Goal: Task Accomplishment & Management: Manage account settings

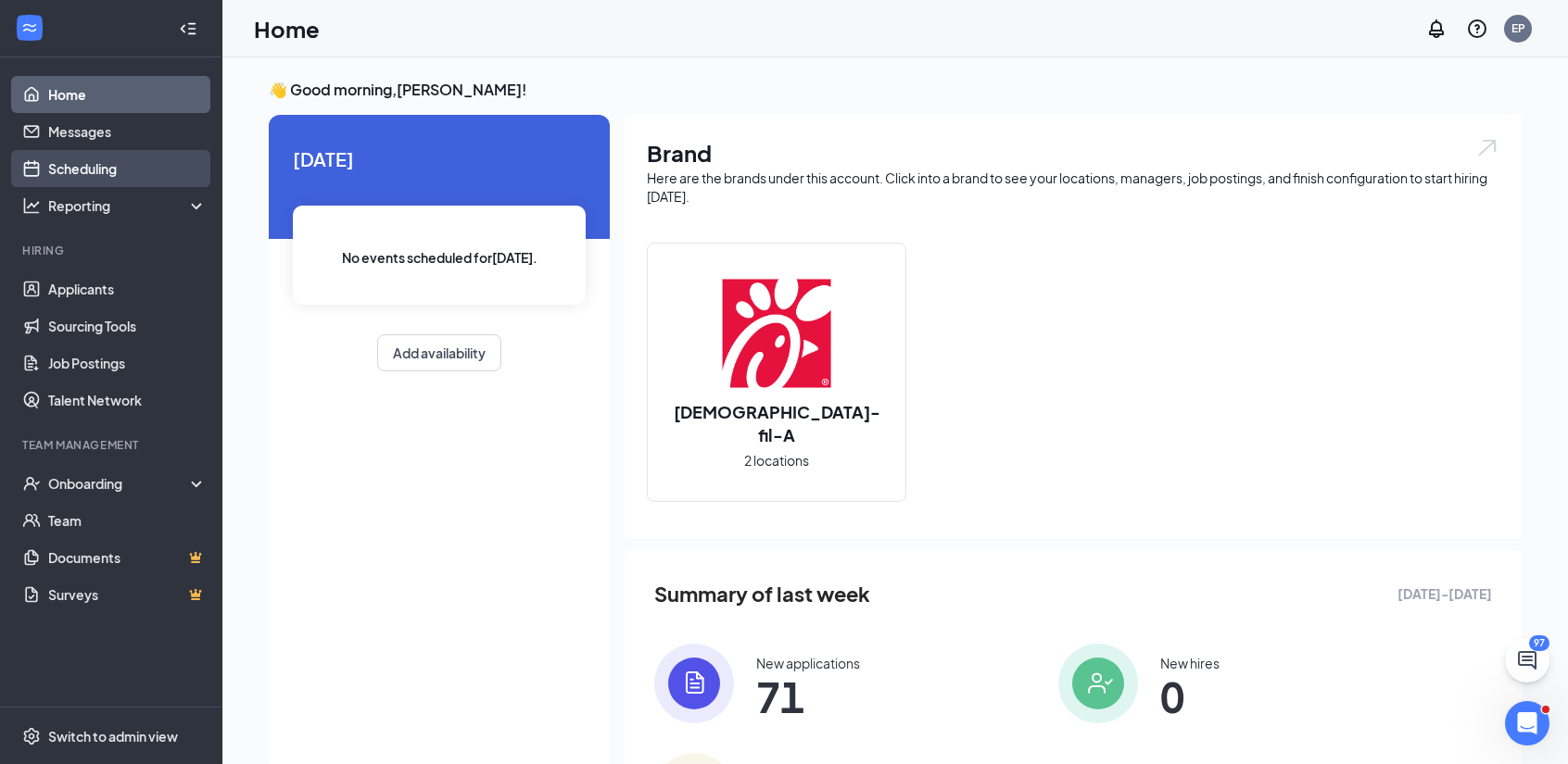
click at [112, 175] on link "Scheduling" at bounding box center [127, 168] width 158 height 37
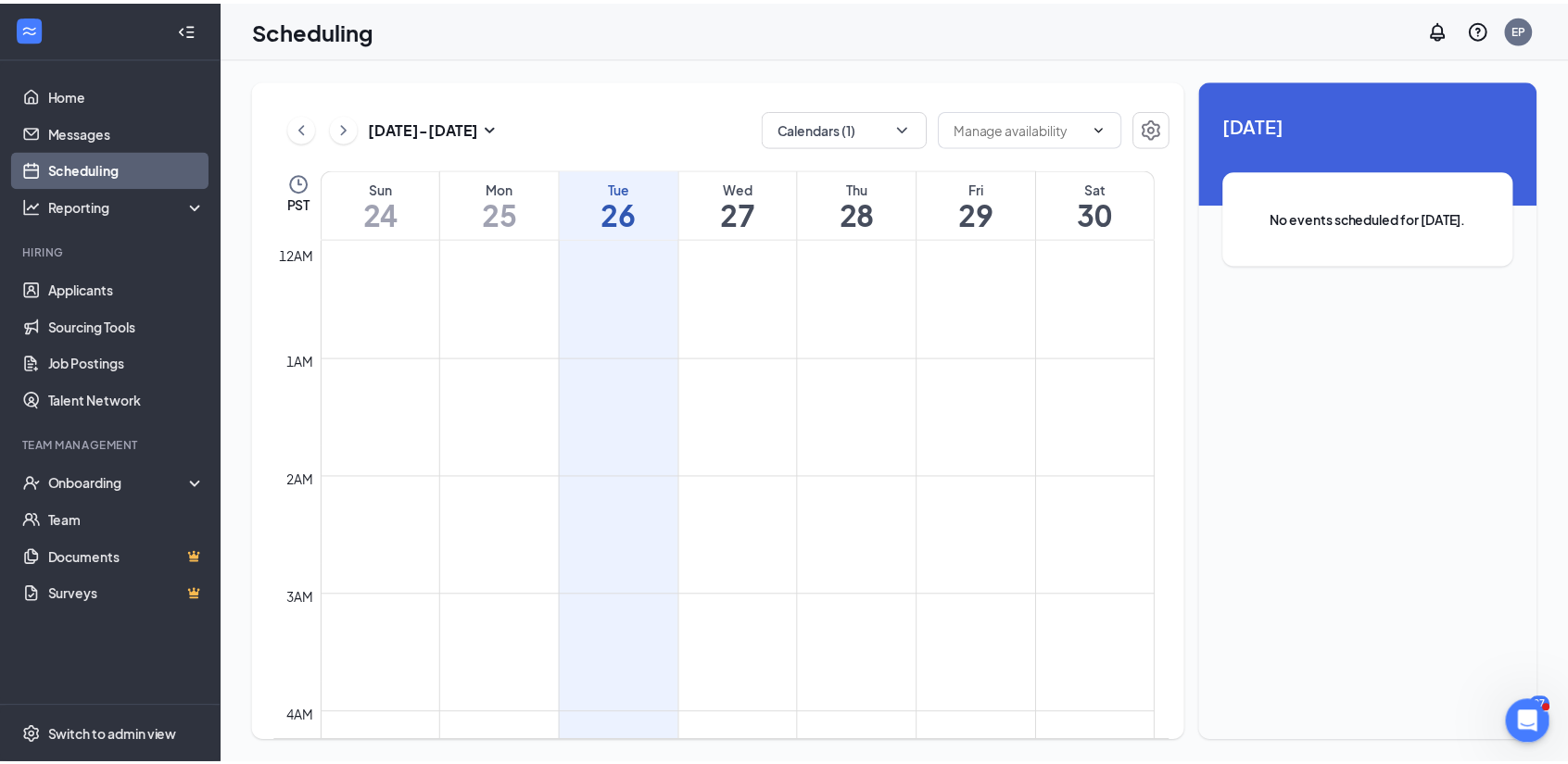
scroll to position [911, 0]
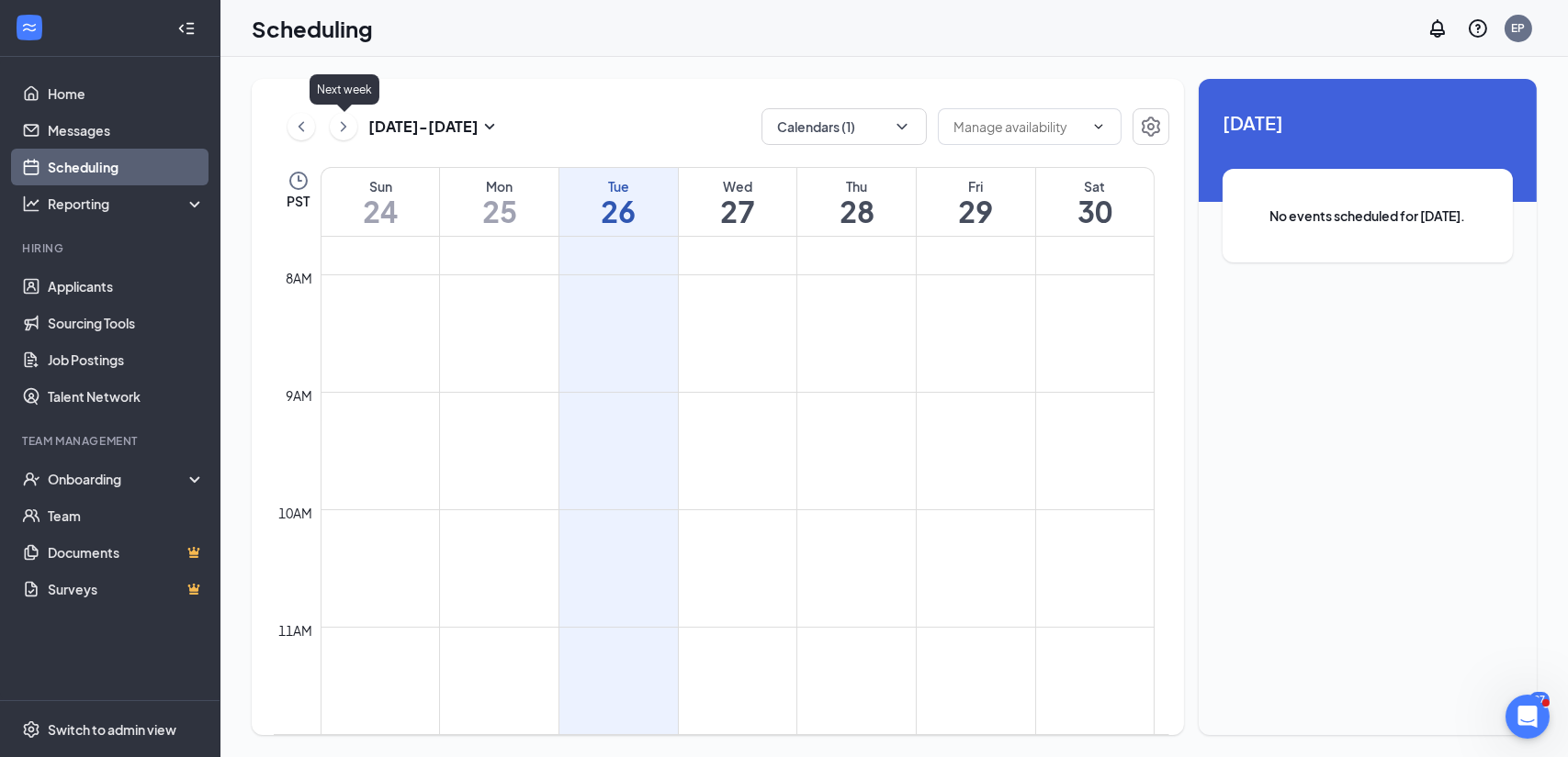
click at [339, 122] on icon "ChevronRight" at bounding box center [343, 126] width 18 height 22
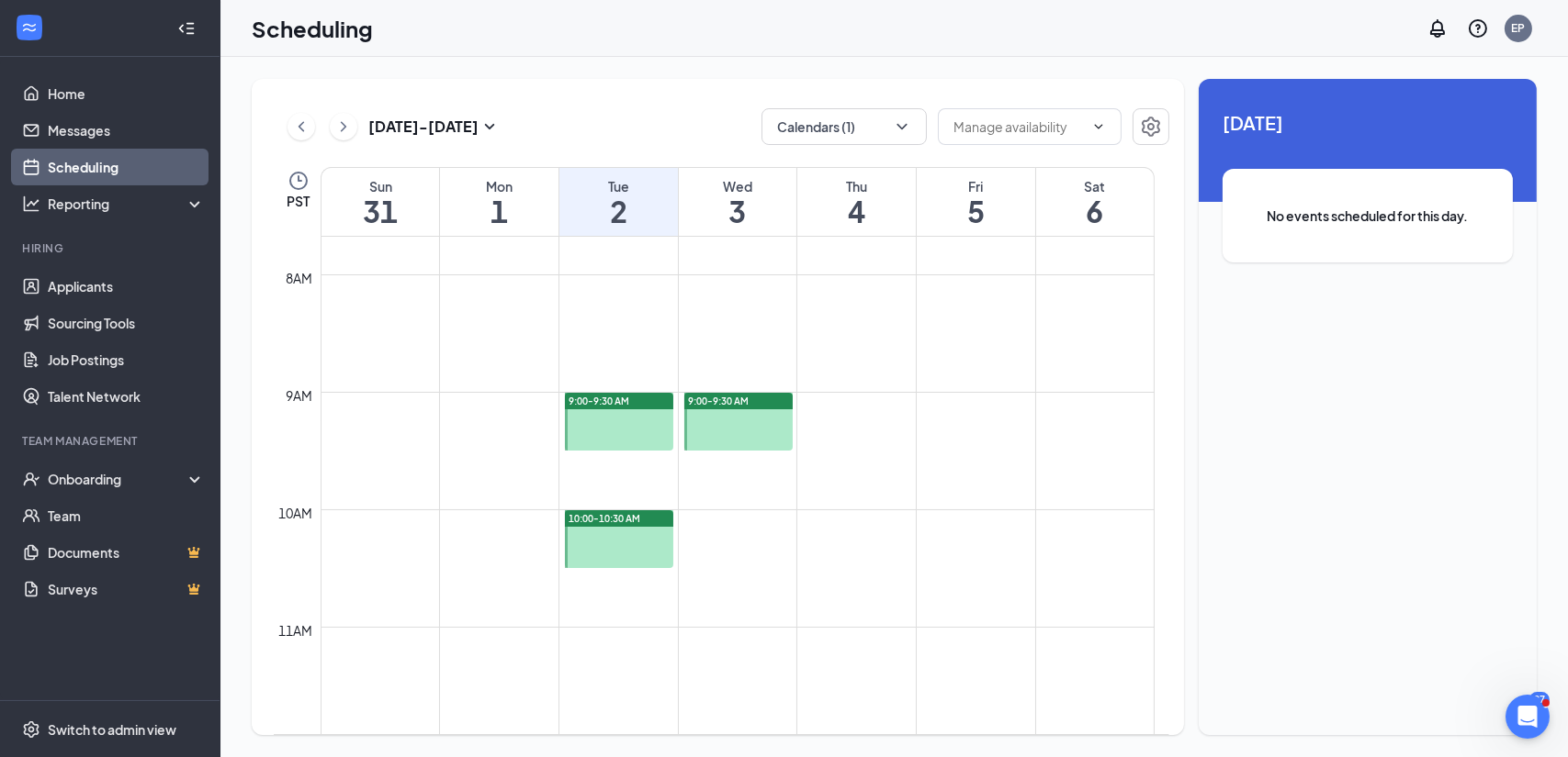
click at [353, 127] on button at bounding box center [343, 126] width 28 height 28
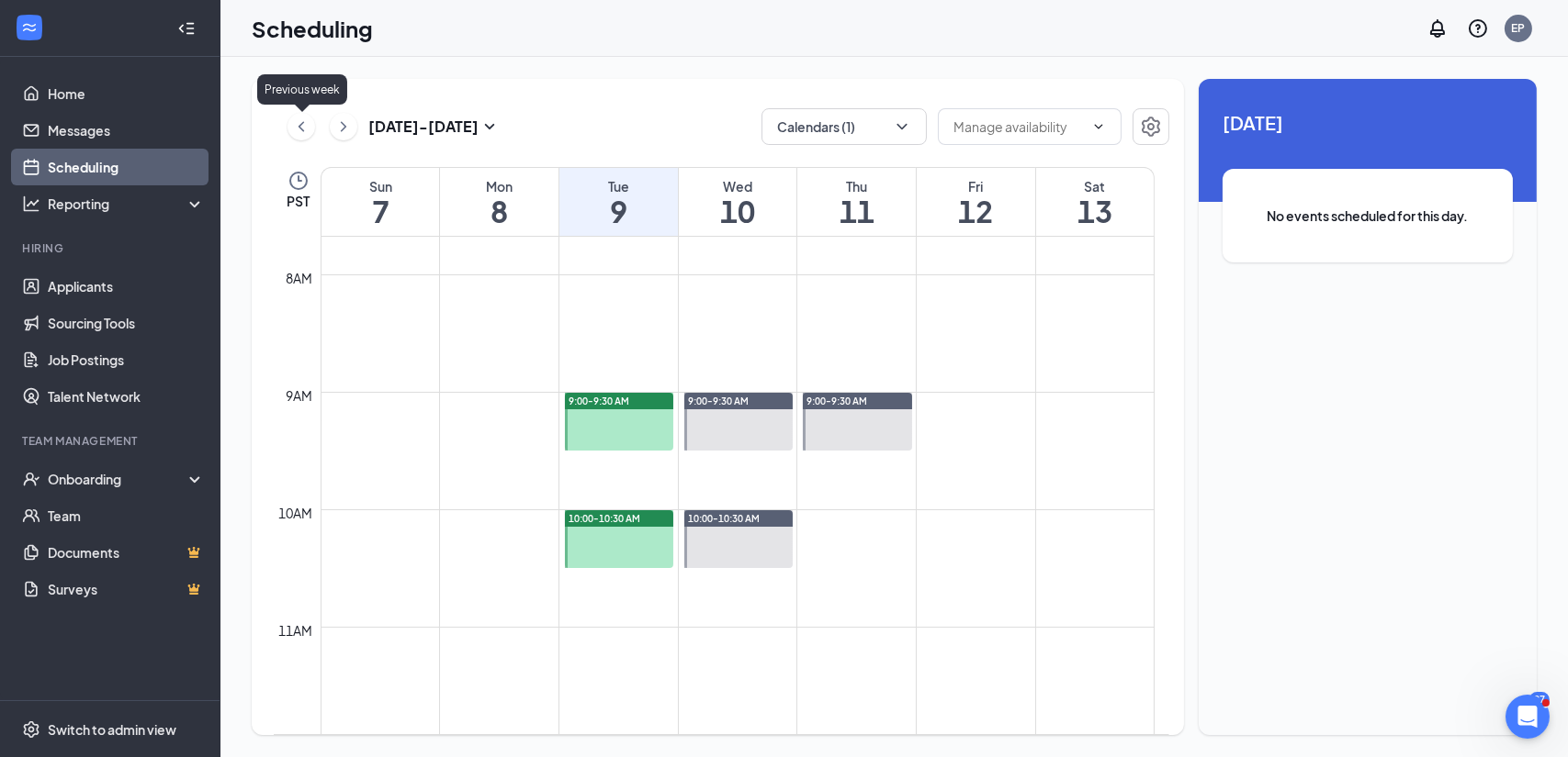
click at [300, 127] on icon "ChevronLeft" at bounding box center [302, 126] width 6 height 10
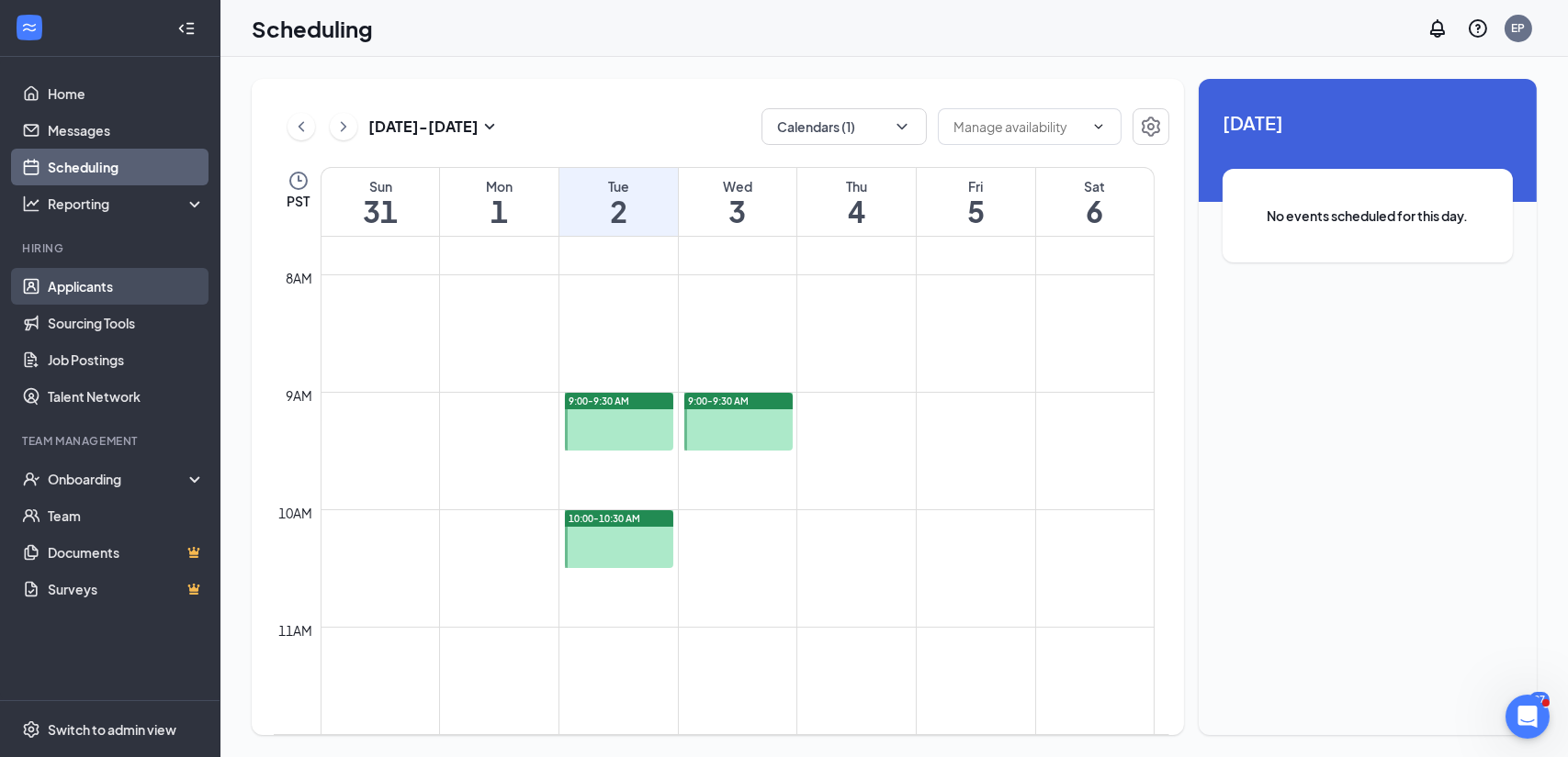
click at [91, 298] on link "Applicants" at bounding box center [126, 286] width 157 height 37
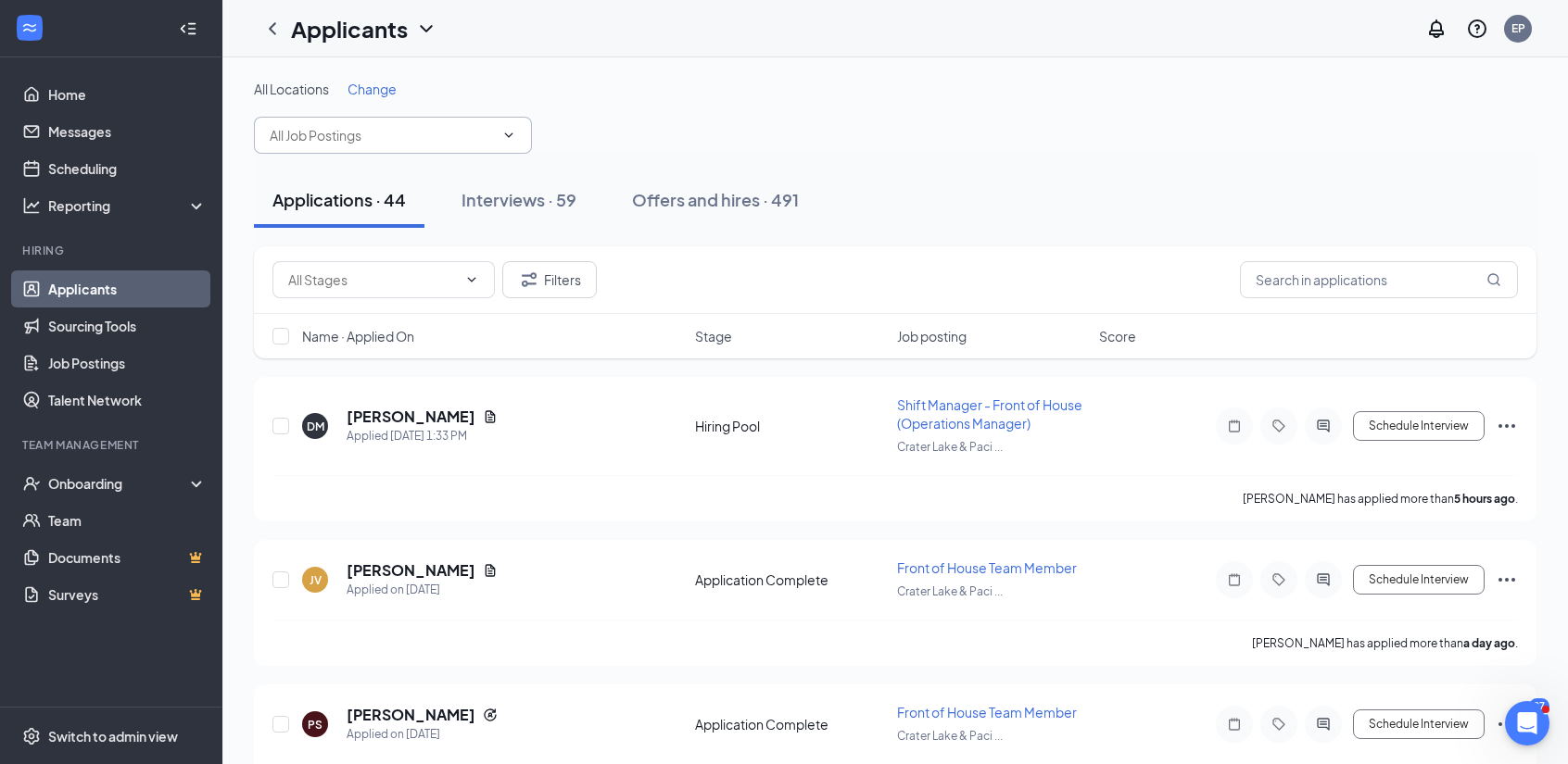
click at [485, 135] on input "text" at bounding box center [381, 135] width 225 height 20
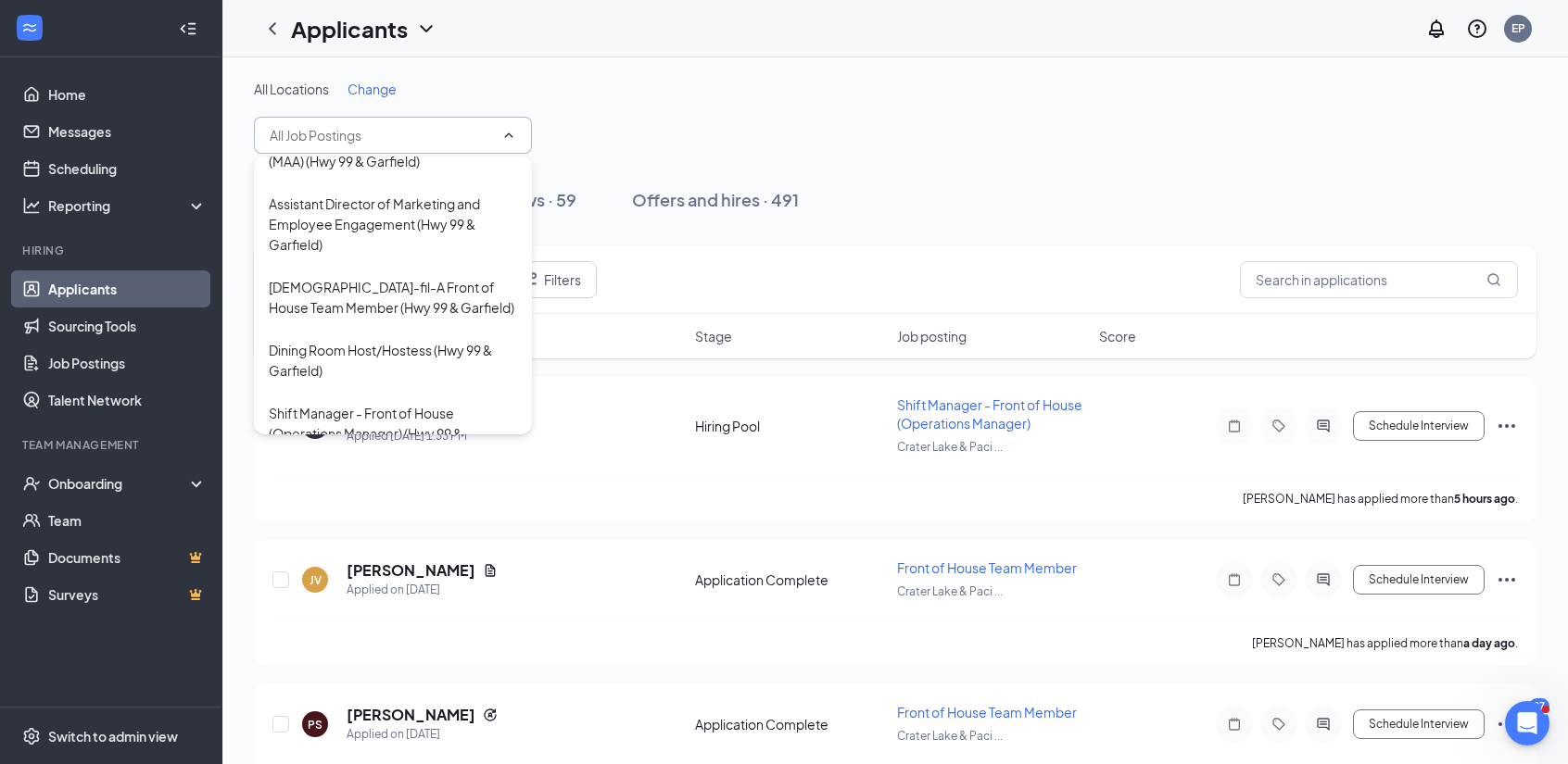
scroll to position [677, 0]
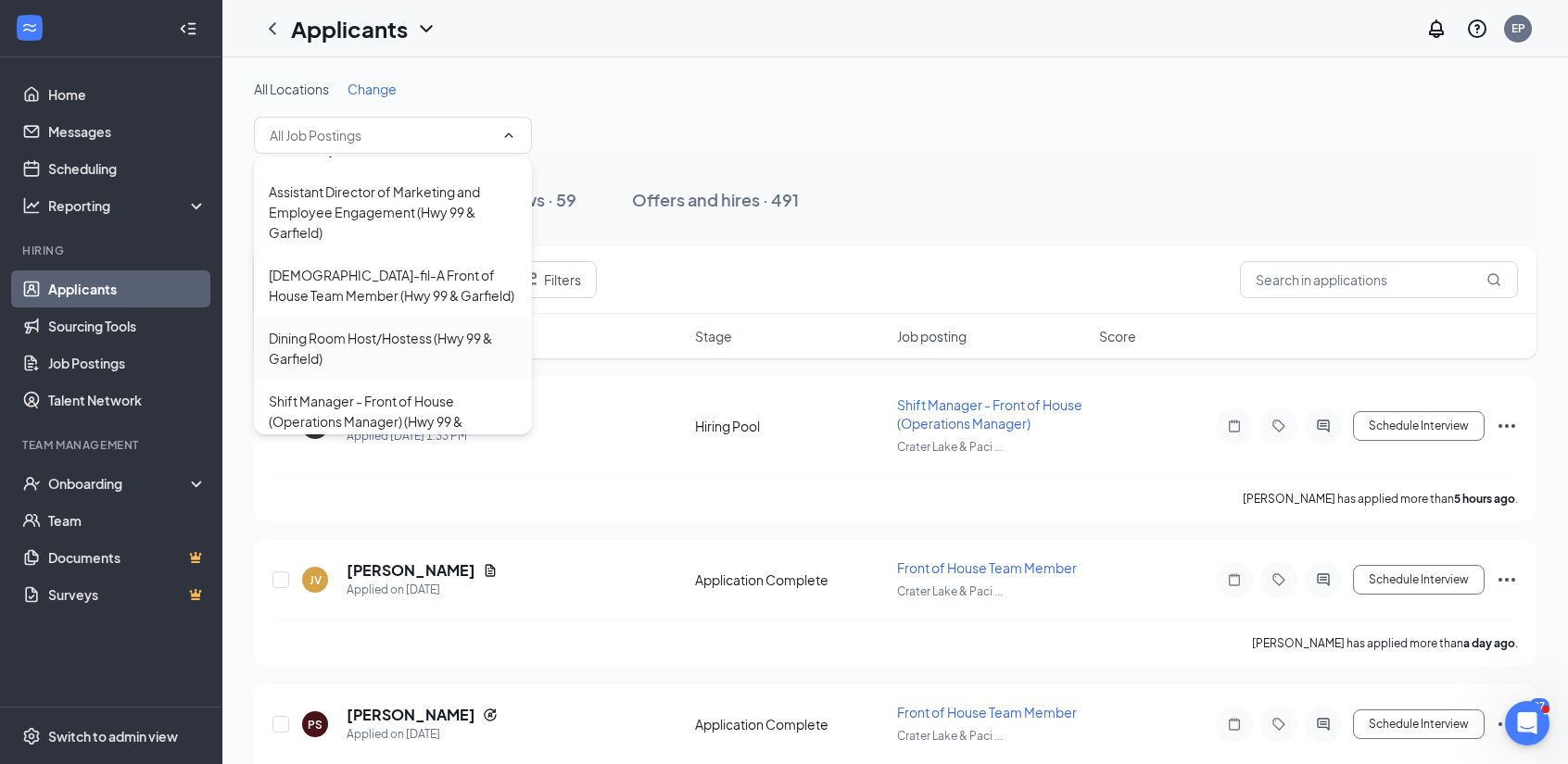
click at [360, 328] on div "Dining Room Host/Hostess (Hwy 99 & Garfield)" at bounding box center [392, 348] width 248 height 41
type input "Dining Room Host/Hostess (Hwy 99 & Garfield)"
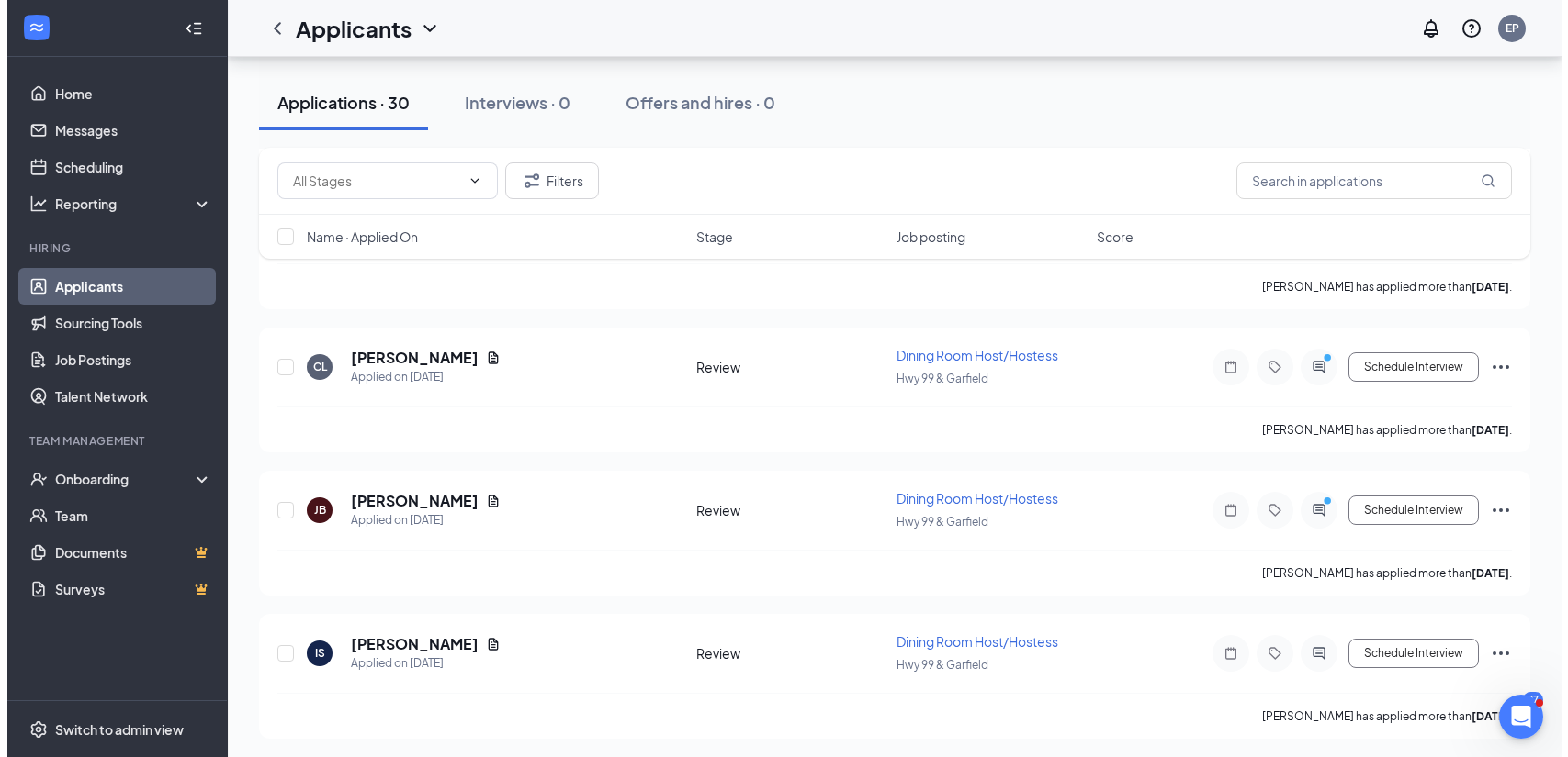
scroll to position [1788, 0]
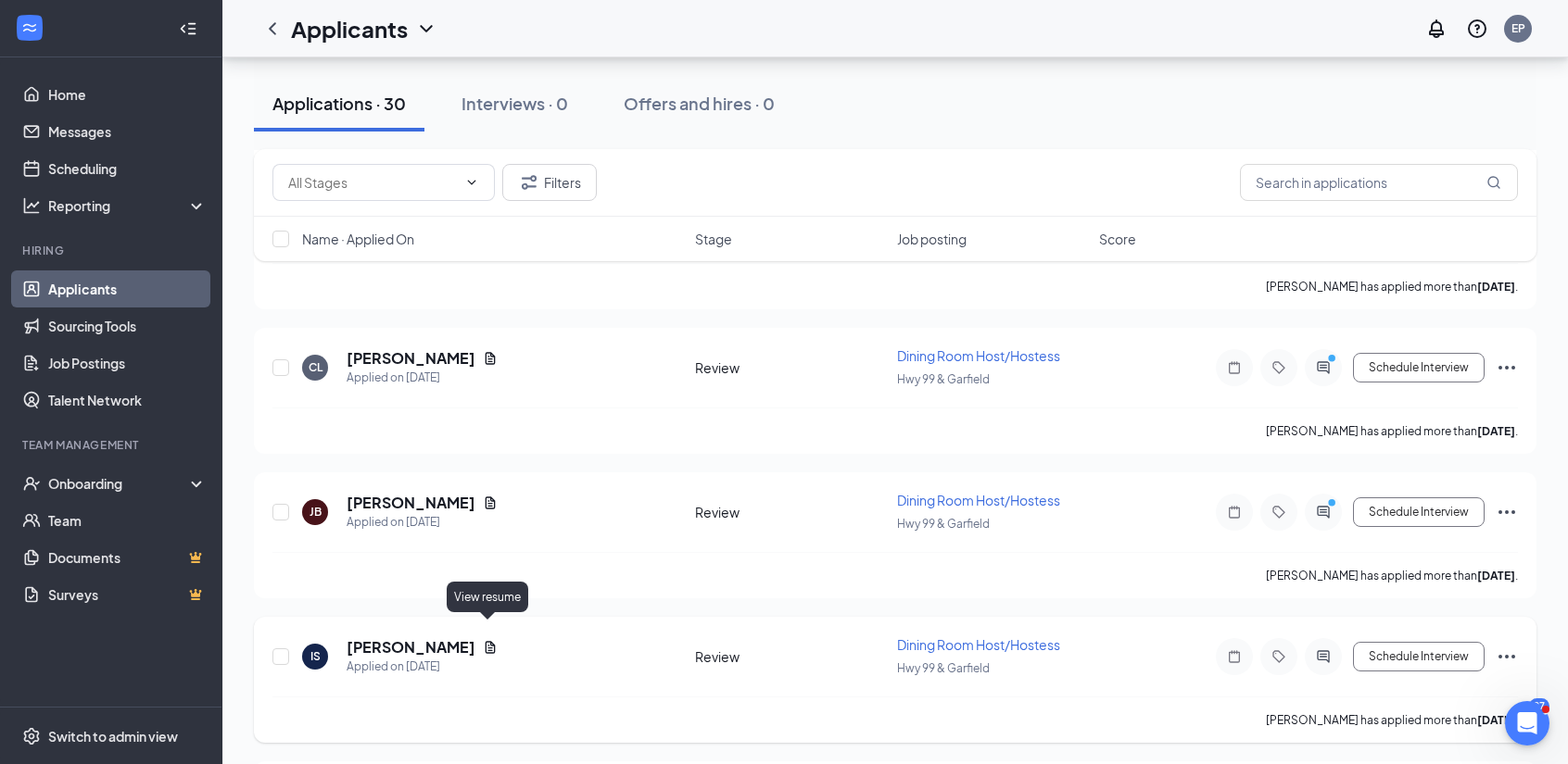
click at [495, 641] on icon "Document" at bounding box center [490, 647] width 15 height 15
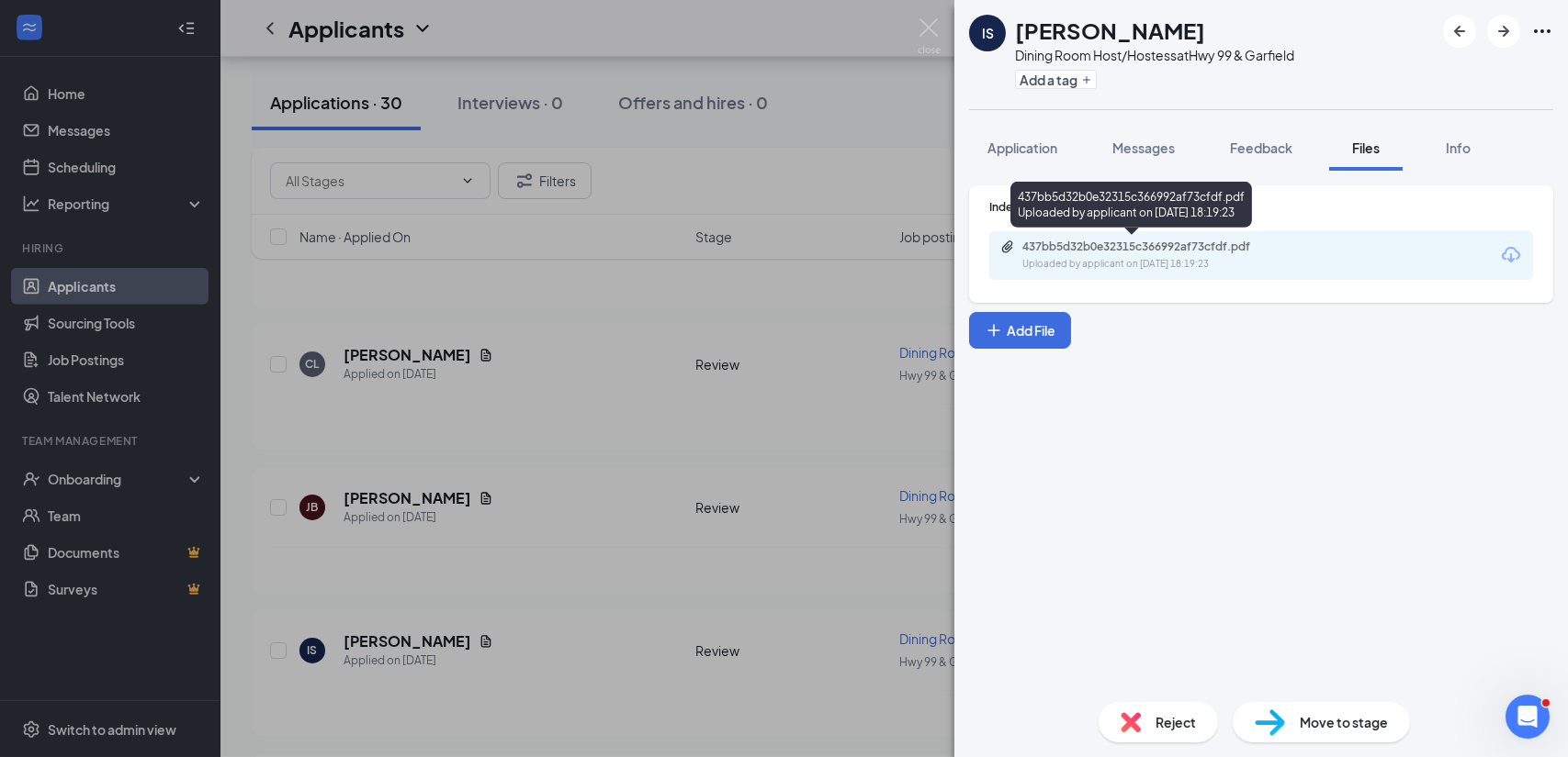
click at [1079, 259] on div "Uploaded by applicant on Aug 19, 2025 at 18:19:23" at bounding box center [1160, 264] width 276 height 14
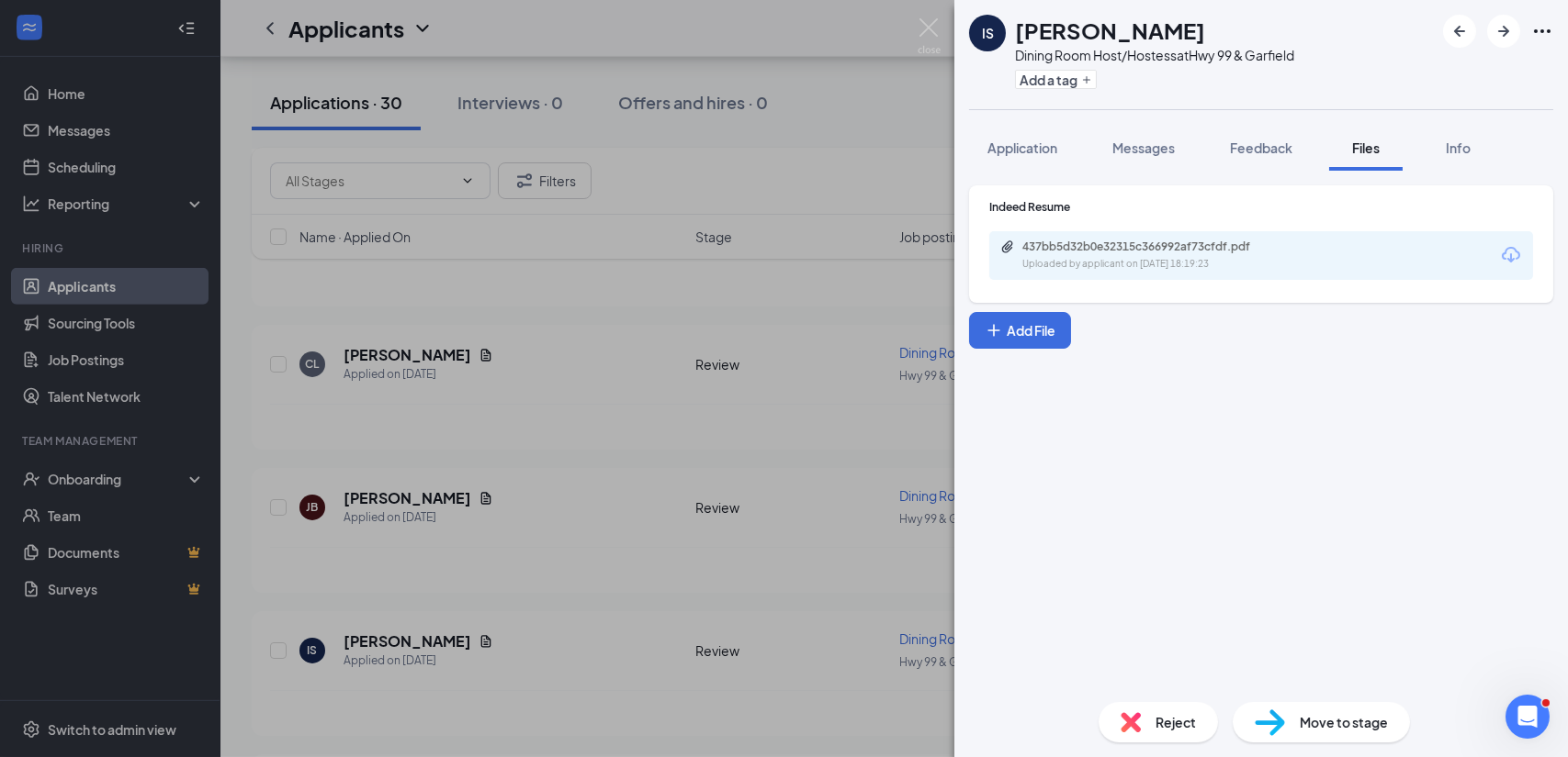
click at [1137, 726] on img at bounding box center [1130, 722] width 20 height 20
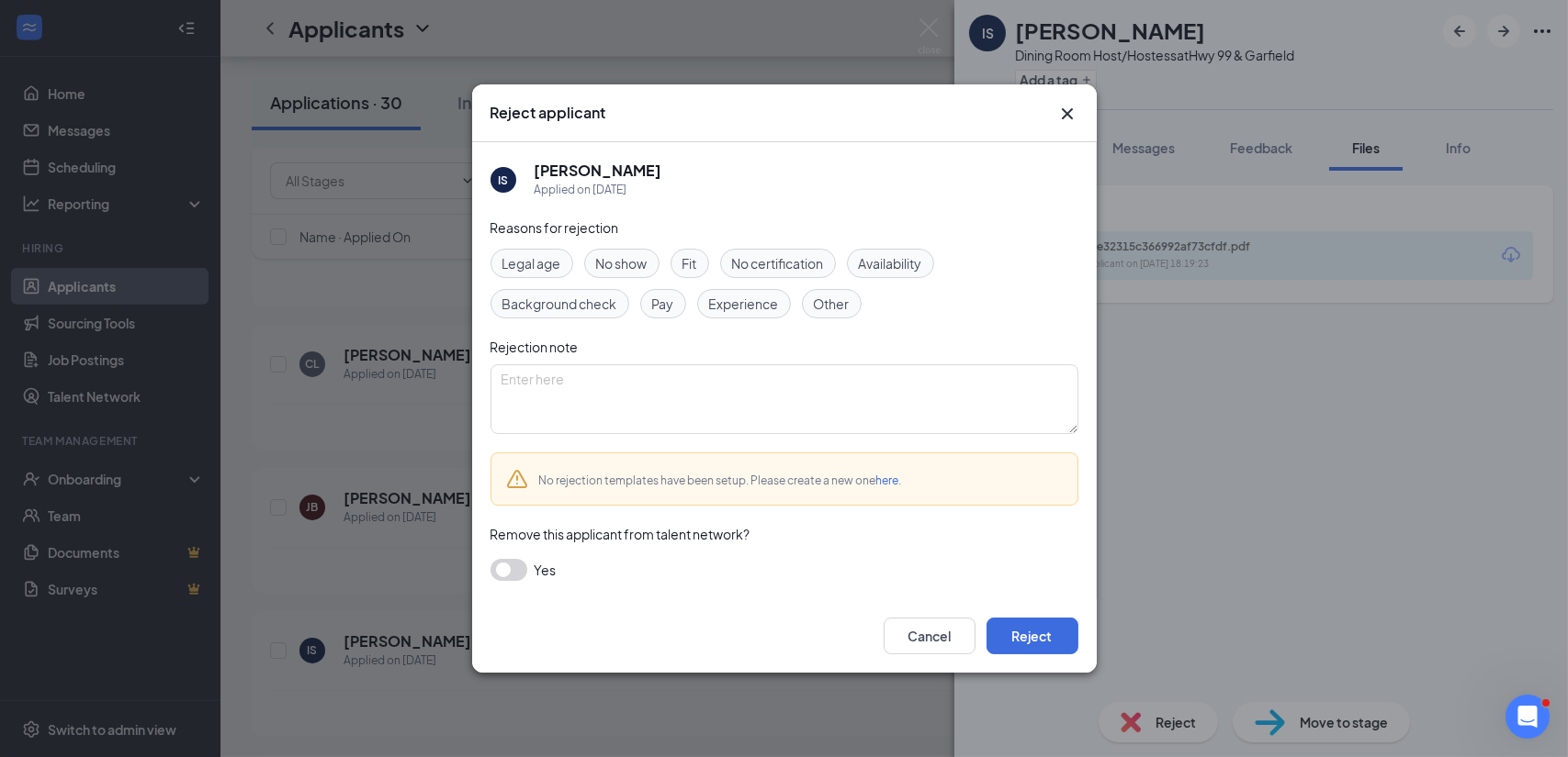
click at [731, 314] on div "Experience" at bounding box center [743, 303] width 93 height 30
click at [1032, 638] on button "Reject" at bounding box center [1032, 637] width 92 height 37
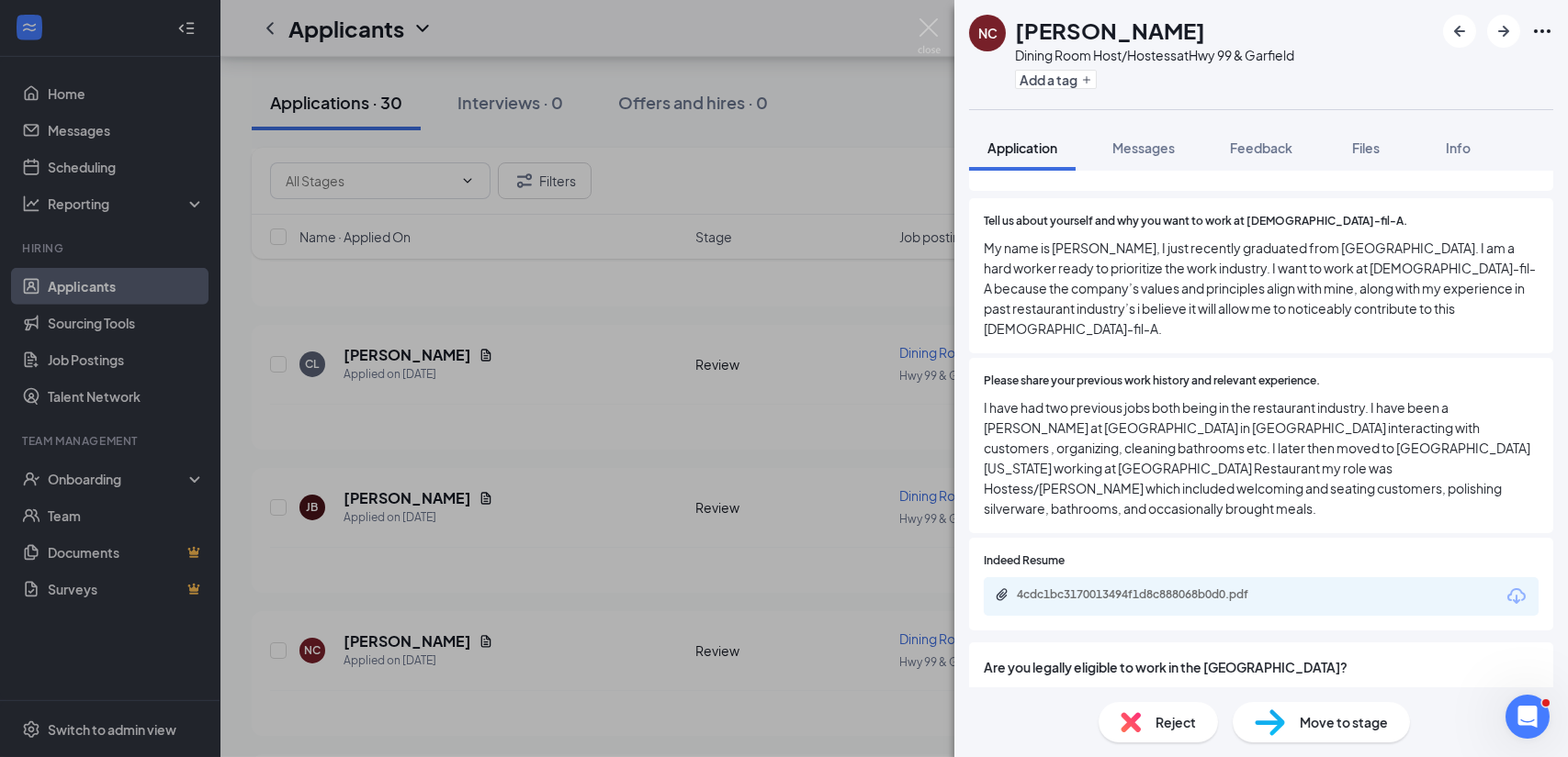
scroll to position [273, 0]
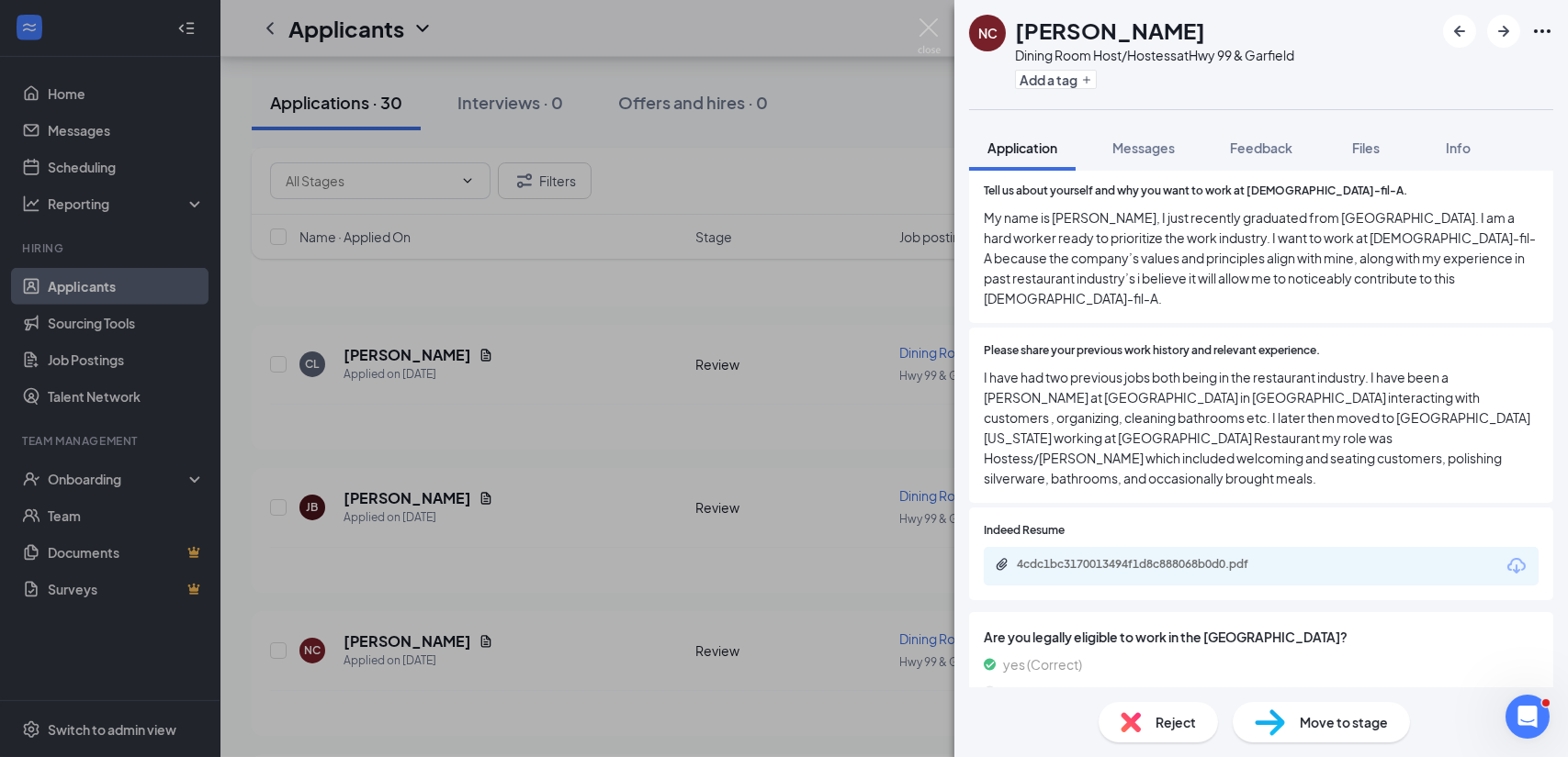
click at [1322, 730] on span "Move to stage" at bounding box center [1344, 722] width 89 height 20
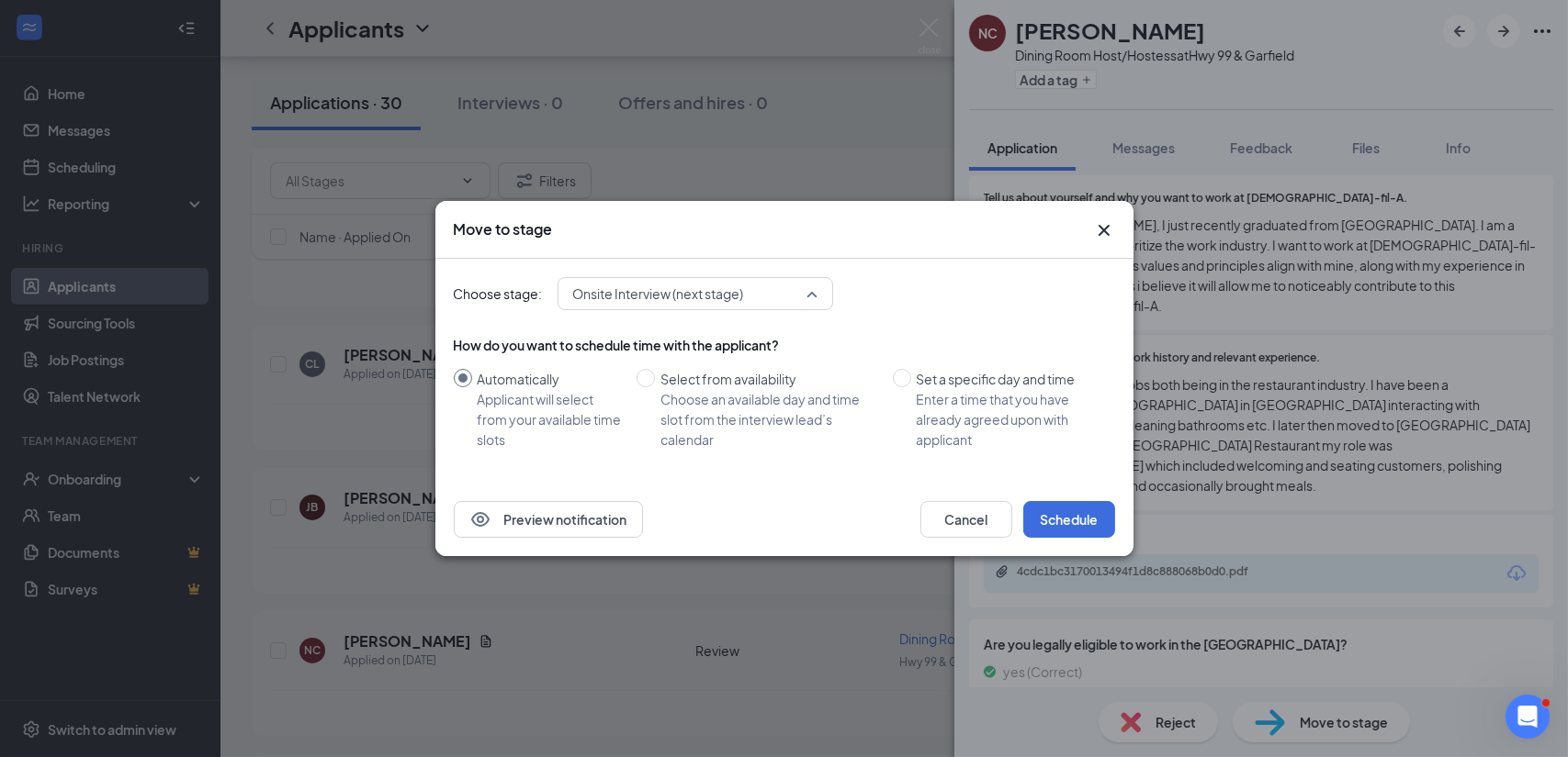
click at [811, 299] on span "Onsite Interview (next stage)" at bounding box center [696, 294] width 245 height 28
click at [588, 522] on button "Preview notification" at bounding box center [548, 519] width 189 height 37
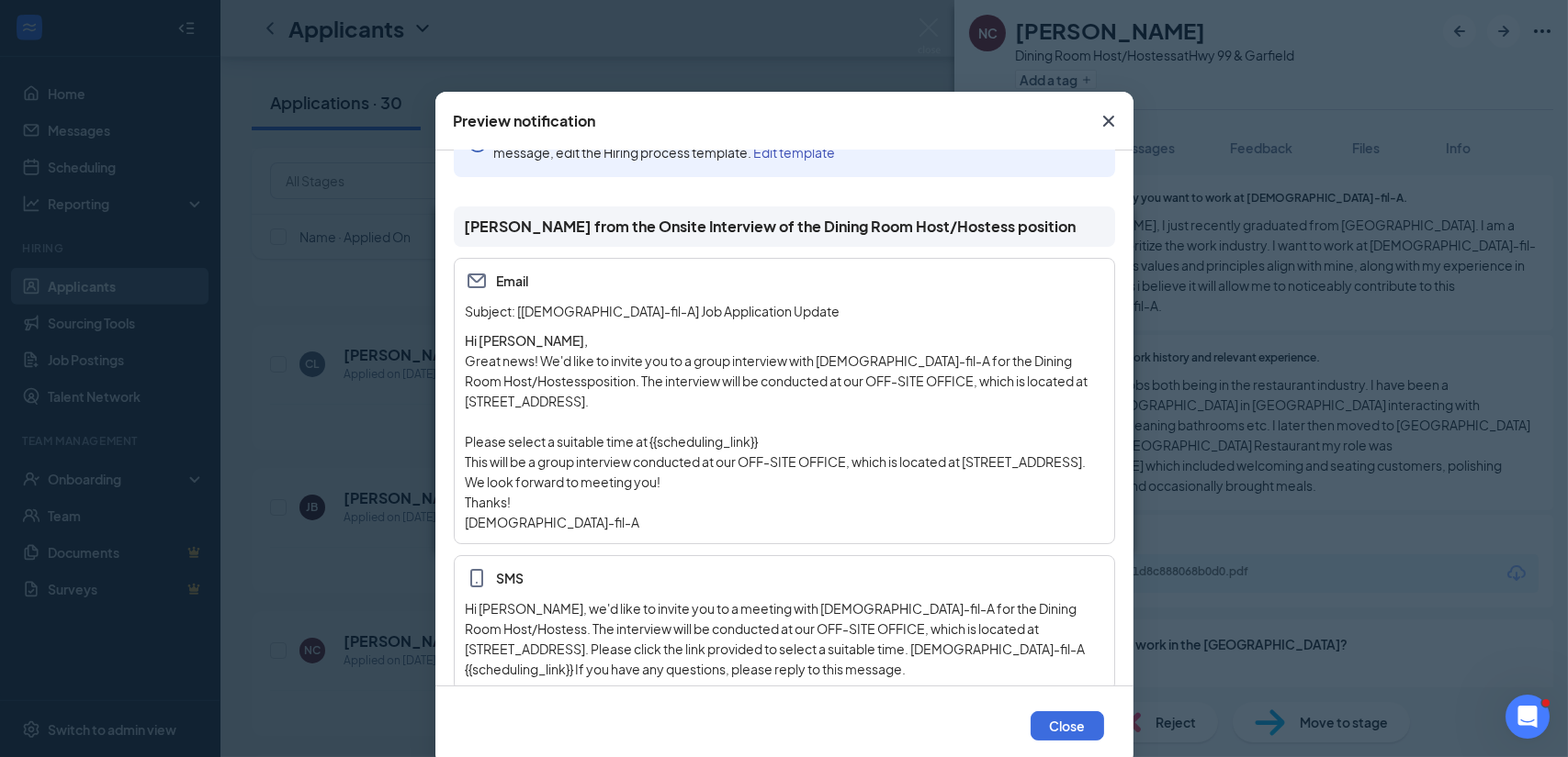
scroll to position [85, 0]
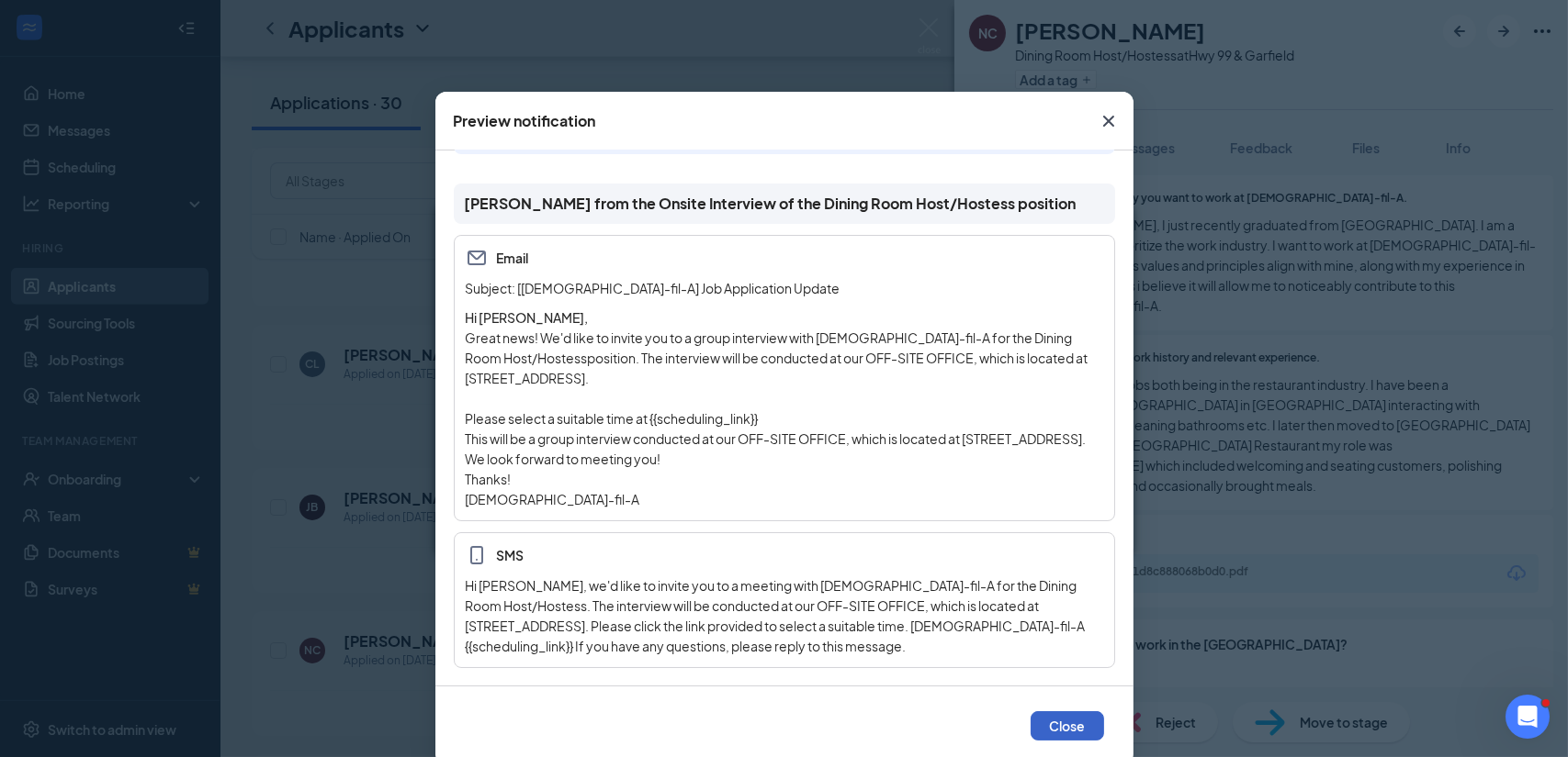
click at [1052, 717] on button "Close" at bounding box center [1068, 726] width 73 height 30
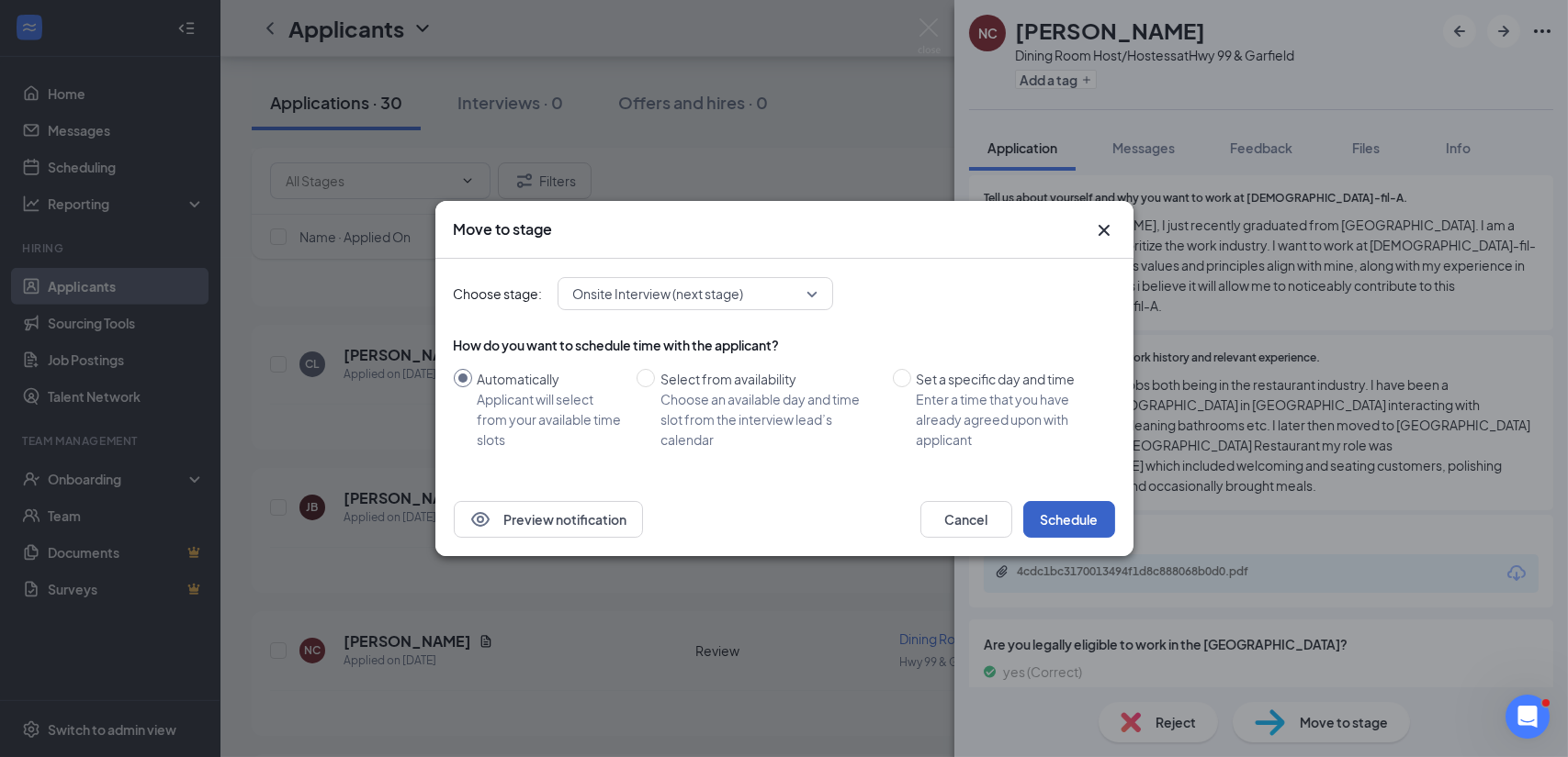
click at [1063, 525] on button "Schedule" at bounding box center [1069, 519] width 92 height 37
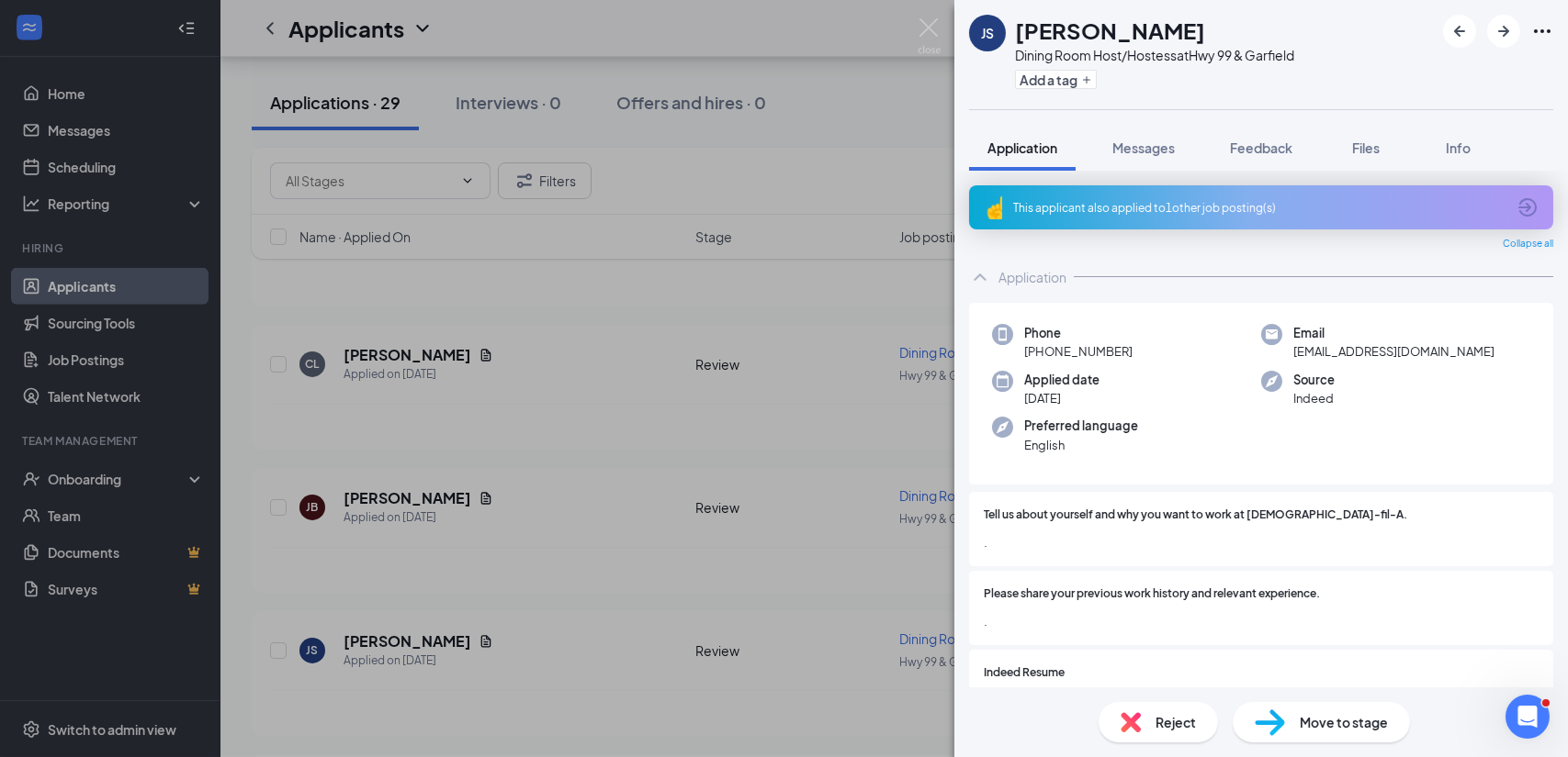
click at [523, 632] on div "JS Jakob Schnadenberger Dining Room Host/Hostess at Hwy 99 & Garfield Add a tag…" at bounding box center [784, 378] width 1568 height 757
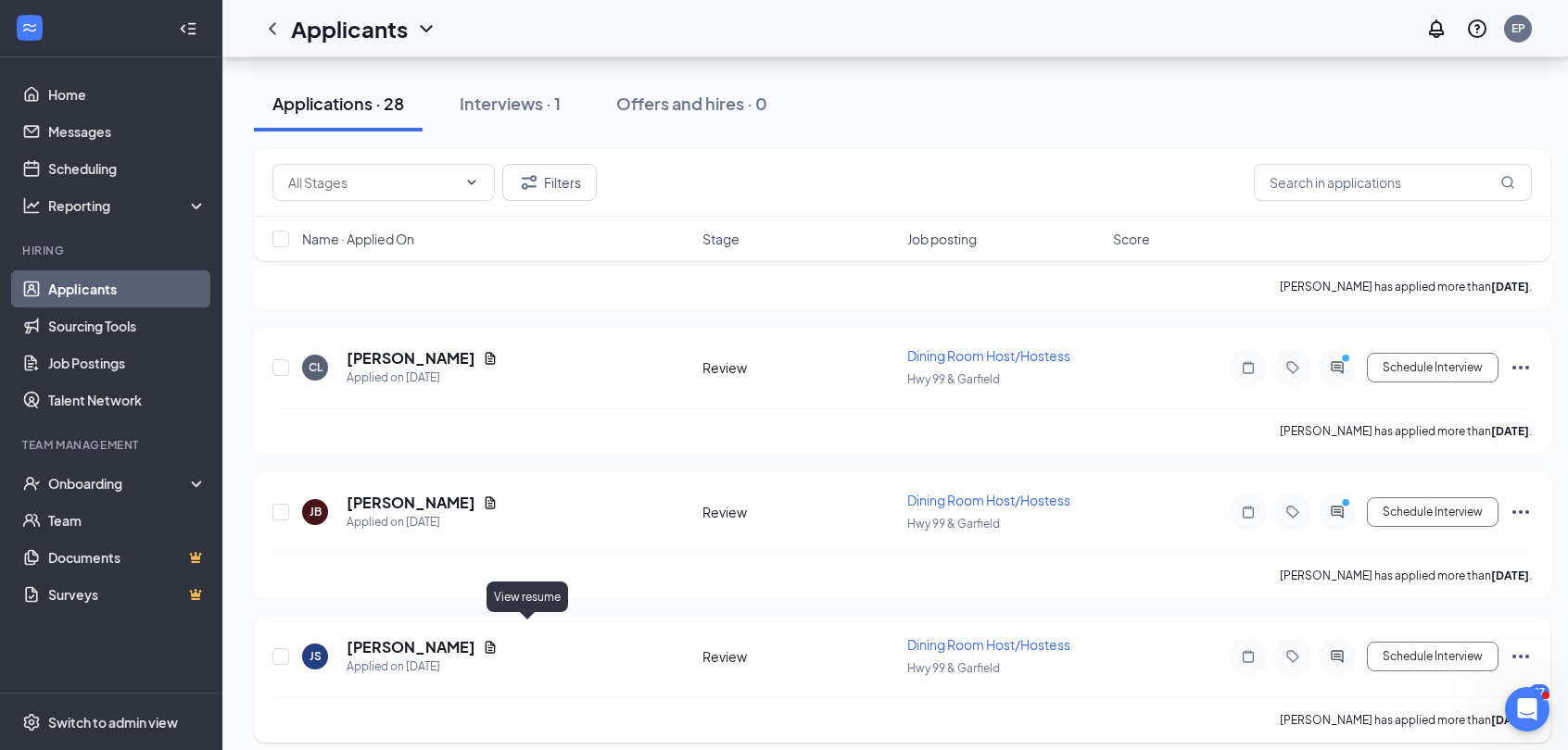
click at [498, 640] on icon "Document" at bounding box center [490, 647] width 15 height 15
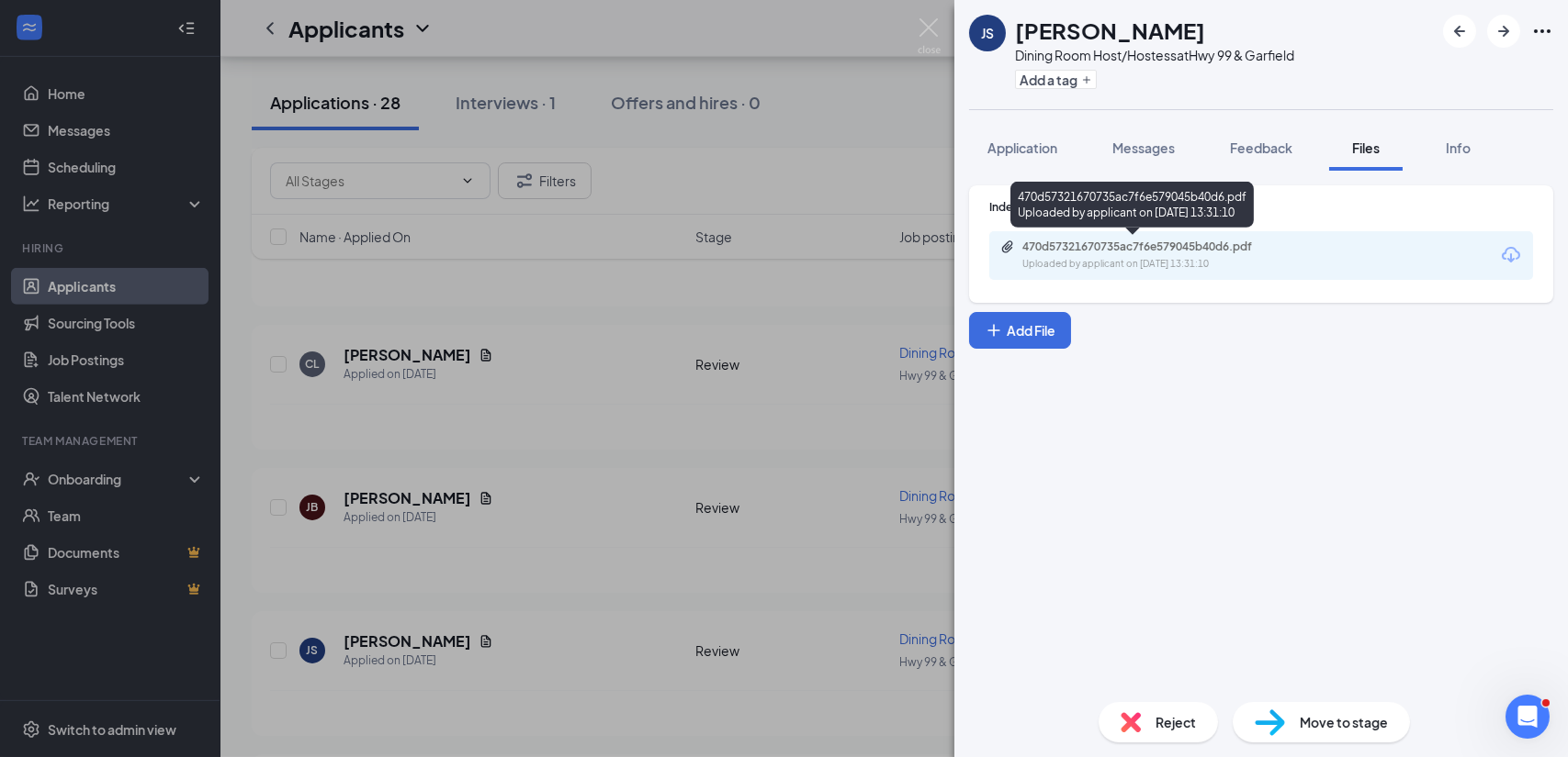
click at [1109, 259] on div "Uploaded by applicant on Aug 19, 2025 at 13:31:10" at bounding box center [1160, 264] width 276 height 14
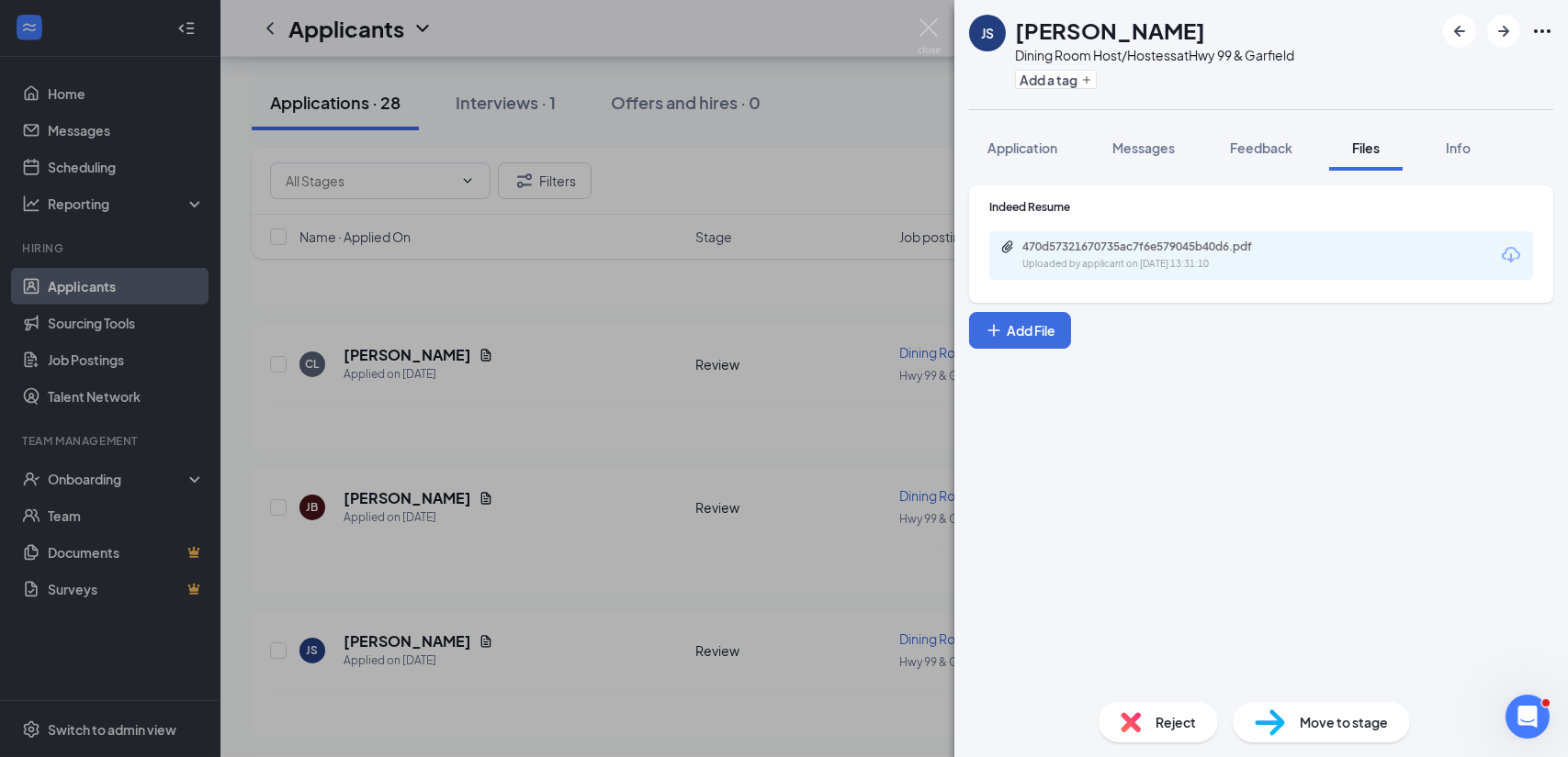
click at [1330, 735] on div "Move to stage" at bounding box center [1321, 722] width 177 height 40
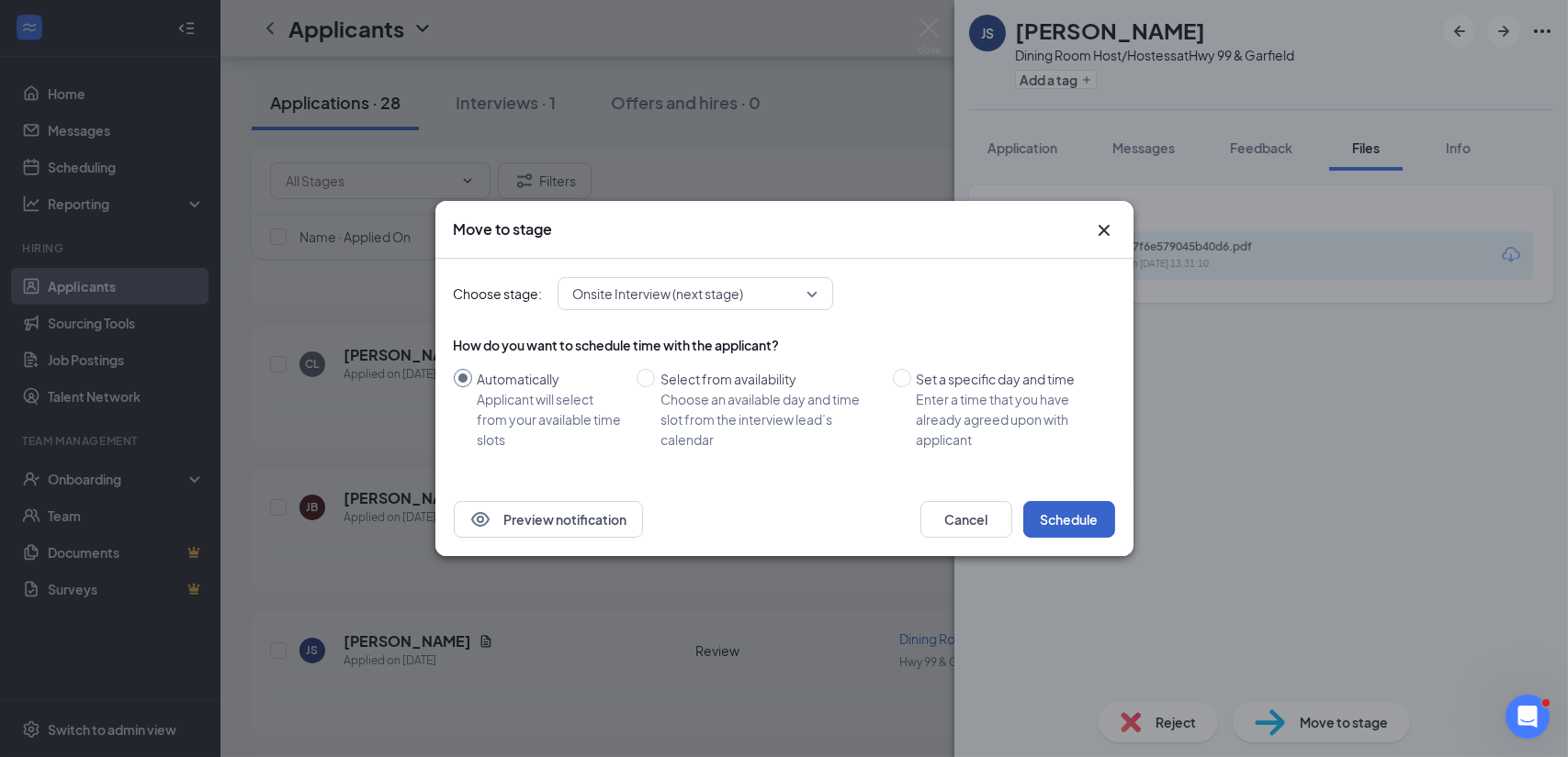
click at [1072, 524] on button "Schedule" at bounding box center [1069, 519] width 92 height 37
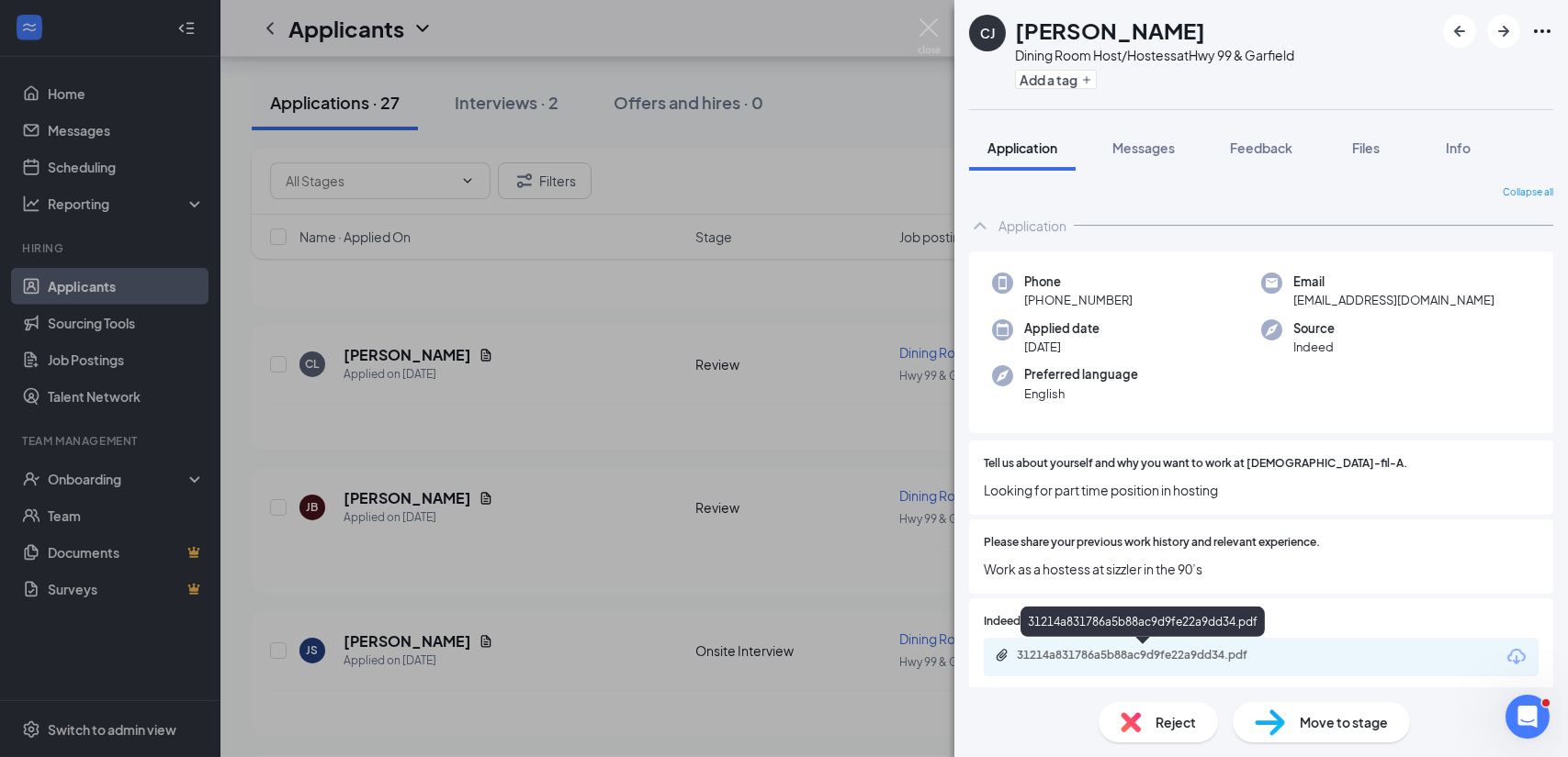
click at [1044, 658] on div "31214a831786a5b88ac9d9fe22a9dd34.pdf" at bounding box center [1145, 655] width 257 height 14
click at [1151, 735] on div "Reject" at bounding box center [1158, 722] width 120 height 40
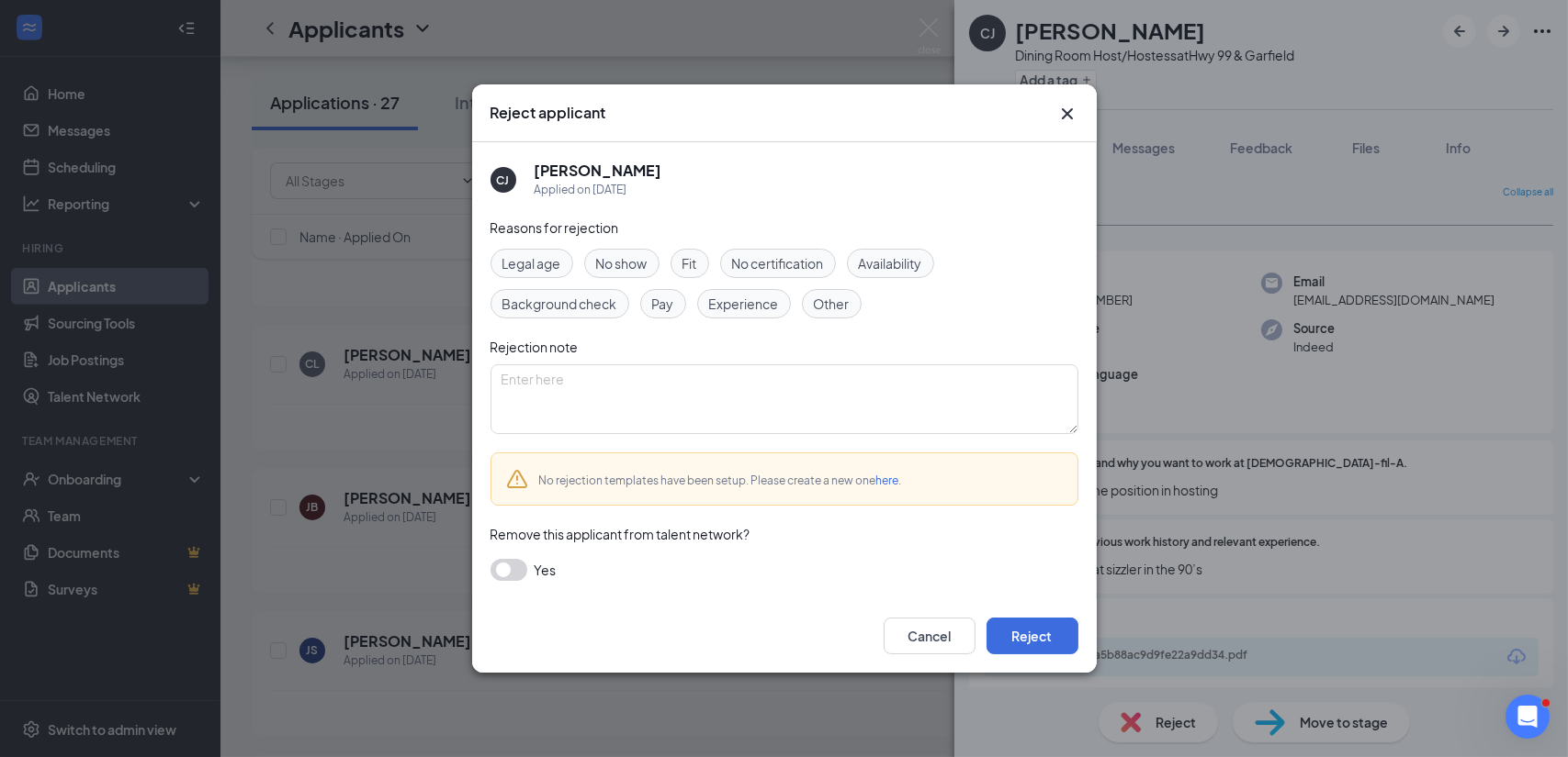
click at [749, 311] on span "Experience" at bounding box center [744, 303] width 69 height 20
click at [1058, 635] on button "Reject" at bounding box center [1032, 637] width 92 height 37
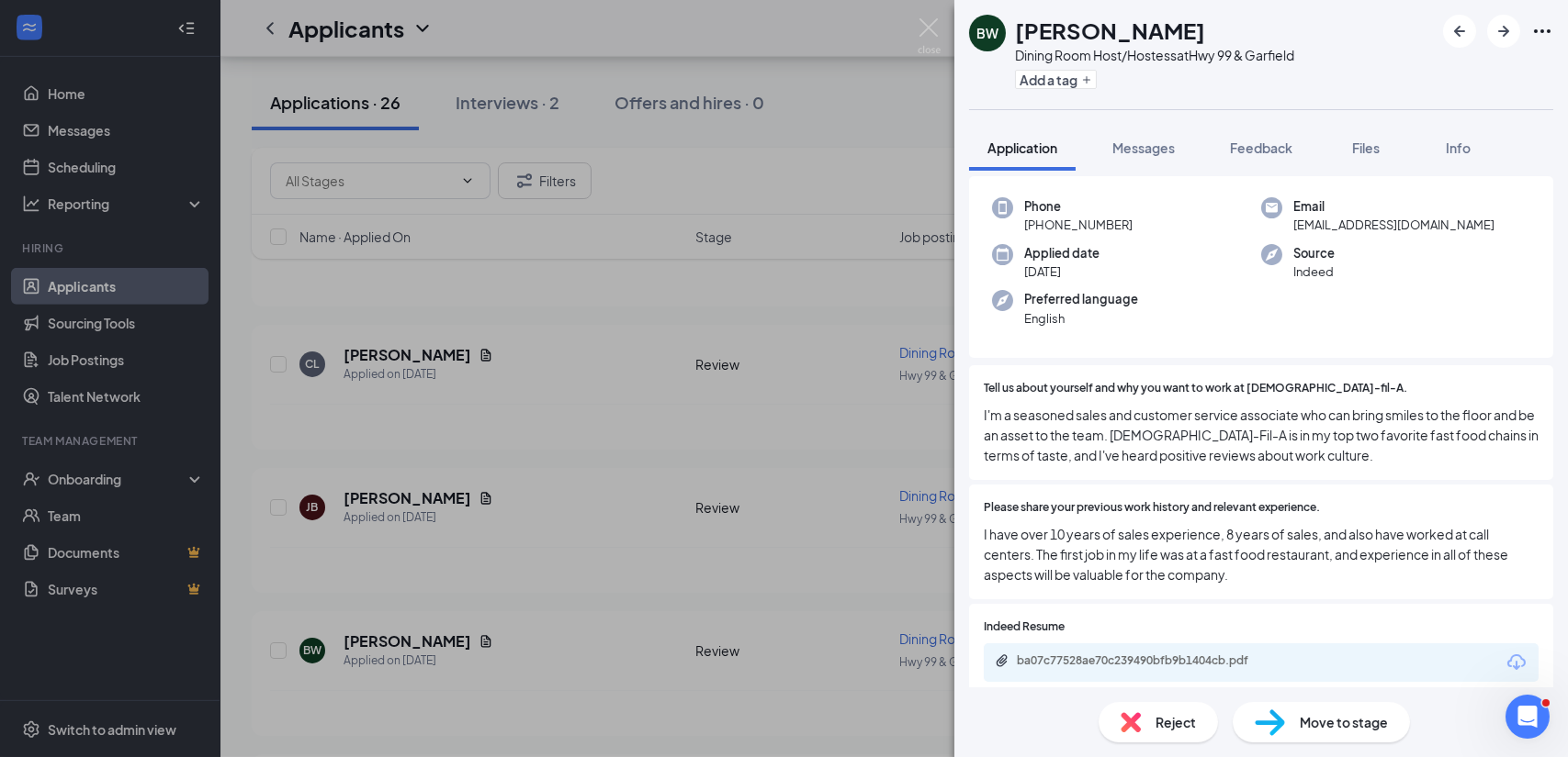
scroll to position [264, 0]
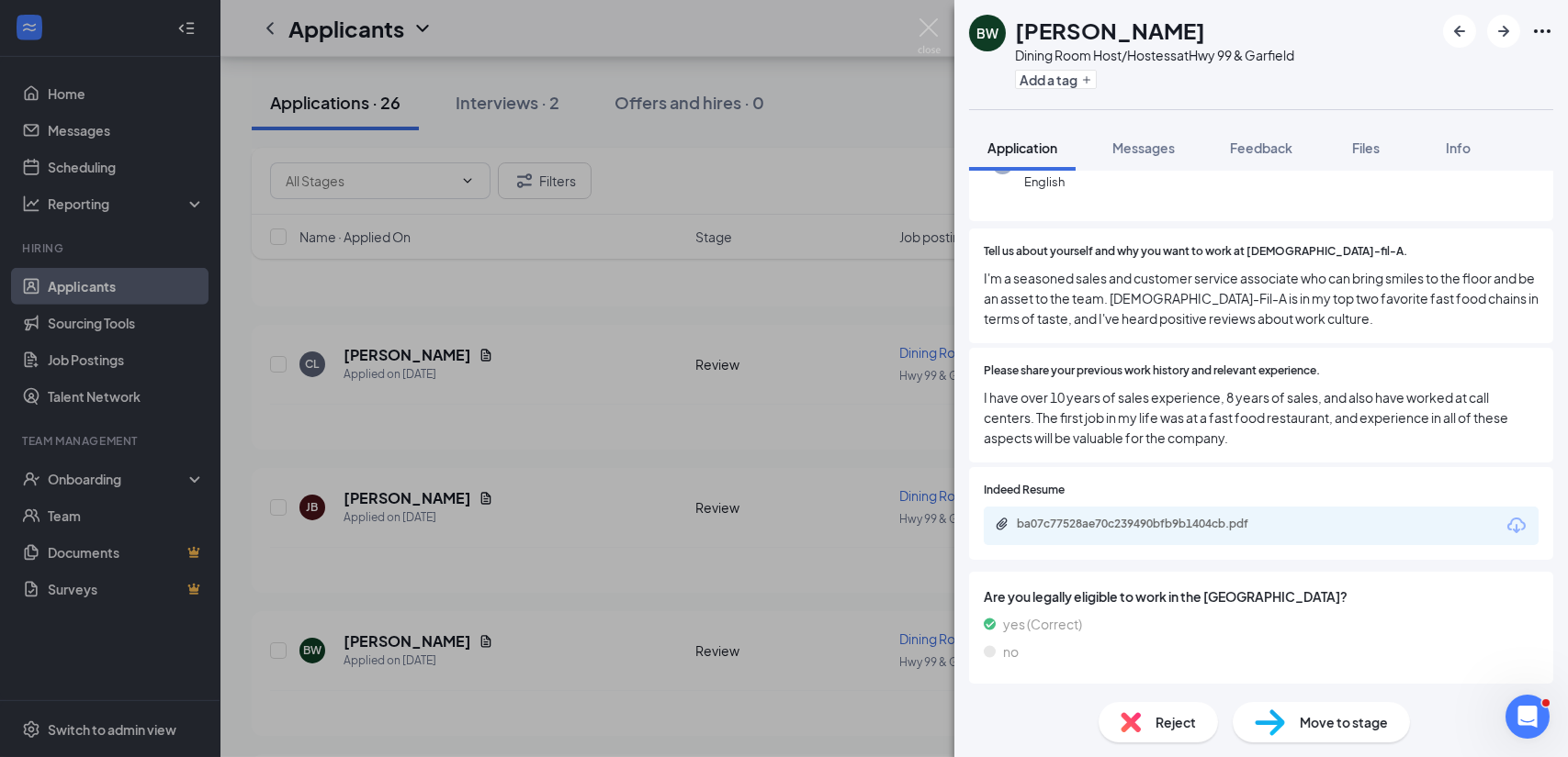
click at [1324, 714] on span "Move to stage" at bounding box center [1344, 722] width 89 height 20
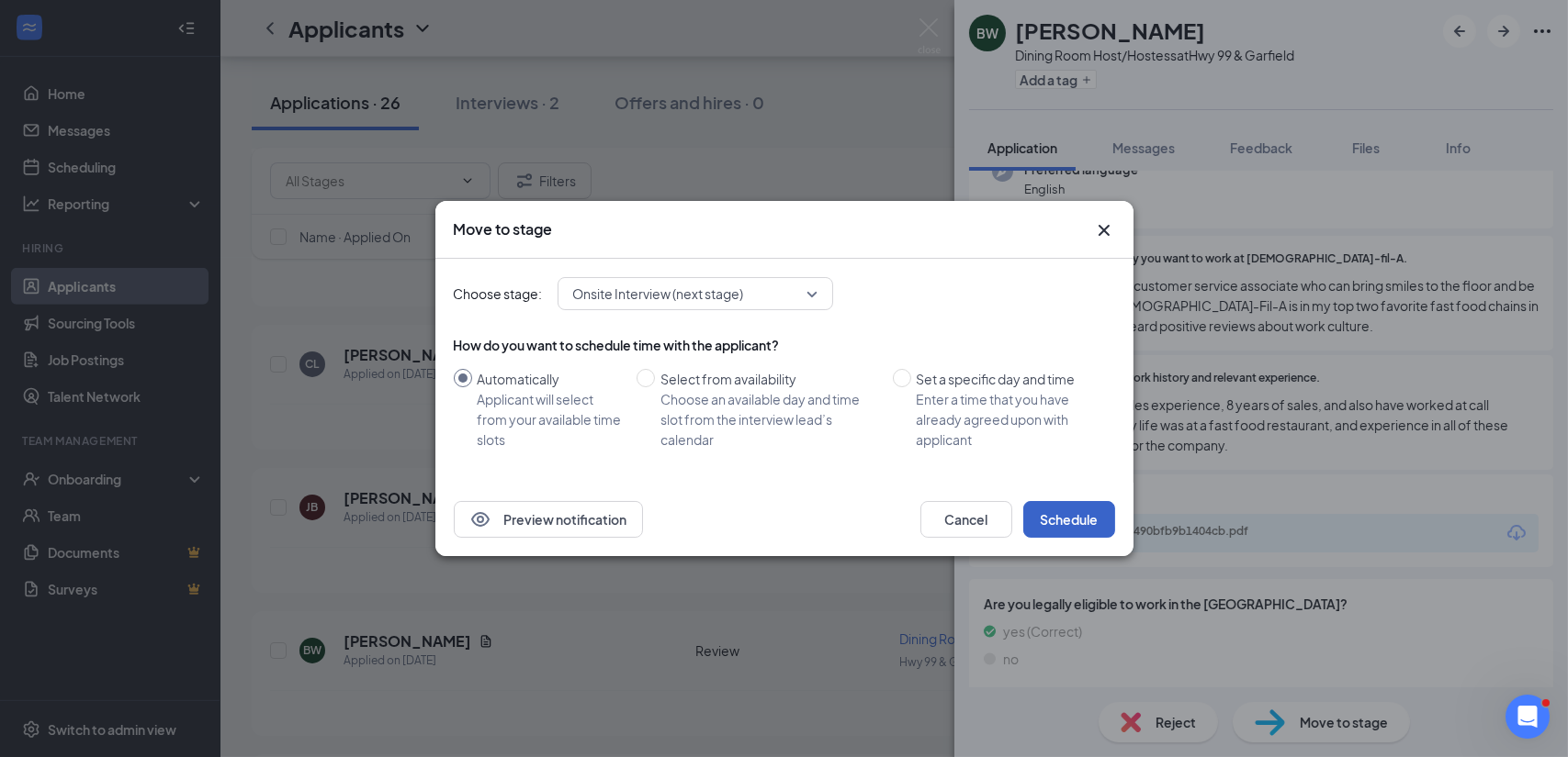
click at [1066, 520] on button "Schedule" at bounding box center [1069, 519] width 92 height 37
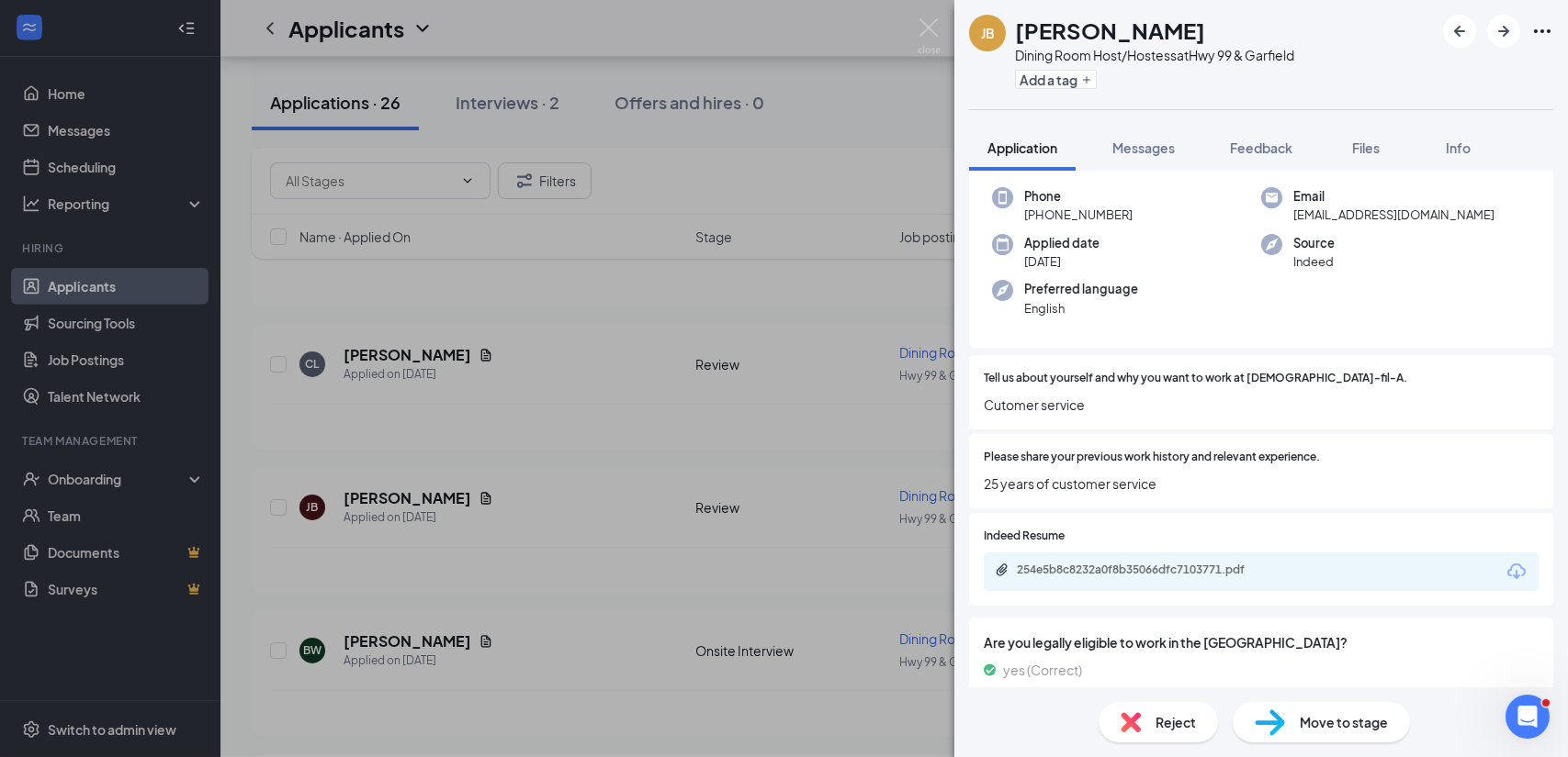
scroll to position [183, 0]
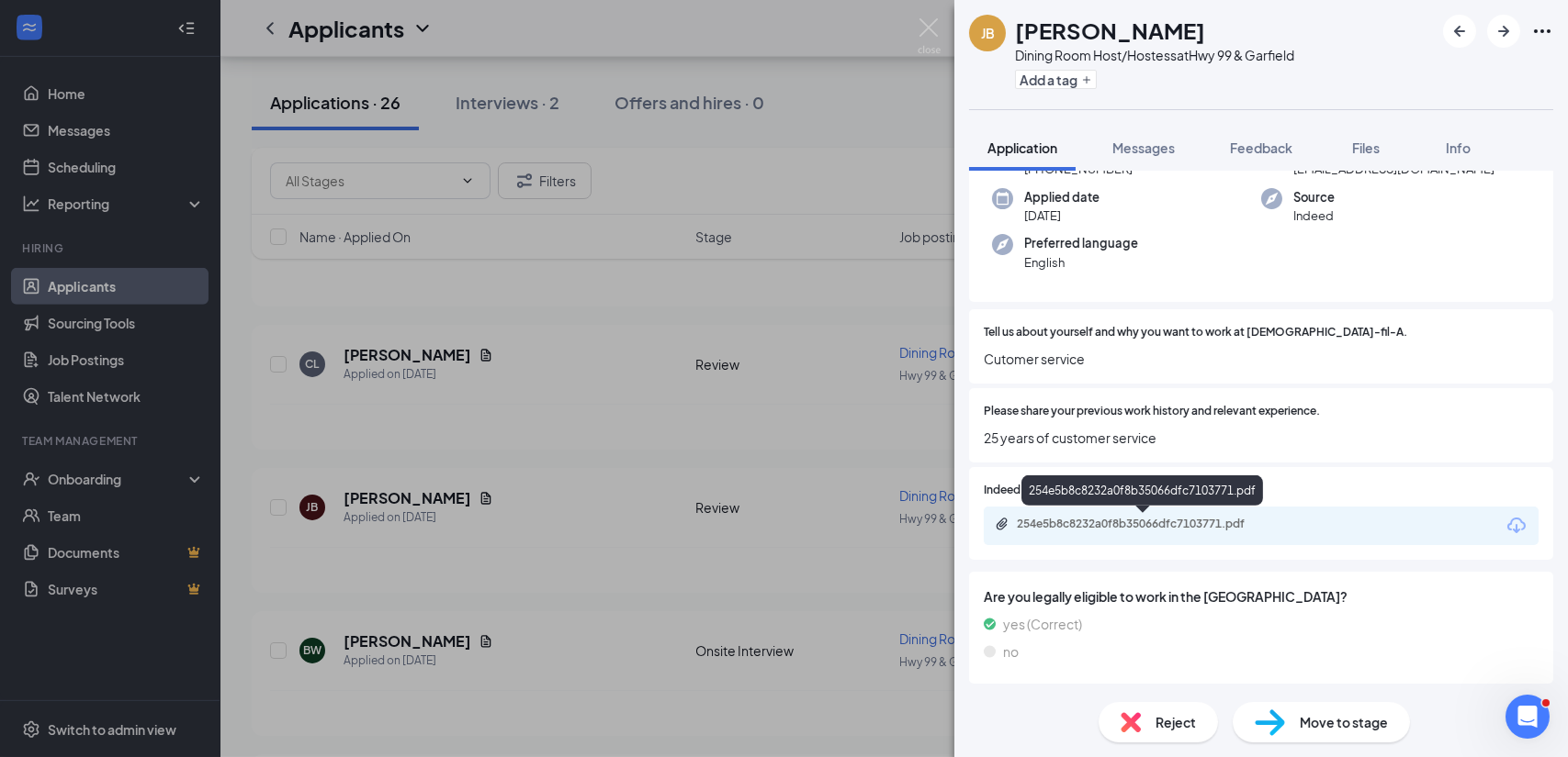
click at [1159, 520] on div "254e5b8c8232a0f8b35066dfc7103771.pdf" at bounding box center [1145, 524] width 257 height 14
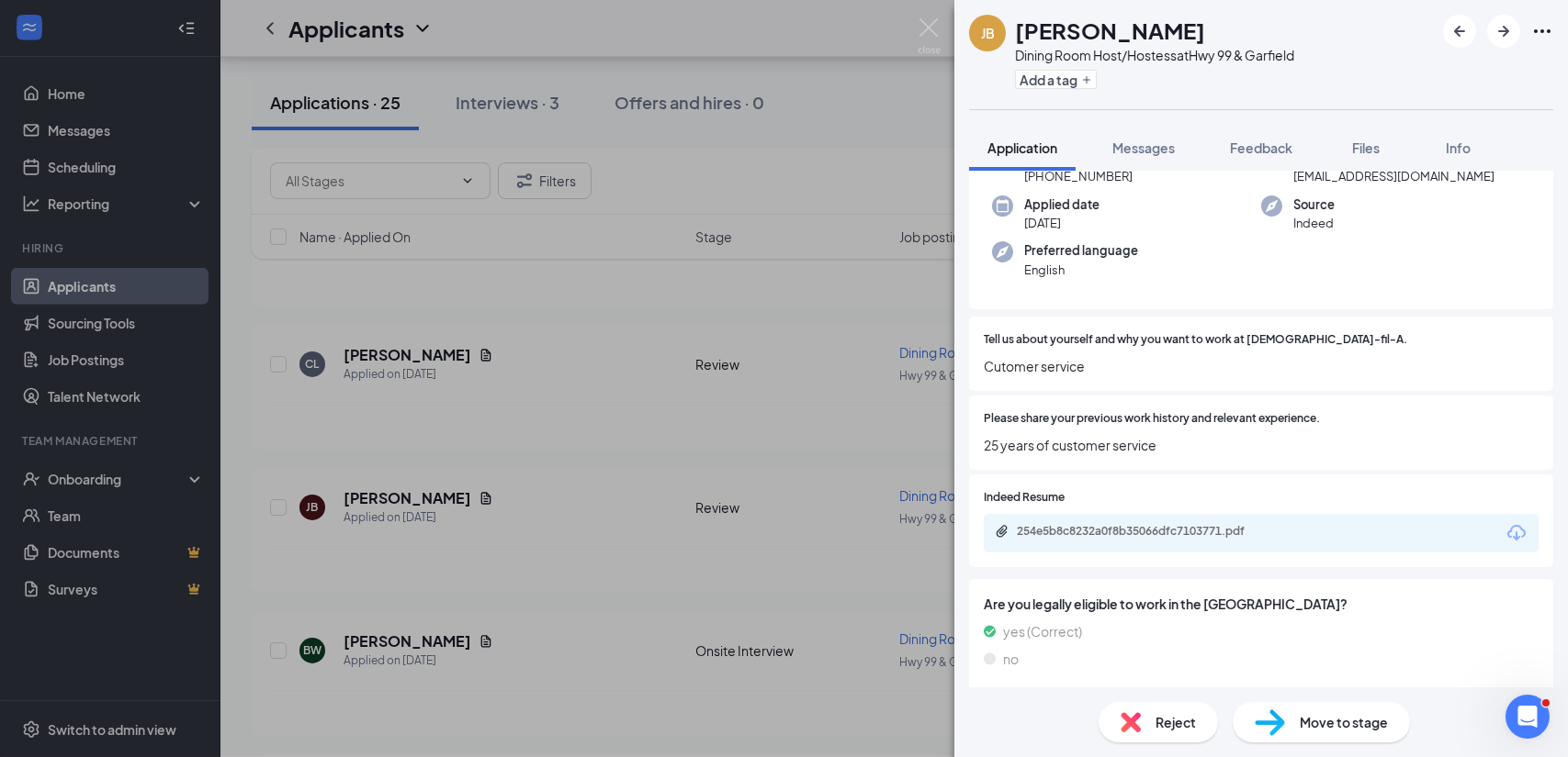
click at [1342, 725] on span "Move to stage" at bounding box center [1344, 722] width 89 height 20
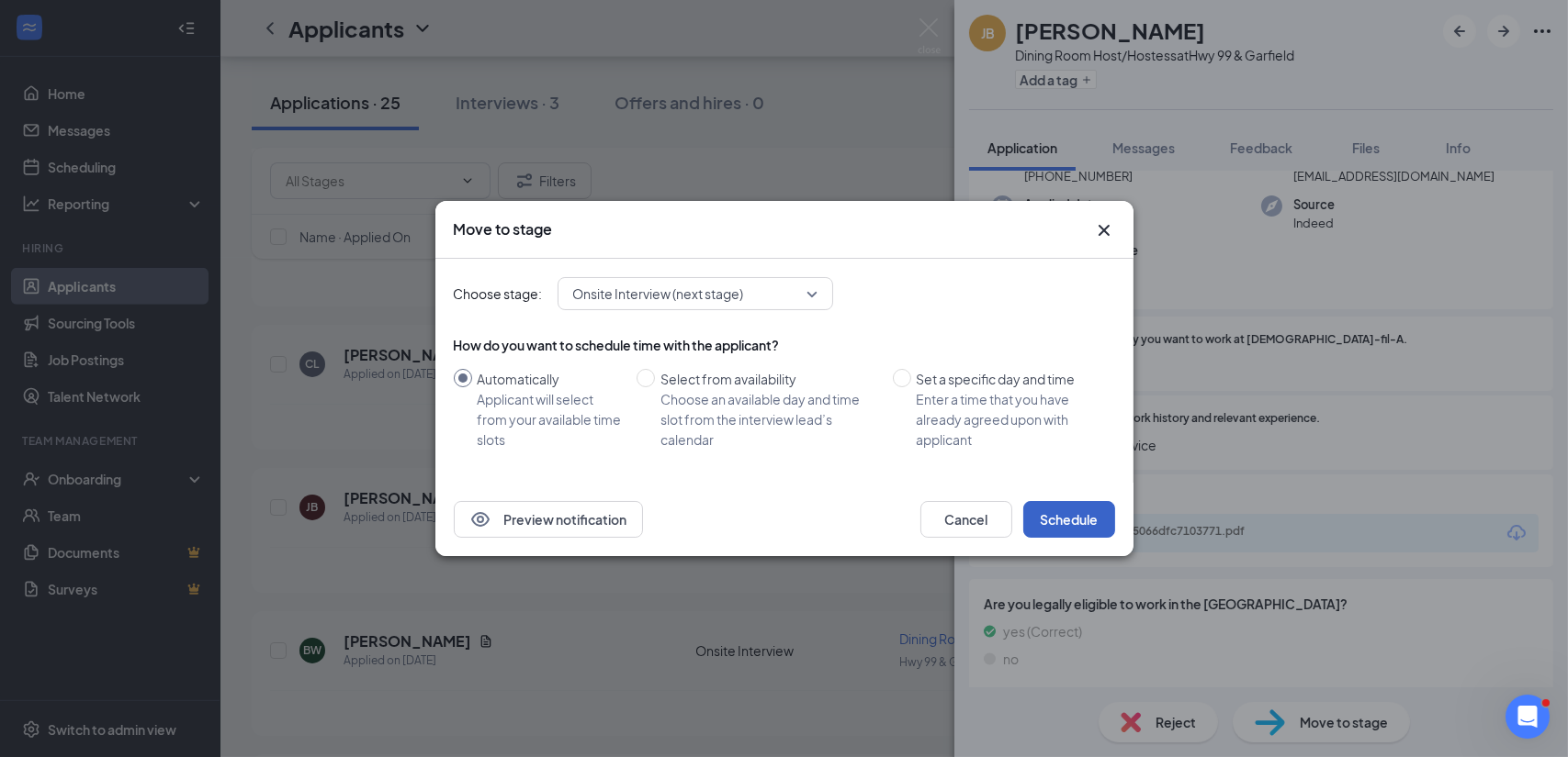
click at [1088, 525] on button "Schedule" at bounding box center [1069, 519] width 92 height 37
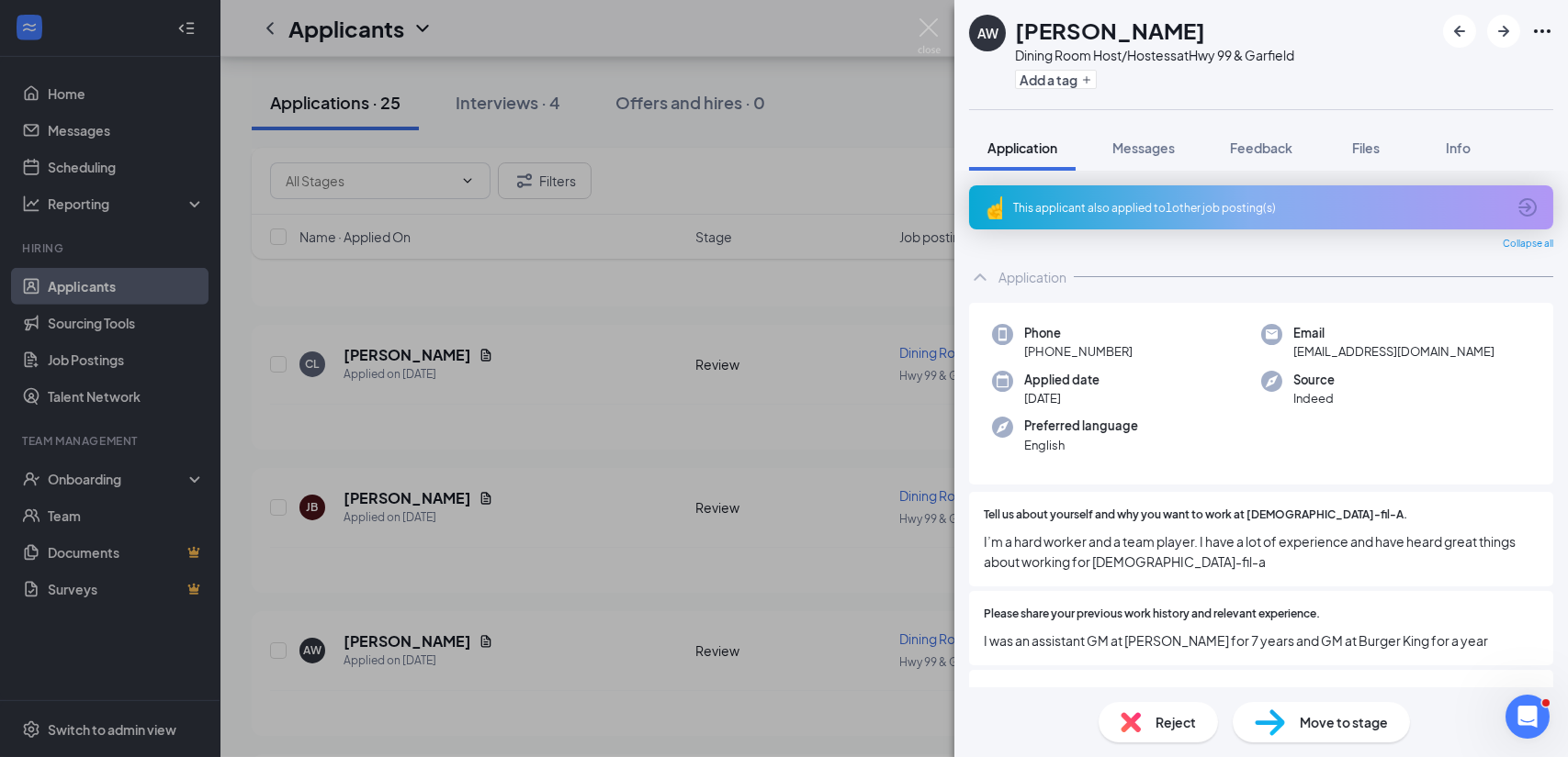
click at [1339, 724] on span "Move to stage" at bounding box center [1344, 722] width 89 height 20
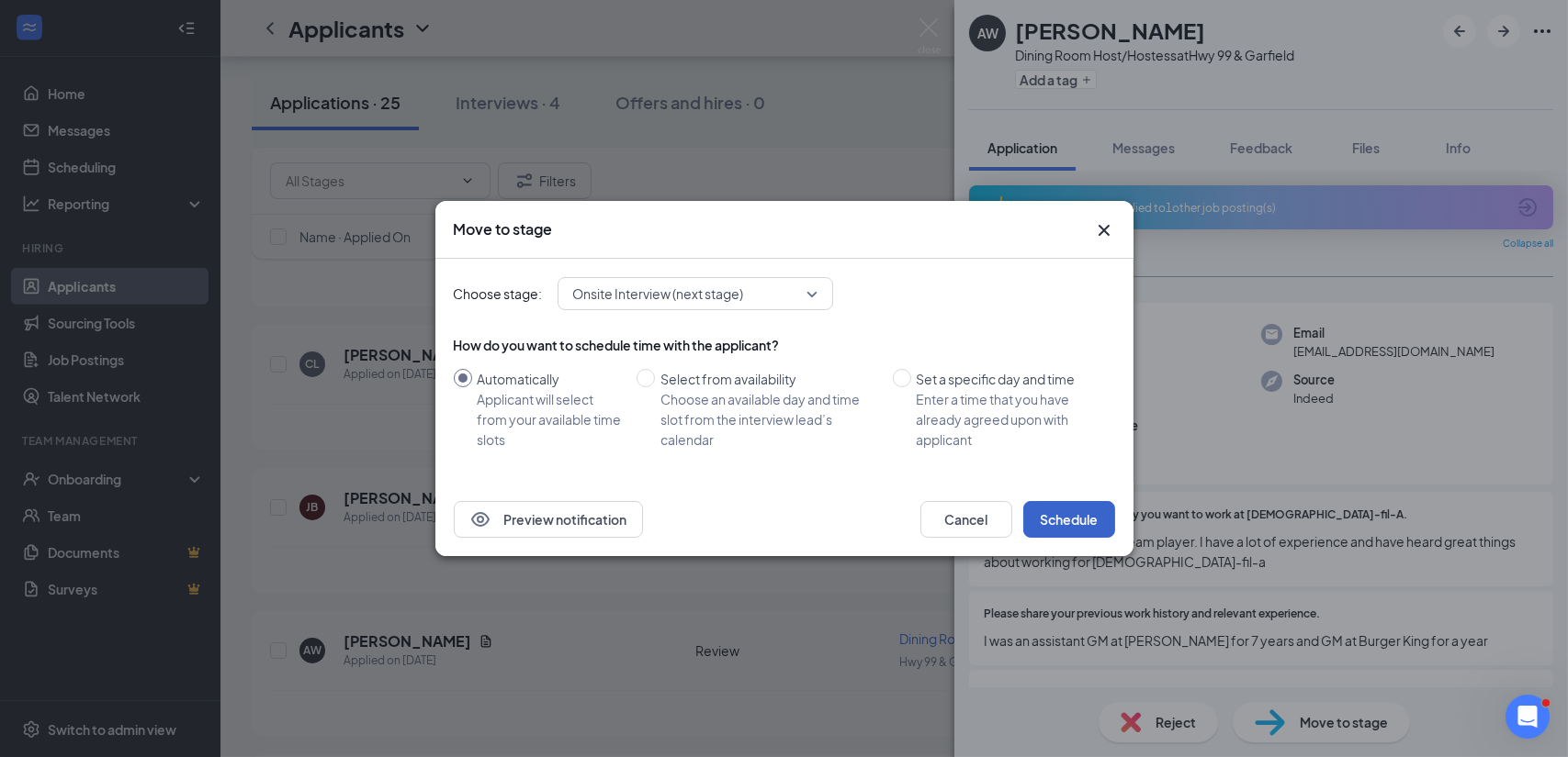
click at [1072, 521] on button "Schedule" at bounding box center [1069, 519] width 92 height 37
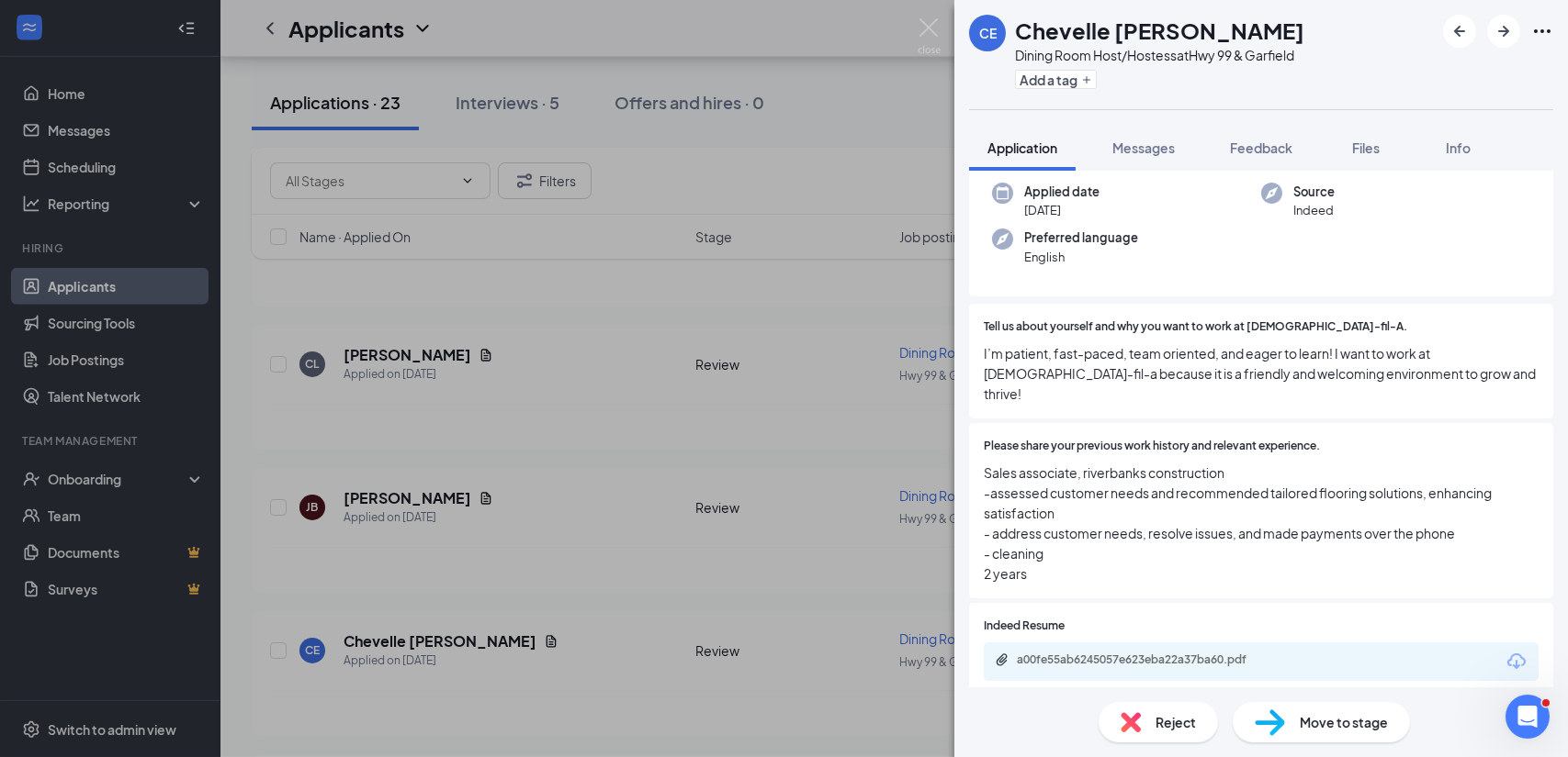
scroll to position [304, 0]
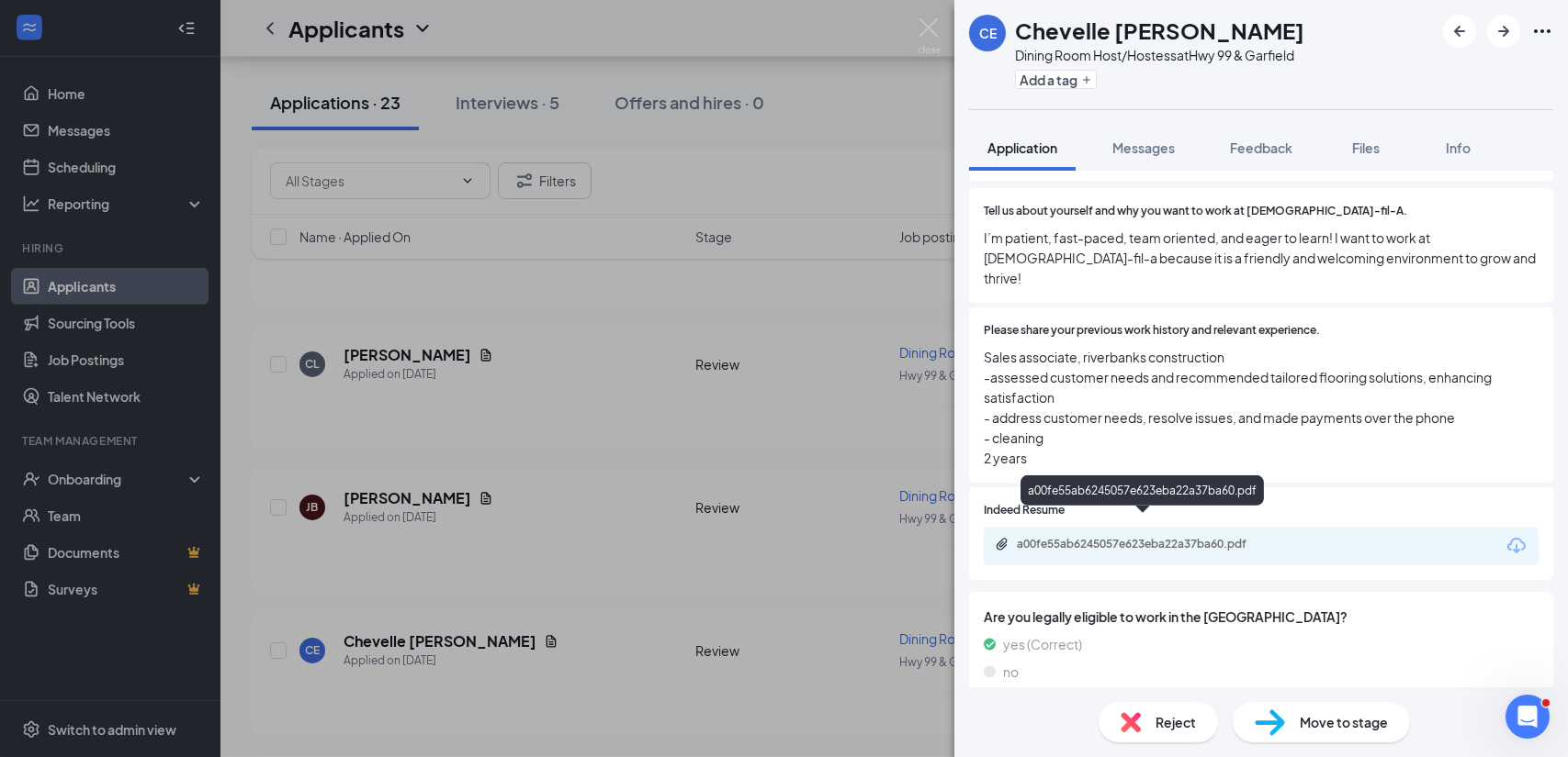
click at [1053, 537] on div "a00fe55ab6245057e623eba22a37ba60.pdf" at bounding box center [1145, 544] width 257 height 14
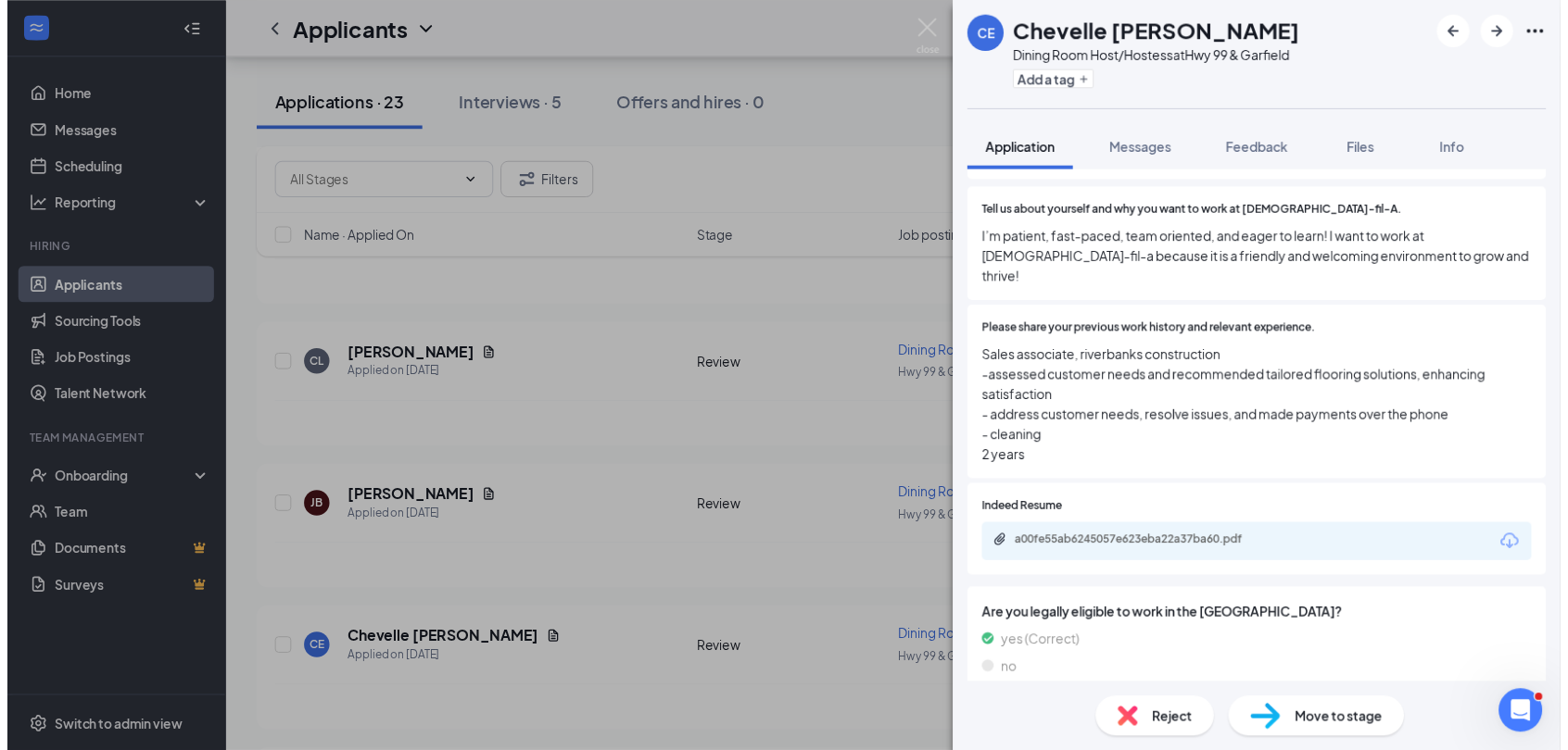
scroll to position [299, 0]
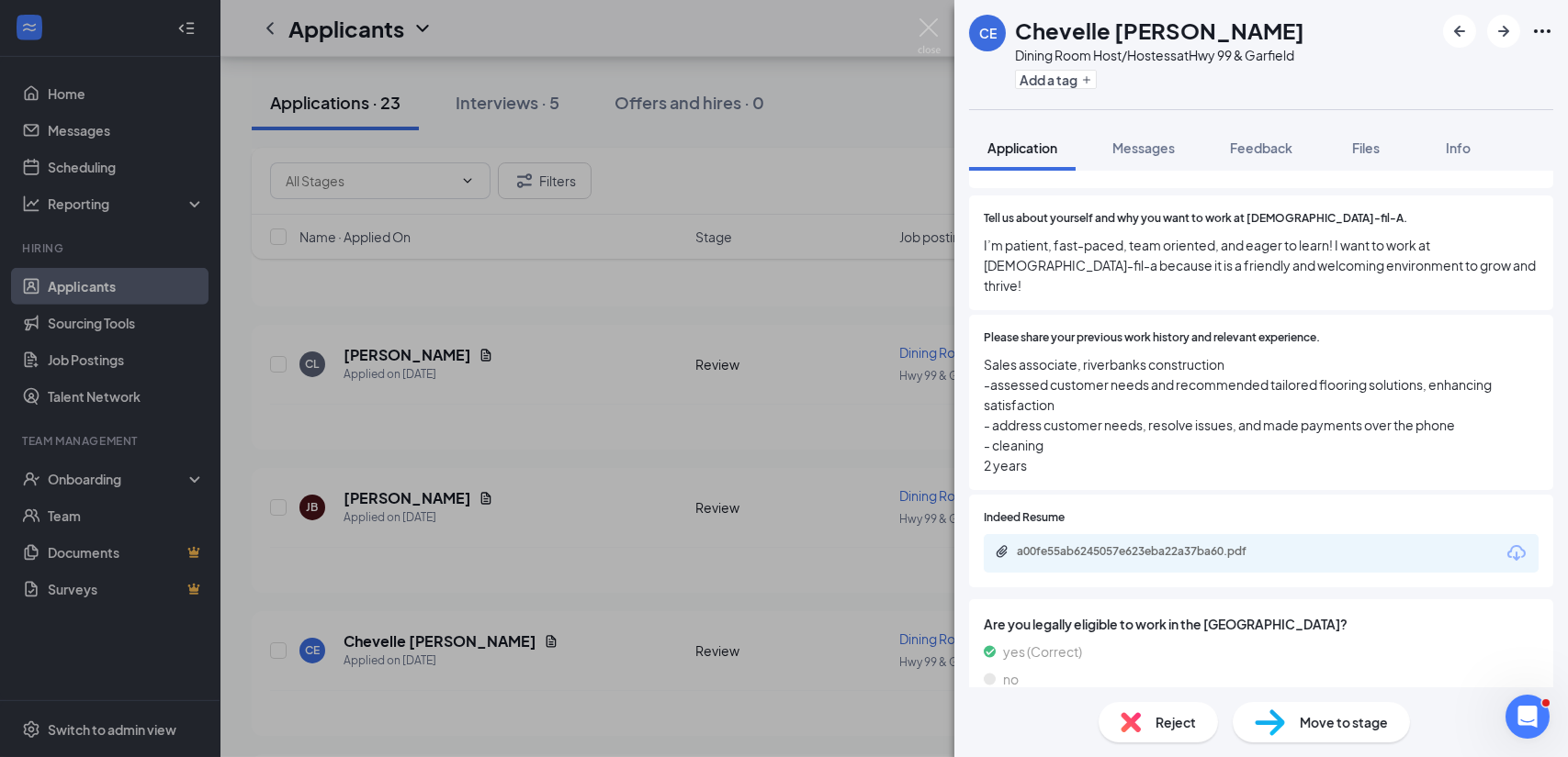
click at [1370, 720] on span "Move to stage" at bounding box center [1344, 722] width 89 height 20
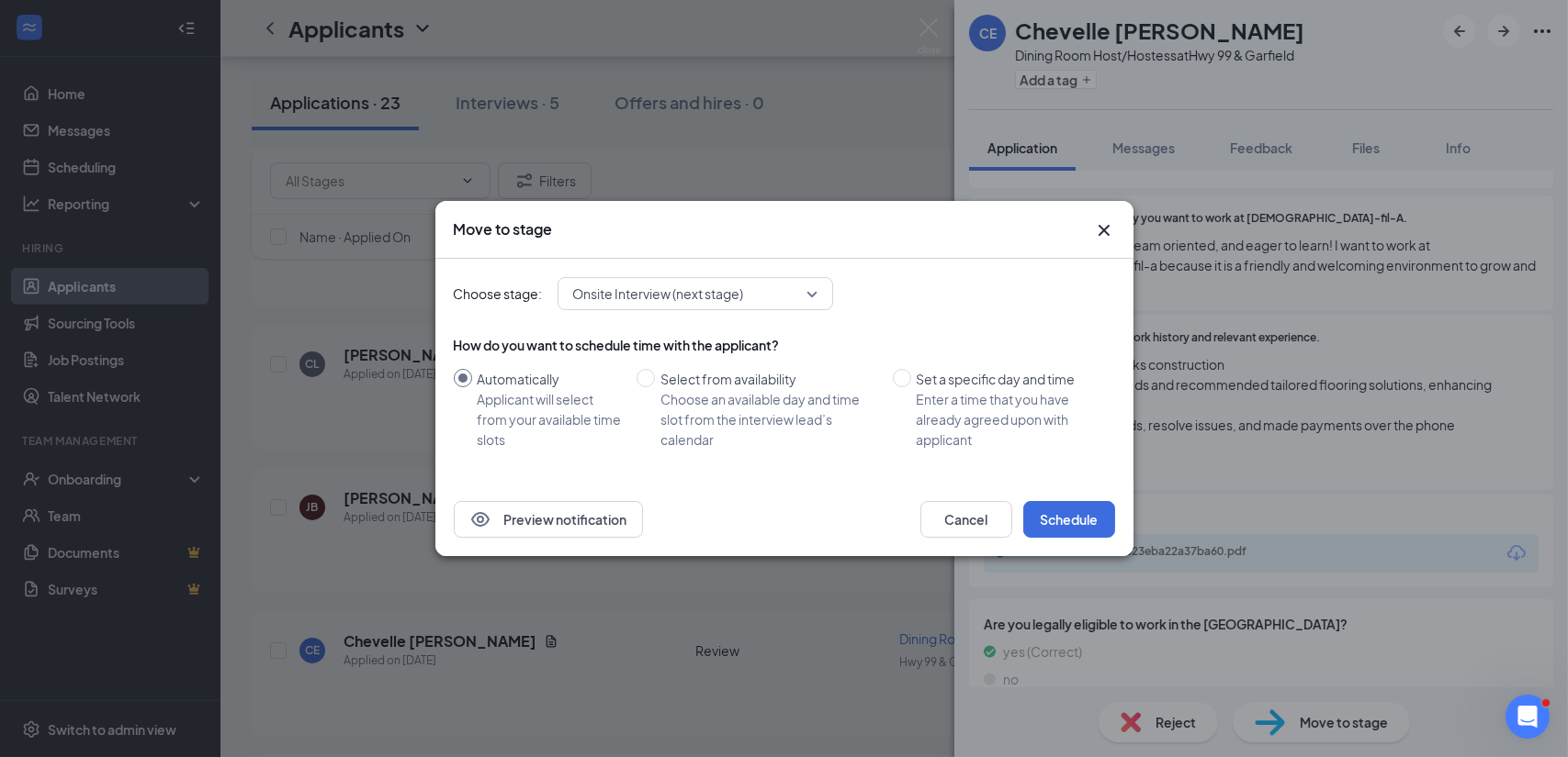
click at [1107, 232] on icon "Cross" at bounding box center [1103, 230] width 11 height 11
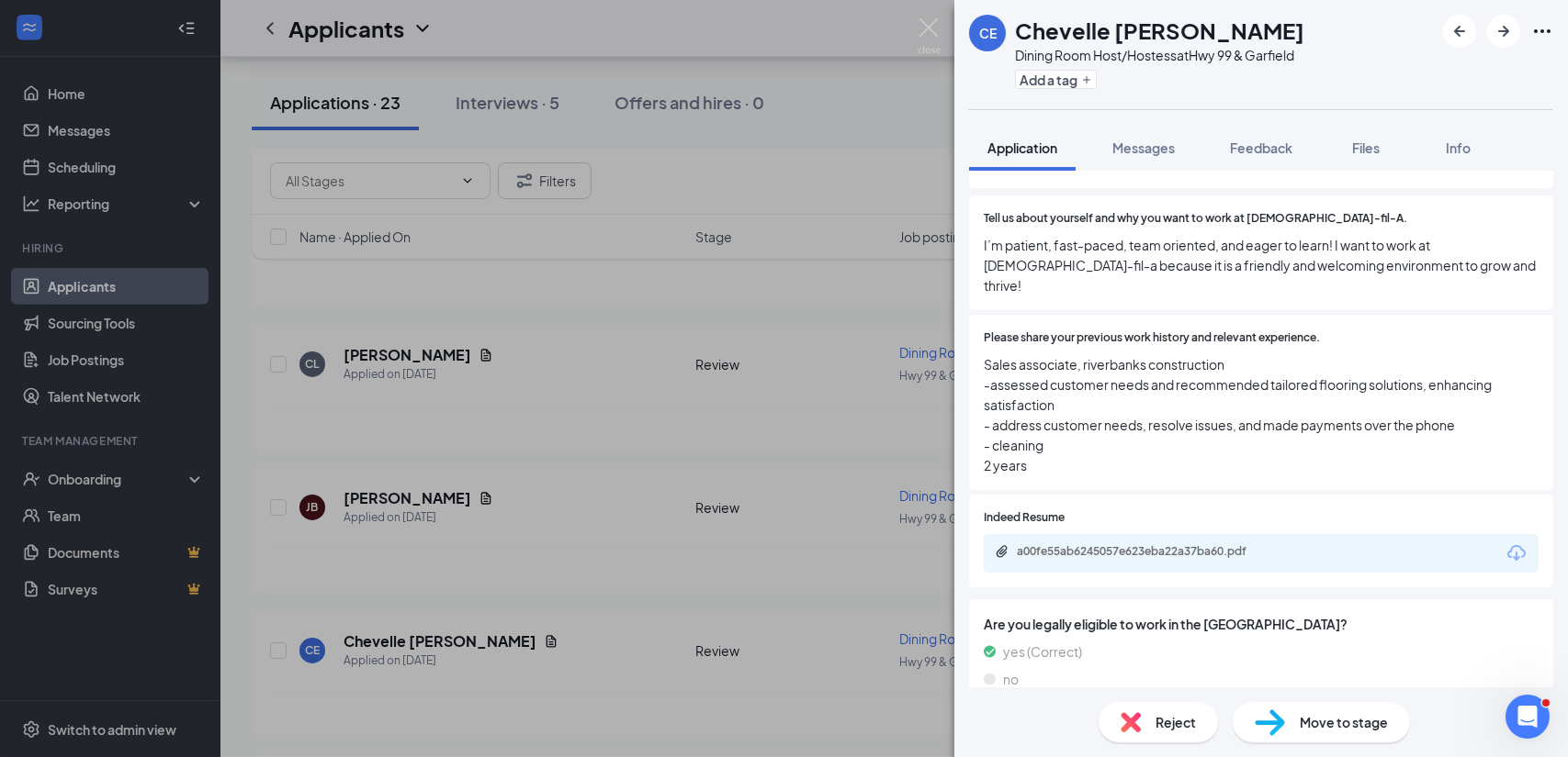
click at [400, 484] on div "CE Chevelle [PERSON_NAME] Dining Room Host/Hostess at Hwy 99 & Garfield Add a t…" at bounding box center [784, 378] width 1568 height 757
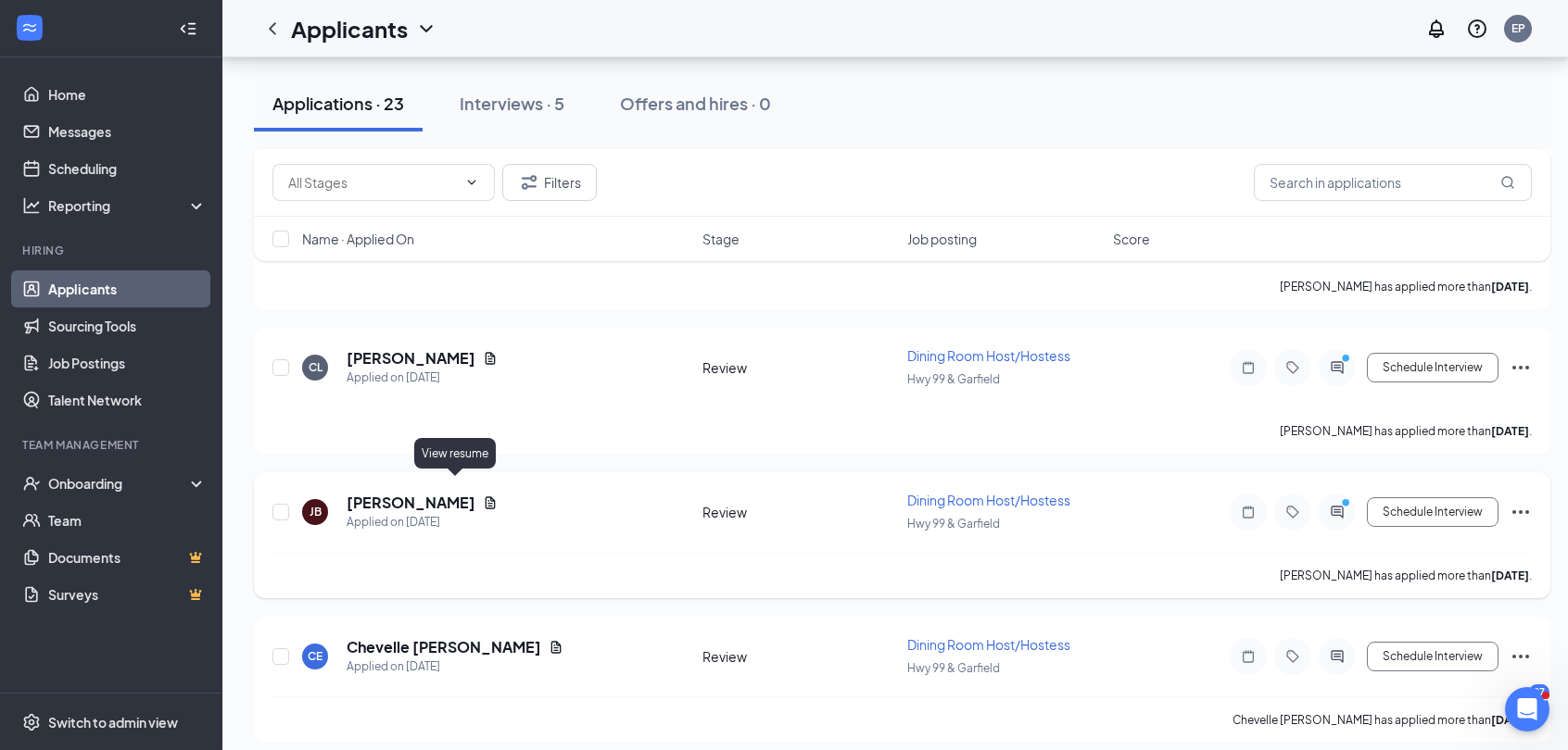
click at [483, 495] on icon "Document" at bounding box center [490, 502] width 15 height 15
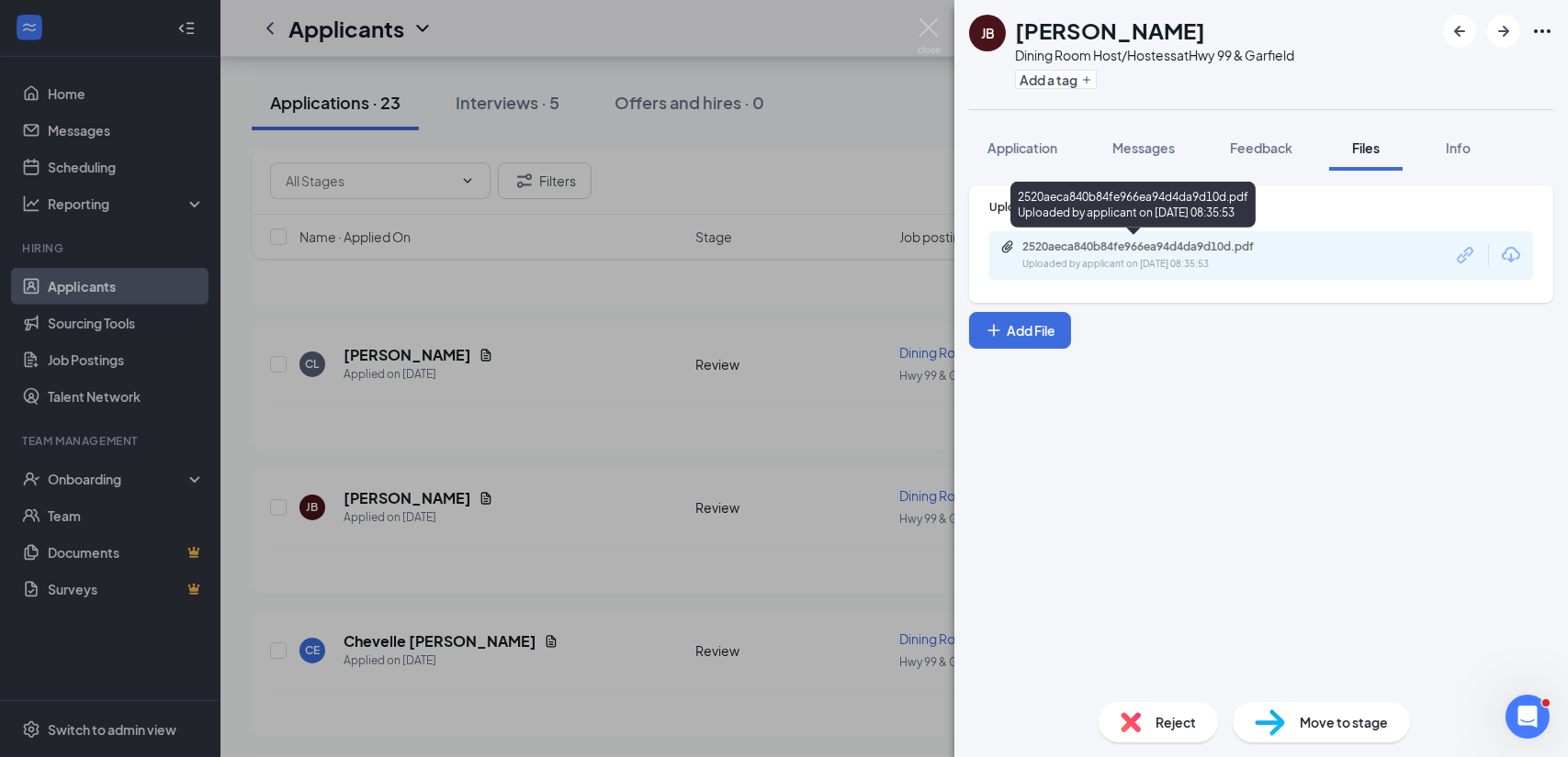
click at [1089, 265] on div "Uploaded by applicant on Aug 20, 2025 at 08:35:53" at bounding box center [1160, 264] width 276 height 14
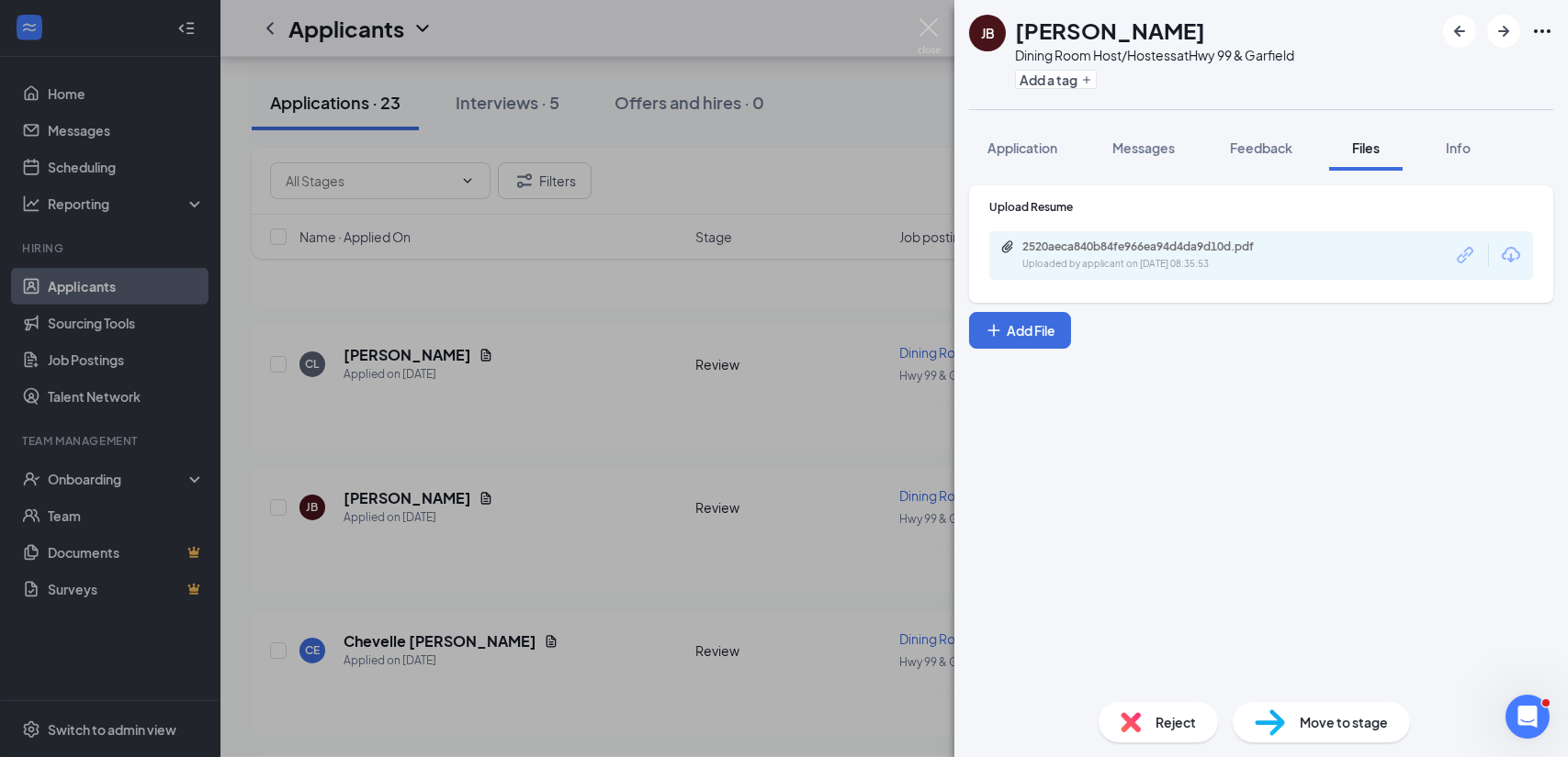
click at [1143, 732] on div "Reject" at bounding box center [1158, 722] width 120 height 40
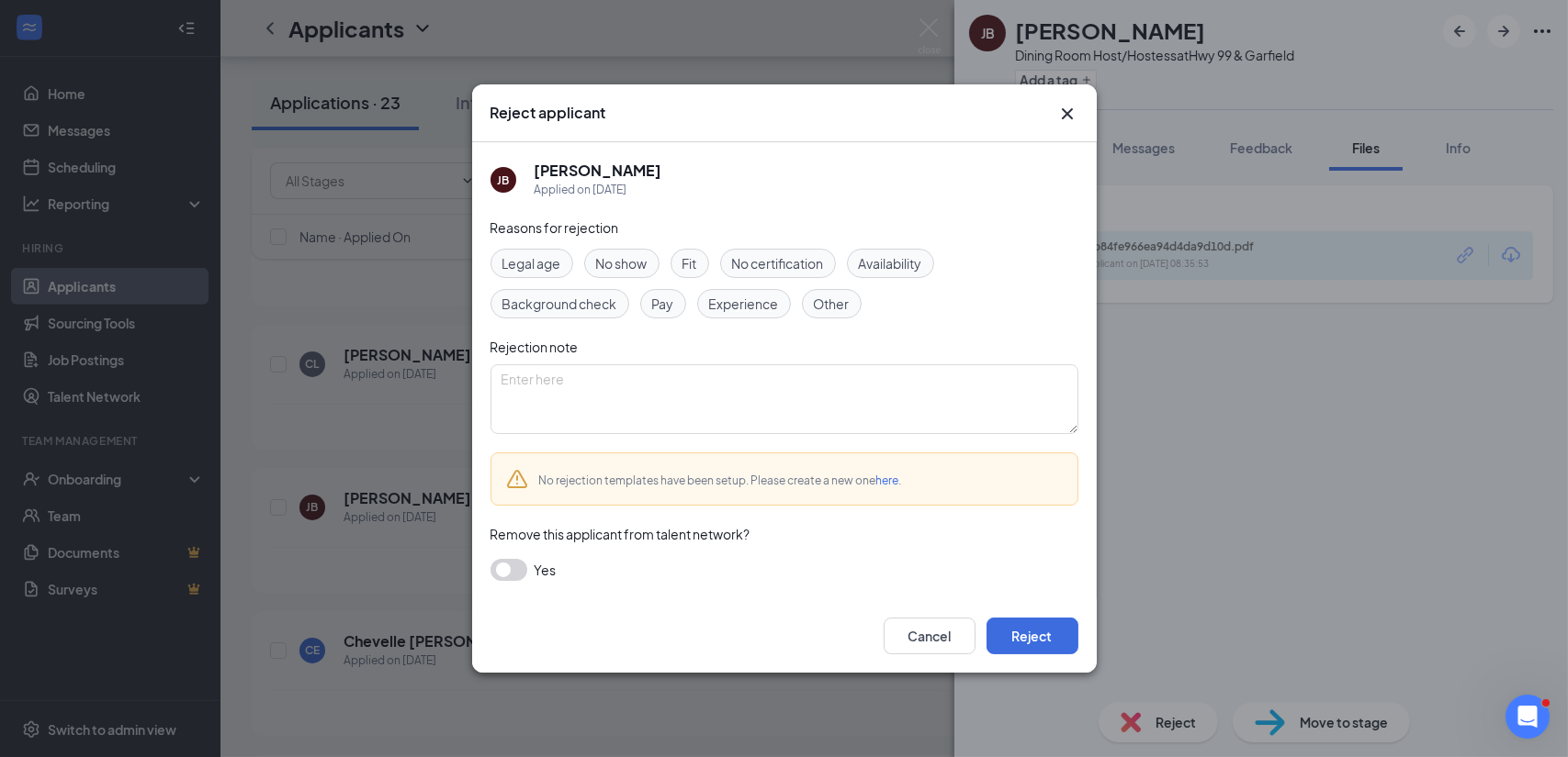
click at [734, 310] on span "Experience" at bounding box center [744, 303] width 69 height 20
click at [1012, 638] on button "Reject" at bounding box center [1032, 637] width 92 height 37
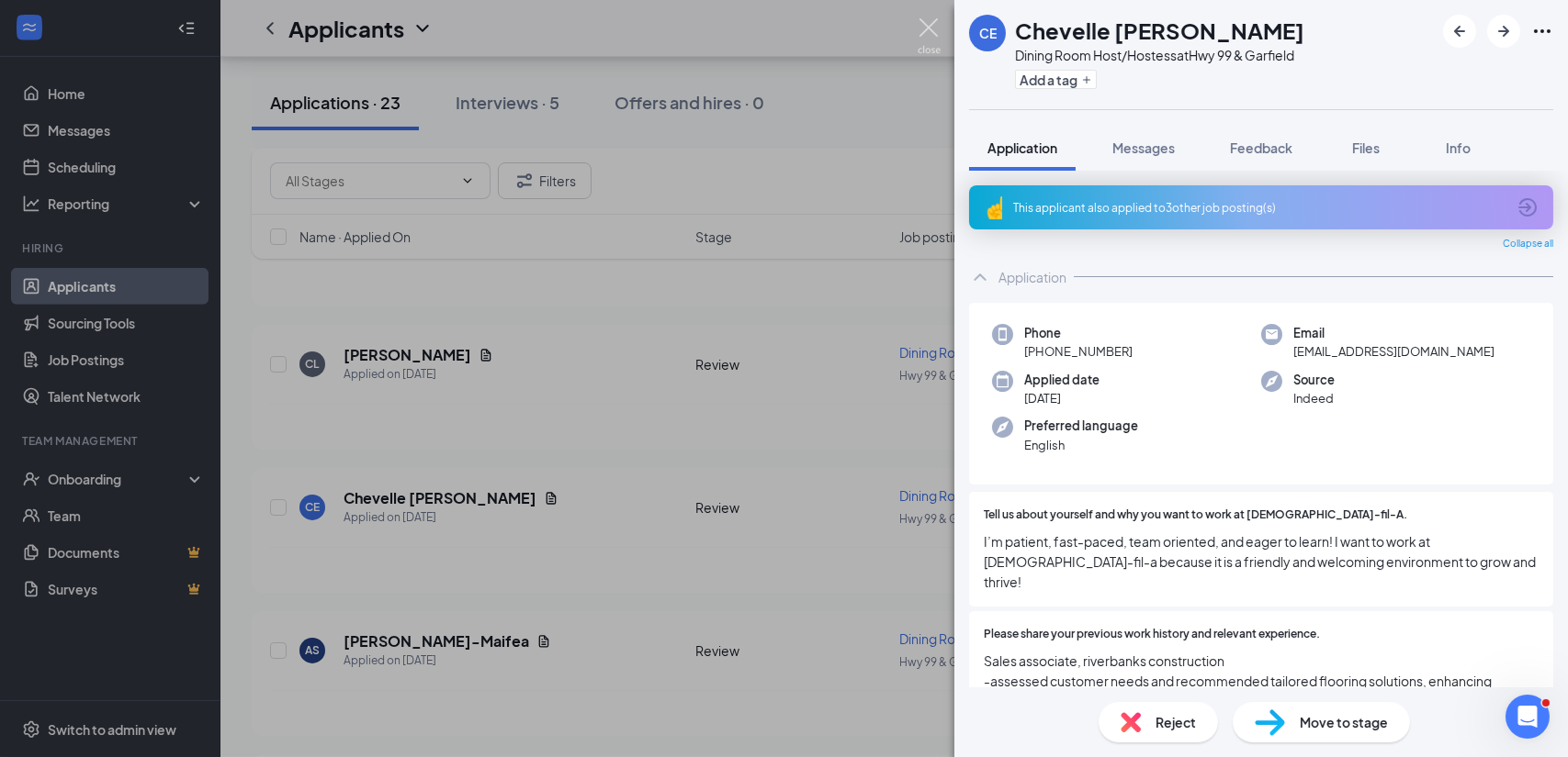
click at [930, 30] on img at bounding box center [929, 36] width 23 height 36
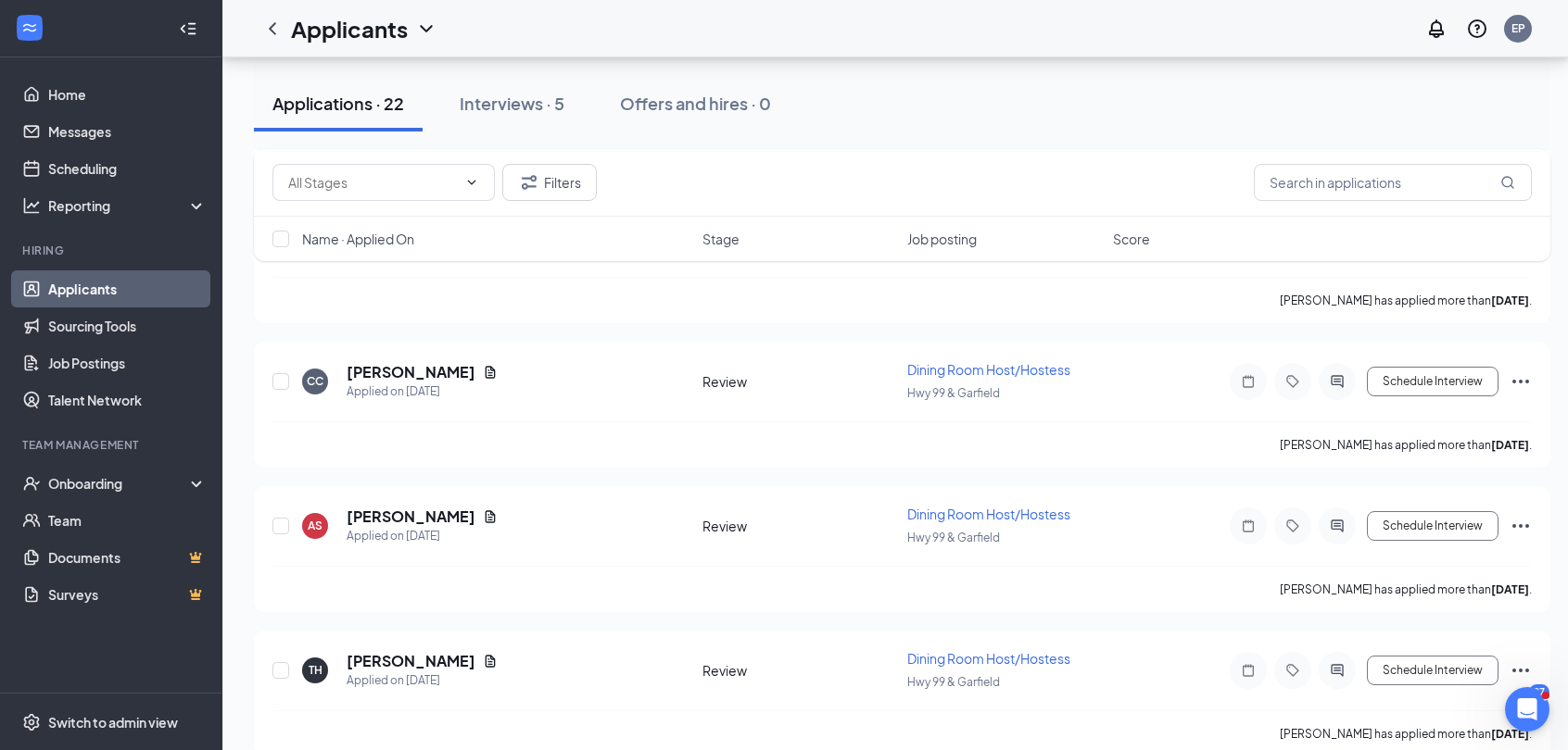
scroll to position [2804, 0]
click at [498, 651] on icon "Document" at bounding box center [490, 658] width 15 height 15
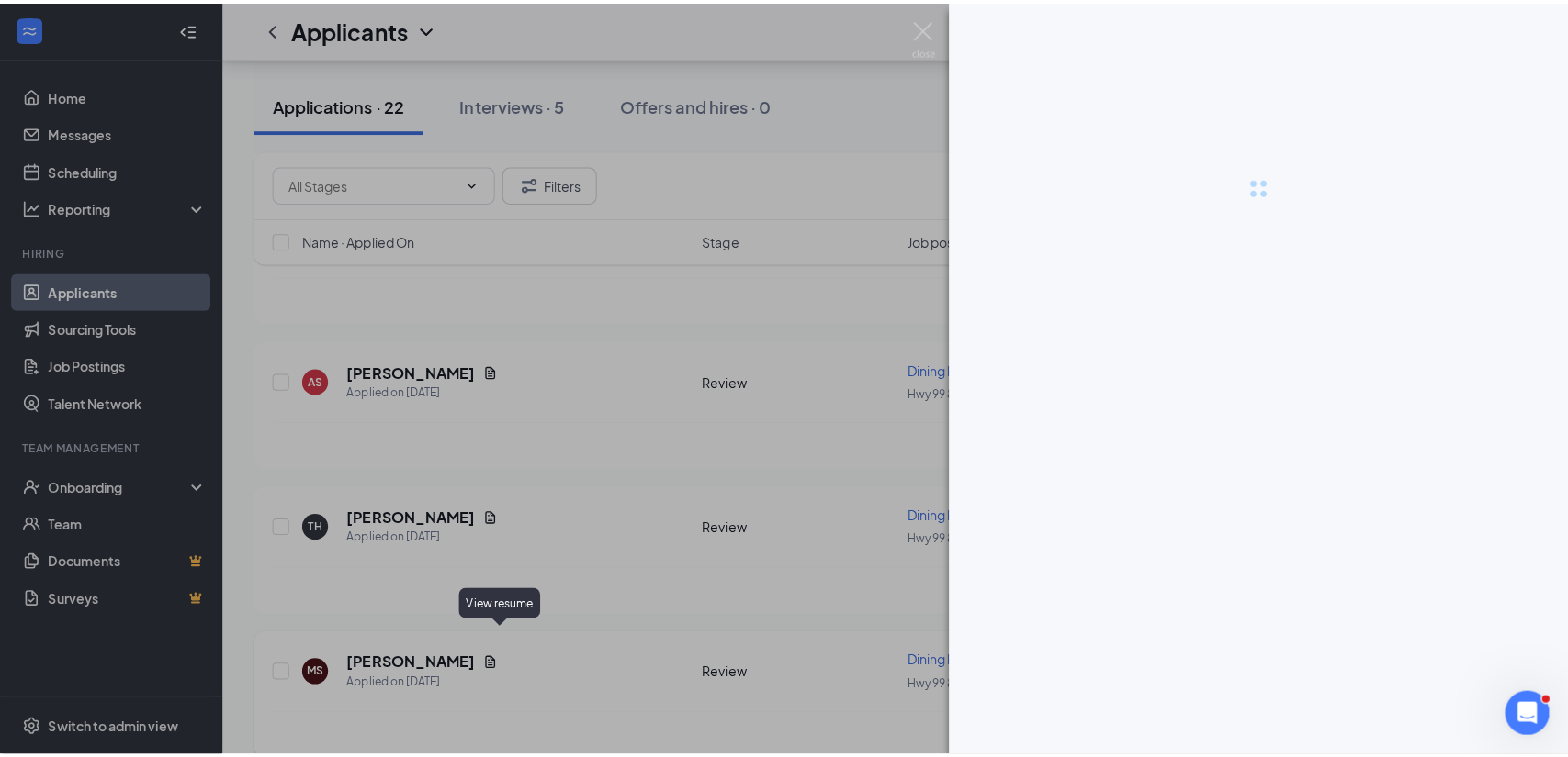
scroll to position [2766, 0]
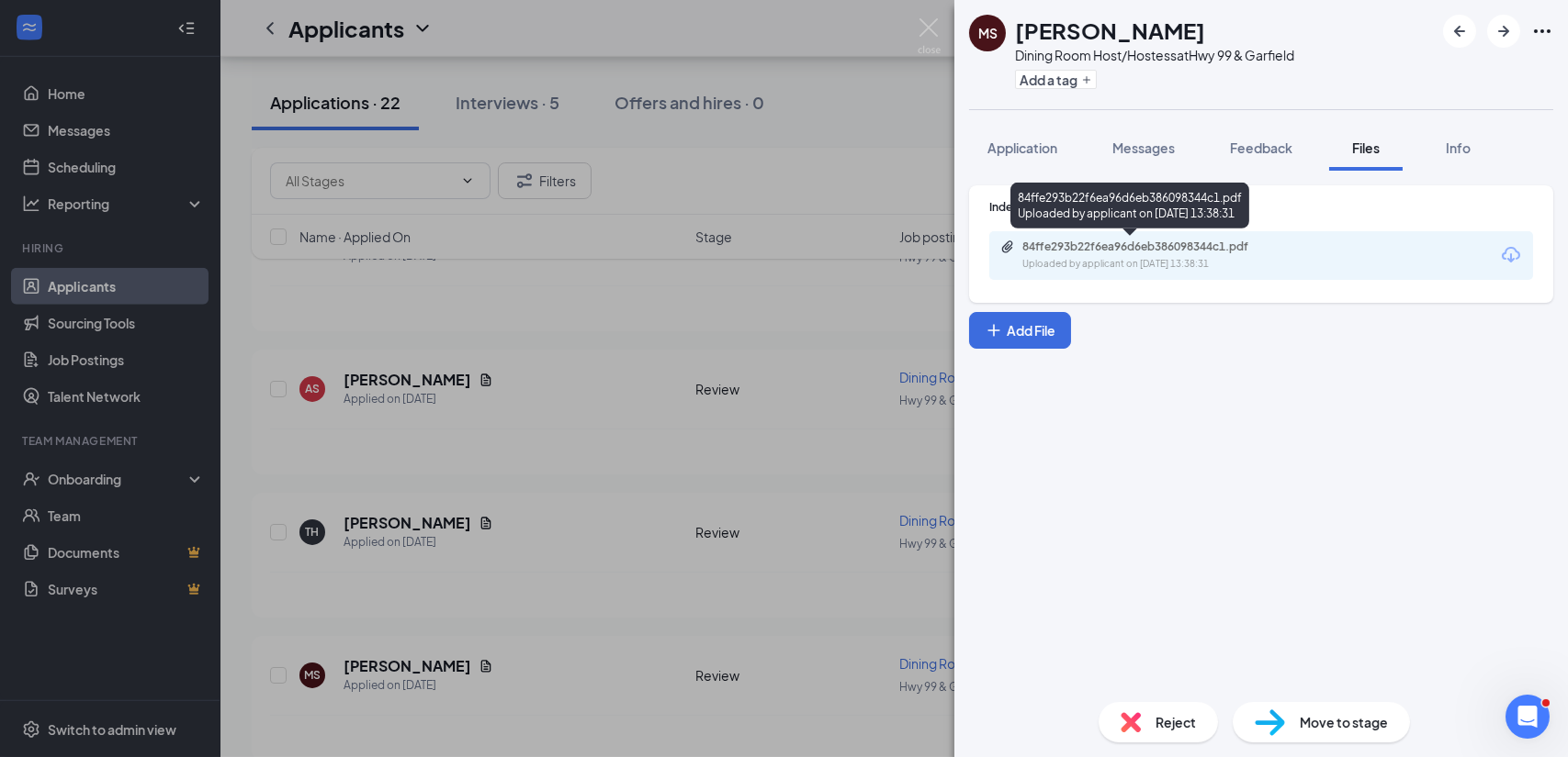
click at [1149, 253] on div "84ffe293b22f6ea96d6eb386098344c1.pdf" at bounding box center [1151, 247] width 257 height 14
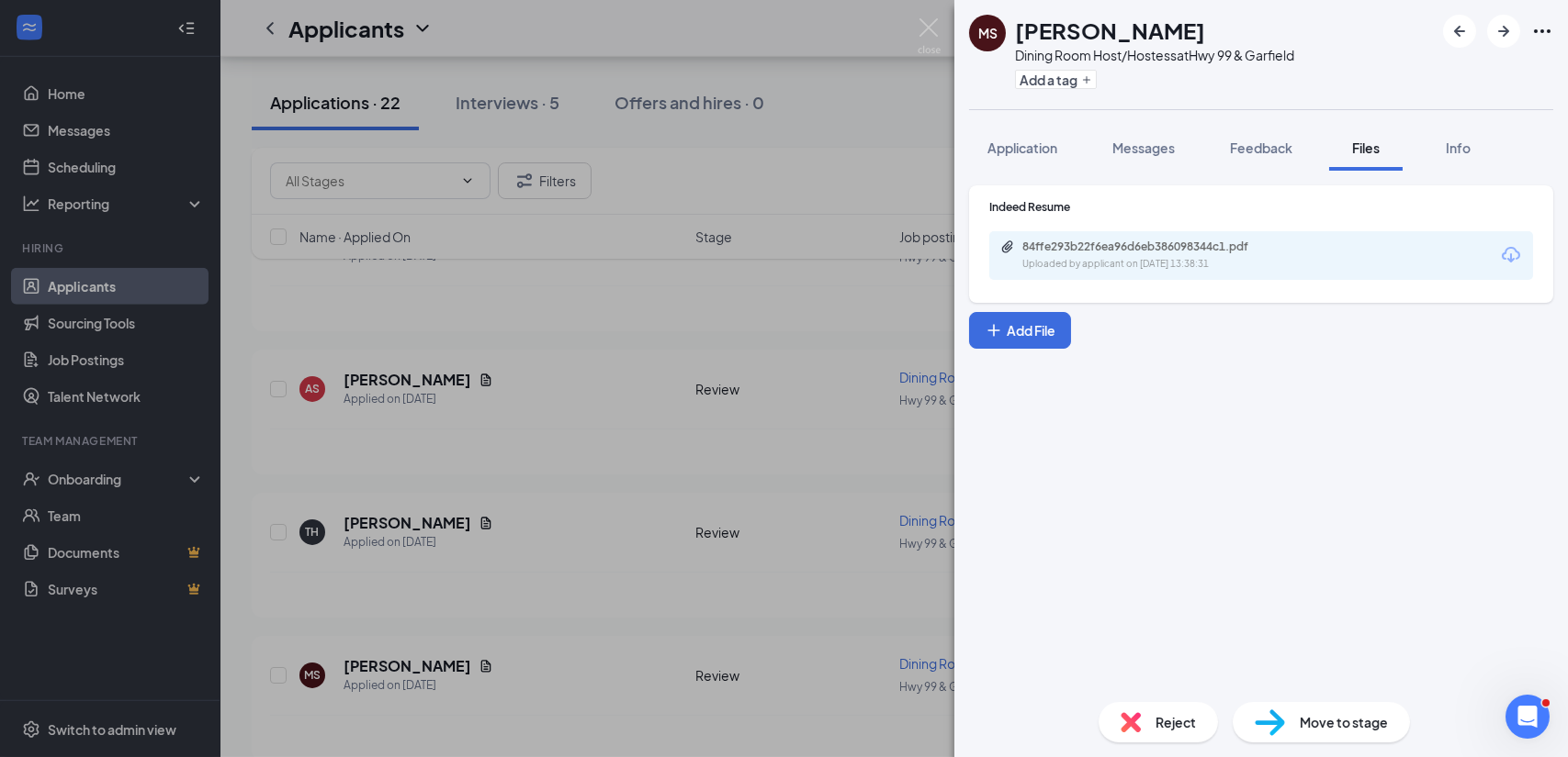
click at [1323, 723] on span "Move to stage" at bounding box center [1344, 722] width 89 height 20
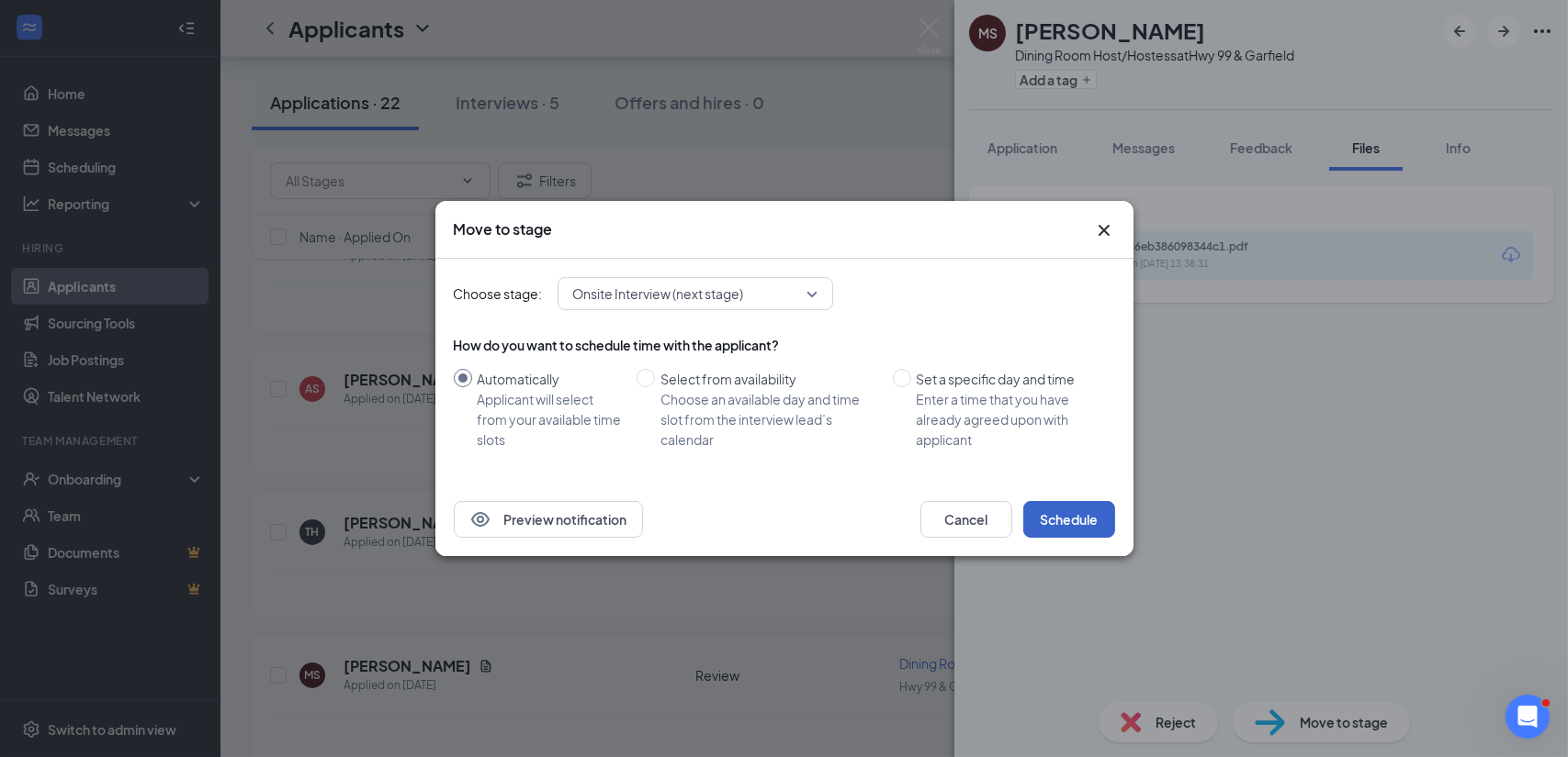
click at [1059, 518] on button "Schedule" at bounding box center [1069, 519] width 92 height 37
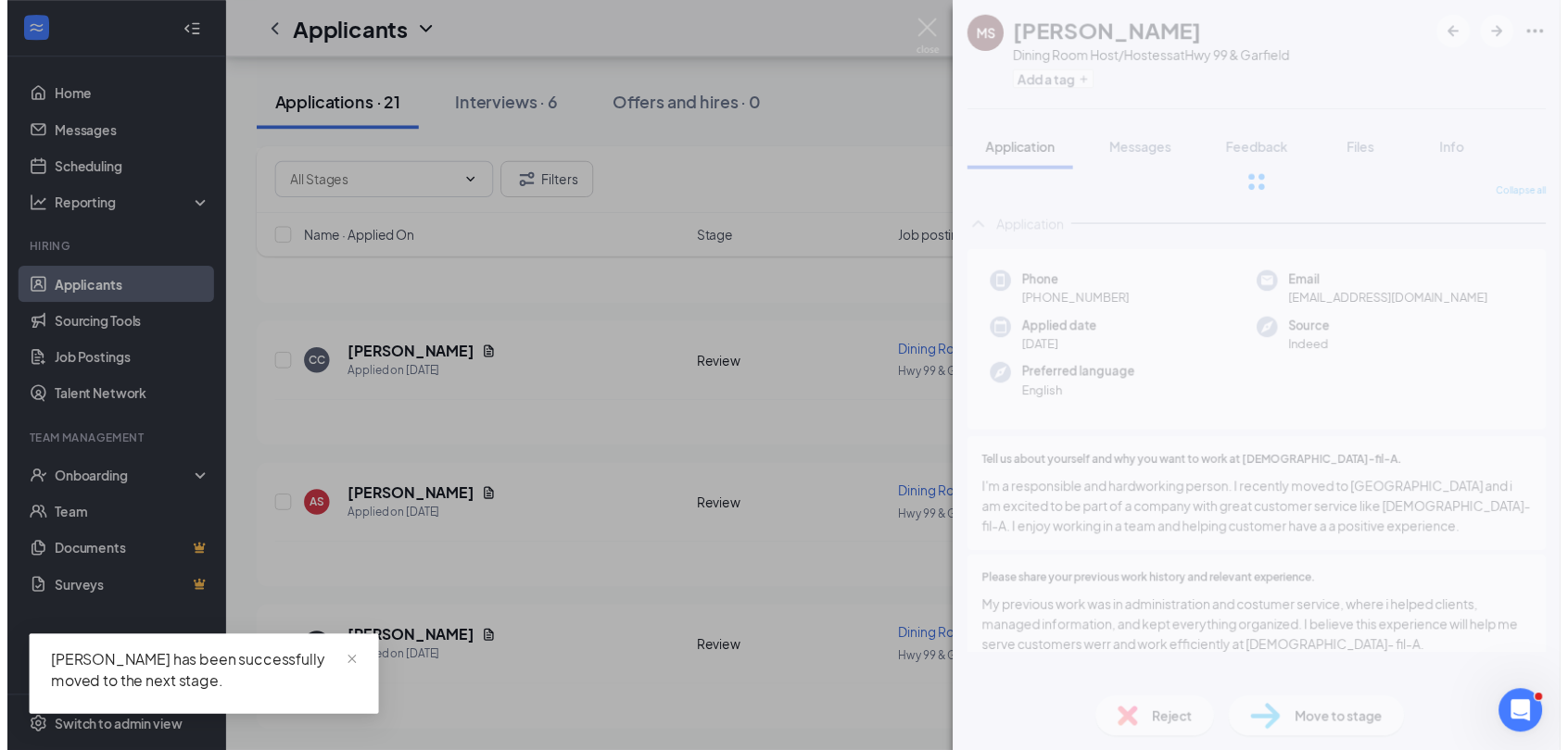
scroll to position [2647, 0]
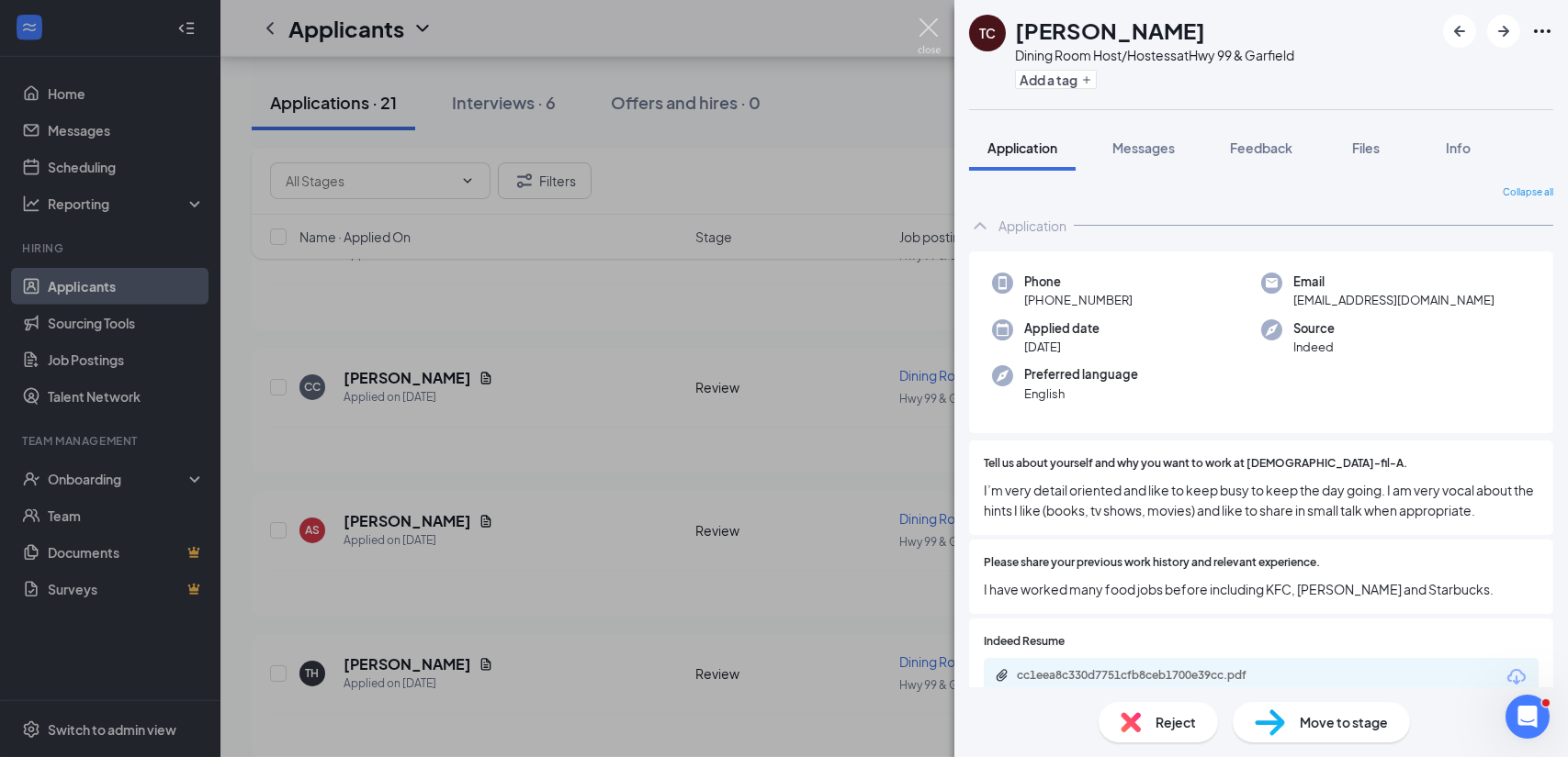
click at [927, 30] on img at bounding box center [929, 36] width 23 height 36
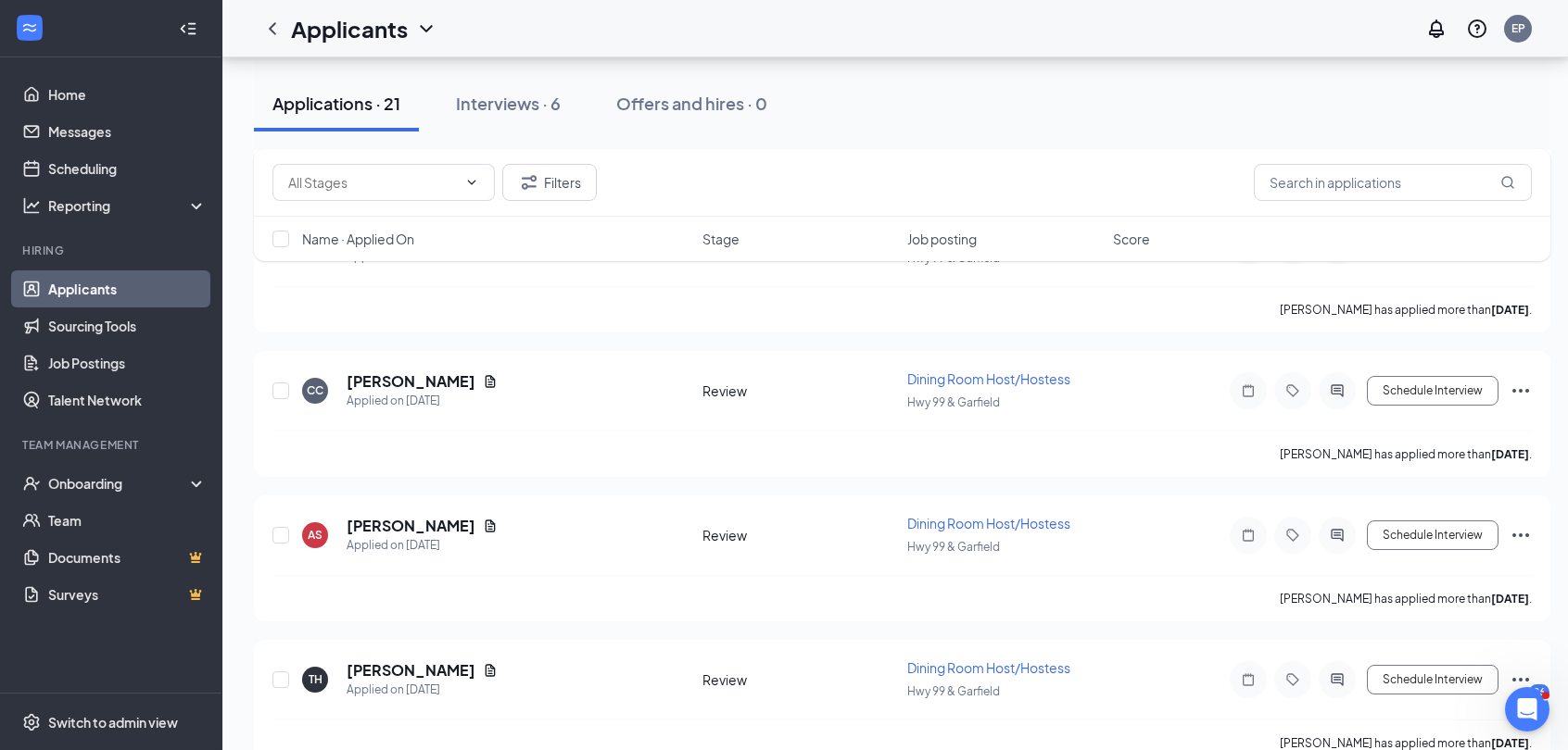
scroll to position [2662, 14]
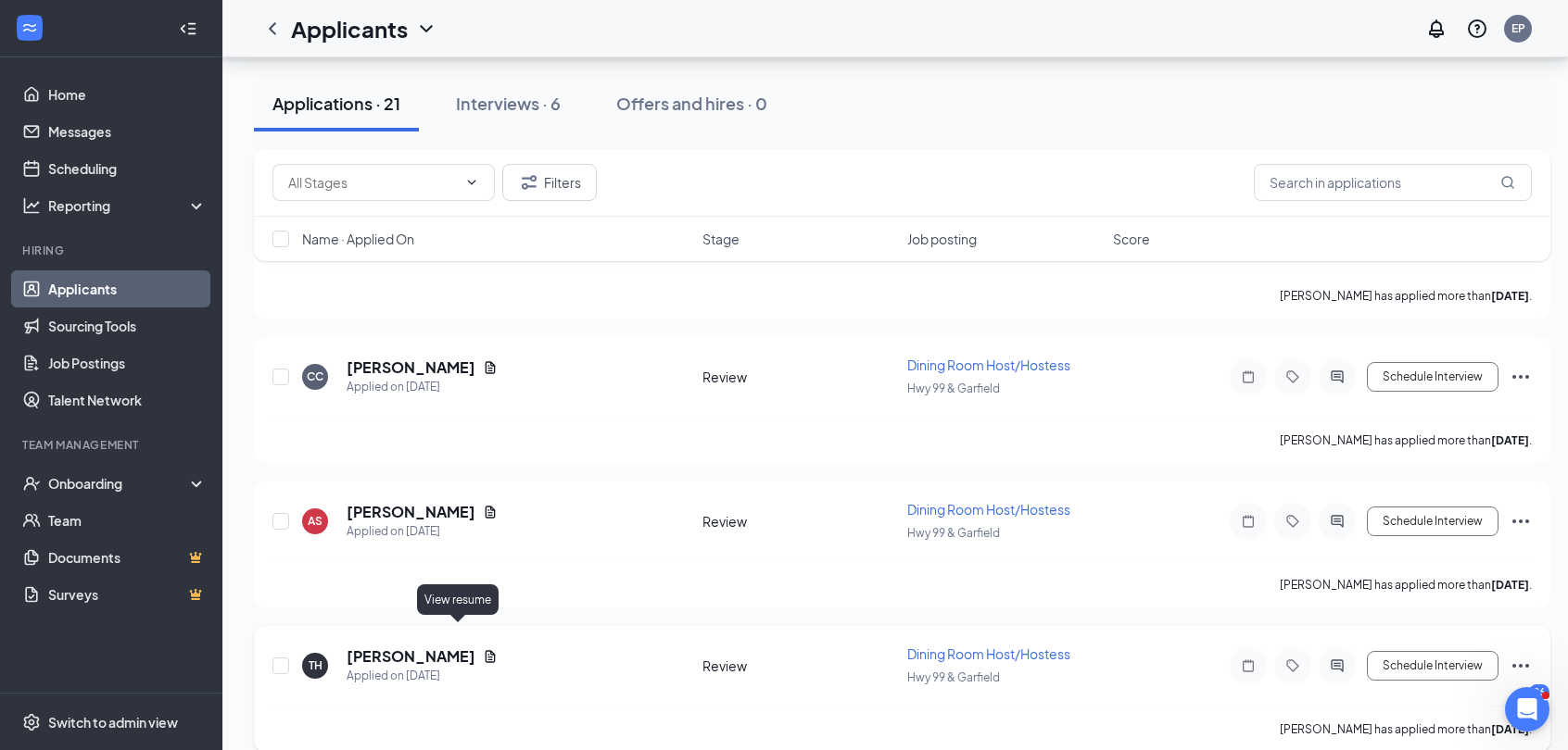
click at [485, 650] on icon "Document" at bounding box center [490, 656] width 10 height 12
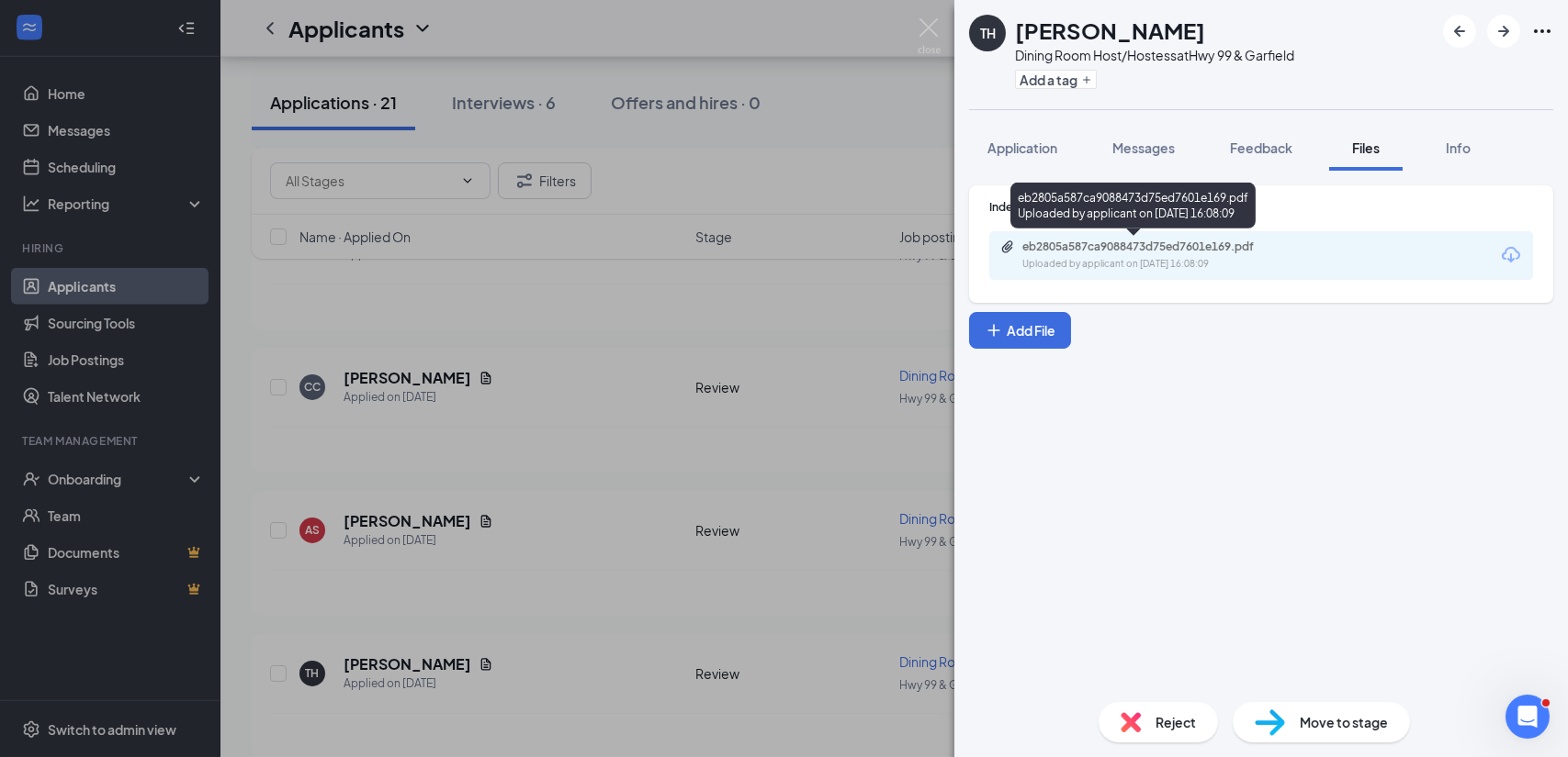
click at [1055, 262] on div "Uploaded by applicant on Aug 15, 2025 at 16:08:09" at bounding box center [1160, 264] width 276 height 14
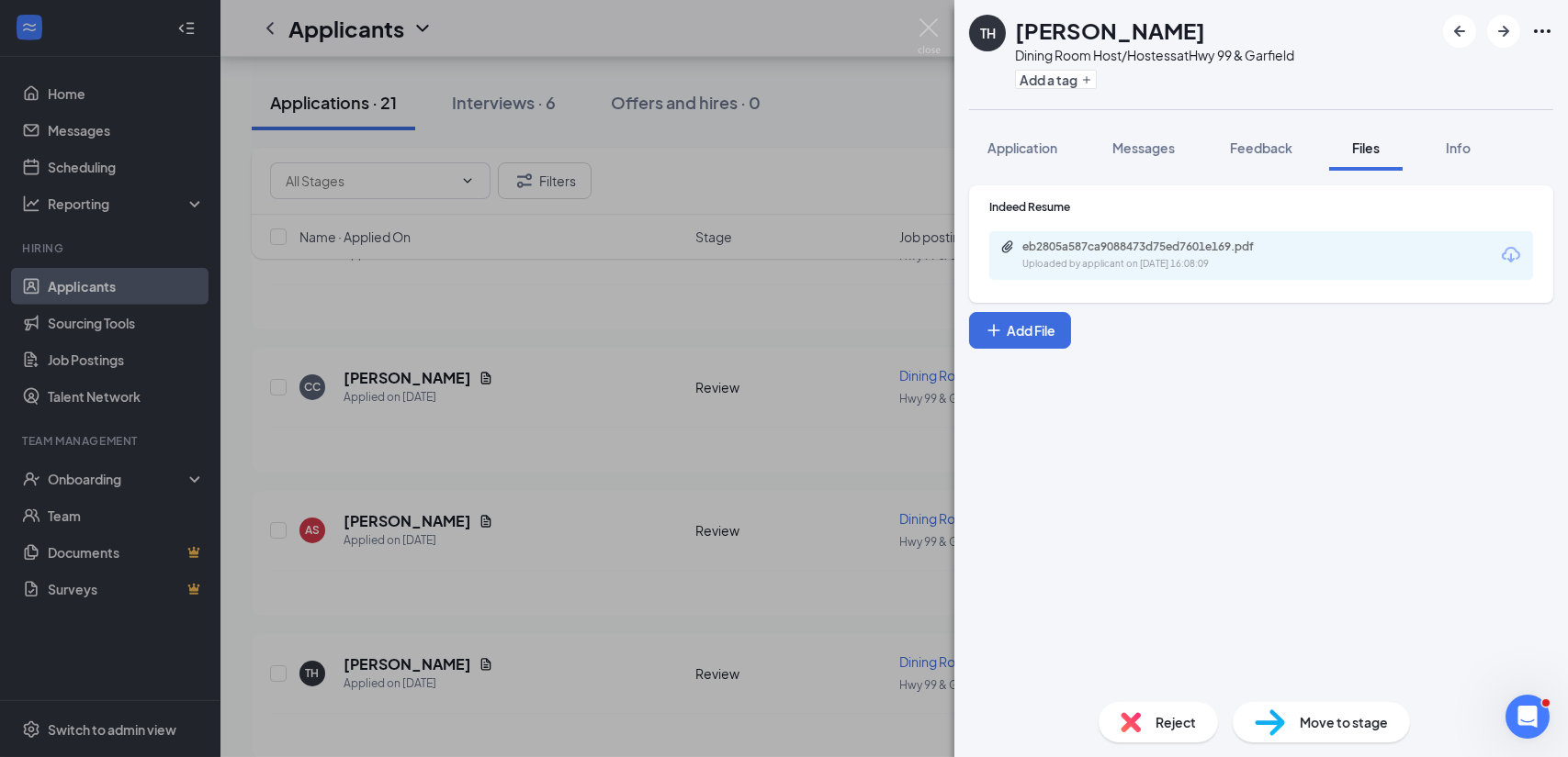
click at [1342, 724] on span "Move to stage" at bounding box center [1344, 722] width 89 height 20
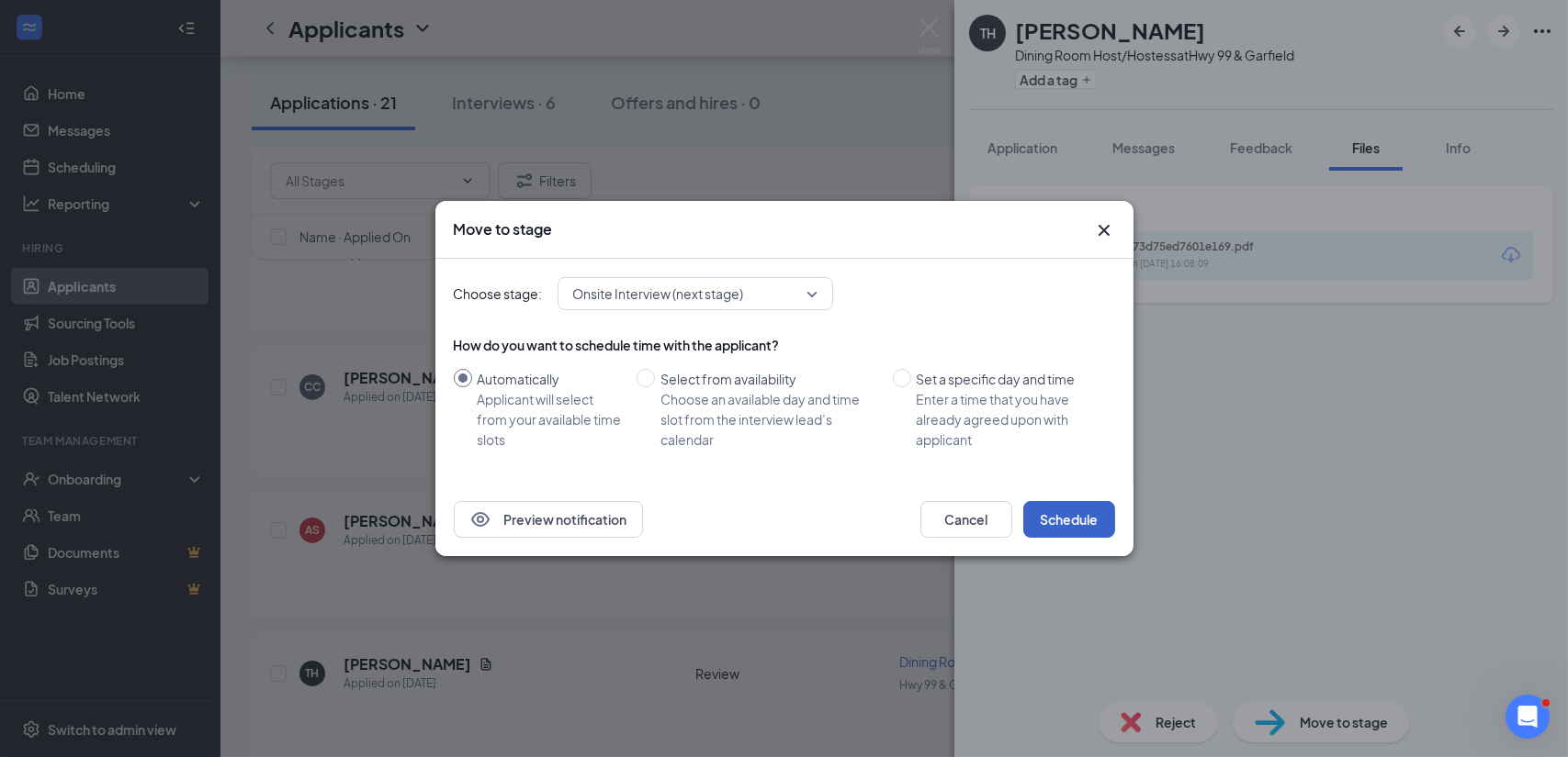
click at [1077, 517] on button "Schedule" at bounding box center [1069, 519] width 92 height 37
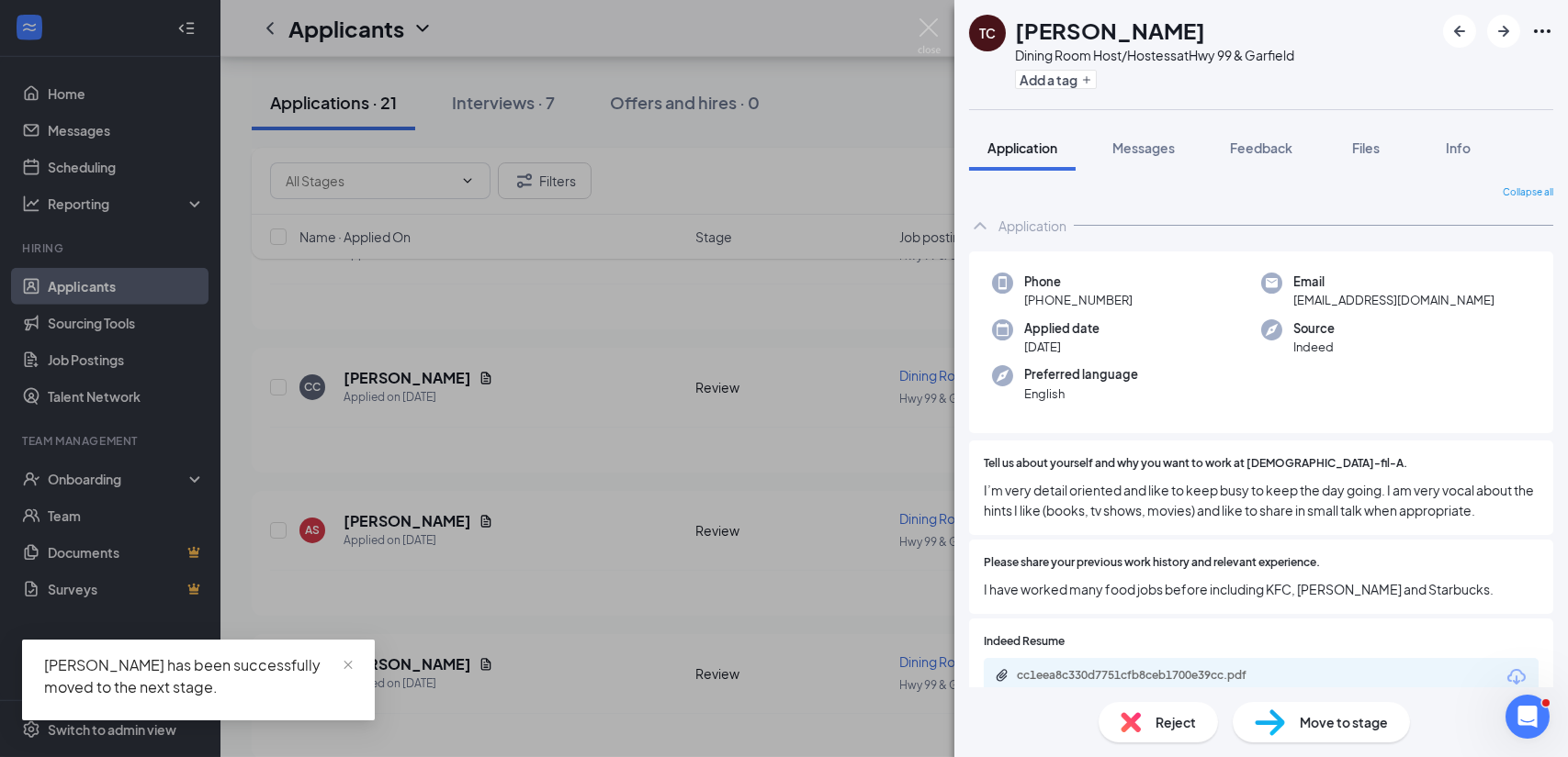
click at [80, 172] on div "TC Tyler Carr Dining Room Host/Hostess at Hwy 99 & Garfield Add a tag Applicati…" at bounding box center [784, 378] width 1568 height 757
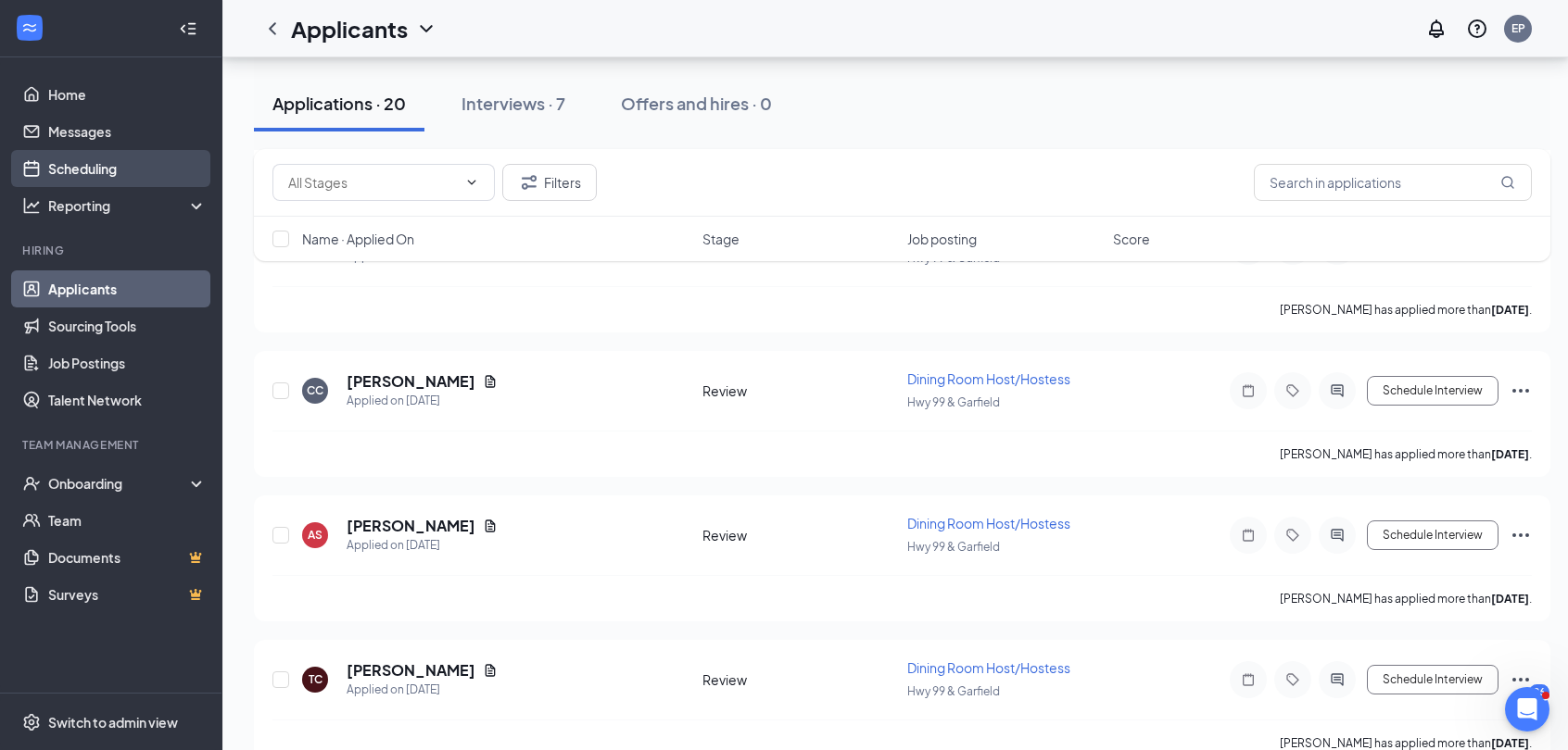
click at [81, 174] on link "Scheduling" at bounding box center [127, 168] width 158 height 37
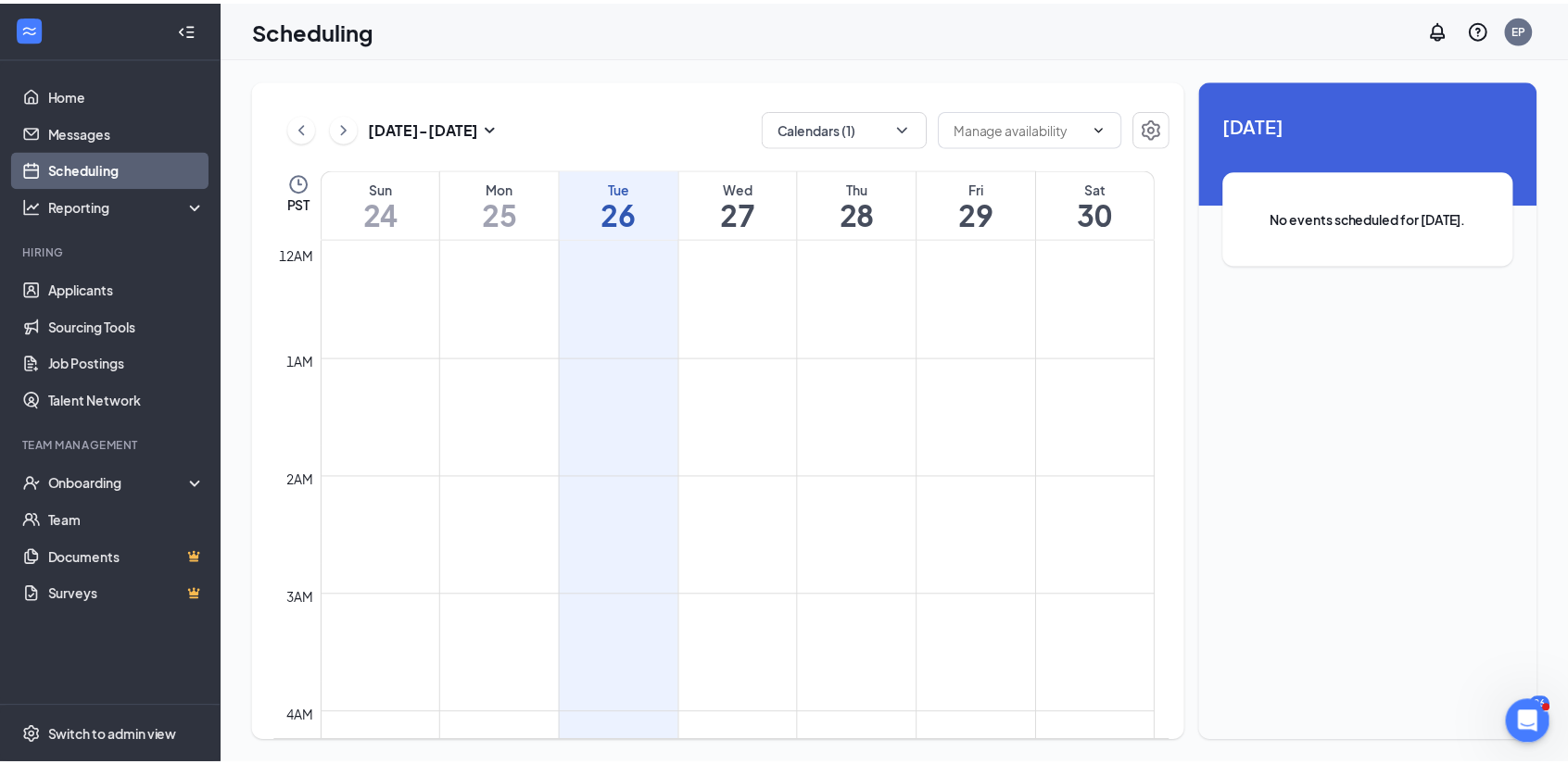
scroll to position [911, 0]
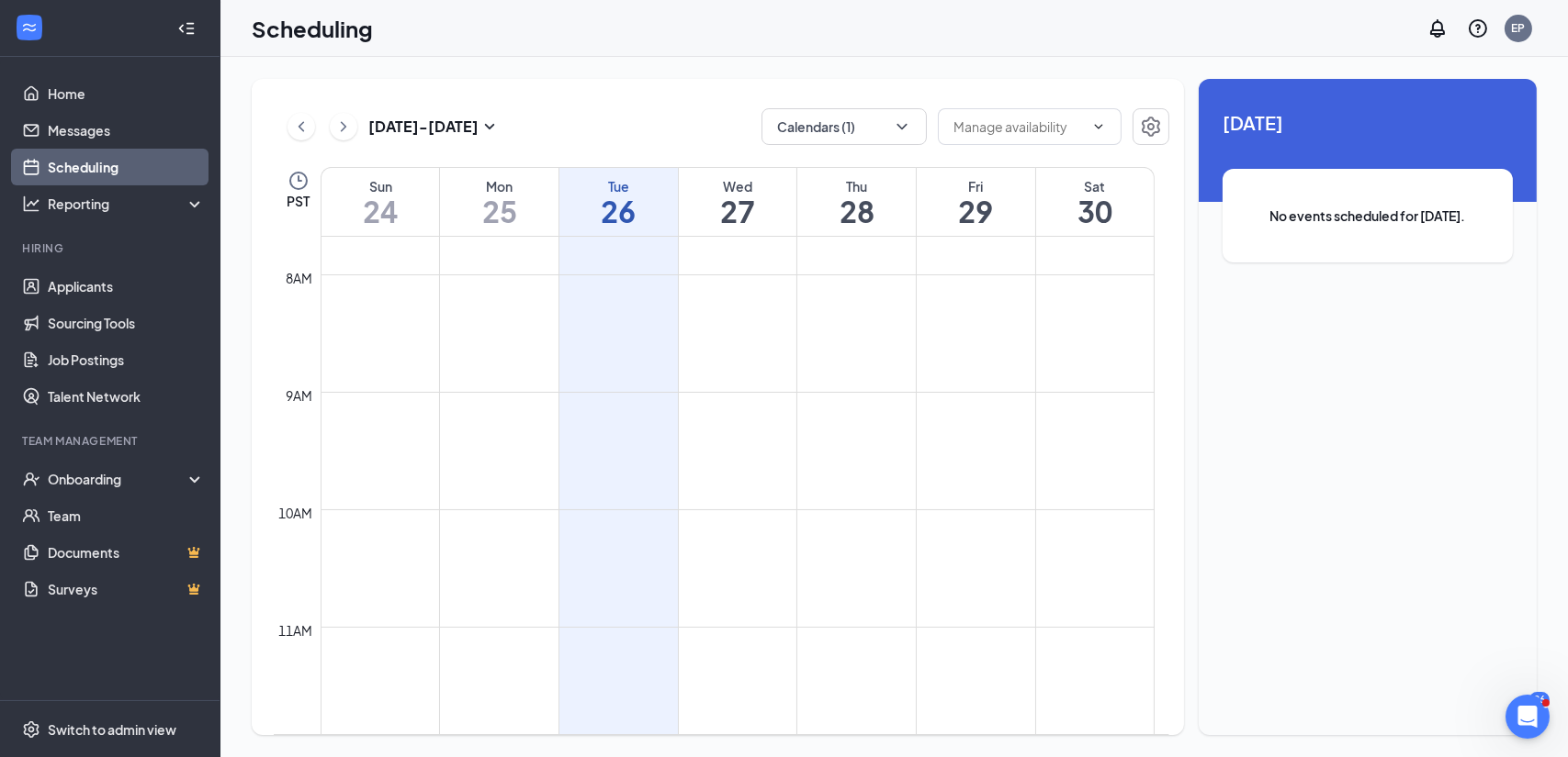
click at [353, 127] on button at bounding box center [343, 126] width 28 height 28
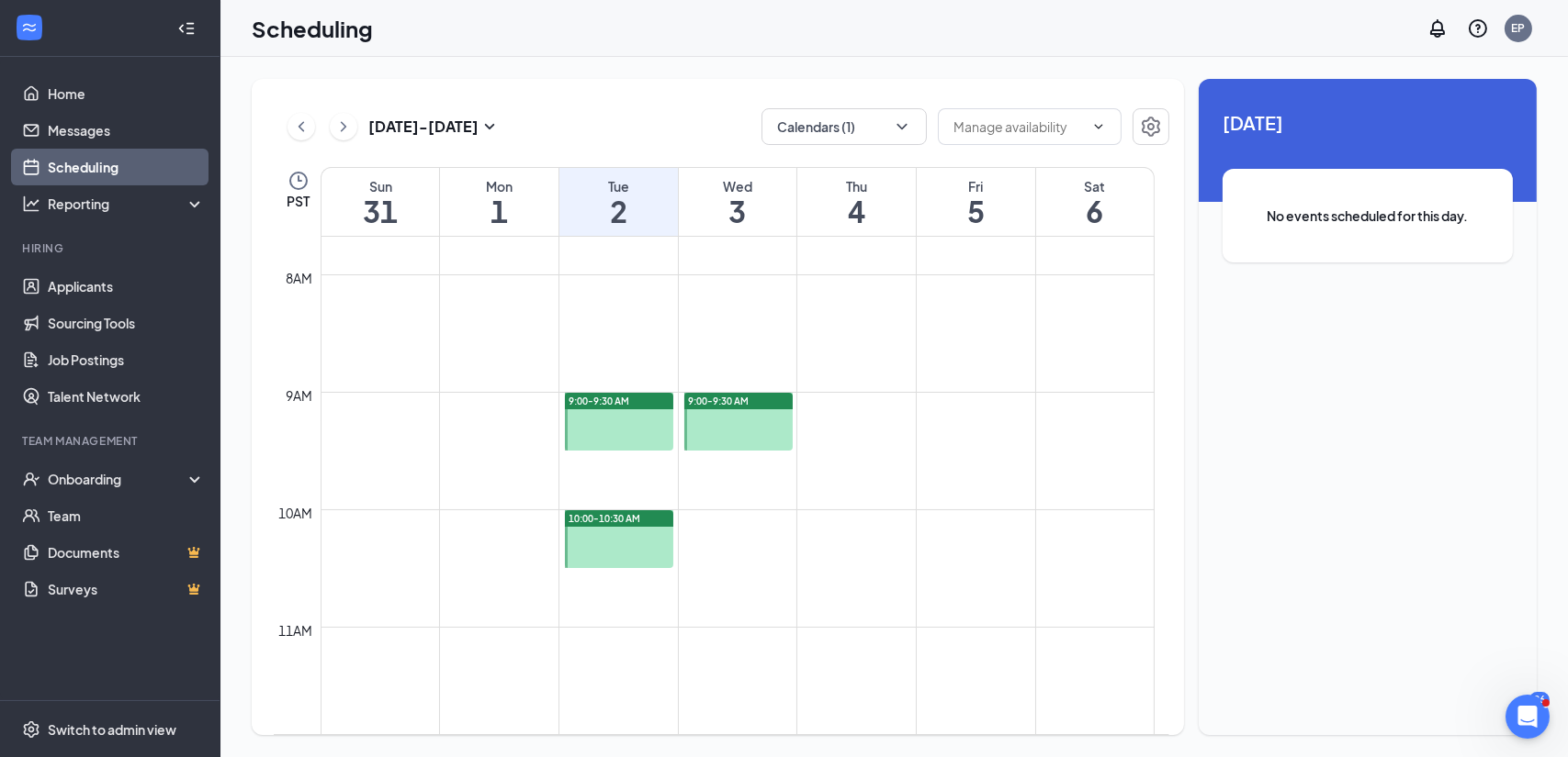
click at [636, 433] on div at bounding box center [619, 422] width 109 height 58
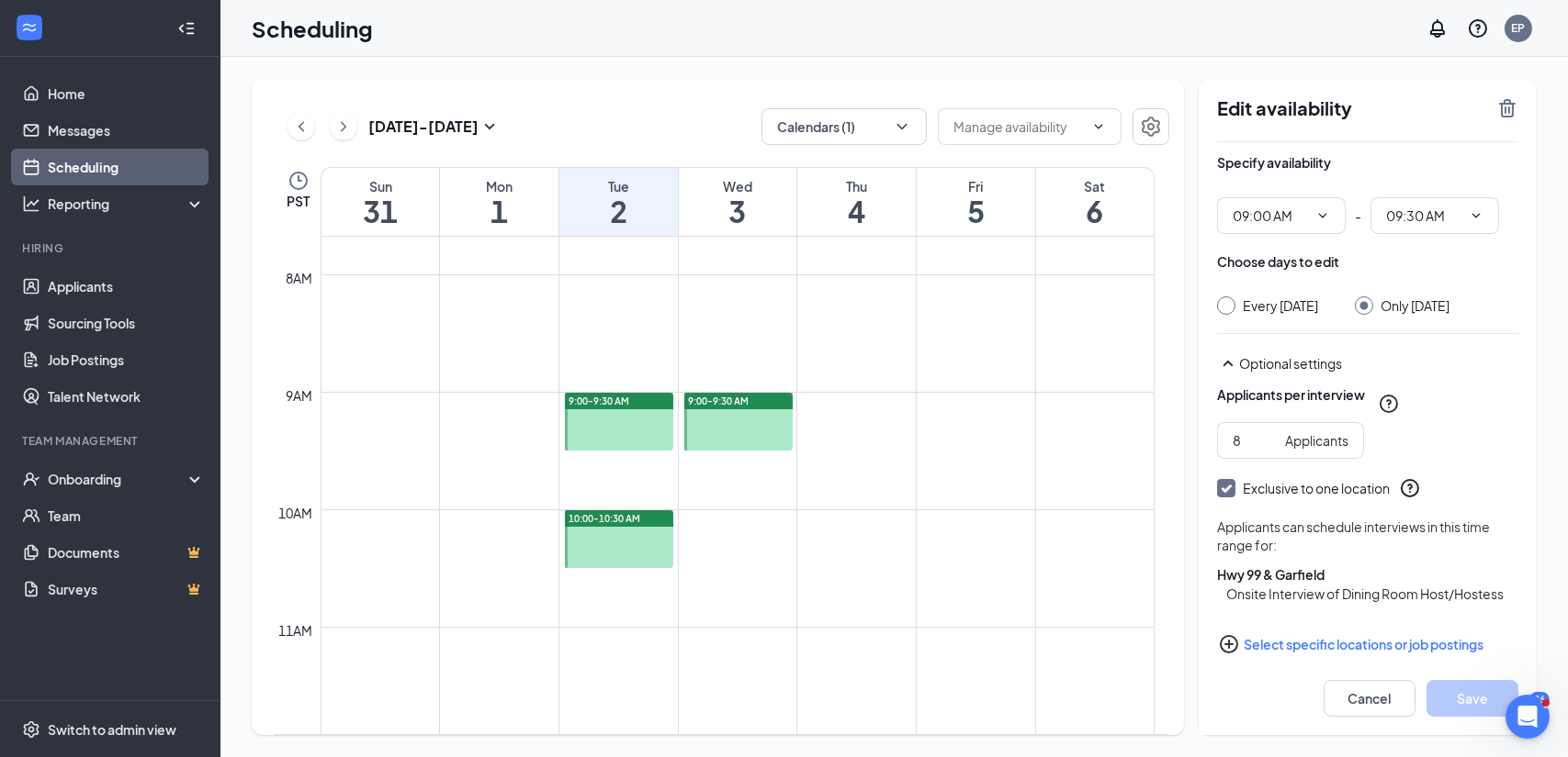
click at [636, 544] on div at bounding box center [619, 539] width 109 height 58
click at [728, 423] on div at bounding box center [738, 422] width 109 height 58
type input "09:00 AM"
type input "09:30 AM"
click at [348, 132] on icon "ChevronRight" at bounding box center [343, 126] width 18 height 22
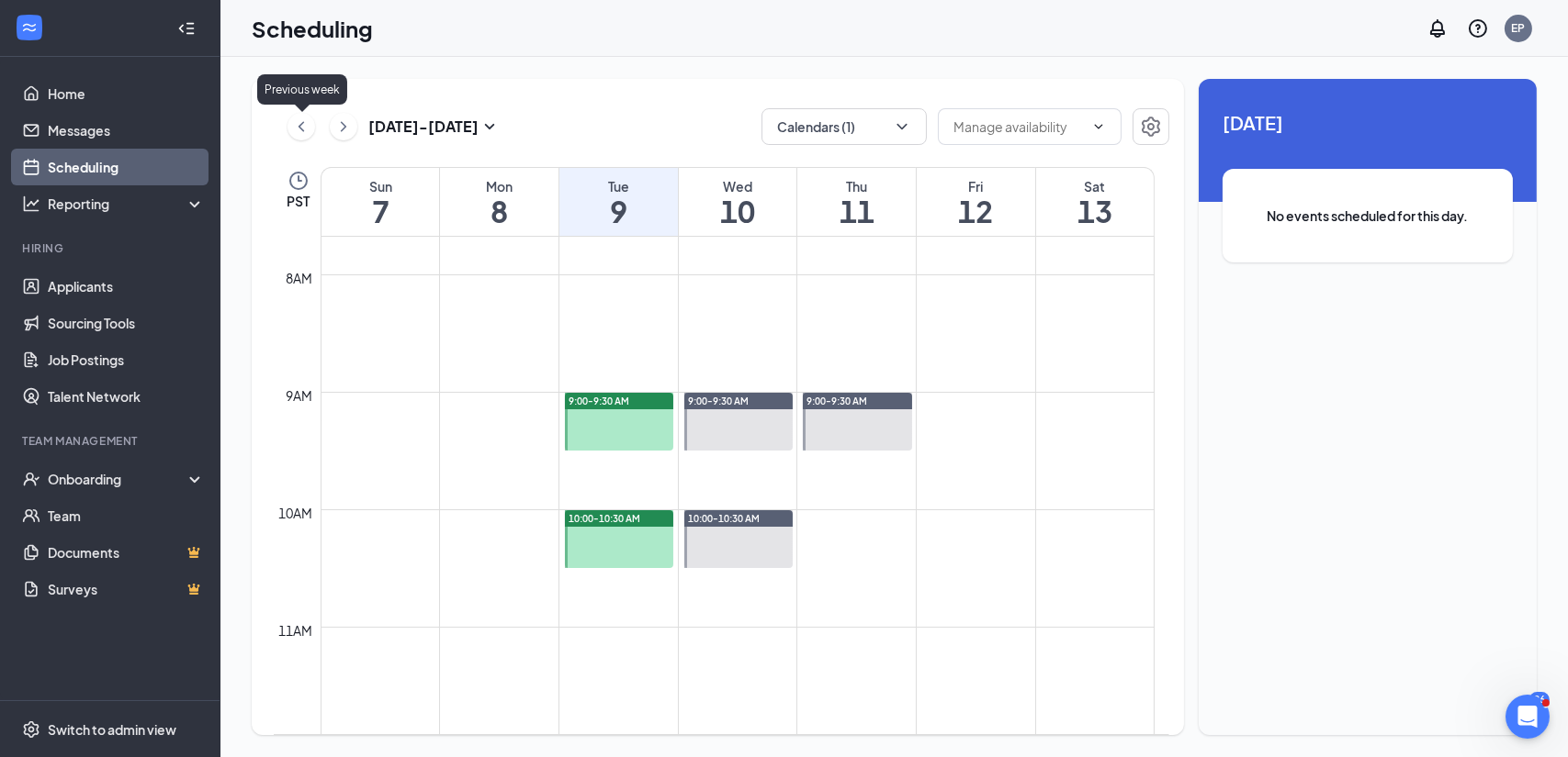
click at [304, 126] on icon "ChevronLeft" at bounding box center [301, 126] width 18 height 22
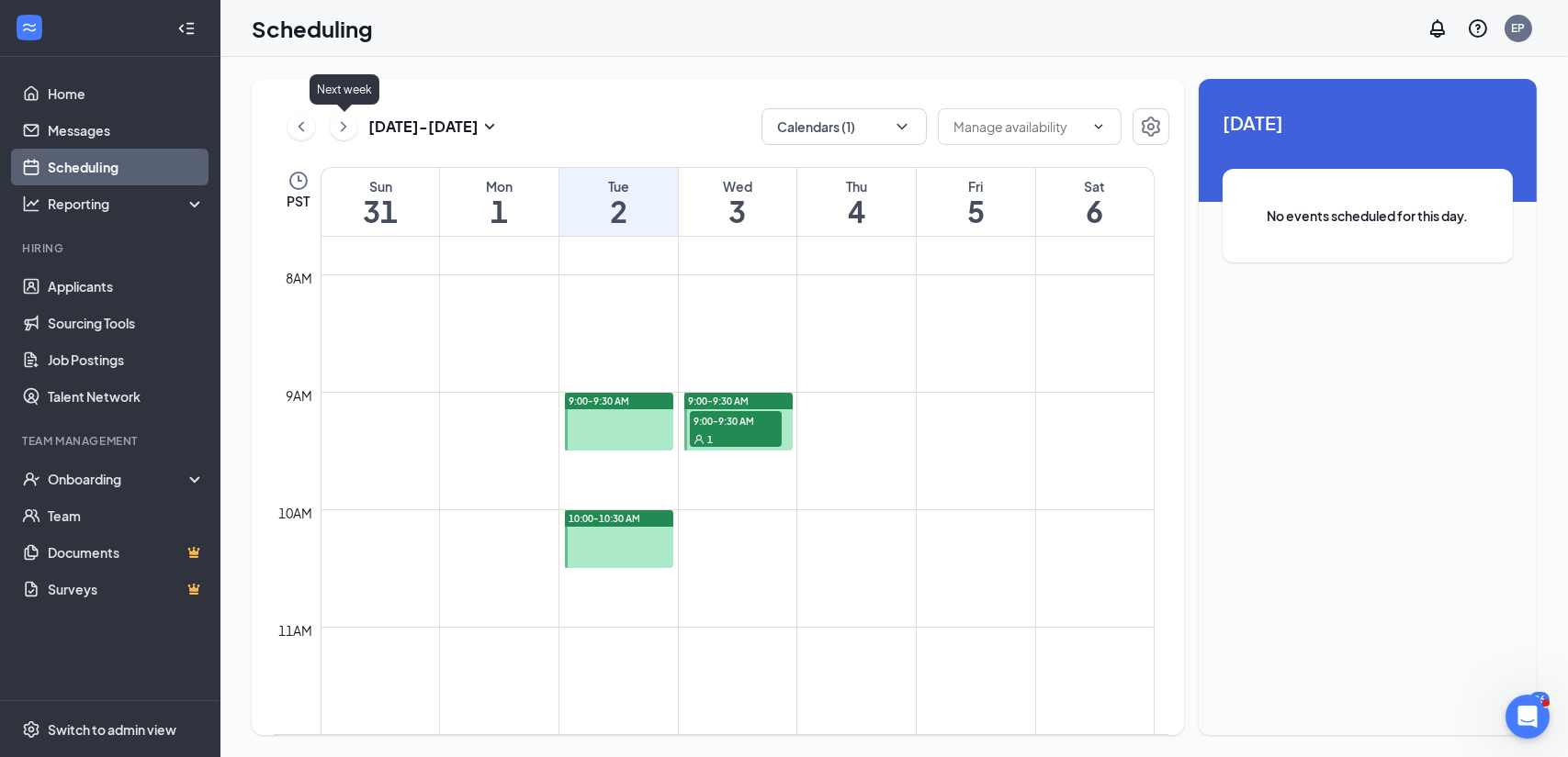
click at [350, 127] on icon "ChevronRight" at bounding box center [343, 126] width 18 height 22
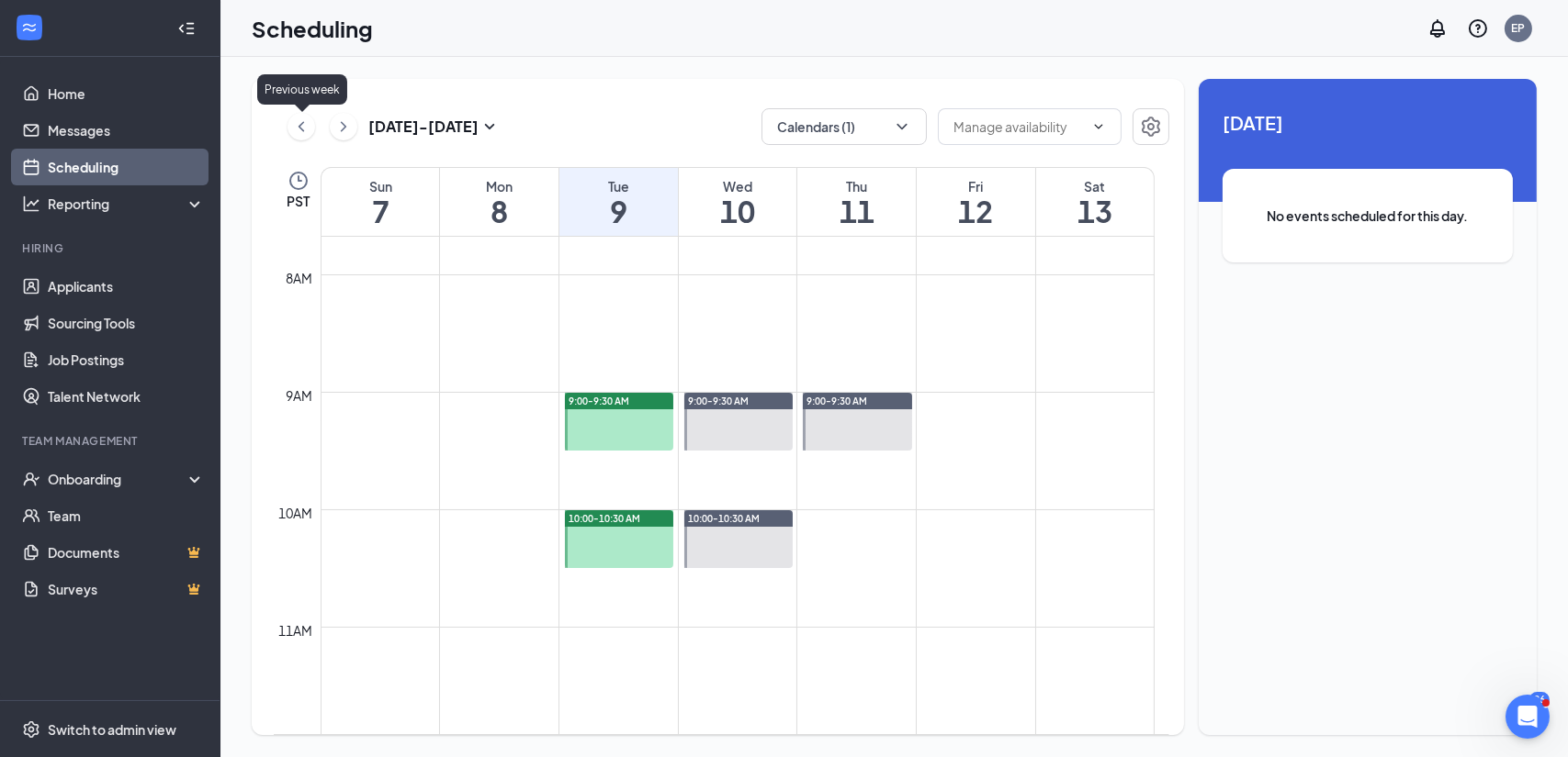
click at [297, 129] on icon "ChevronLeft" at bounding box center [301, 126] width 18 height 22
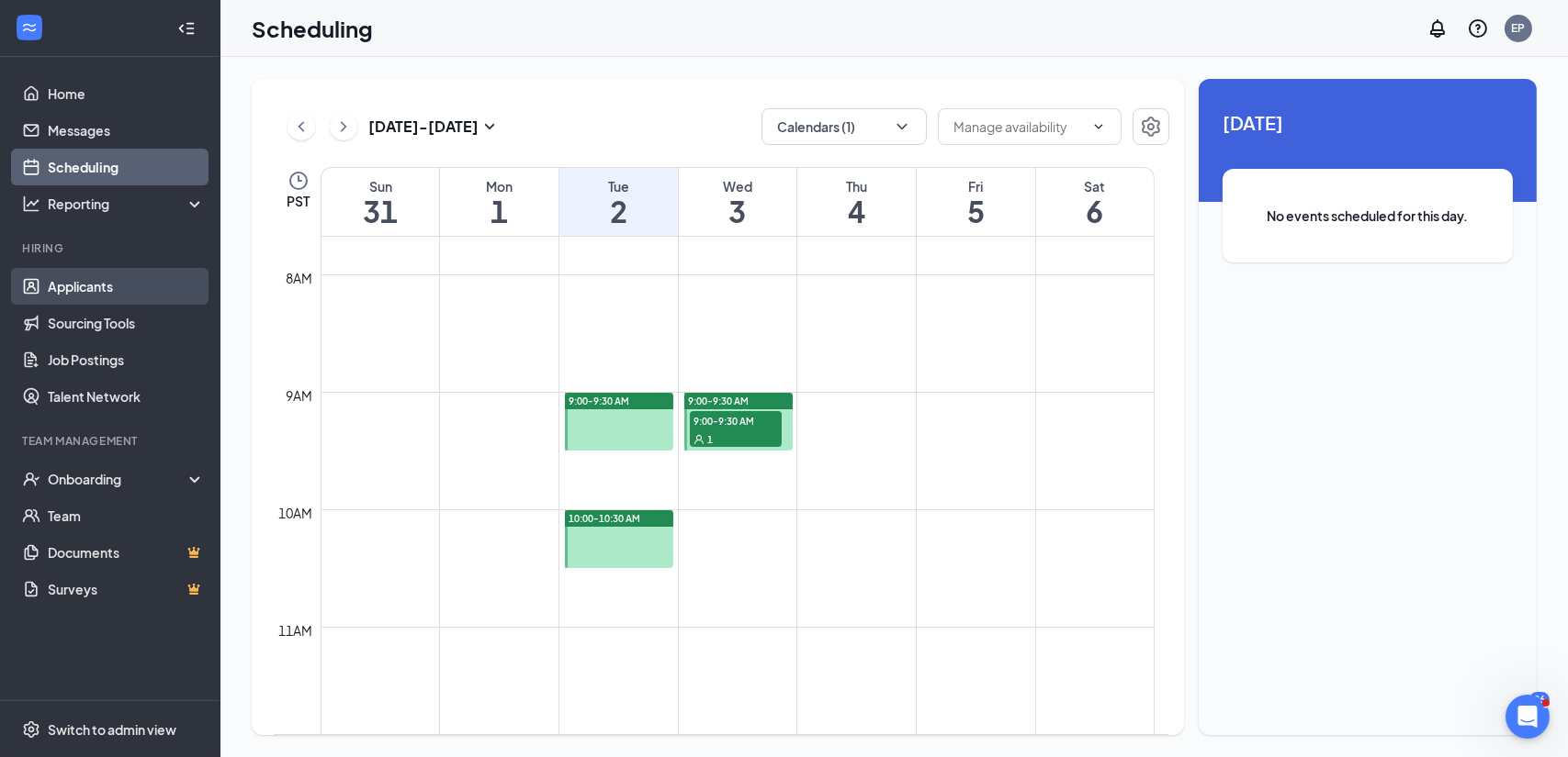
click at [92, 300] on link "Applicants" at bounding box center [126, 286] width 157 height 37
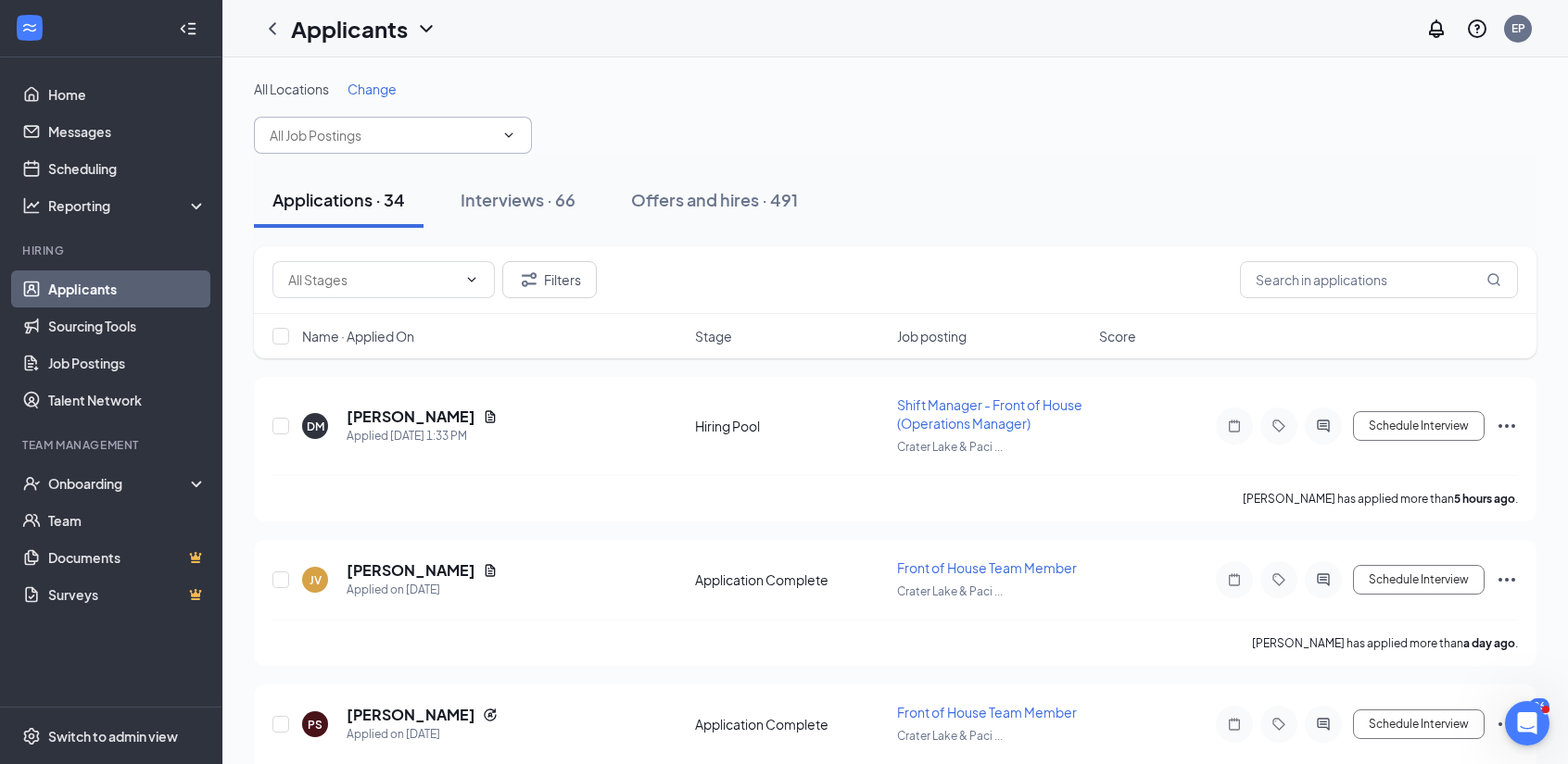
click at [455, 134] on input "text" at bounding box center [381, 135] width 225 height 20
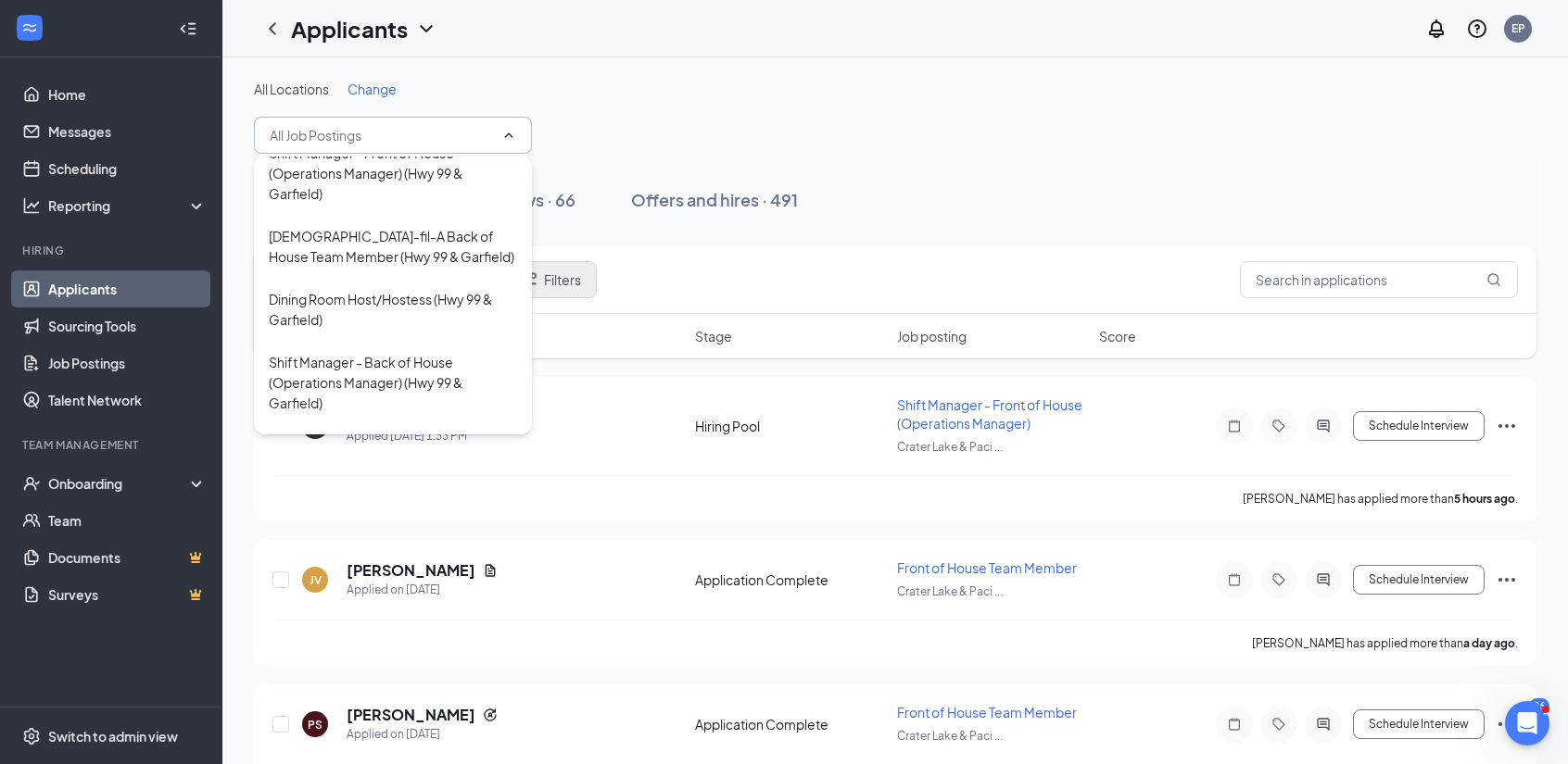
scroll to position [854, 0]
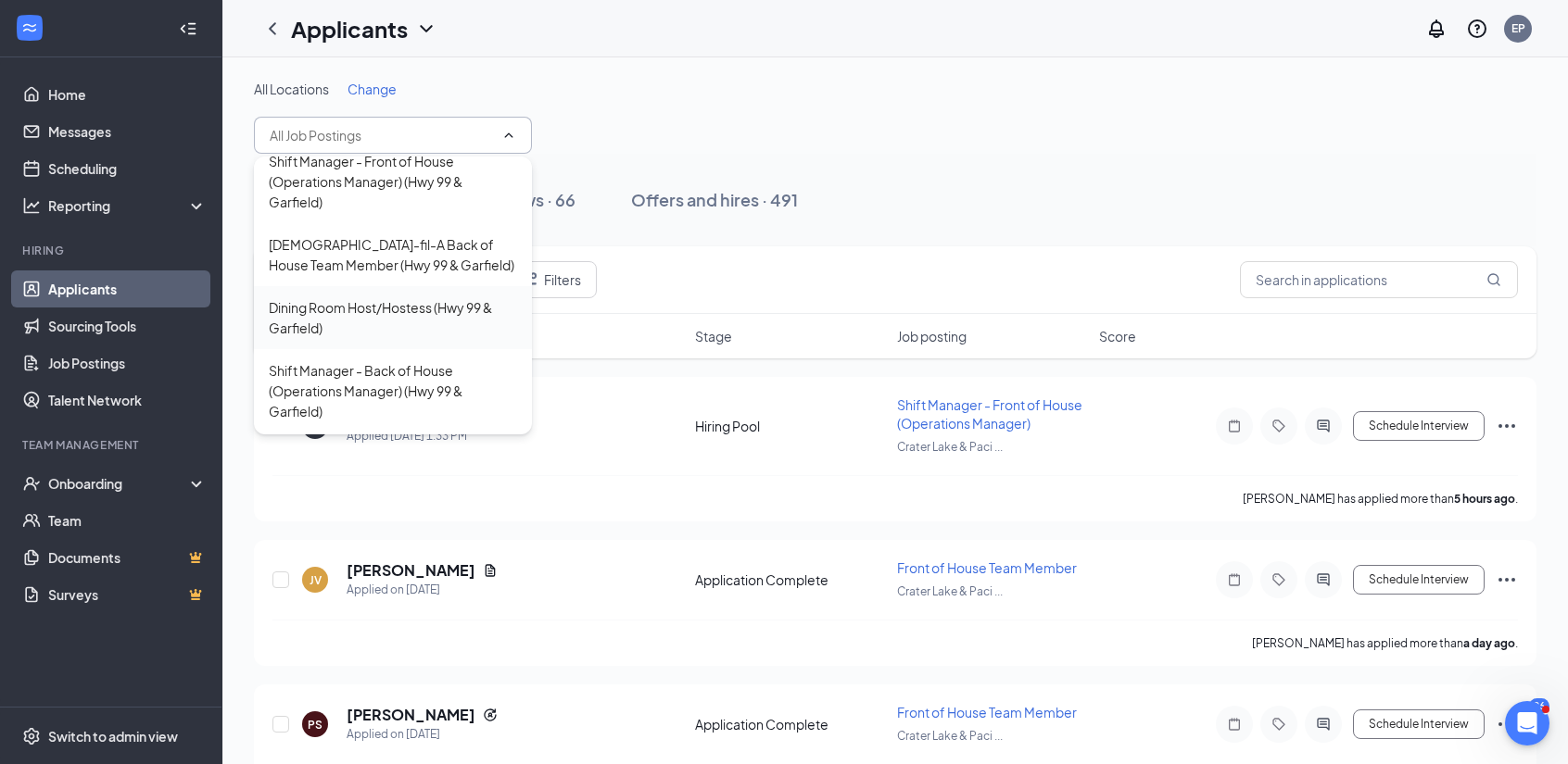
click at [325, 297] on div "Dining Room Host/Hostess (Hwy 99 & Garfield)" at bounding box center [392, 318] width 248 height 41
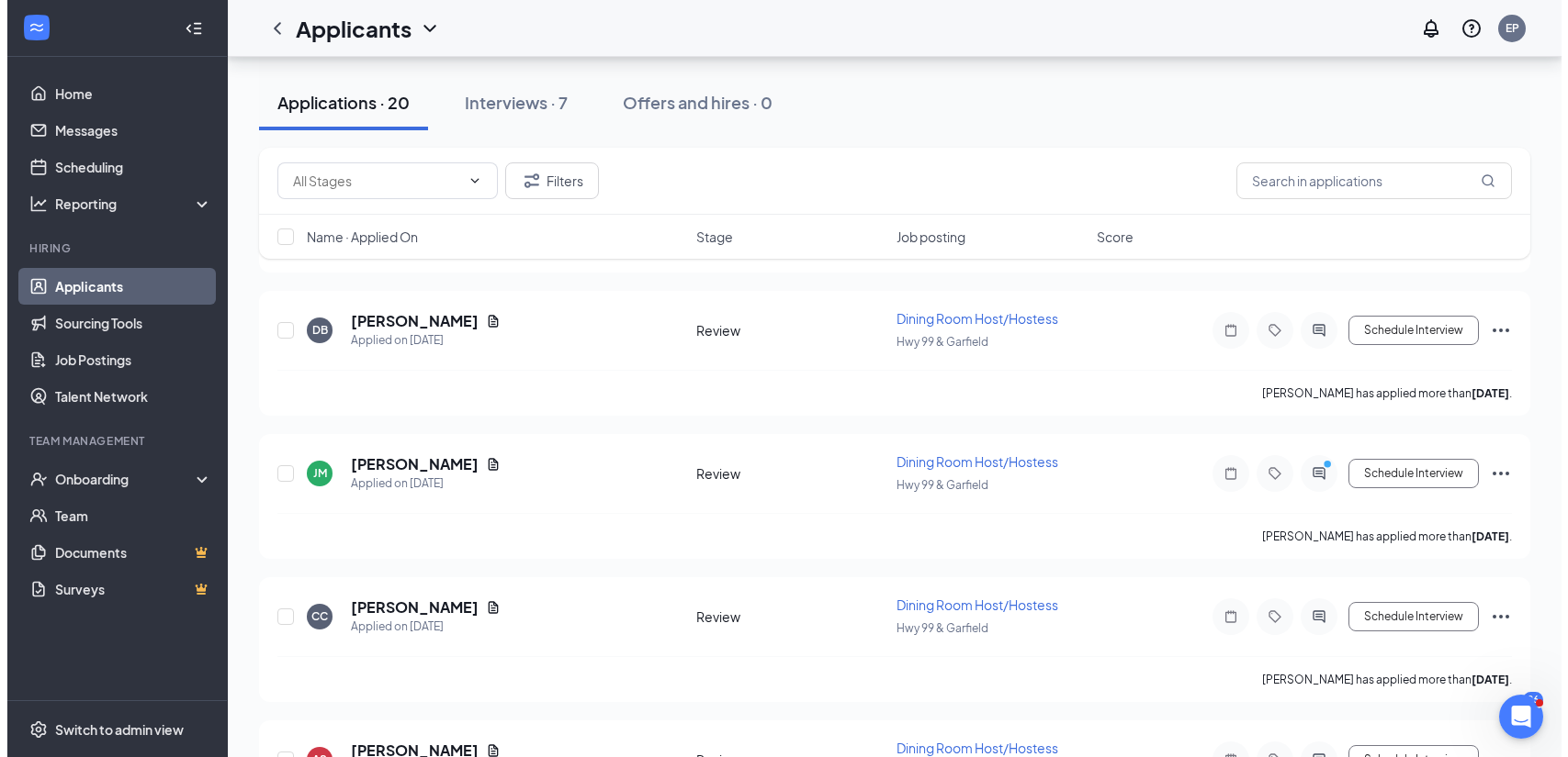
scroll to position [5324, 0]
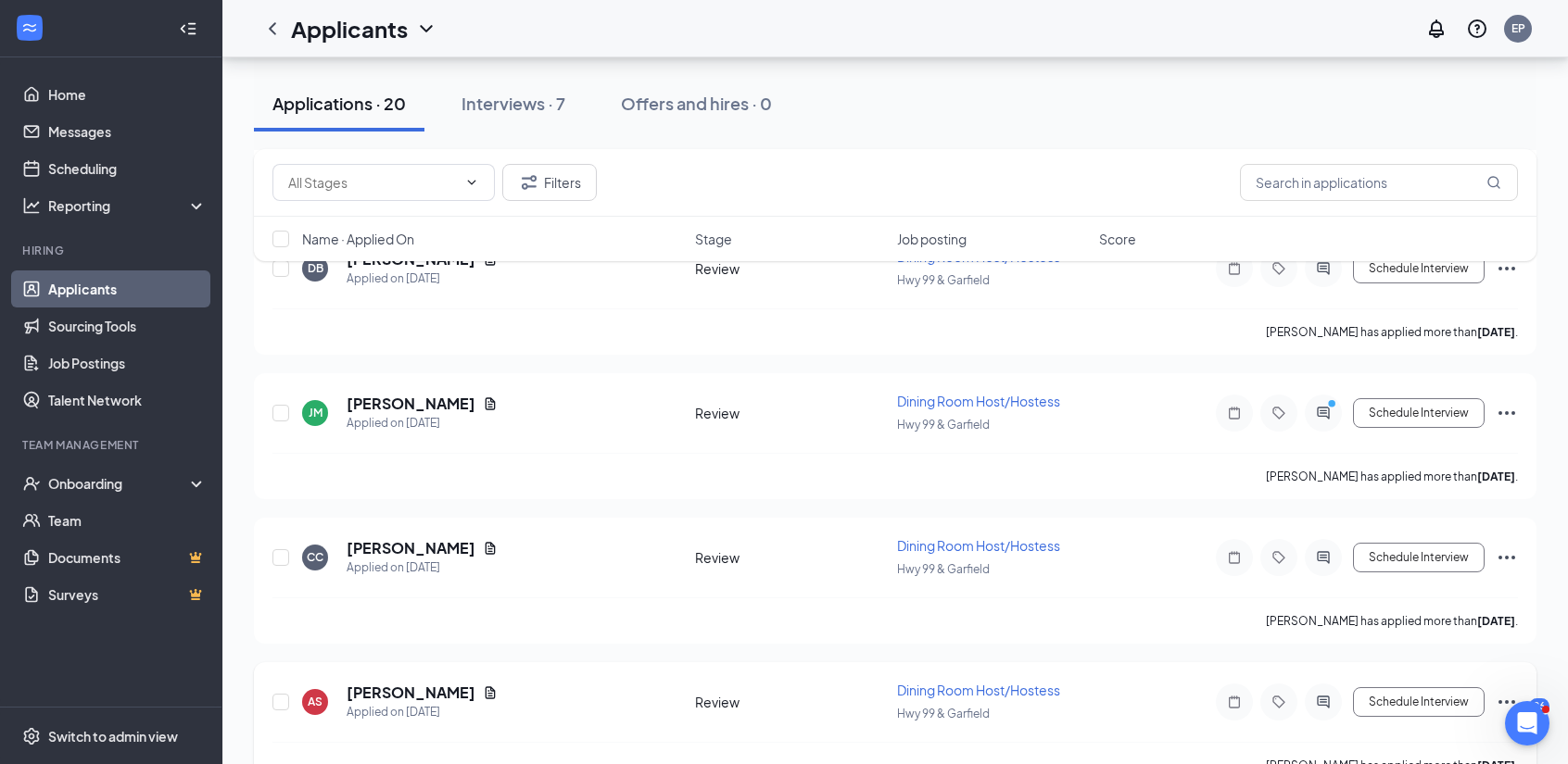
click at [442, 683] on div "[PERSON_NAME]" at bounding box center [422, 693] width 151 height 20
click at [483, 685] on icon "Document" at bounding box center [490, 692] width 15 height 15
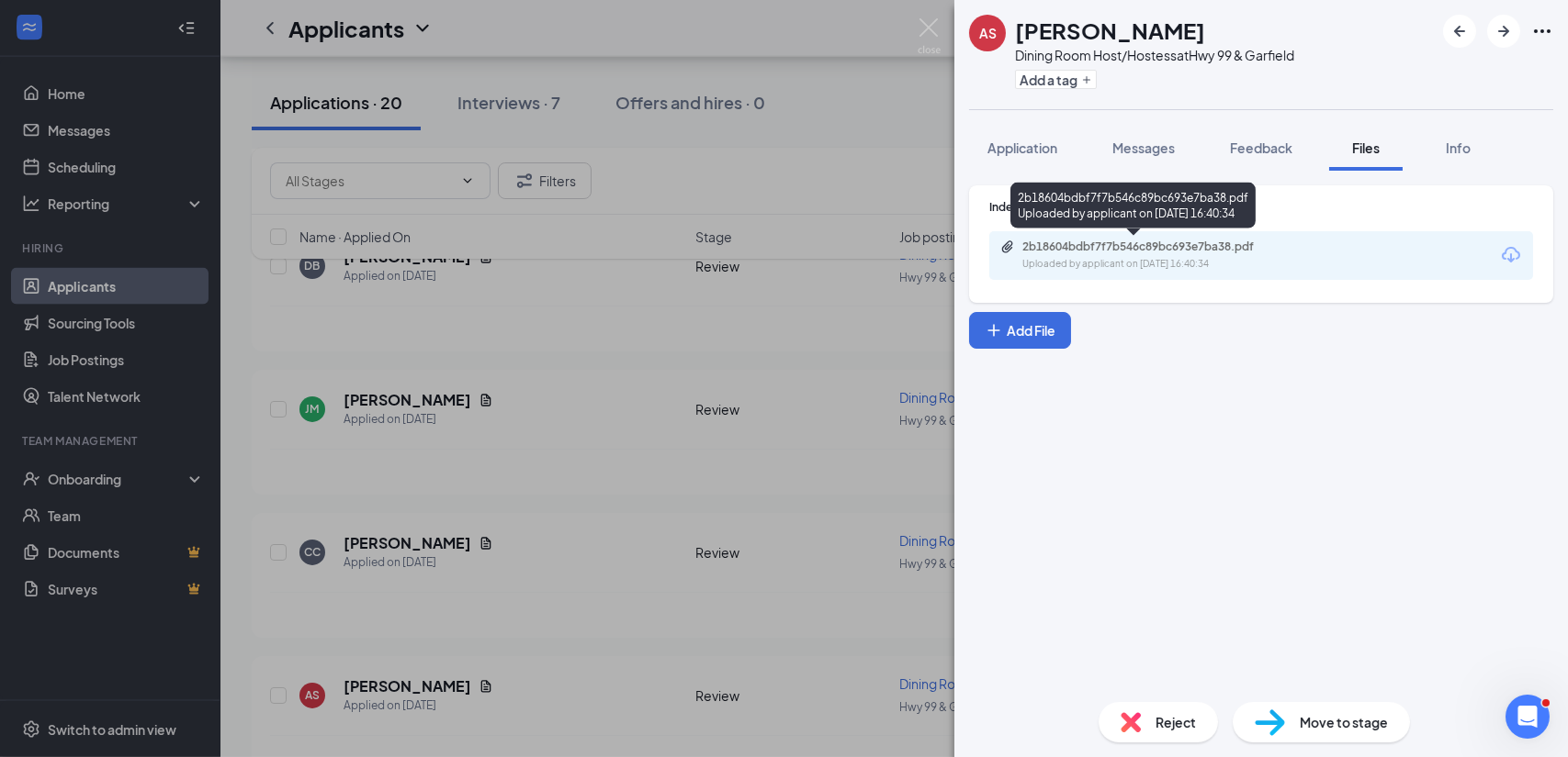
click at [1113, 265] on div "Uploaded by applicant on Aug 15, 2025 at 16:40:34" at bounding box center [1160, 264] width 276 height 14
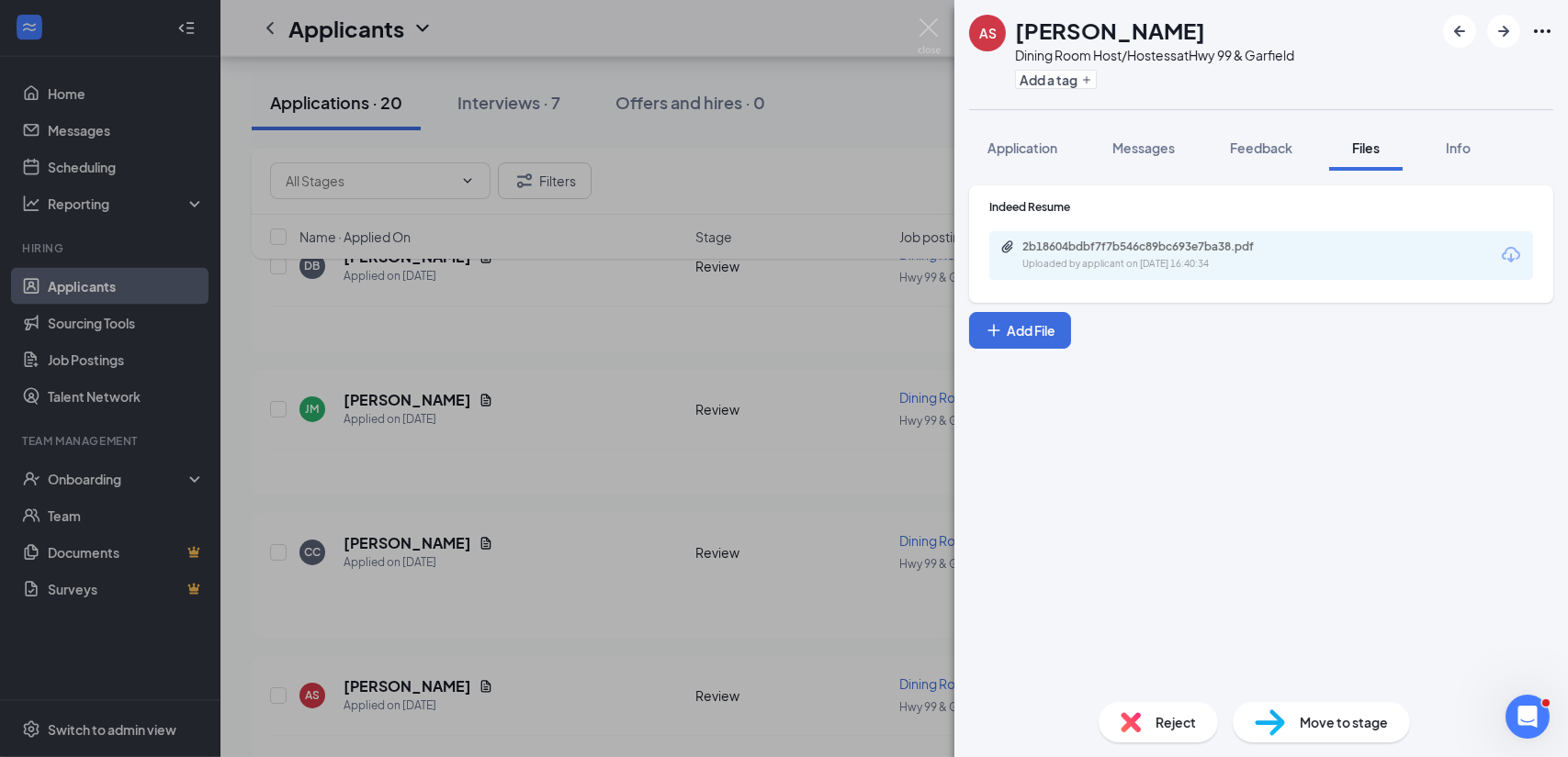
click at [507, 540] on div "AS Alex Shafer Dining Room Host/Hostess at Hwy 99 & Garfield Add a tag Applicat…" at bounding box center [784, 378] width 1568 height 757
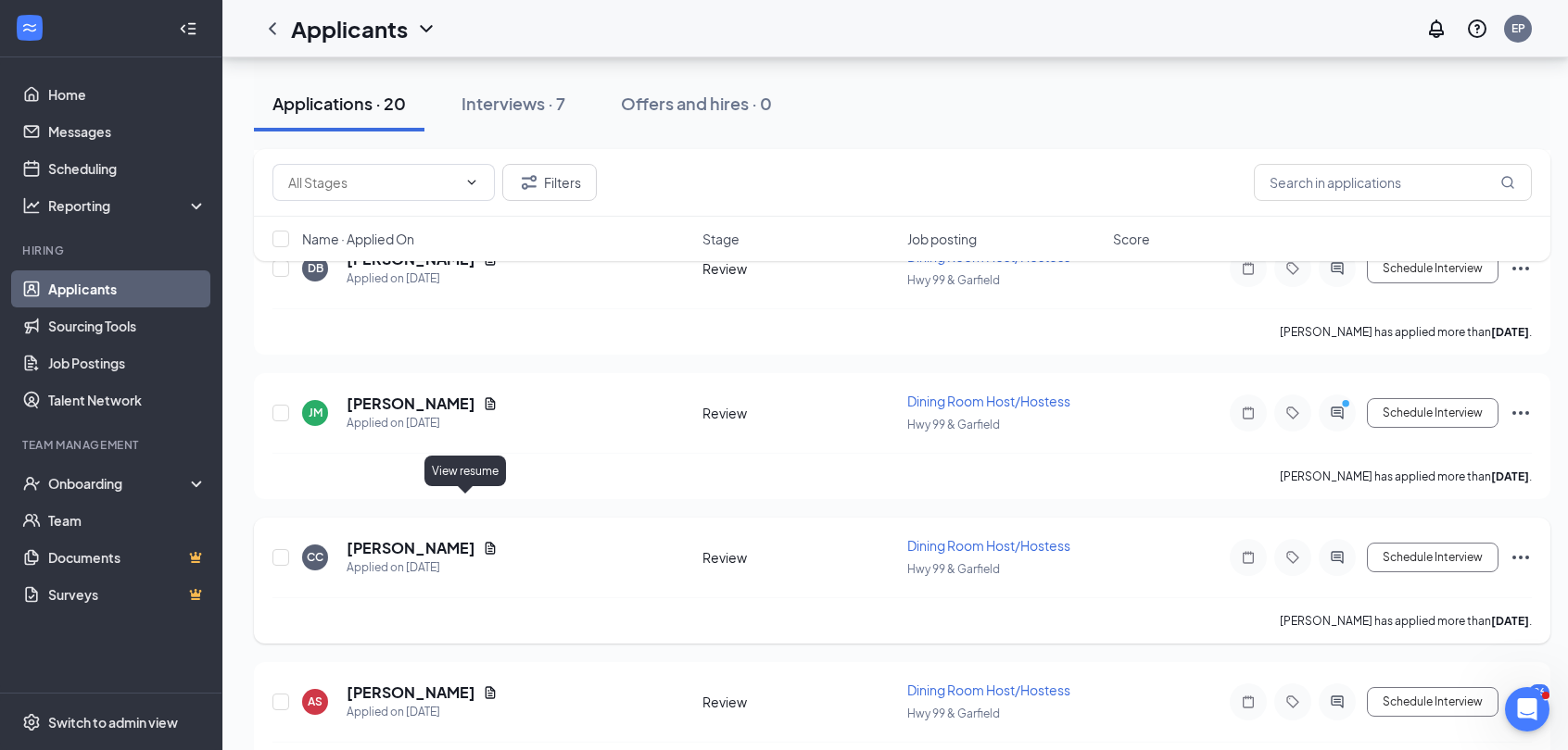
click at [483, 541] on icon "Document" at bounding box center [490, 548] width 15 height 15
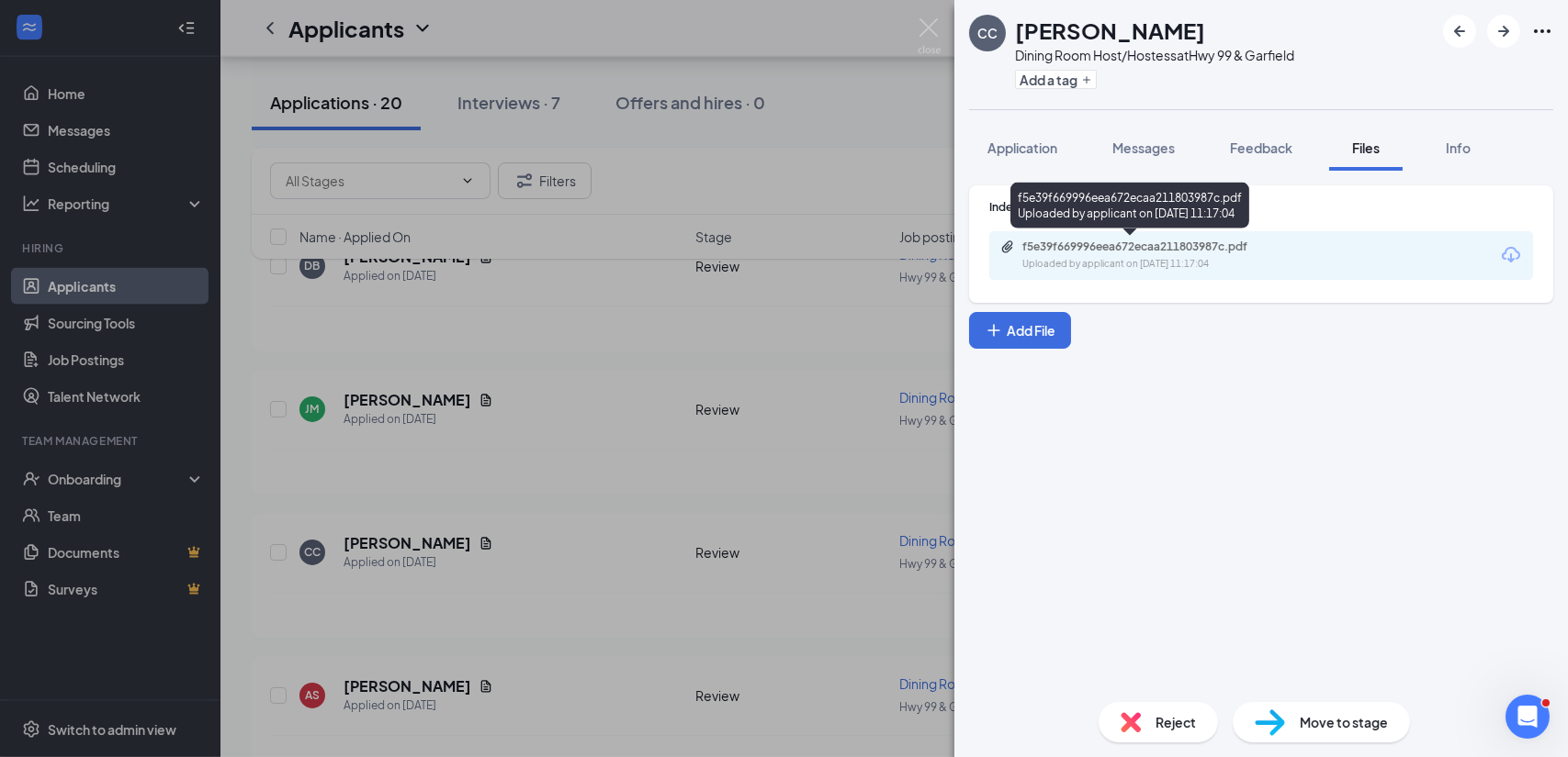
click at [1083, 257] on div "Uploaded by applicant on Aug 16, 2025 at 11:17:04" at bounding box center [1160, 264] width 276 height 14
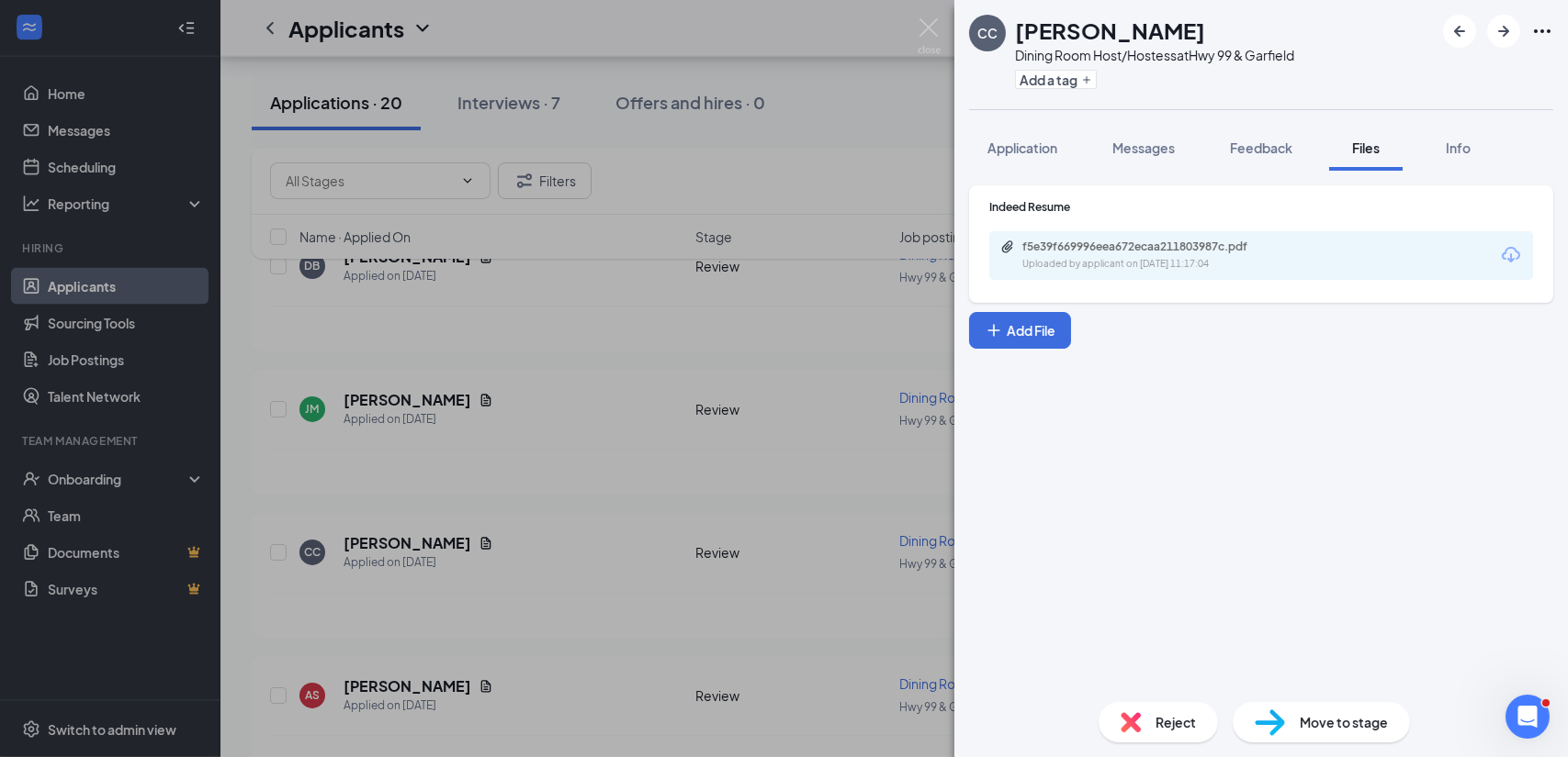
click at [1320, 731] on span "Move to stage" at bounding box center [1344, 722] width 89 height 20
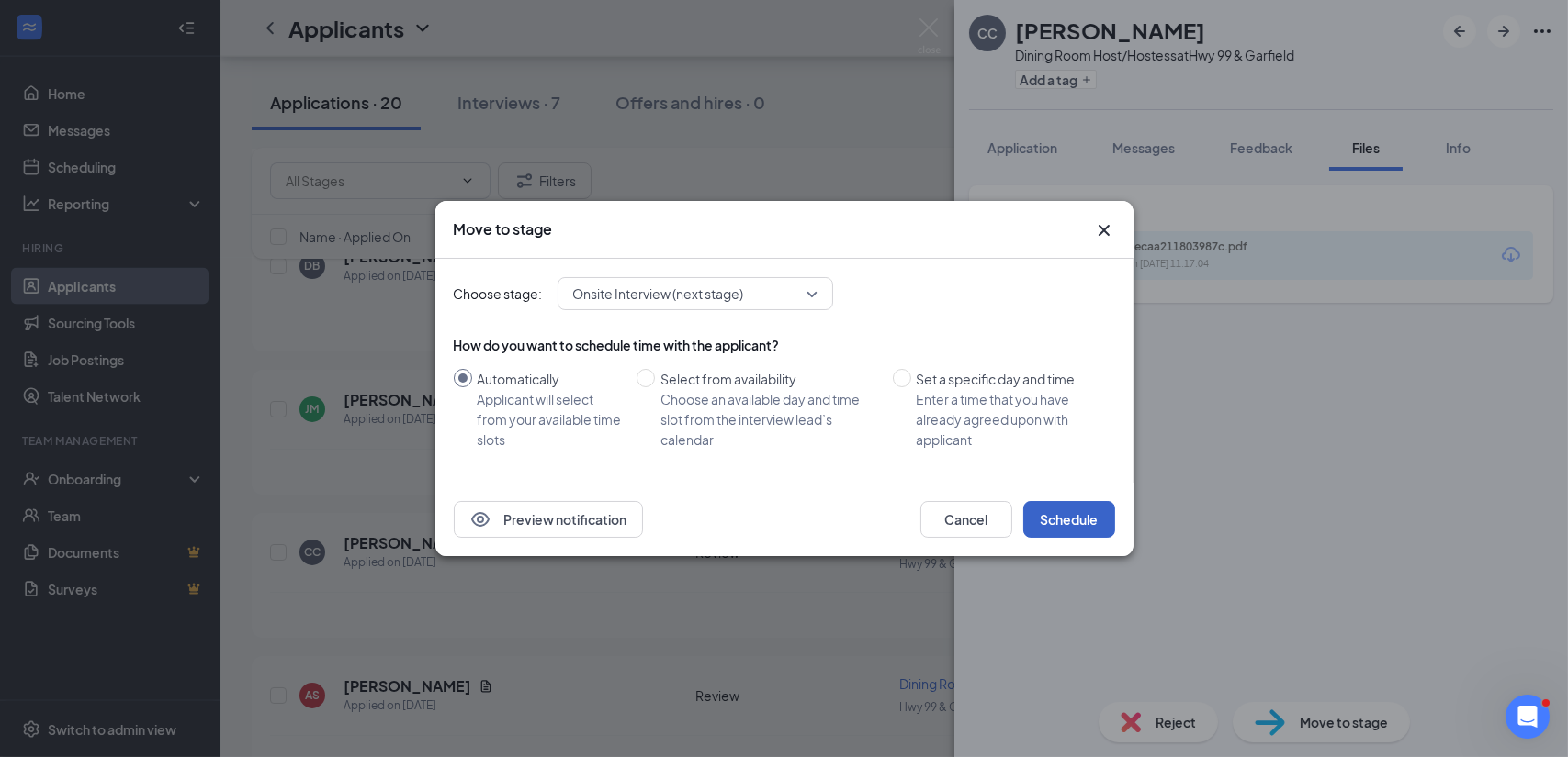
click at [1069, 525] on button "Schedule" at bounding box center [1069, 519] width 92 height 37
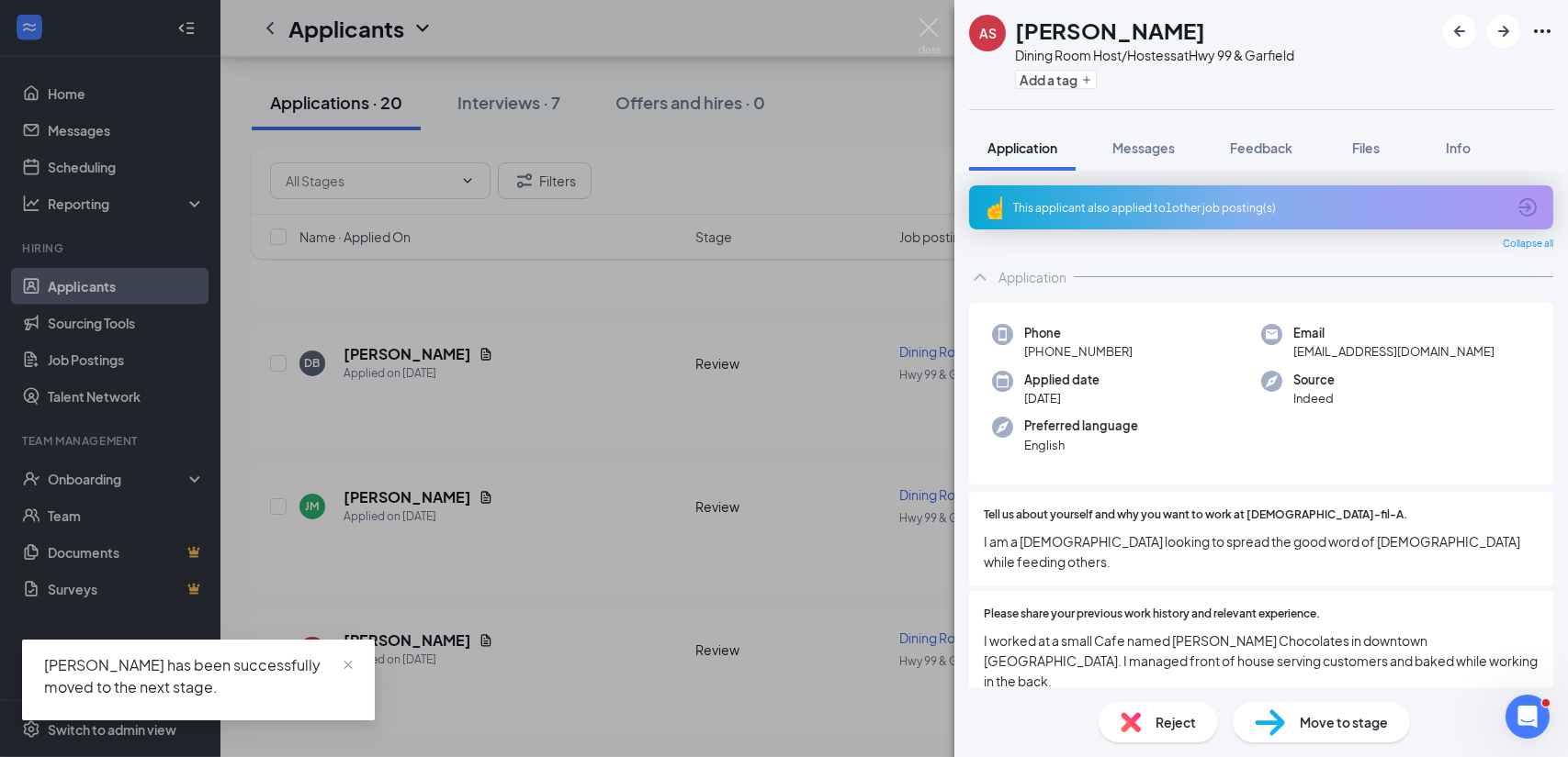
scroll to position [5040, 0]
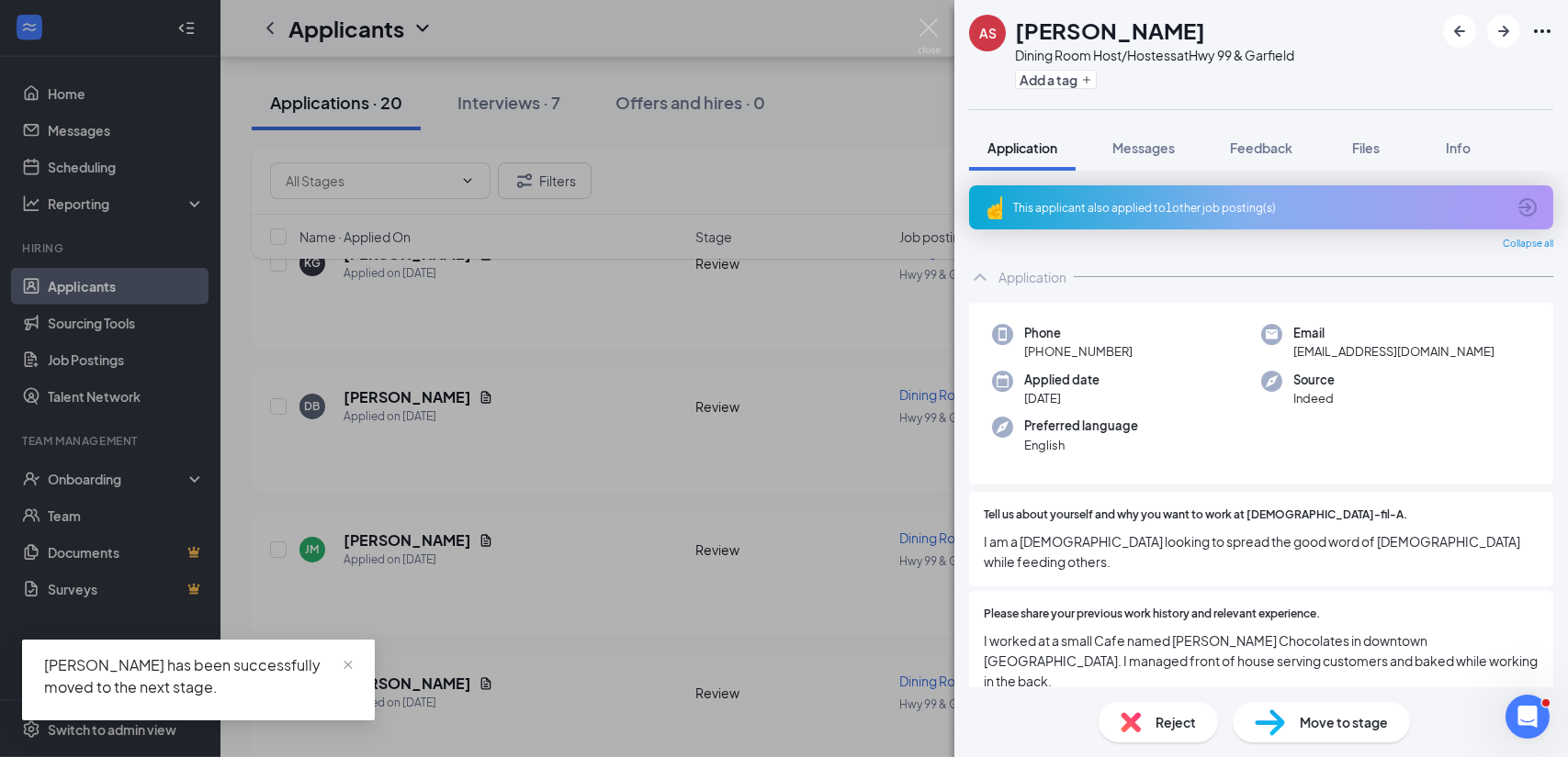
click at [465, 504] on div "AS [PERSON_NAME] Dining Room Host/Hostess at Hwy 99 & Garfield Add a tag Applic…" at bounding box center [784, 378] width 1568 height 757
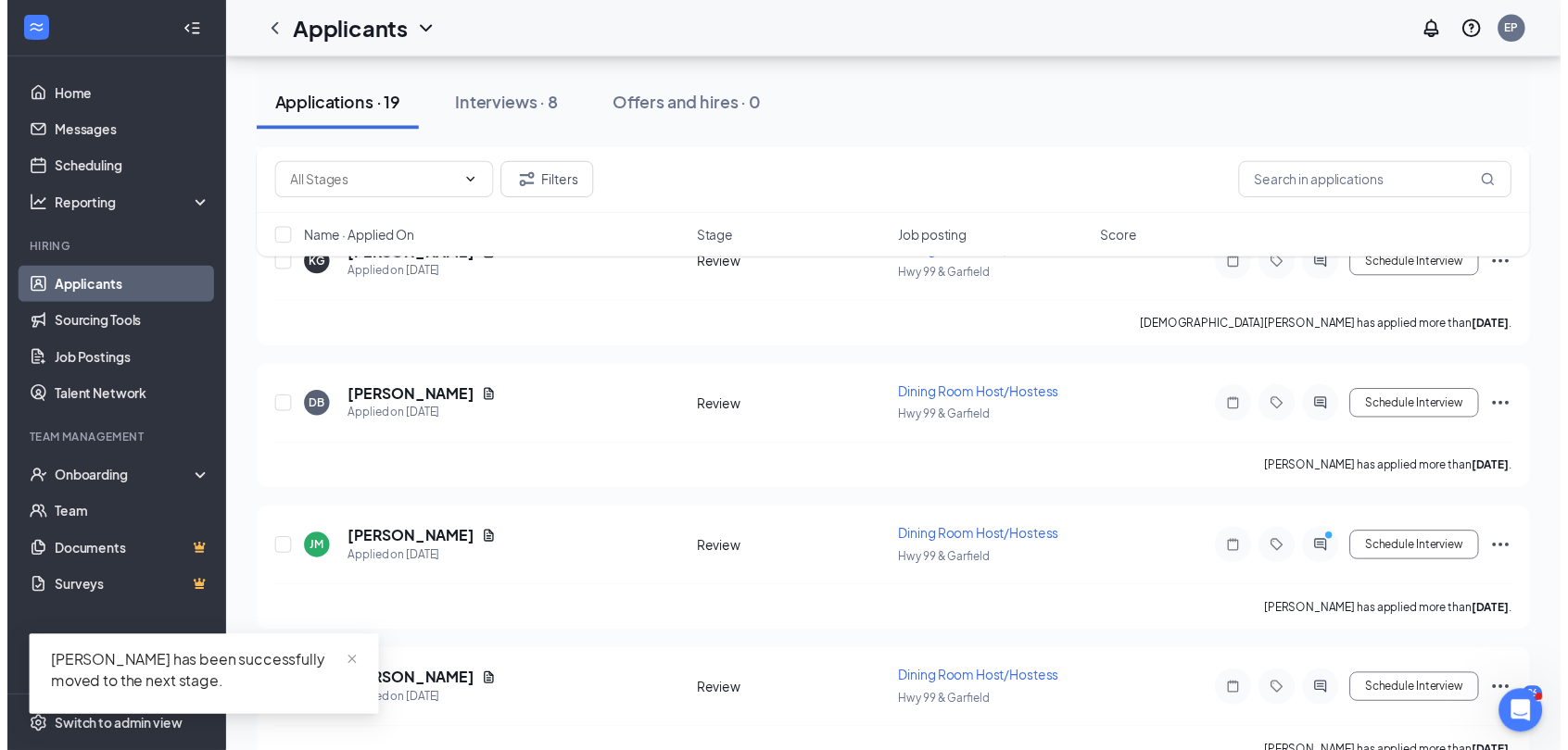
scroll to position [5098, 0]
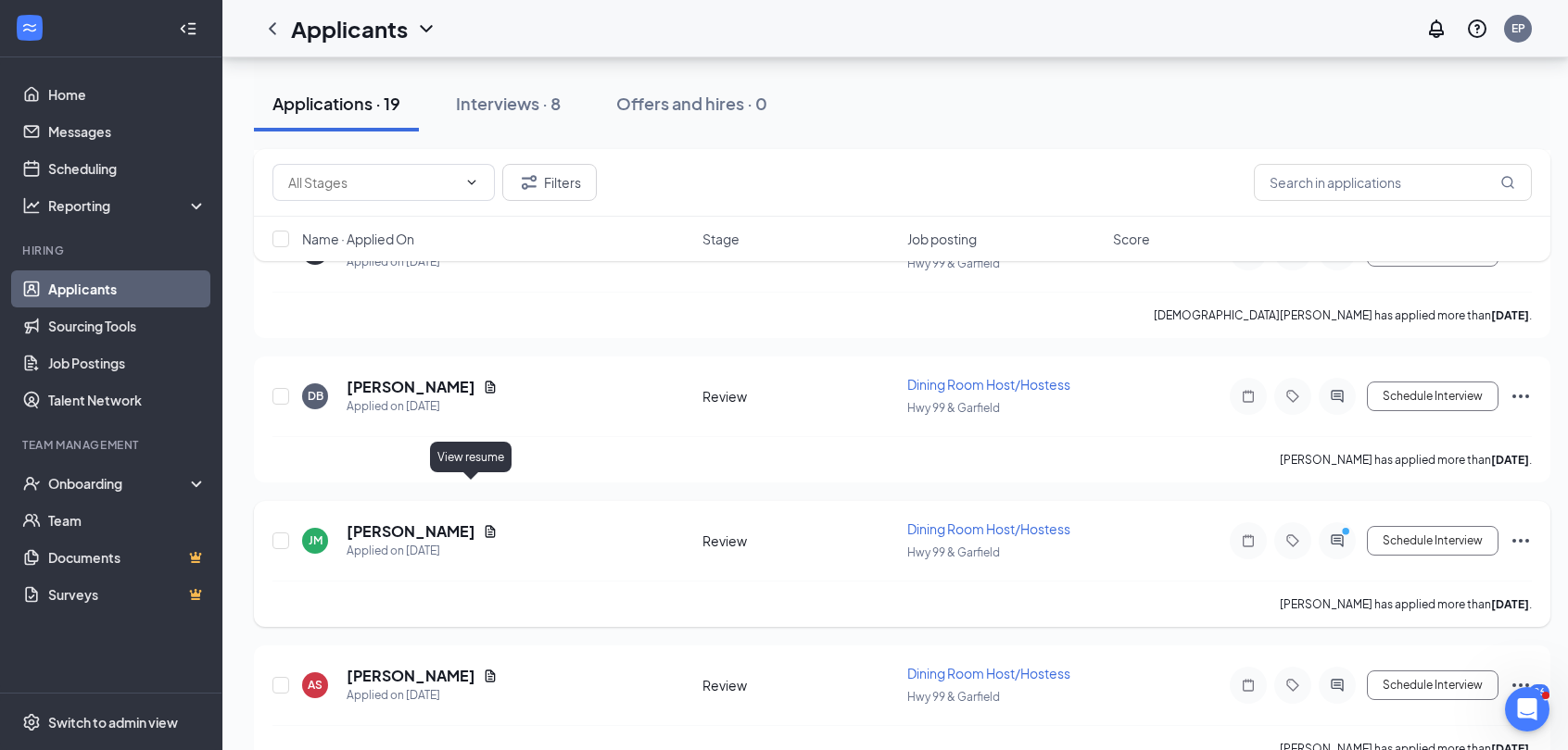
click at [483, 525] on icon "Document" at bounding box center [490, 531] width 15 height 15
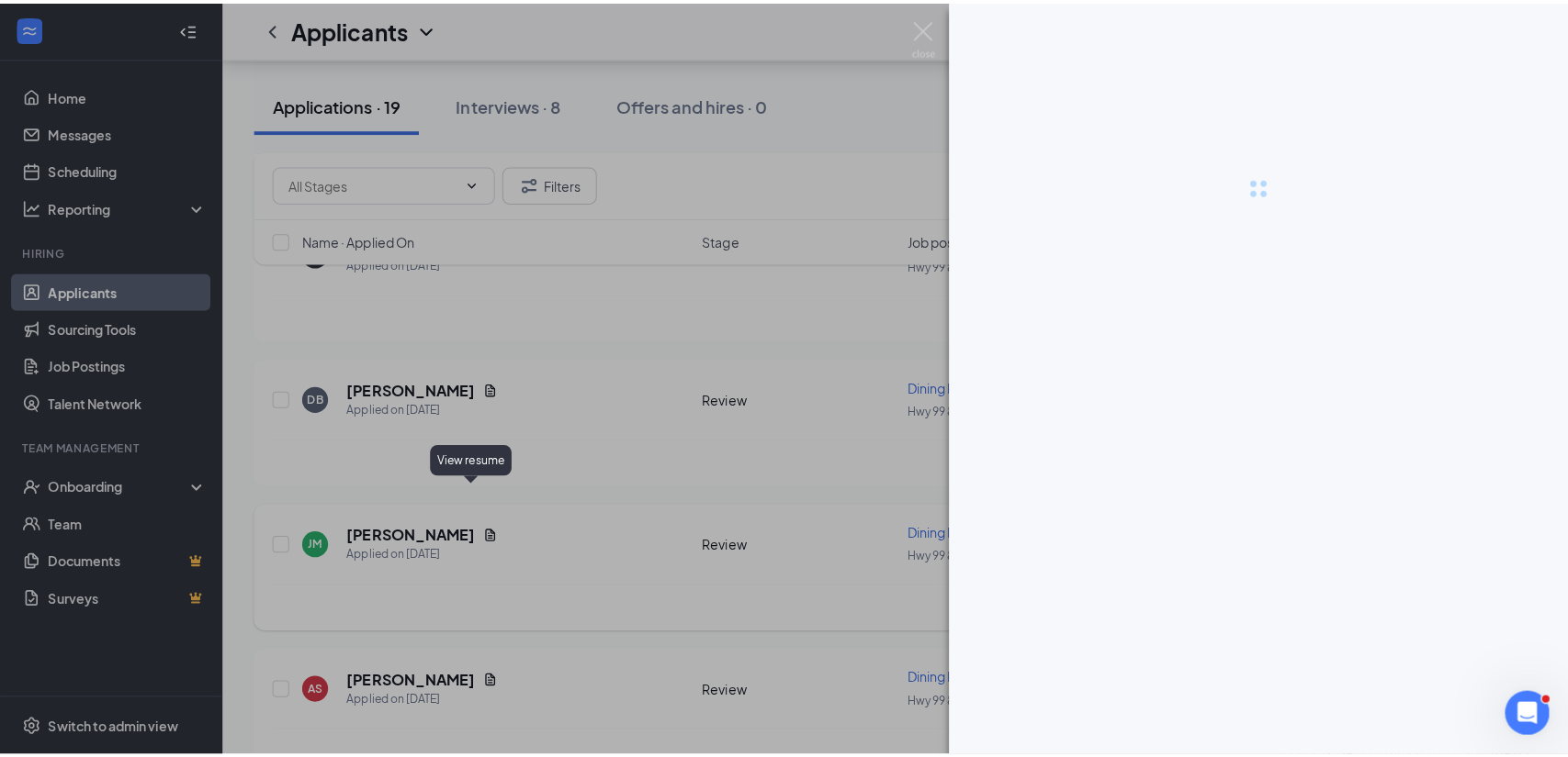
scroll to position [5040, 0]
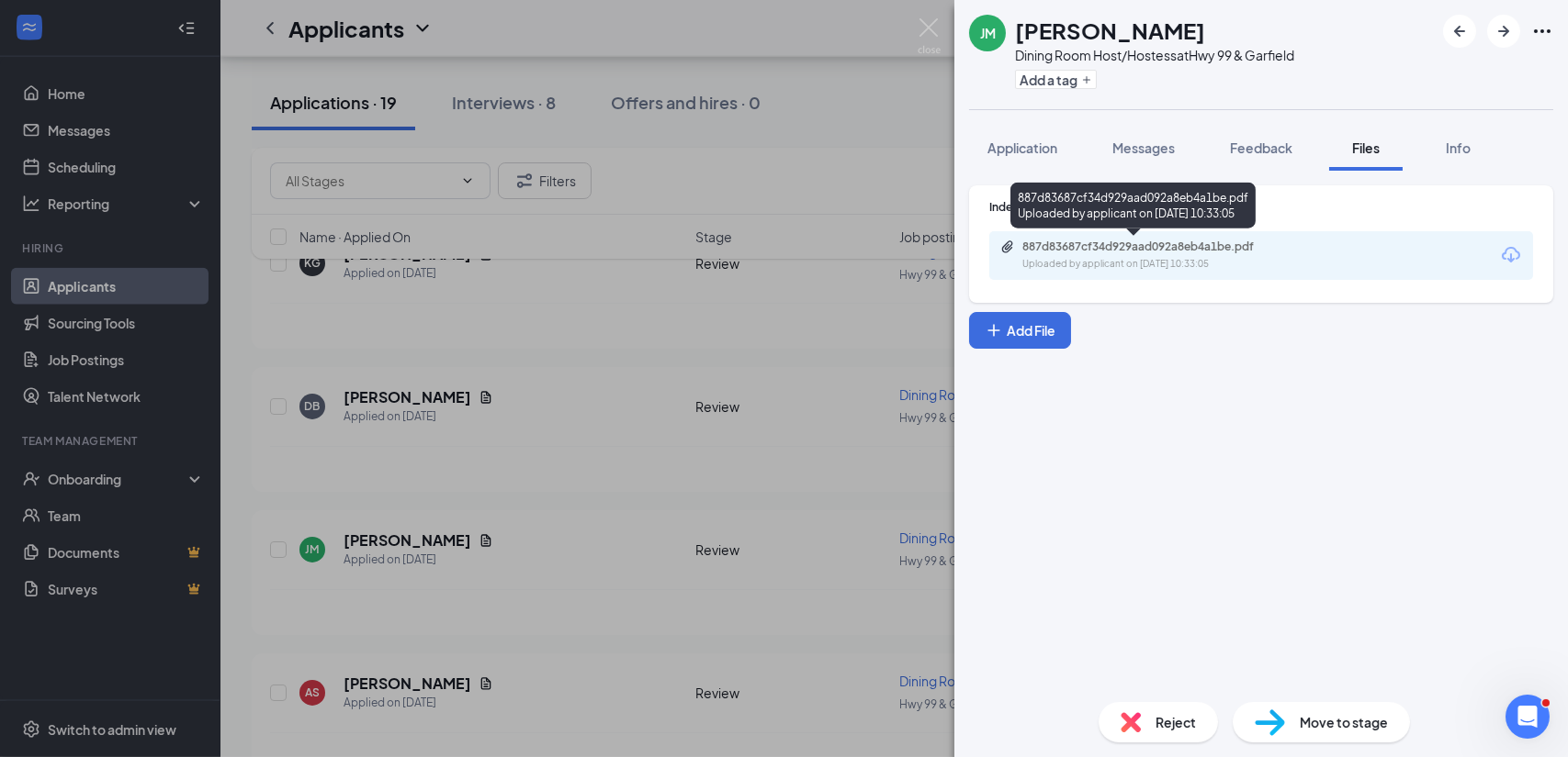
click at [1084, 254] on div "887d83687cf34d929aad092a8eb4a1be.pdf Uploaded by applicant on Aug 17, 2025 at 1…" at bounding box center [1149, 255] width 298 height 32
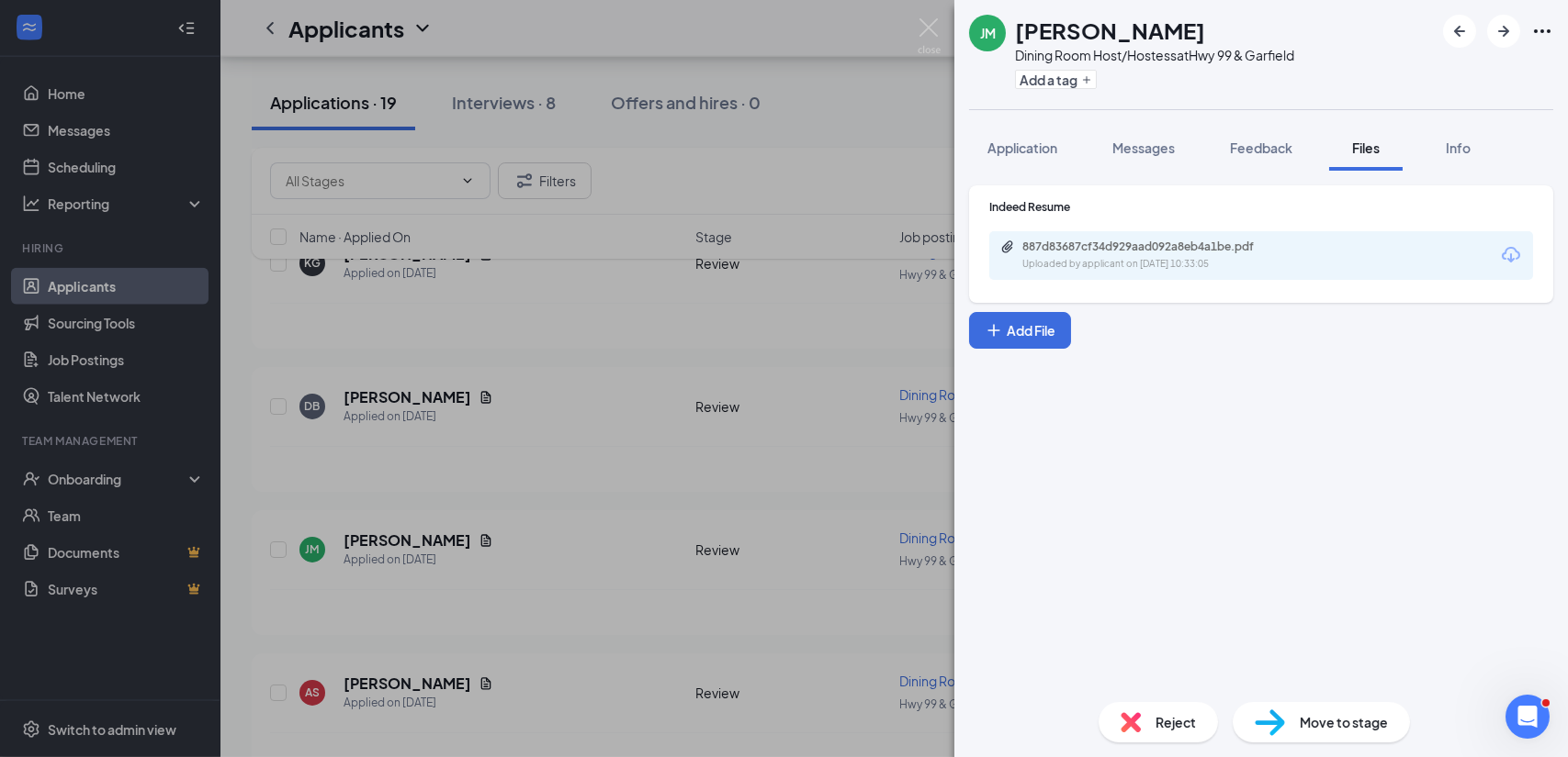
click at [1144, 733] on div "Reject" at bounding box center [1158, 722] width 120 height 40
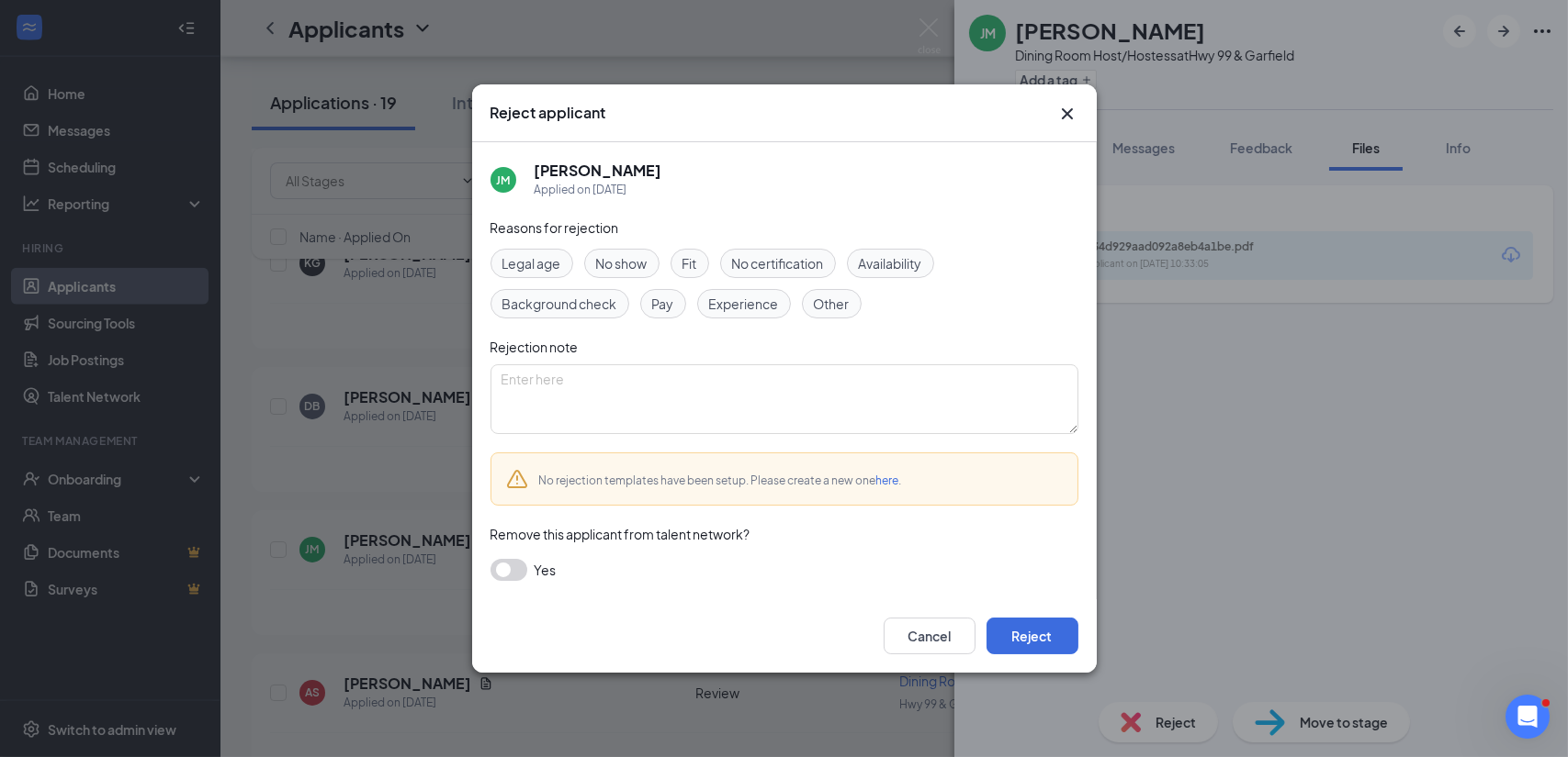
click at [740, 313] on span "Experience" at bounding box center [744, 303] width 69 height 20
click at [1030, 645] on button "Reject" at bounding box center [1032, 637] width 92 height 37
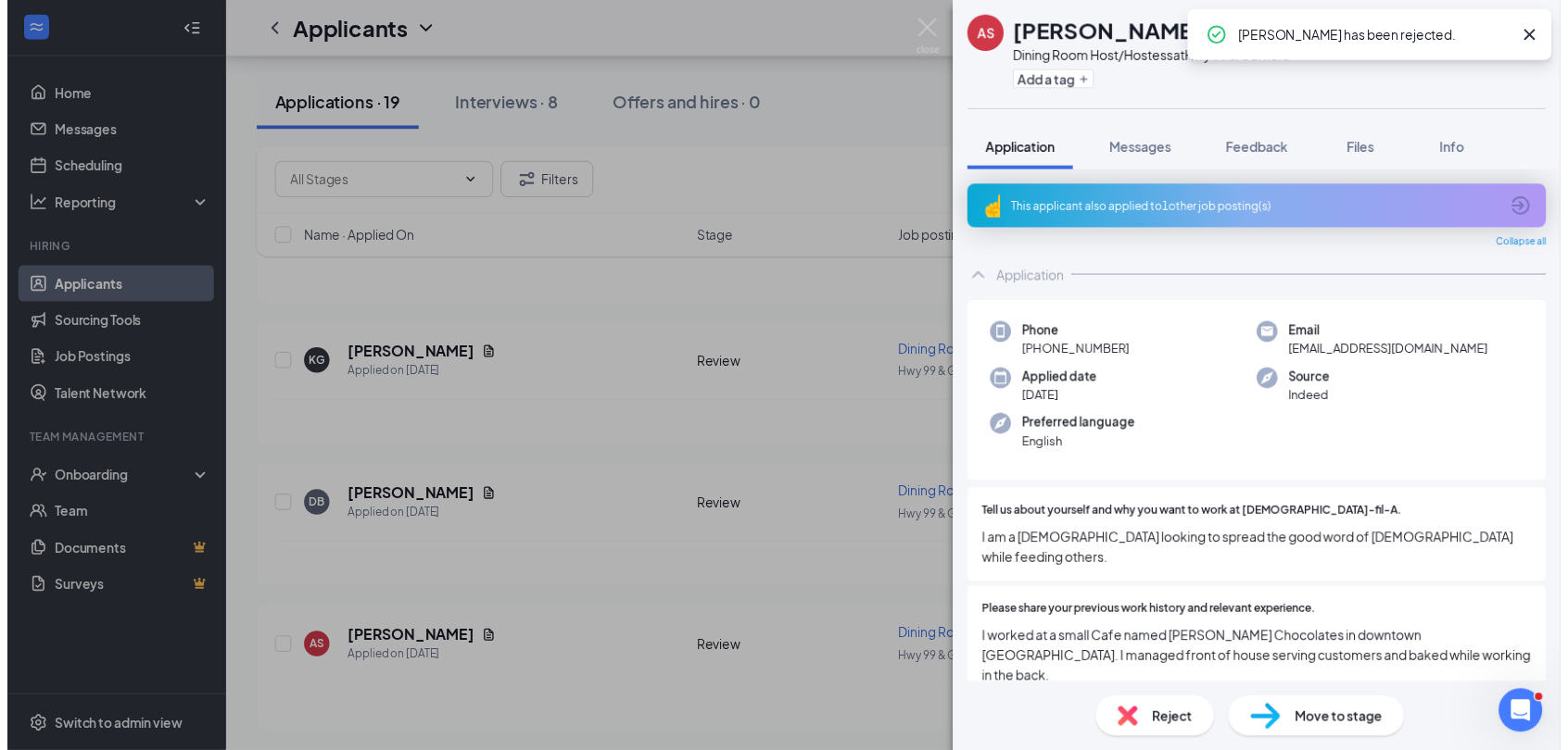
scroll to position [4797, 0]
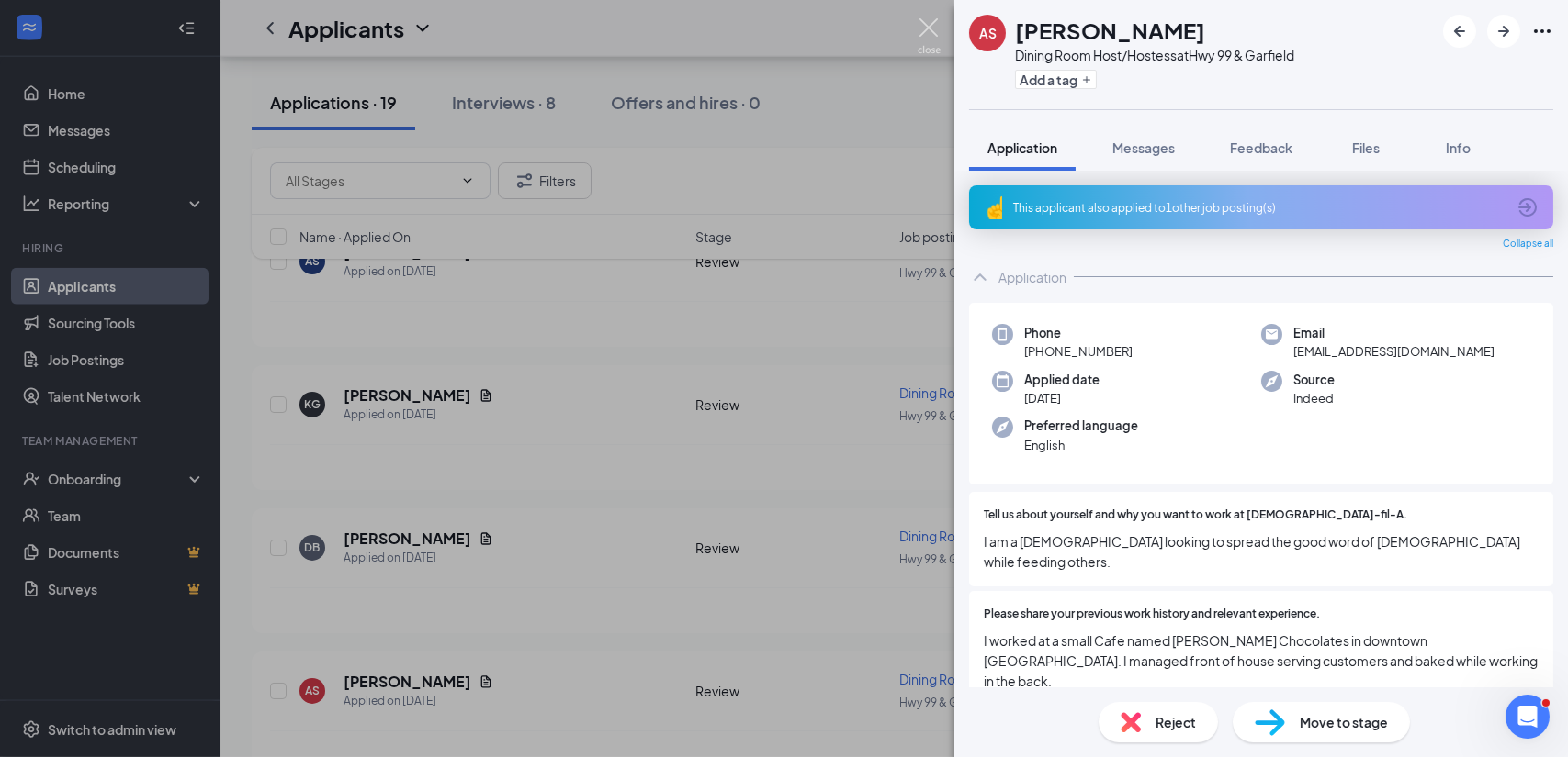
click at [927, 30] on img at bounding box center [929, 36] width 23 height 36
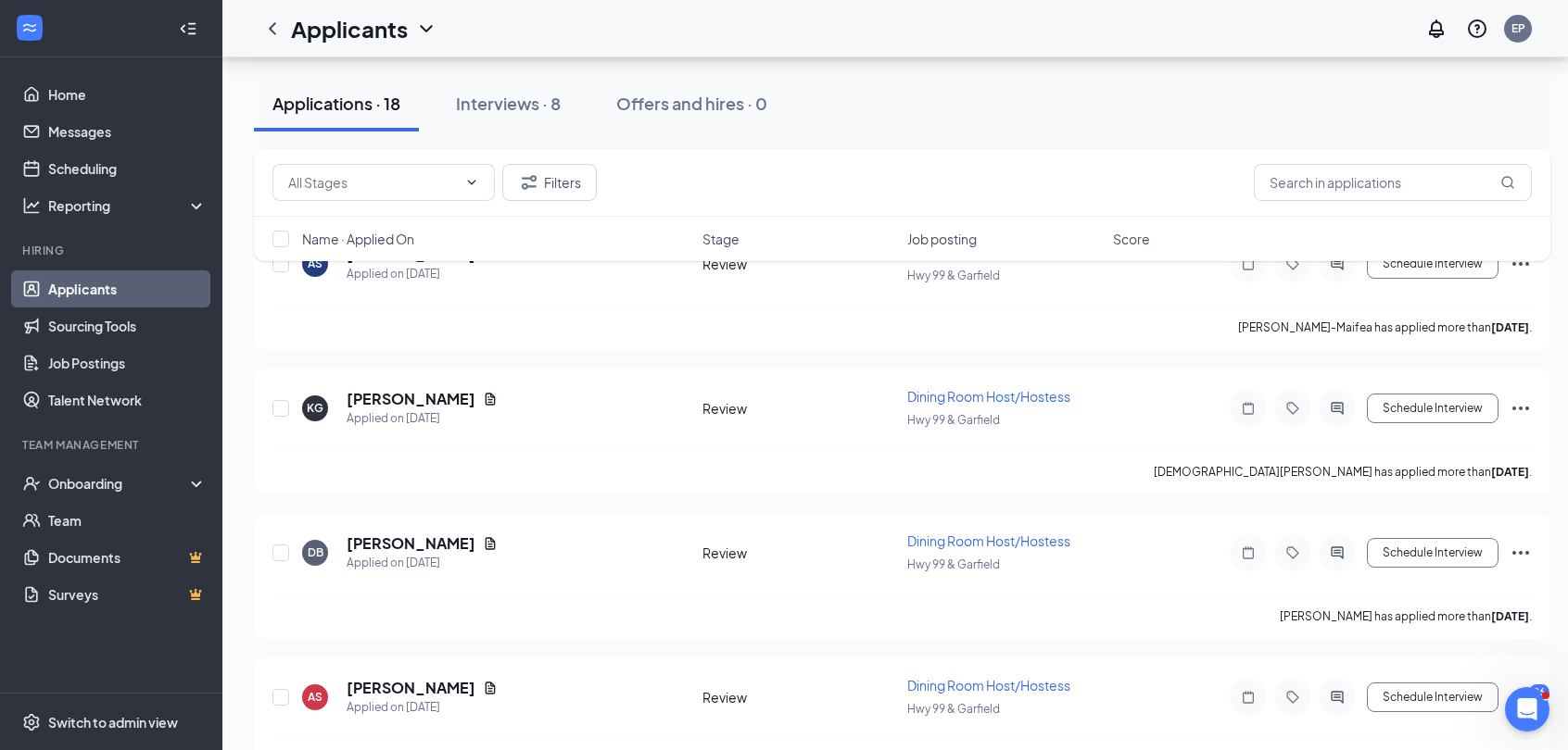
scroll to position [4811, 0]
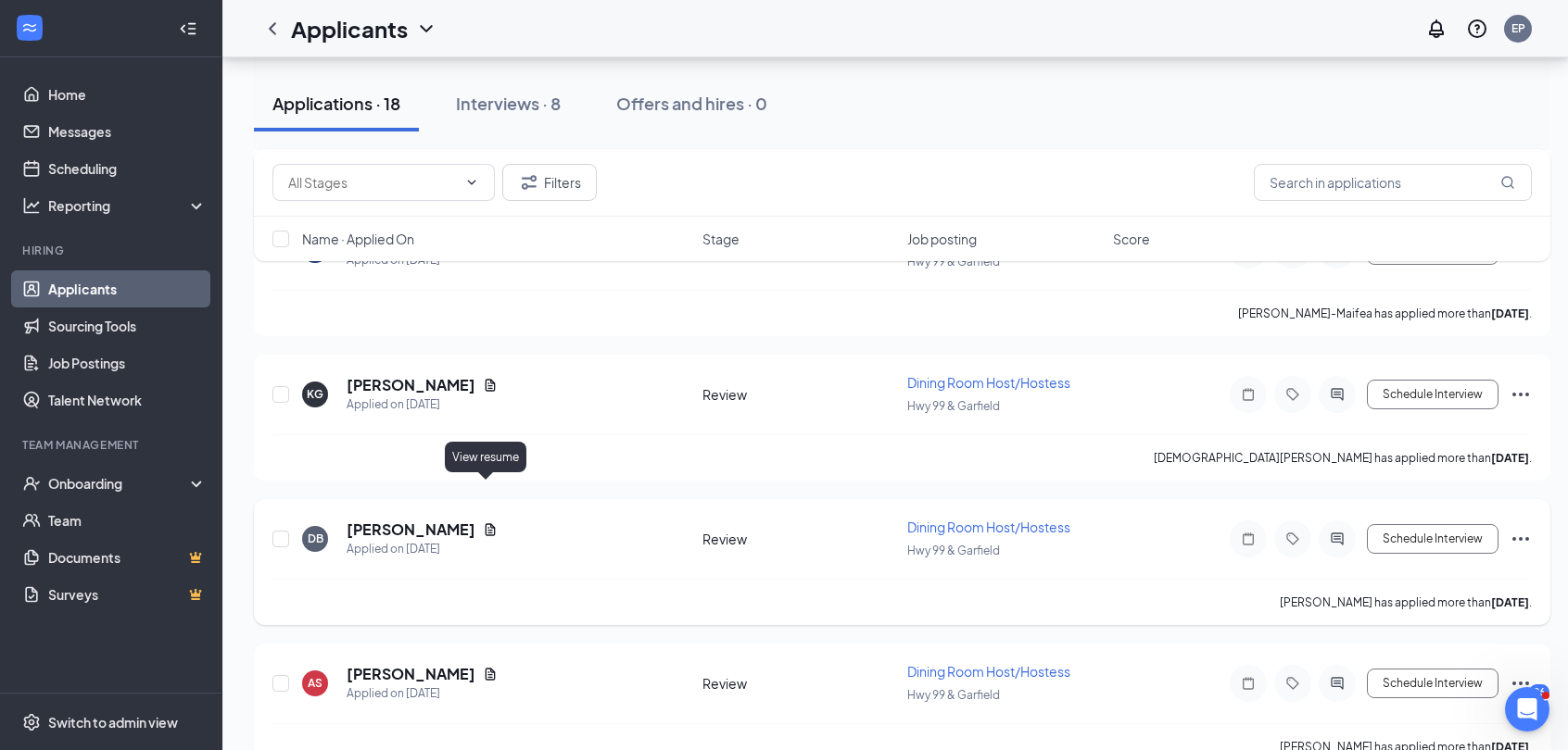
click at [485, 524] on icon "Document" at bounding box center [490, 529] width 10 height 12
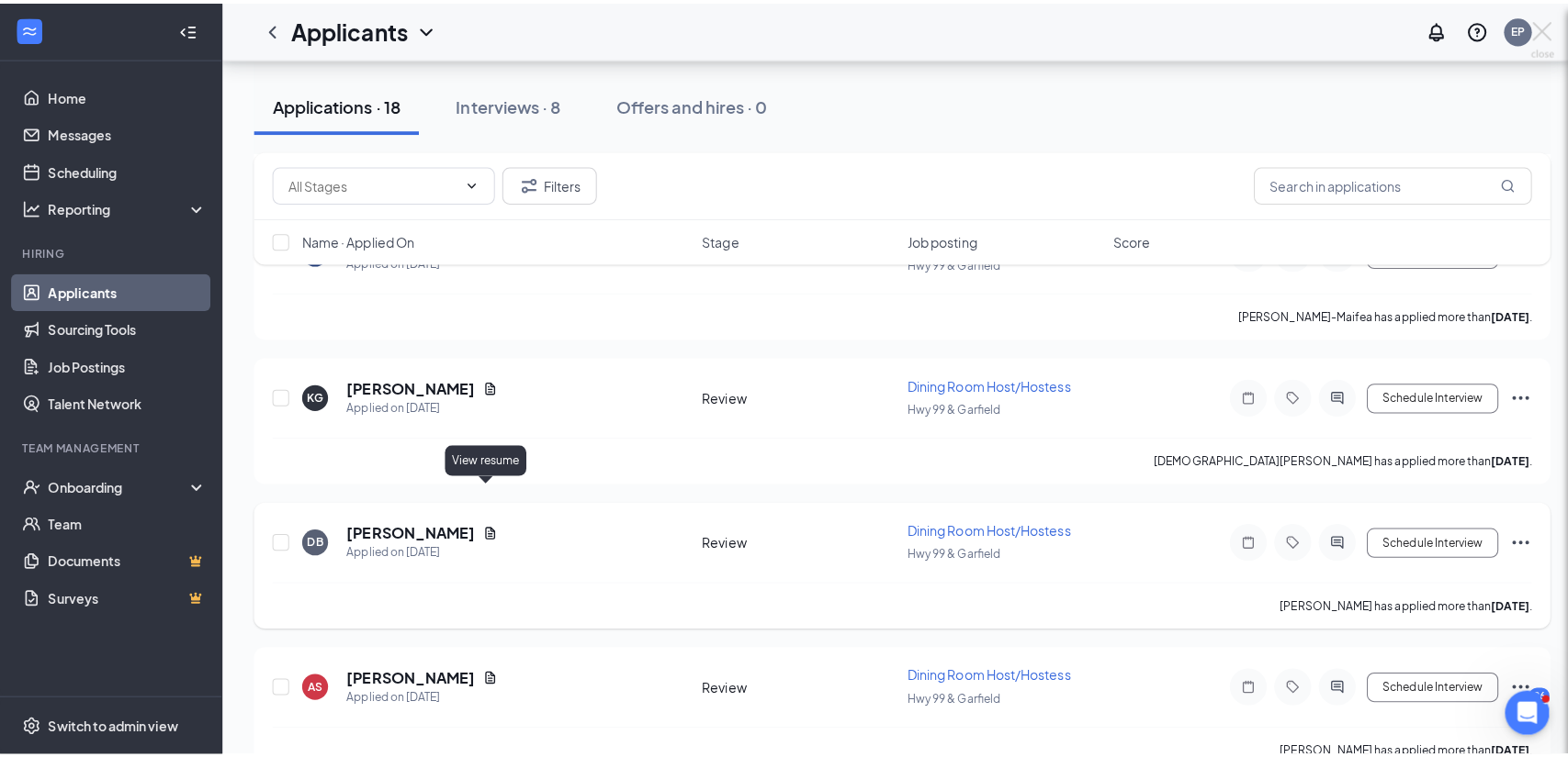
scroll to position [4756, 0]
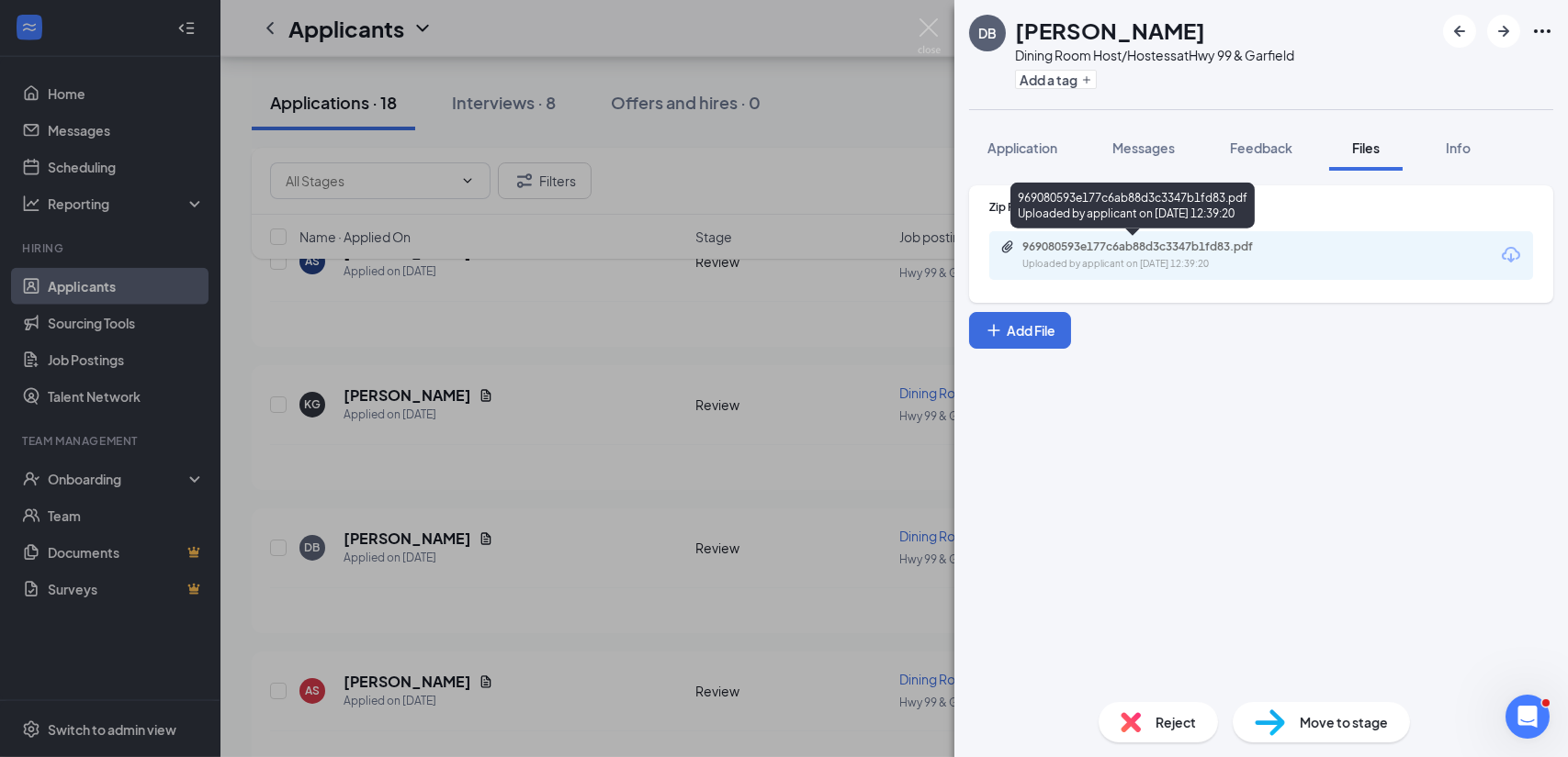
click at [1122, 263] on div "Uploaded by applicant on Aug 17, 2025 at 12:39:20" at bounding box center [1160, 264] width 276 height 14
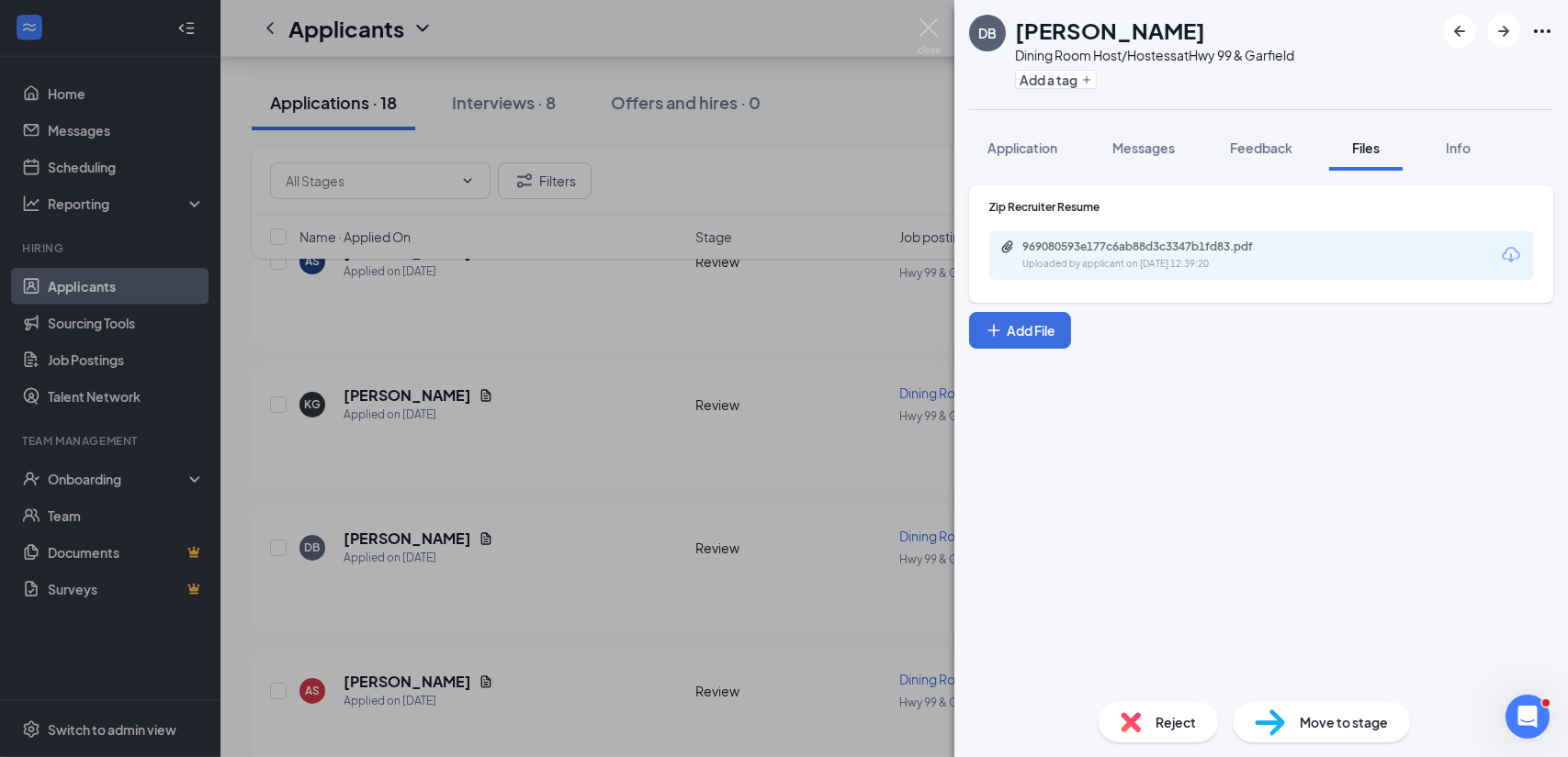
click at [1147, 726] on div "Reject" at bounding box center [1158, 722] width 120 height 40
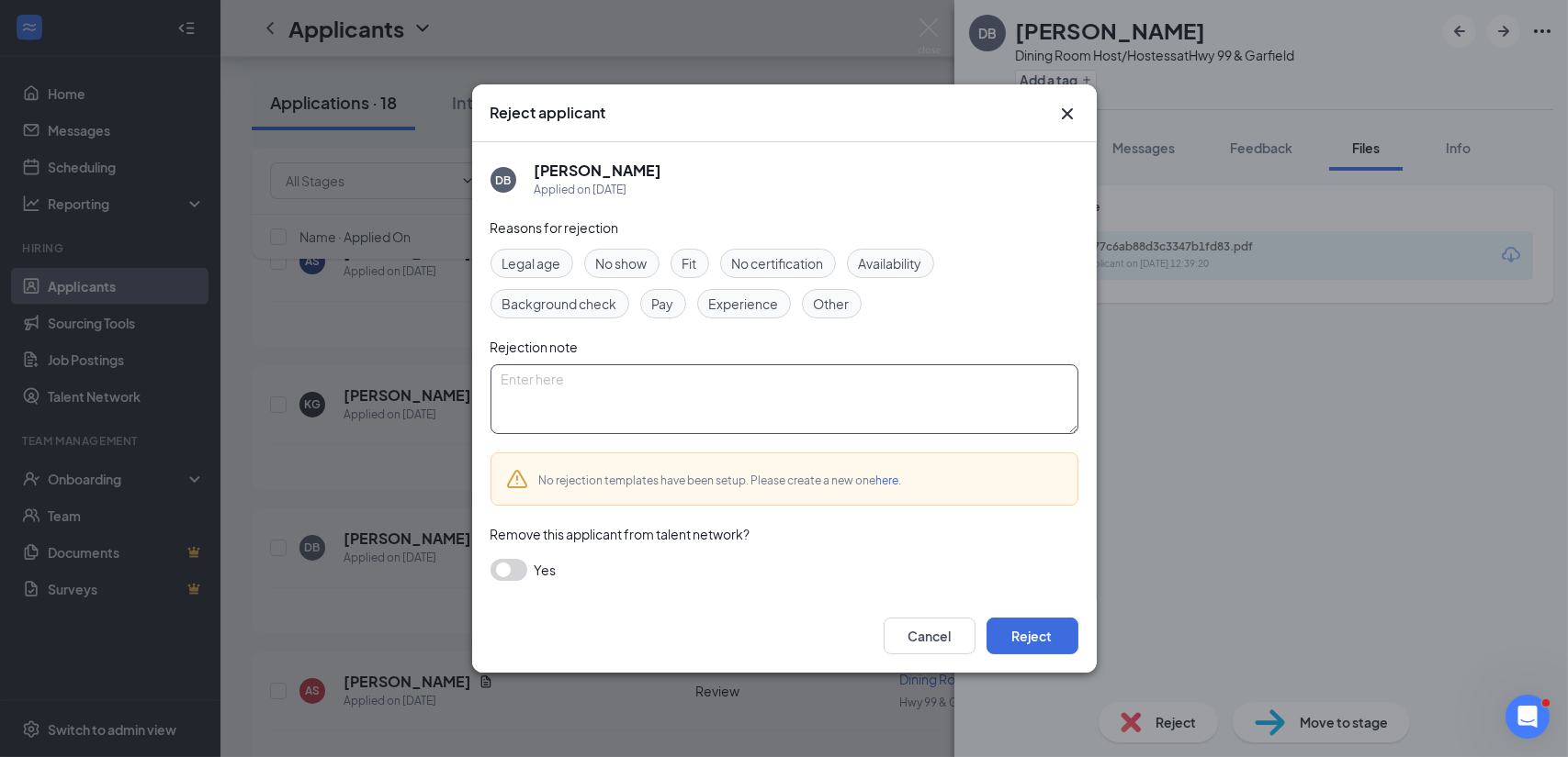
click at [610, 394] on textarea at bounding box center [784, 399] width 588 height 69
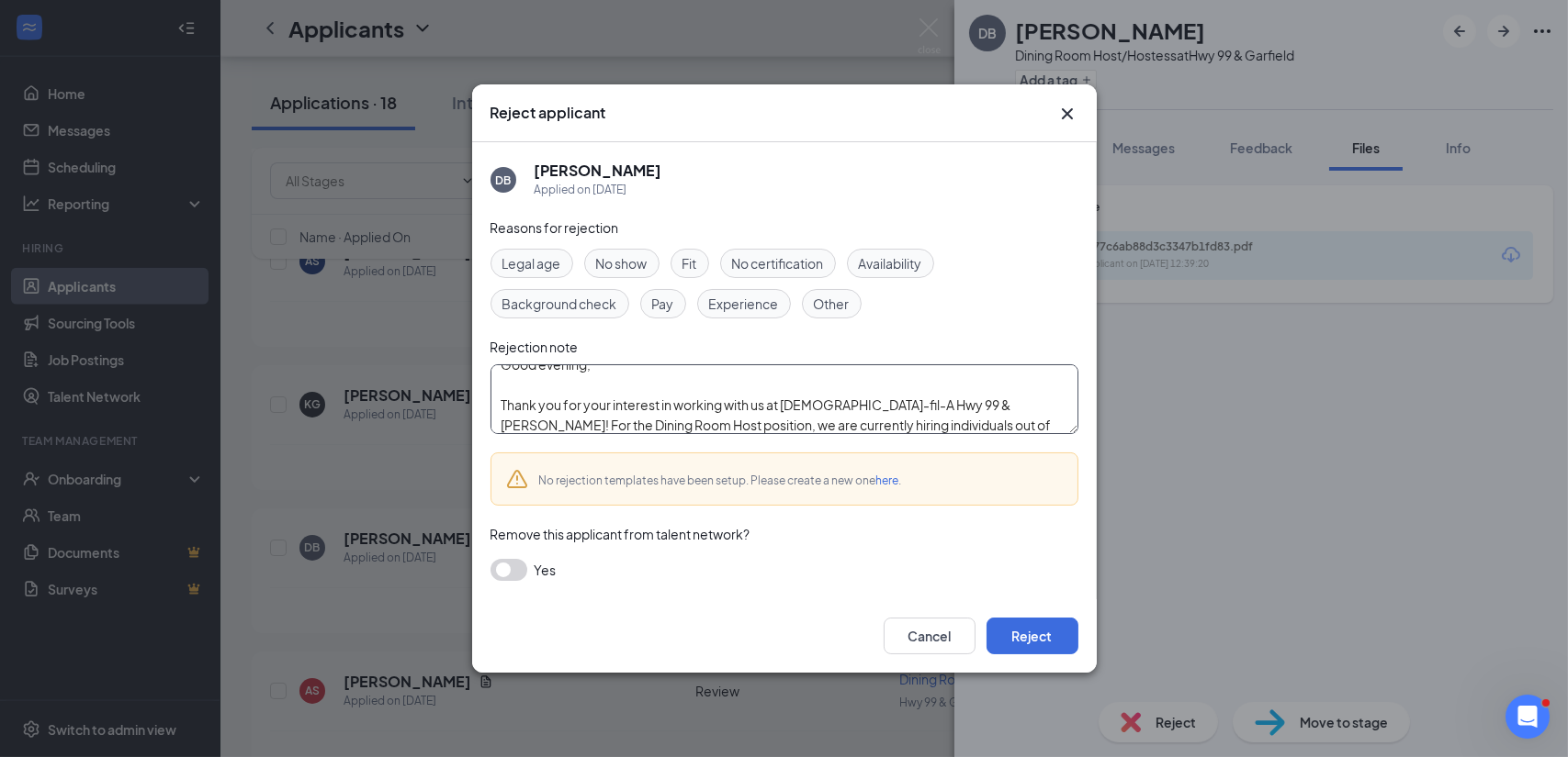
scroll to position [34, 0]
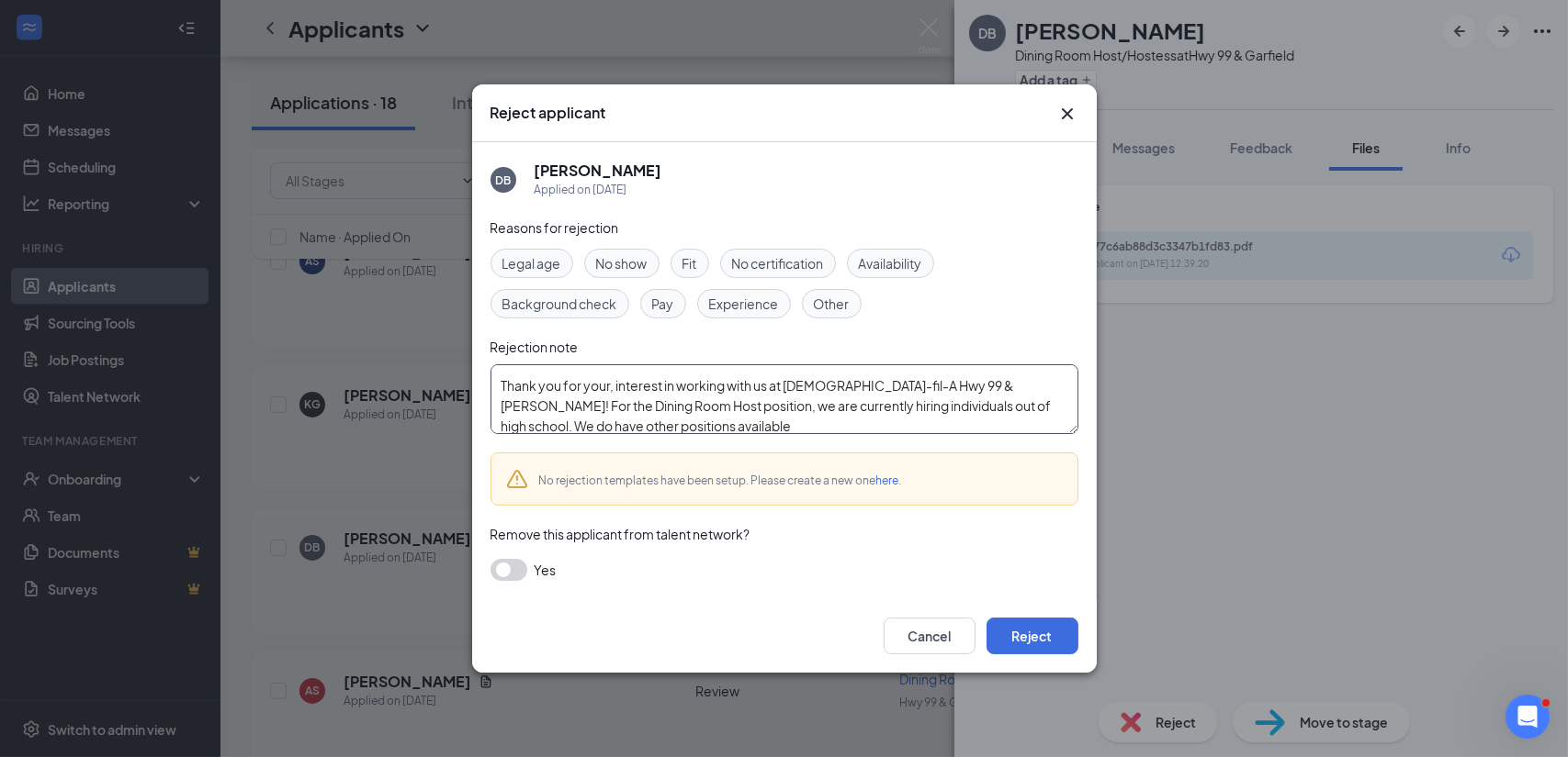
click at [651, 429] on textarea "Good evening, Thank you for your, interest in working with us at Chick-fil-A Hw…" at bounding box center [784, 399] width 588 height 69
click at [613, 387] on textarea "Good evening, Thank you for your, interest in working with us at Chick-fil-A Hw…" at bounding box center [784, 399] width 588 height 69
click at [704, 418] on textarea "Good evening, Thank you for your, interest in working with us at Chick-fil-A Hw…" at bounding box center [784, 399] width 588 height 69
click at [889, 386] on textarea "Good evening, Thank you for your, interest in working with us at Chick-fil-A Hw…" at bounding box center [784, 399] width 588 height 69
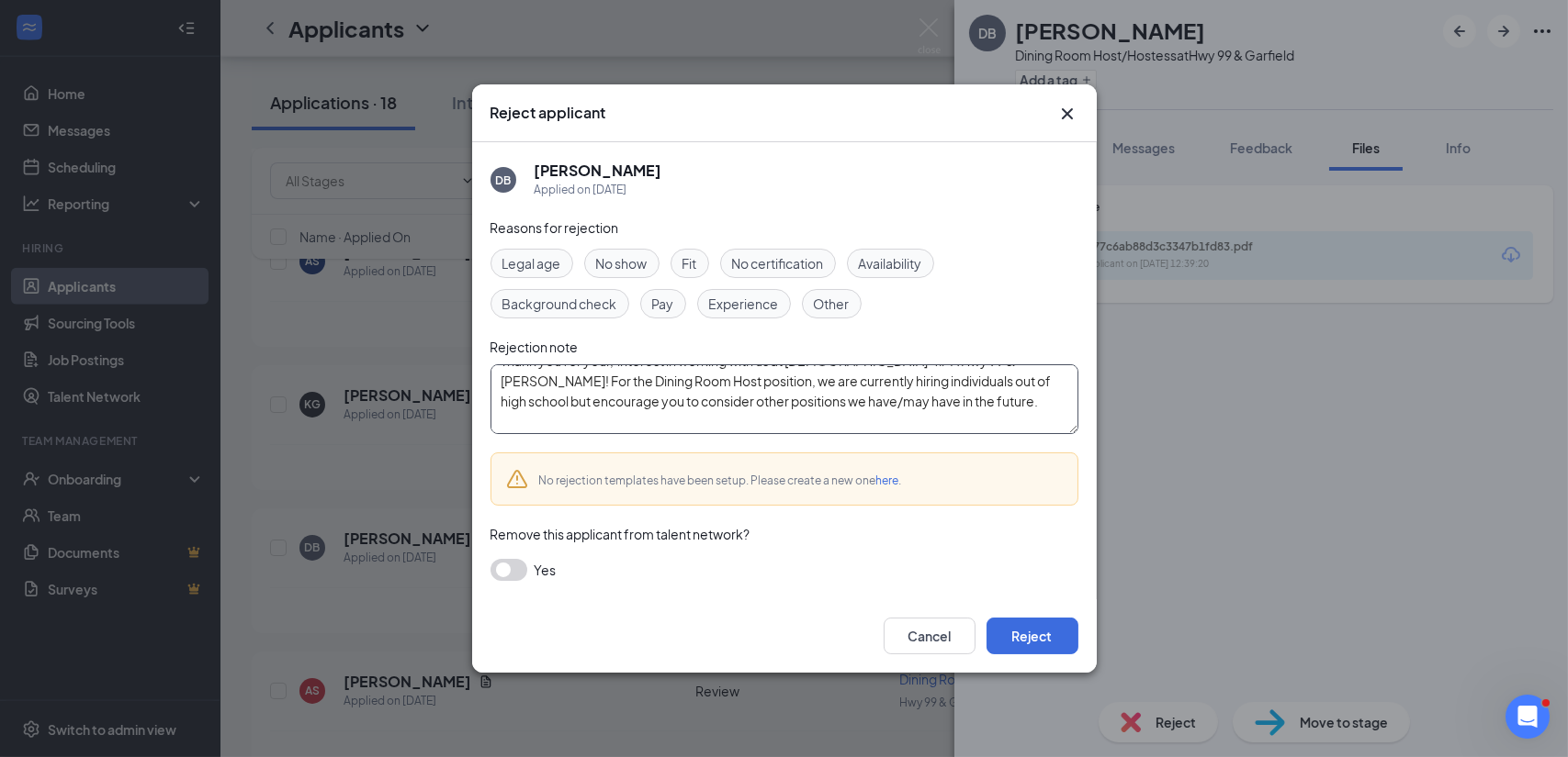
click at [900, 384] on textarea "Good evening, Thank you for your, interest in working with us at Chick-fil-A Hw…" at bounding box center [784, 399] width 588 height 69
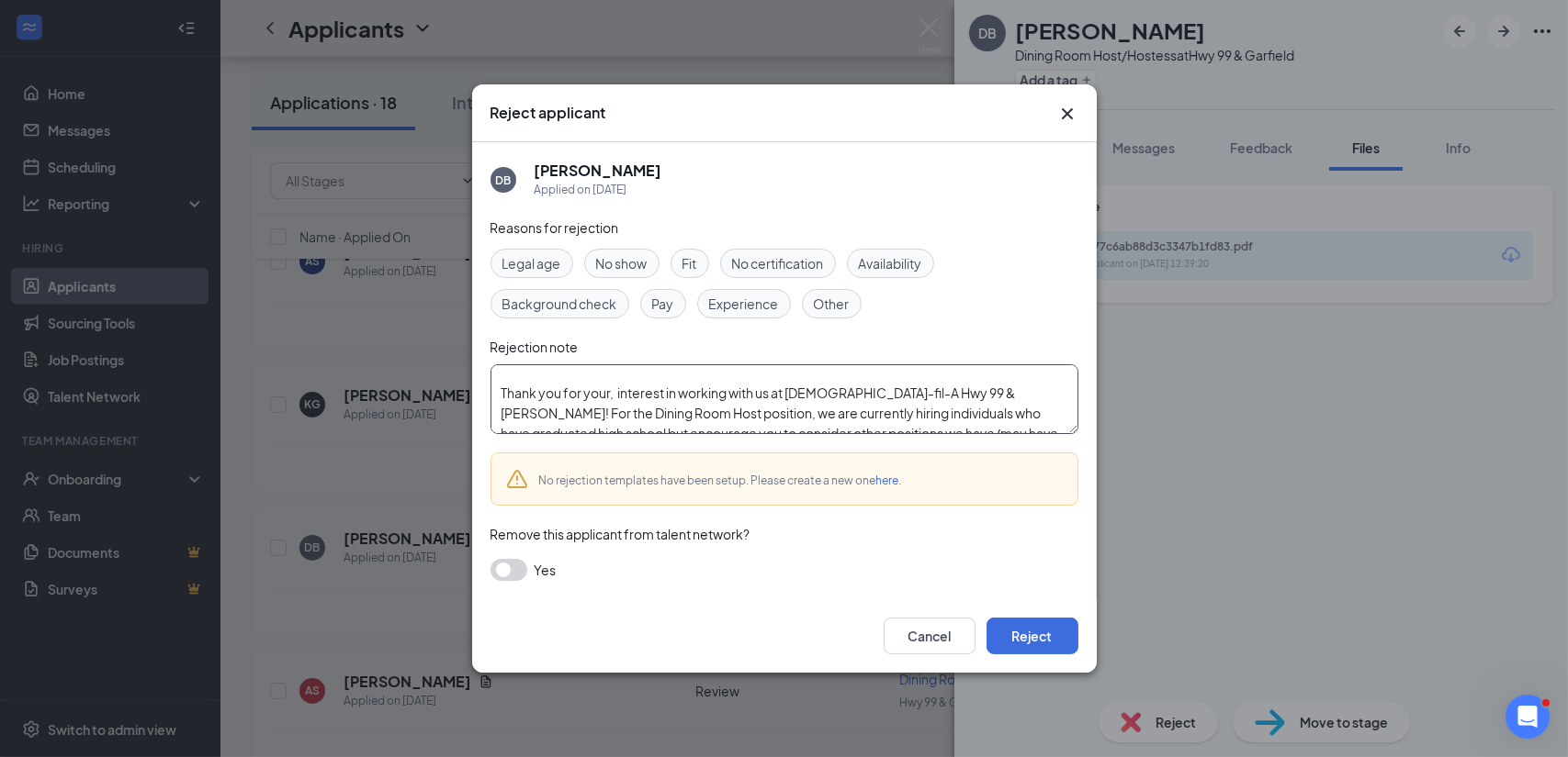
scroll to position [64, 0]
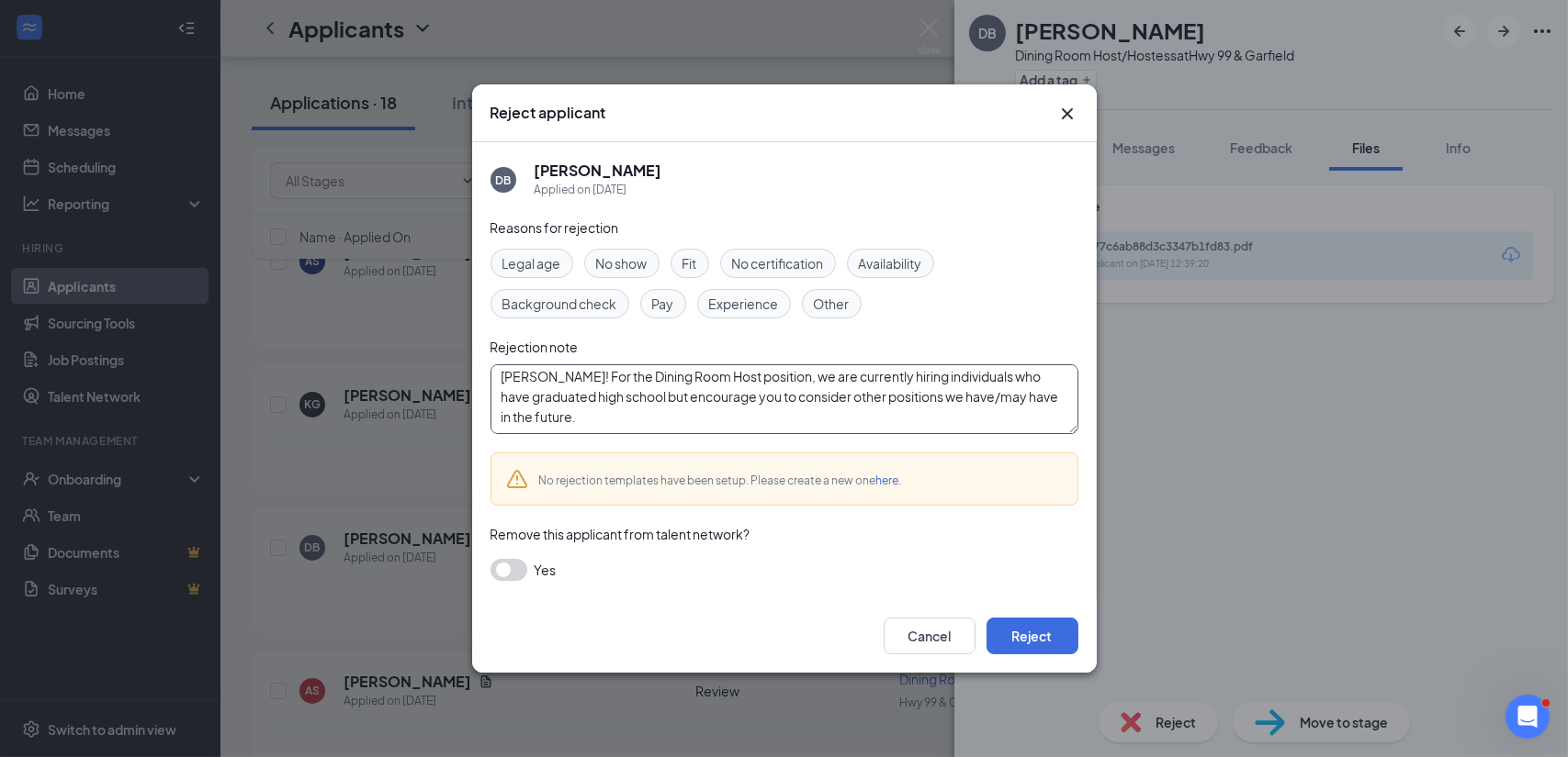
click at [540, 392] on textarea "Good evening, Thank you for your, interest in working with us at Chick-fil-A Hw…" at bounding box center [784, 399] width 588 height 69
click at [997, 396] on textarea "Good evening, Thank you for your, interest in working with us at Chick-fil-A Hw…" at bounding box center [784, 399] width 588 height 69
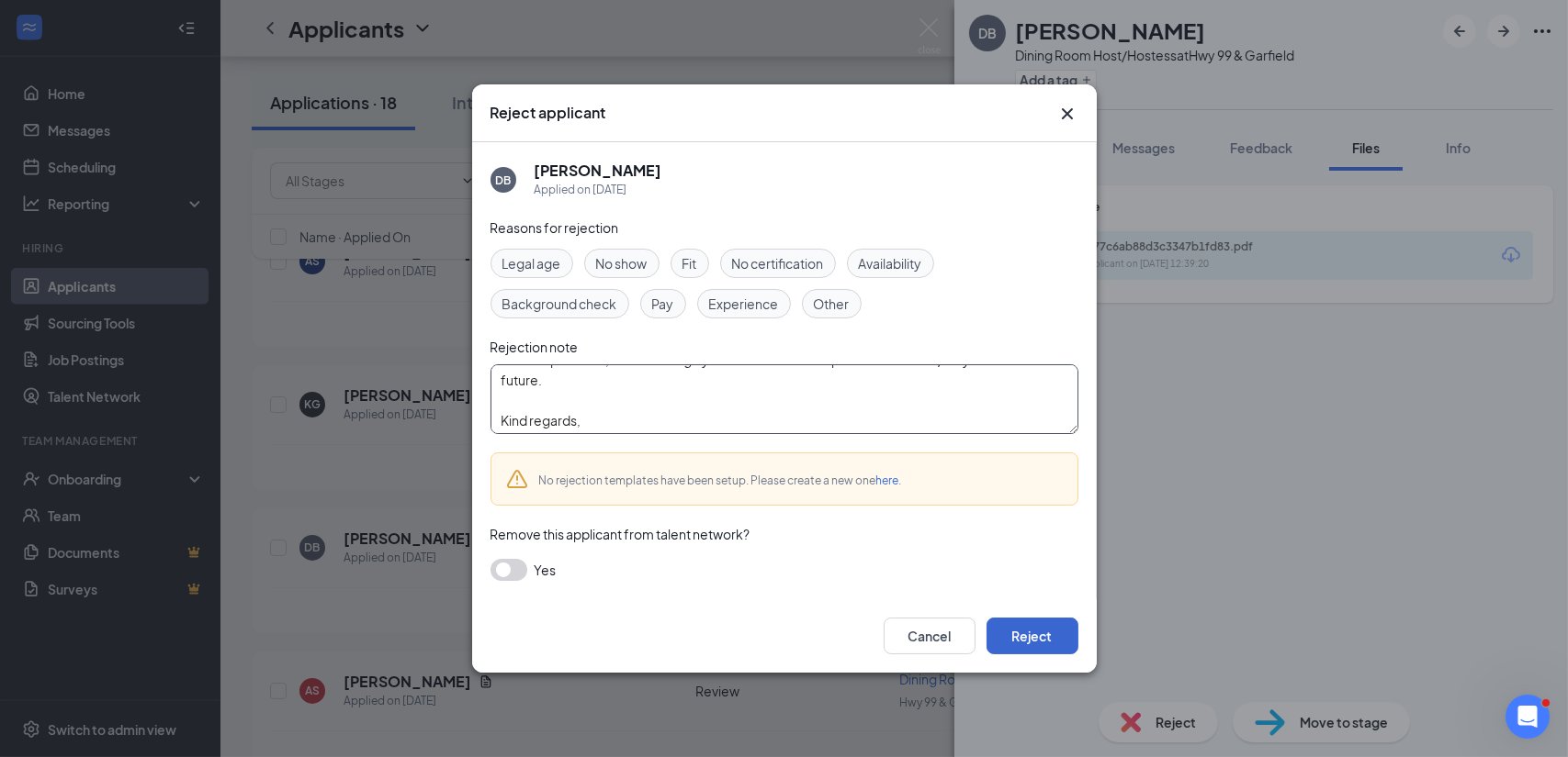
type textarea "Good evening, Thank you for your, interest in working with us at Chick-fil-A Hw…"
click at [1033, 636] on button "Reject" at bounding box center [1032, 637] width 92 height 37
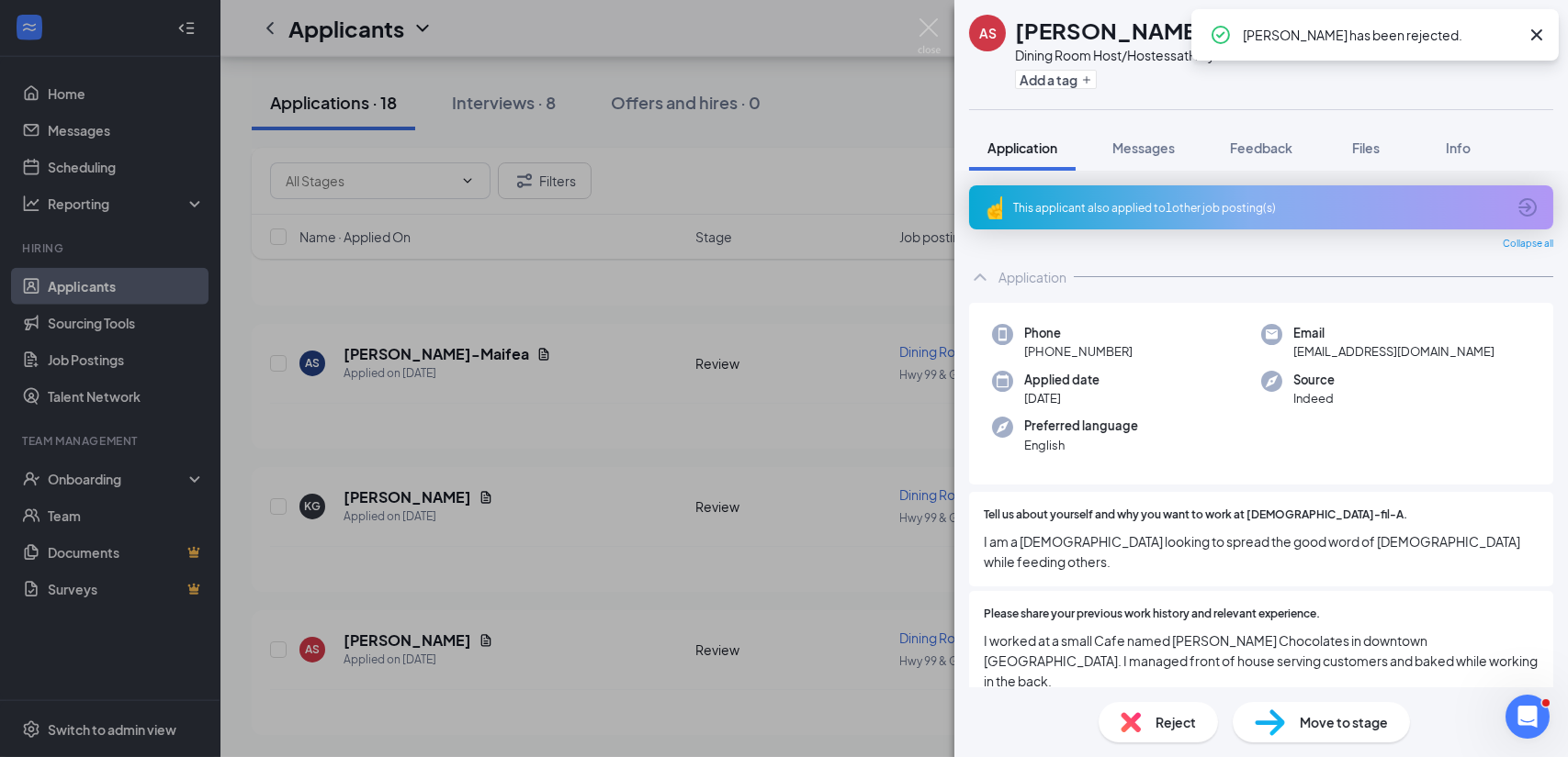
scroll to position [4472, 0]
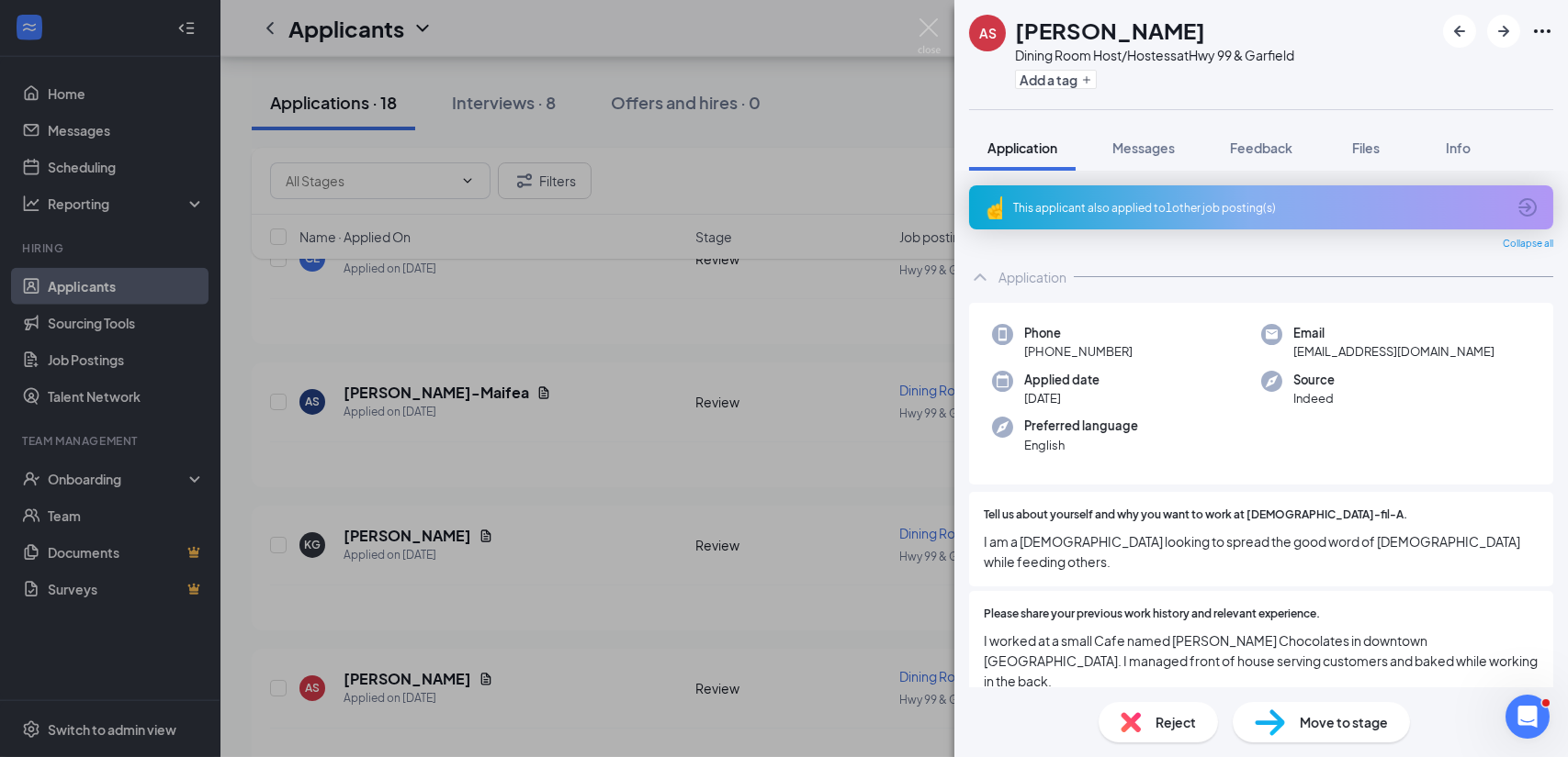
click at [465, 503] on div "AS [PERSON_NAME] Dining Room Host/Hostess at Hwy 99 & Garfield Add a tag Applic…" at bounding box center [784, 378] width 1568 height 757
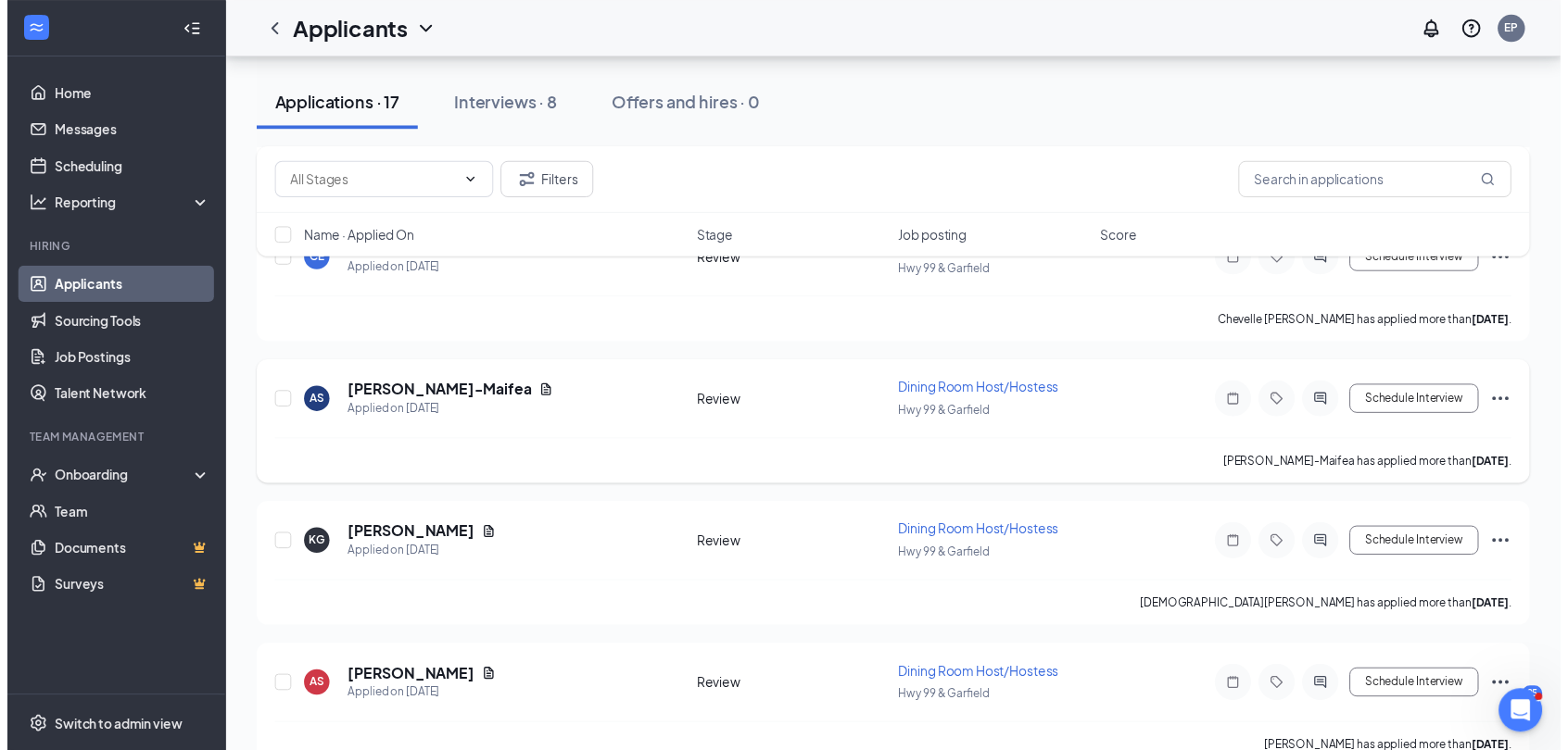
scroll to position [4524, 0]
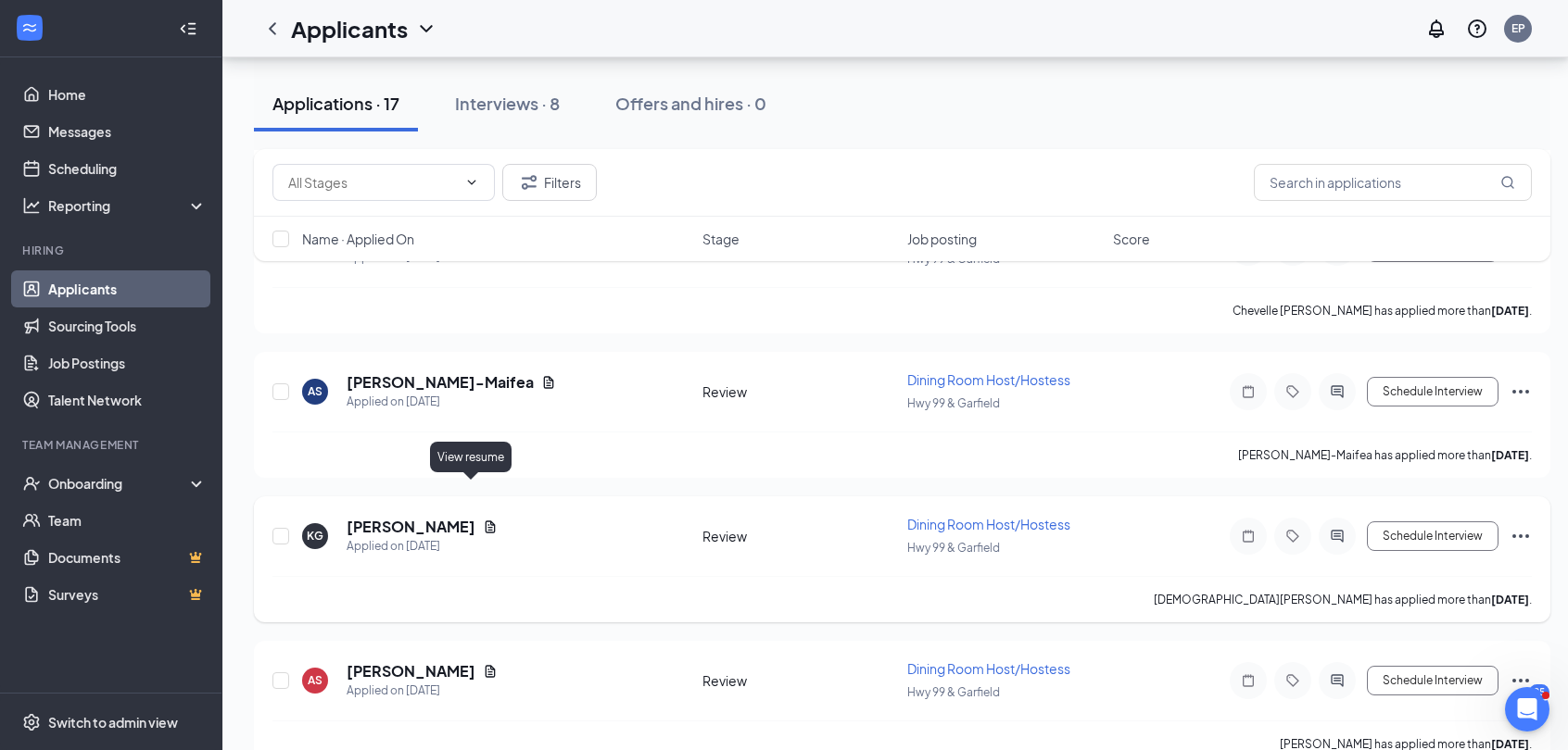
click at [485, 521] on icon "Document" at bounding box center [490, 527] width 10 height 12
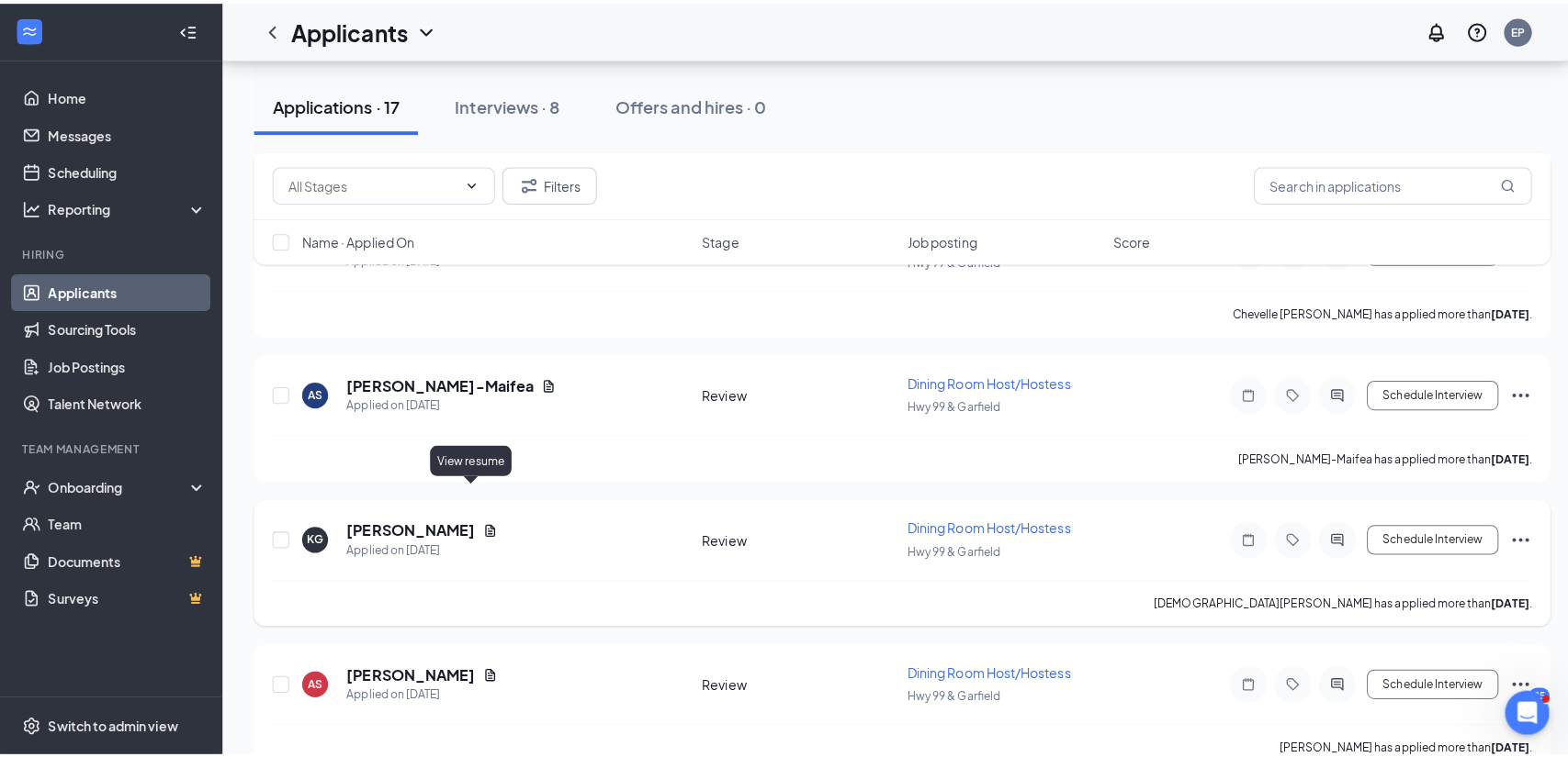
scroll to position [4472, 0]
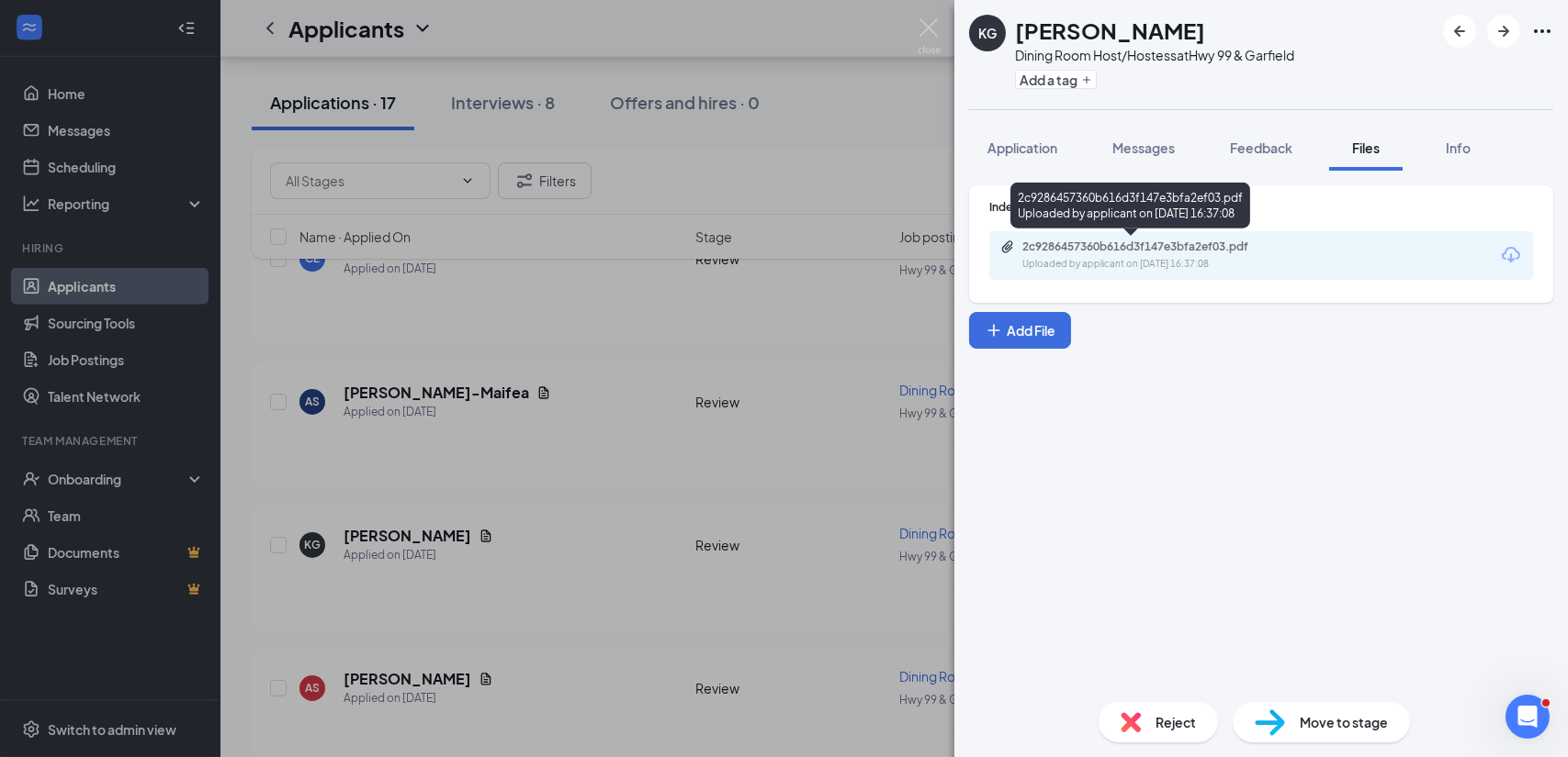
click at [1103, 264] on div "Uploaded by applicant on Aug 17, 2025 at 16:37:08" at bounding box center [1160, 264] width 276 height 14
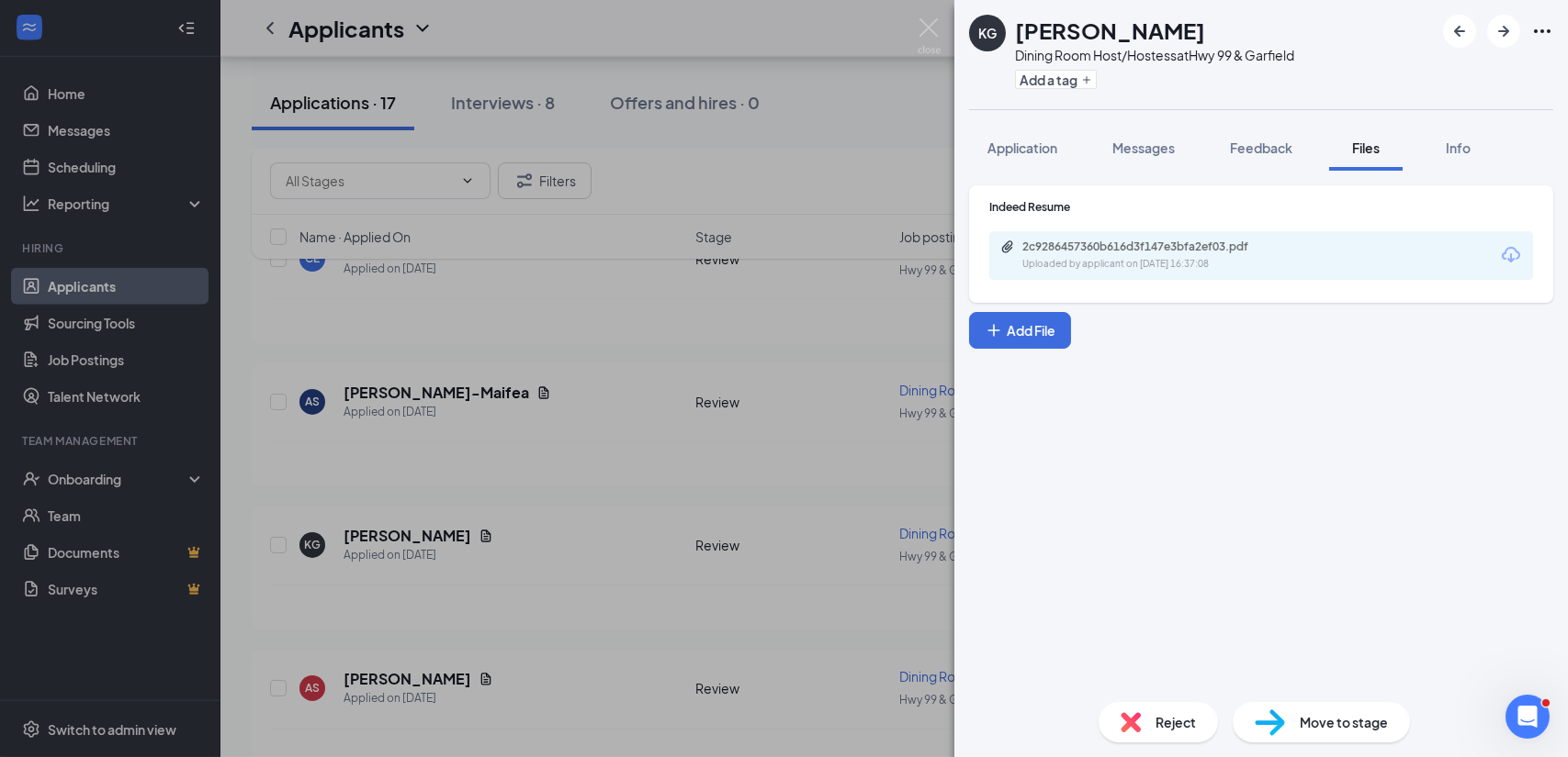
click at [1342, 727] on span "Move to stage" at bounding box center [1344, 722] width 89 height 20
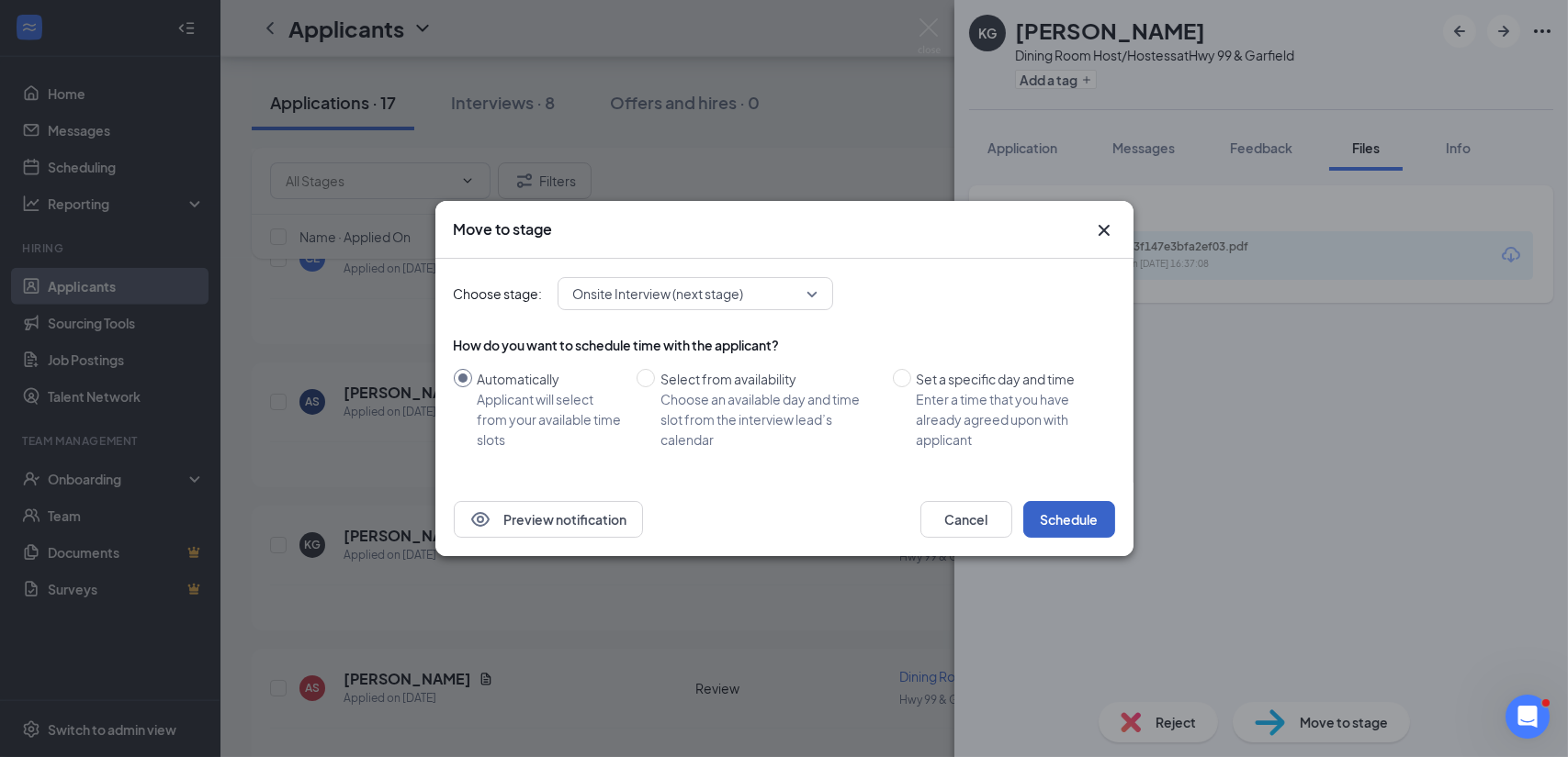
click at [1081, 521] on button "Schedule" at bounding box center [1069, 519] width 92 height 37
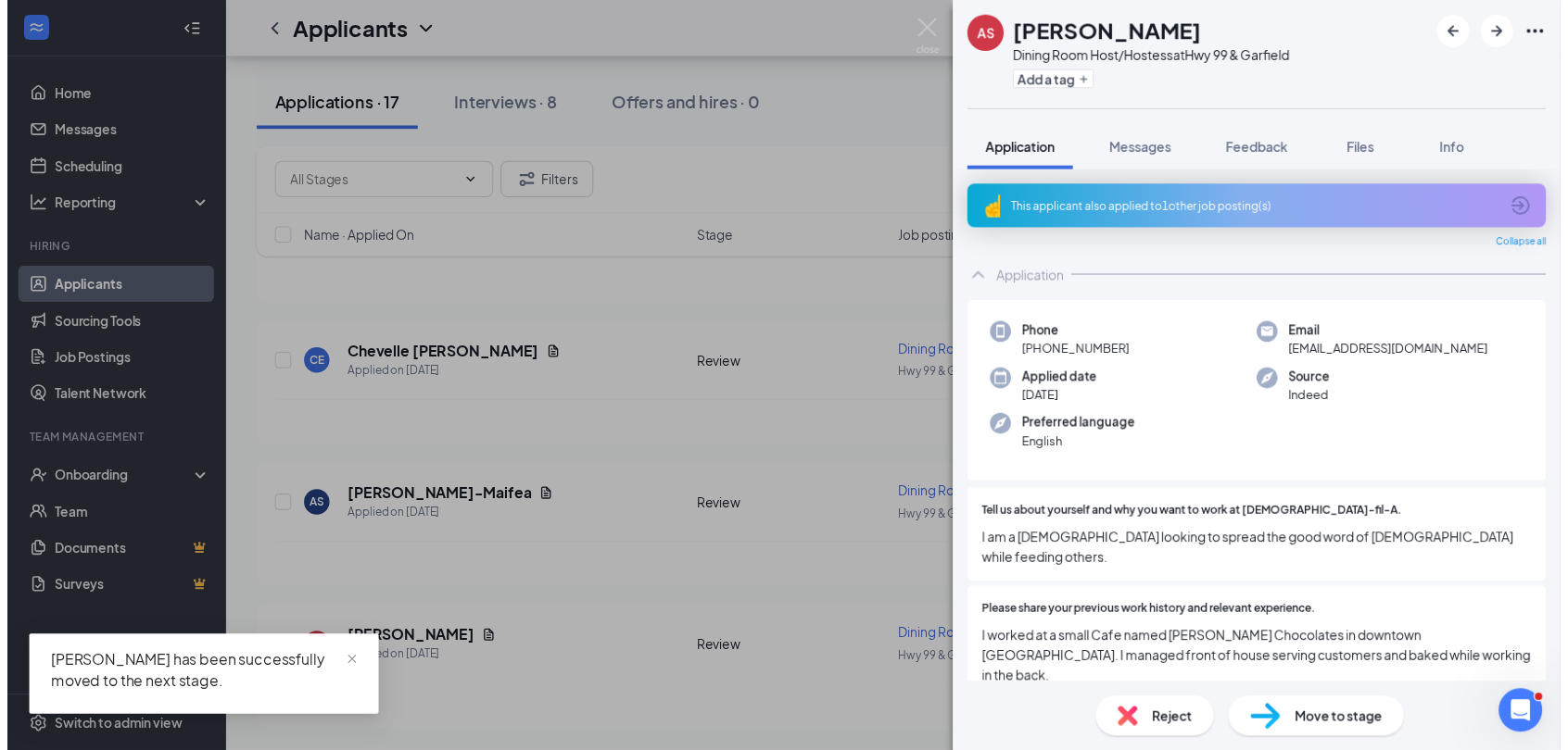
scroll to position [4224, 0]
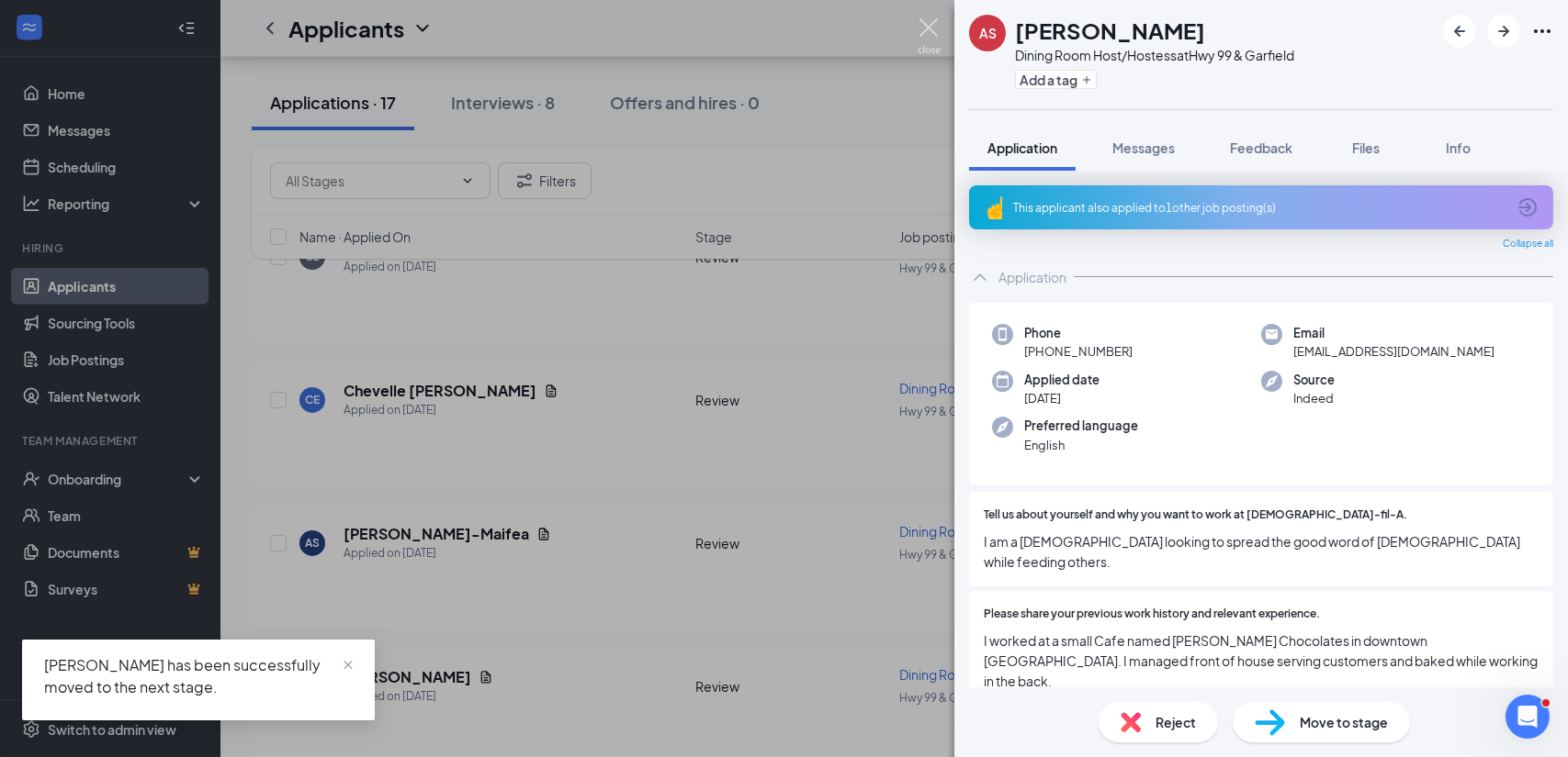
click at [925, 32] on img at bounding box center [929, 36] width 23 height 36
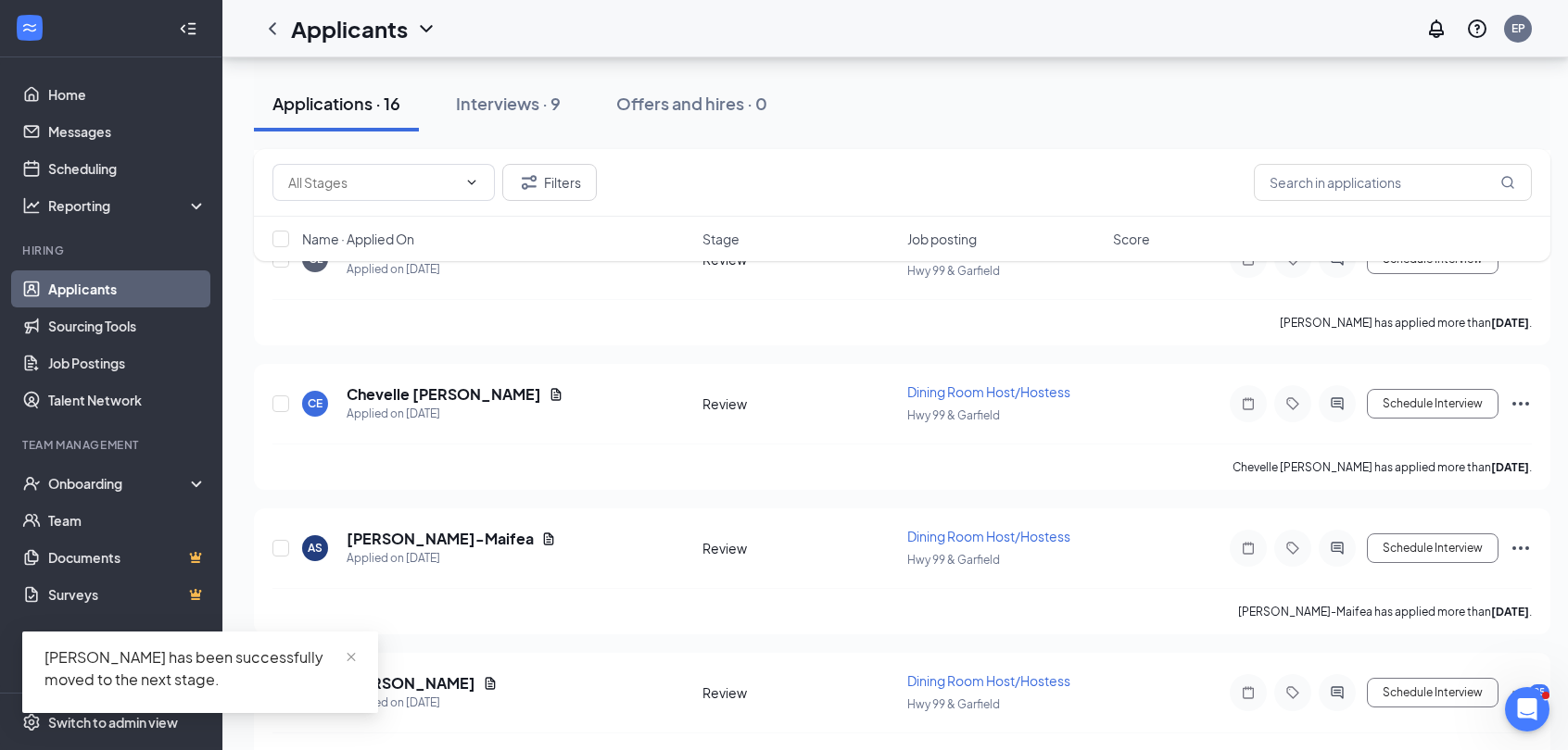
scroll to position [4238, 0]
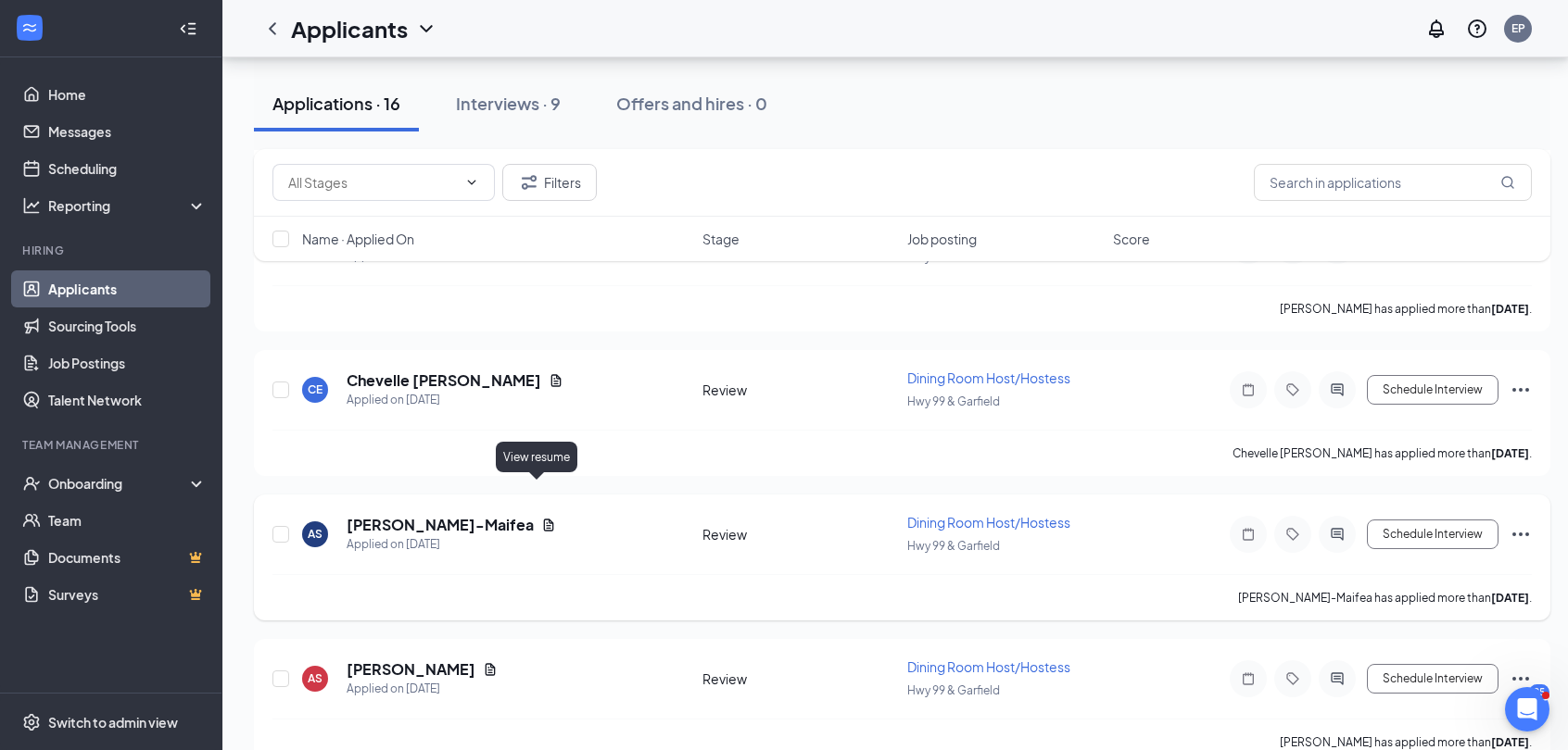
click at [541, 518] on icon "Document" at bounding box center [548, 525] width 15 height 15
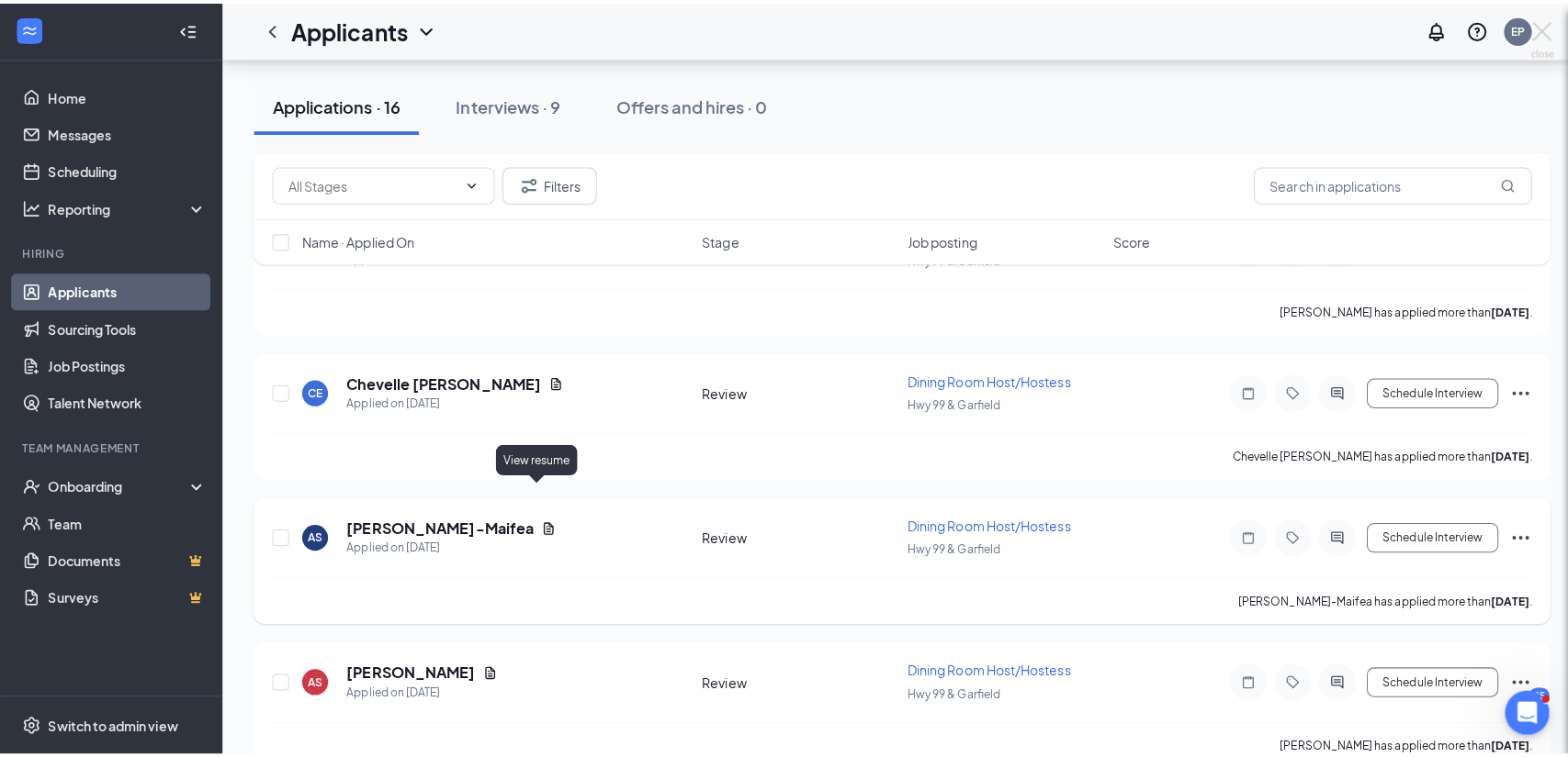
scroll to position [4188, 0]
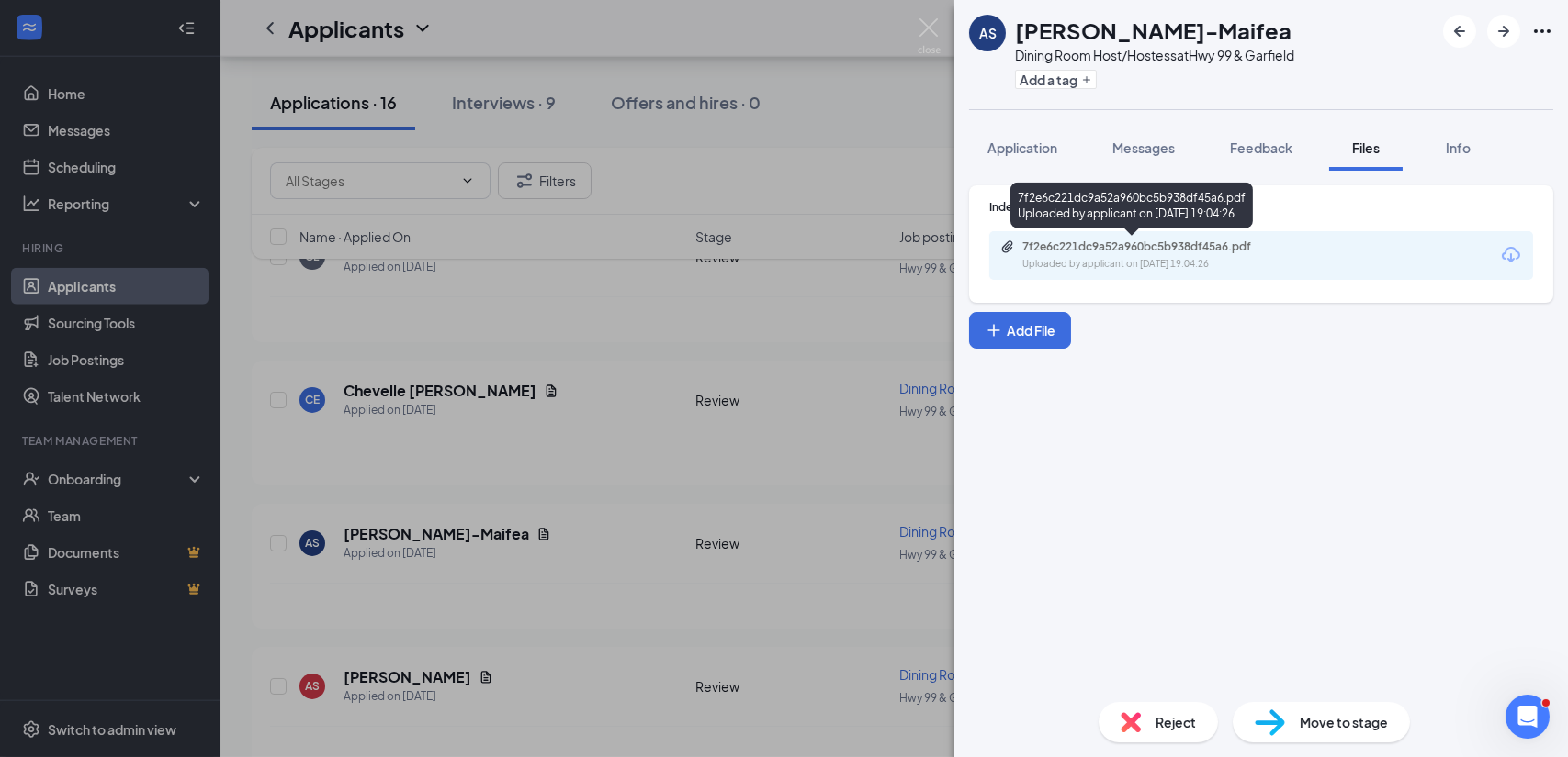
click at [1143, 252] on div "7f2e6c221dc9a52a960bc5b938df45a6.pdf" at bounding box center [1151, 247] width 257 height 14
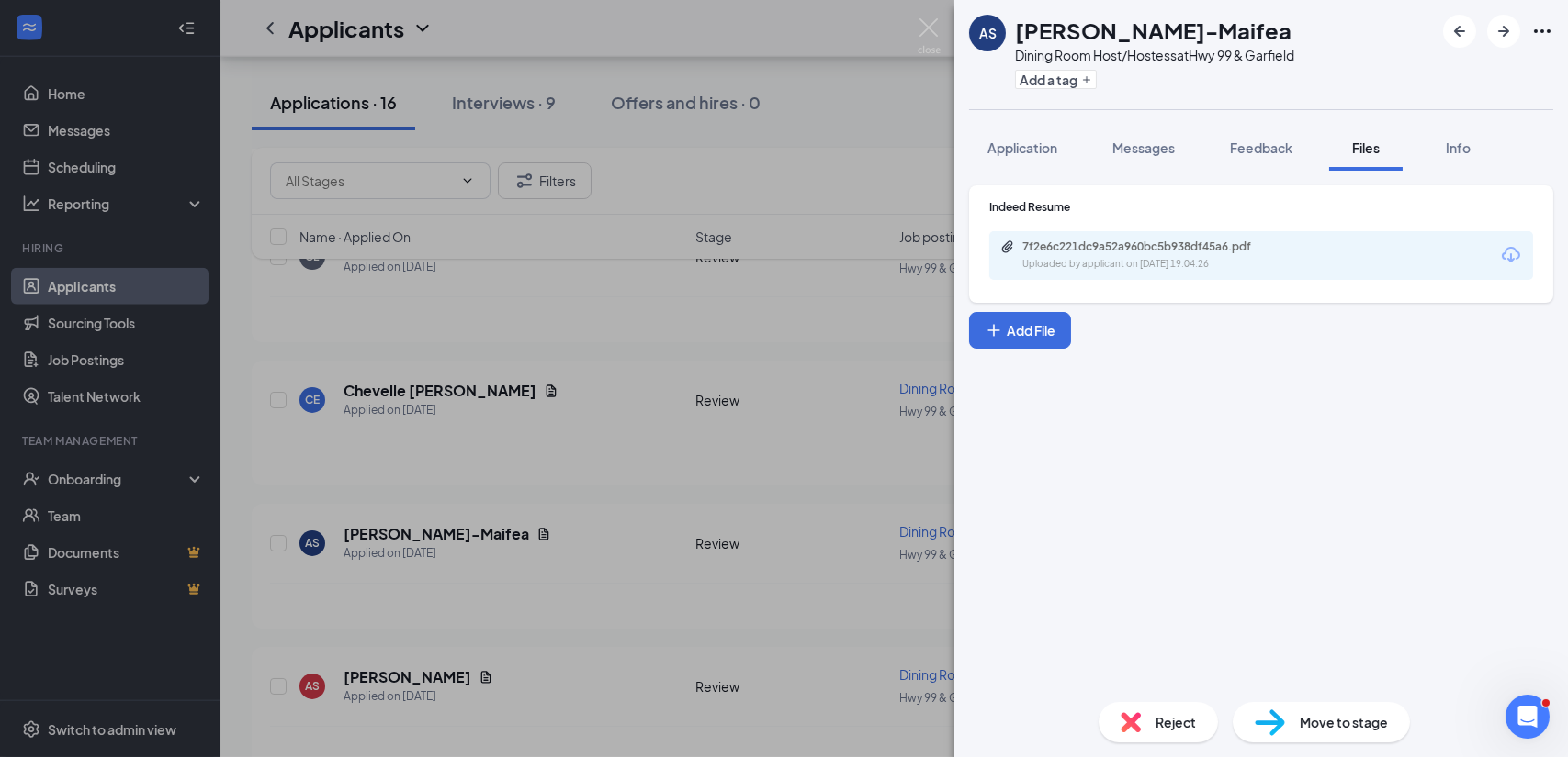
scroll to position [4188, 0]
click at [1148, 722] on div "Reject" at bounding box center [1158, 722] width 120 height 40
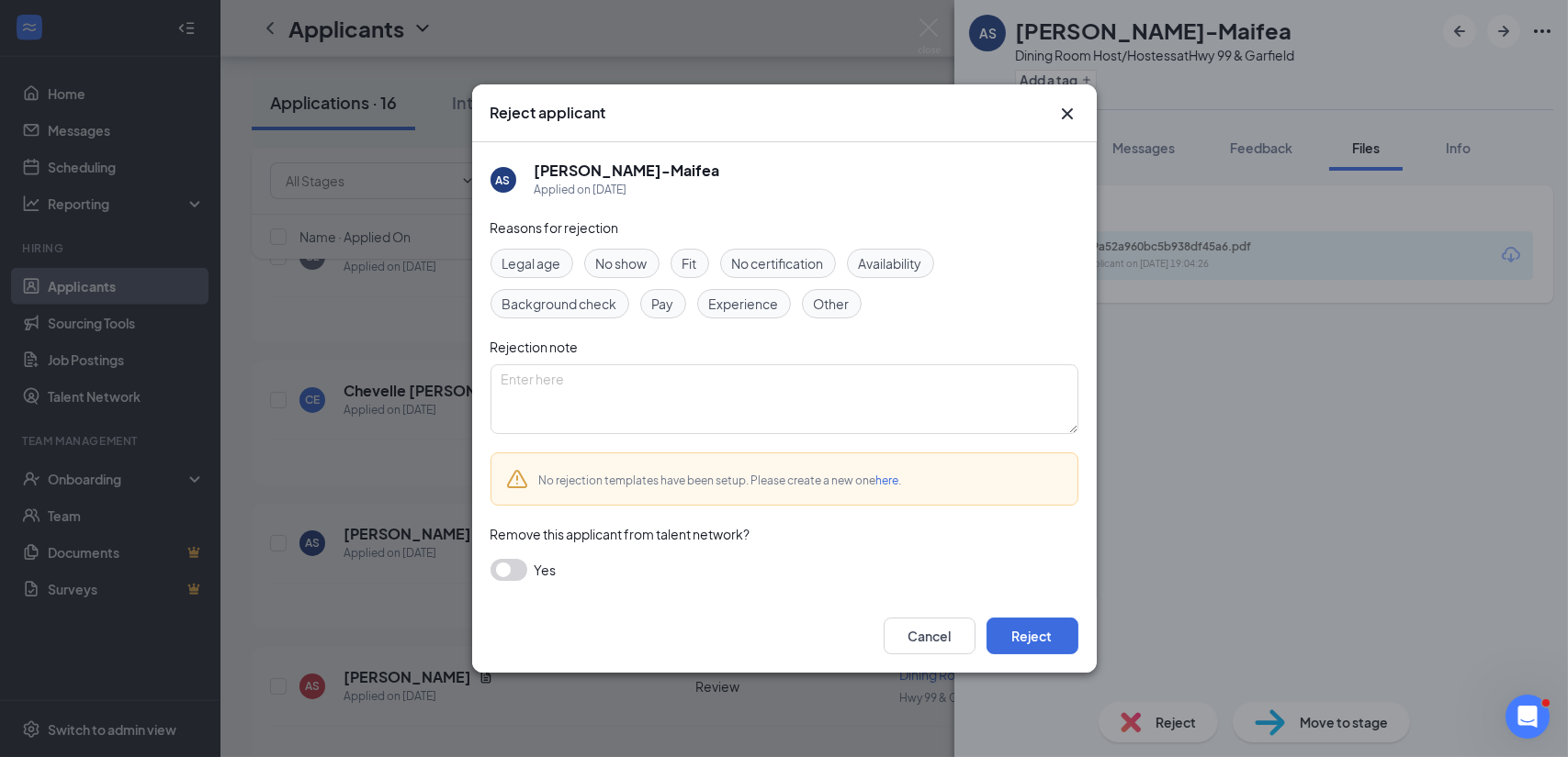
click at [821, 316] on div "Other" at bounding box center [832, 303] width 60 height 30
click at [1027, 637] on button "Reject" at bounding box center [1032, 637] width 92 height 37
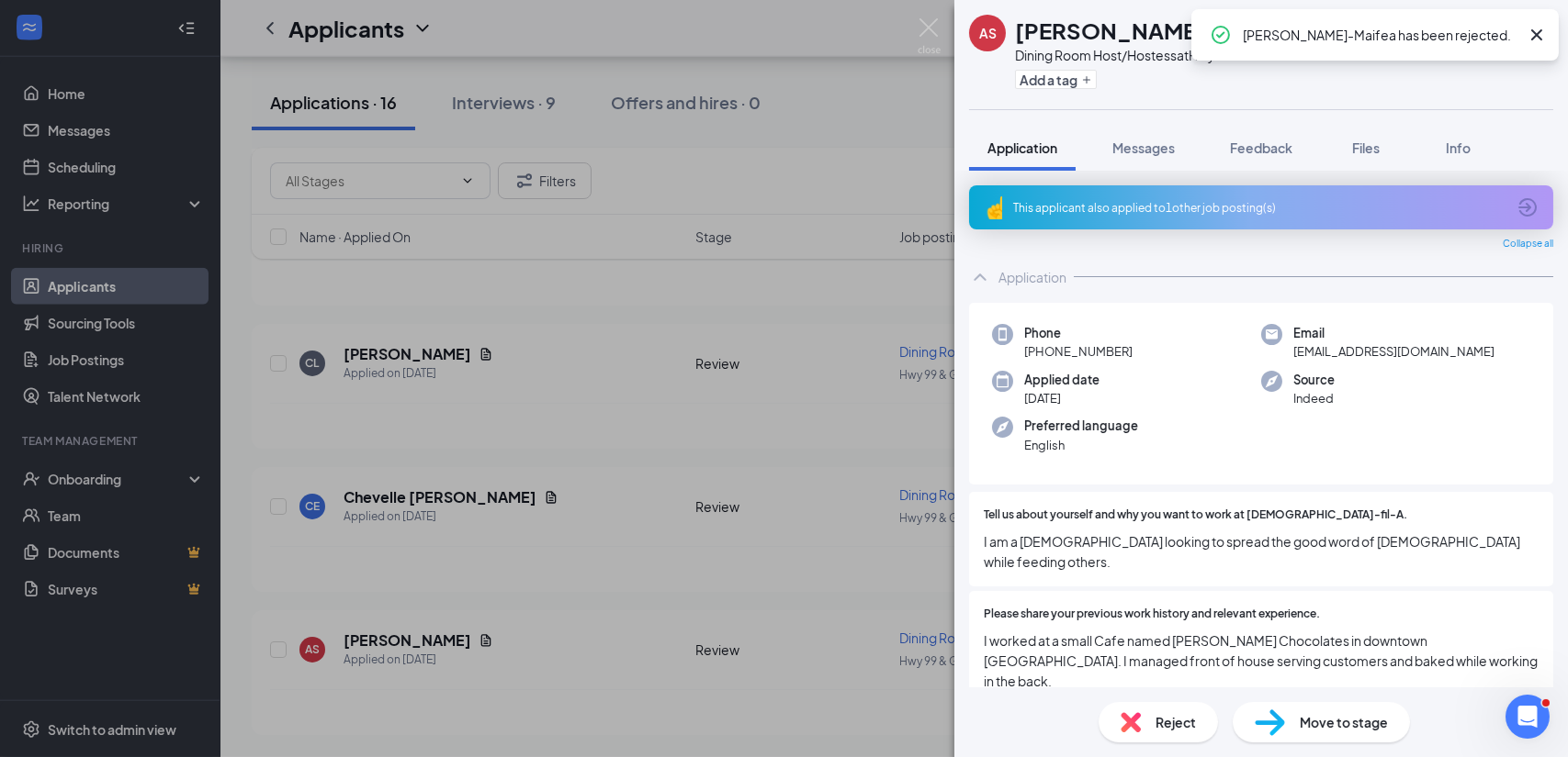
scroll to position [3903, 0]
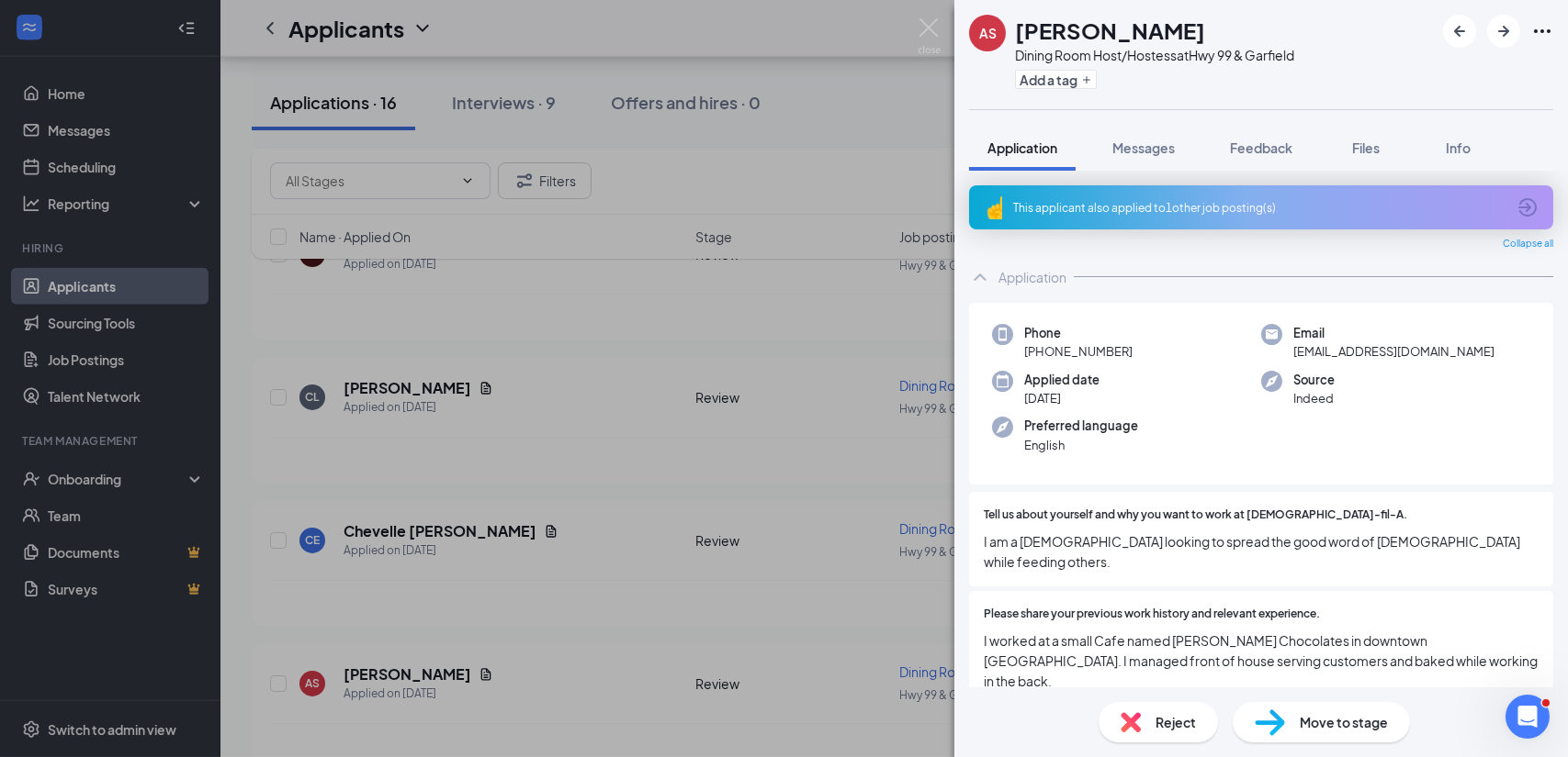
click at [462, 375] on div "AS [PERSON_NAME] Dining Room Host/Hostess at Hwy 99 & Garfield Add a tag Applic…" at bounding box center [784, 378] width 1568 height 757
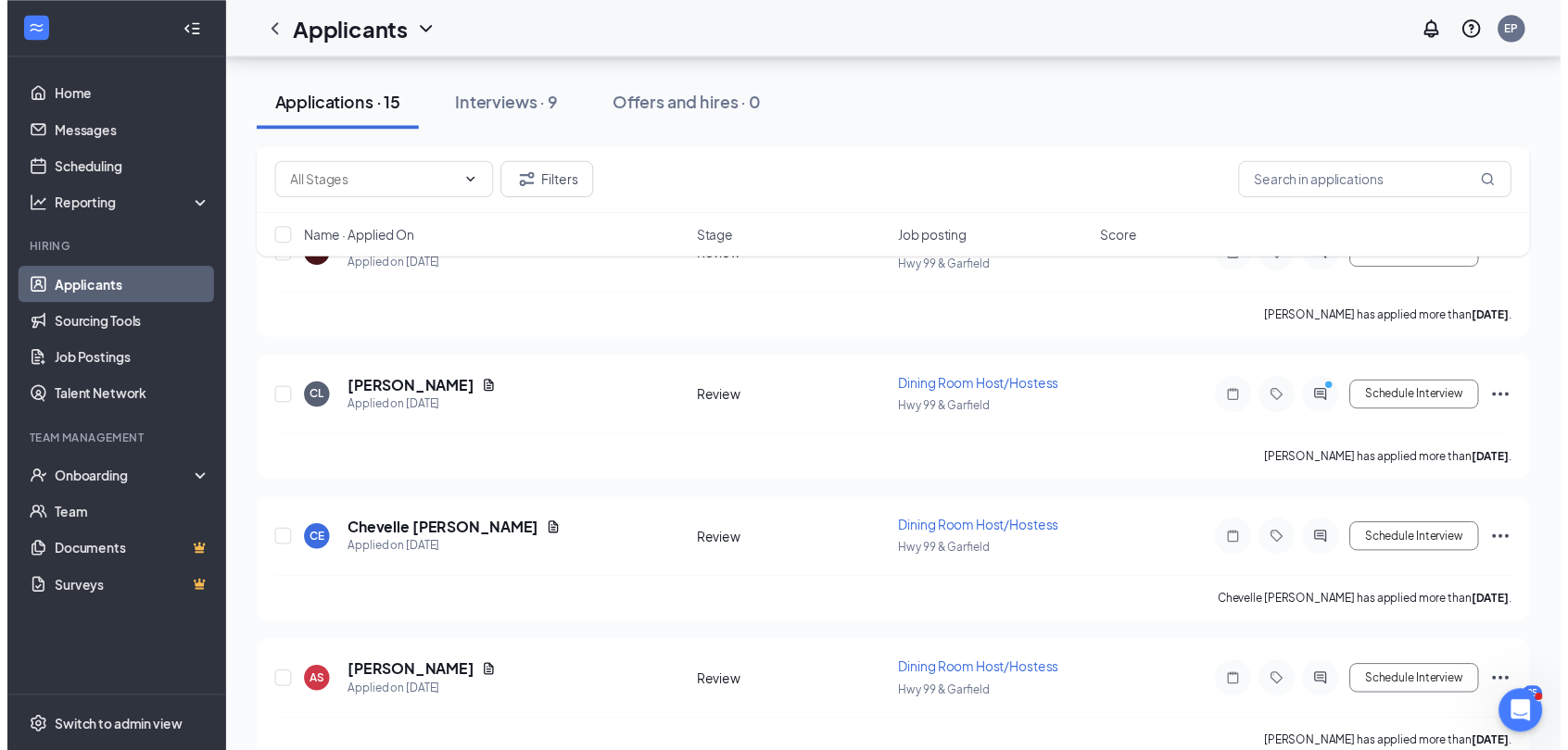
scroll to position [3951, 0]
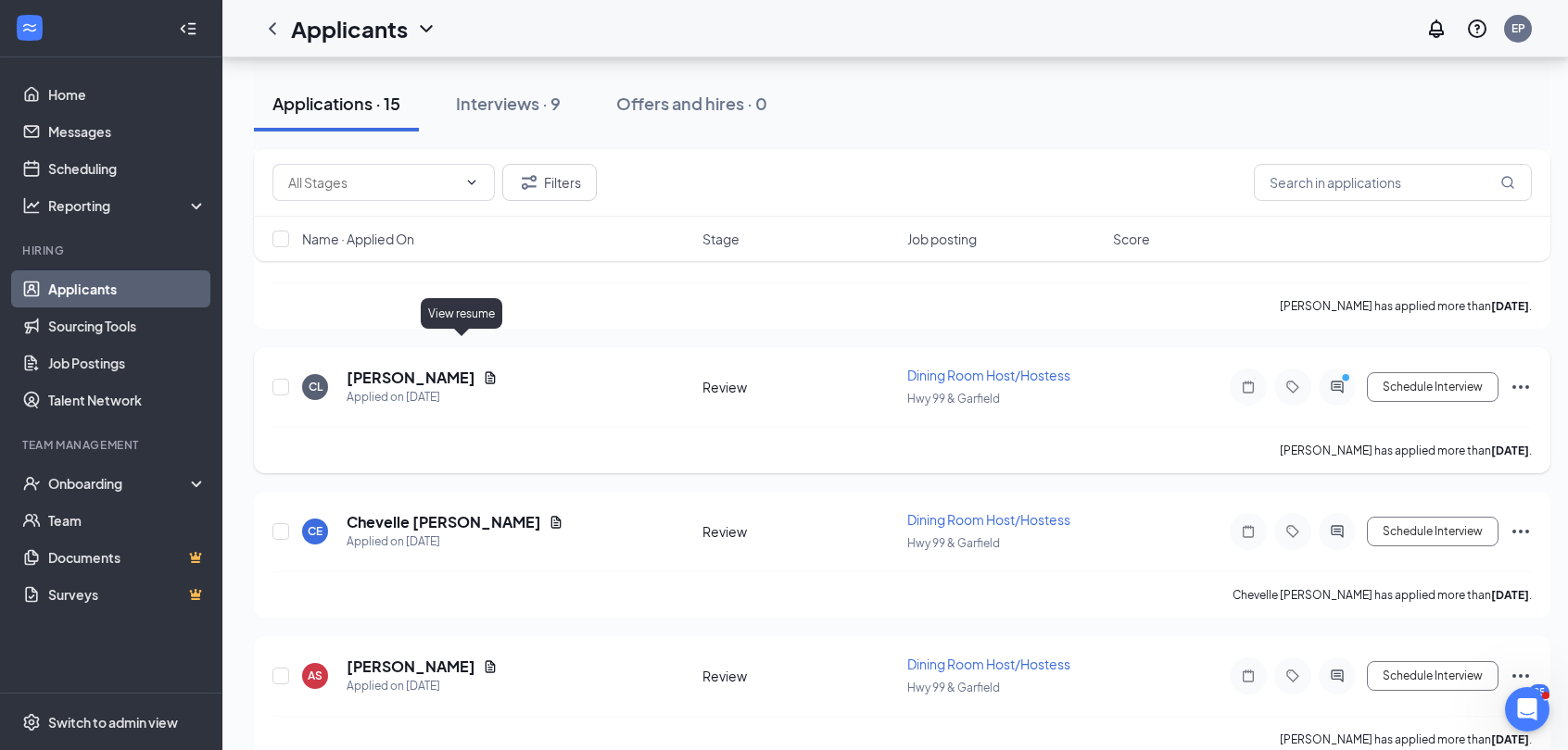
click at [483, 370] on icon "Document" at bounding box center [490, 377] width 15 height 15
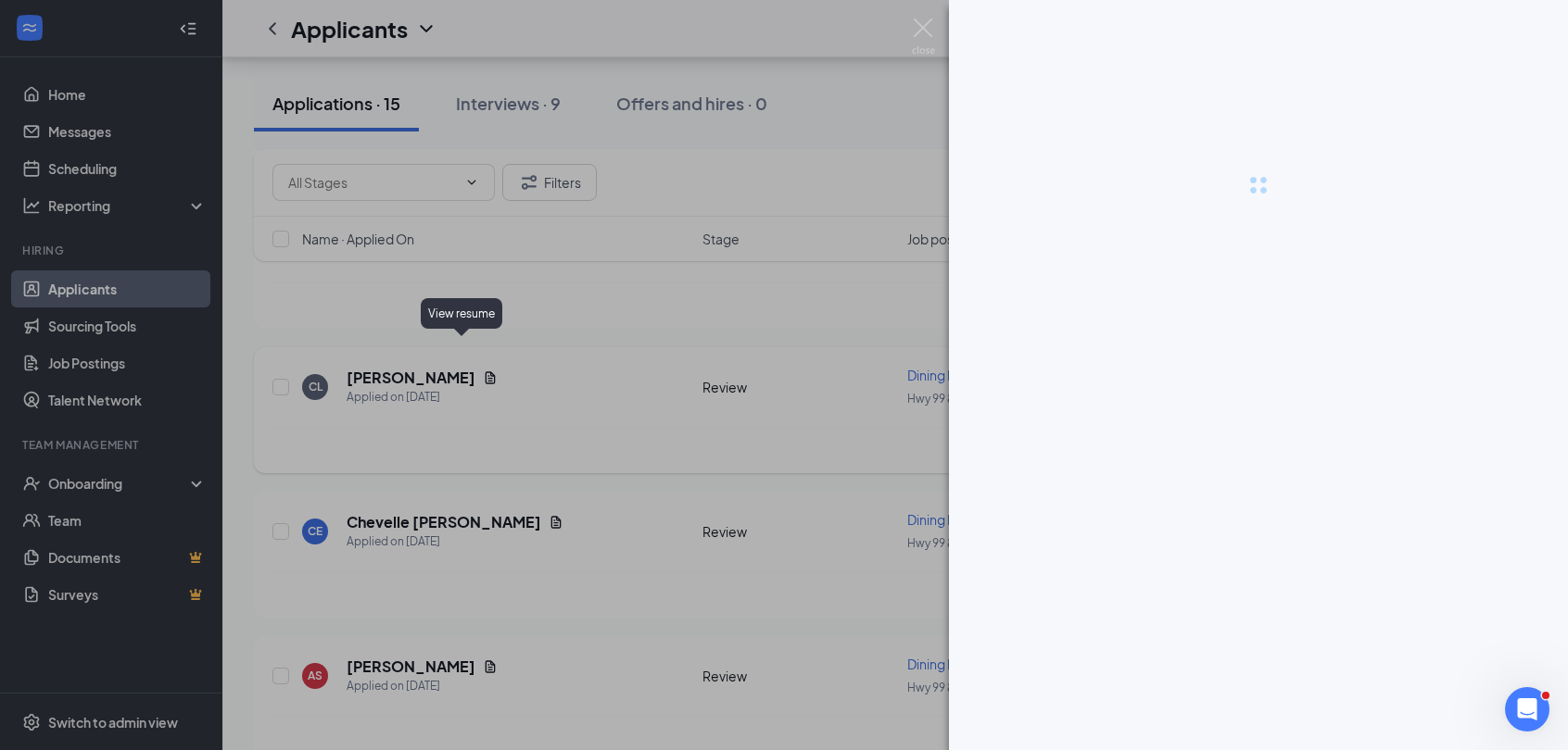
scroll to position [3938, 0]
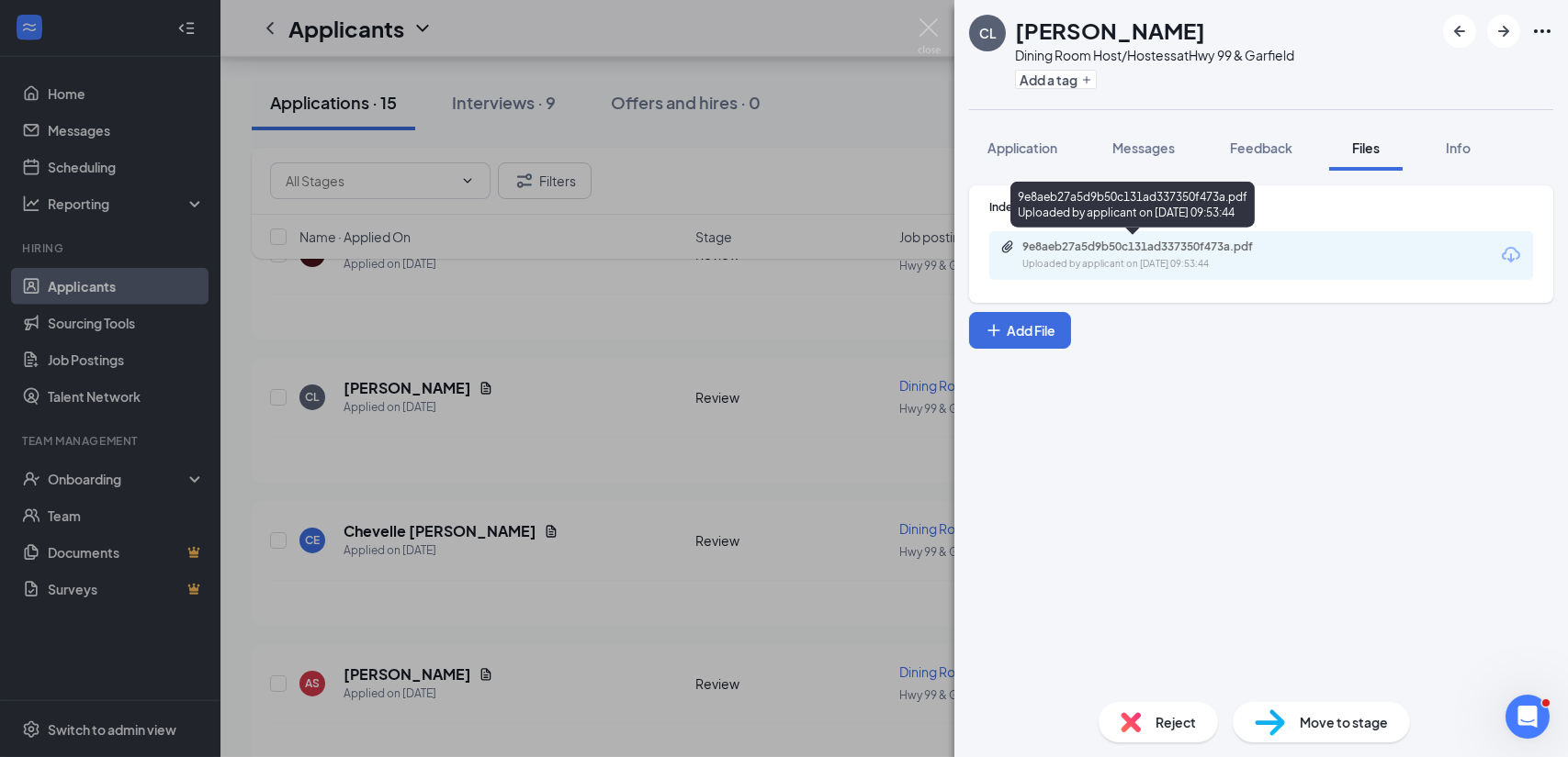
click at [1116, 248] on div "9e8aeb27a5d9b50c131ad337350f473a.pdf" at bounding box center [1151, 247] width 257 height 14
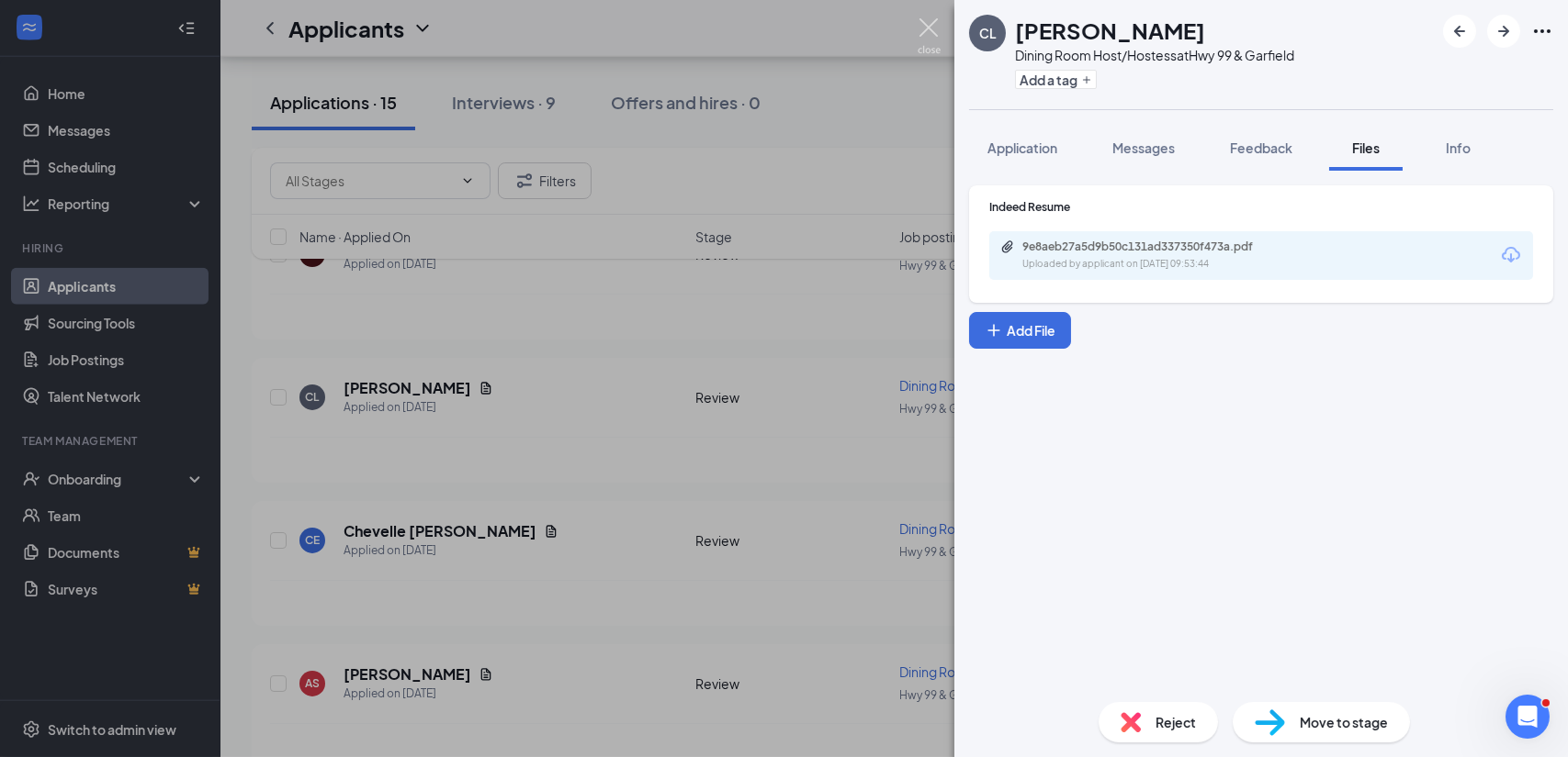
click at [926, 20] on img at bounding box center [929, 36] width 23 height 36
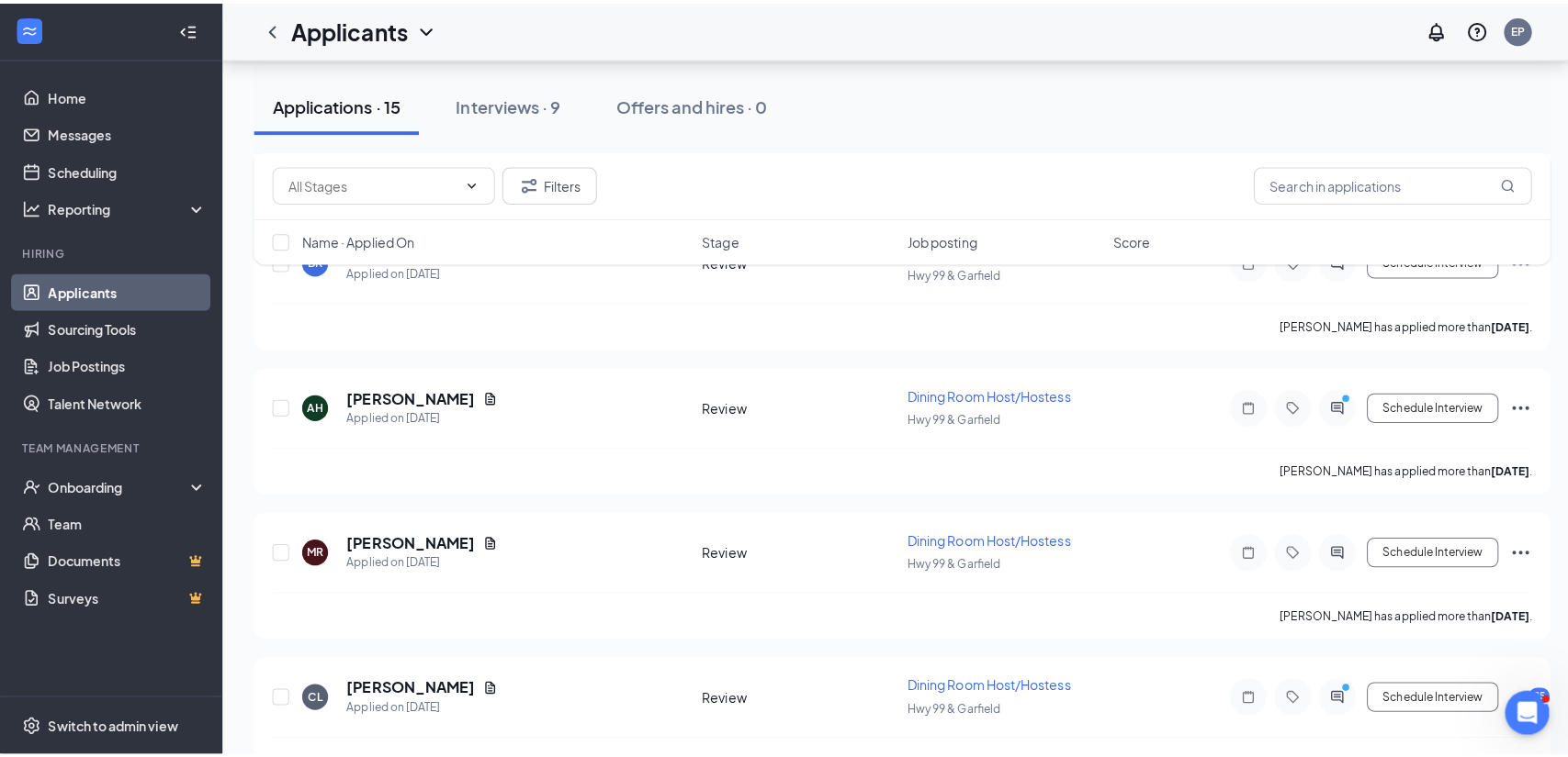
scroll to position [3613, 0]
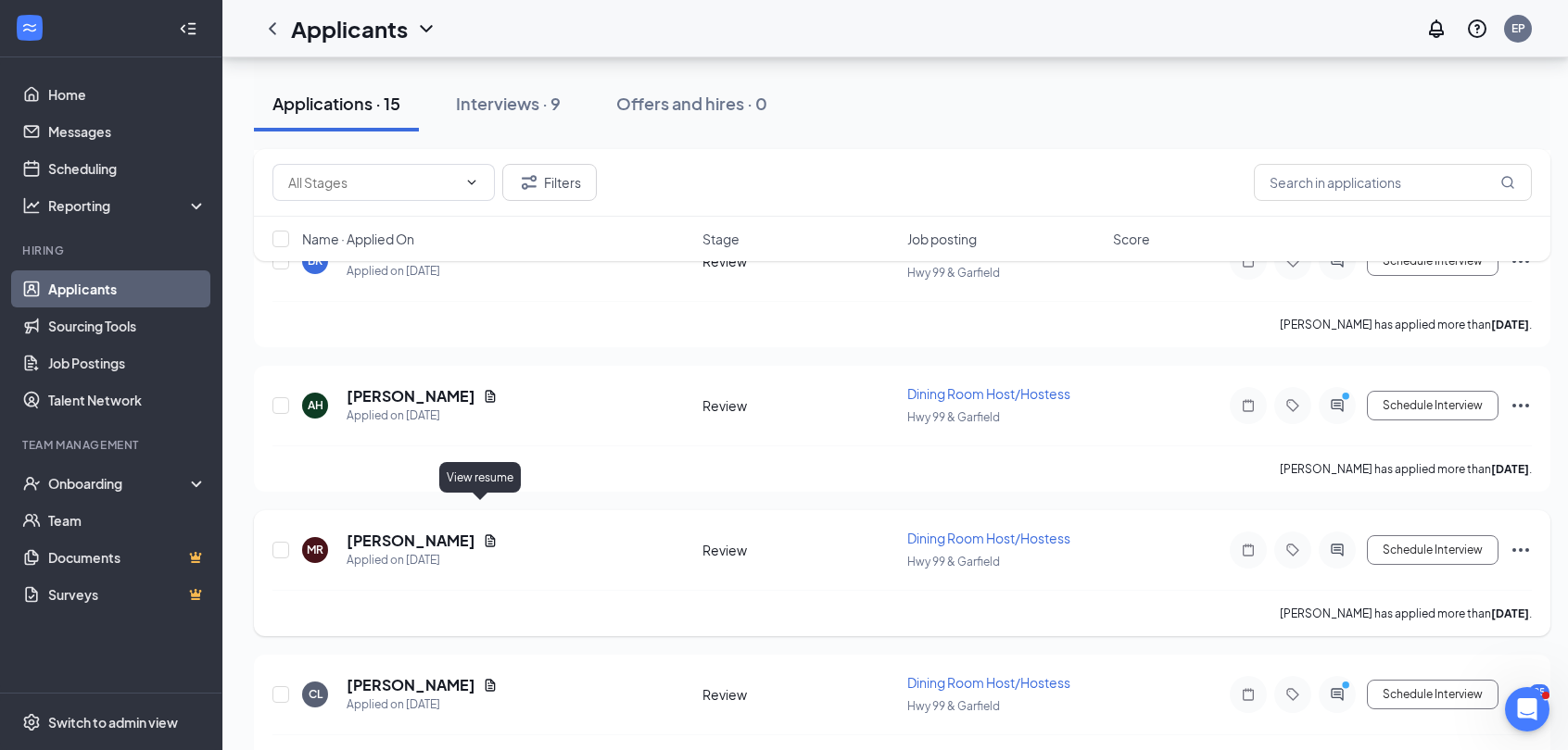
click at [485, 534] on icon "Document" at bounding box center [490, 540] width 10 height 12
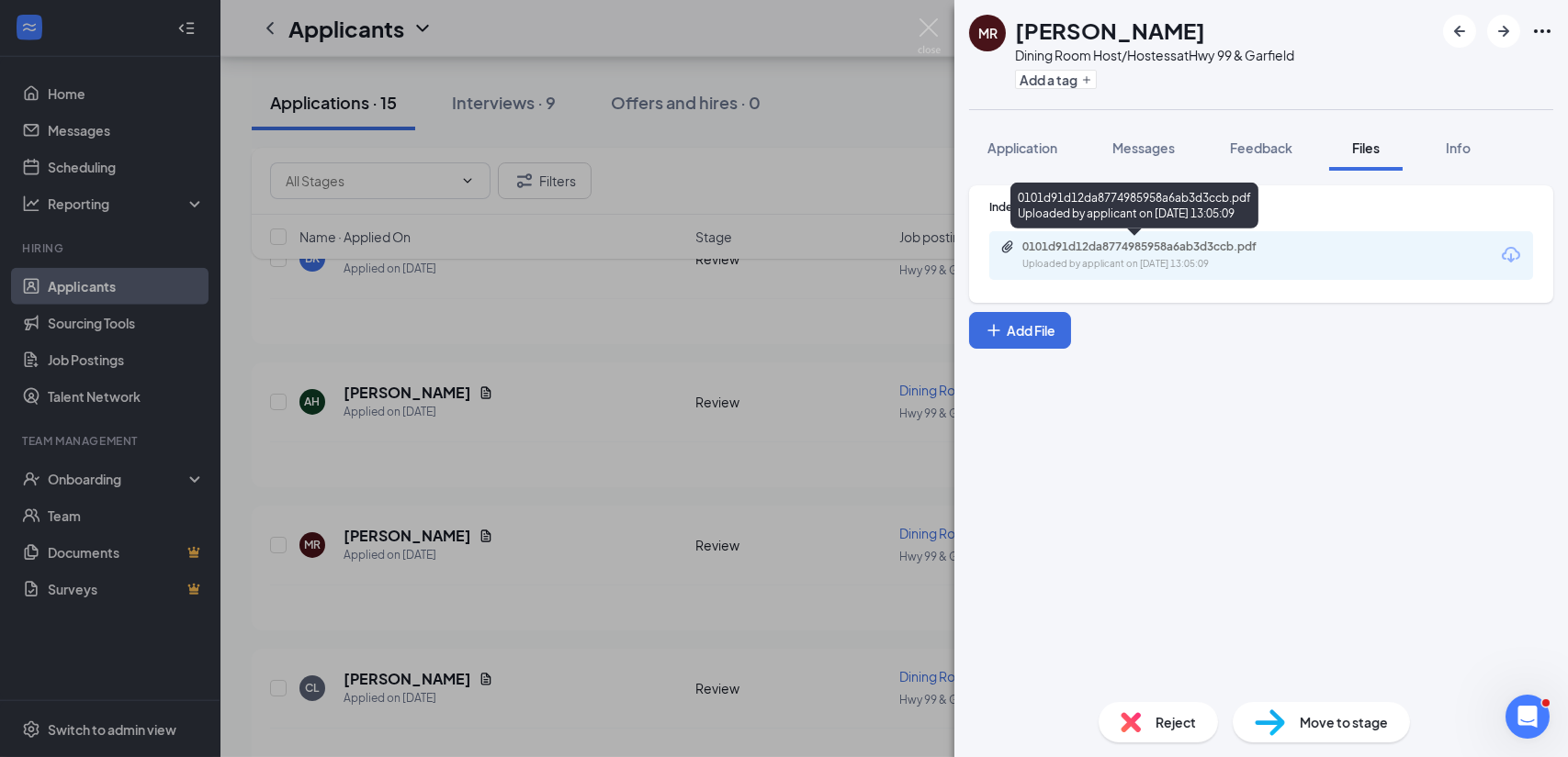
click at [1169, 265] on div "Uploaded by applicant on [DATE] 13:05:09" at bounding box center [1160, 264] width 276 height 14
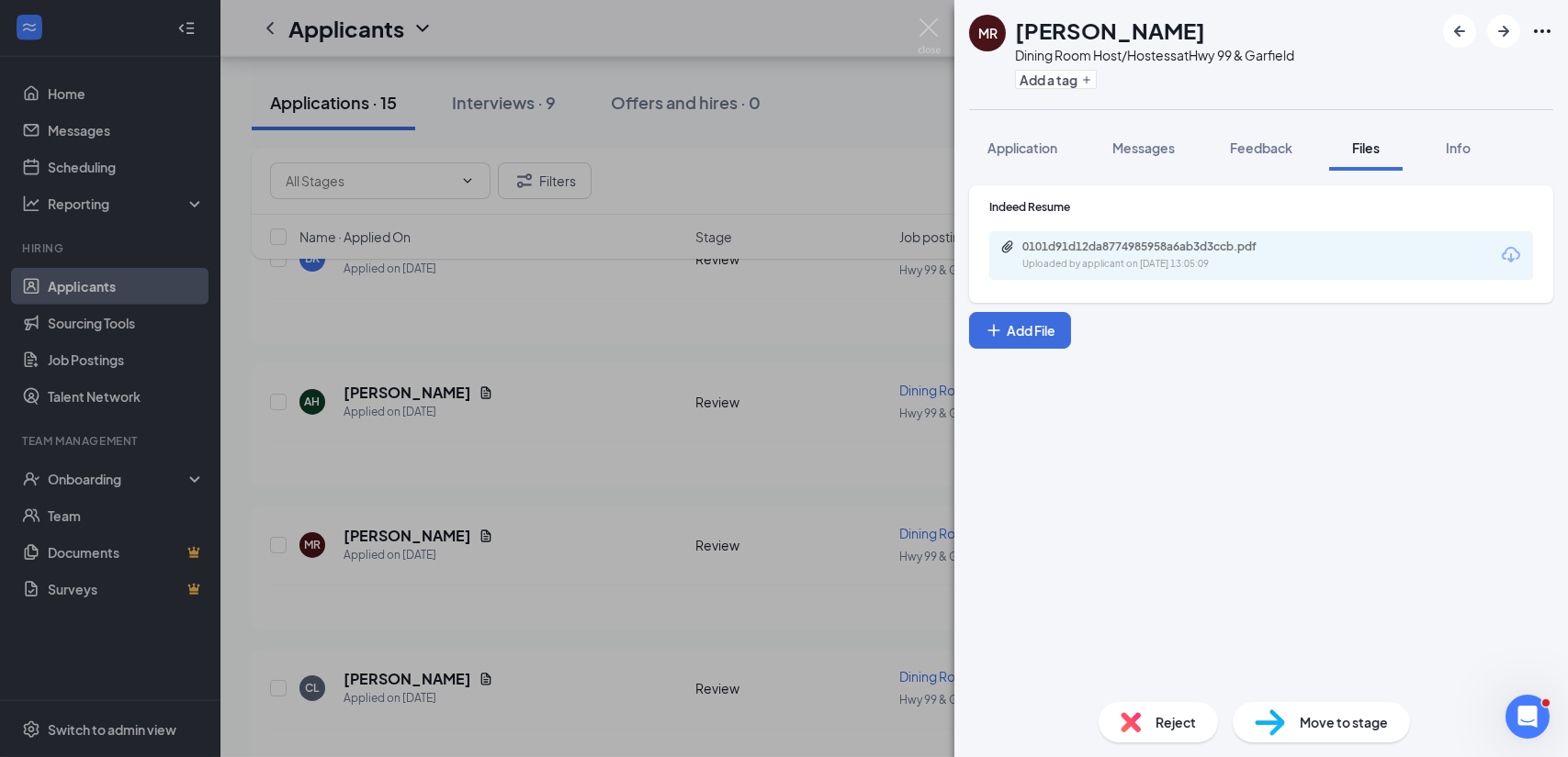
click at [1323, 725] on span "Move to stage" at bounding box center [1344, 722] width 89 height 20
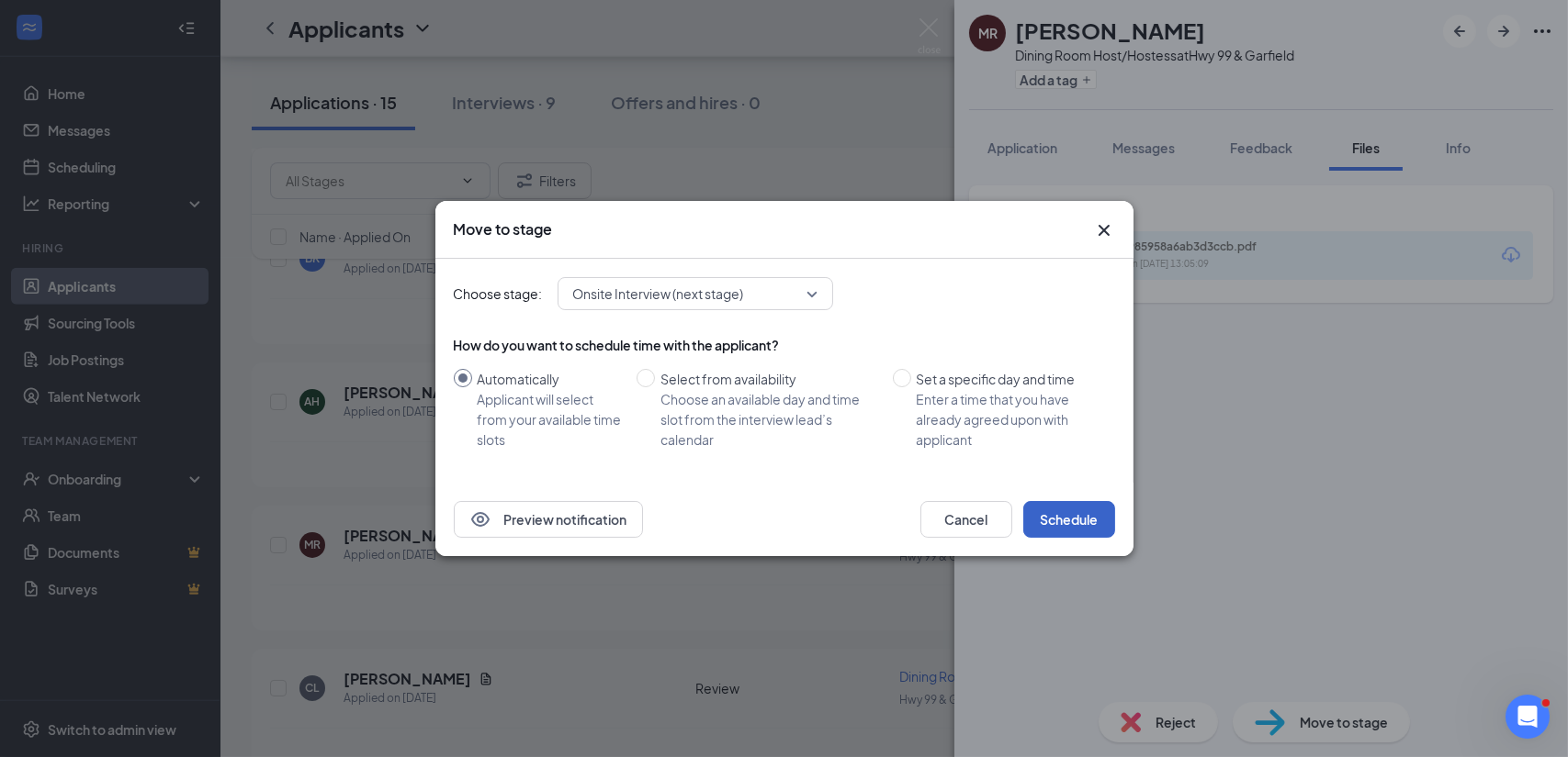
click at [1084, 522] on button "Schedule" at bounding box center [1069, 519] width 92 height 37
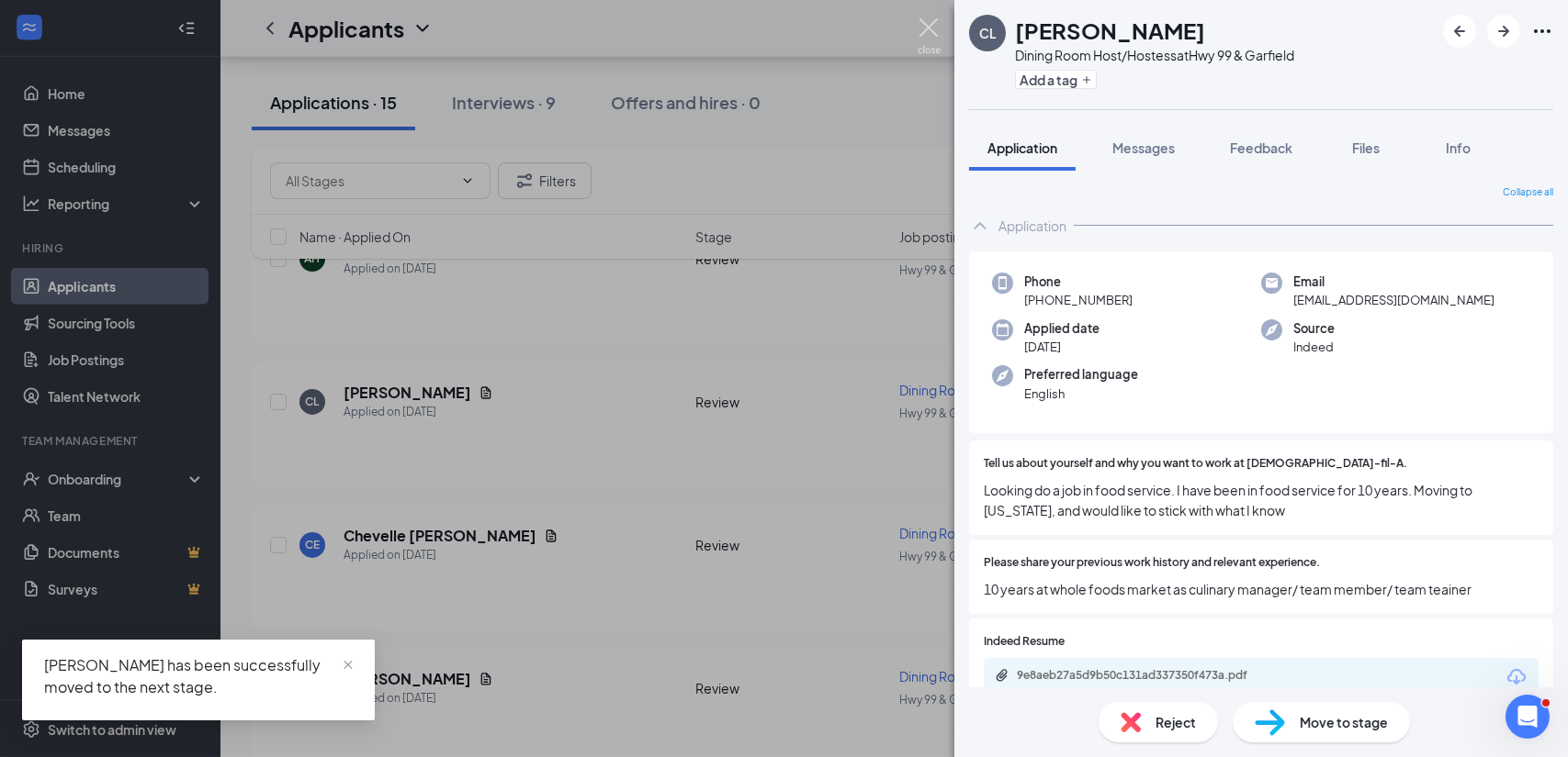
click at [926, 37] on img at bounding box center [929, 36] width 23 height 36
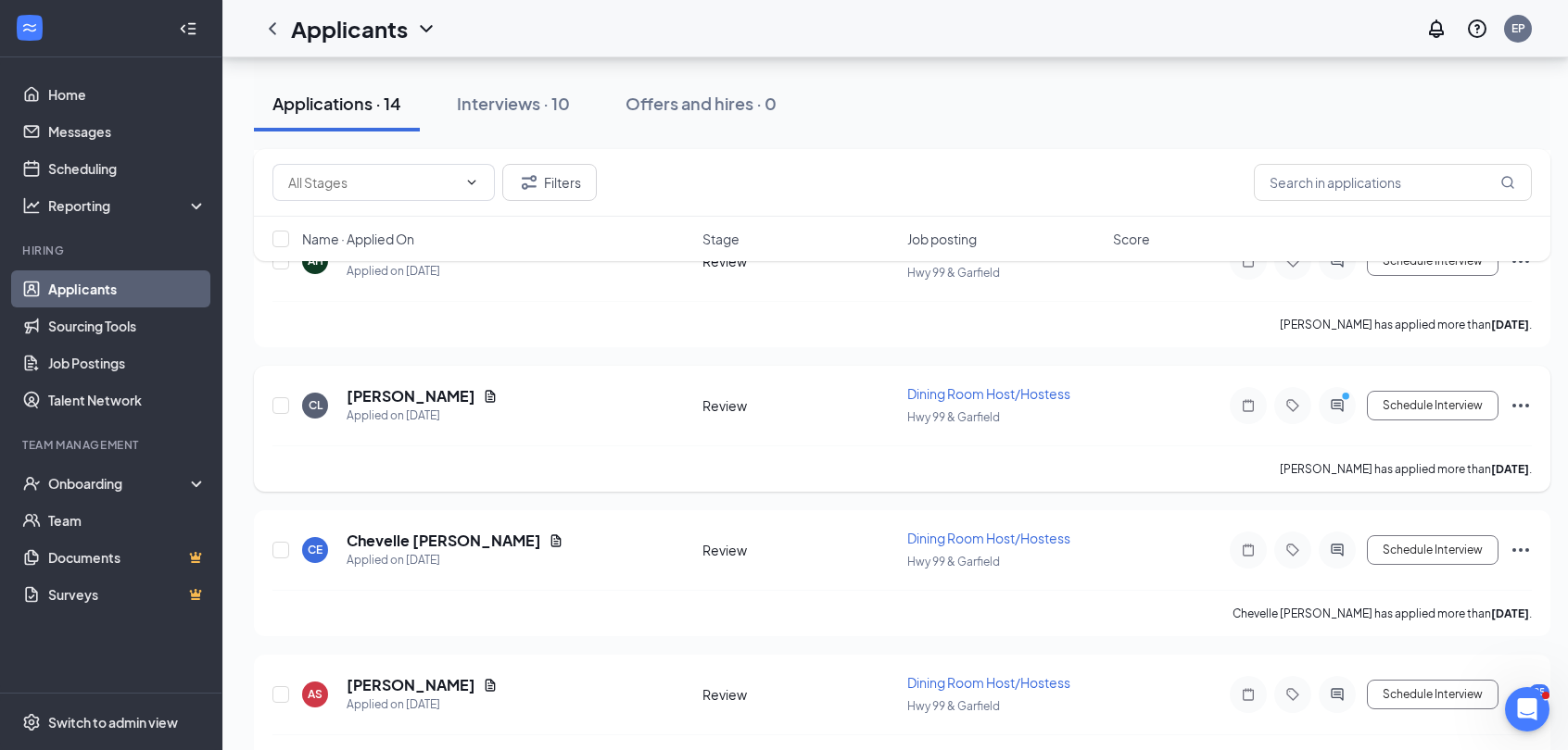
click at [478, 386] on div "CL [PERSON_NAME] Applied on [DATE]" at bounding box center [497, 405] width 389 height 39
click at [412, 386] on h5 "[PERSON_NAME]" at bounding box center [411, 395] width 128 height 20
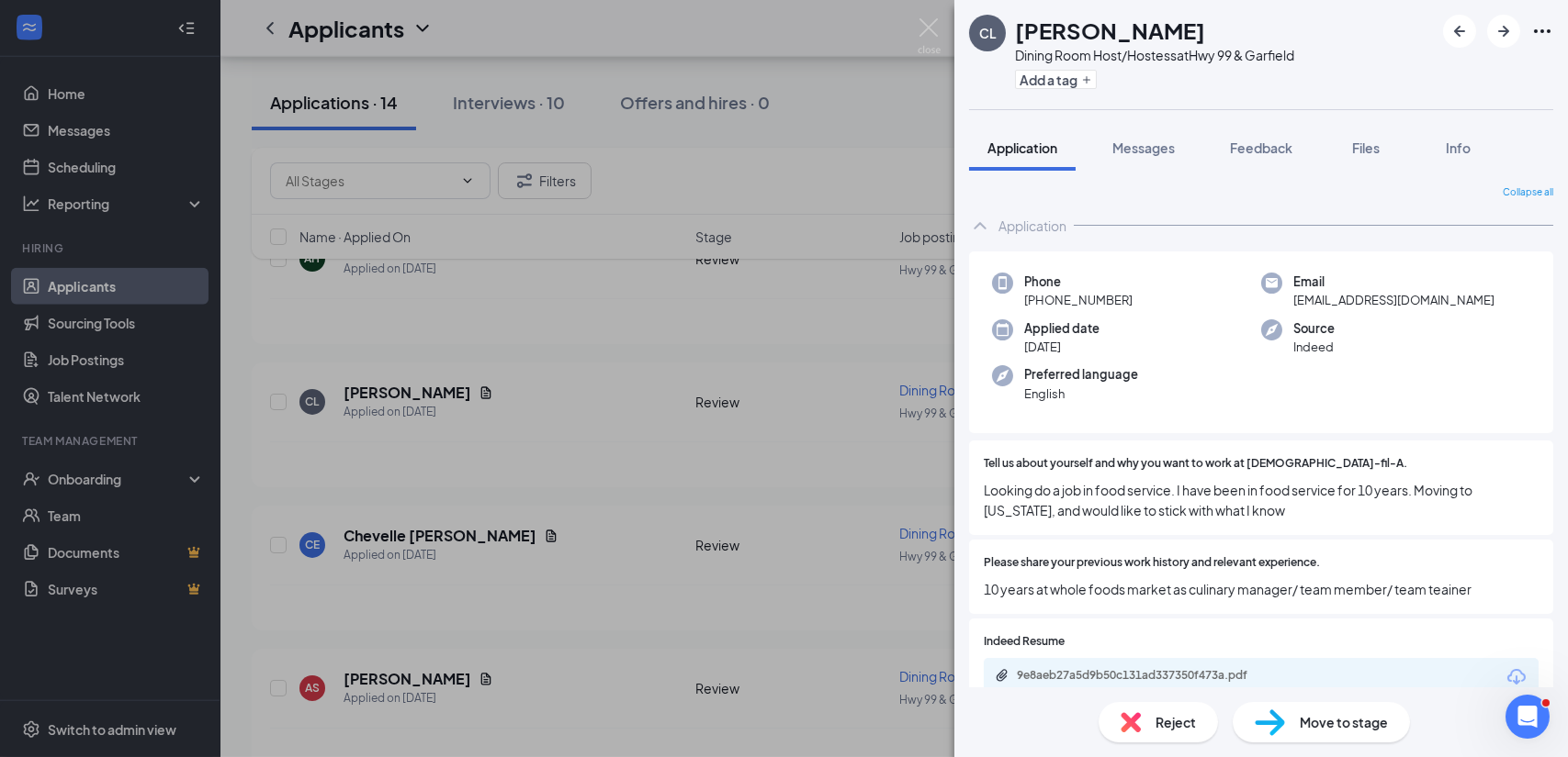
click at [1350, 713] on span "Move to stage" at bounding box center [1344, 722] width 89 height 20
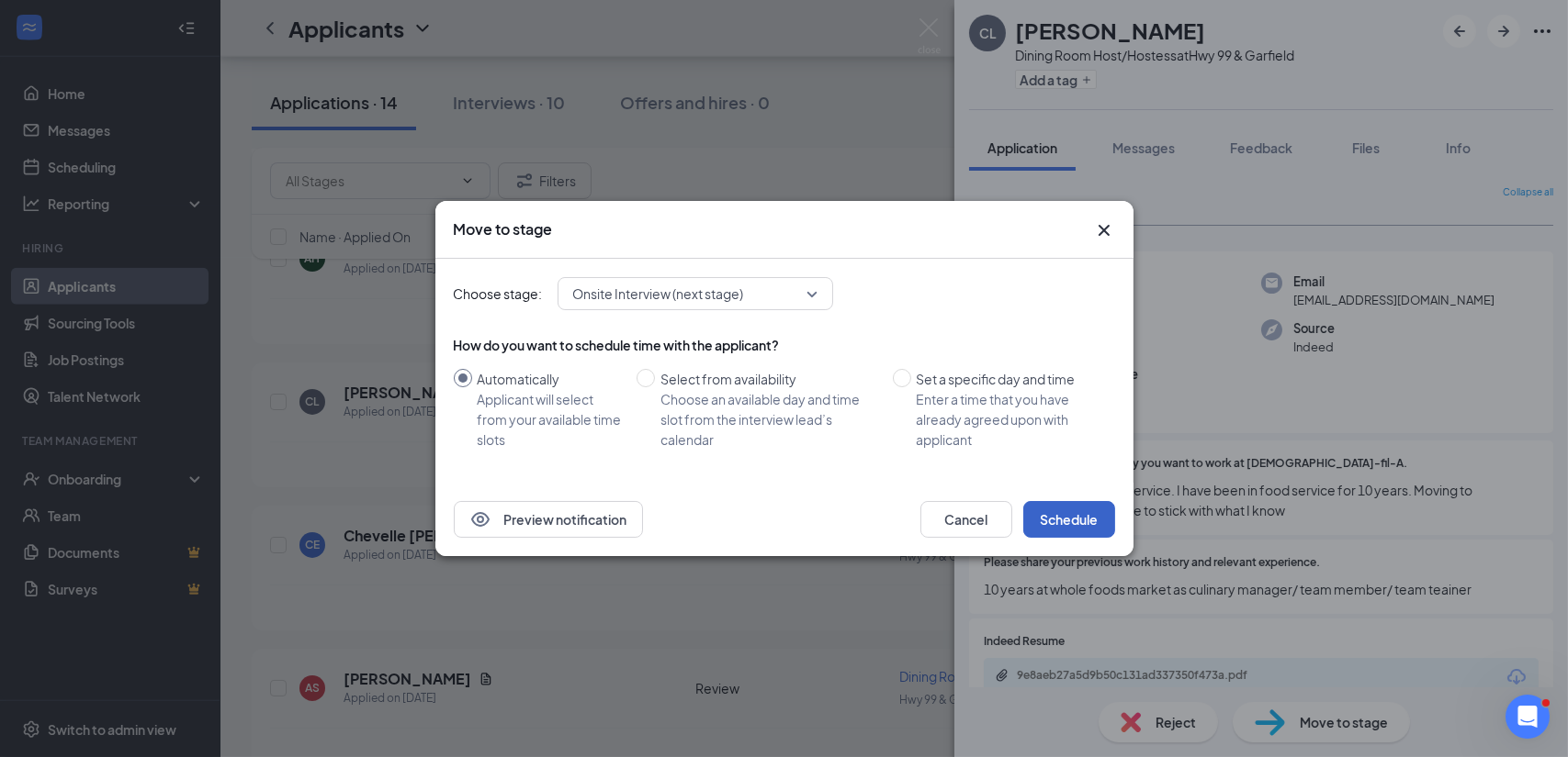
click at [1070, 518] on button "Schedule" at bounding box center [1069, 519] width 92 height 37
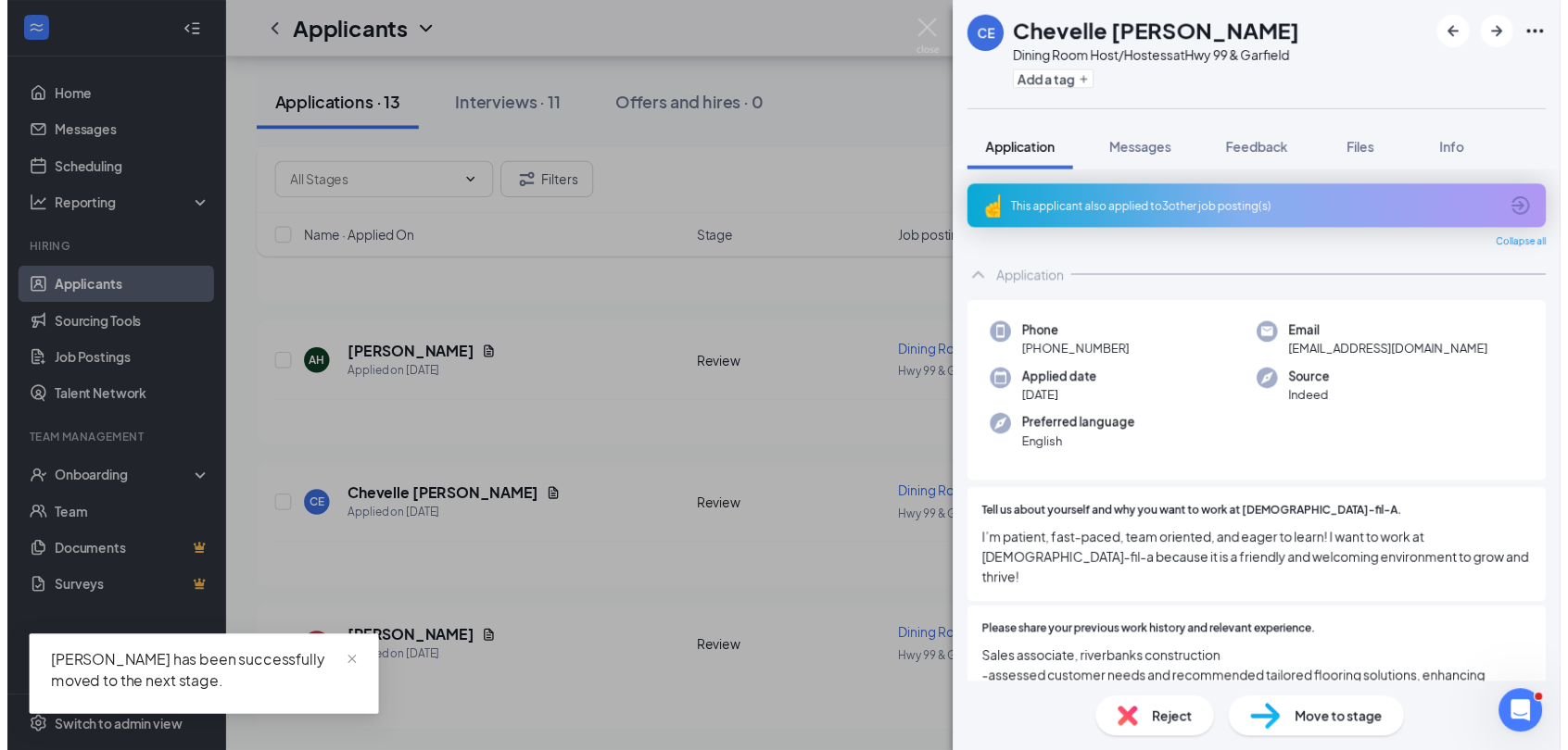
scroll to position [3363, 0]
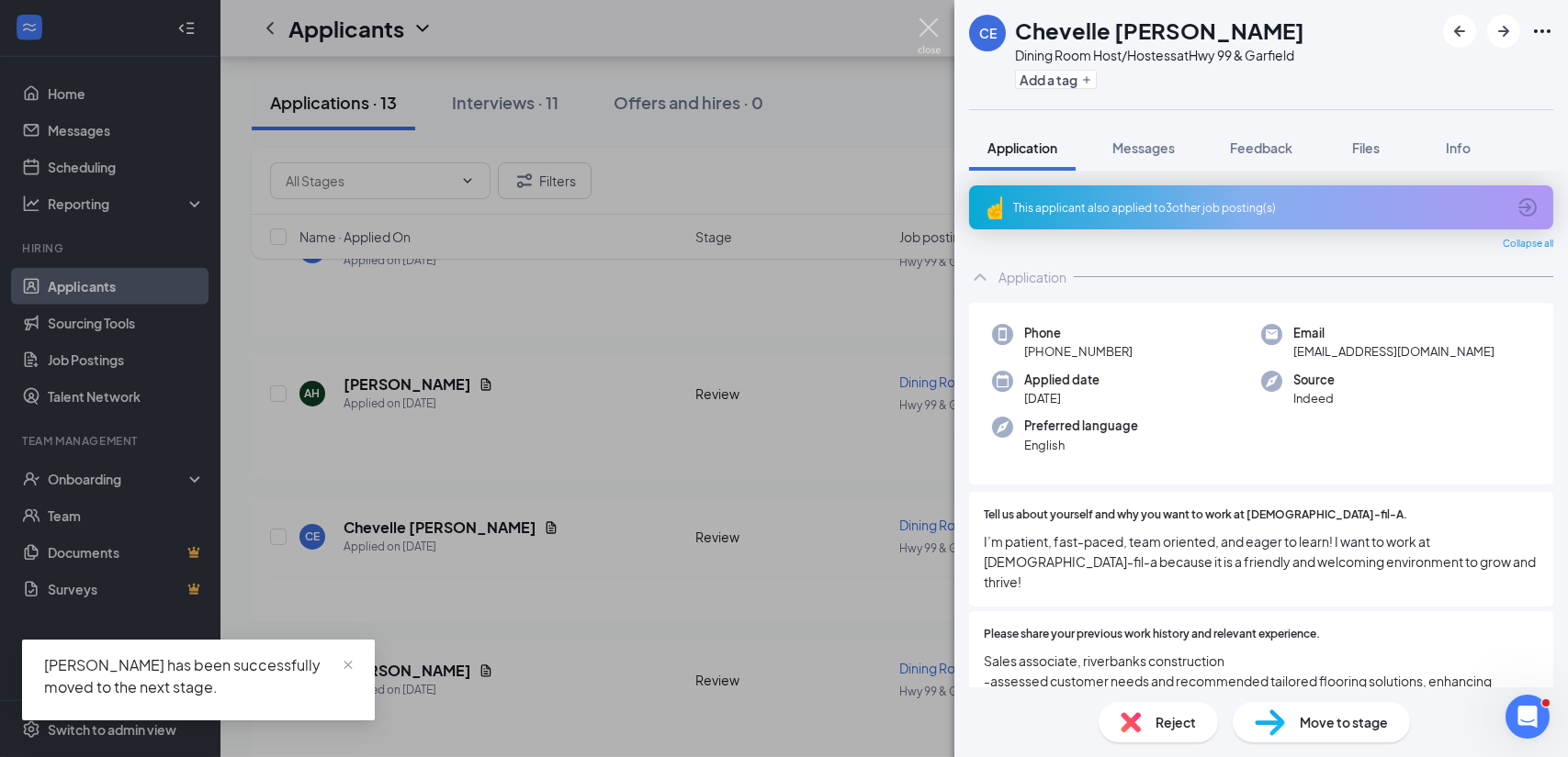
click at [926, 40] on img at bounding box center [929, 36] width 23 height 36
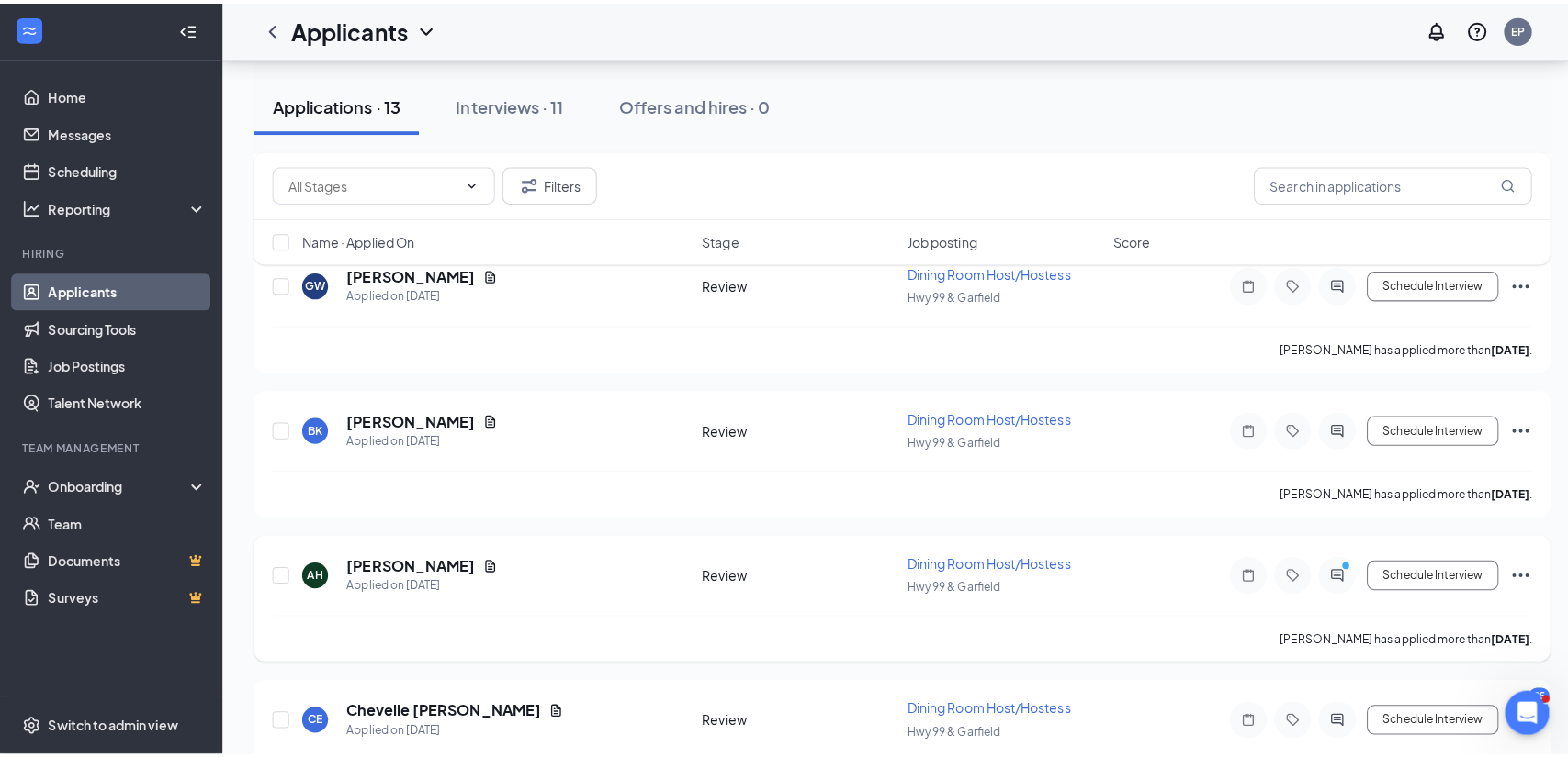
scroll to position [3161, 0]
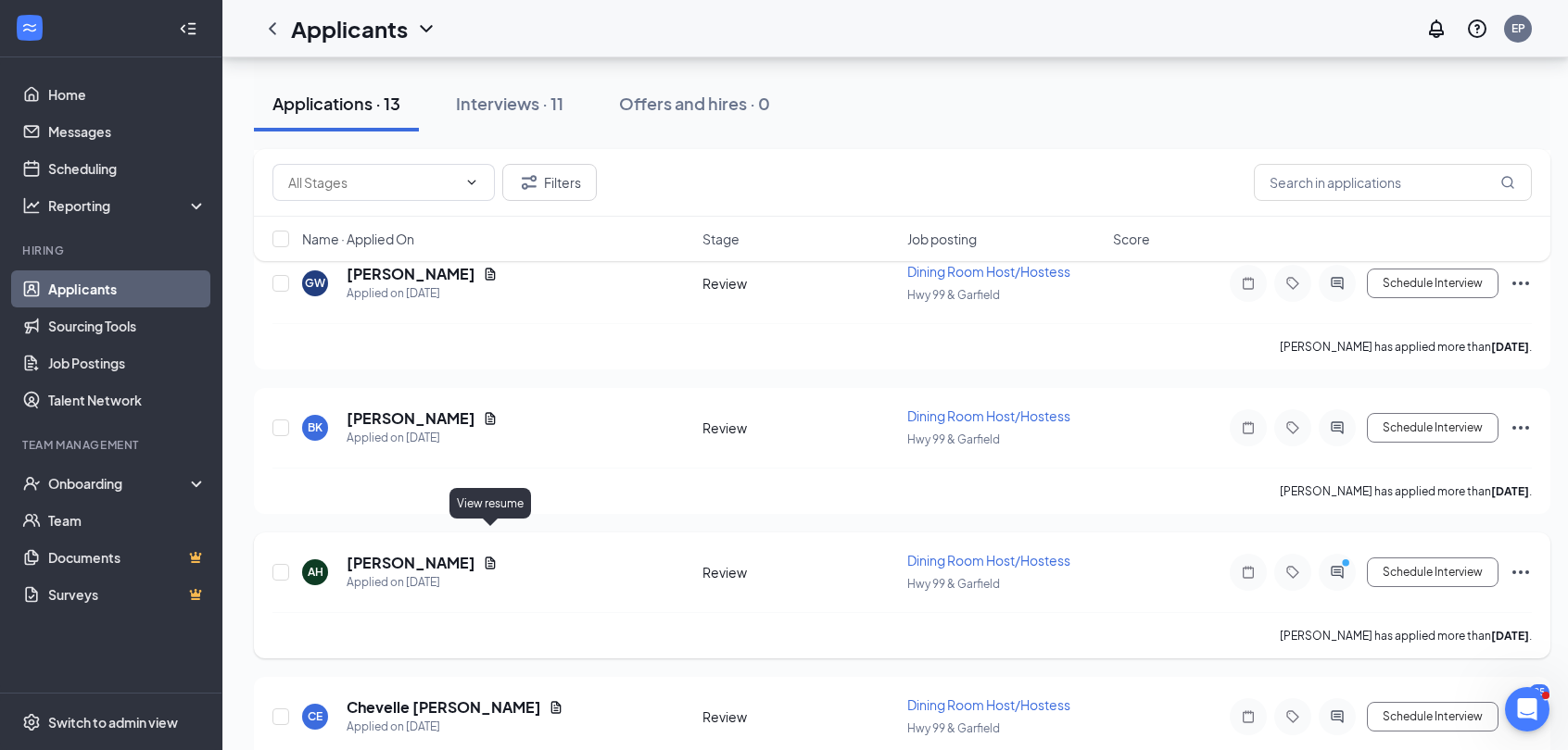
click at [487, 556] on icon "Document" at bounding box center [490, 562] width 15 height 15
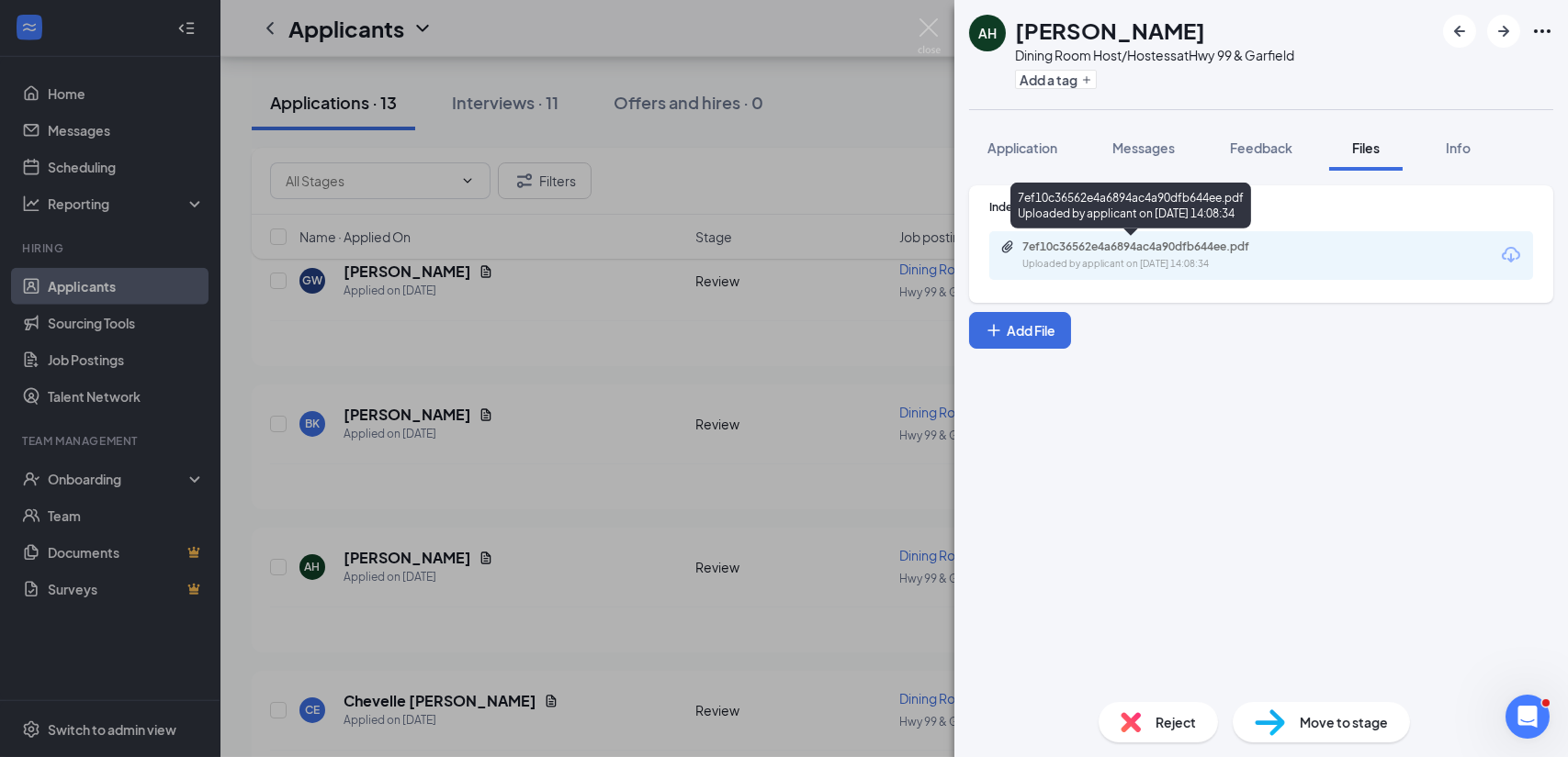
click at [1134, 260] on div "Uploaded by applicant on [DATE] 14:08:34" at bounding box center [1160, 264] width 276 height 14
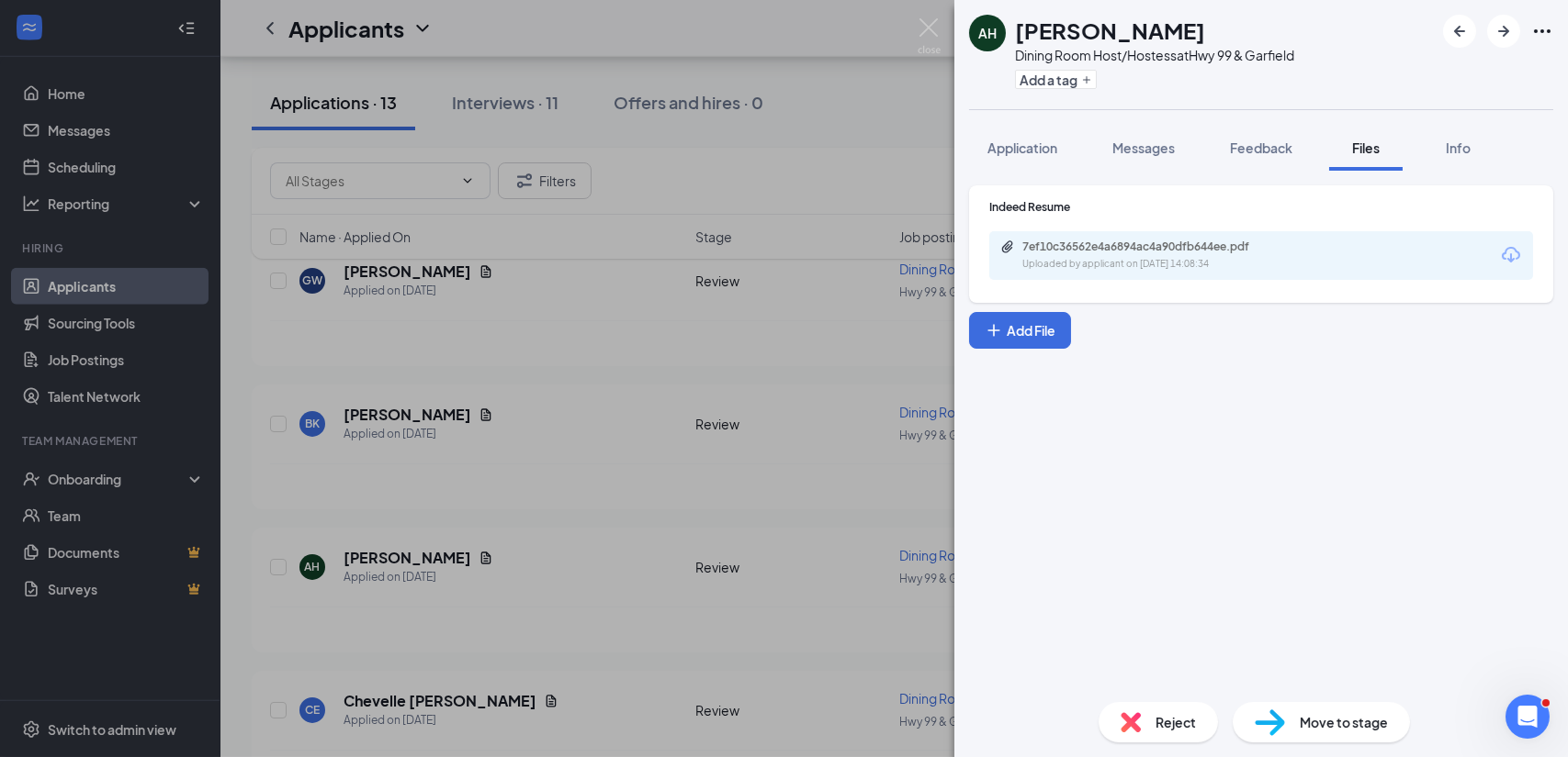
click at [1165, 735] on div "Reject" at bounding box center [1158, 722] width 120 height 40
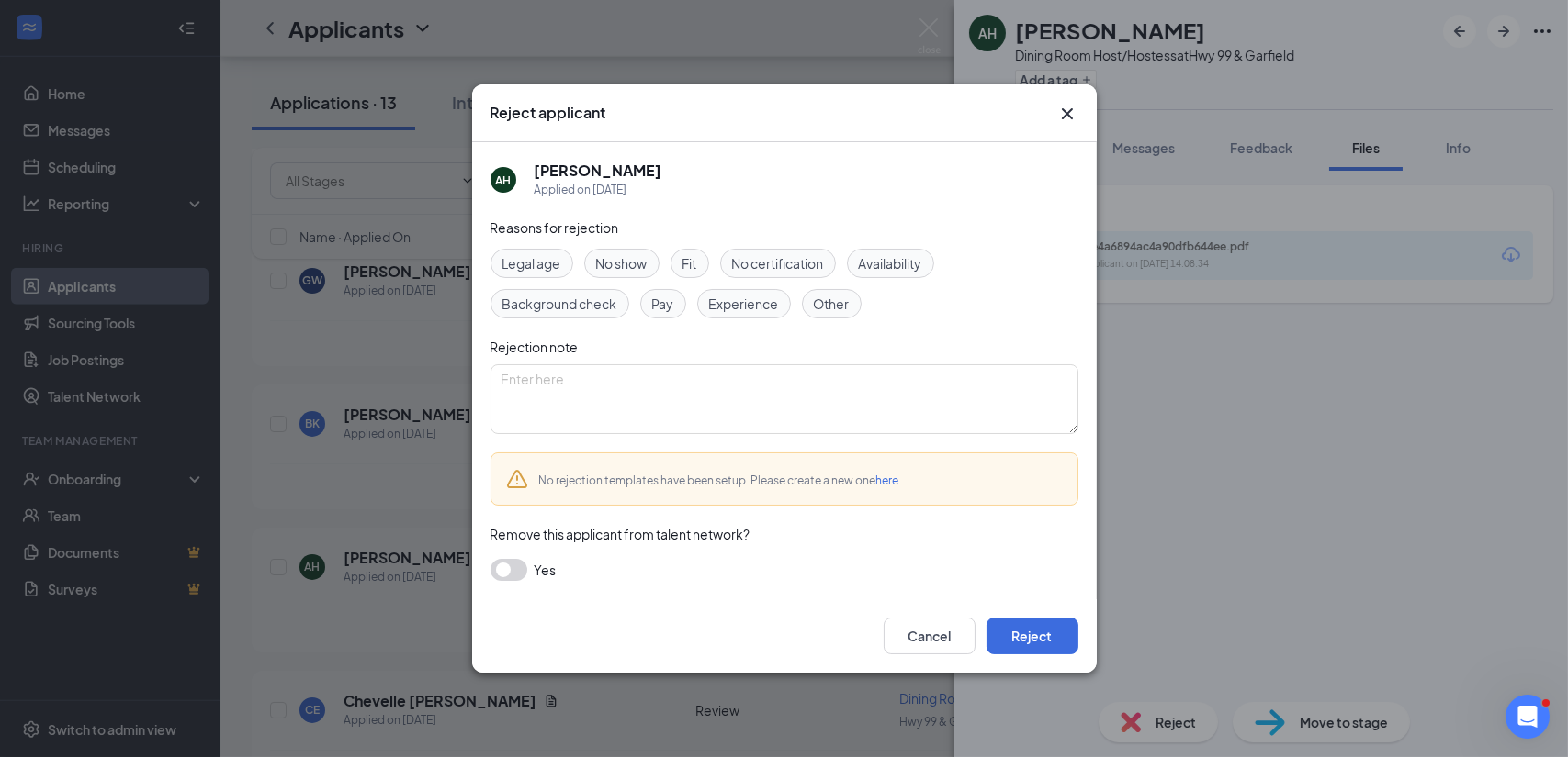
click at [732, 307] on span "Experience" at bounding box center [744, 303] width 69 height 20
click at [1032, 640] on button "Reject" at bounding box center [1032, 637] width 92 height 37
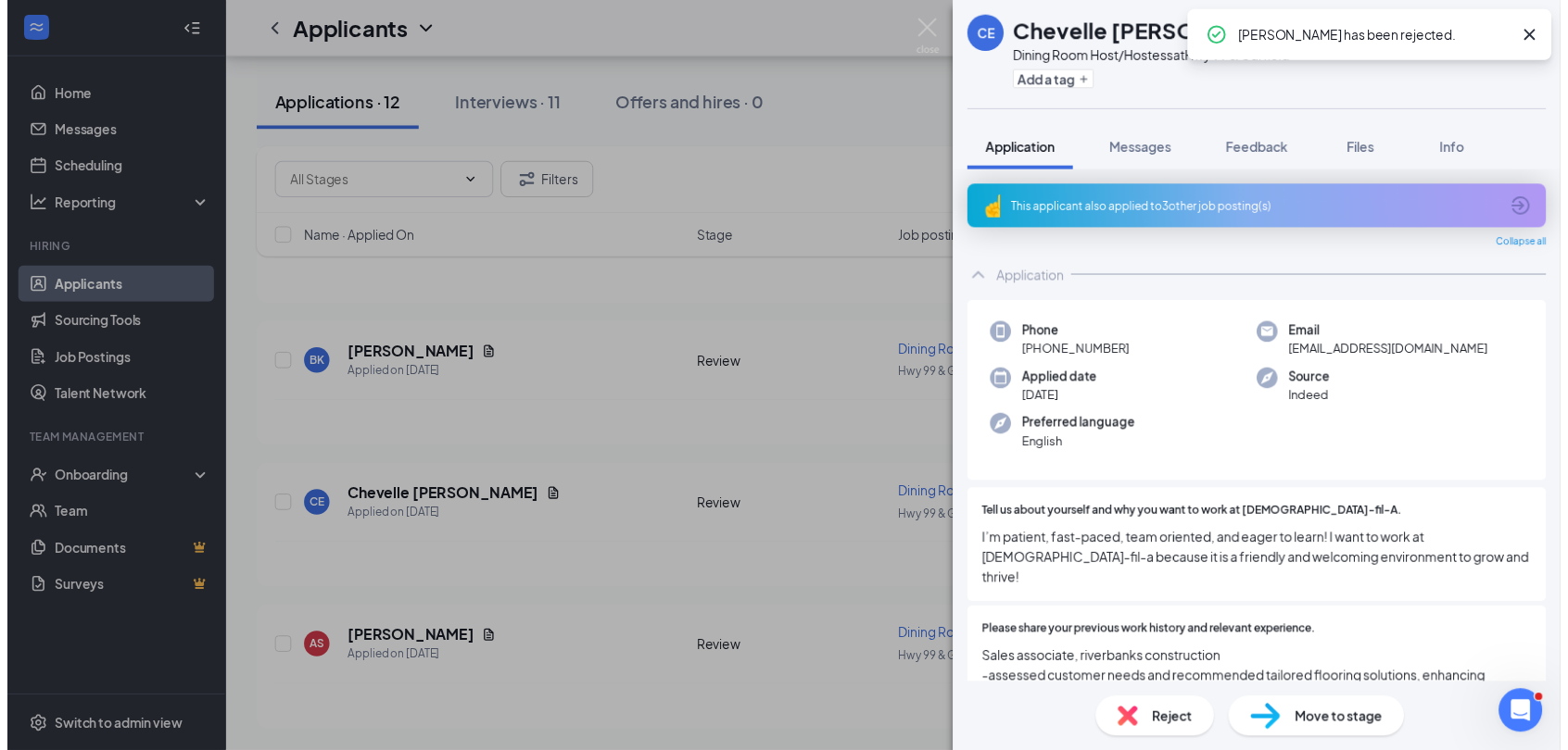
scroll to position [3078, 0]
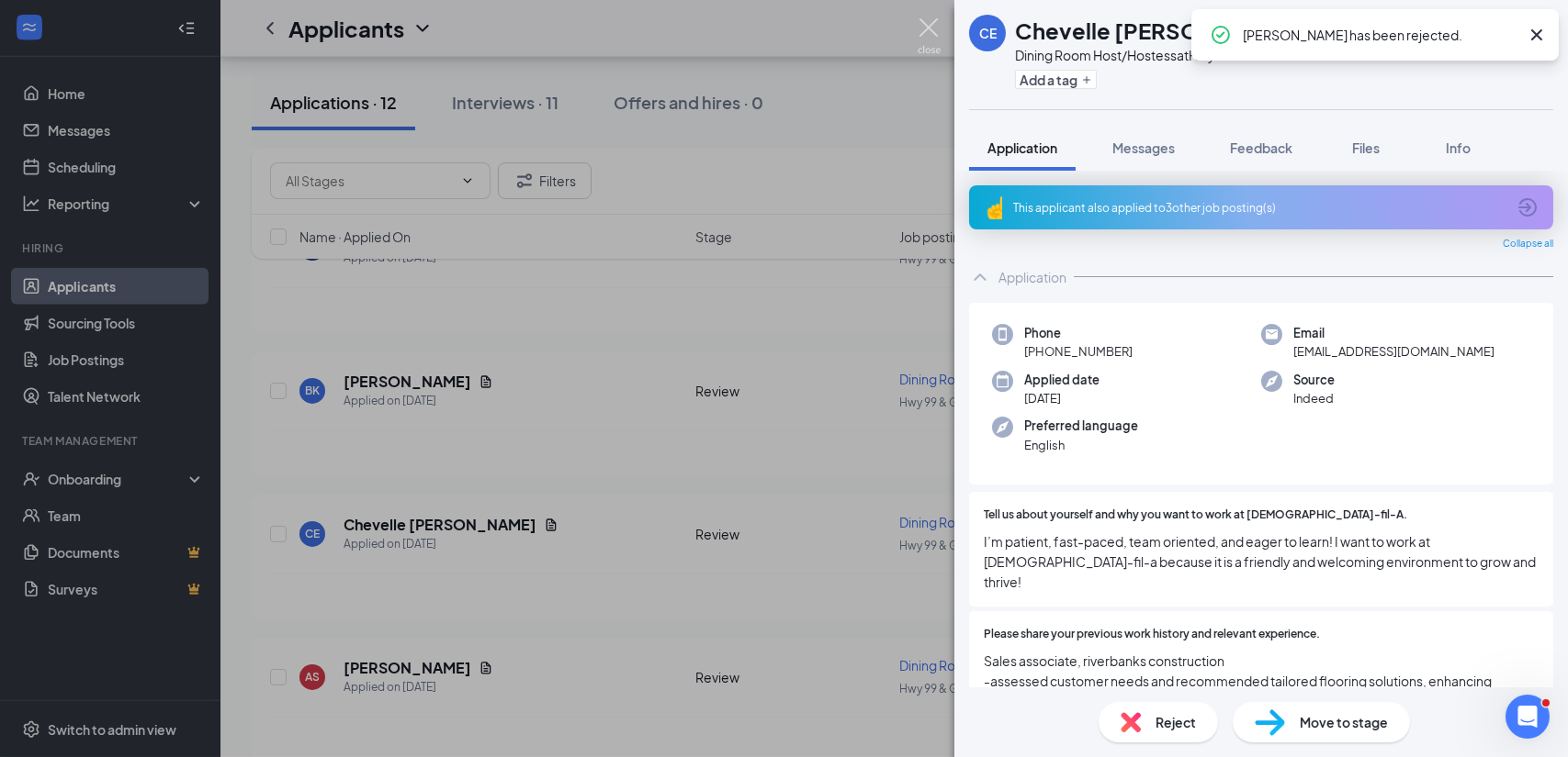
click at [929, 33] on img at bounding box center [929, 36] width 23 height 36
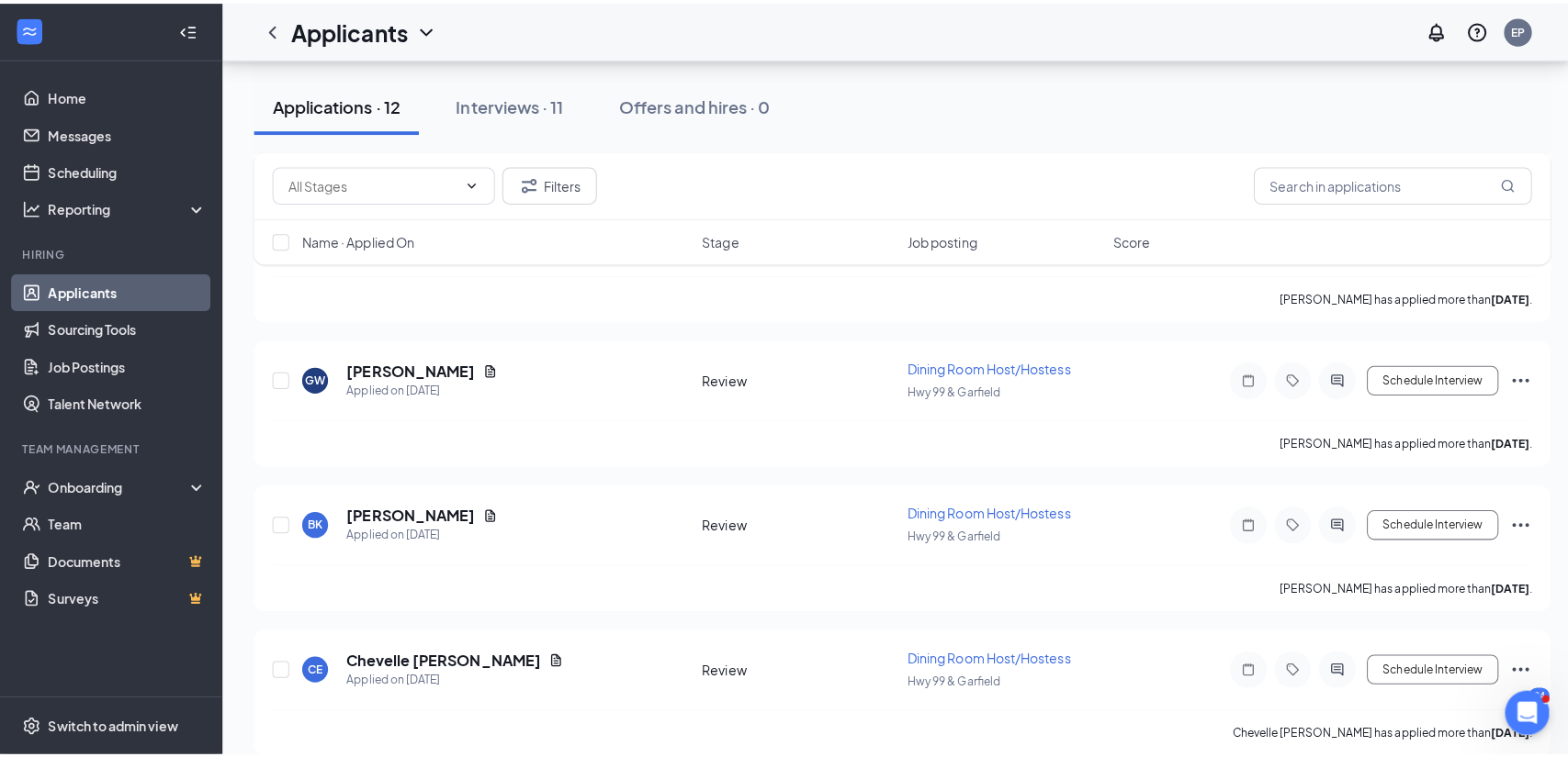
scroll to position [2919, 0]
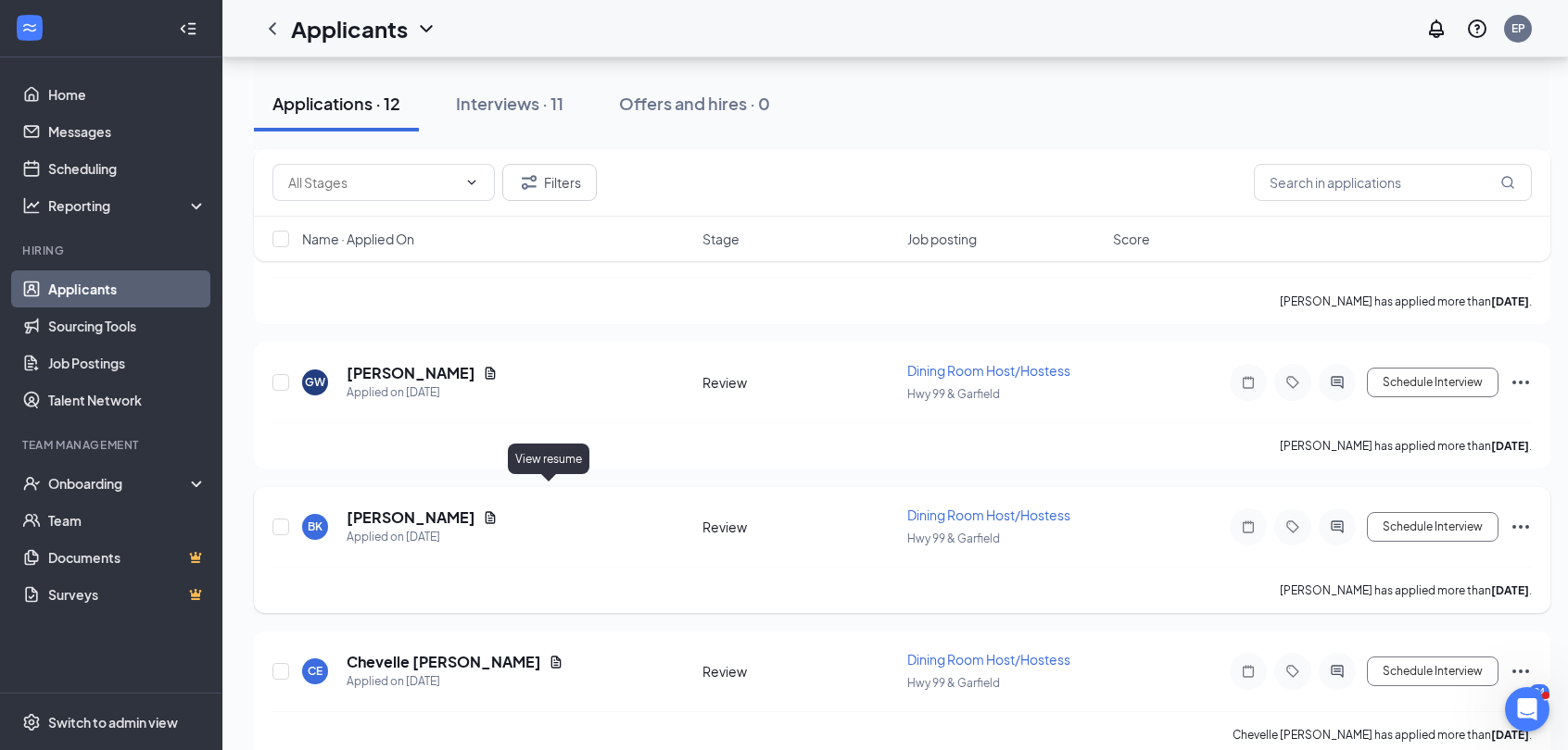
click at [498, 510] on icon "Document" at bounding box center [490, 517] width 15 height 15
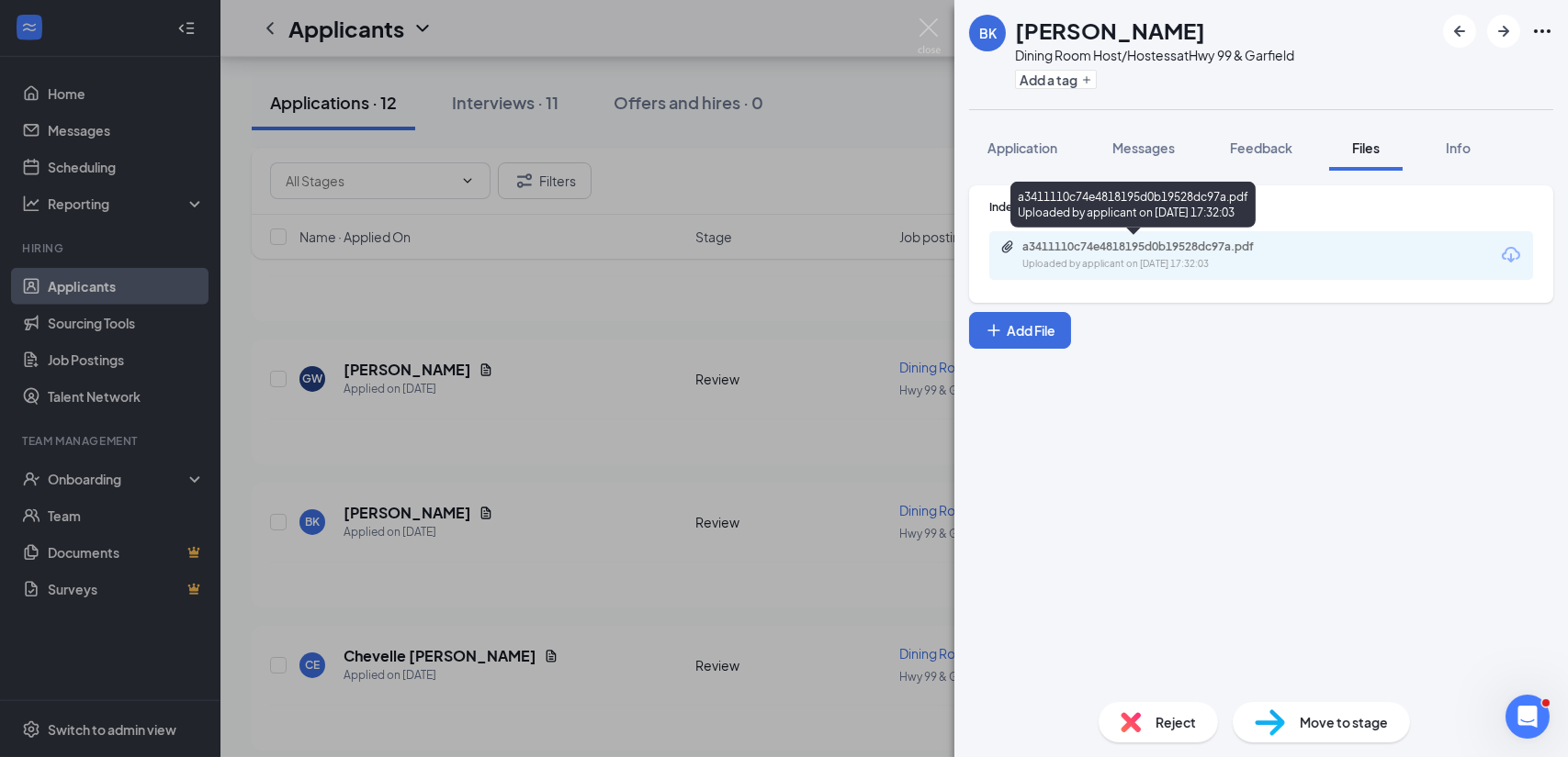
click at [1132, 268] on div "Uploaded by applicant on [DATE] 17:32:03" at bounding box center [1160, 264] width 276 height 14
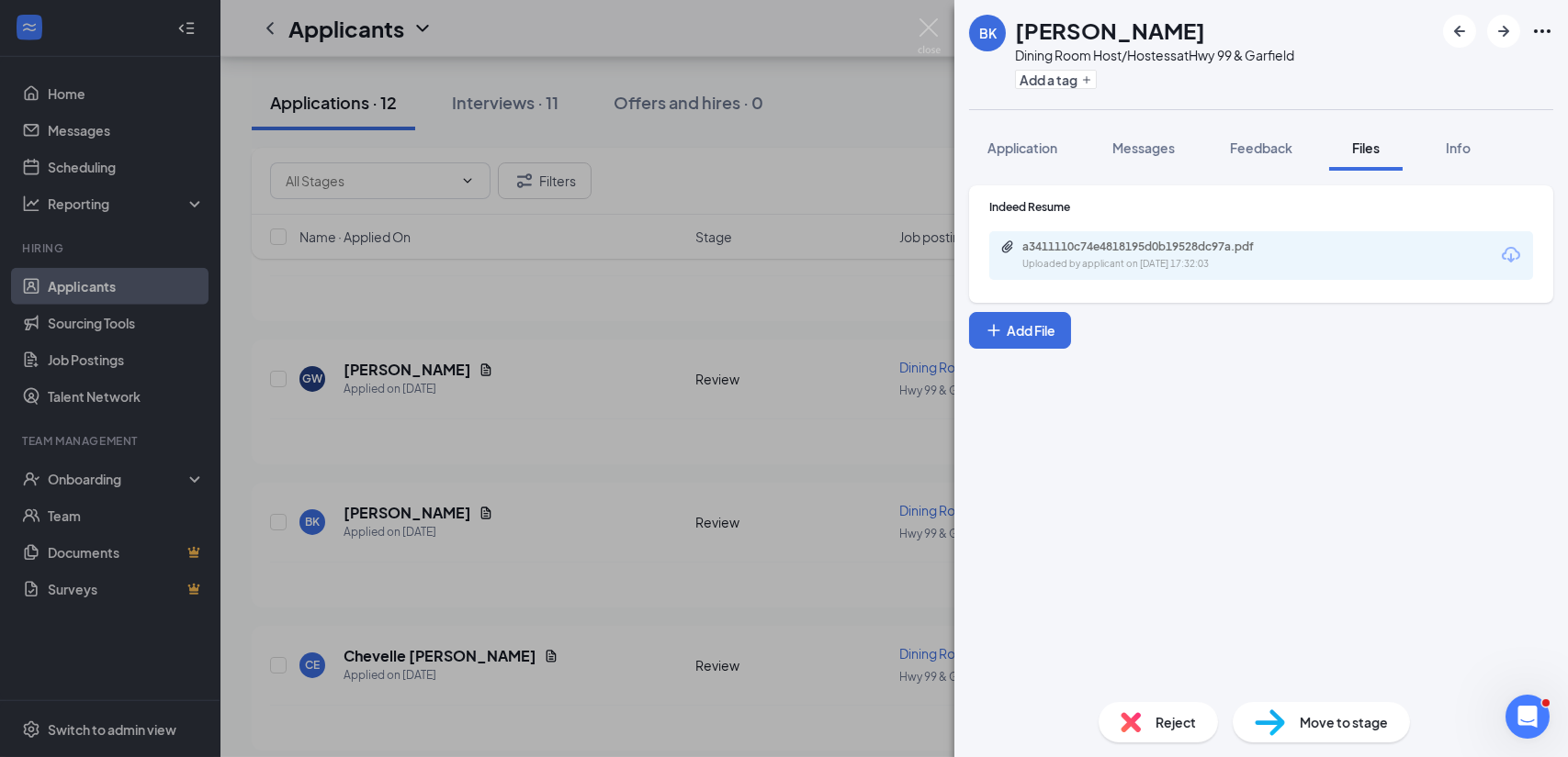
click at [1160, 732] on span "Reject" at bounding box center [1176, 722] width 40 height 20
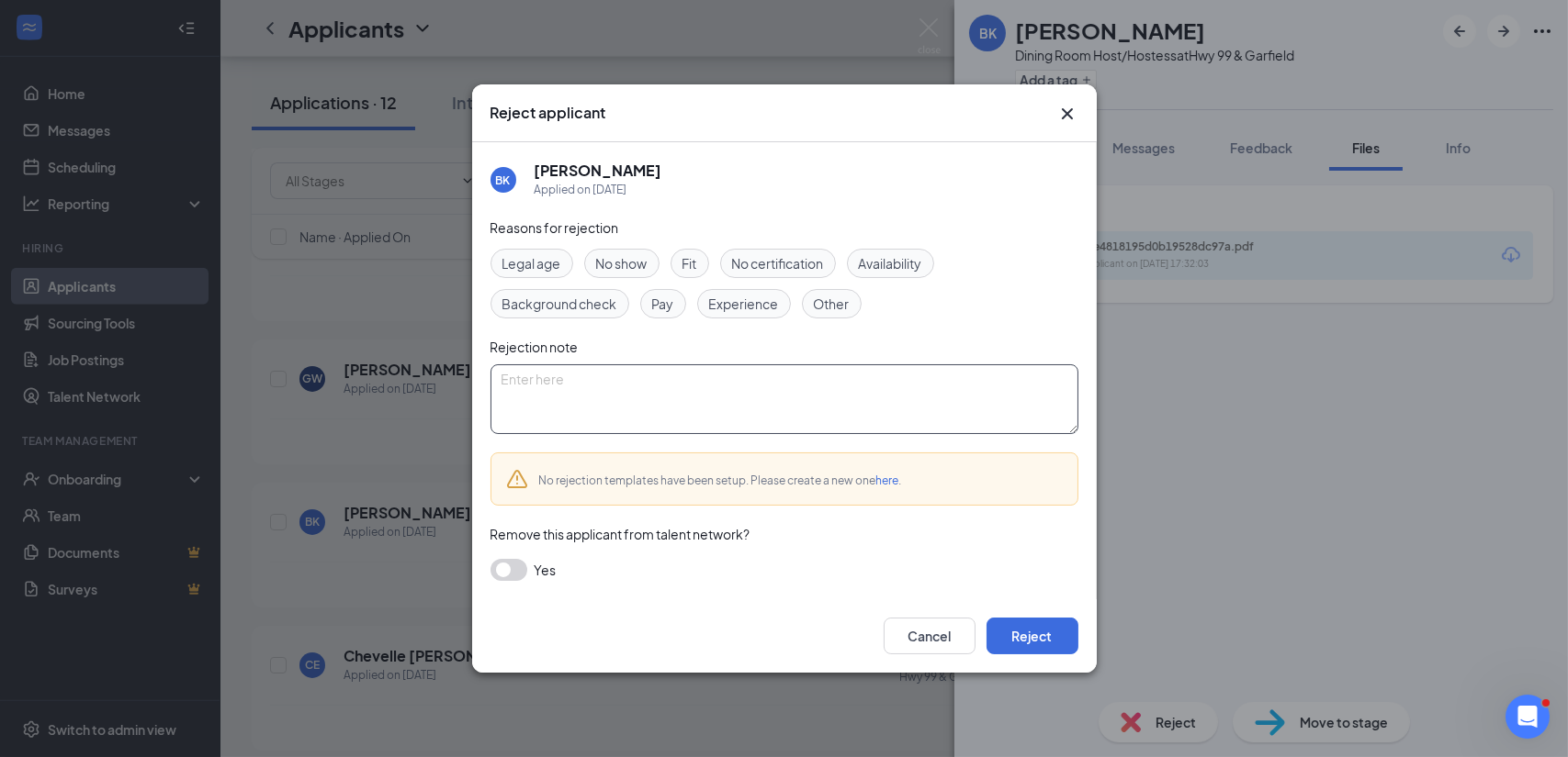
click at [719, 408] on textarea at bounding box center [784, 399] width 588 height 69
type textarea "Good evening [PERSON_NAME], Thank you for your interest in working with us at […"
click at [761, 307] on span "Experience" at bounding box center [744, 303] width 69 height 20
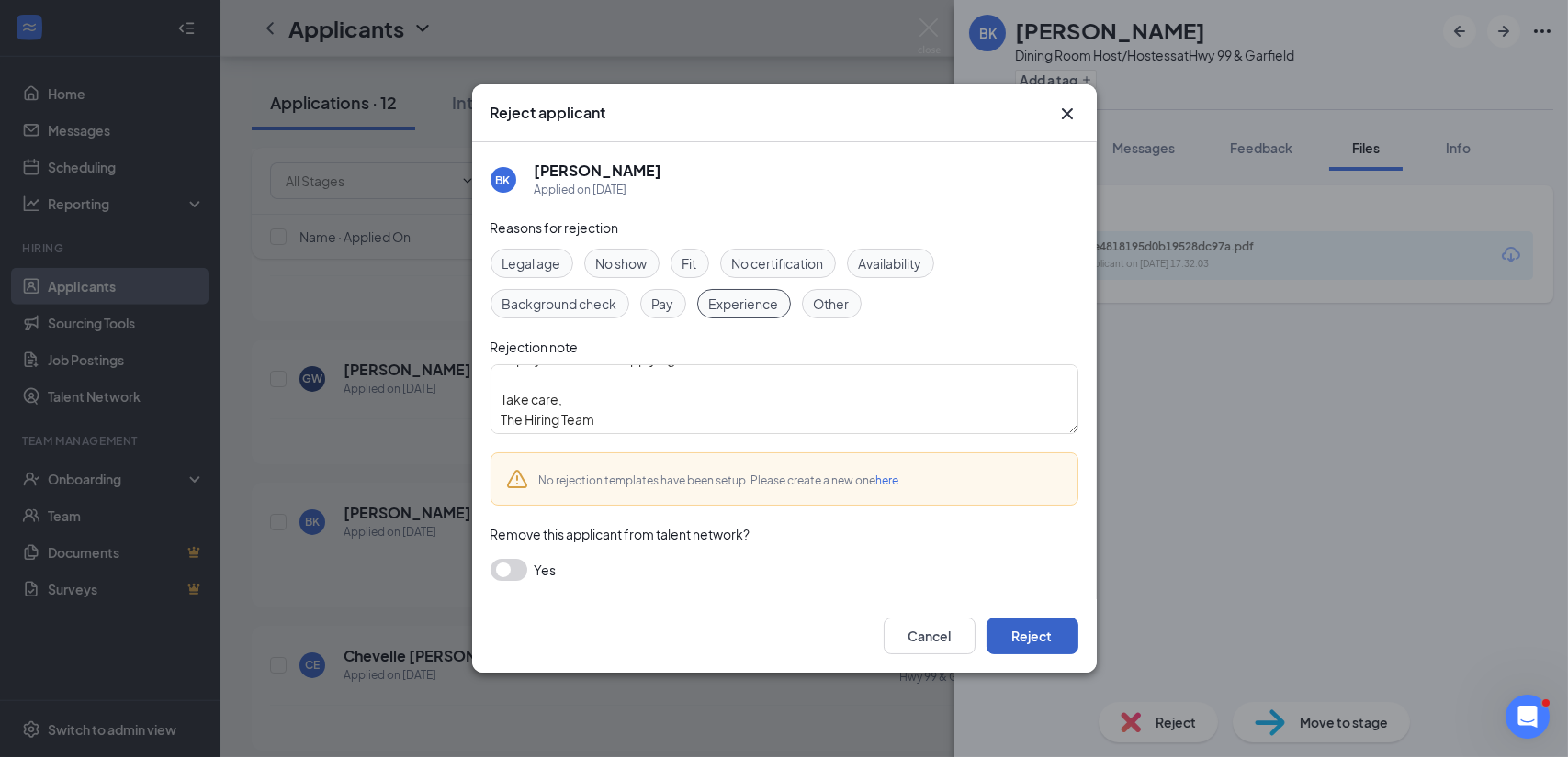
click at [1027, 640] on button "Reject" at bounding box center [1032, 637] width 92 height 37
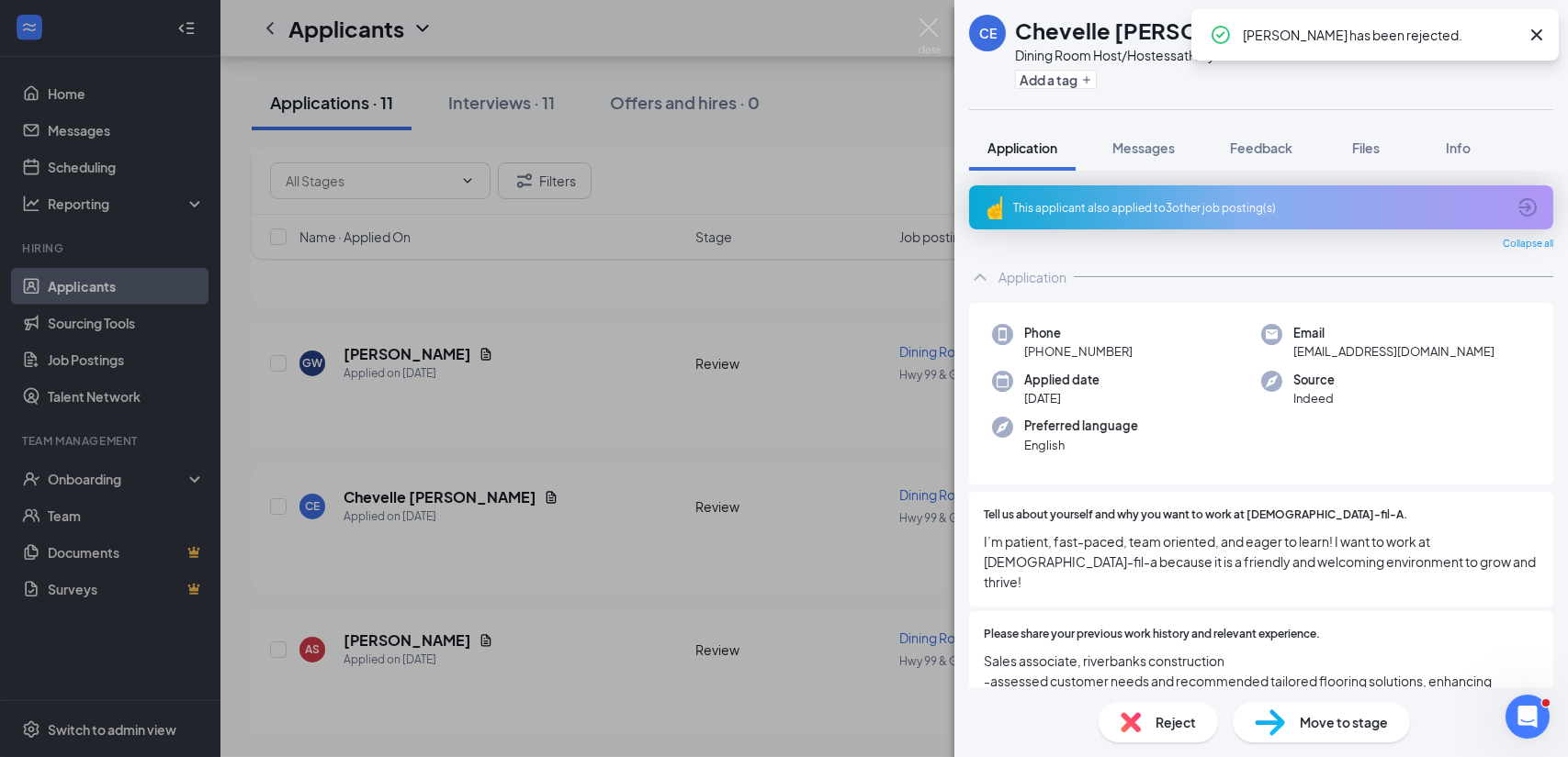
scroll to position [2776, 0]
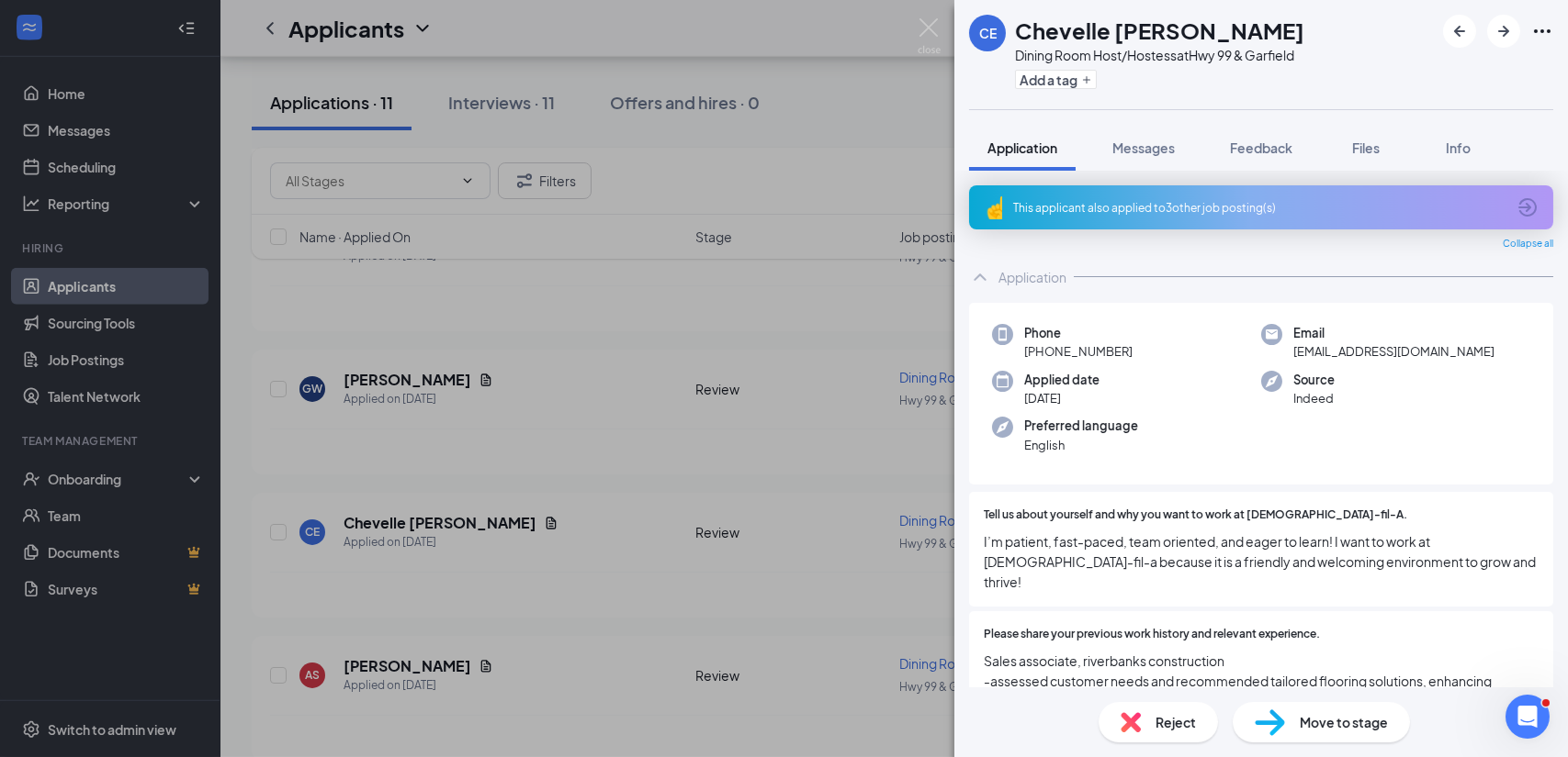
click at [492, 379] on div "CE Chevelle [PERSON_NAME] Dining Room Host/Hostess at Hwy 99 & Garfield Add a t…" at bounding box center [784, 378] width 1568 height 757
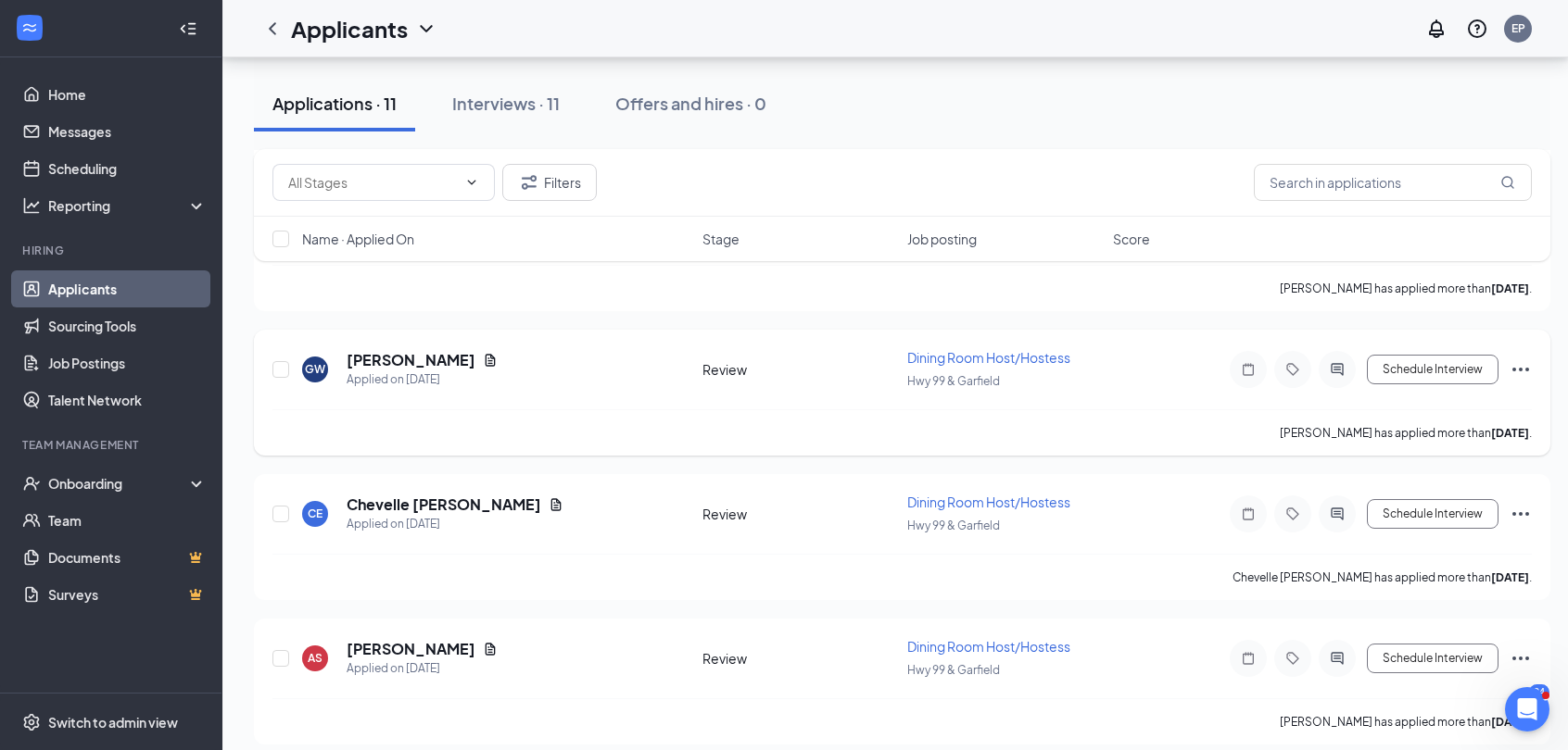
scroll to position [2804, 0]
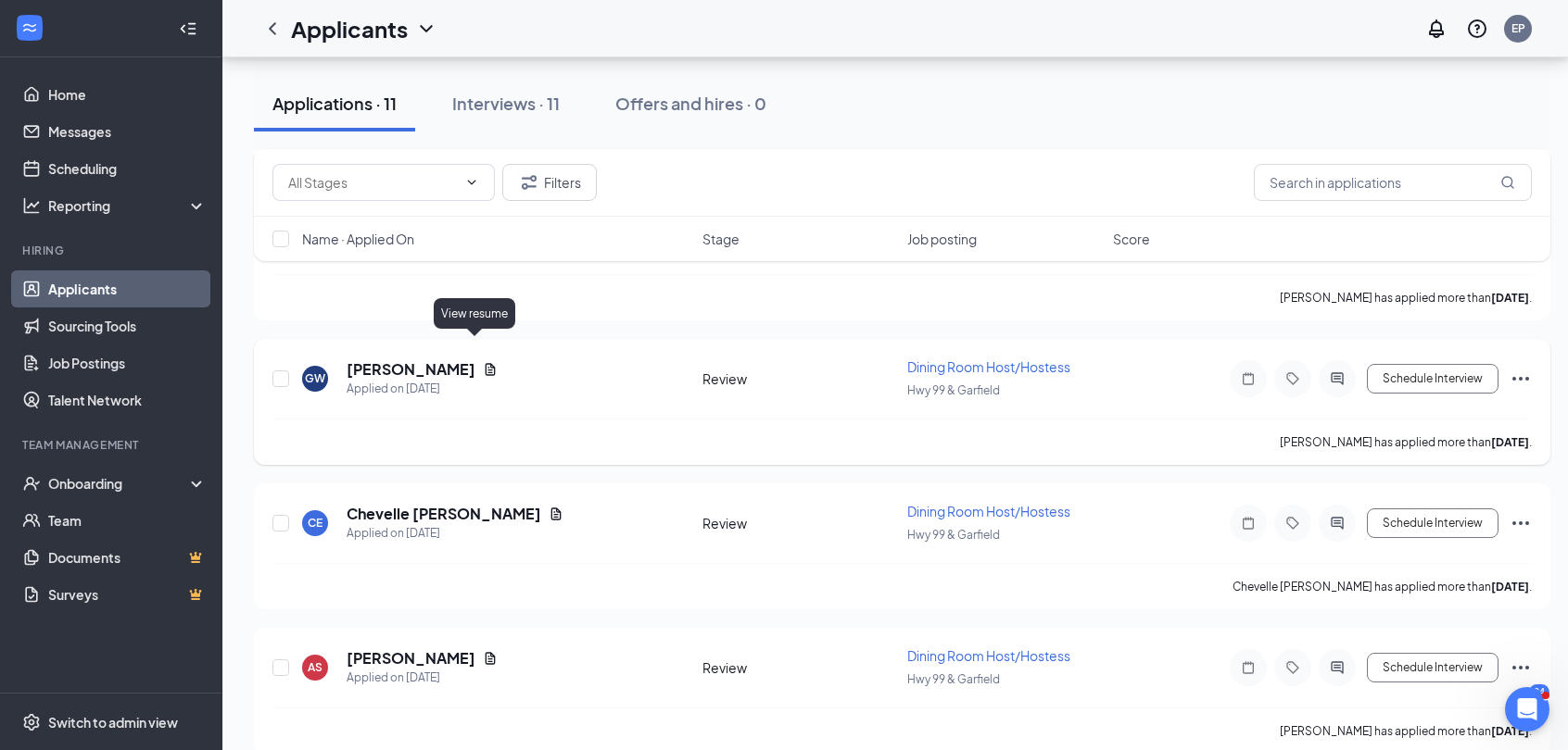
click at [483, 362] on icon "Document" at bounding box center [490, 369] width 15 height 15
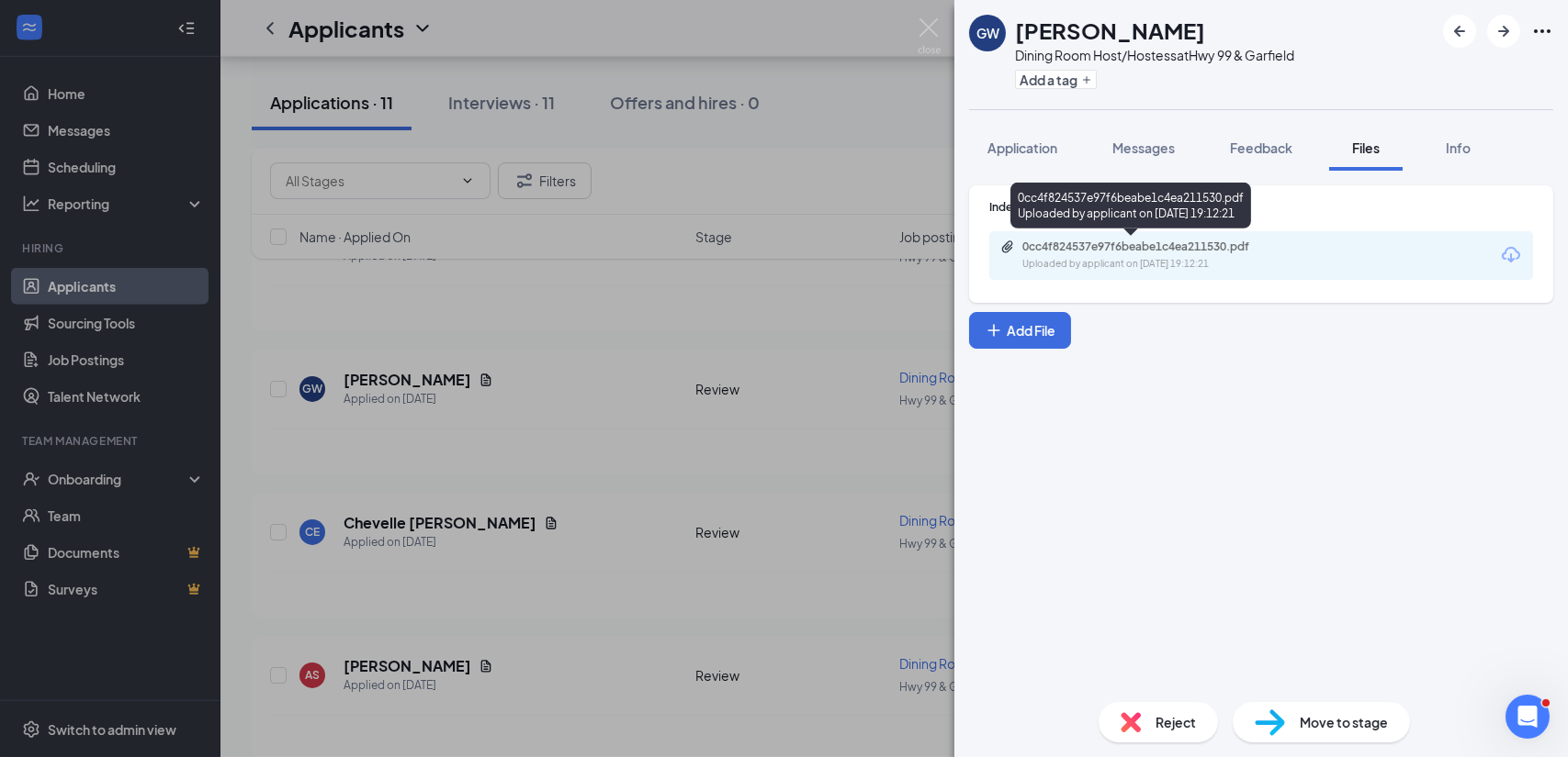
click at [1156, 266] on div "Uploaded by applicant on [DATE] 19:12:21" at bounding box center [1160, 264] width 276 height 14
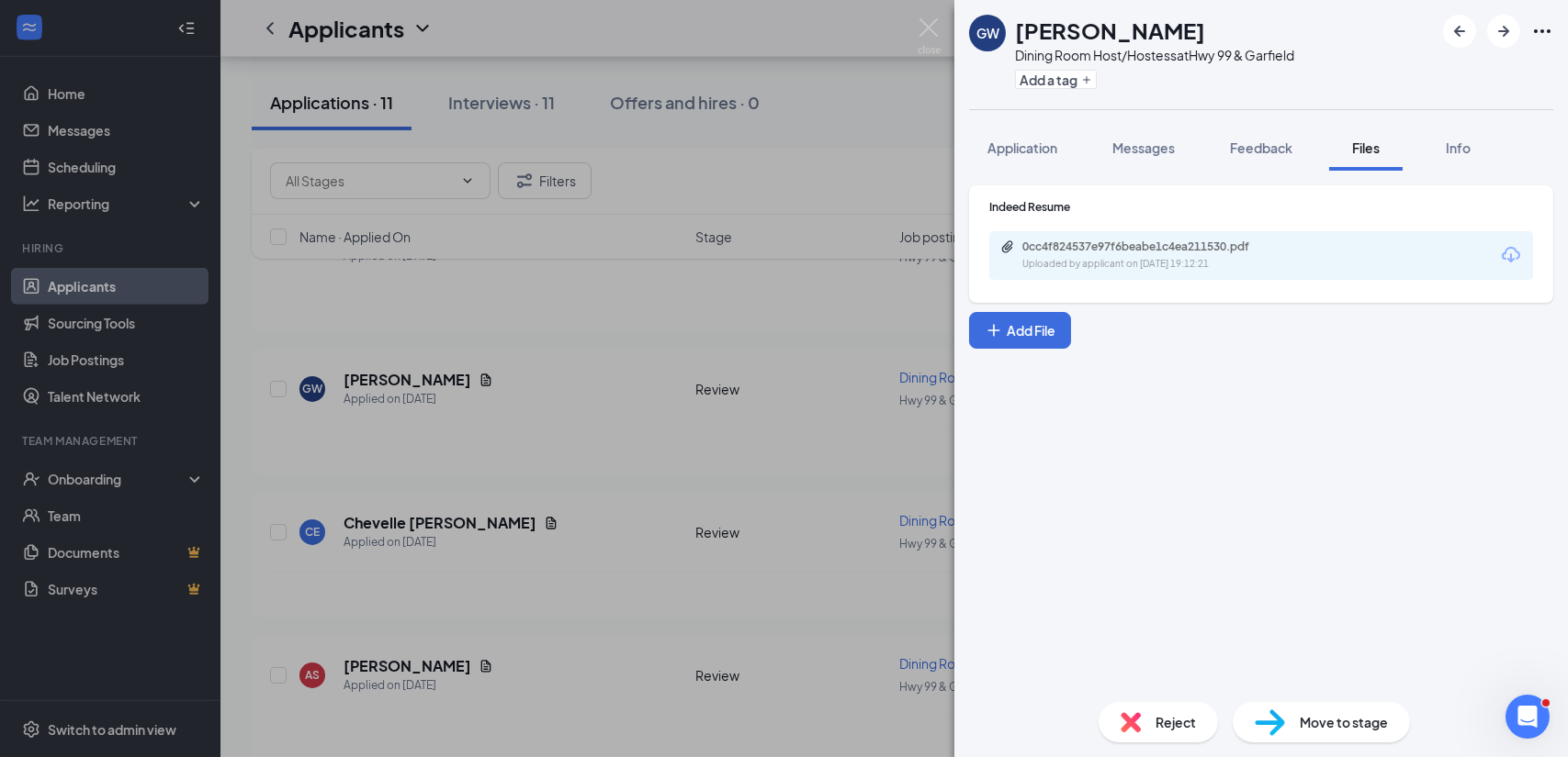
click at [1177, 734] on div "Reject" at bounding box center [1158, 722] width 120 height 40
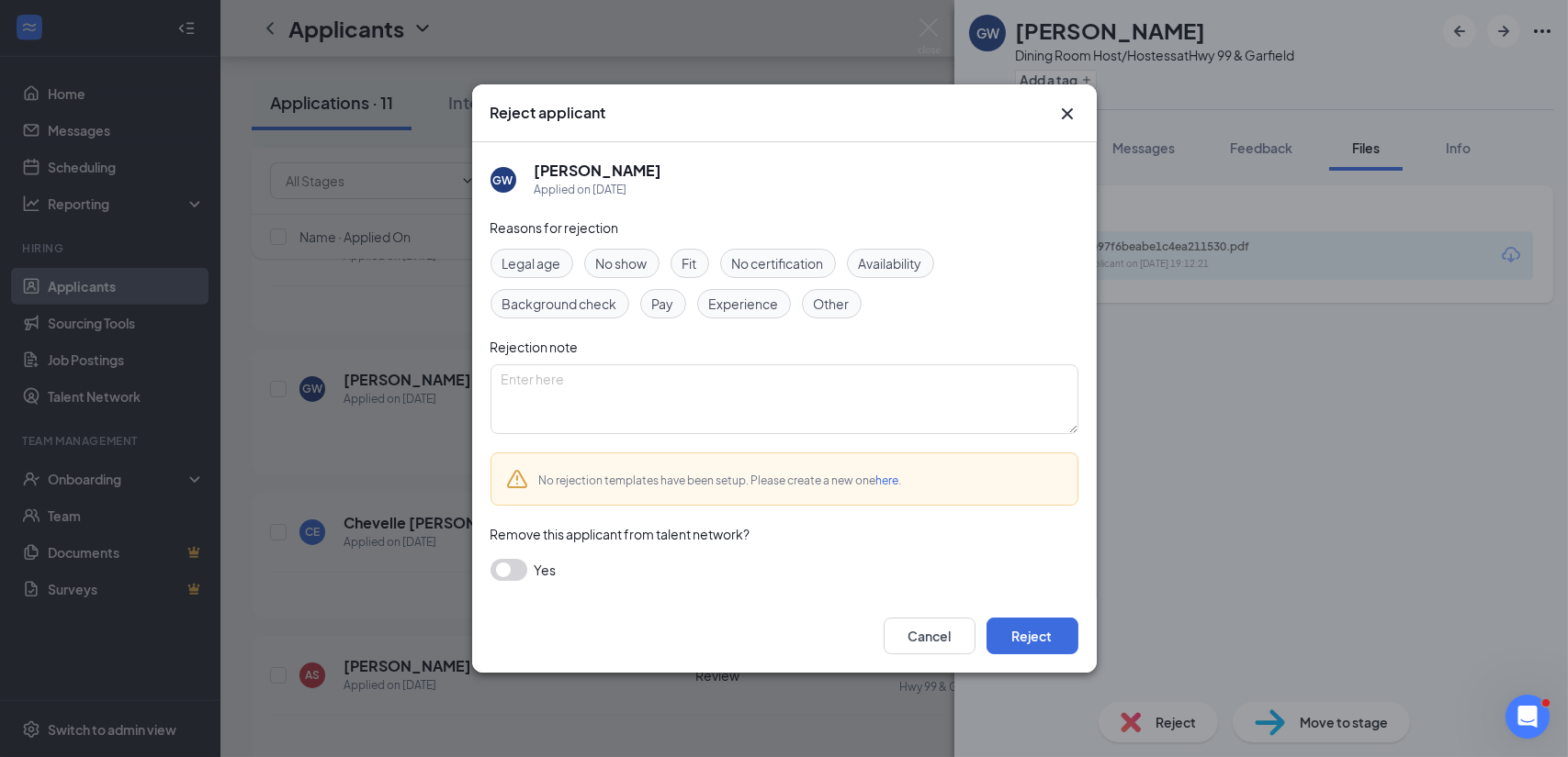
click at [729, 309] on span "Experience" at bounding box center [744, 303] width 69 height 20
click at [1030, 646] on button "Reject" at bounding box center [1032, 637] width 92 height 37
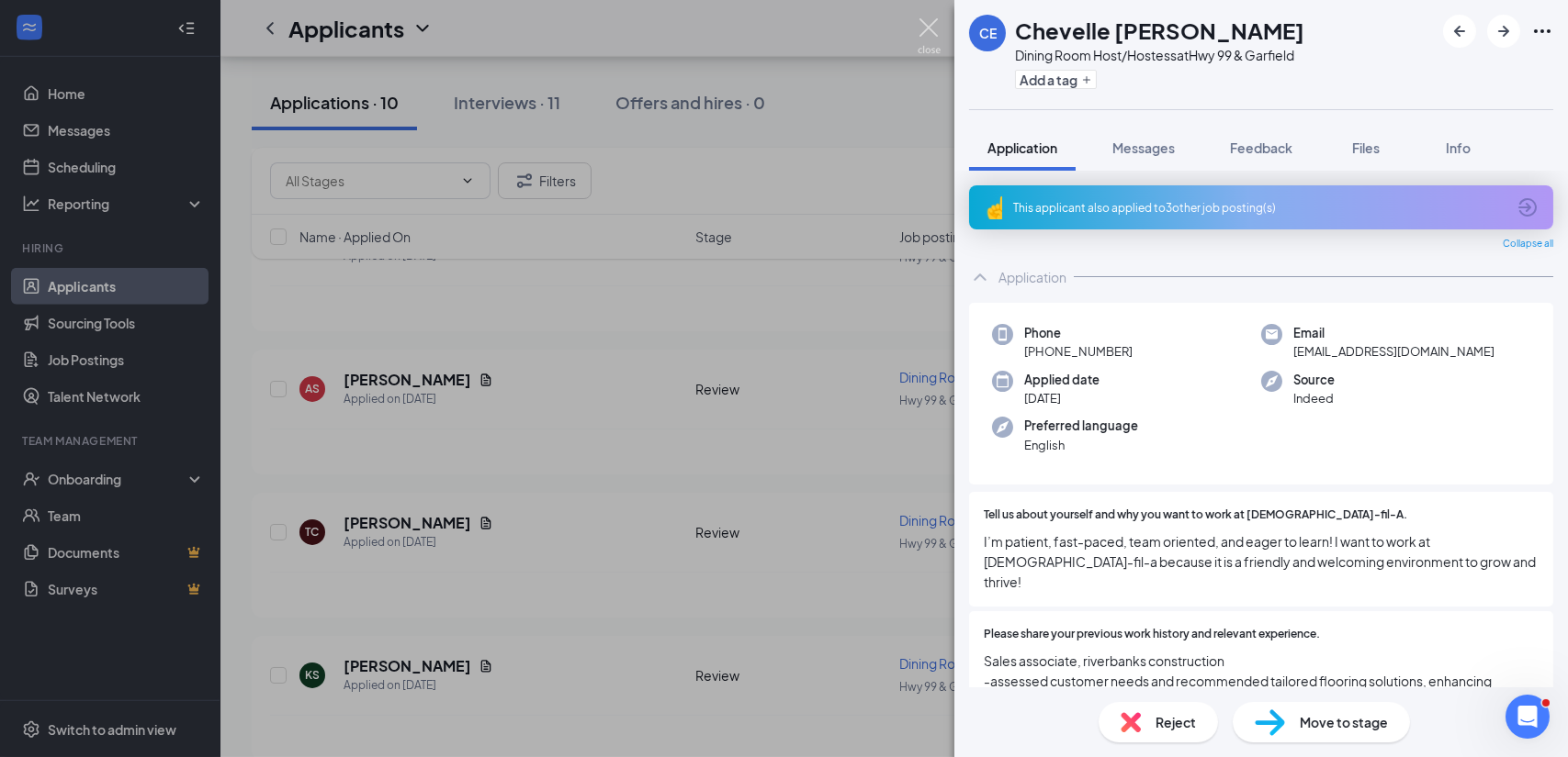
click at [928, 27] on img at bounding box center [929, 36] width 23 height 36
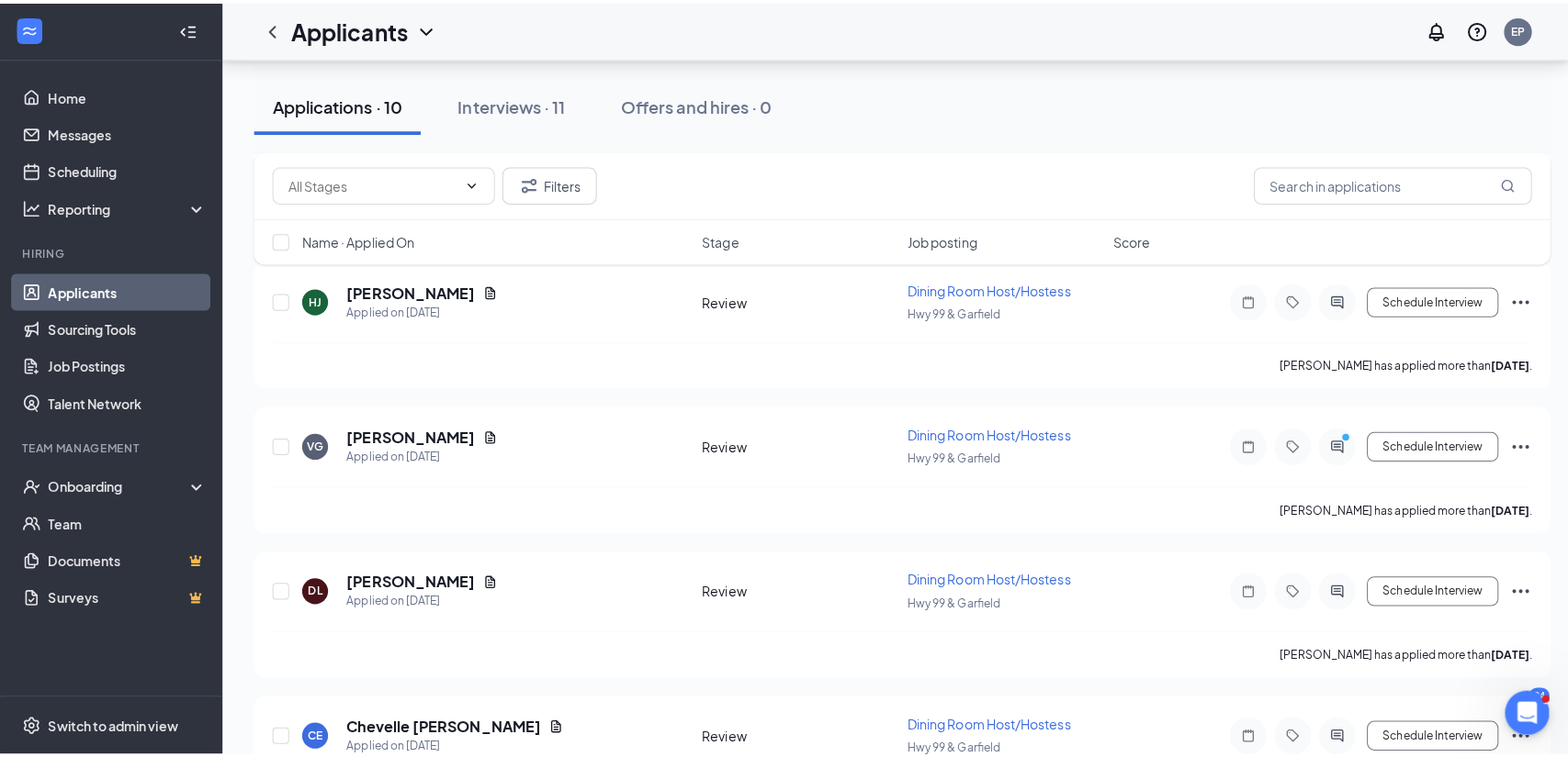
scroll to position [5150, 0]
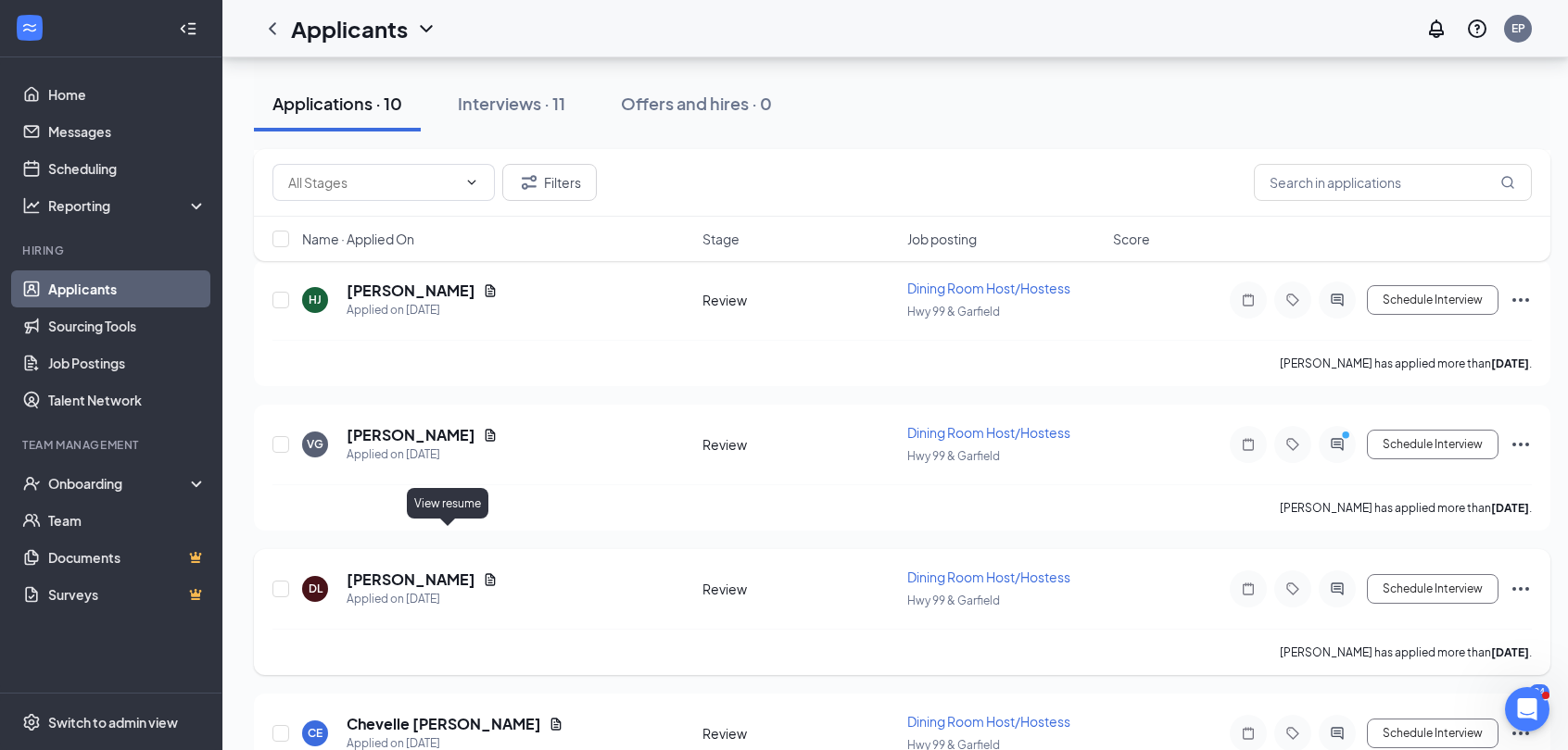
click at [485, 573] on icon "Document" at bounding box center [490, 579] width 10 height 12
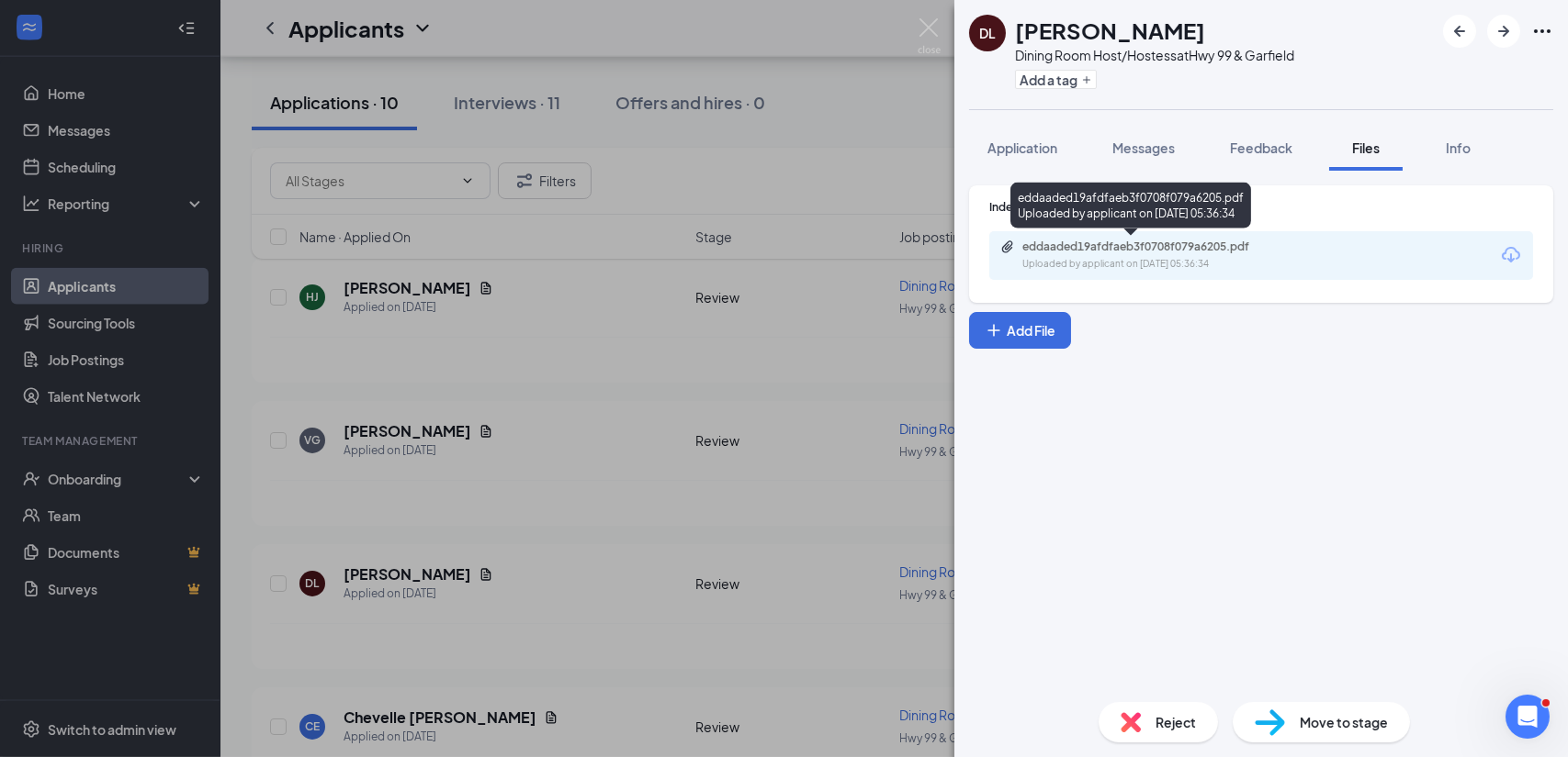
click at [1126, 260] on div "Uploaded by applicant on [DATE] 05:36:34" at bounding box center [1160, 264] width 276 height 14
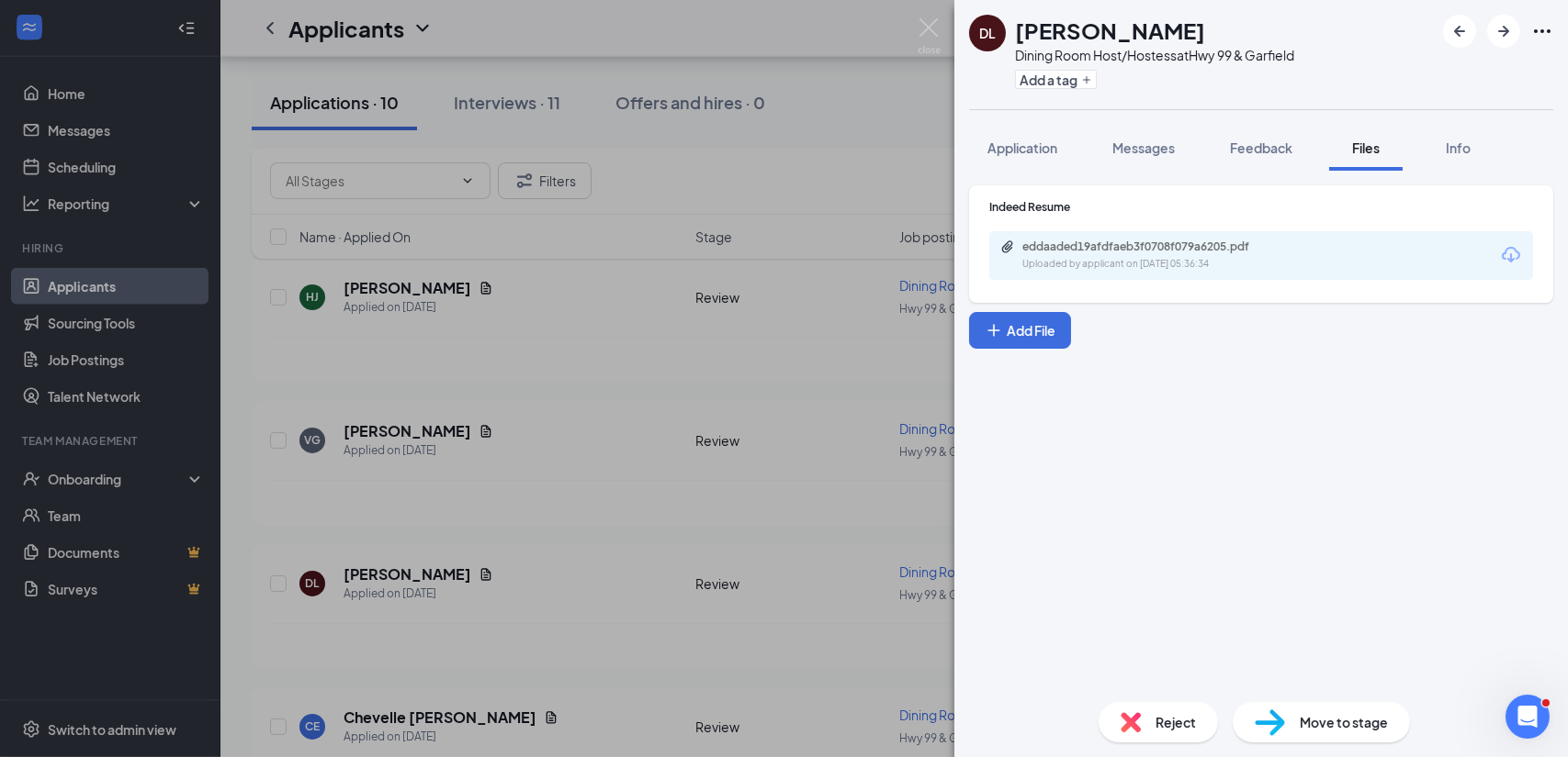
click at [1334, 737] on div "Move to stage" at bounding box center [1321, 722] width 177 height 40
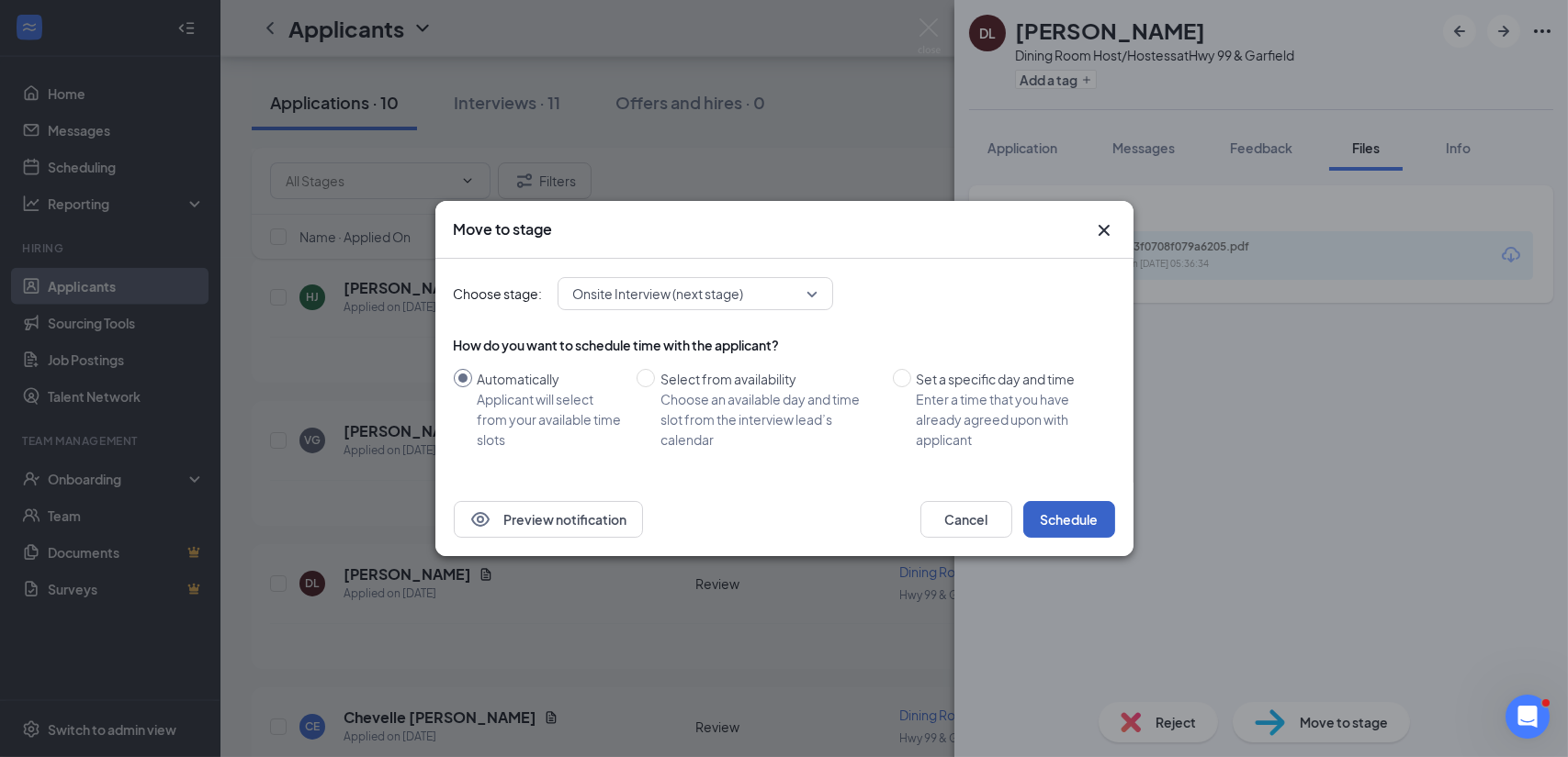
click at [1077, 523] on button "Schedule" at bounding box center [1069, 519] width 92 height 37
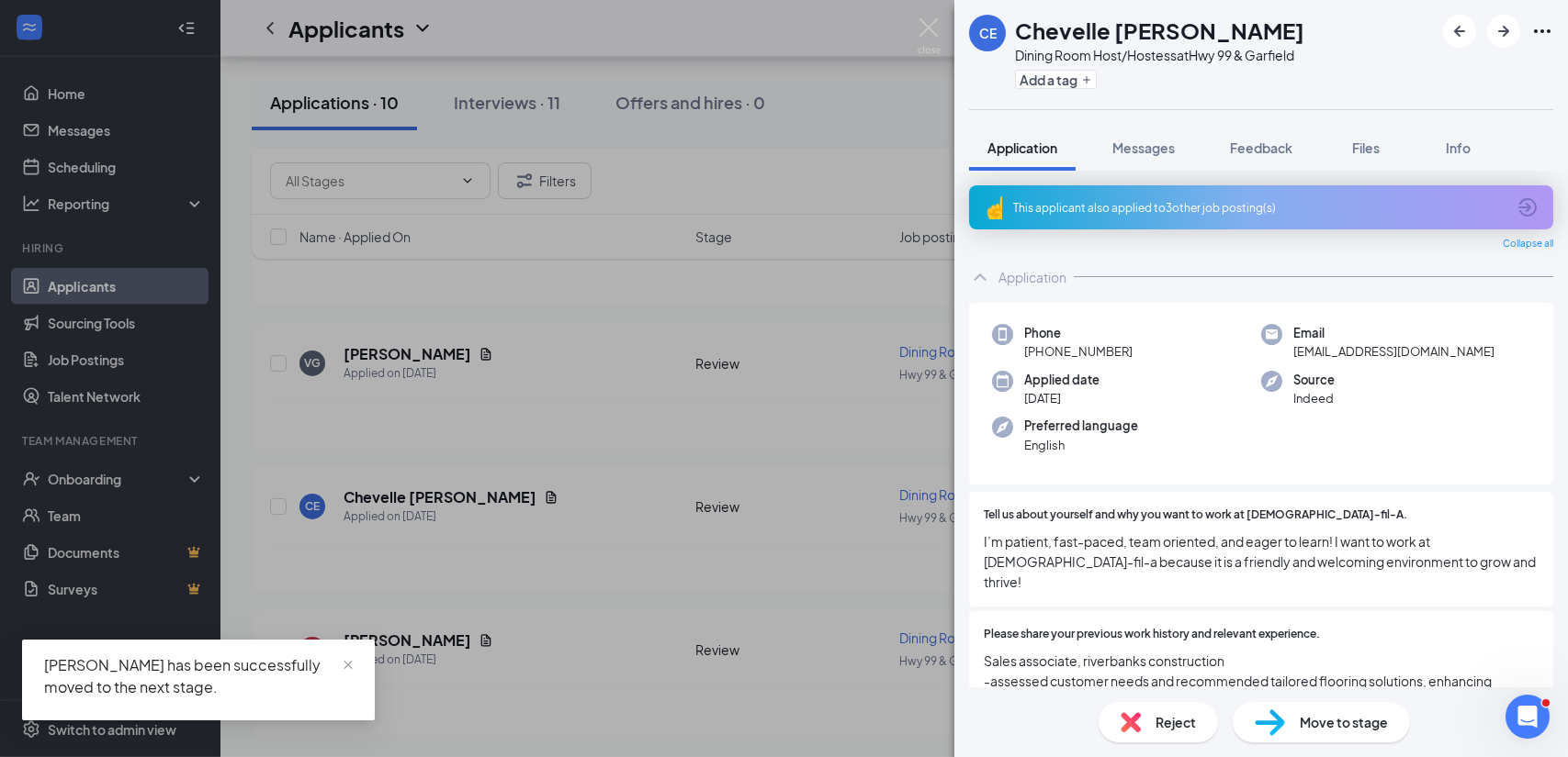
scroll to position [4897, 0]
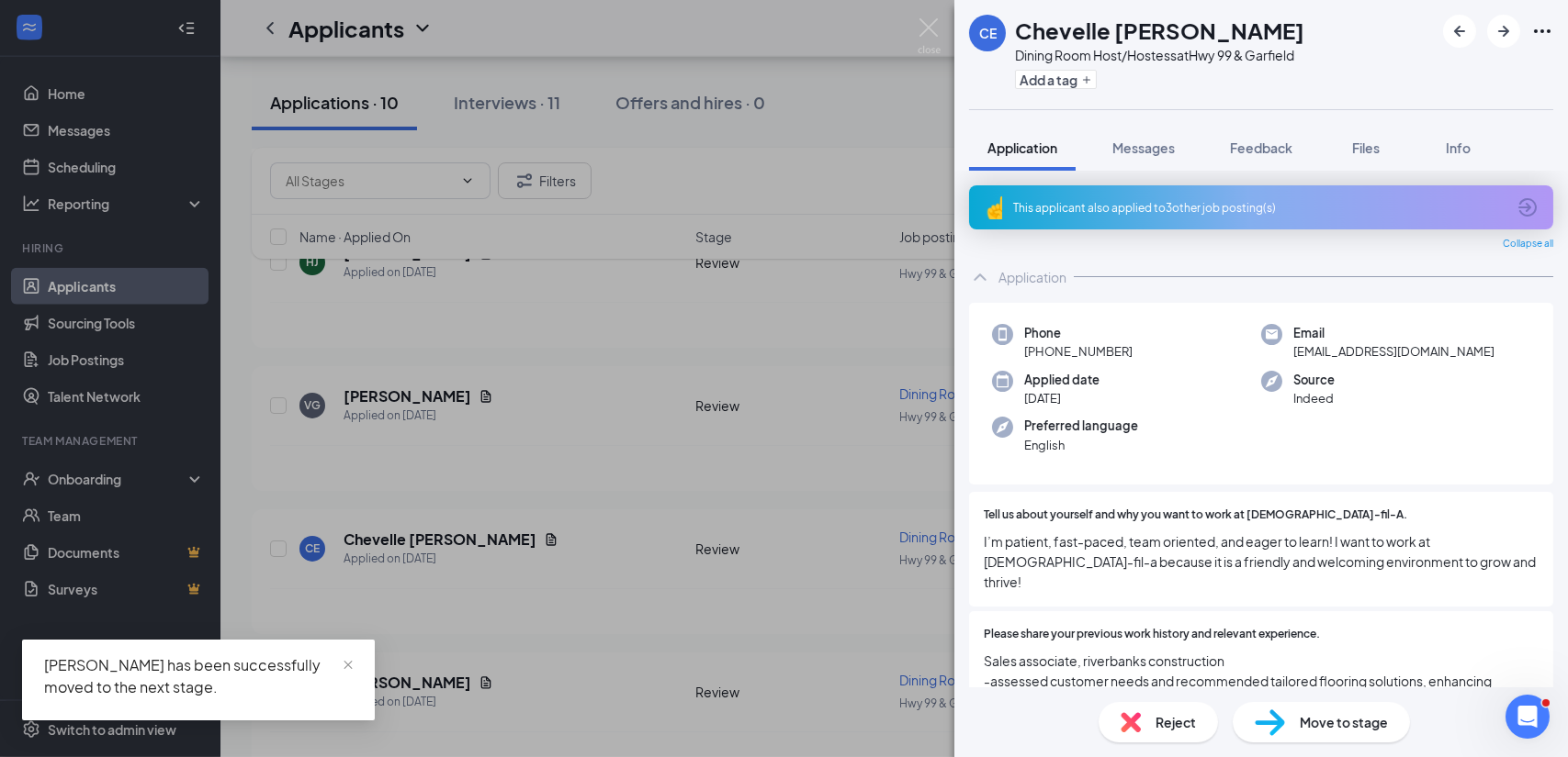
click at [588, 511] on div "CE Chevelle [PERSON_NAME] Dining Room Host/Hostess at Hwy 99 & Garfield Add a t…" at bounding box center [784, 378] width 1568 height 757
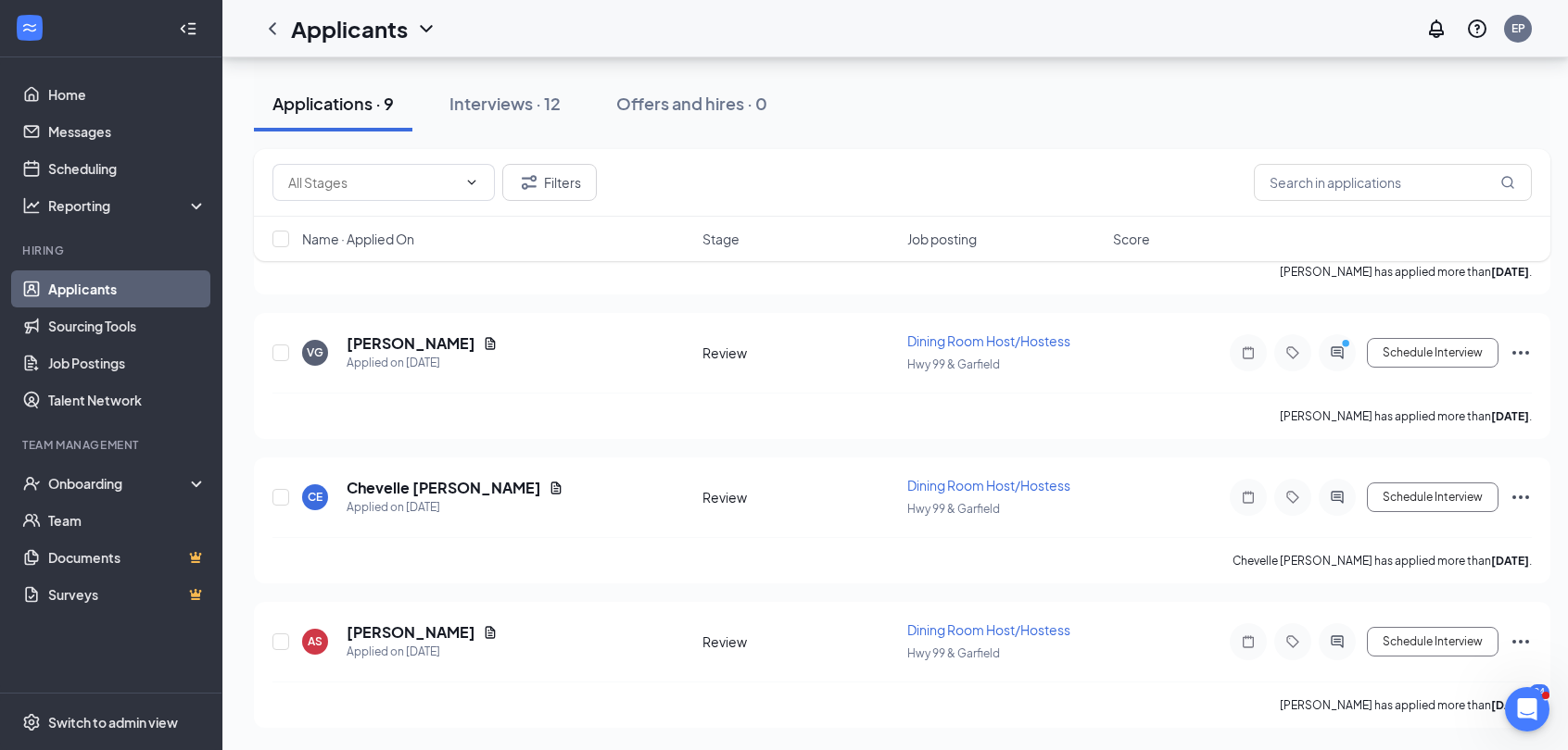
scroll to position [4811, 0]
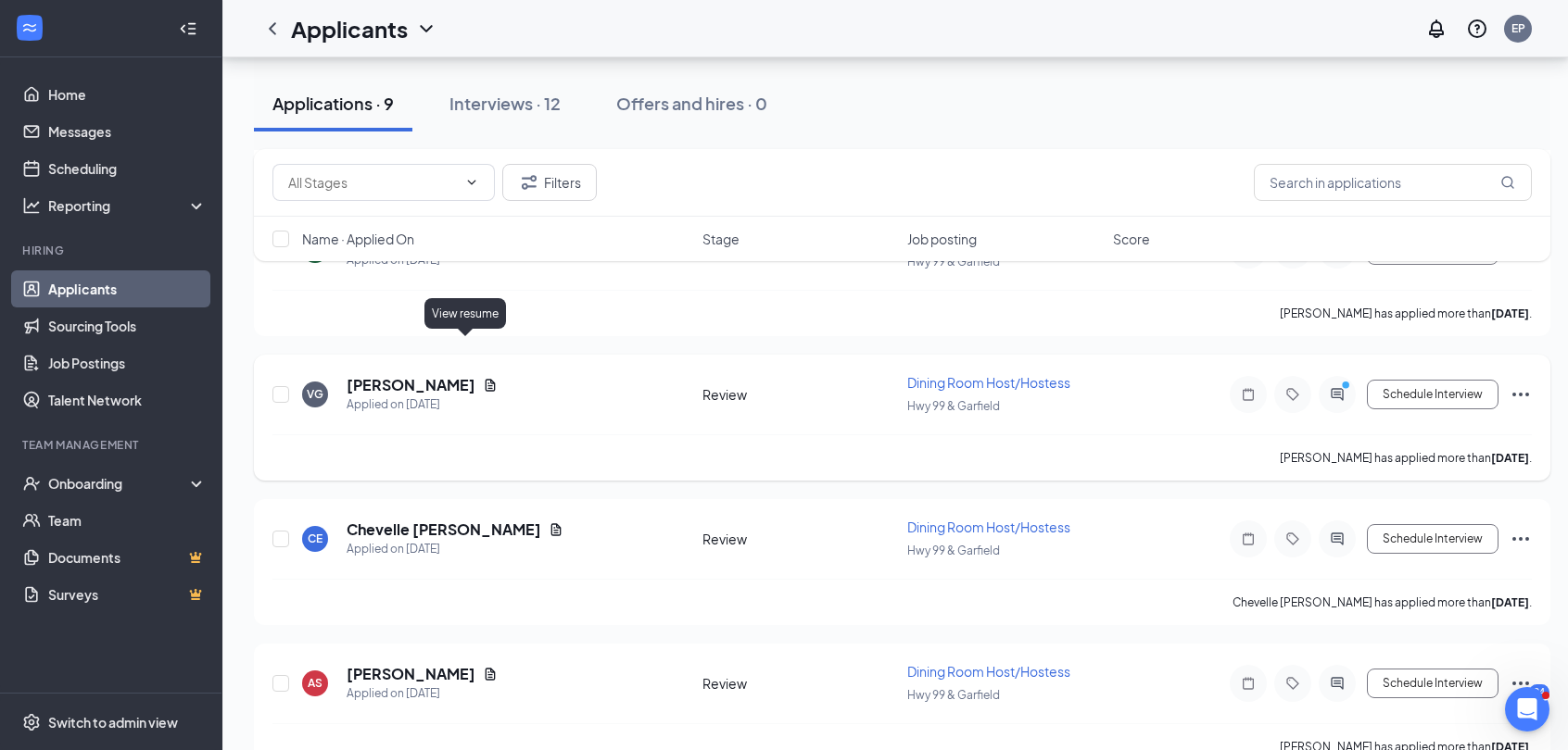
click at [485, 379] on icon "Document" at bounding box center [490, 385] width 10 height 12
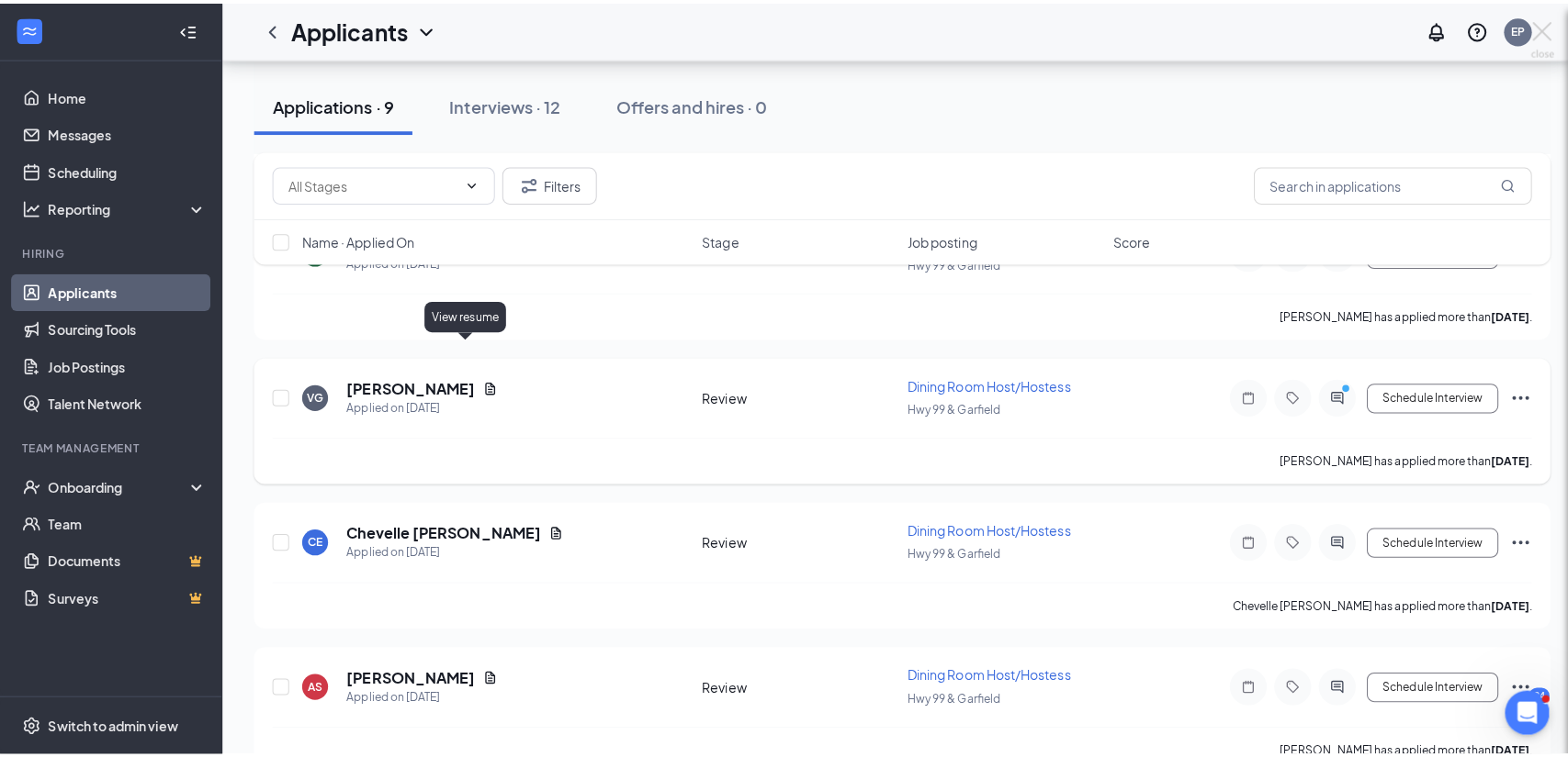
scroll to position [4756, 0]
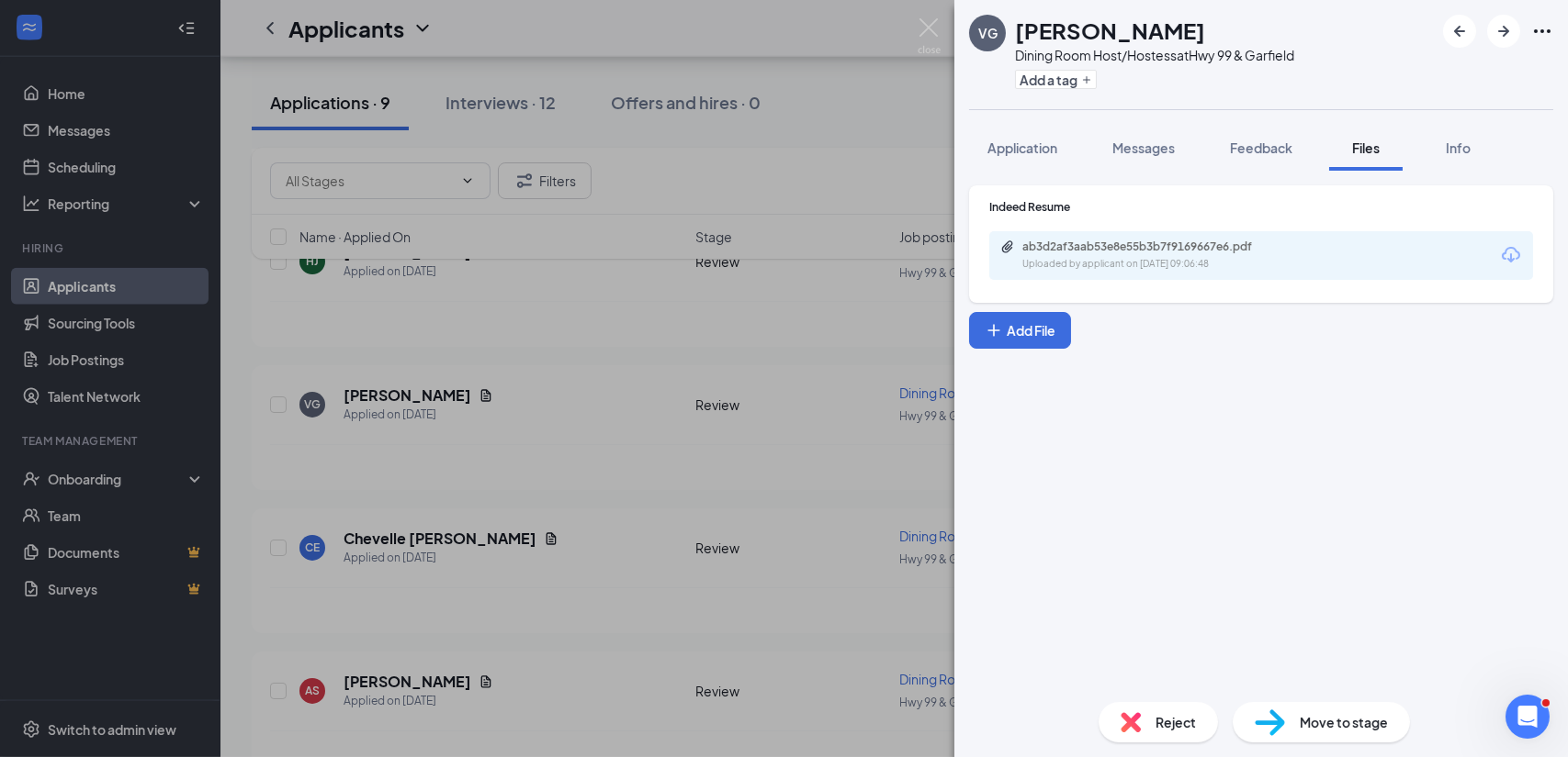
click at [1194, 271] on div "ab3d2af3aab53e8e55b3b7f9169667e6.pdf Uploaded by applicant on [DATE] 09:06:48" at bounding box center [1262, 255] width 544 height 49
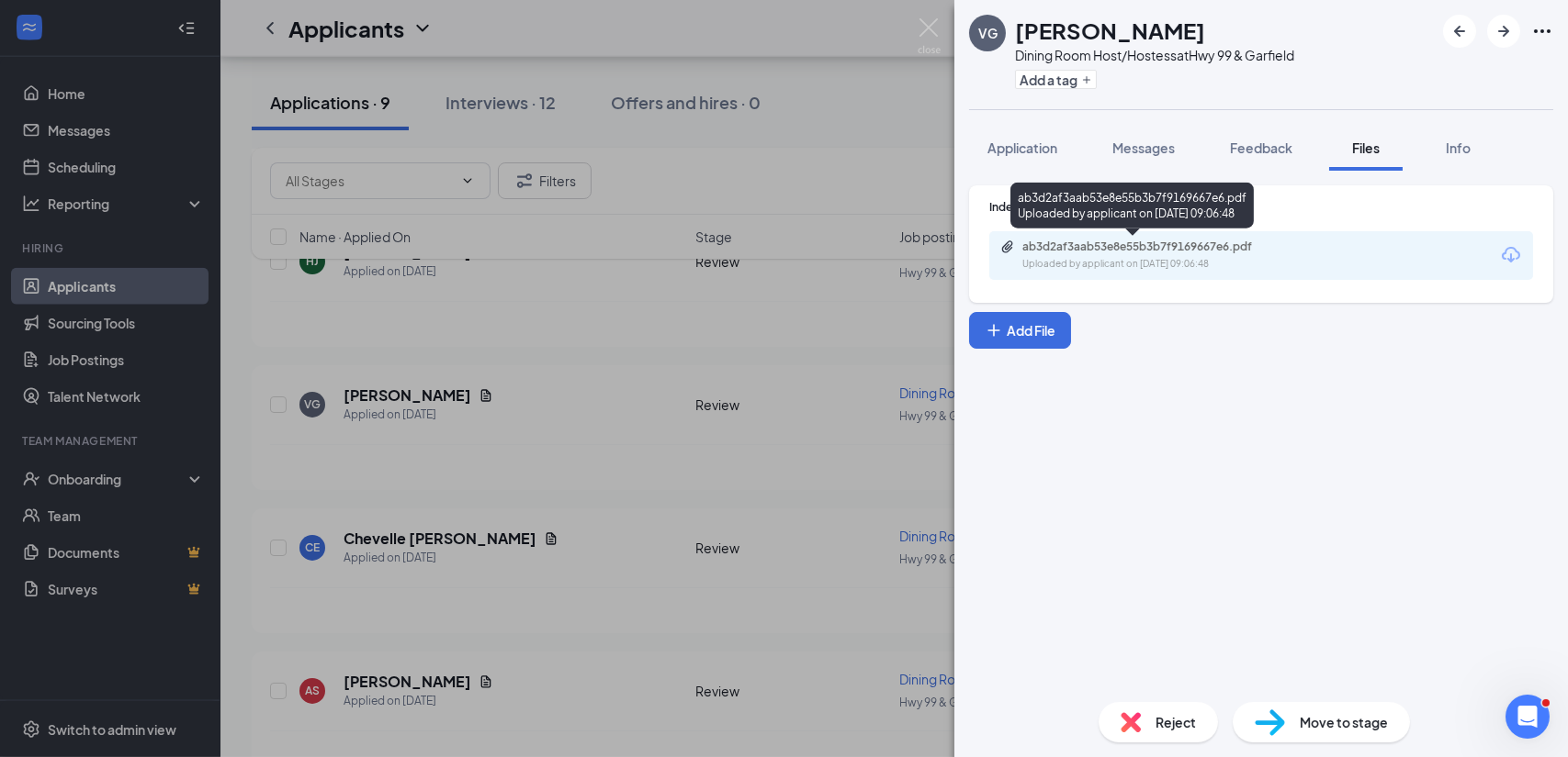
click at [1183, 250] on div "ab3d2af3aab53e8e55b3b7f9169667e6.pdf" at bounding box center [1151, 247] width 257 height 14
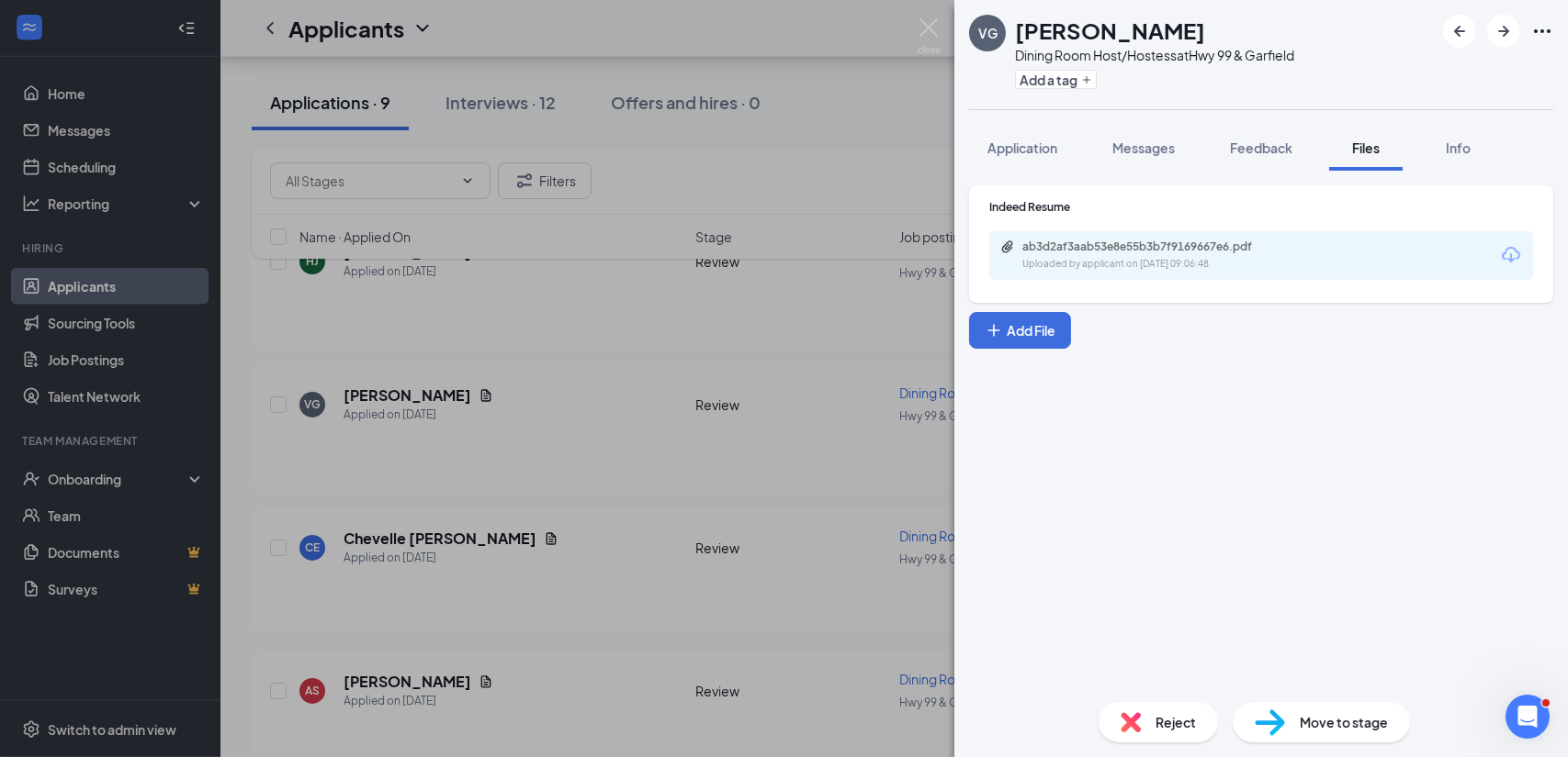
click at [1165, 721] on span "Reject" at bounding box center [1176, 722] width 40 height 20
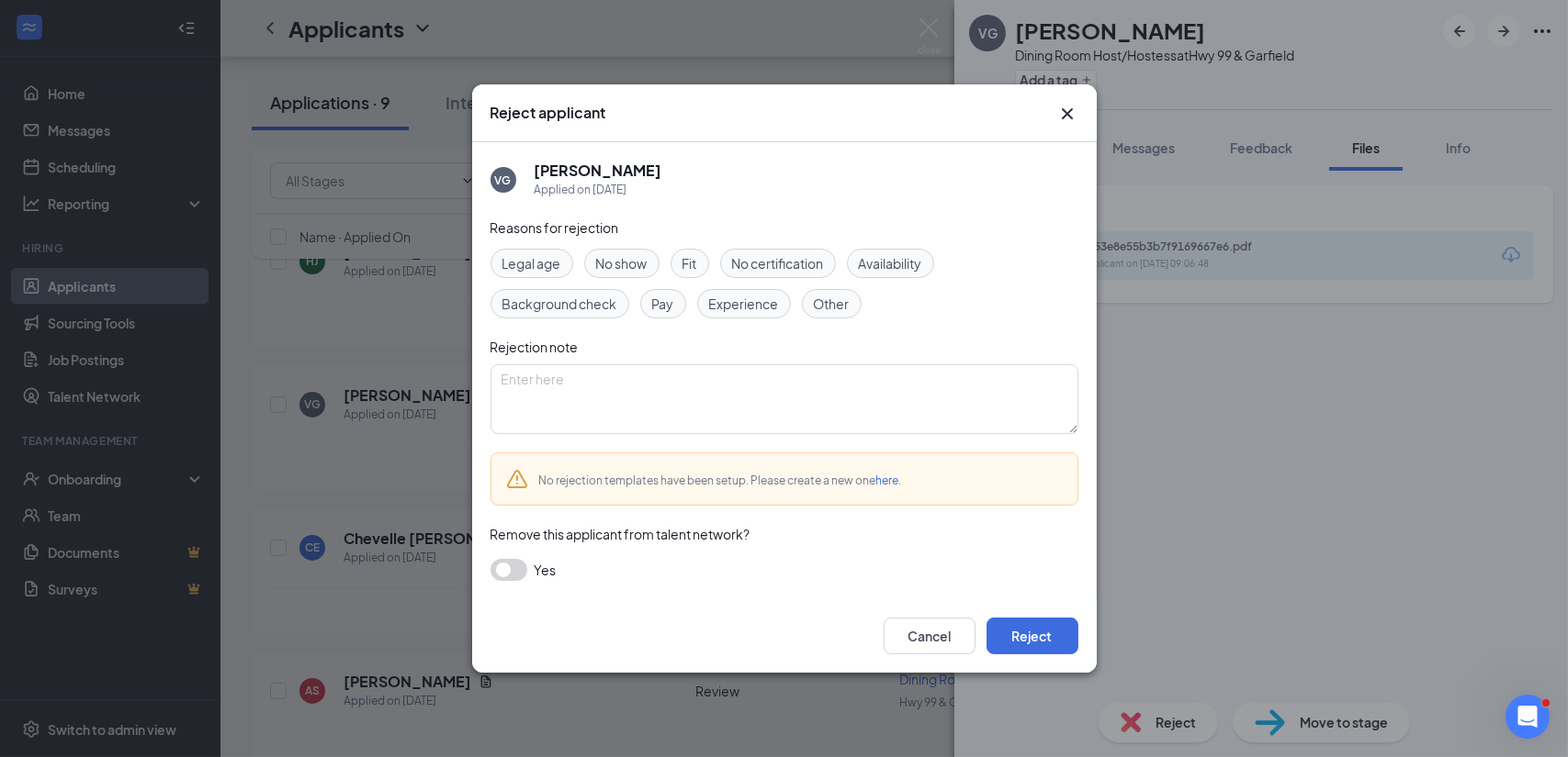
click at [755, 300] on span "Experience" at bounding box center [744, 303] width 69 height 20
click at [1029, 629] on button "Reject" at bounding box center [1032, 637] width 92 height 37
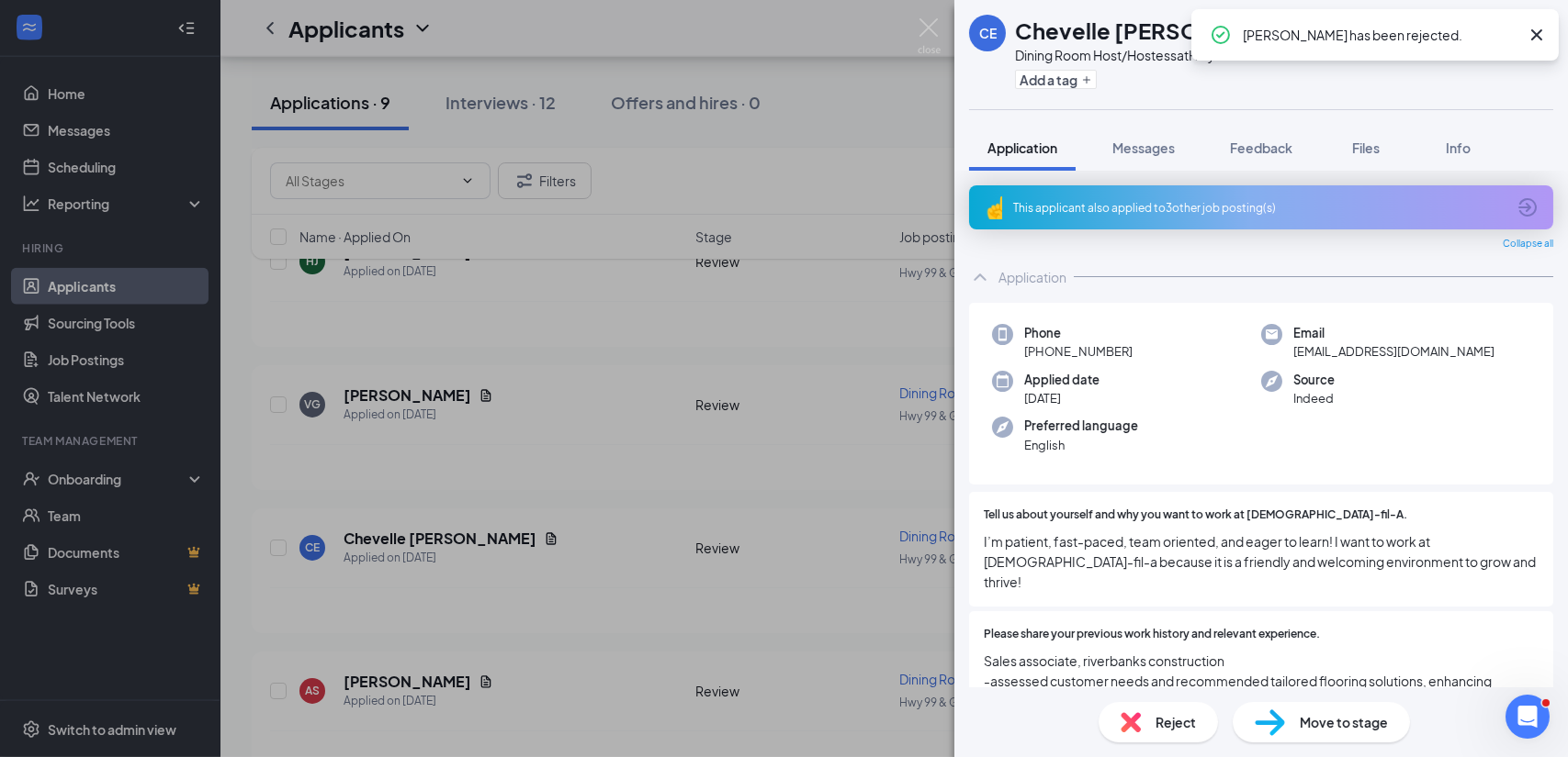
scroll to position [4339, 0]
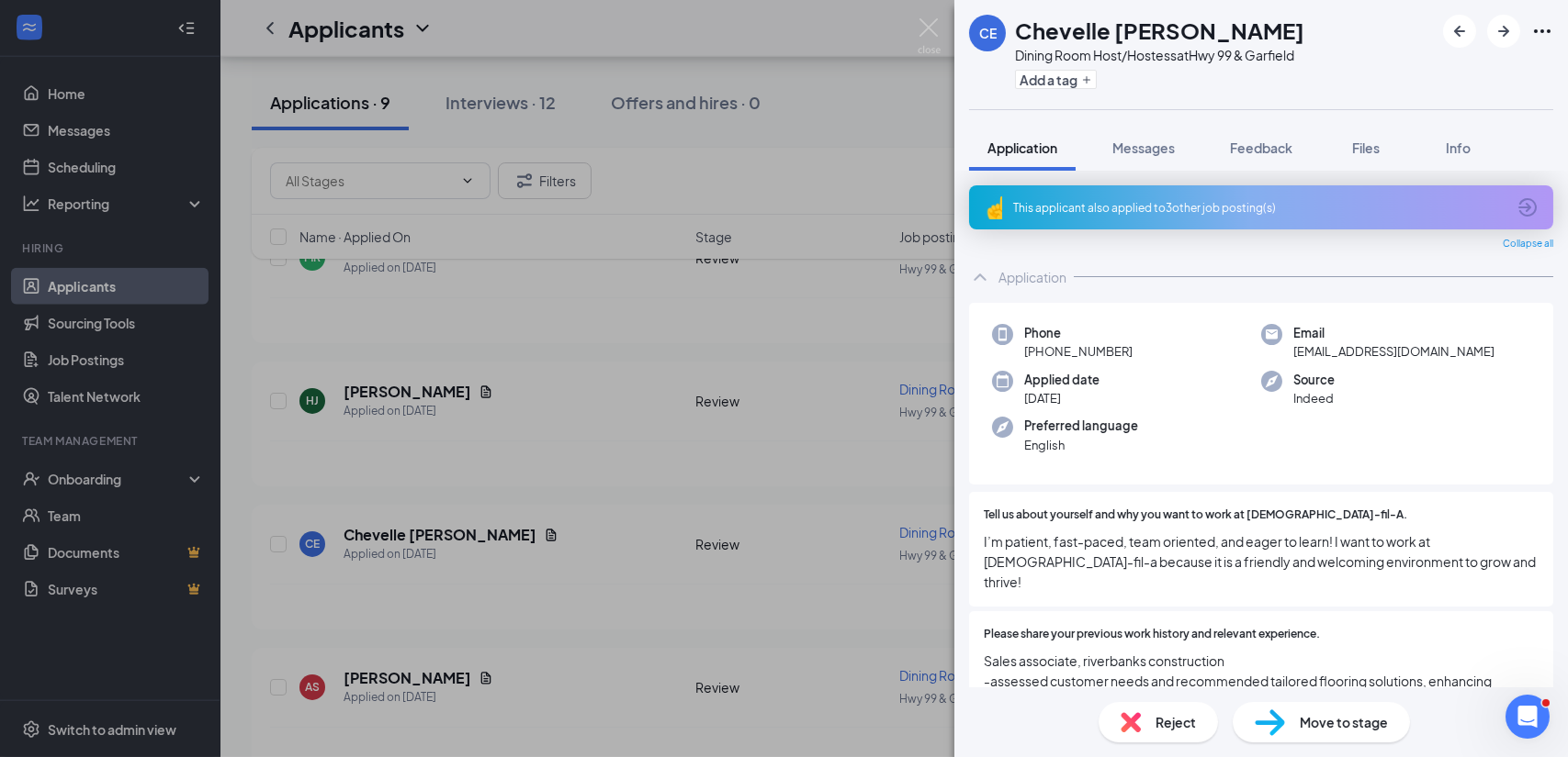
click at [455, 357] on div "CE Chevelle [PERSON_NAME] Dining Room Host/Hostess at Hwy 99 & Garfield Add a t…" at bounding box center [784, 378] width 1568 height 757
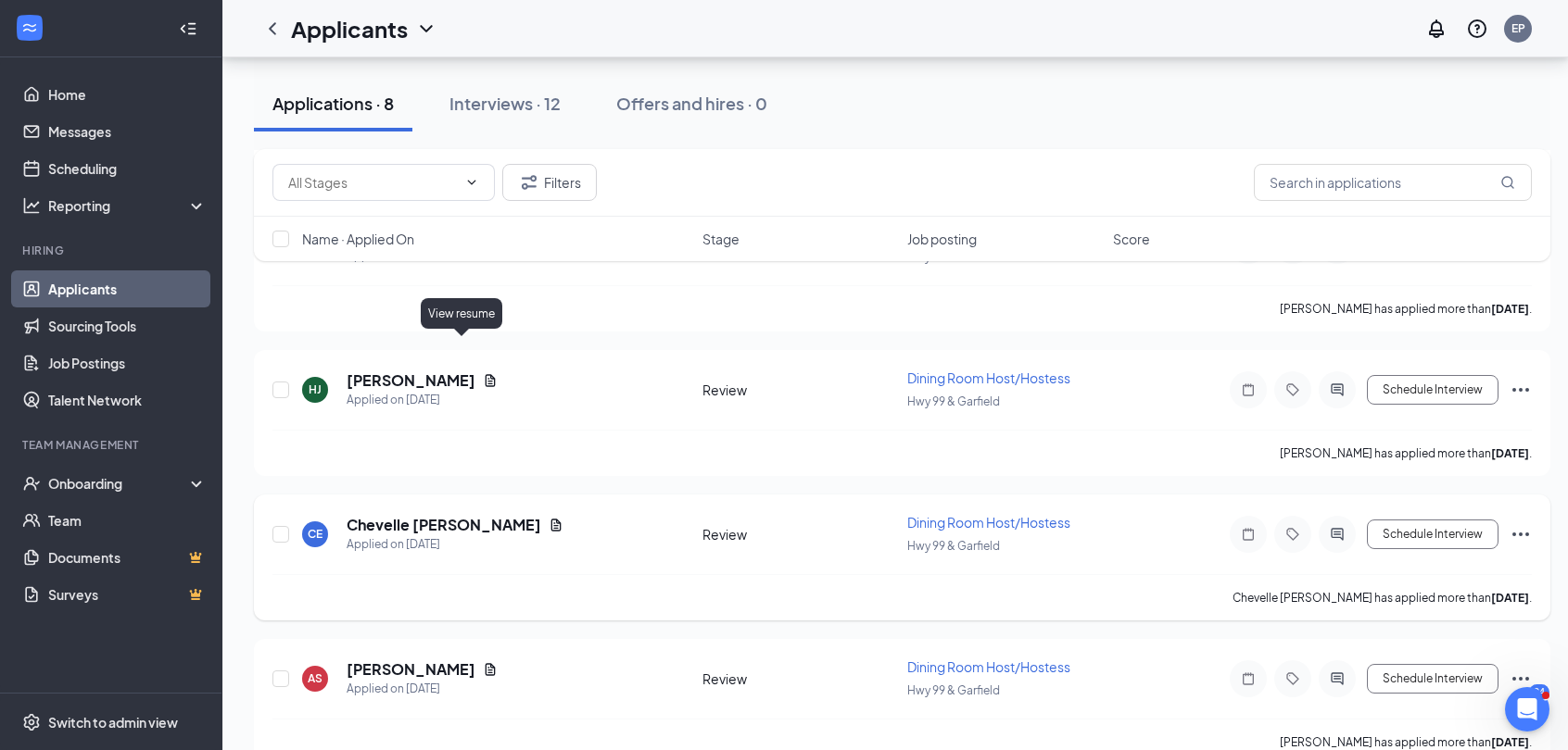
click at [483, 373] on icon "Document" at bounding box center [490, 380] width 15 height 15
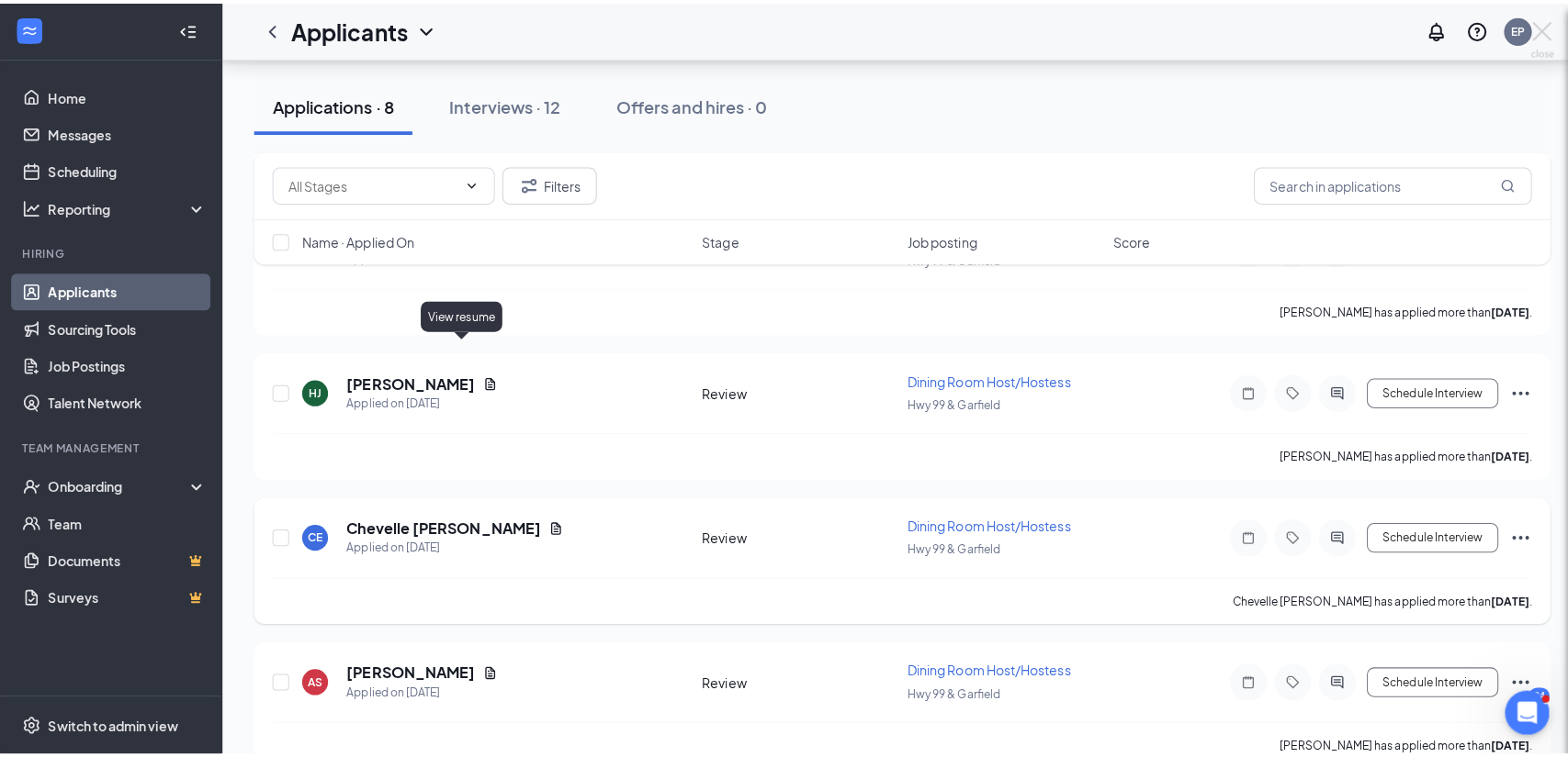
scroll to position [4188, 0]
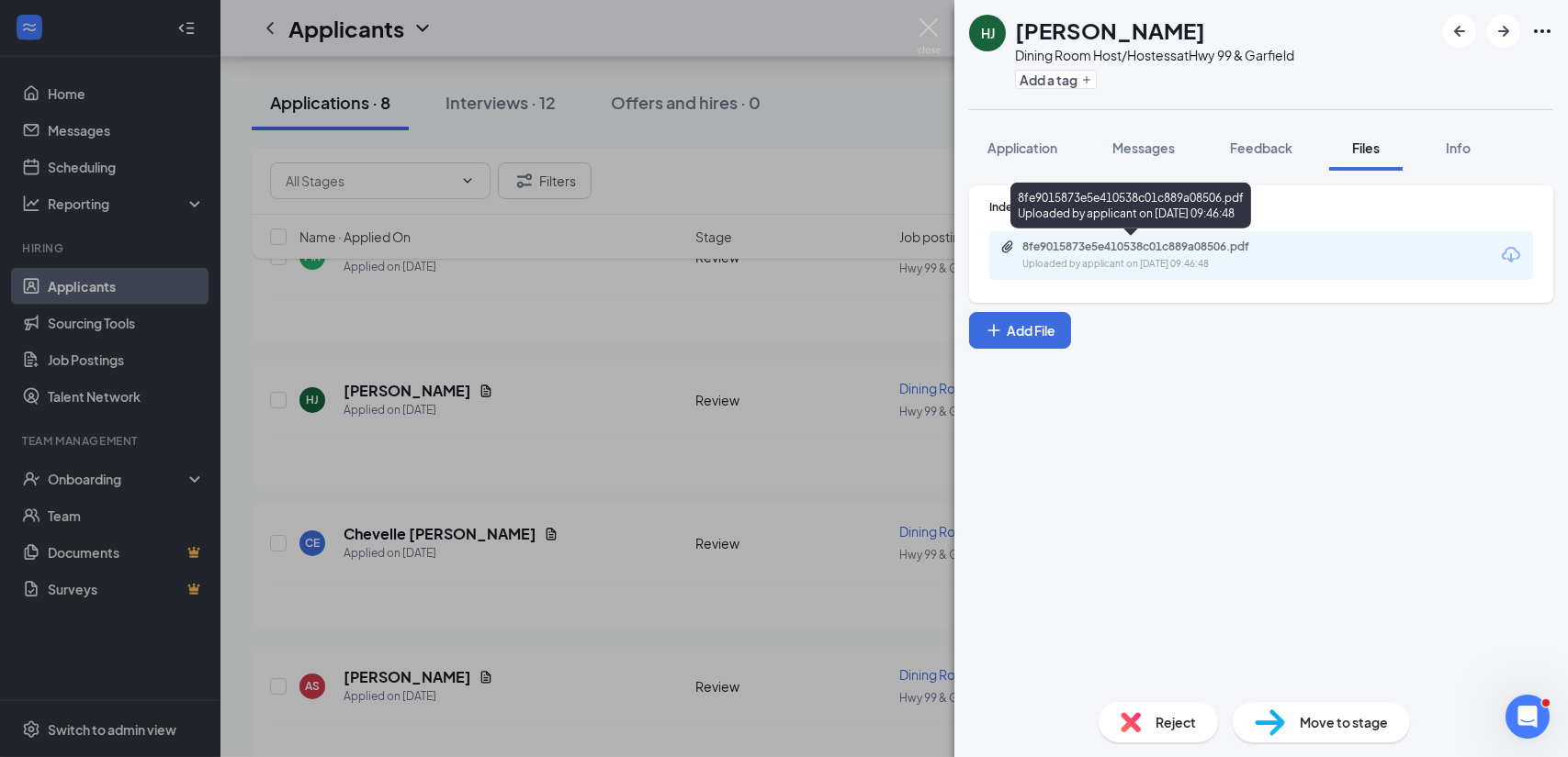
click at [1084, 262] on div "Uploaded by applicant on [DATE] 09:46:48" at bounding box center [1160, 264] width 276 height 14
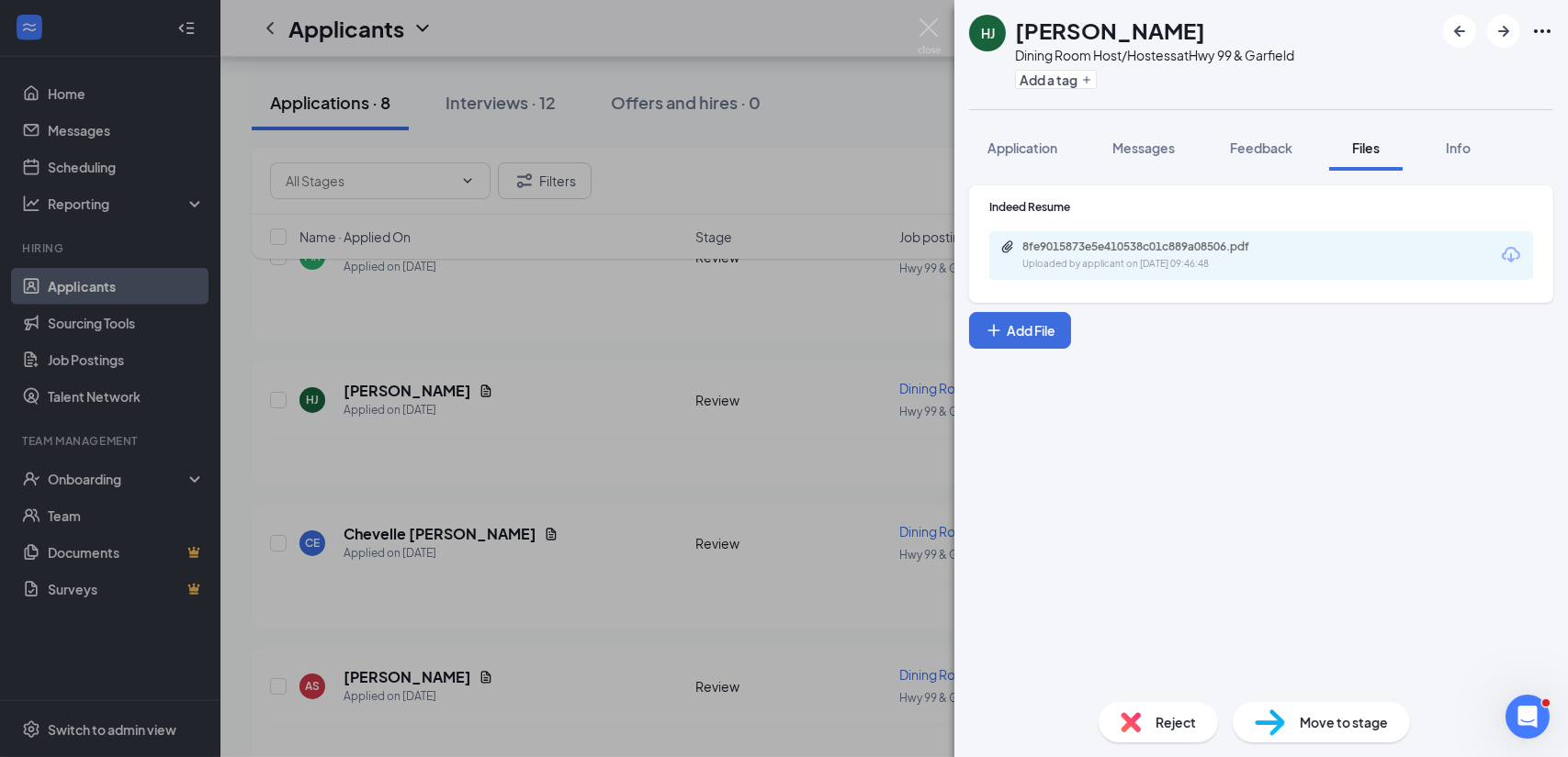
click at [1346, 726] on span "Move to stage" at bounding box center [1344, 722] width 89 height 20
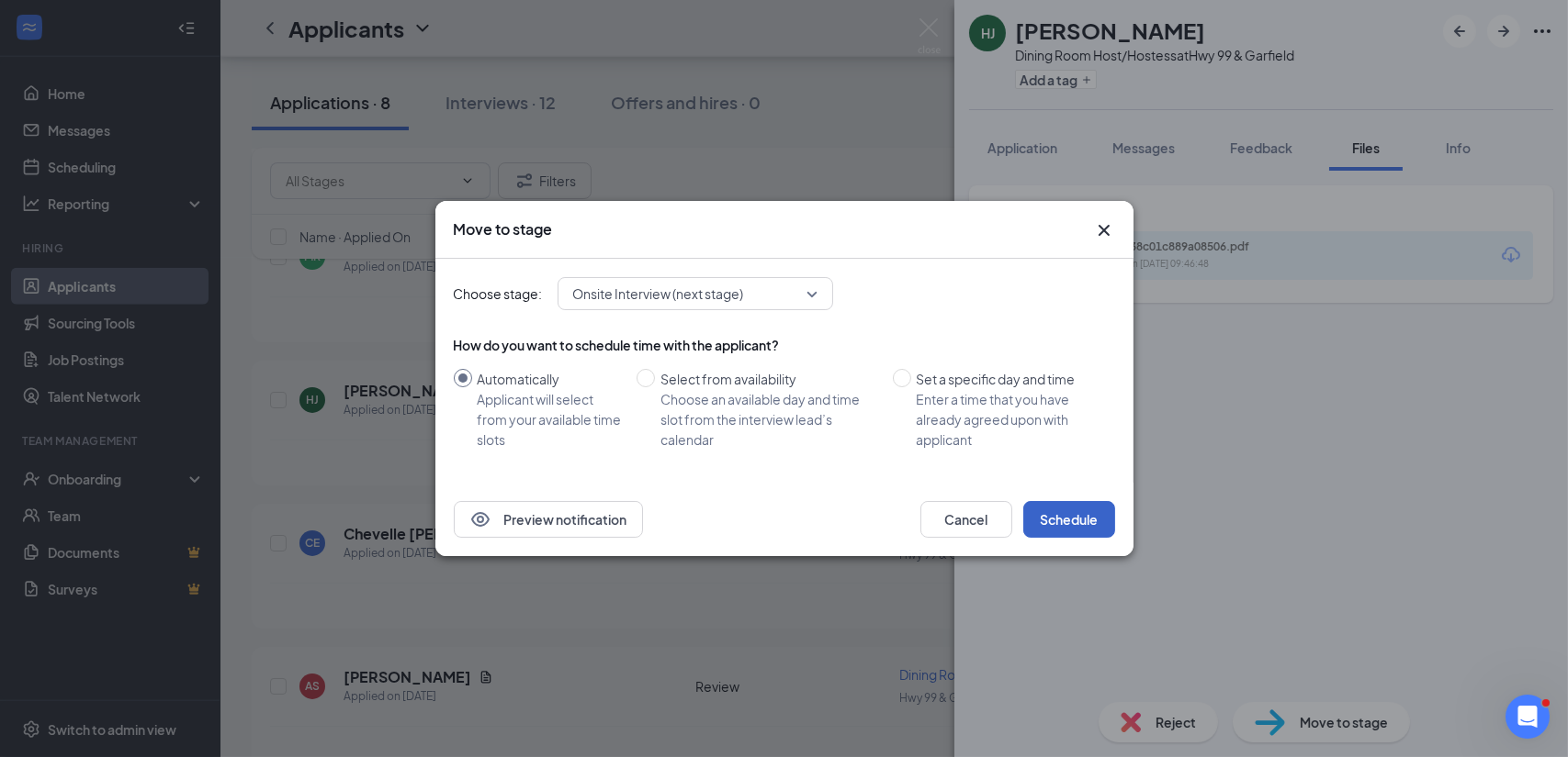
click at [1058, 511] on button "Schedule" at bounding box center [1069, 519] width 92 height 37
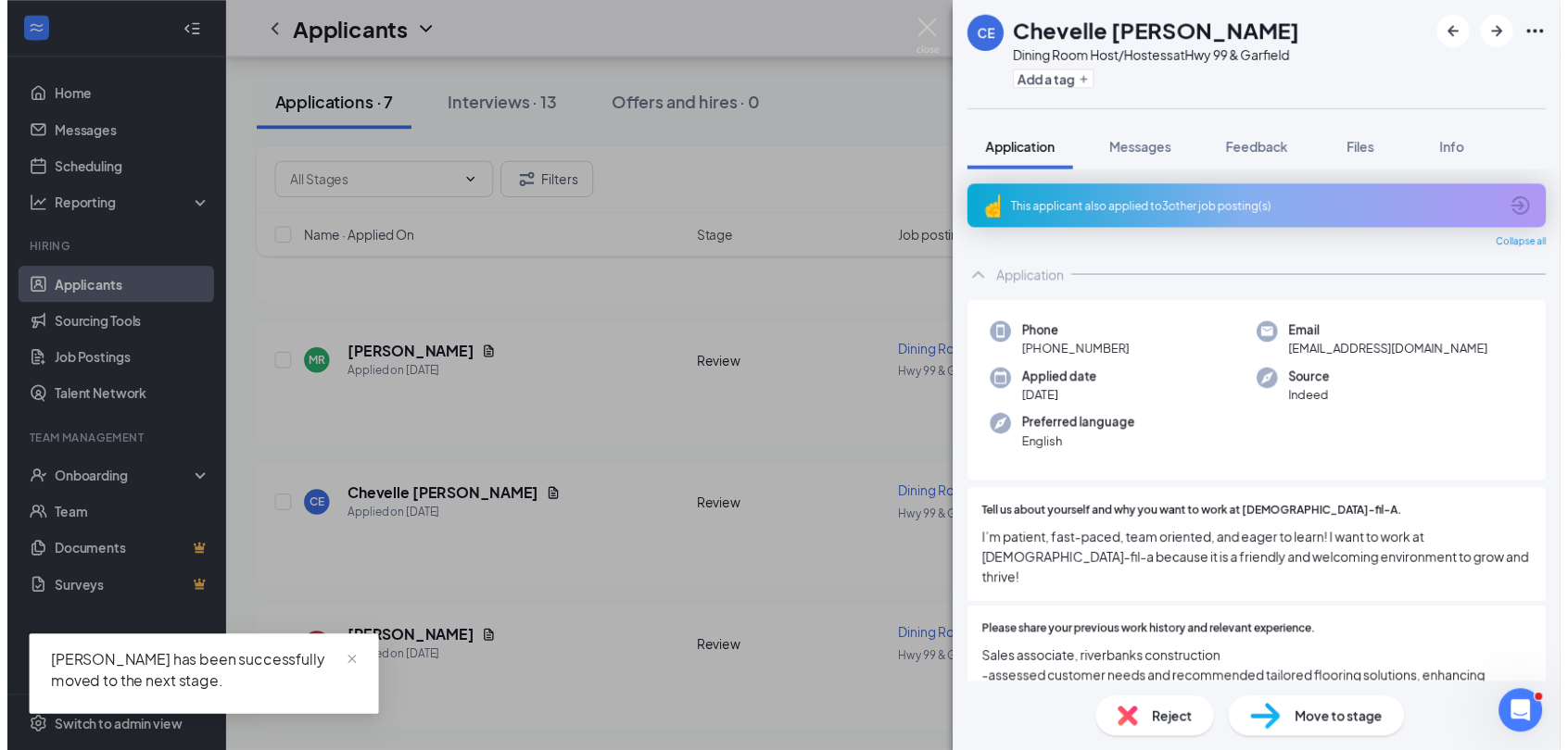
scroll to position [3651, 0]
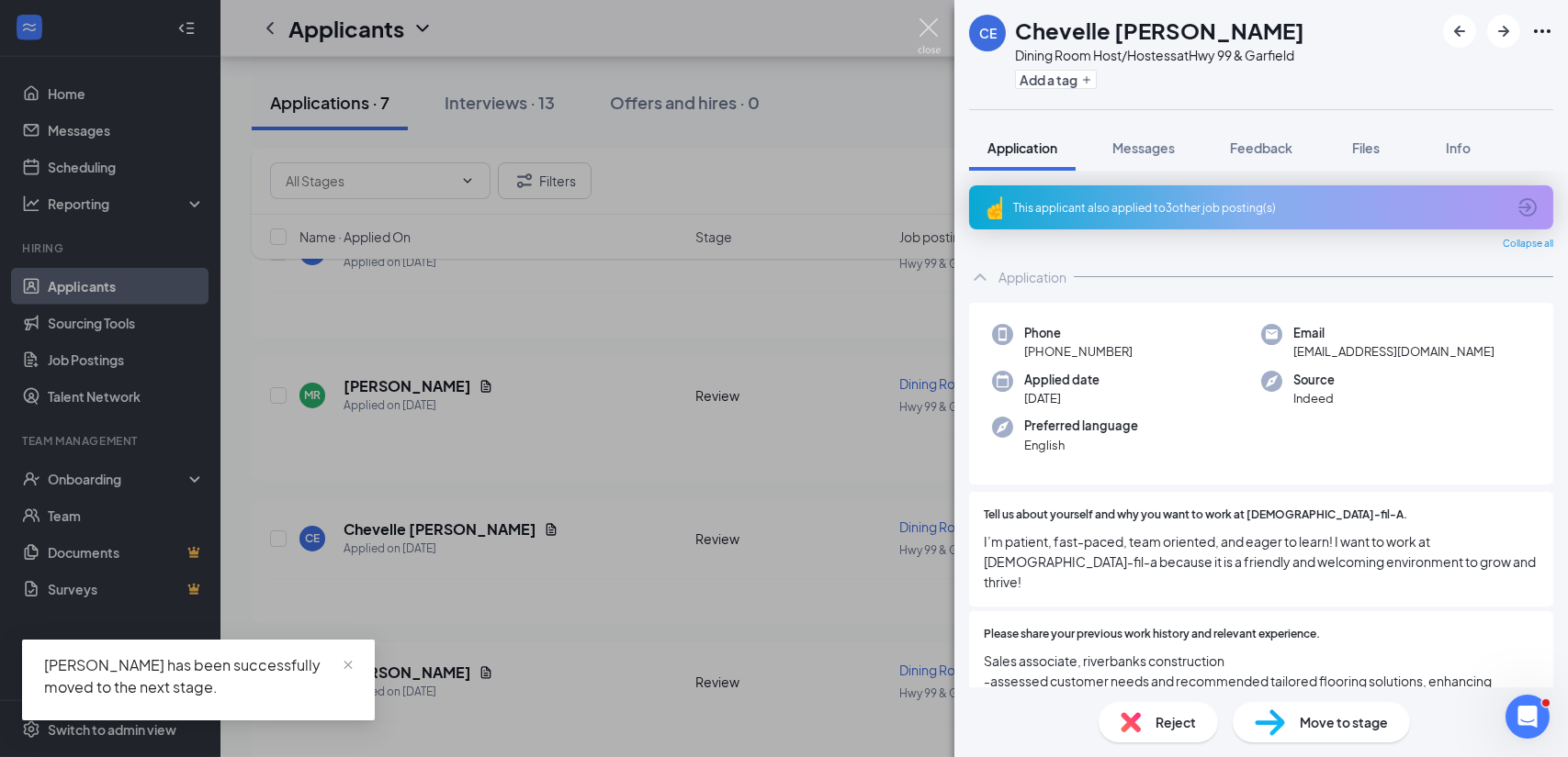
click at [925, 28] on img at bounding box center [929, 36] width 23 height 36
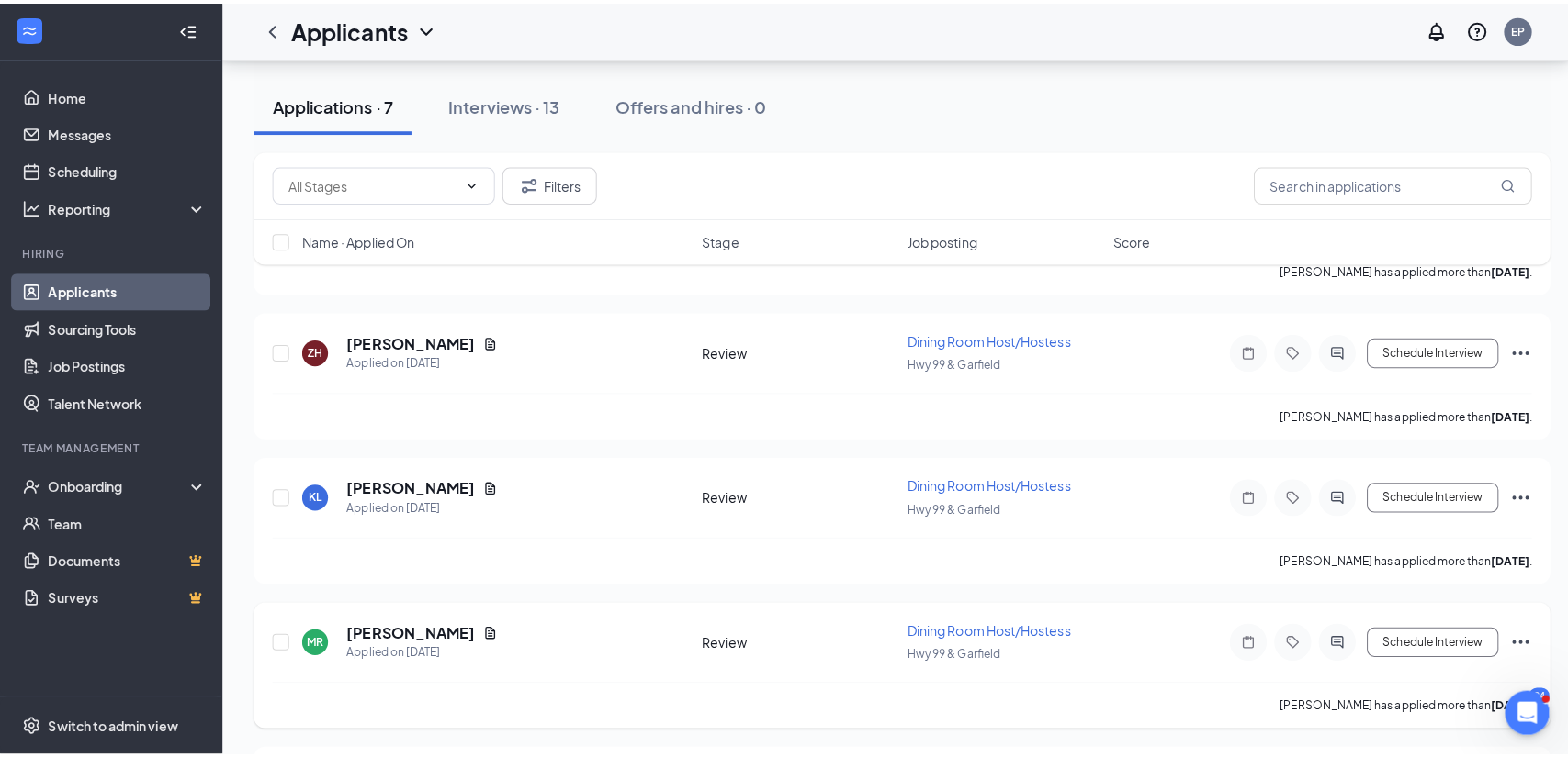
scroll to position [3380, 0]
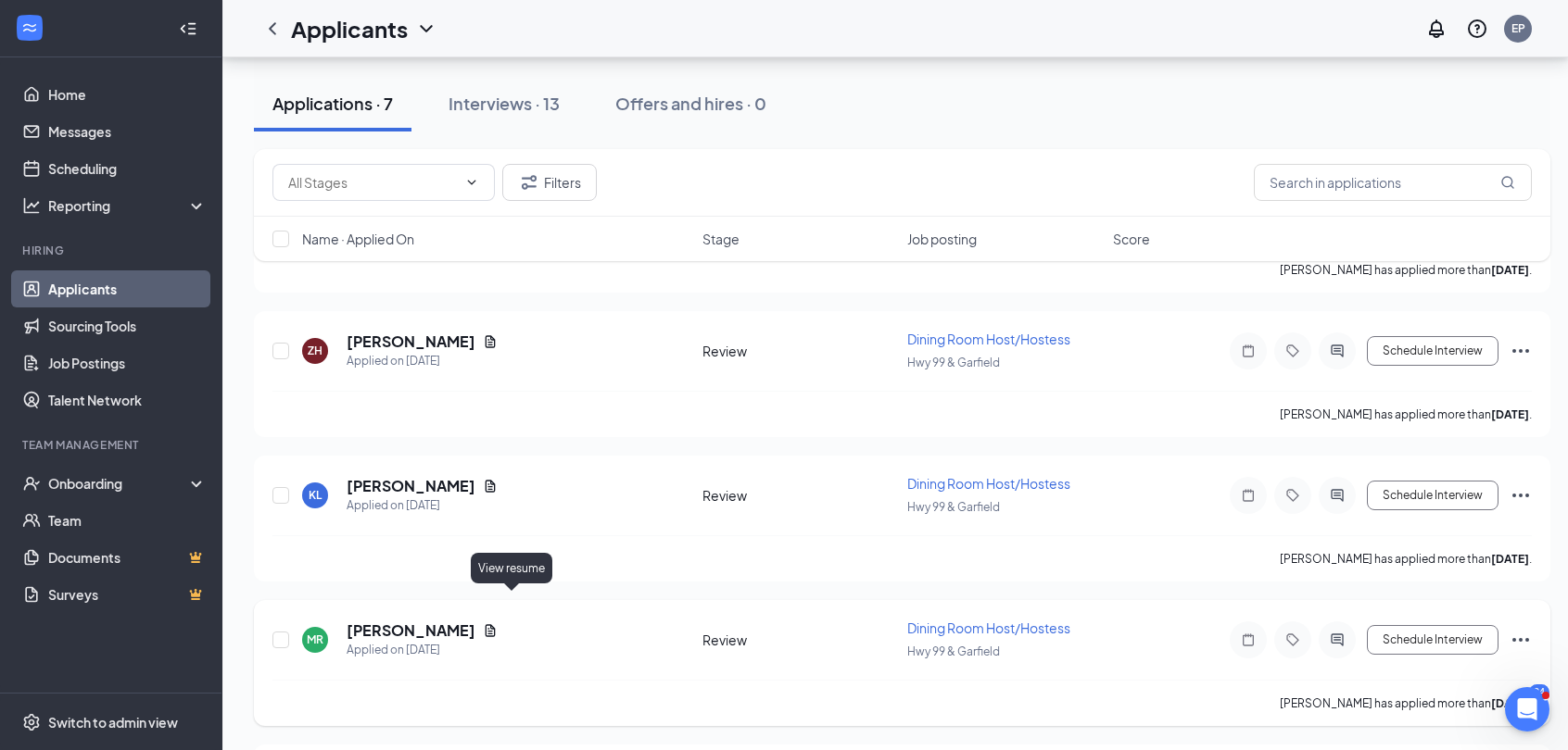
click at [496, 624] on icon "Document" at bounding box center [490, 630] width 10 height 12
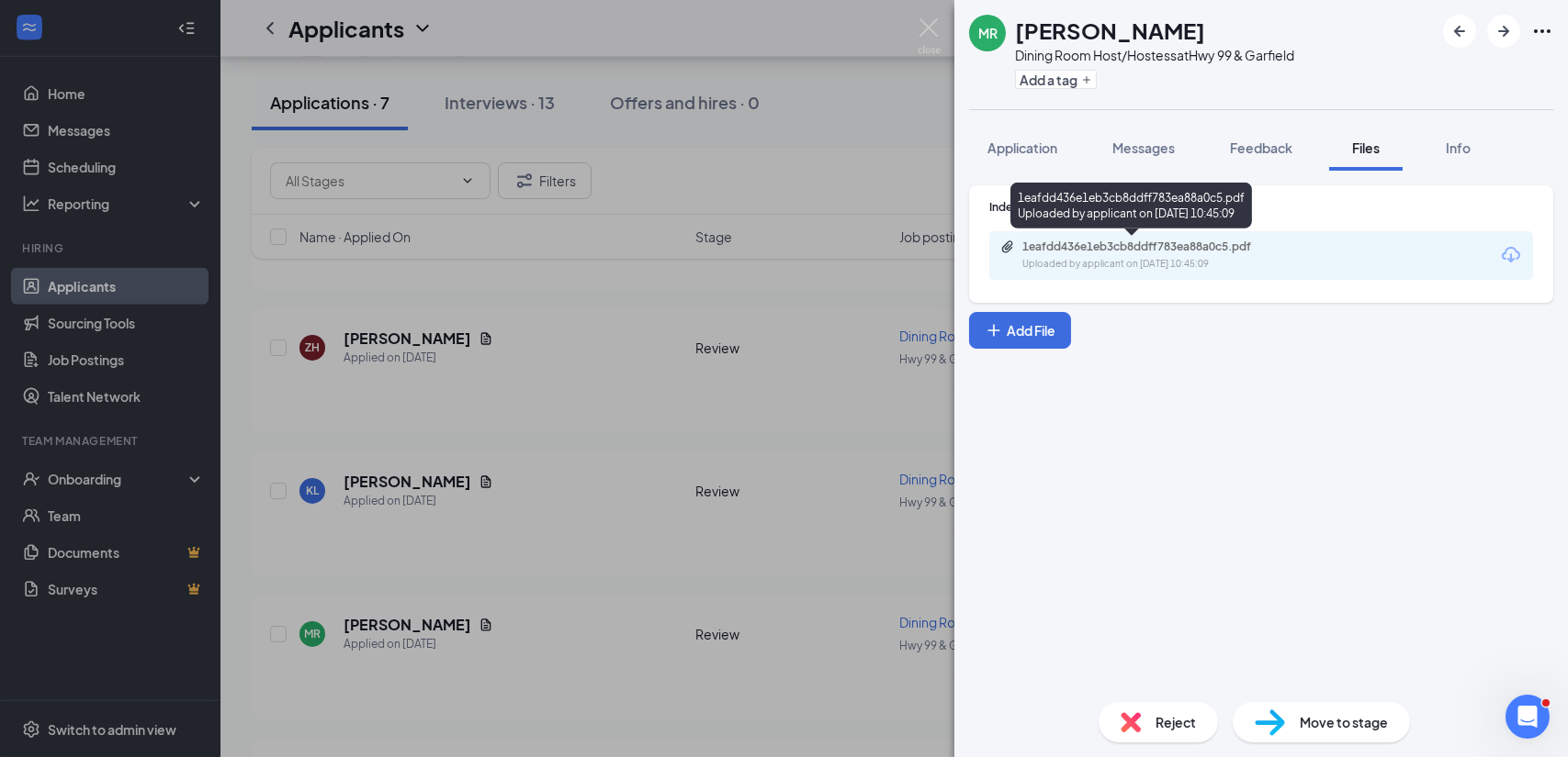
click at [1188, 262] on div "Uploaded by applicant on [DATE] 10:45:09" at bounding box center [1160, 264] width 276 height 14
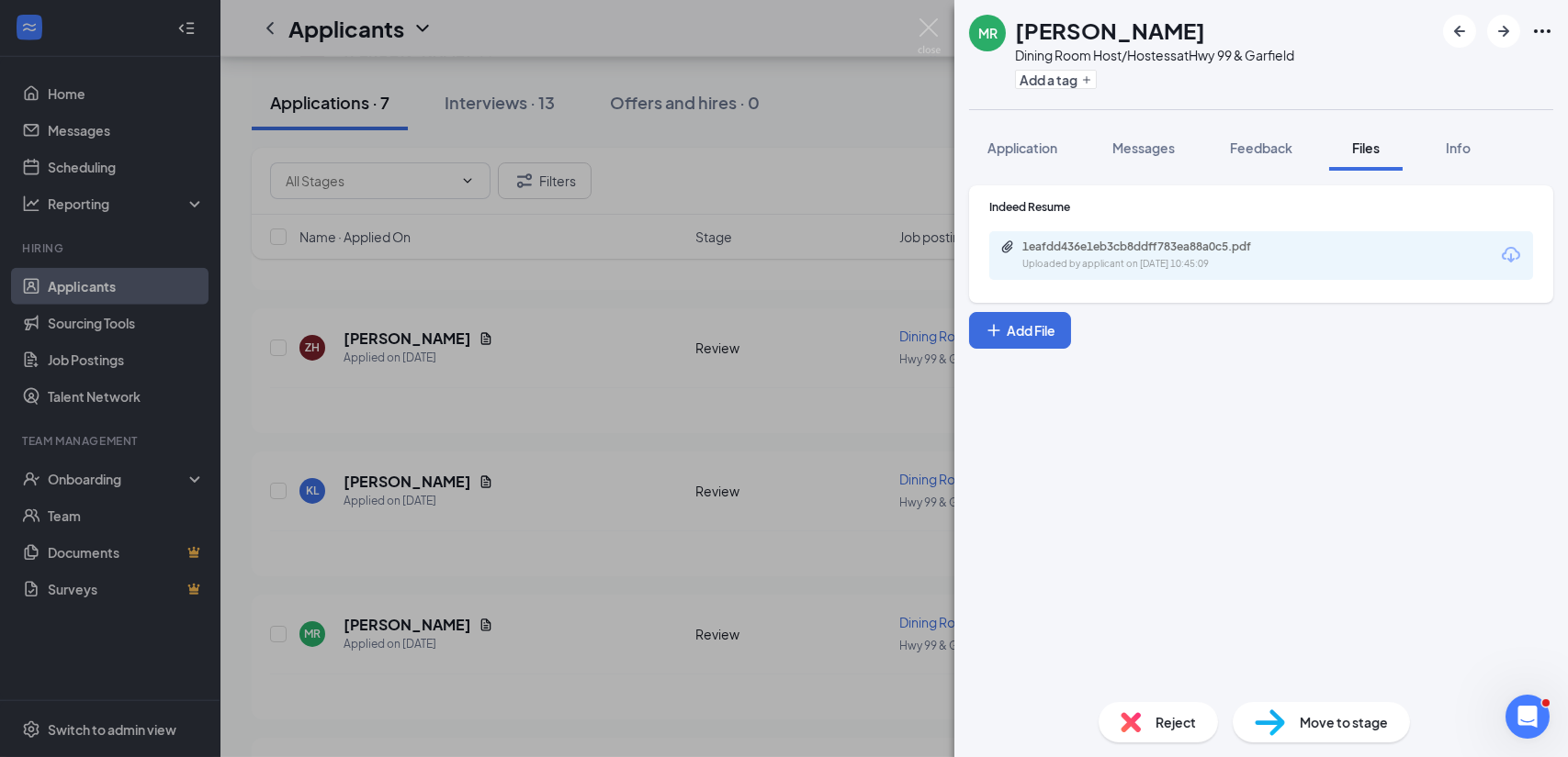
click at [1344, 722] on span "Move to stage" at bounding box center [1344, 722] width 89 height 20
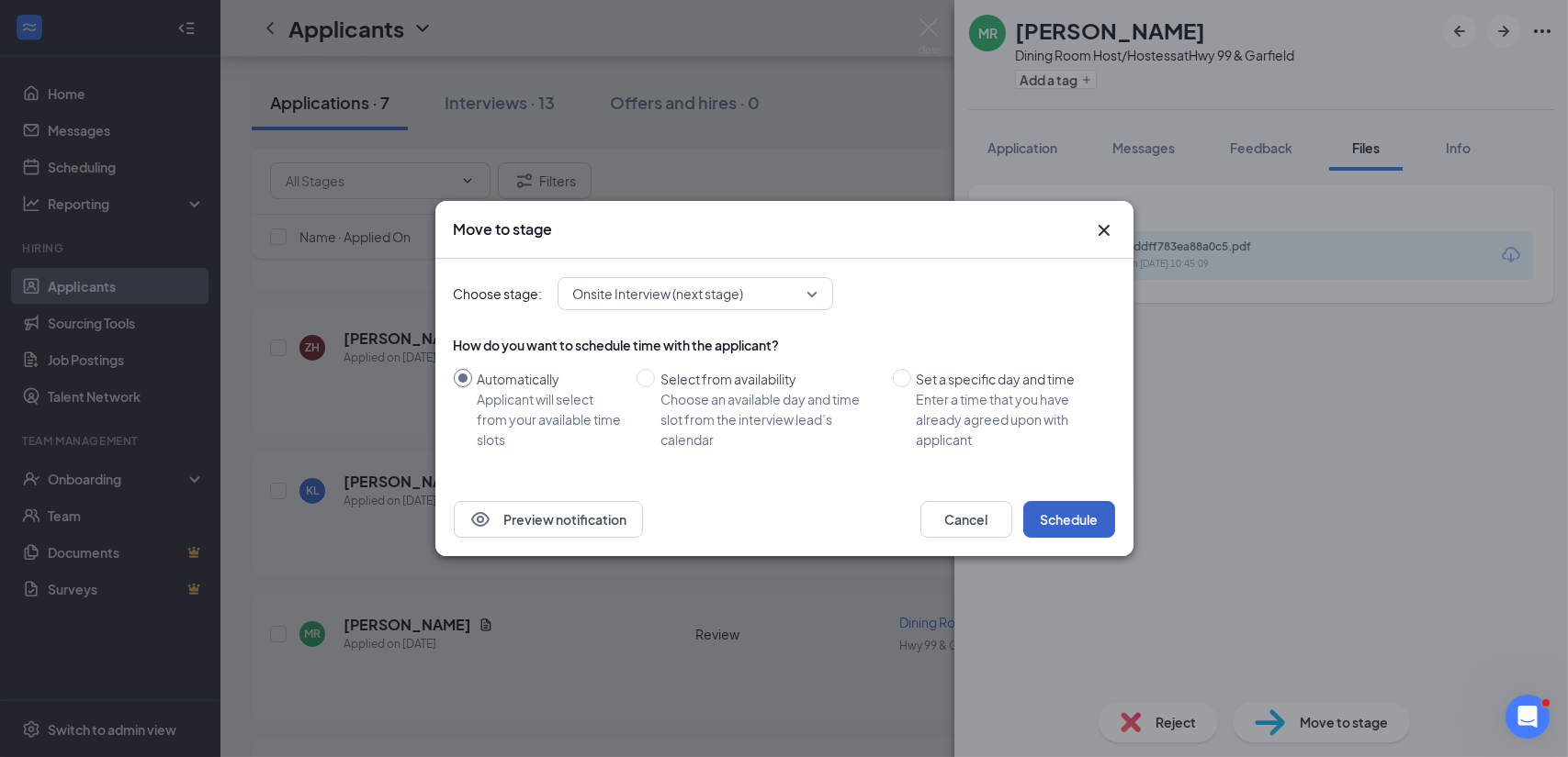
click at [1060, 516] on button "Schedule" at bounding box center [1069, 519] width 92 height 37
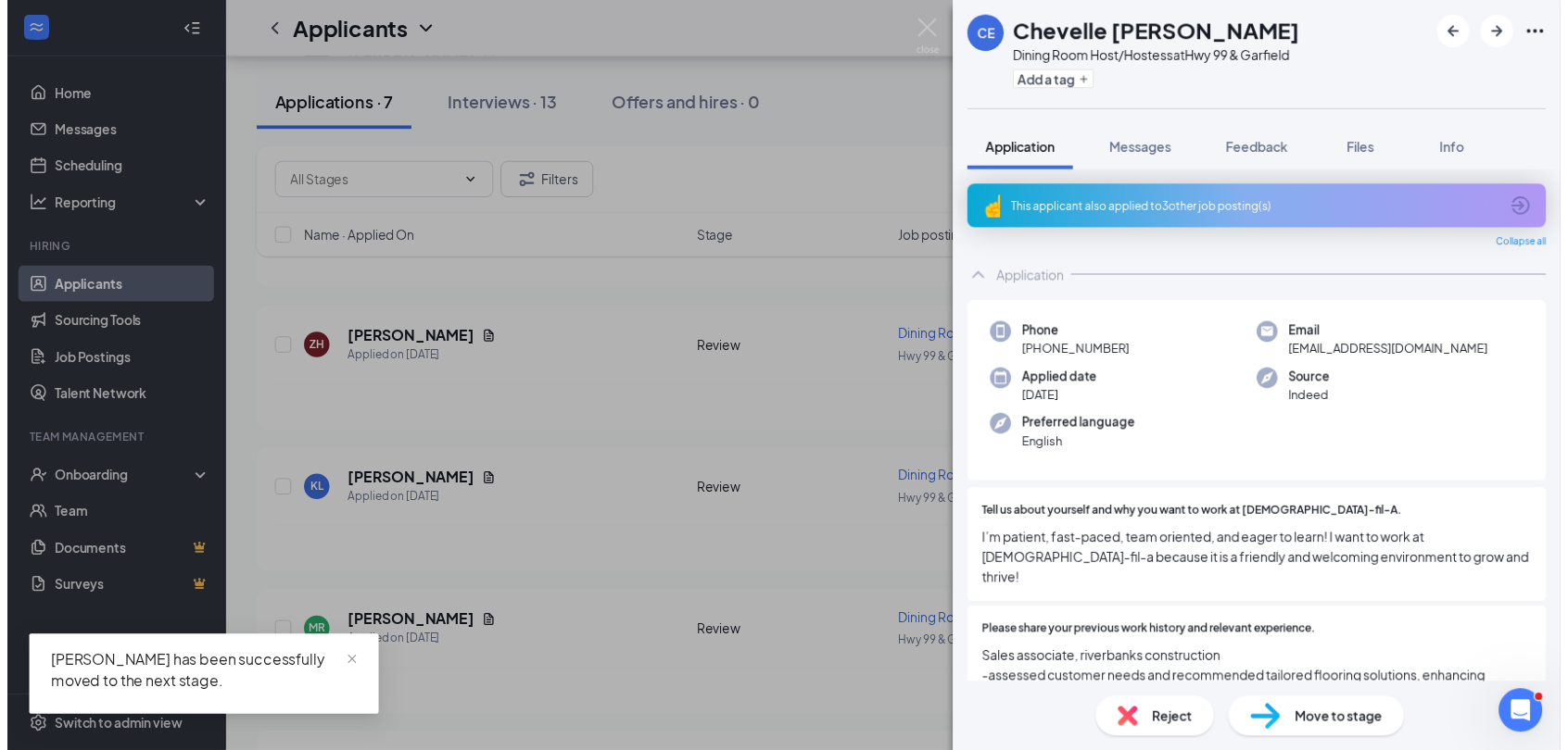
scroll to position [3363, 0]
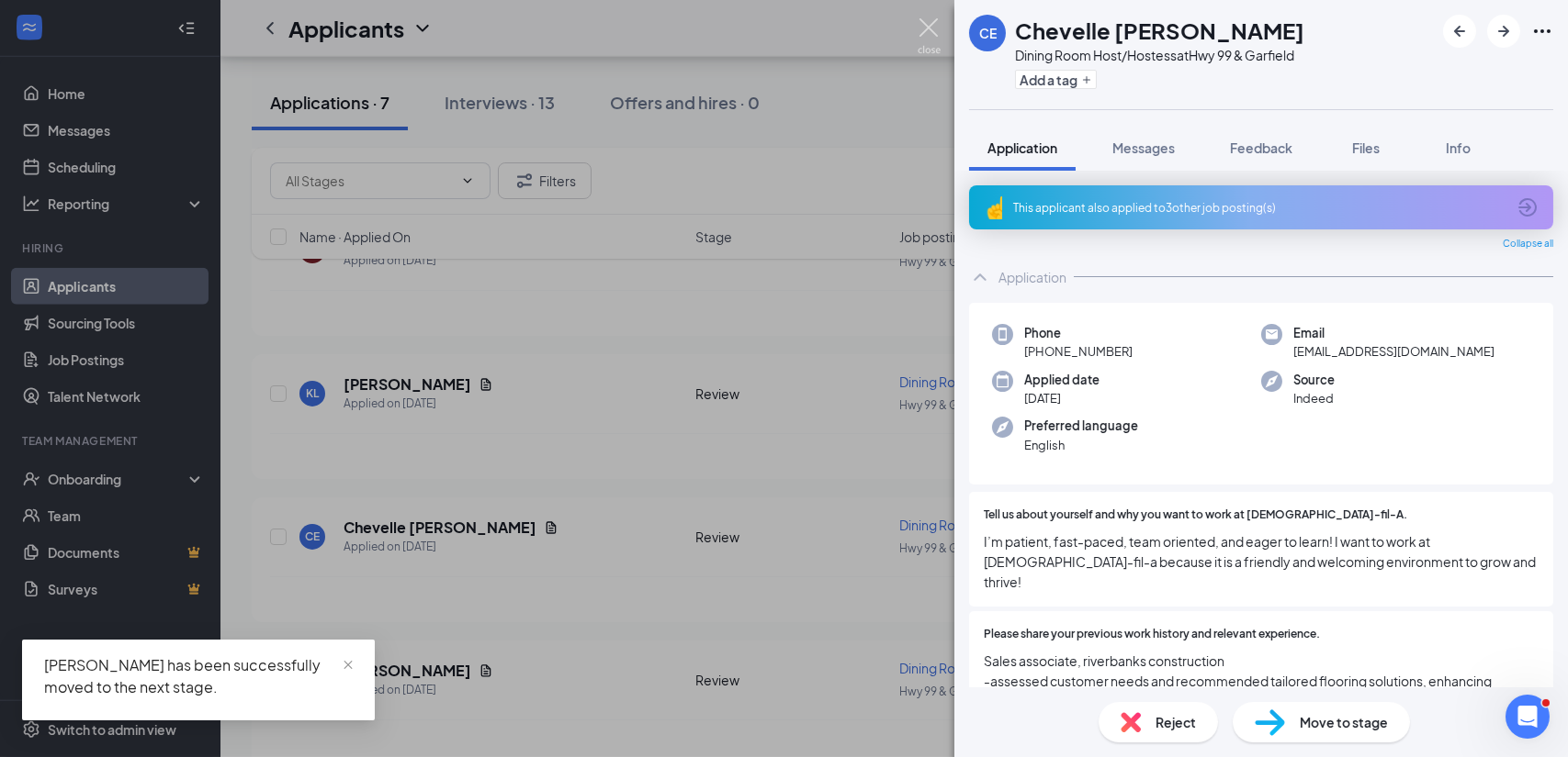
click at [920, 42] on img at bounding box center [929, 36] width 23 height 36
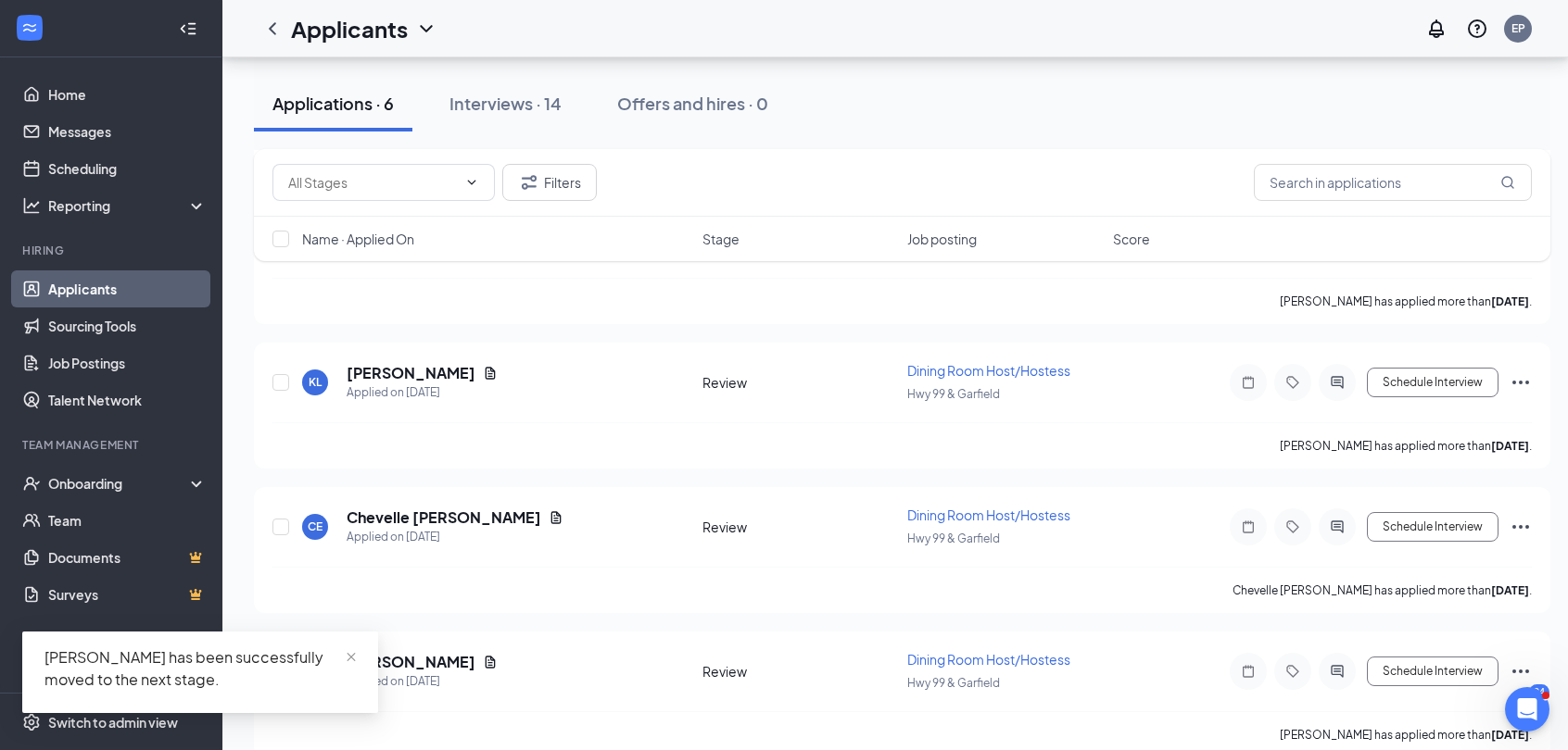
scroll to position [3091, 0]
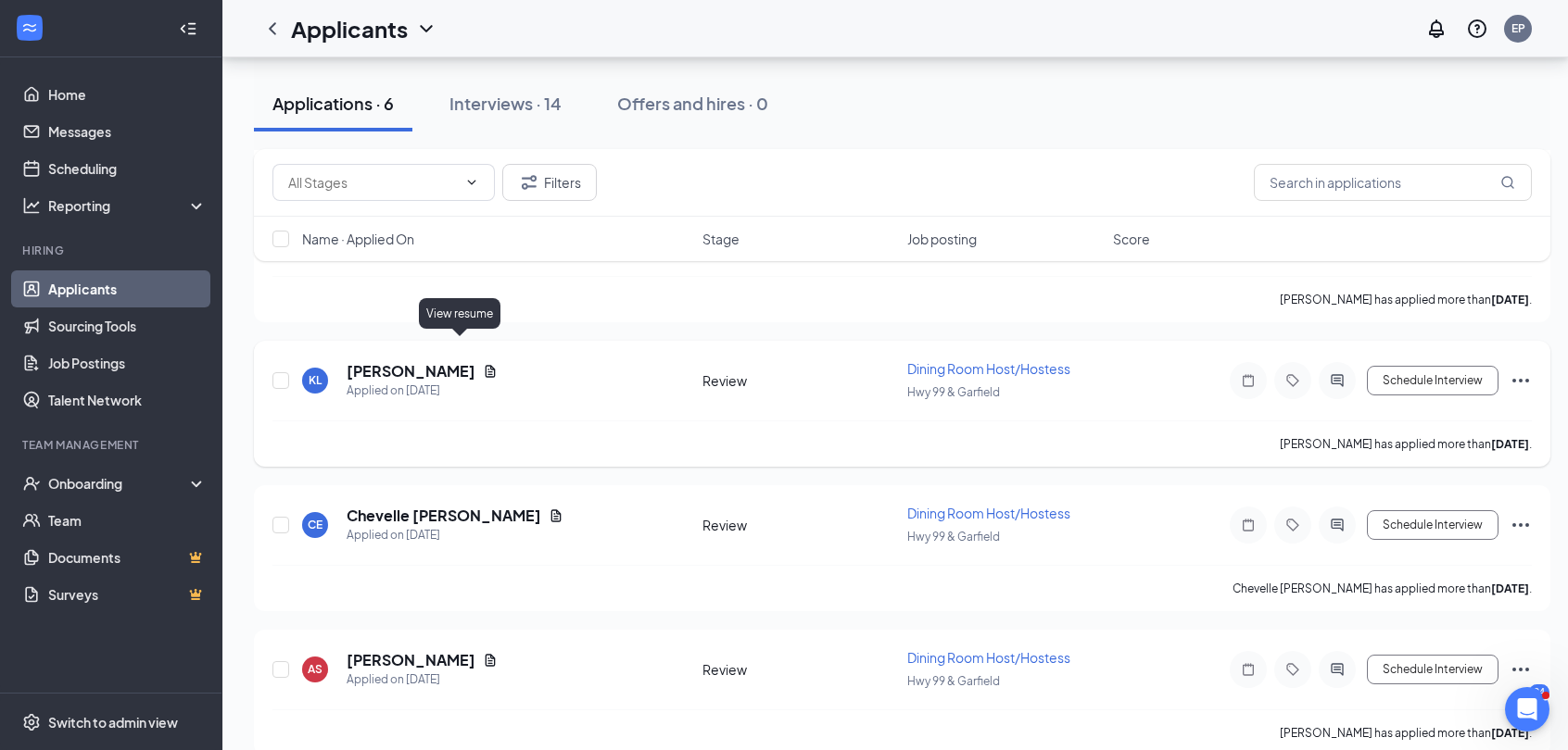
click at [485, 365] on icon "Document" at bounding box center [490, 371] width 10 height 12
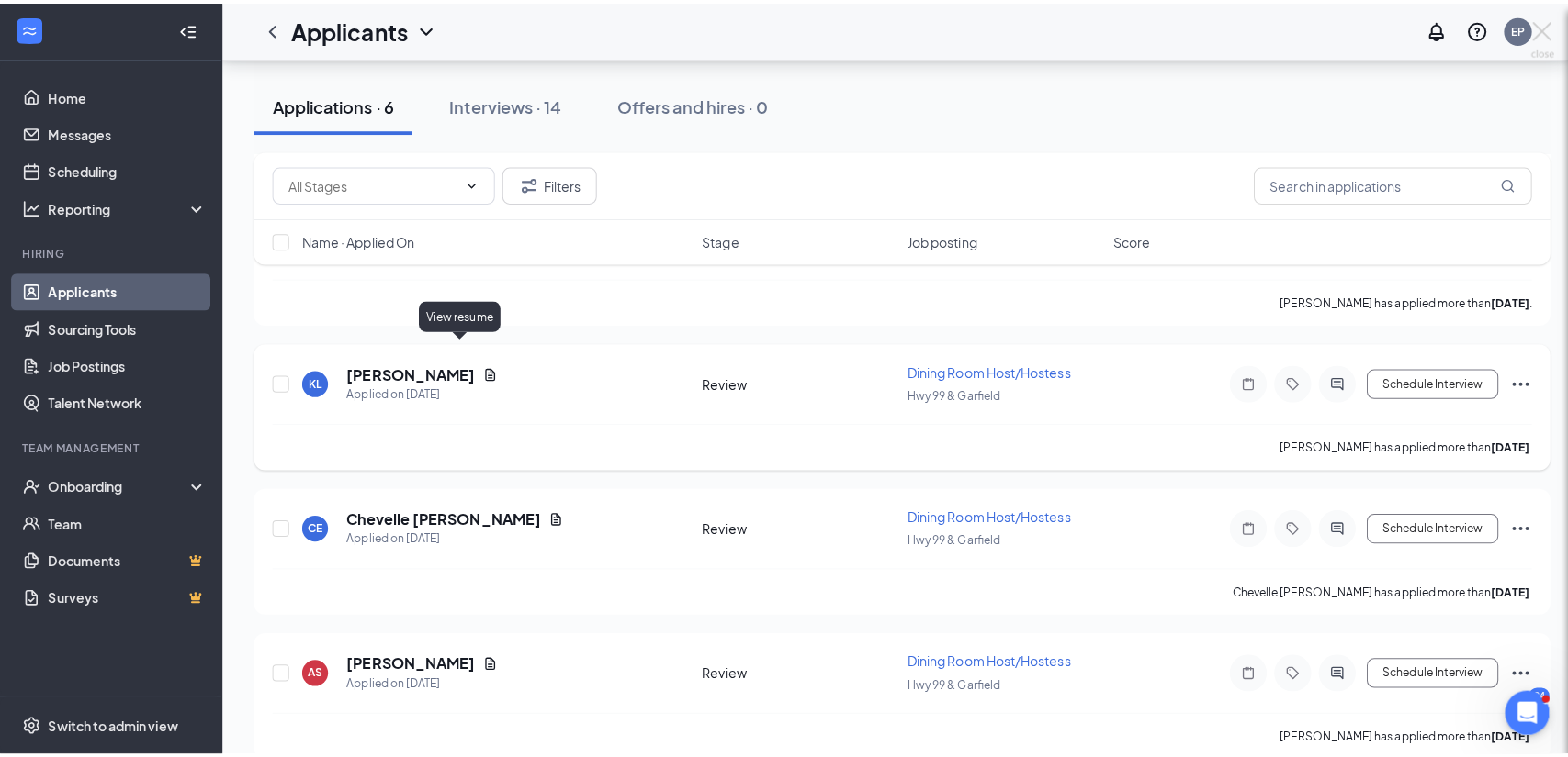
scroll to position [3051, 0]
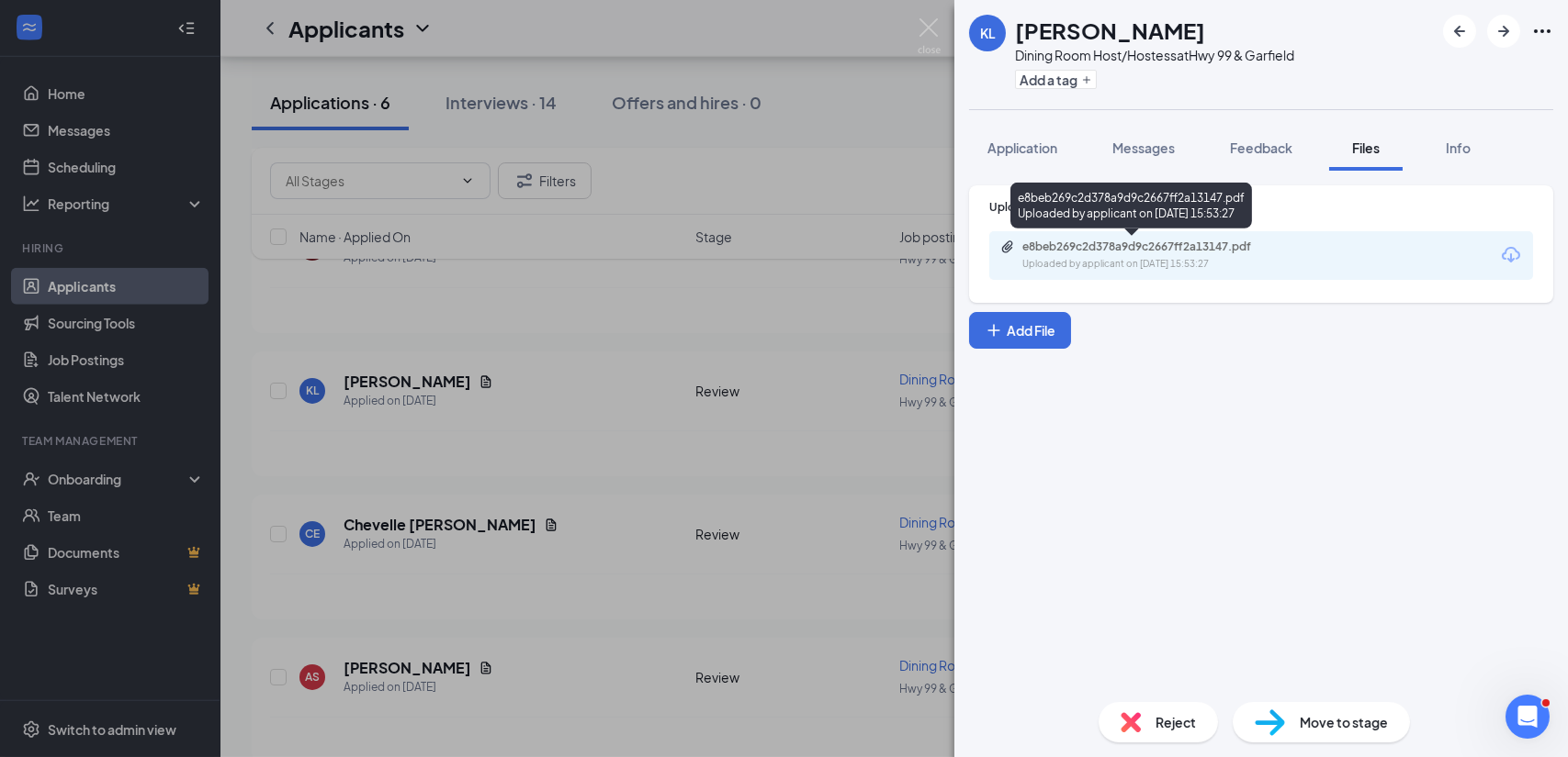
click at [1161, 259] on div "Uploaded by applicant on [DATE] 15:53:27" at bounding box center [1160, 264] width 276 height 14
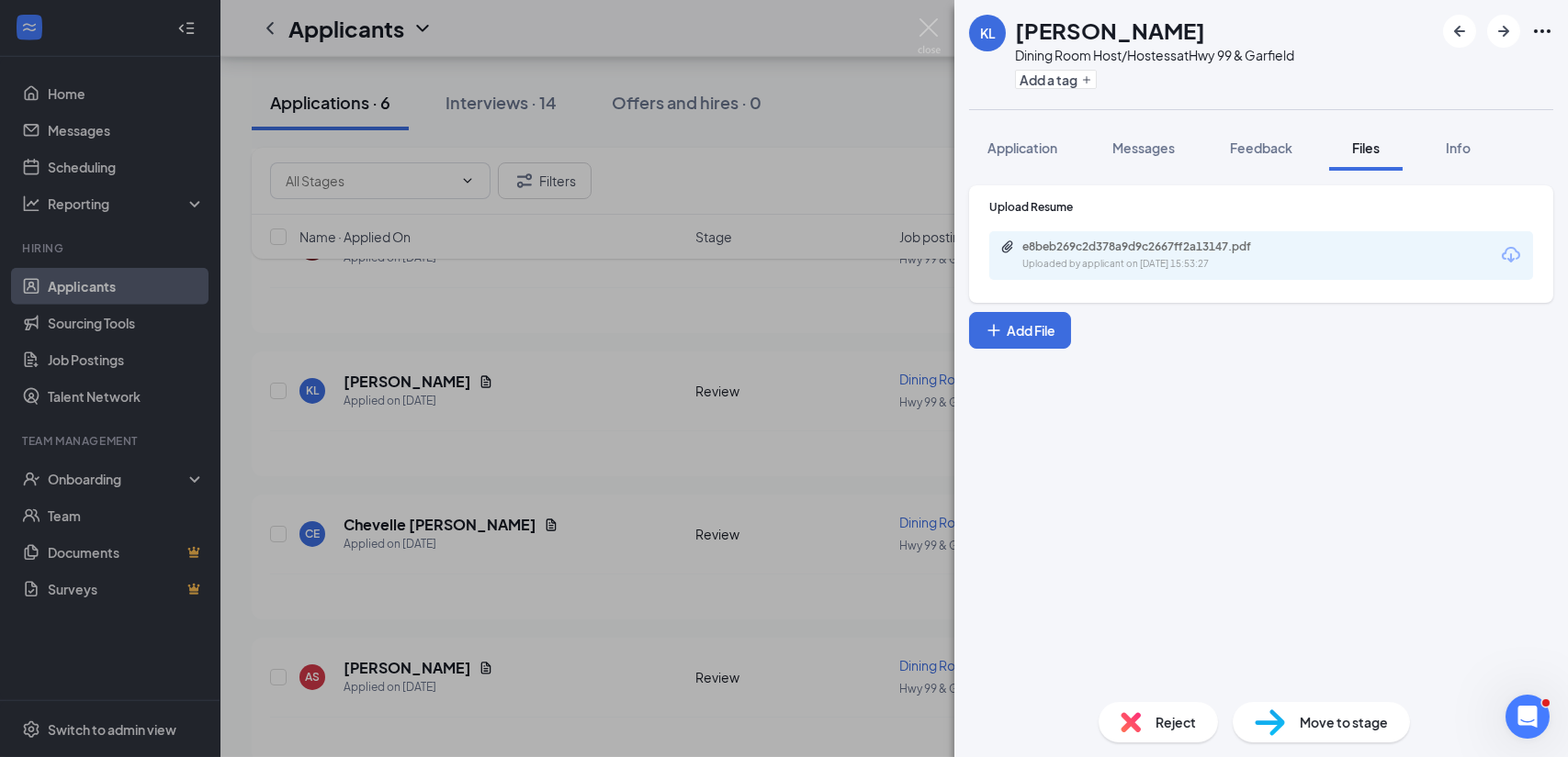
click at [1342, 729] on span "Move to stage" at bounding box center [1344, 722] width 89 height 20
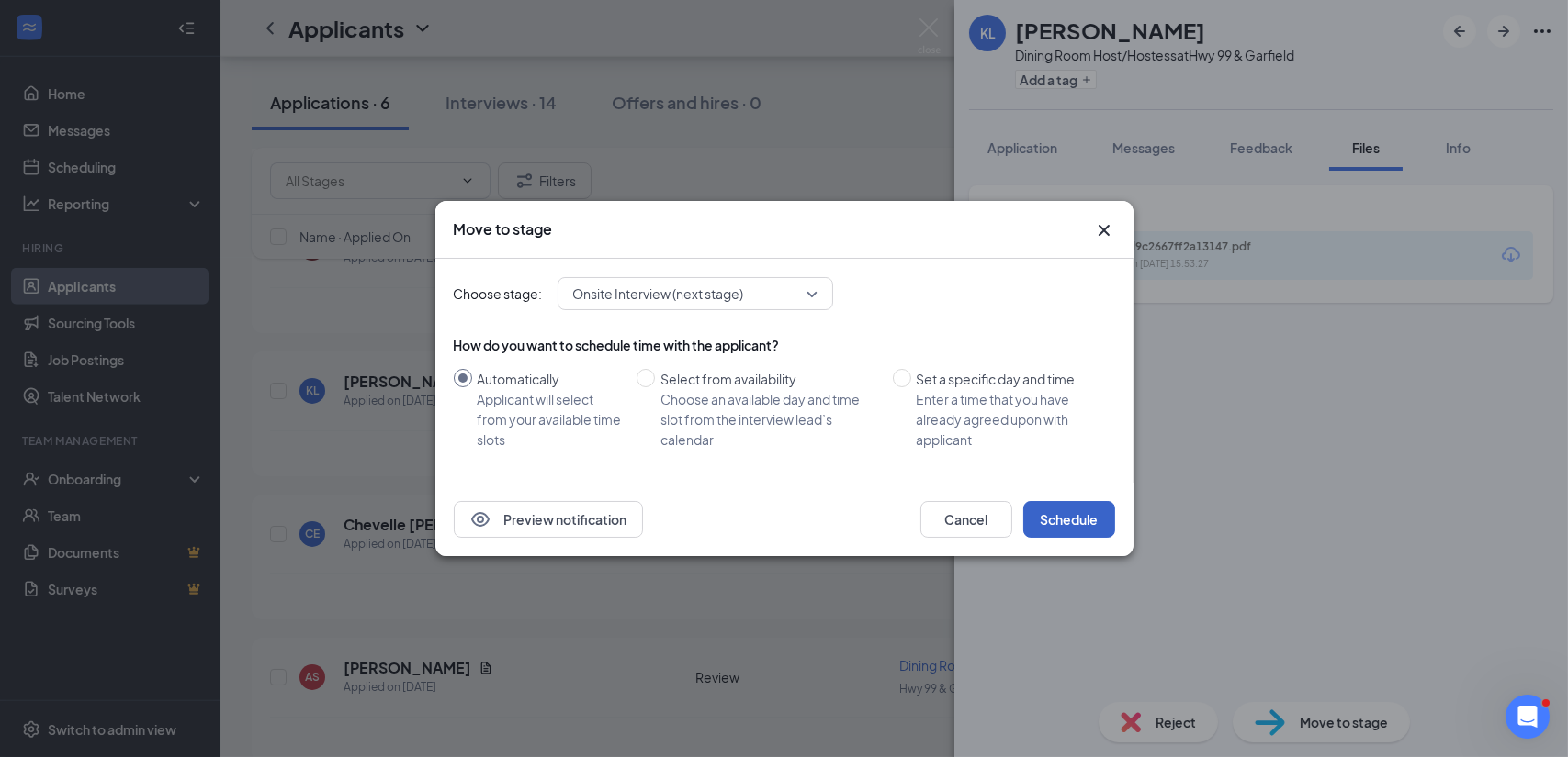
click at [1070, 521] on button "Schedule" at bounding box center [1069, 519] width 92 height 37
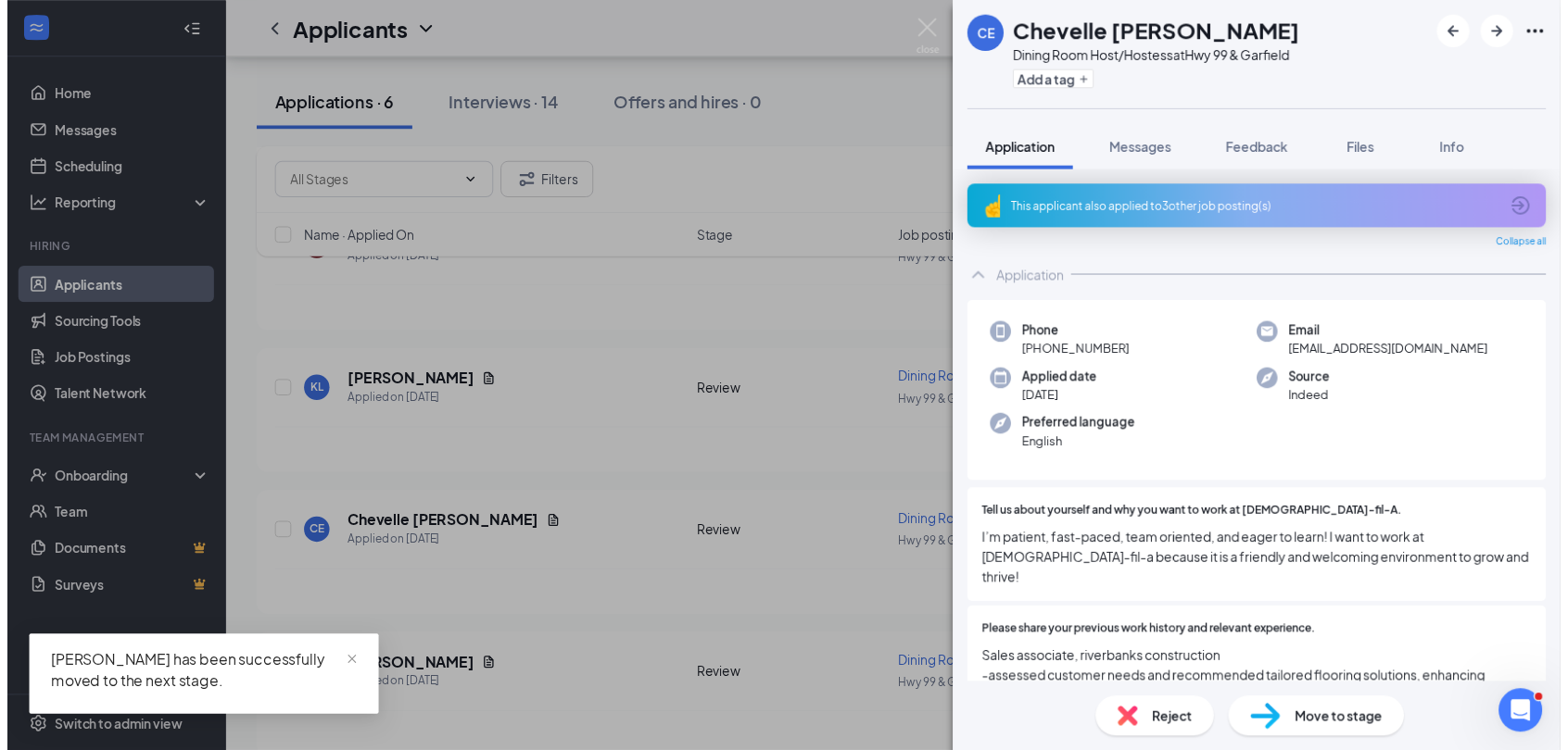
scroll to position [2934, 0]
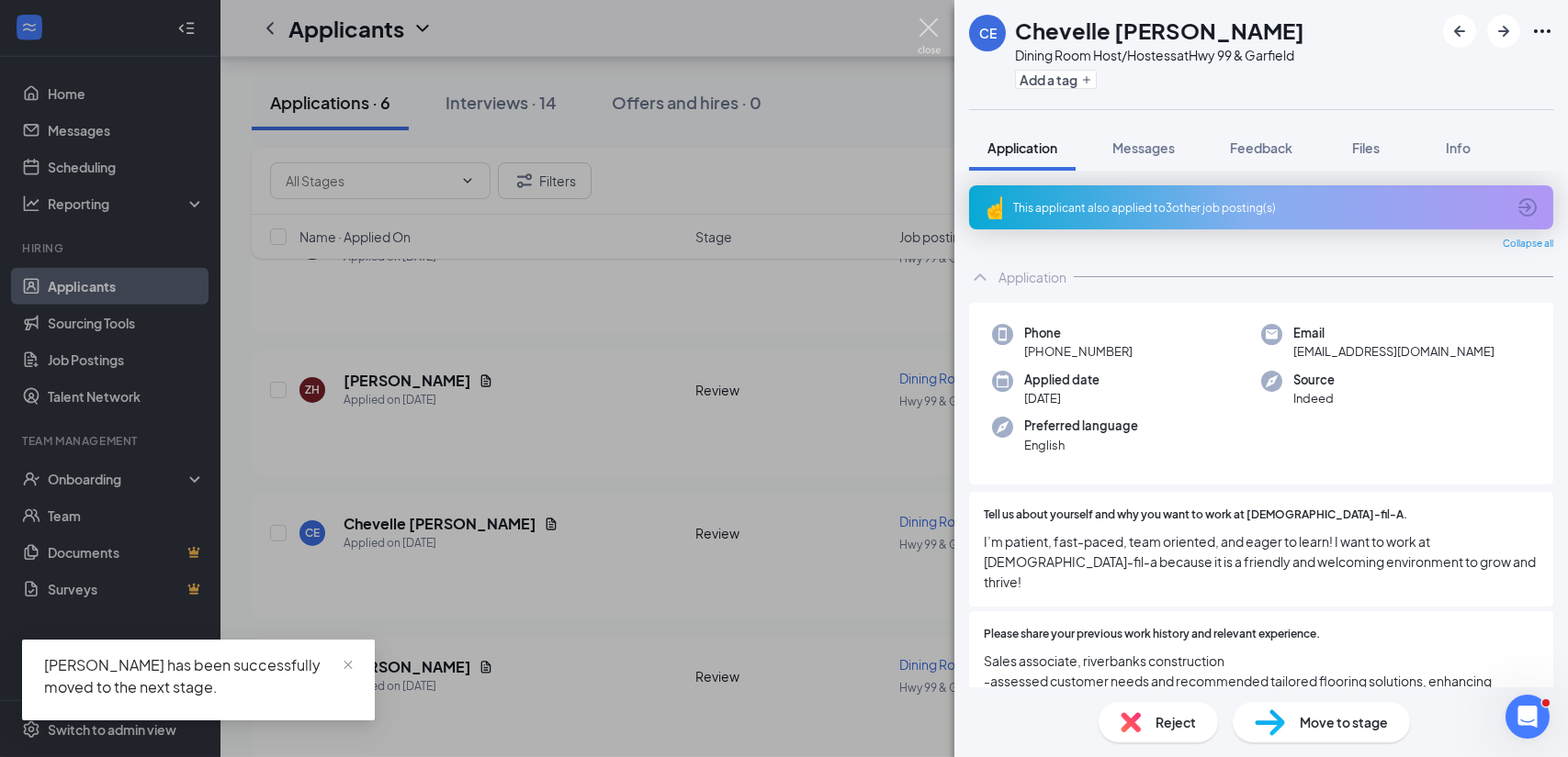
click at [936, 31] on img at bounding box center [929, 36] width 23 height 36
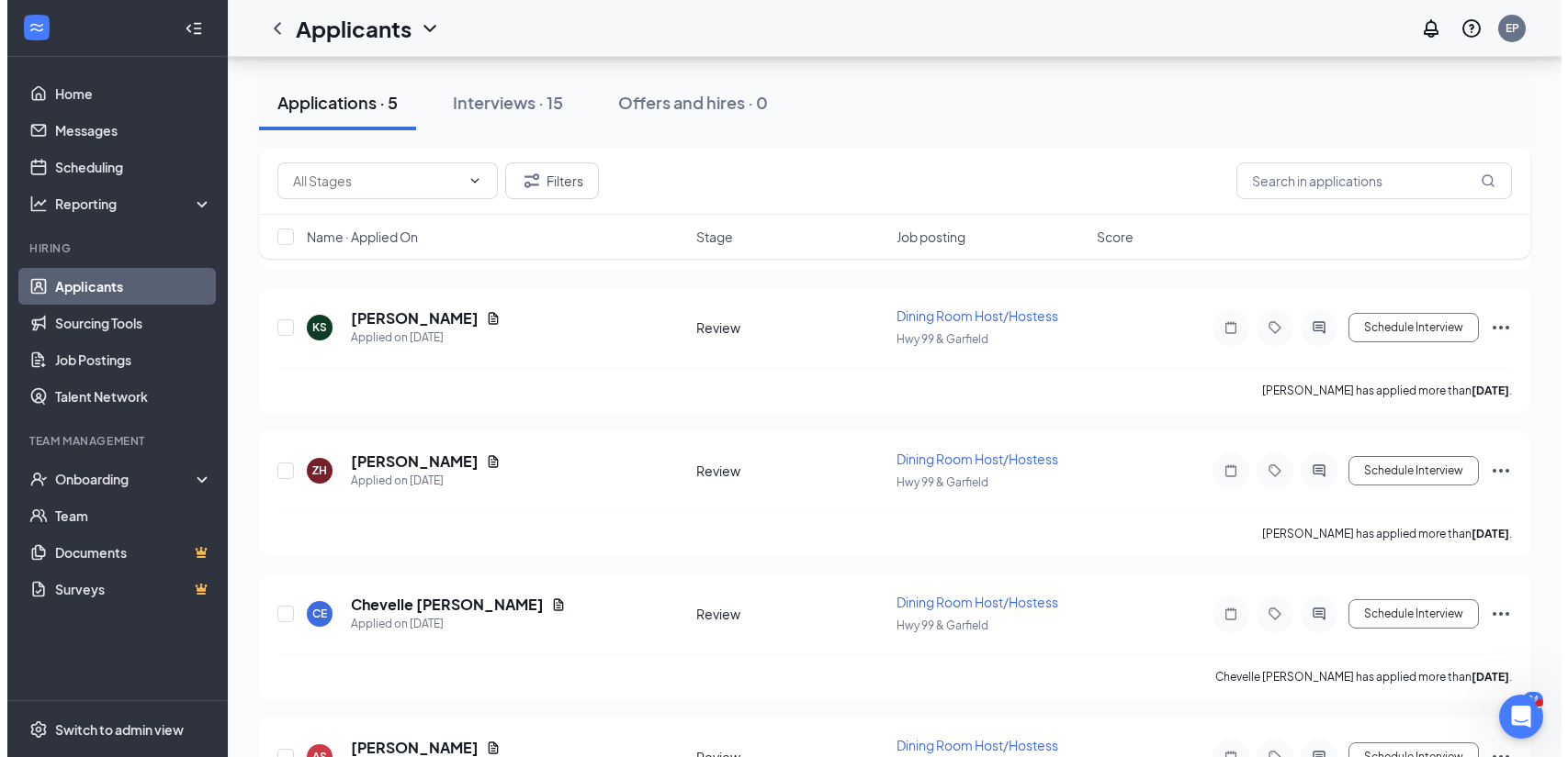
scroll to position [2483, 0]
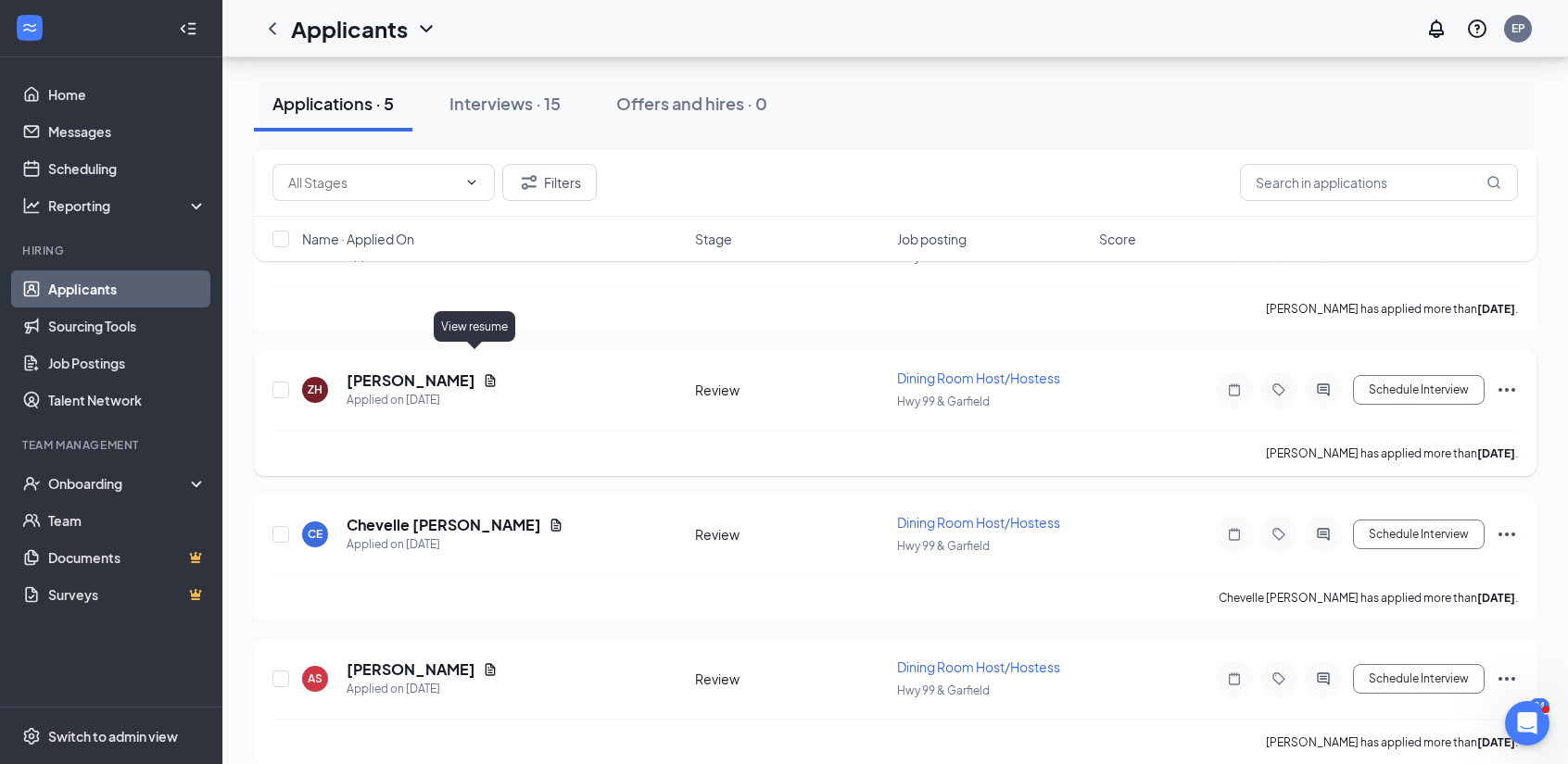
click at [485, 374] on icon "Document" at bounding box center [490, 380] width 10 height 12
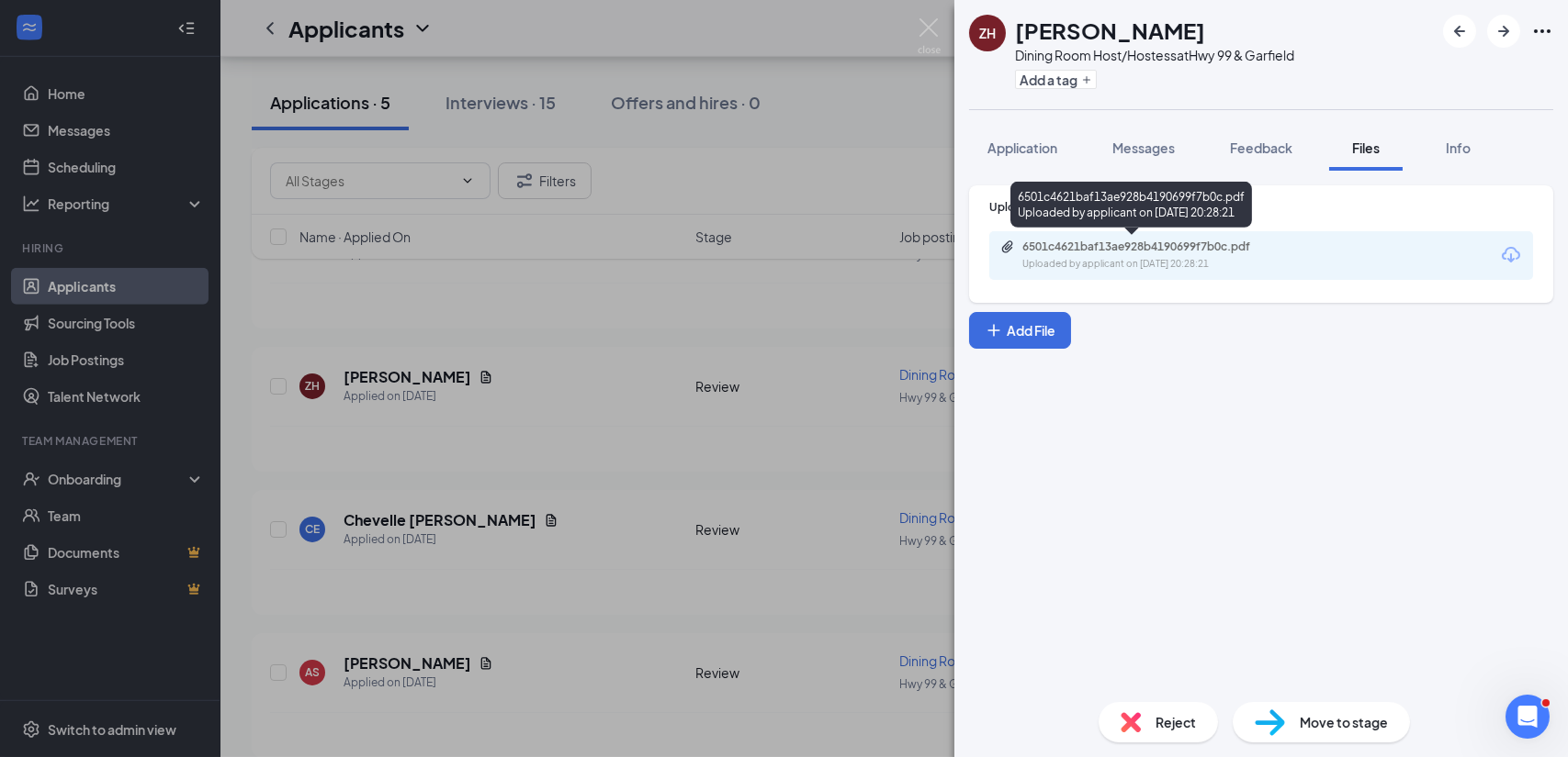
click at [1129, 249] on div "6501c4621baf13ae928b4190699f7b0c.pdf" at bounding box center [1151, 247] width 257 height 14
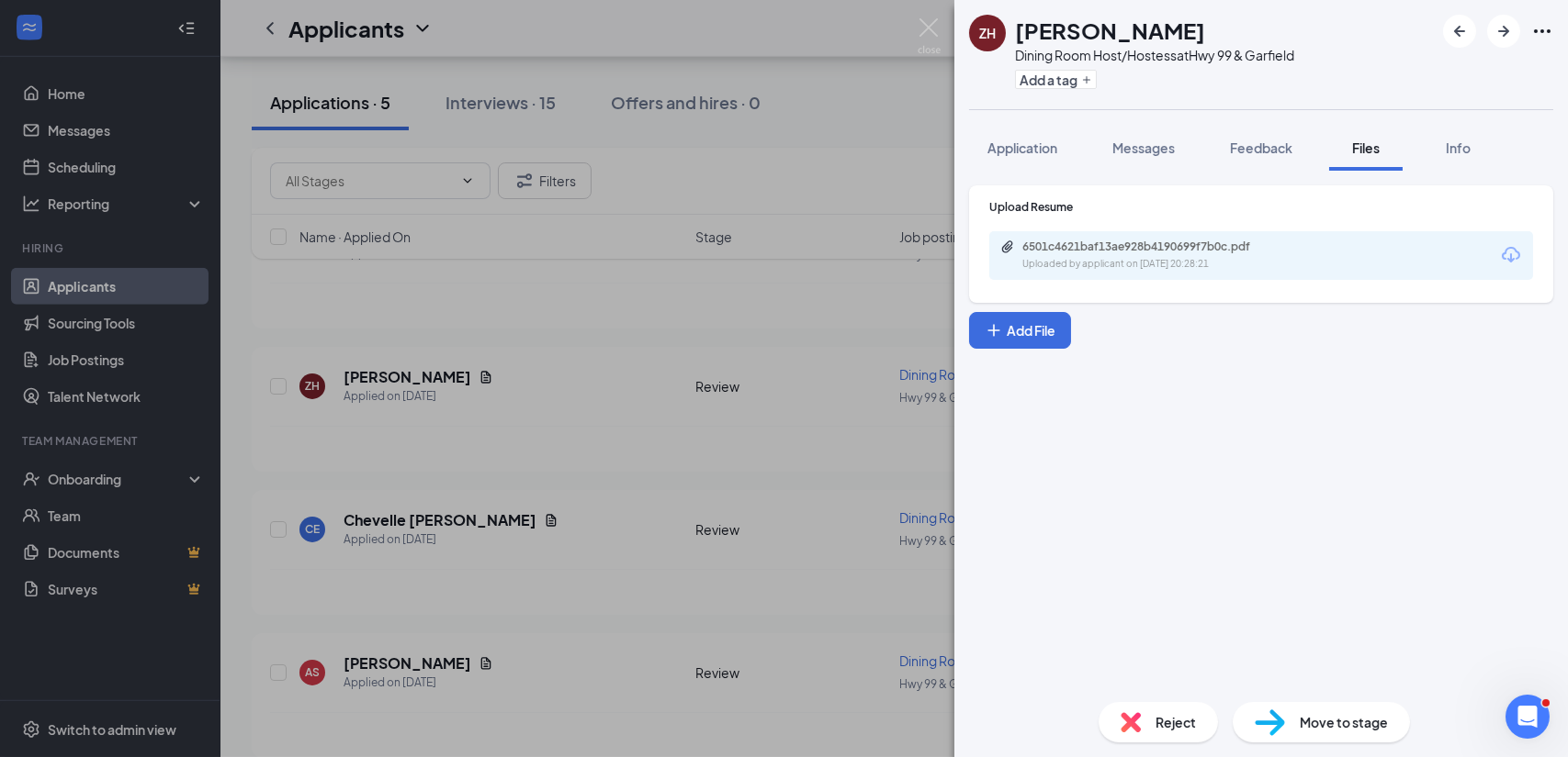
click at [1161, 722] on span "Reject" at bounding box center [1176, 722] width 40 height 20
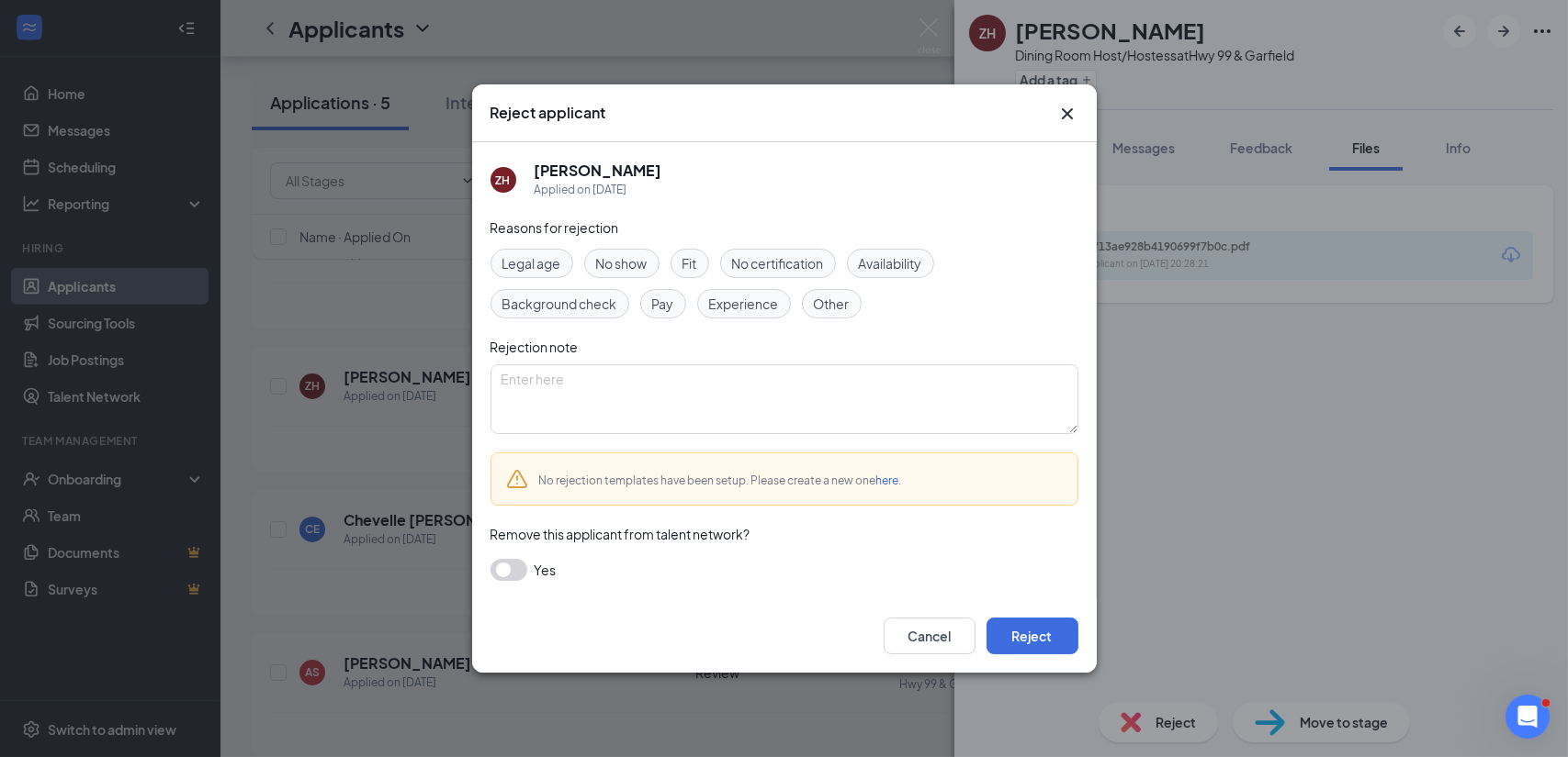
click at [760, 314] on div "Experience" at bounding box center [743, 303] width 93 height 30
click at [1030, 637] on button "Reject" at bounding box center [1032, 637] width 92 height 37
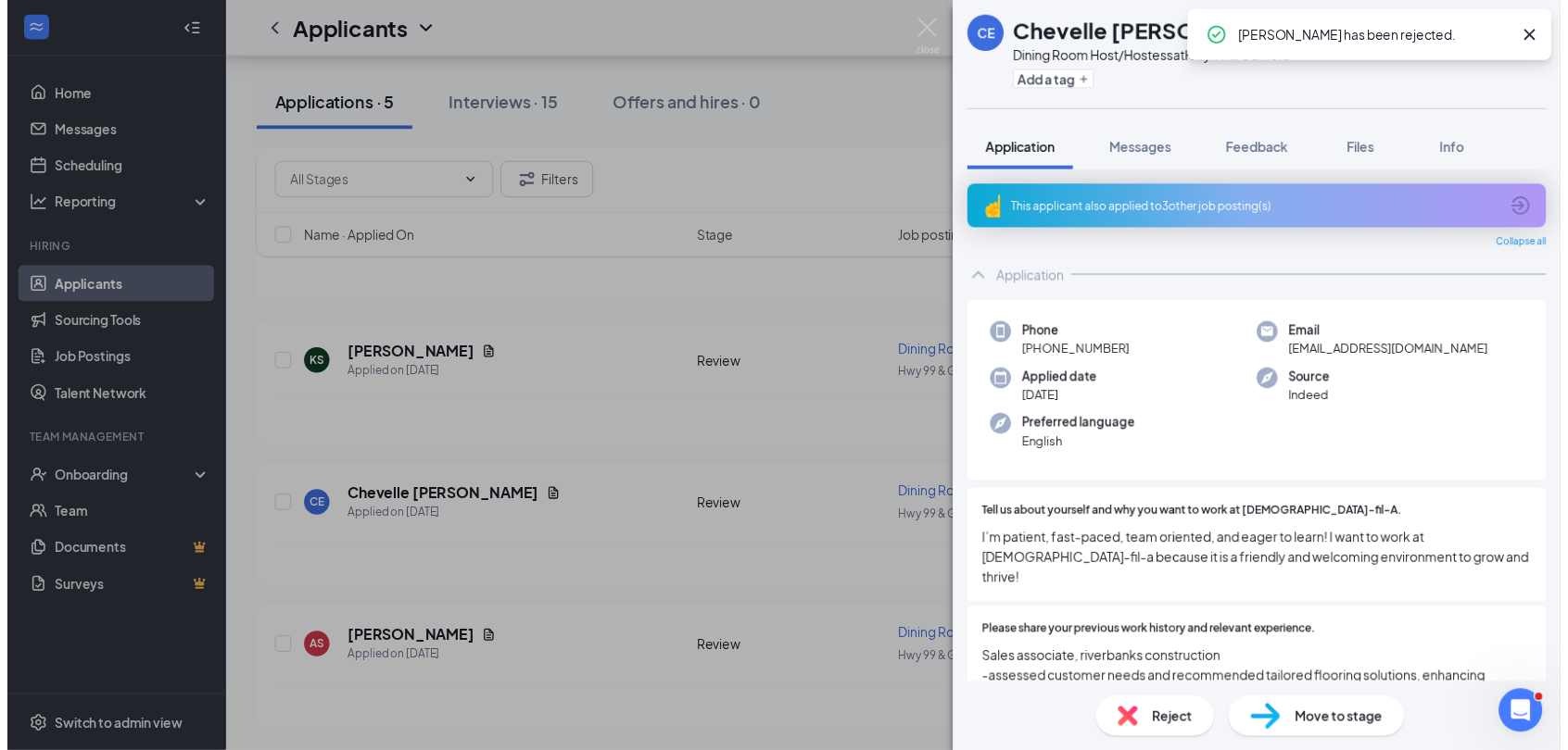
scroll to position [2235, 0]
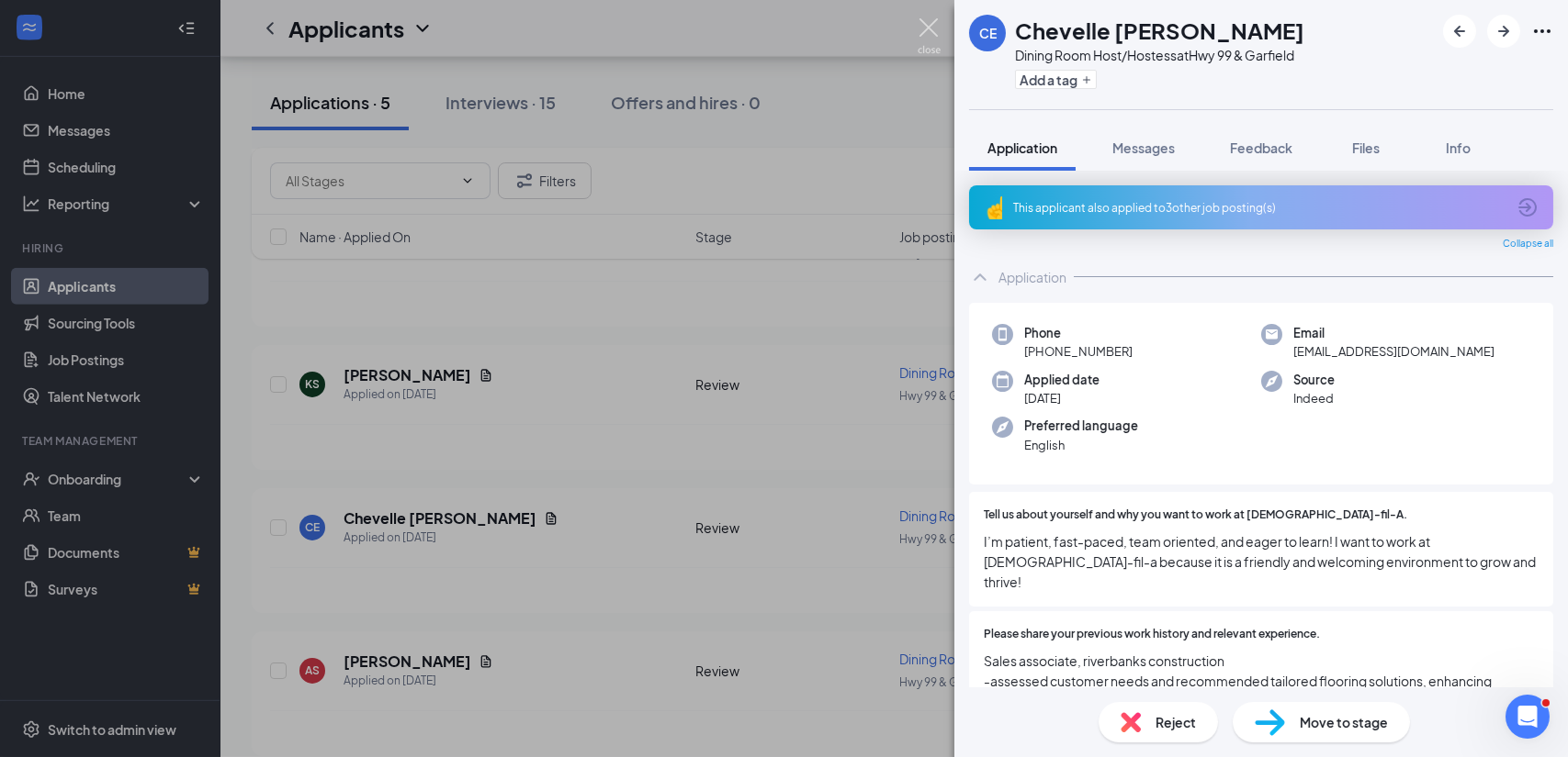
click at [932, 30] on img at bounding box center [929, 36] width 23 height 36
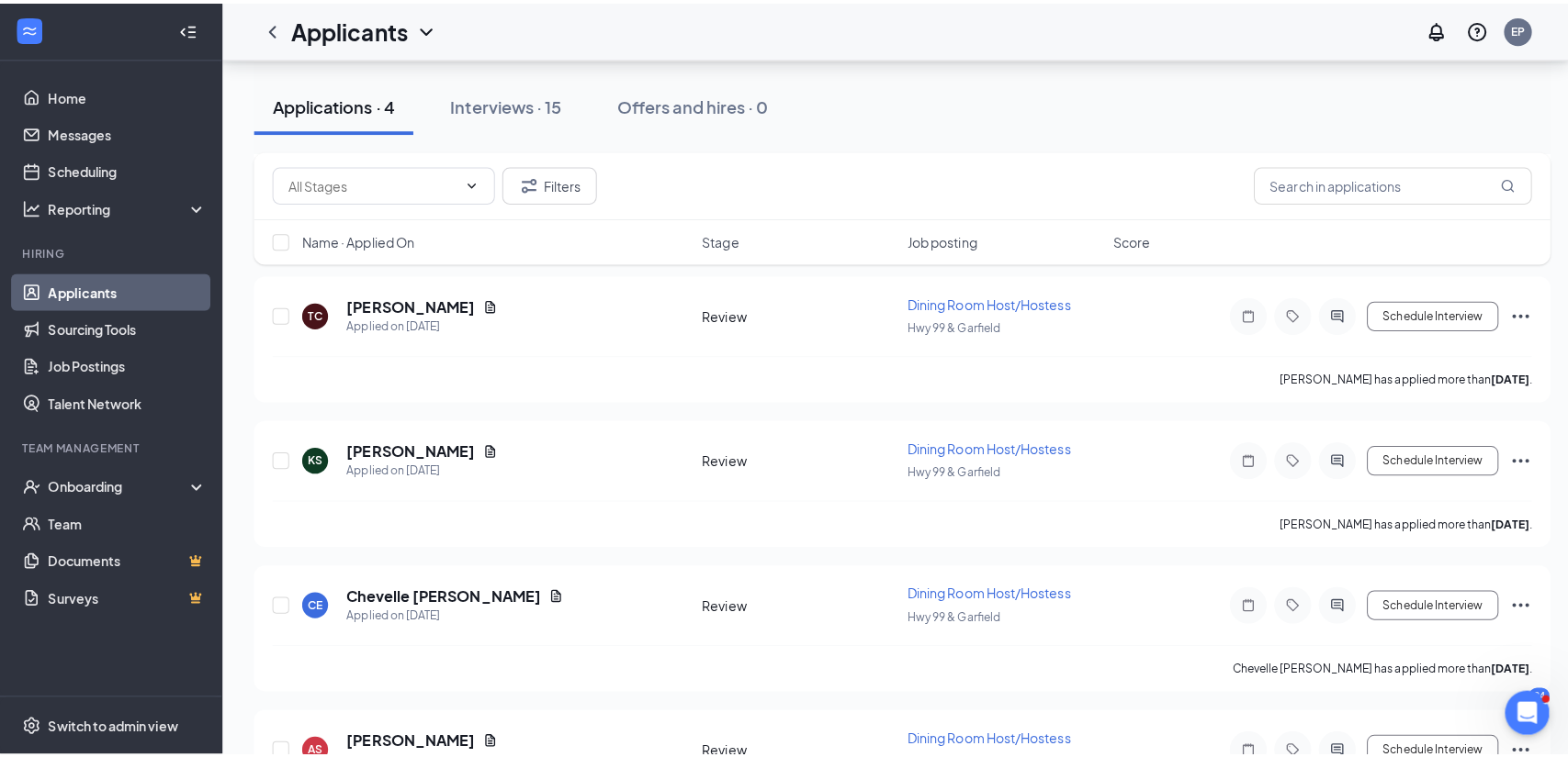
scroll to position [1770, 0]
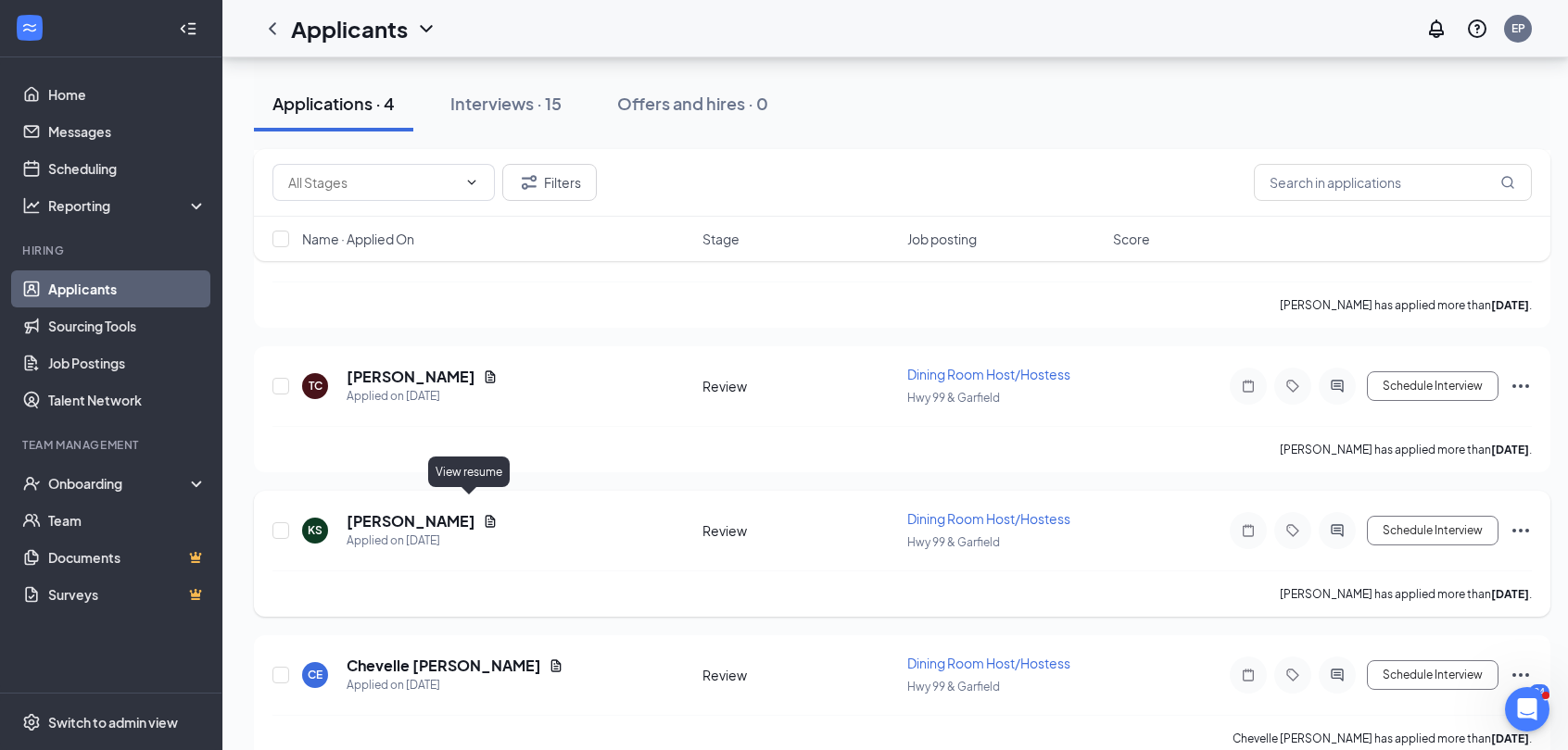
click at [485, 515] on icon "Document" at bounding box center [490, 521] width 10 height 12
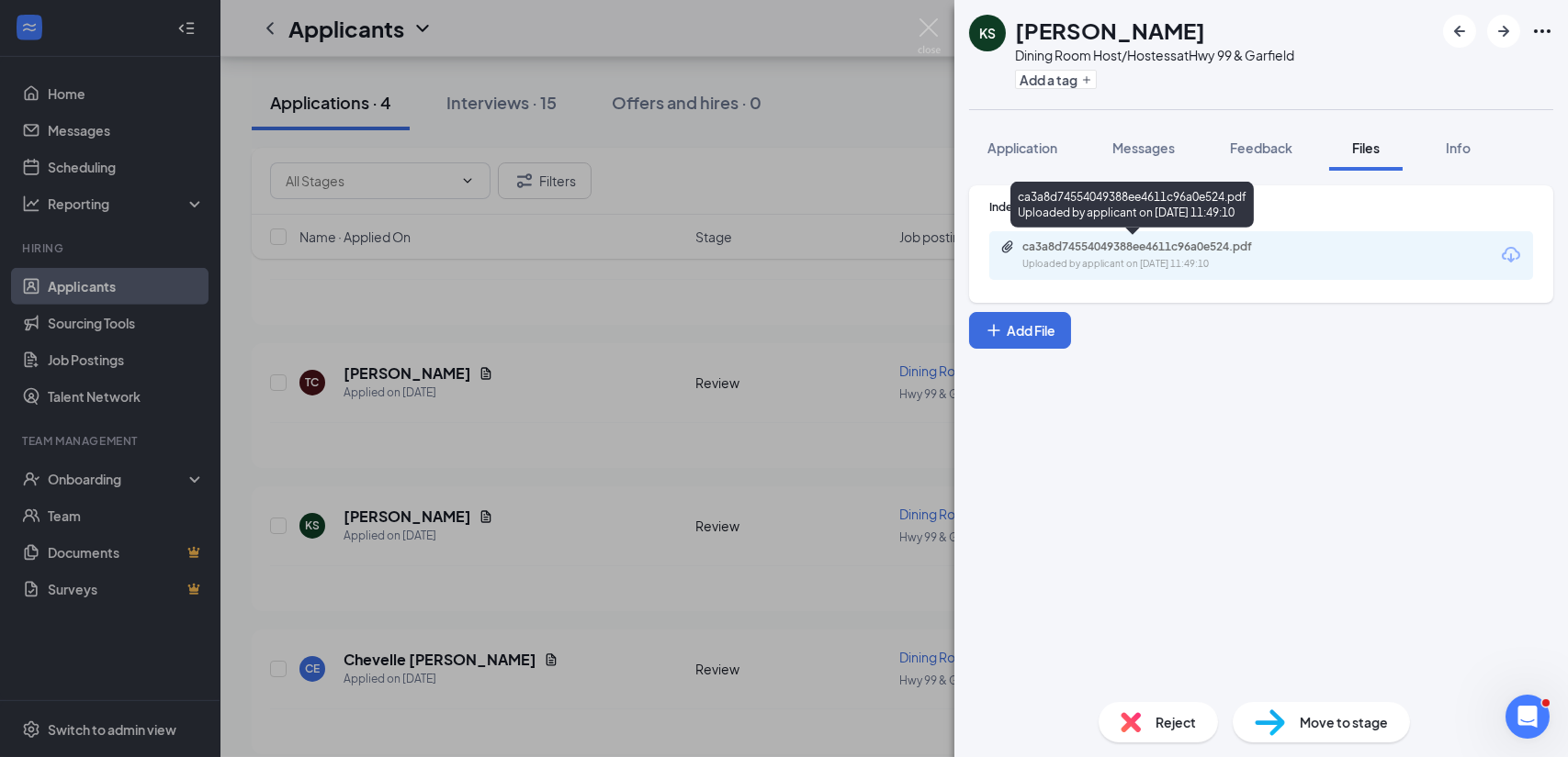
click at [1126, 260] on div "Uploaded by applicant on [DATE] 11:49:10" at bounding box center [1160, 264] width 276 height 14
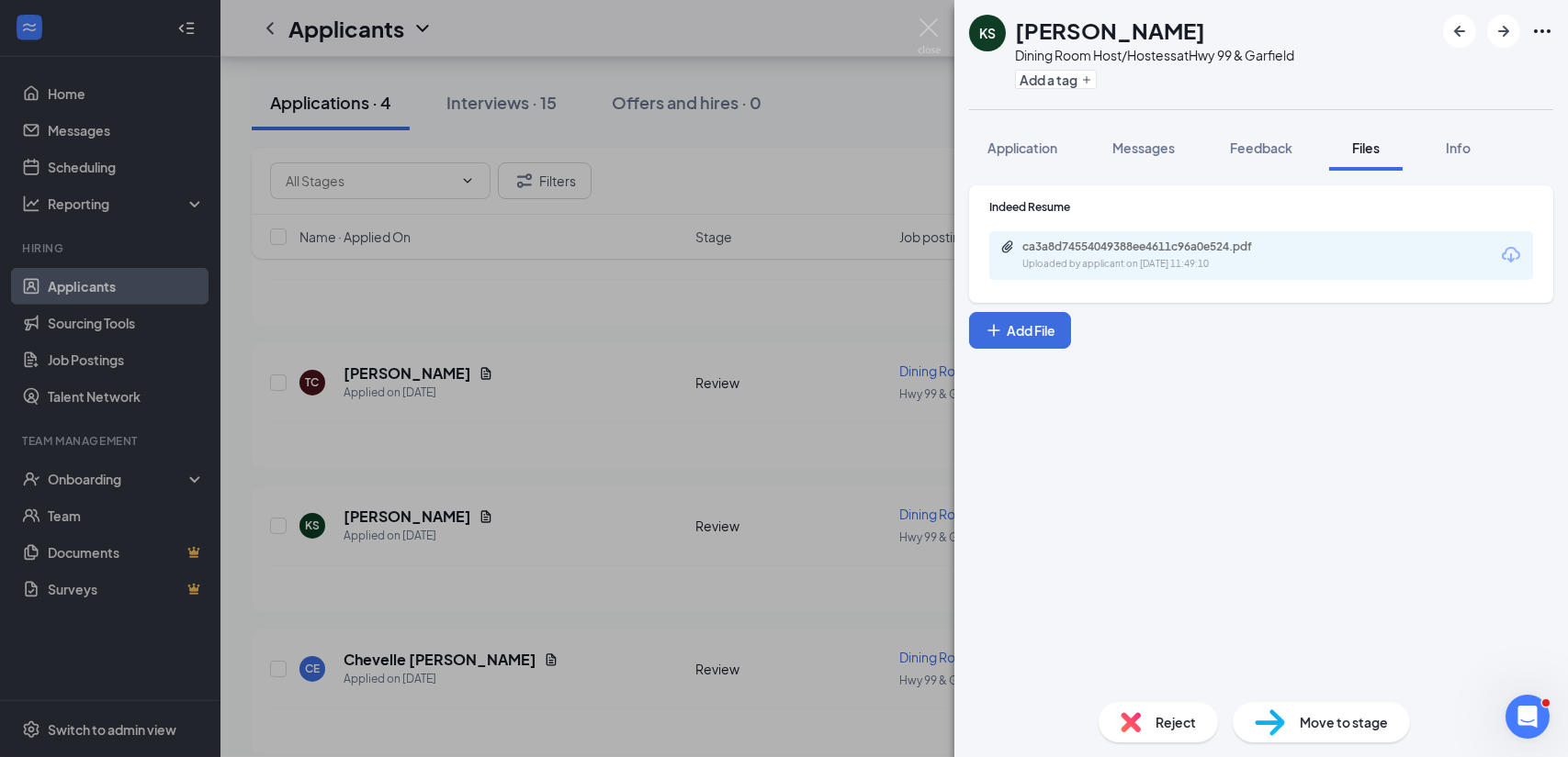
click at [1333, 733] on div "Move to stage" at bounding box center [1321, 722] width 177 height 40
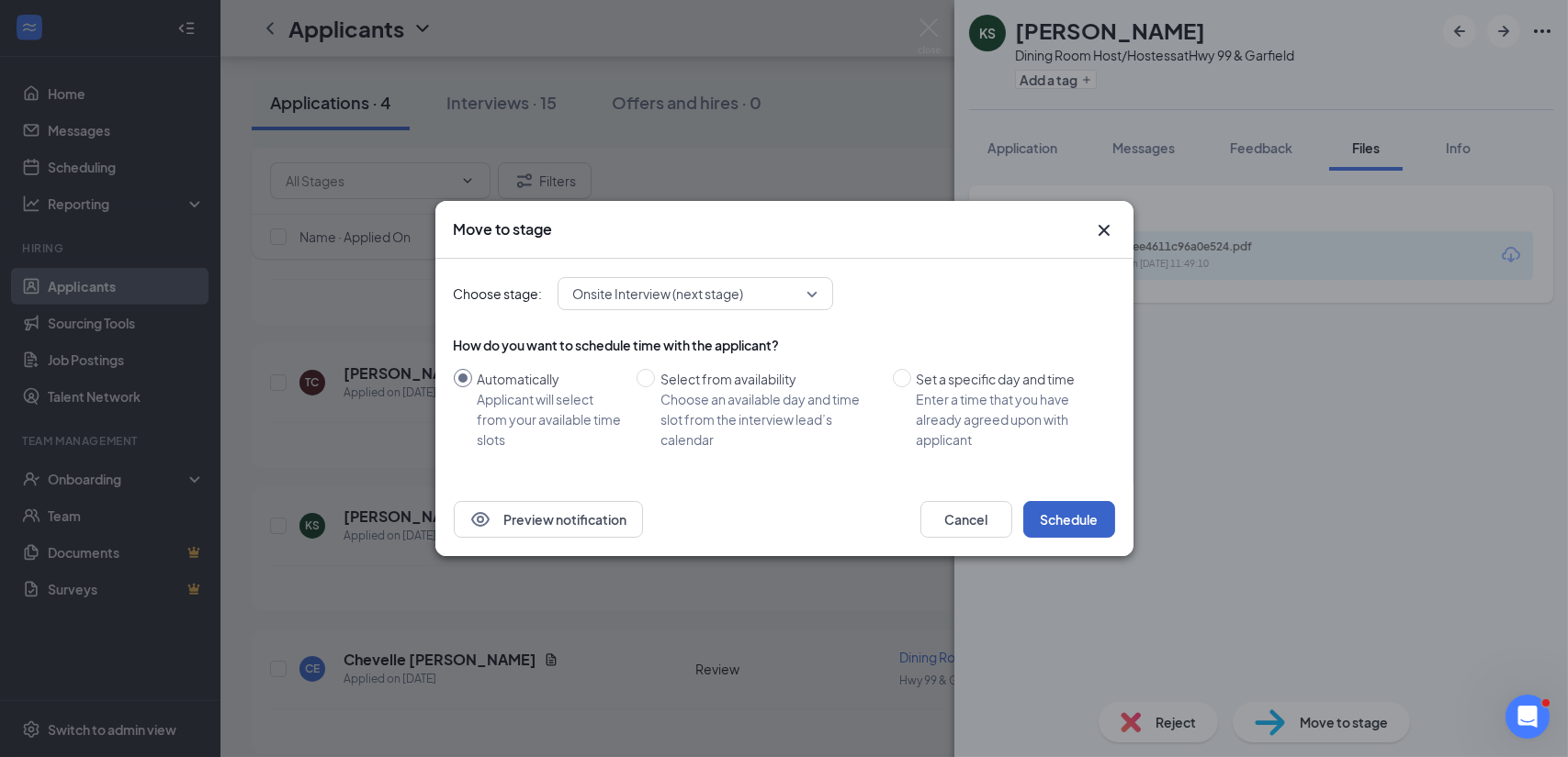
click at [1080, 517] on button "Schedule" at bounding box center [1069, 519] width 92 height 37
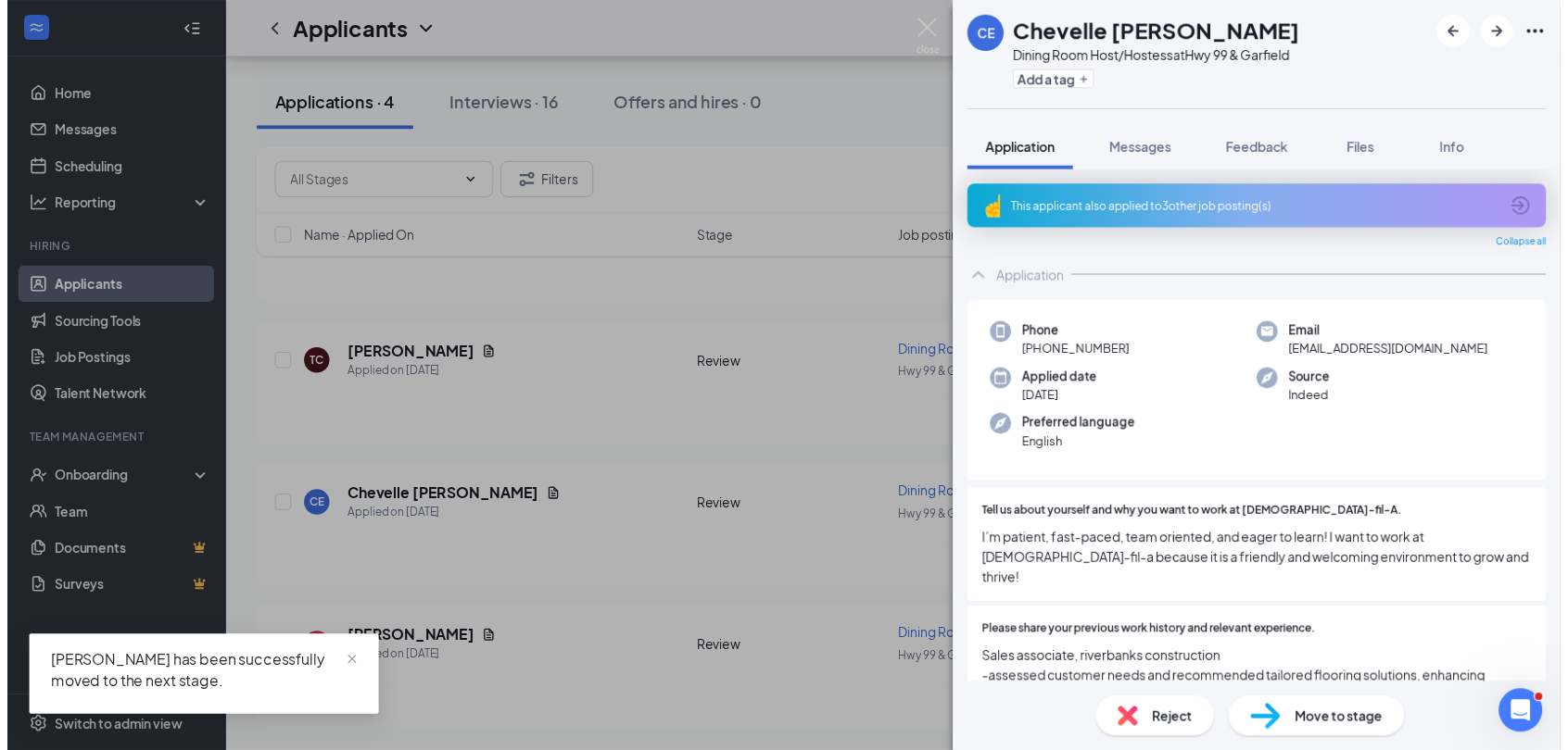
scroll to position [1500, 0]
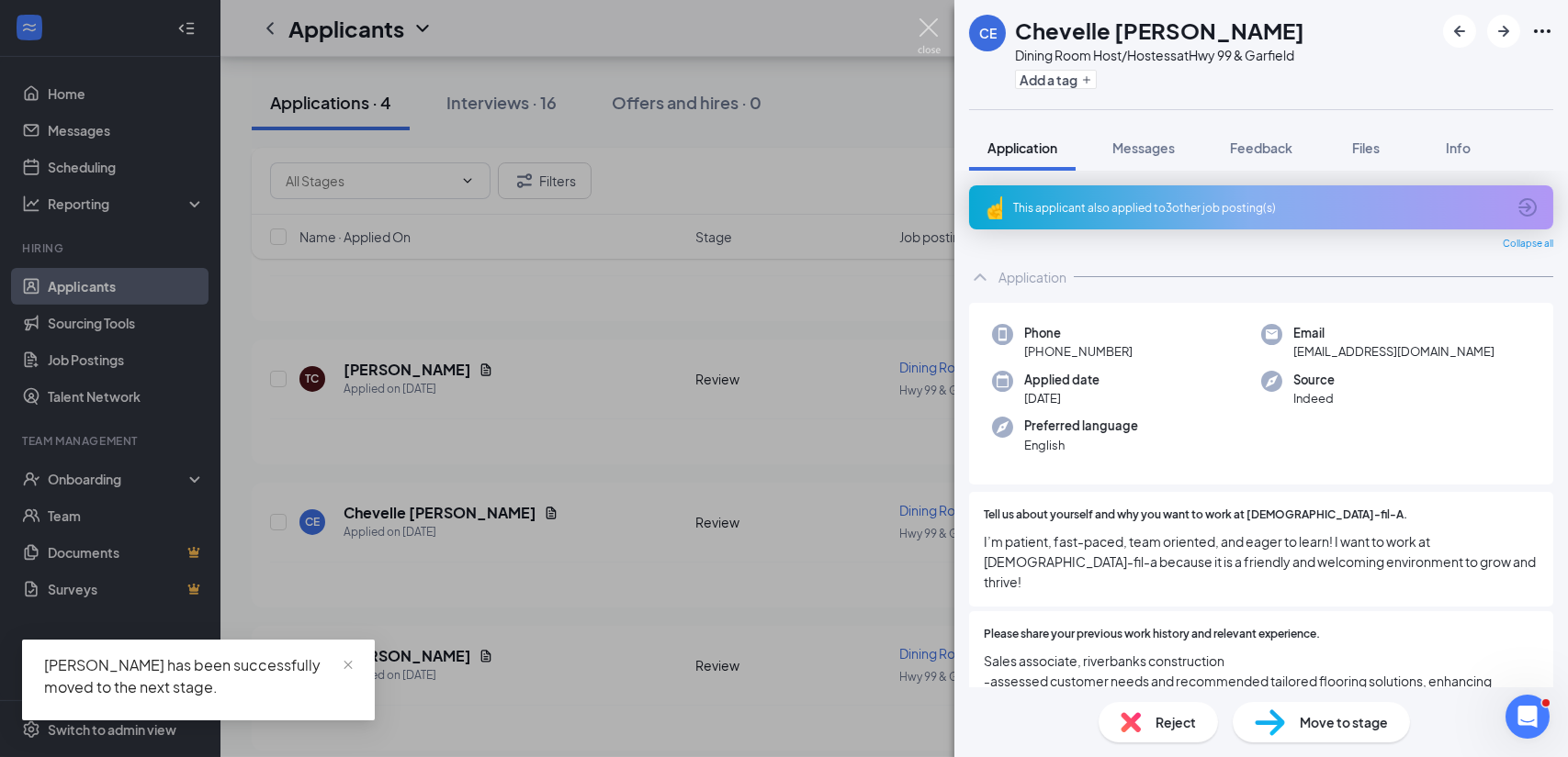
click at [933, 29] on img at bounding box center [929, 36] width 23 height 36
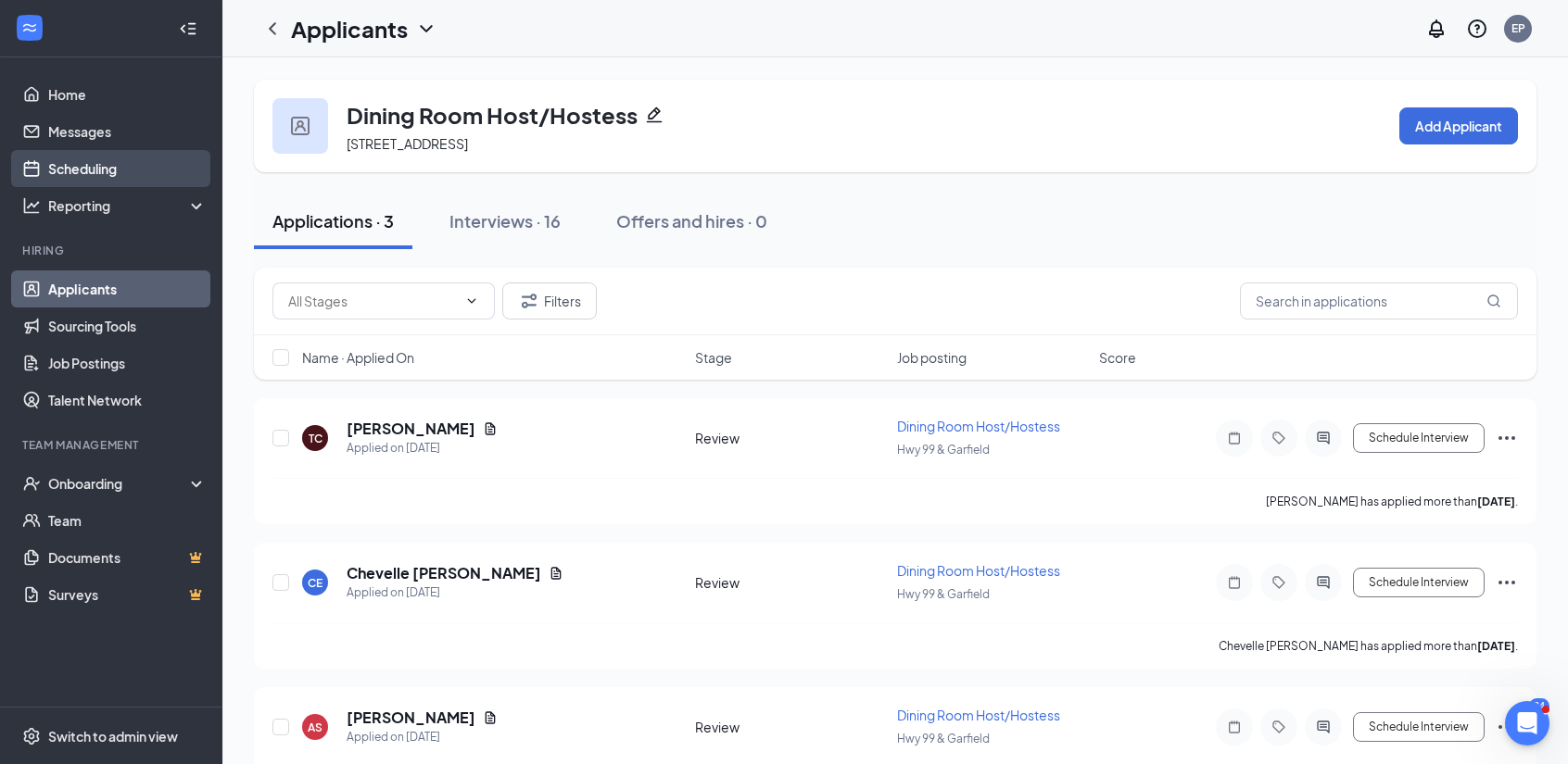
click at [75, 172] on link "Scheduling" at bounding box center [127, 168] width 158 height 37
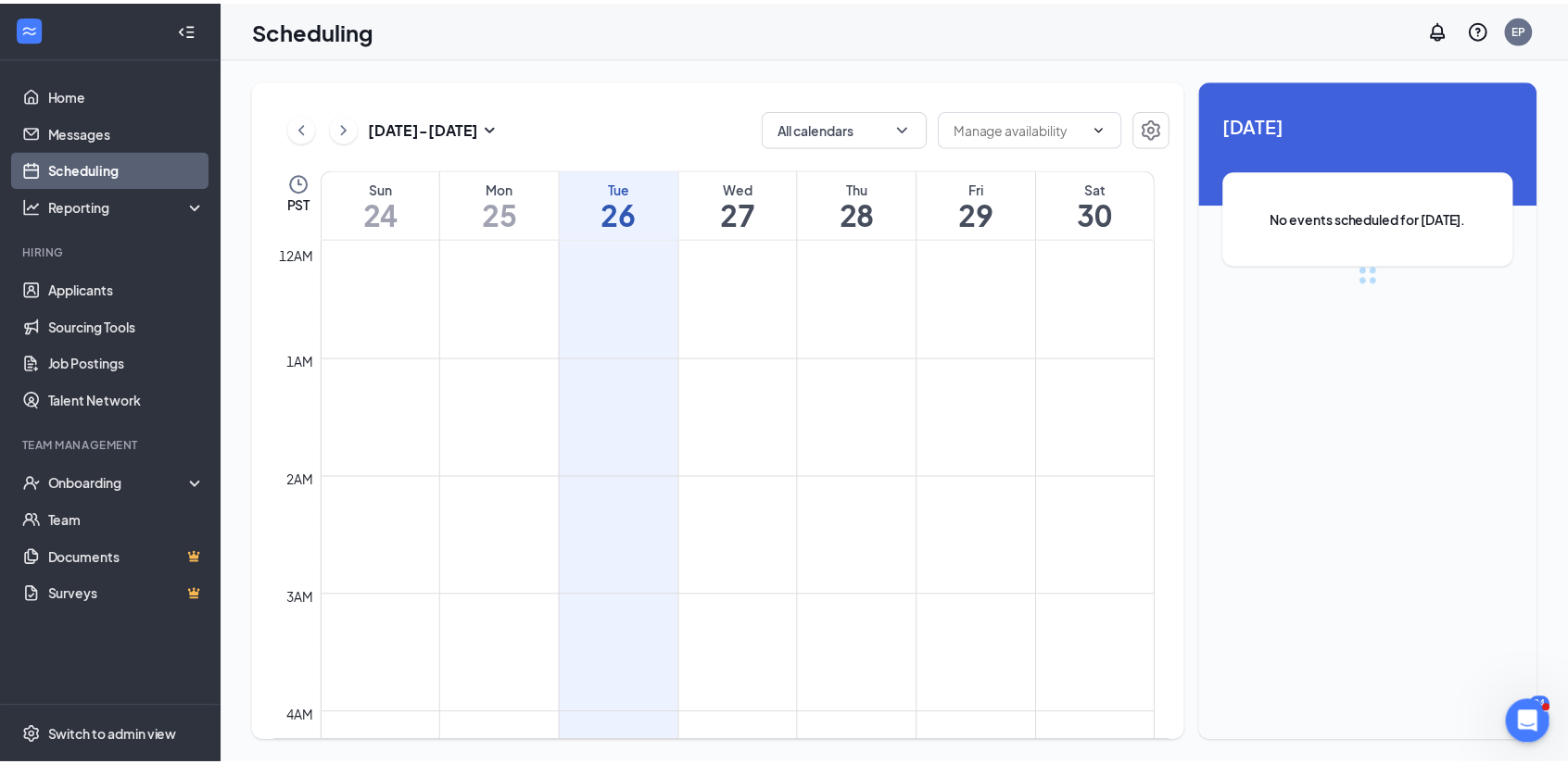
scroll to position [911, 0]
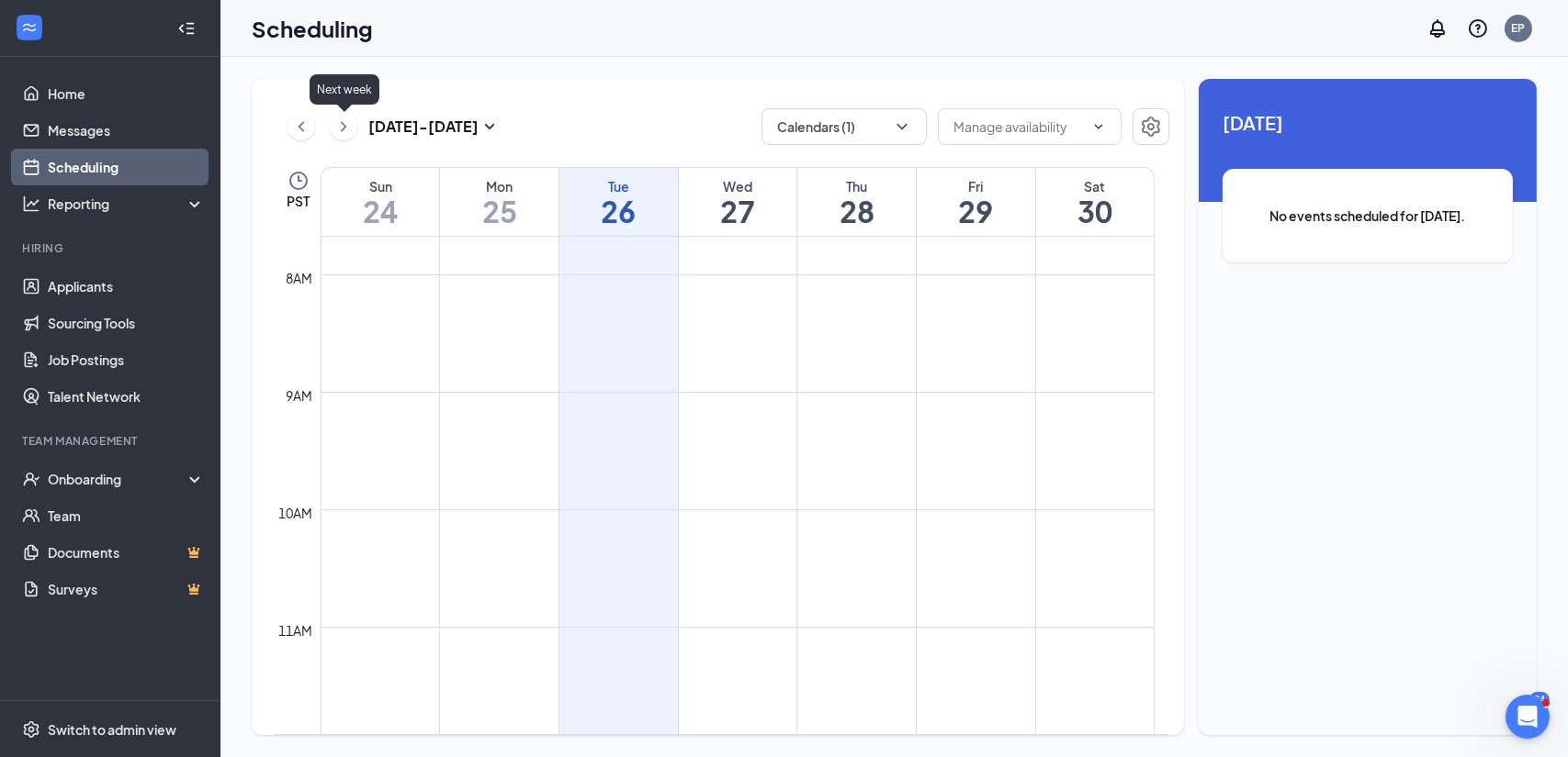
click at [344, 133] on icon "ChevronRight" at bounding box center [343, 126] width 18 height 22
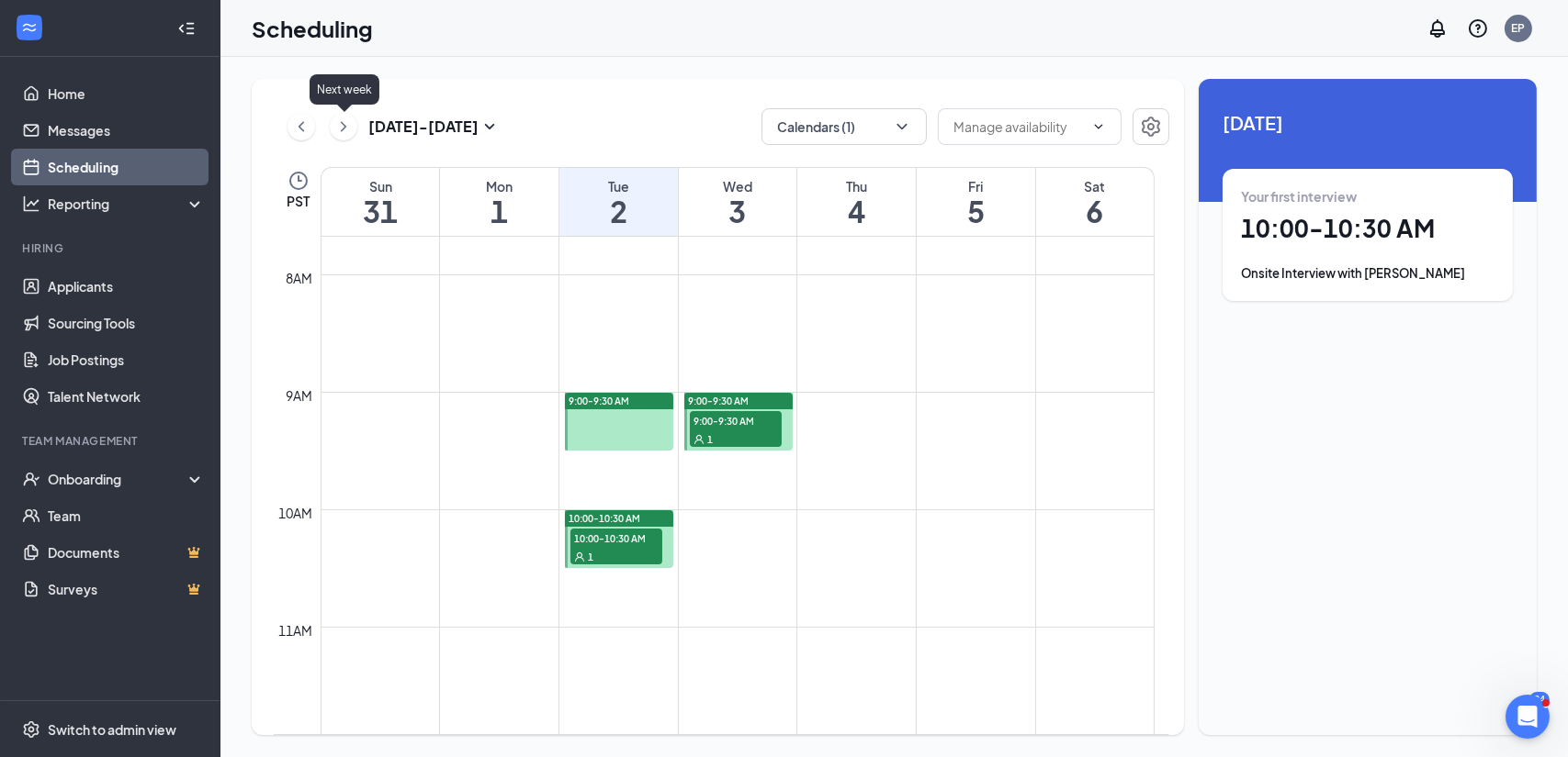
click at [344, 133] on icon "ChevronRight" at bounding box center [343, 126] width 18 height 22
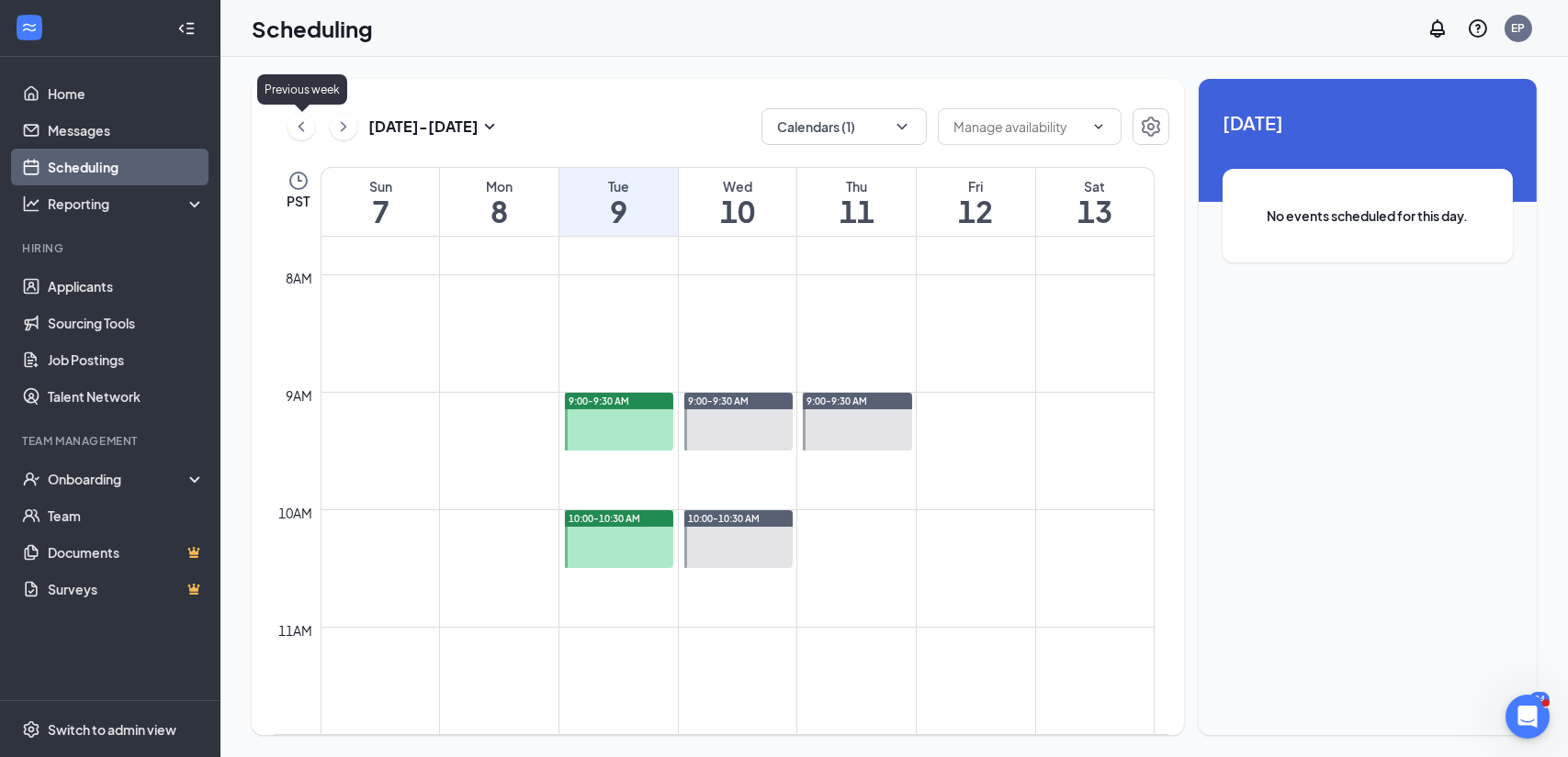
click at [304, 123] on icon "ChevronLeft" at bounding box center [301, 126] width 18 height 22
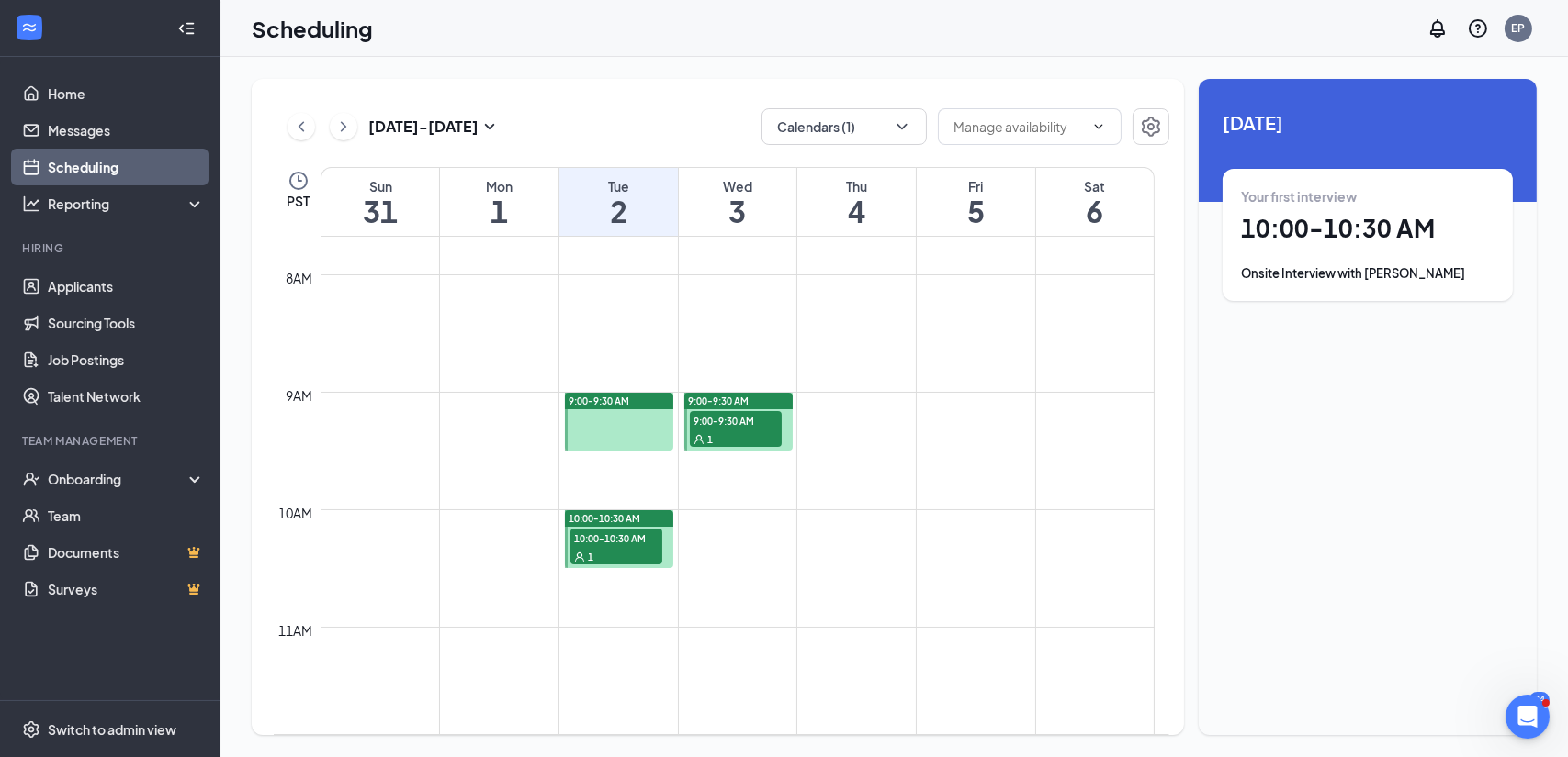
click at [705, 442] on div "1" at bounding box center [735, 438] width 92 height 18
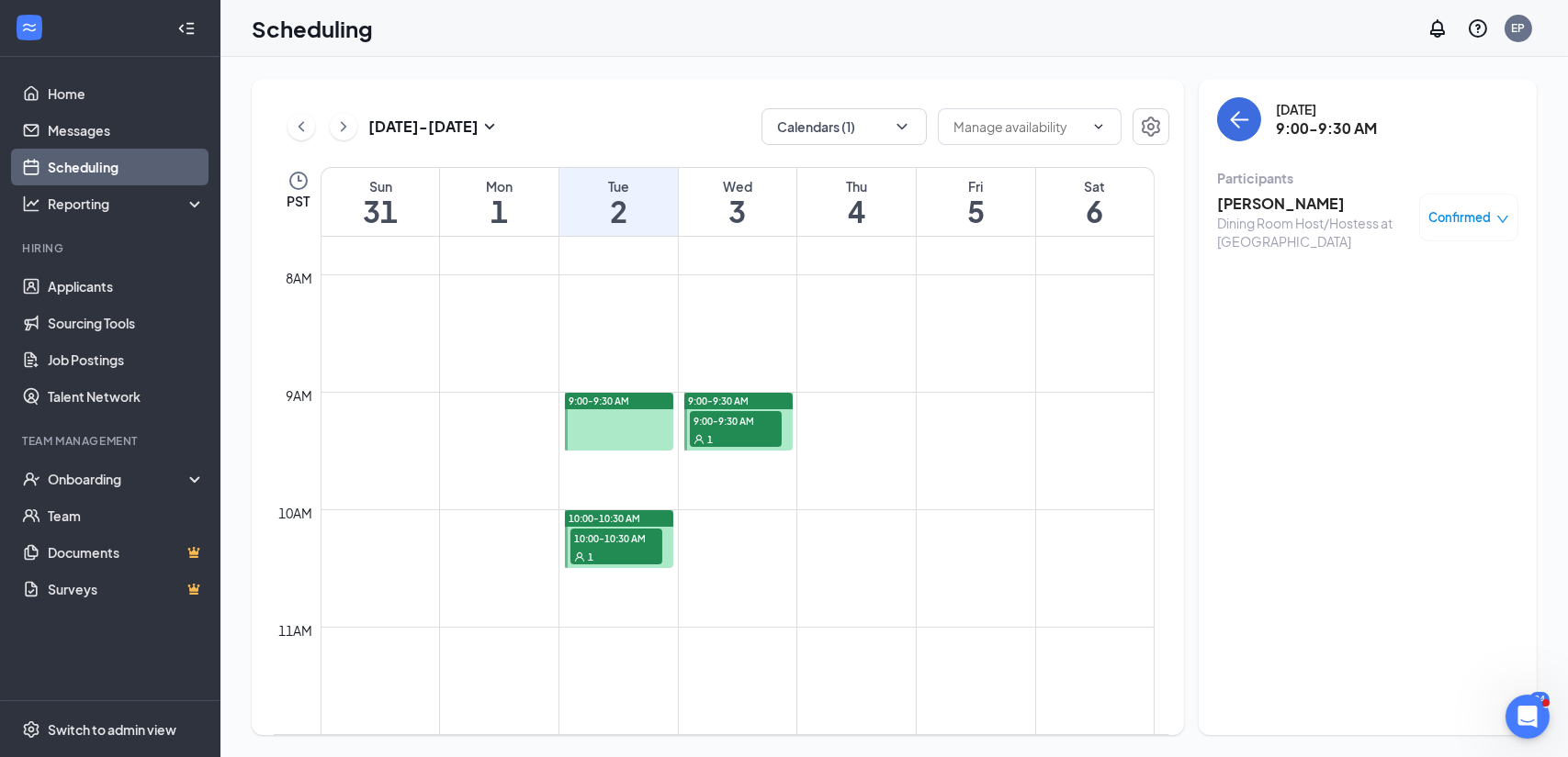
click at [584, 560] on icon "User" at bounding box center [579, 557] width 11 height 11
click at [80, 291] on link "Applicants" at bounding box center [126, 286] width 157 height 37
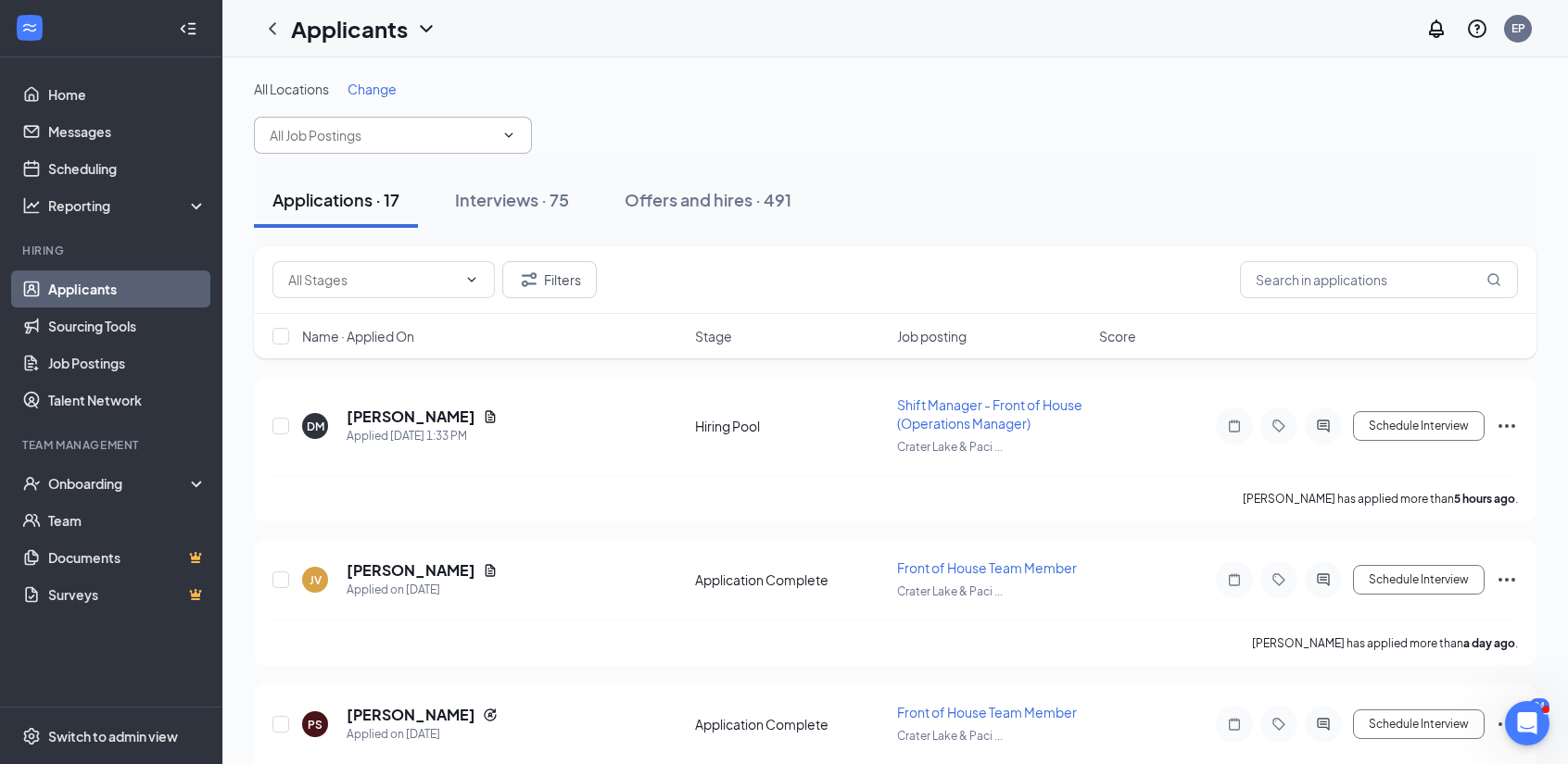
click at [513, 130] on icon "ChevronDown" at bounding box center [508, 135] width 15 height 15
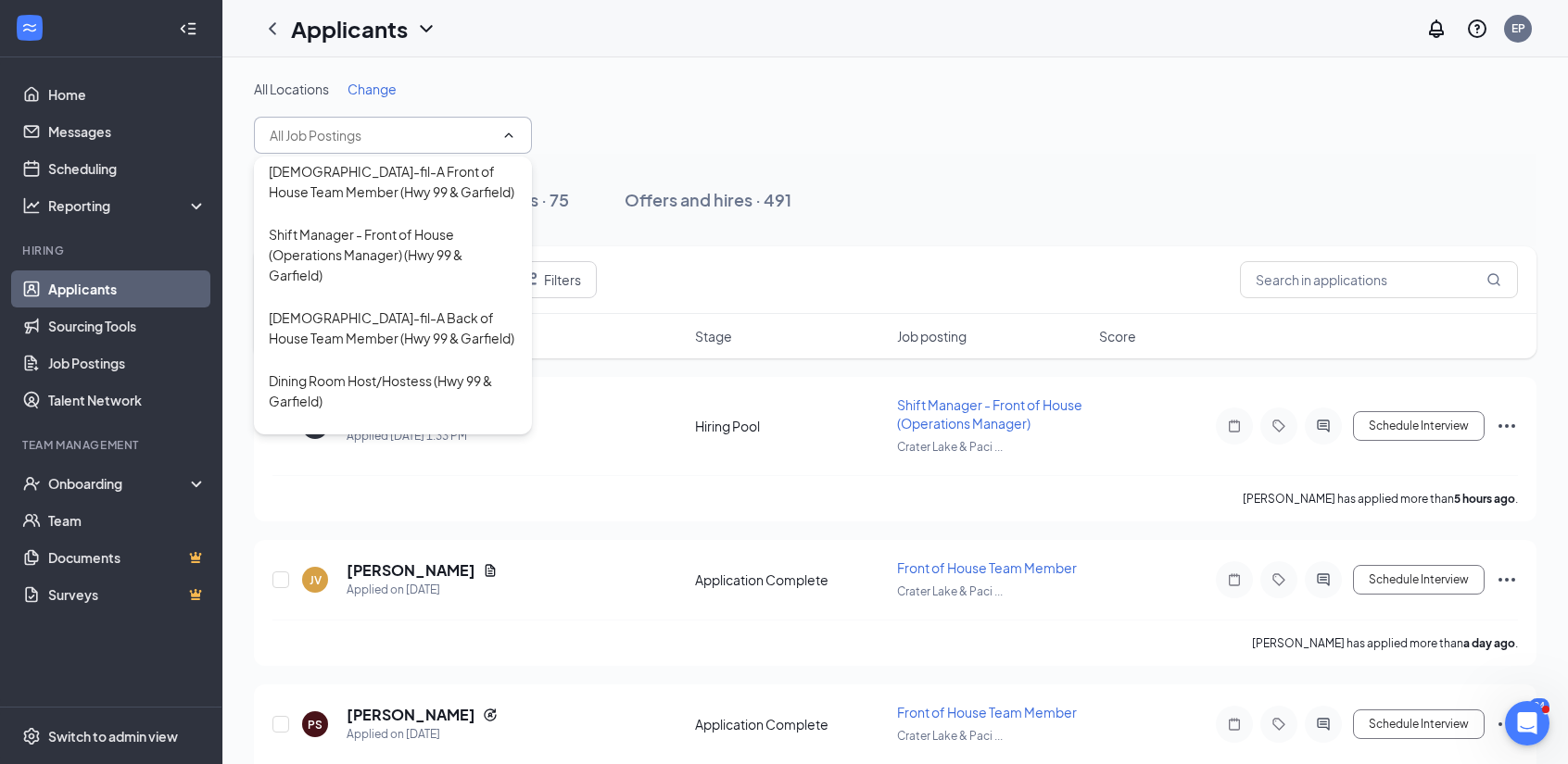
scroll to position [851, 0]
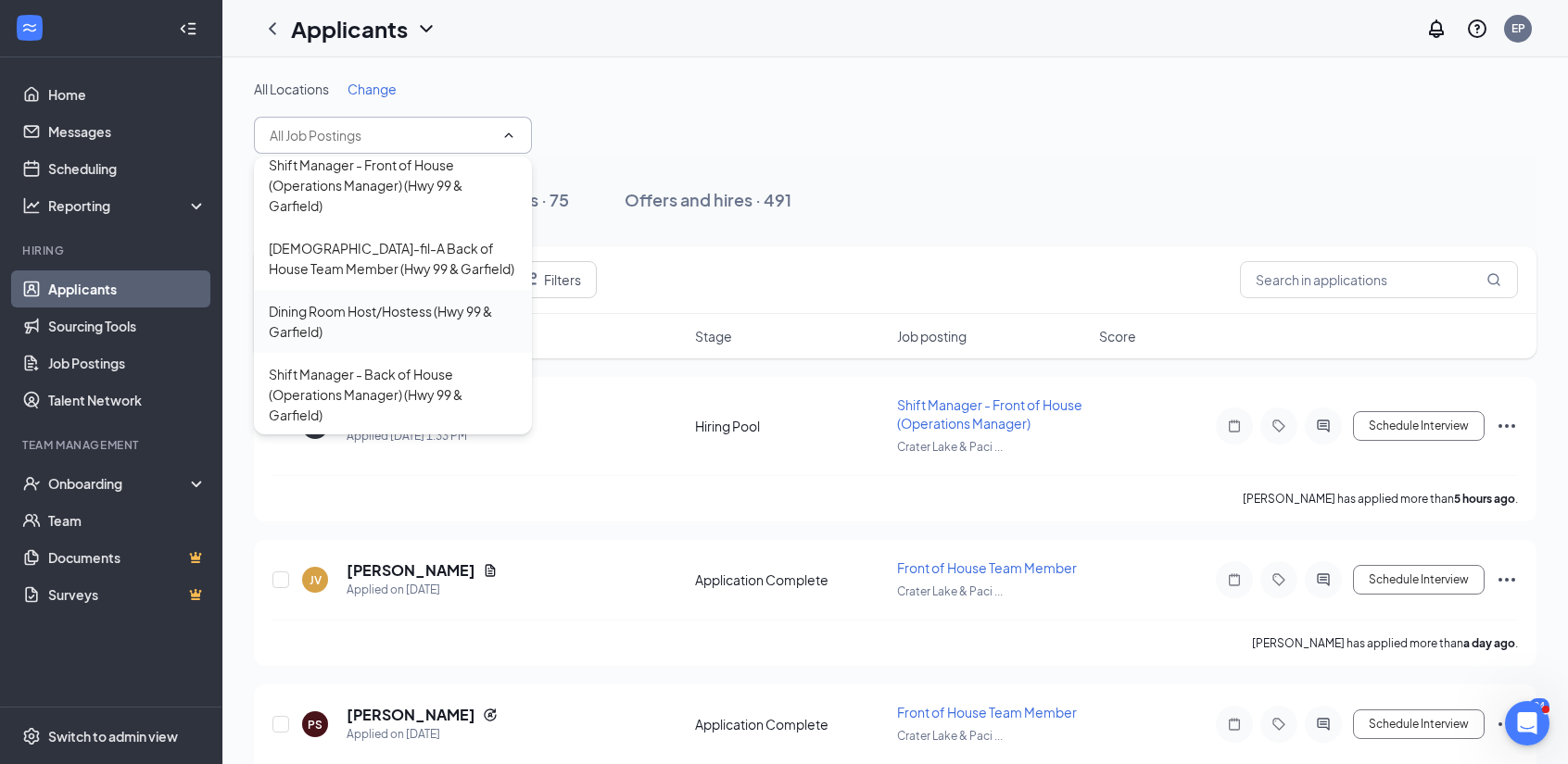
click at [321, 303] on div "Dining Room Host/Hostess (Hwy 99 & Garfield)" at bounding box center [392, 322] width 248 height 41
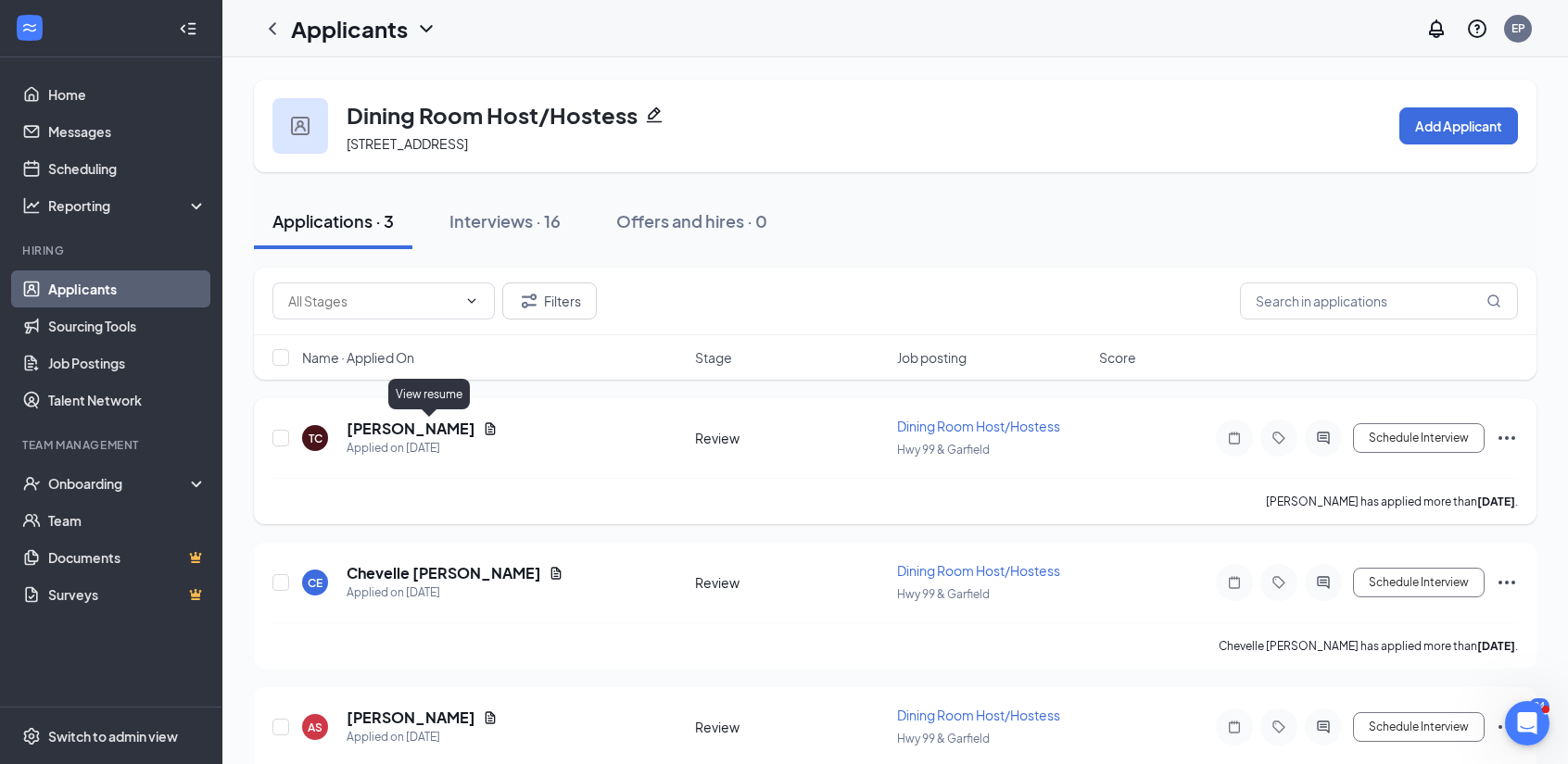
click at [485, 433] on icon "Document" at bounding box center [490, 429] width 10 height 12
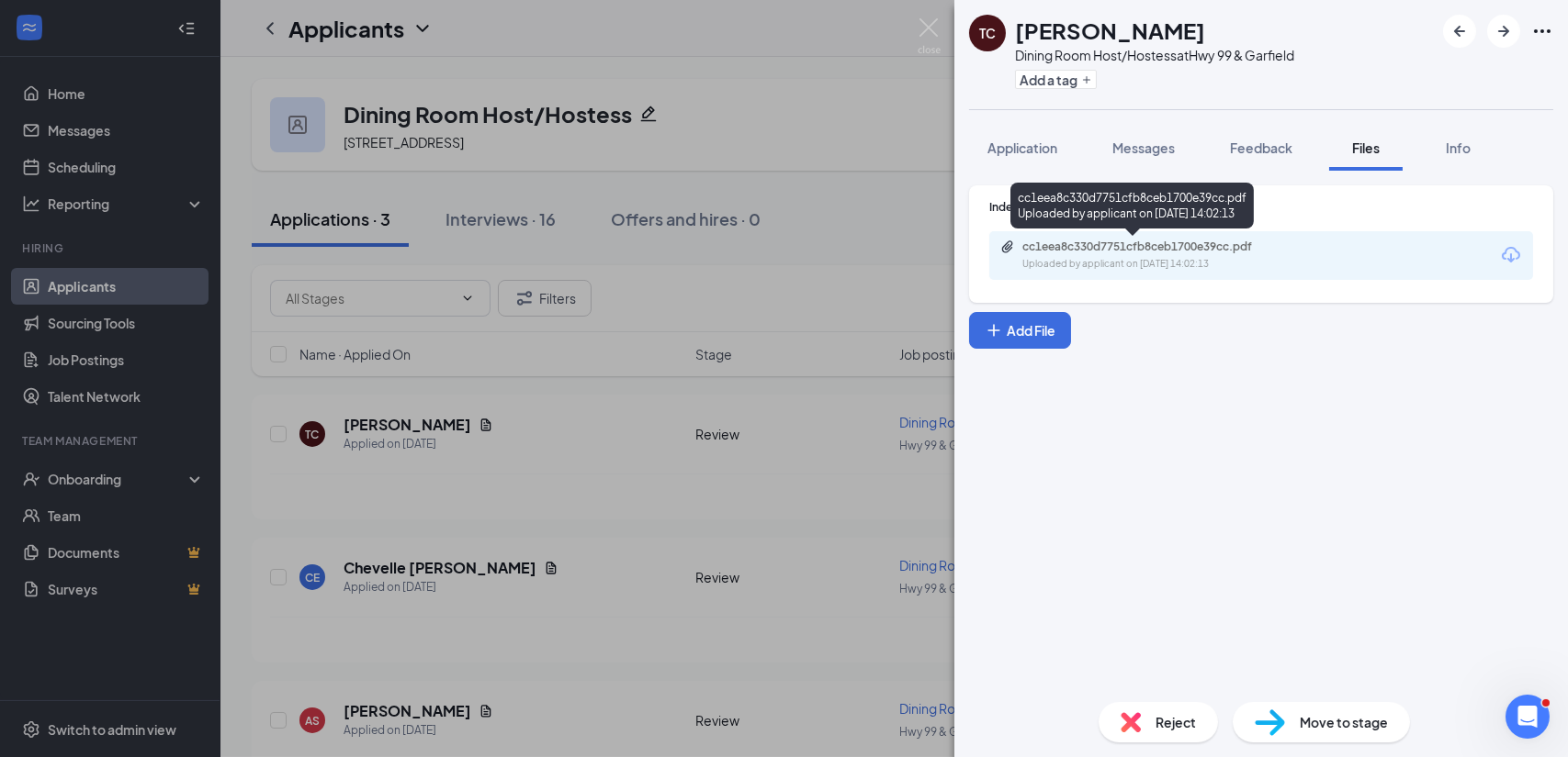
click at [1129, 262] on div "Uploaded by applicant on [DATE] 14:02:13" at bounding box center [1160, 264] width 276 height 14
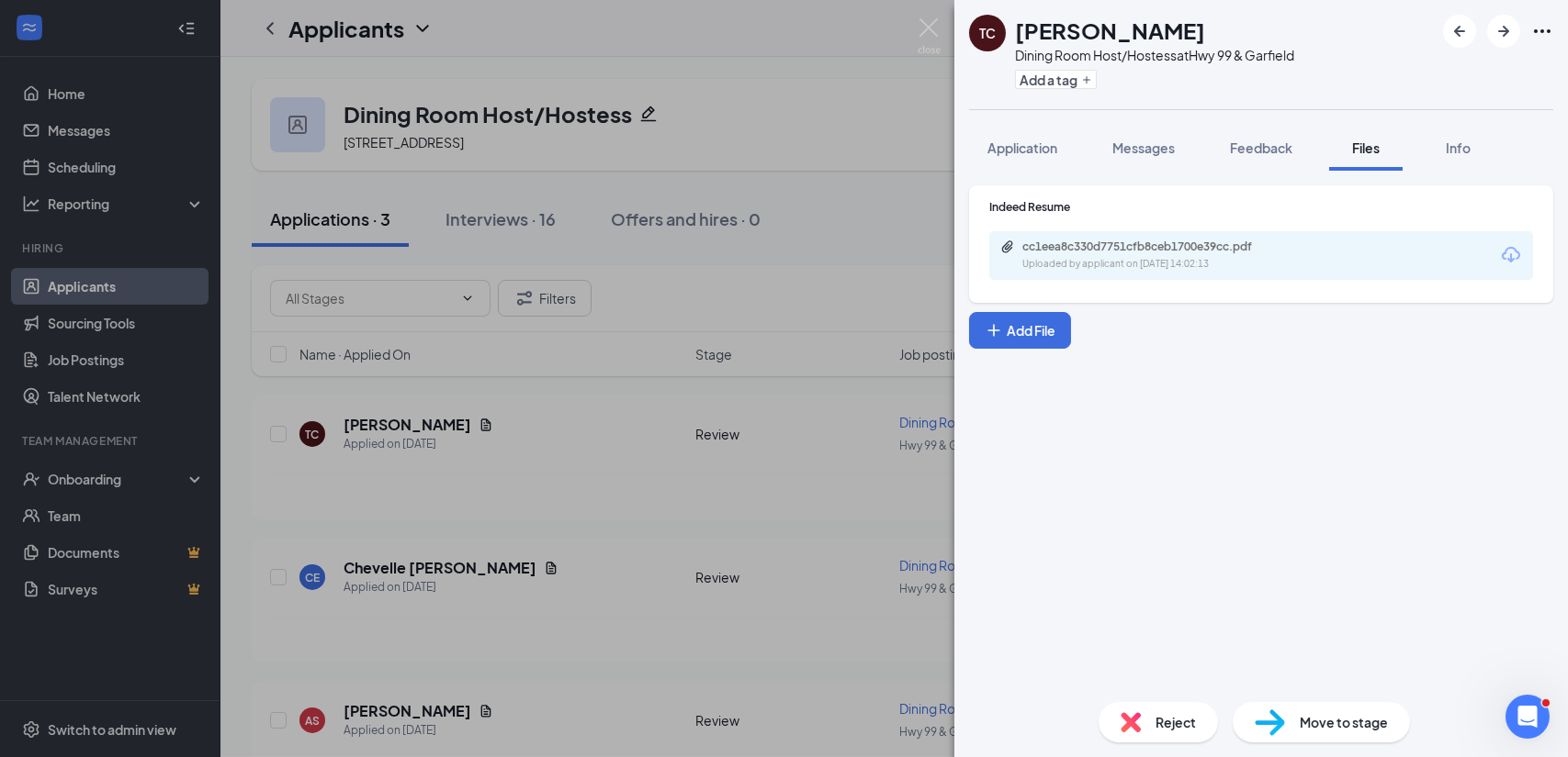
click at [1337, 724] on span "Move to stage" at bounding box center [1344, 722] width 89 height 20
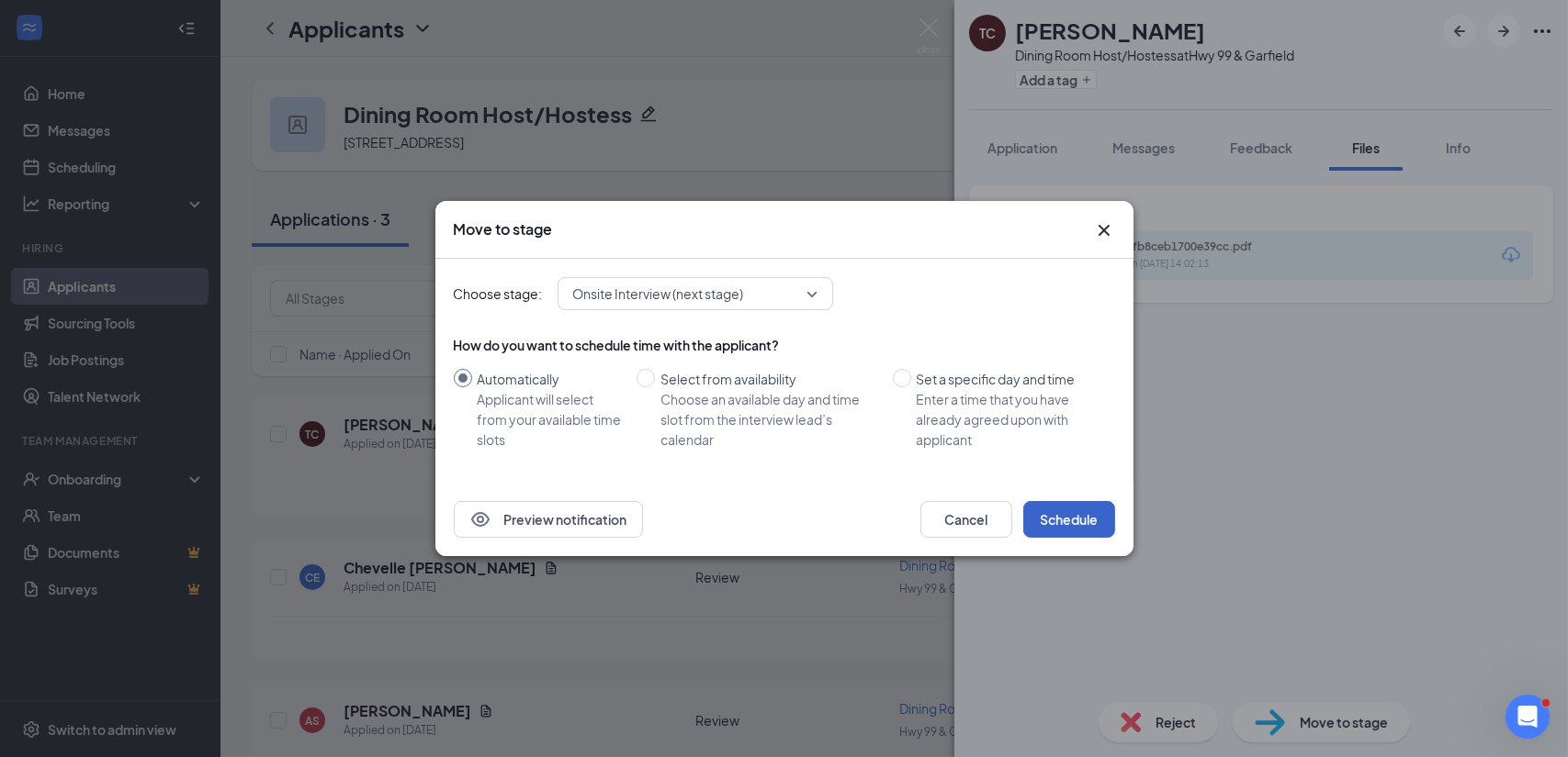
click at [1064, 523] on button "Schedule" at bounding box center [1069, 519] width 92 height 37
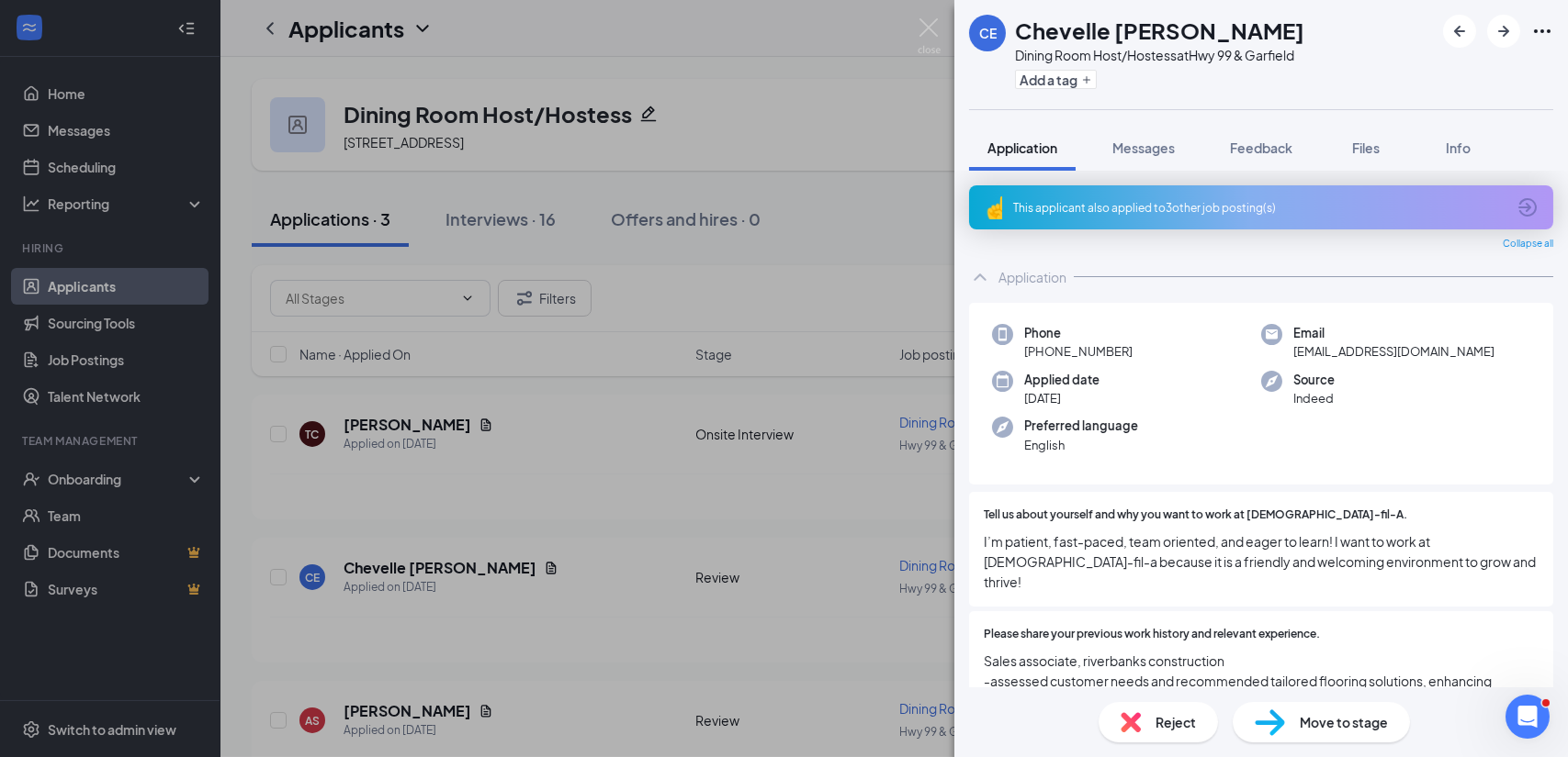
click at [492, 566] on div "CE Chevelle [PERSON_NAME] Dining Room Host/Hostess at Hwy 99 & Garfield Add a t…" at bounding box center [784, 378] width 1568 height 757
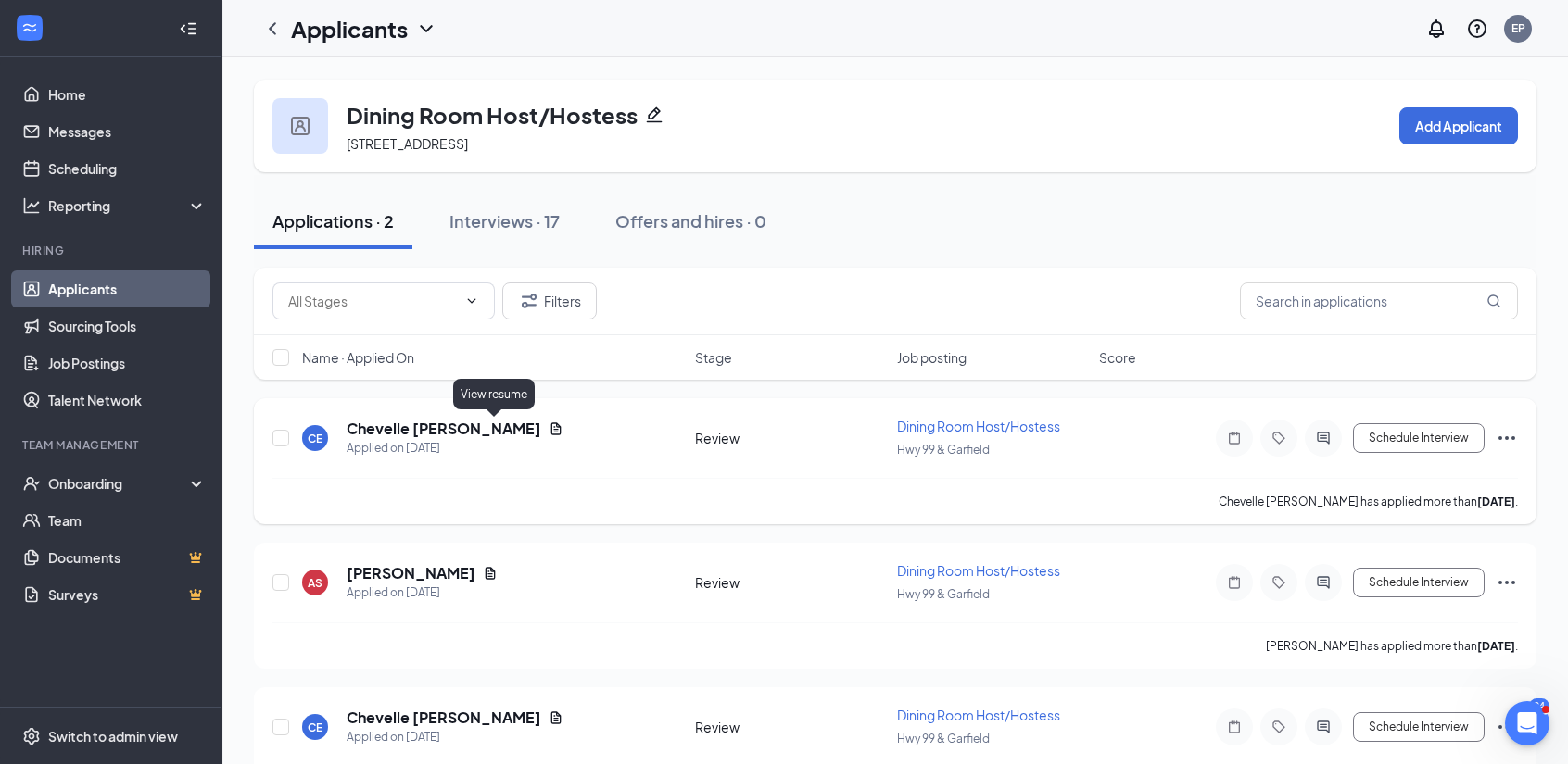
click at [548, 431] on icon "Document" at bounding box center [555, 429] width 15 height 15
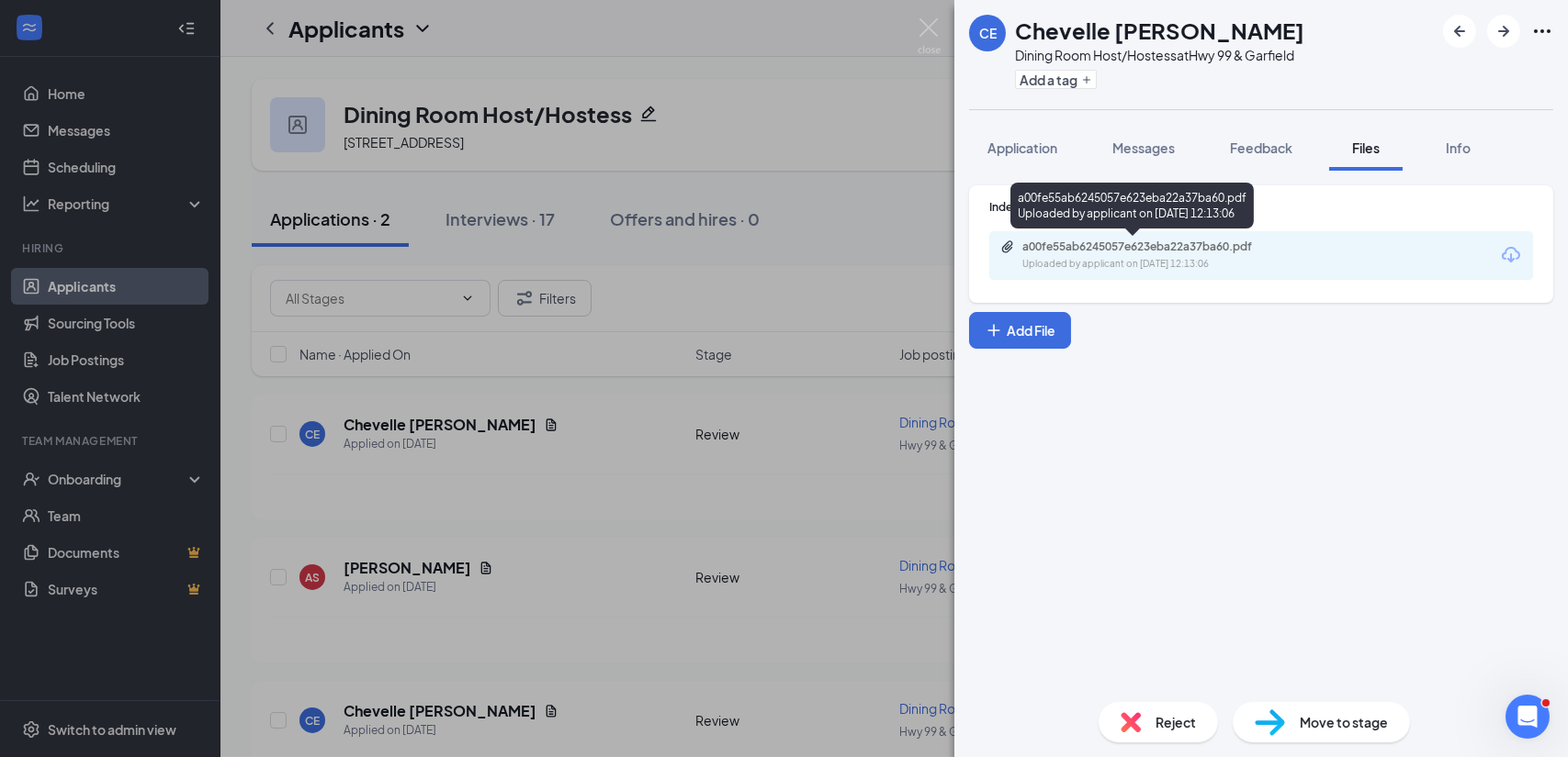
click at [1105, 254] on div "a00fe55ab6245057e623eba22a37ba60.pdf Uploaded by applicant on [DATE] 12:13:06" at bounding box center [1149, 255] width 298 height 32
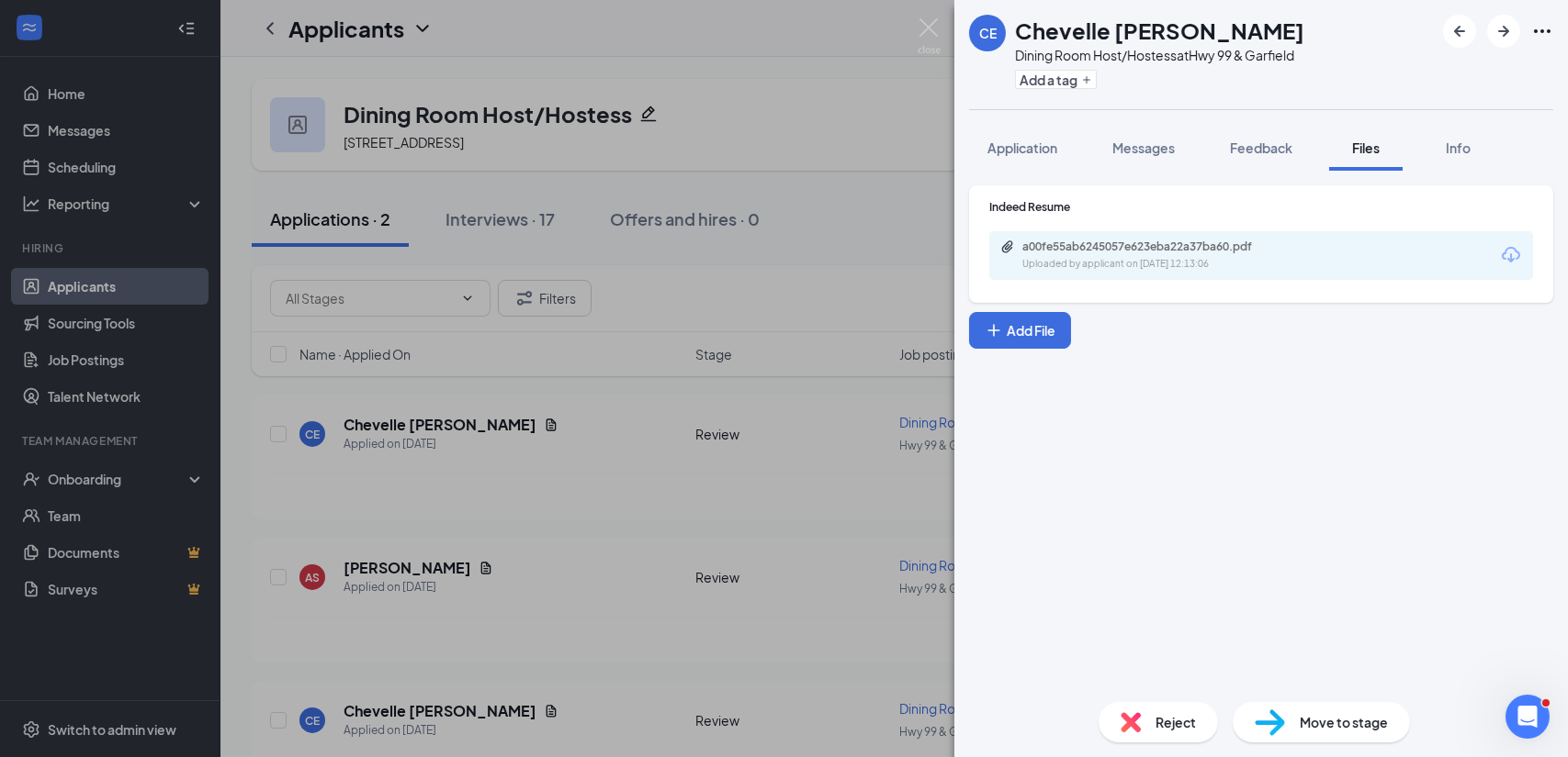
click at [1149, 707] on div "Reject" at bounding box center [1158, 722] width 120 height 40
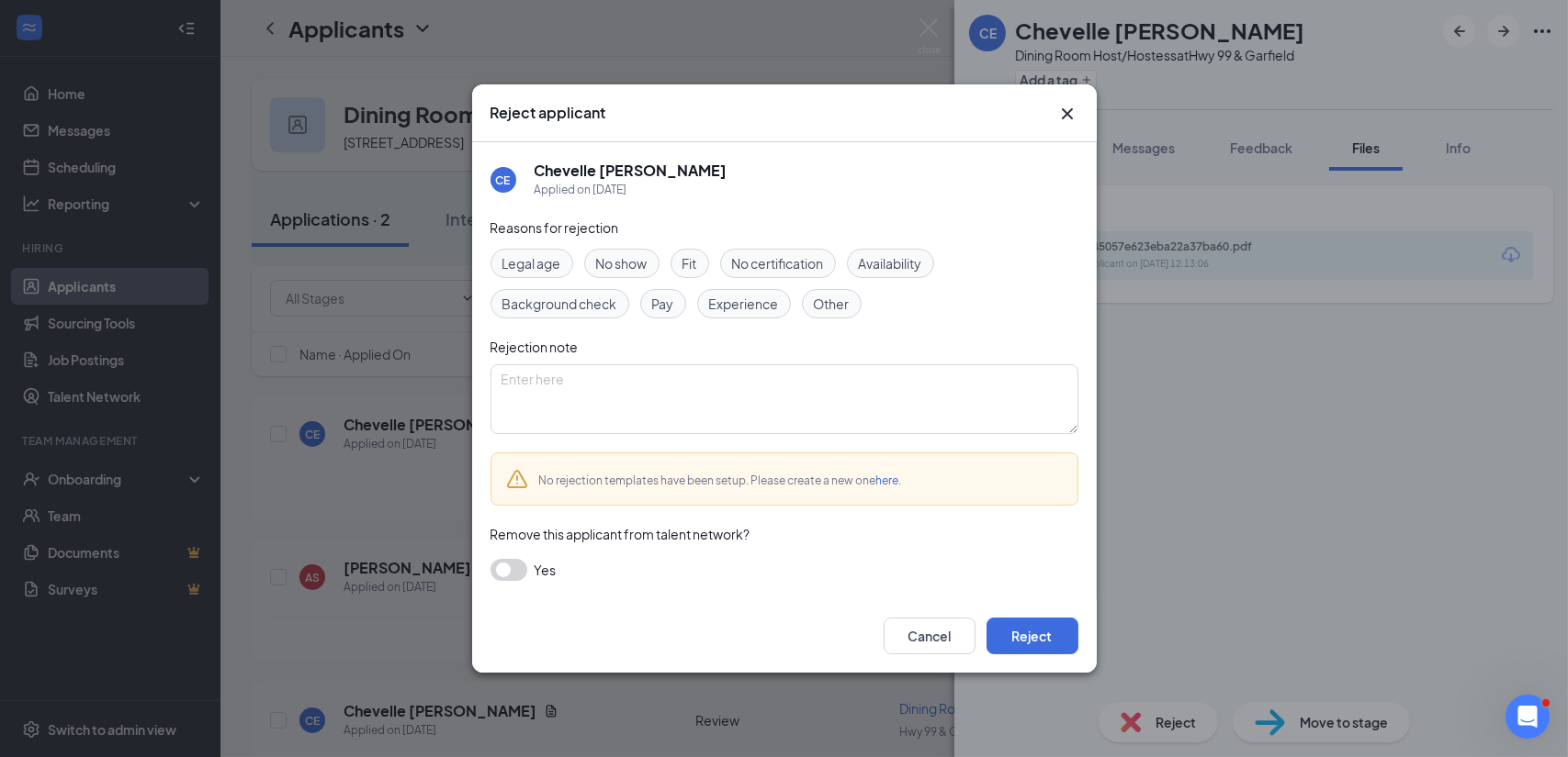
click at [746, 304] on span "Experience" at bounding box center [744, 303] width 69 height 20
click at [1043, 641] on button "Reject" at bounding box center [1032, 637] width 92 height 37
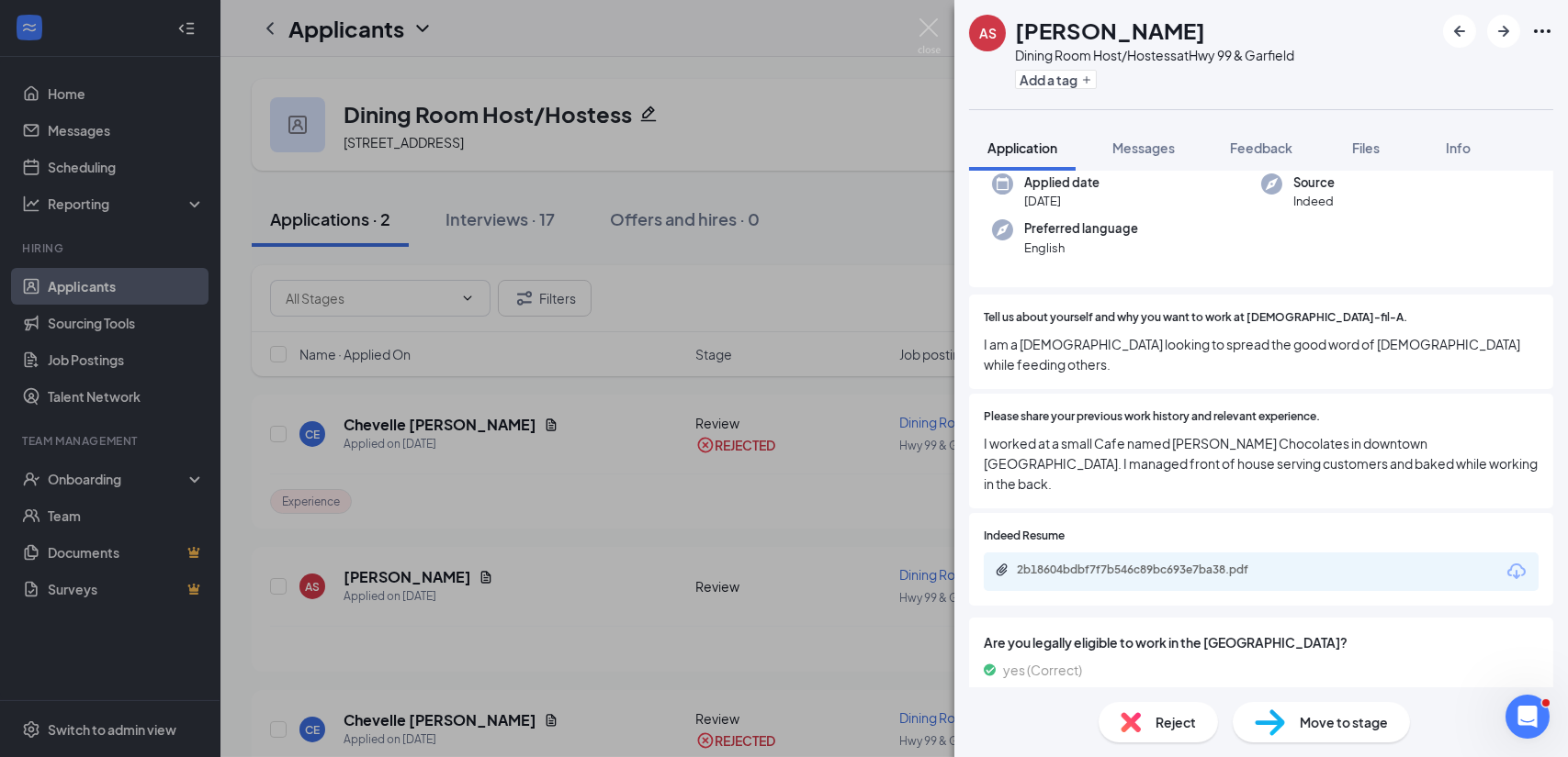
scroll to position [203, 0]
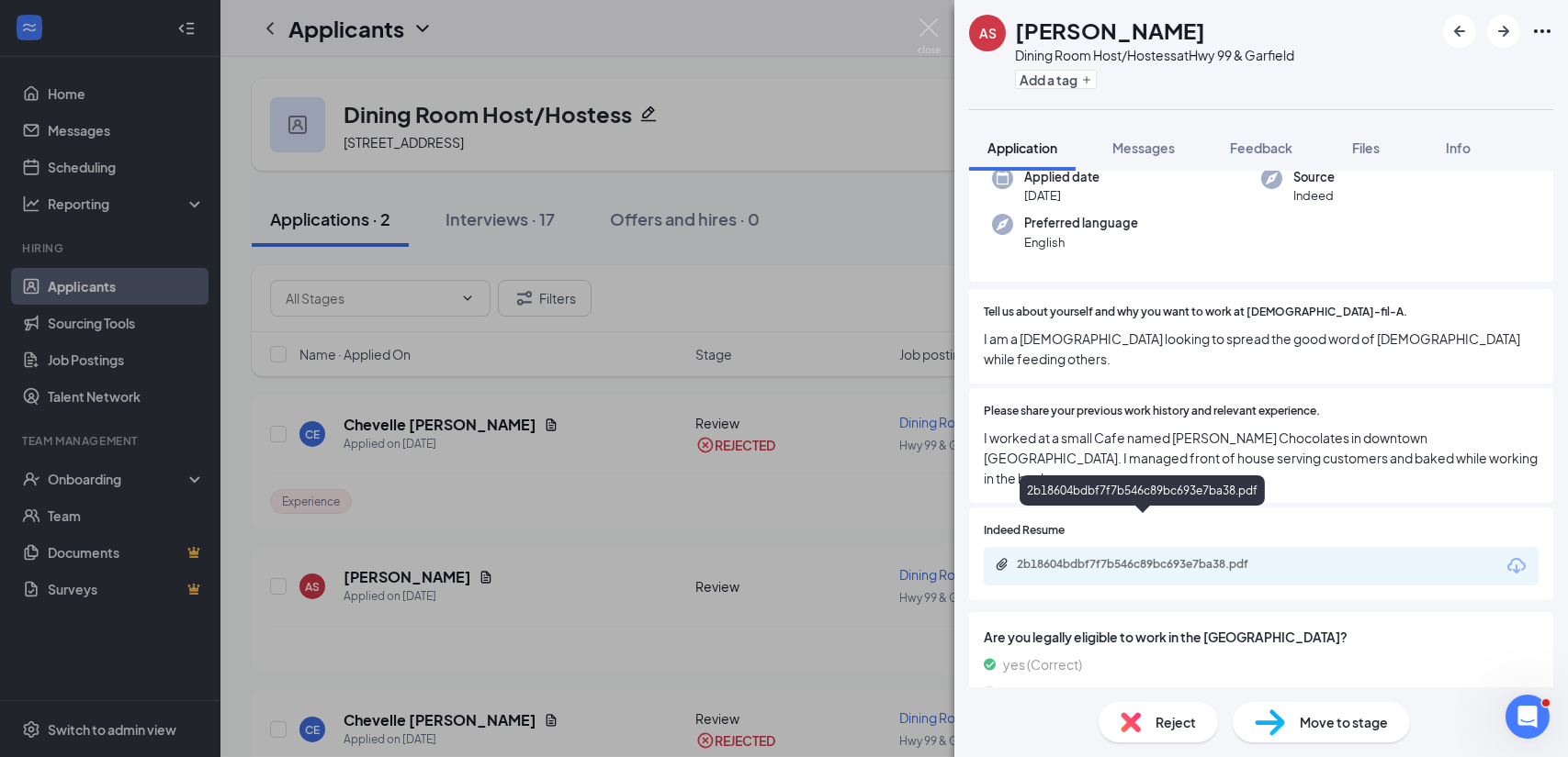
click at [1209, 558] on div "2b18604bdbf7f7b546c89bc693e7ba38.pdf" at bounding box center [1145, 564] width 257 height 14
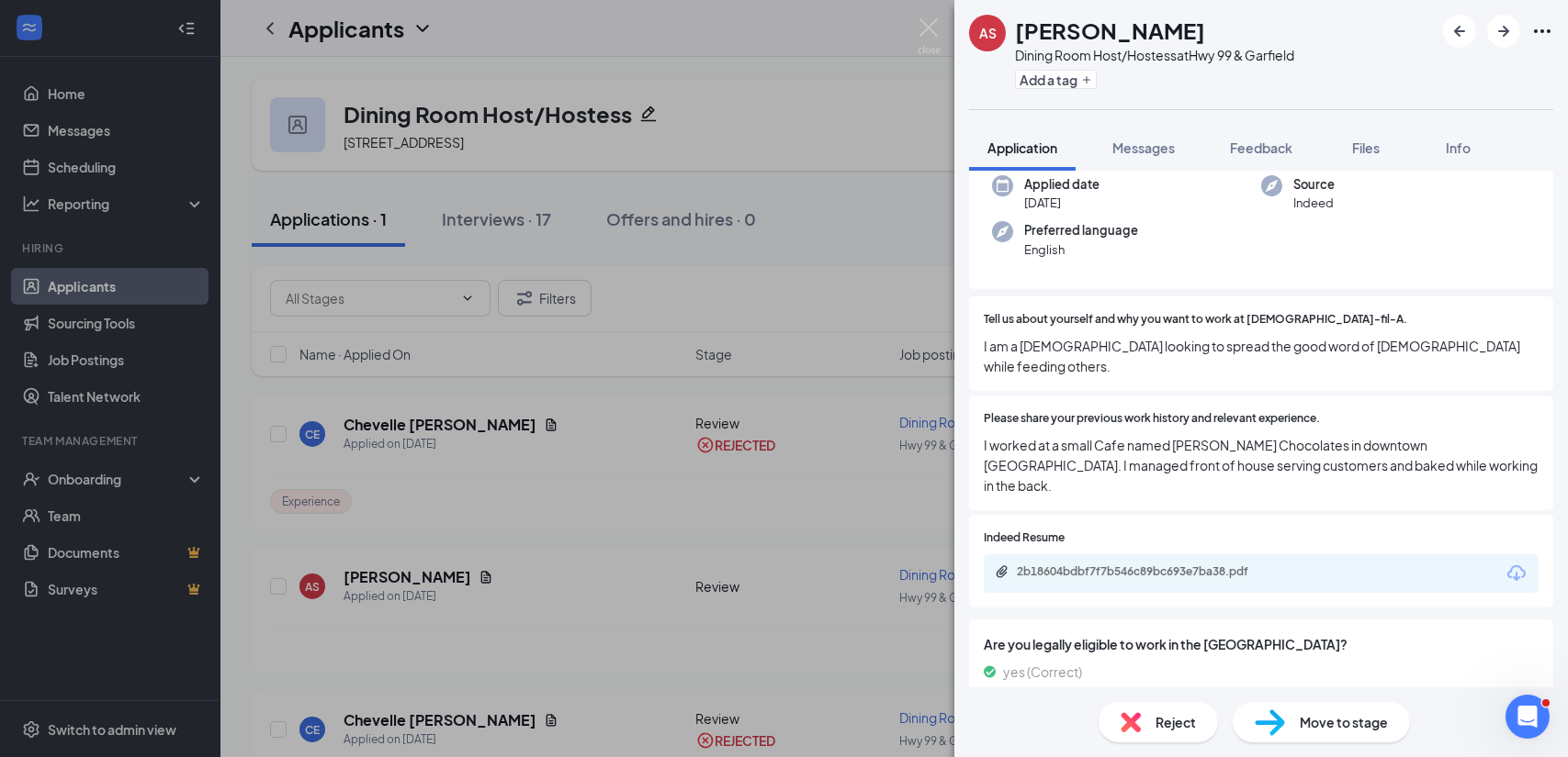
click at [1181, 718] on span "Reject" at bounding box center [1176, 722] width 40 height 20
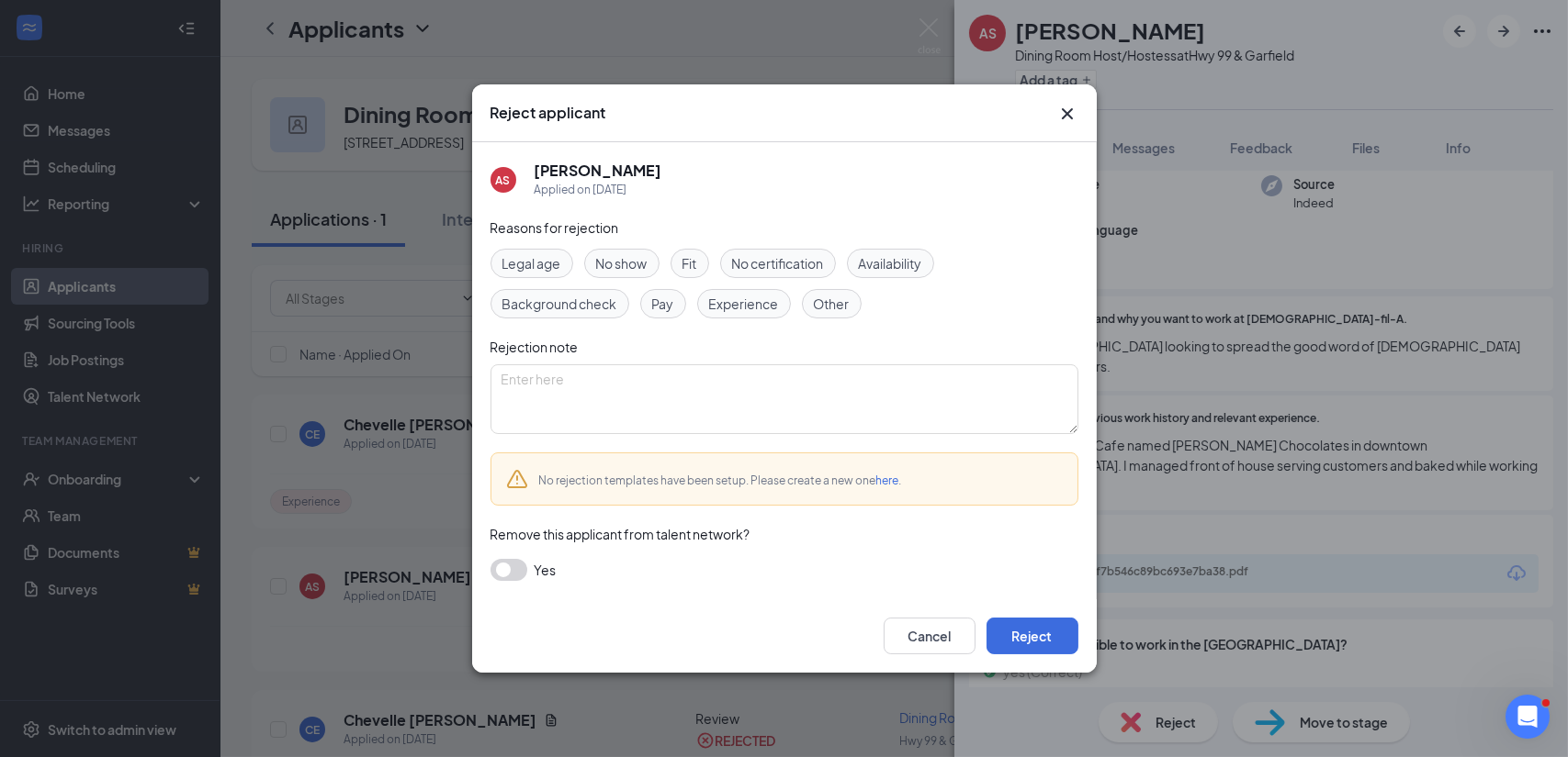
click at [753, 309] on span "Experience" at bounding box center [744, 303] width 69 height 20
click at [1021, 635] on button "Reject" at bounding box center [1032, 637] width 92 height 37
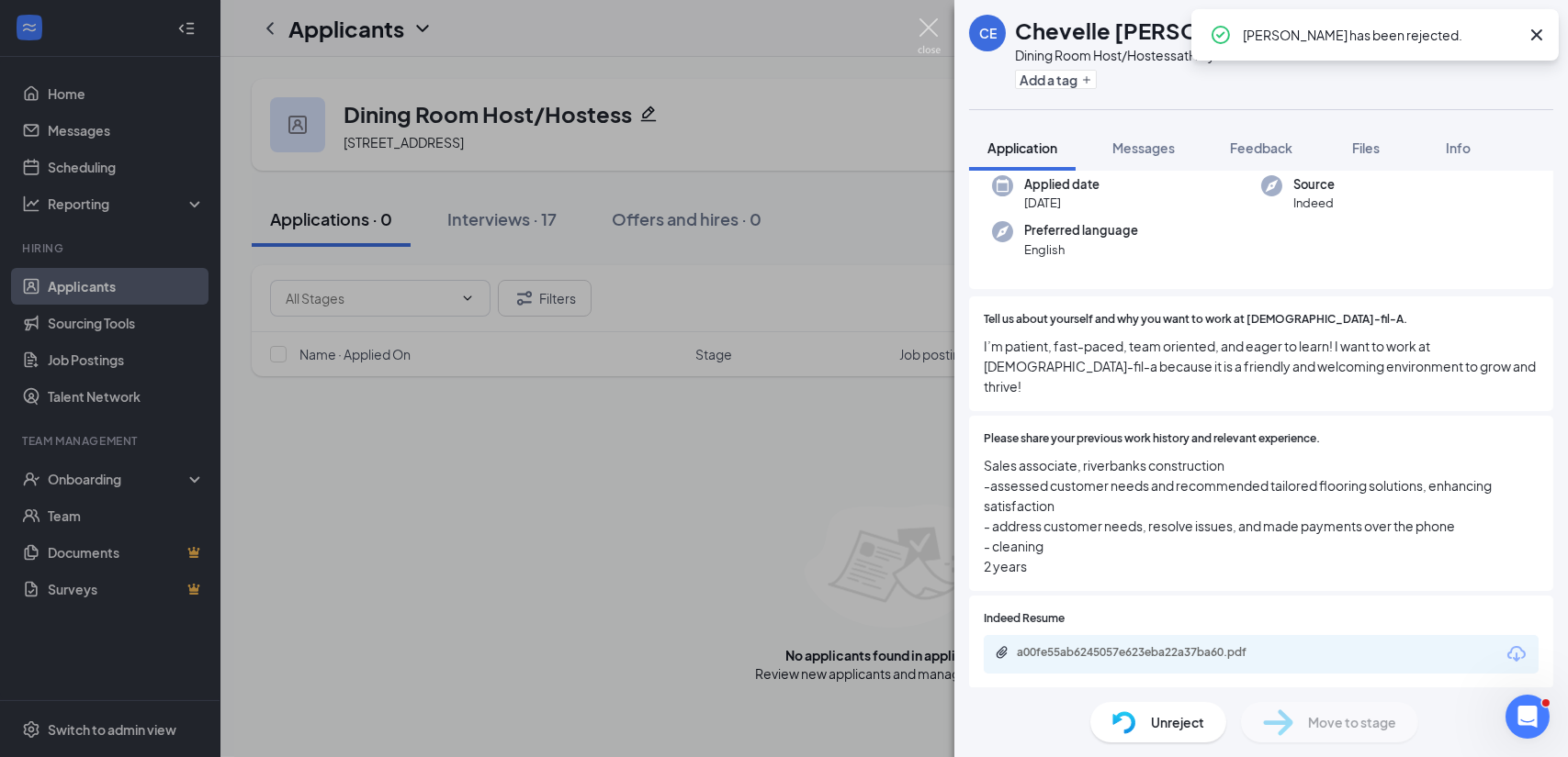
click at [935, 28] on img at bounding box center [929, 36] width 23 height 36
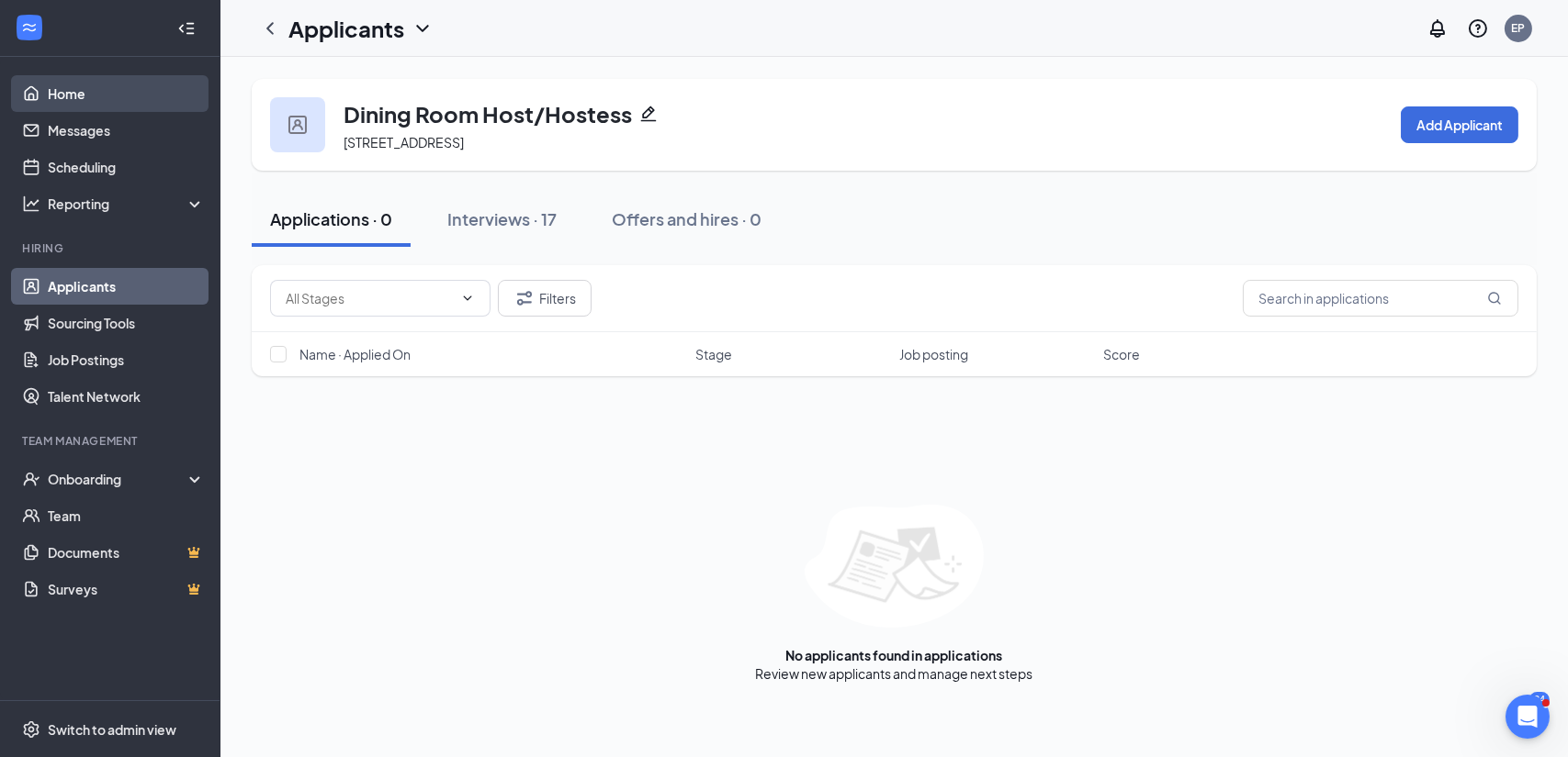
click at [70, 106] on link "Home" at bounding box center [126, 93] width 157 height 37
